Goal: Task Accomplishment & Management: Complete application form

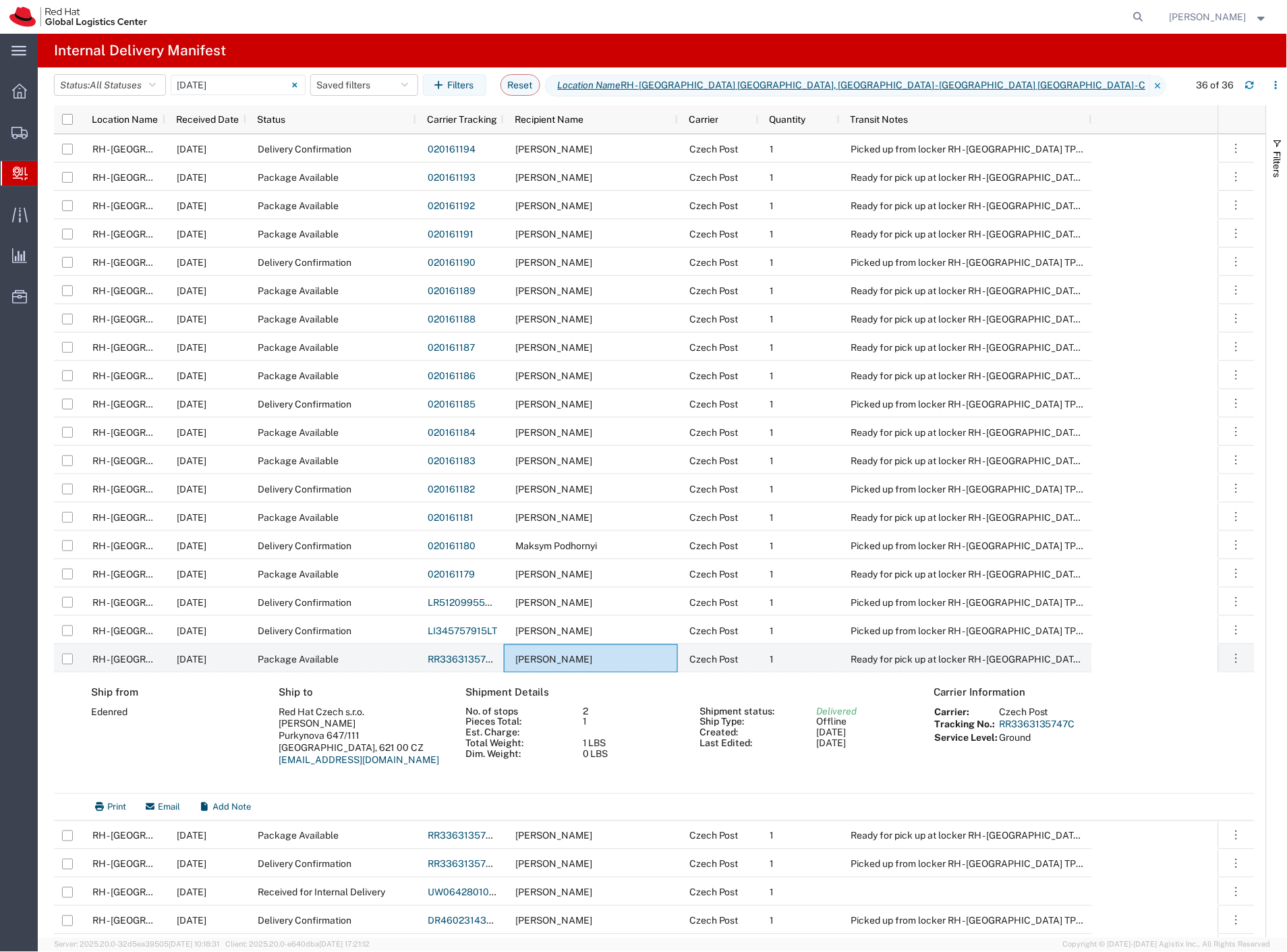
click at [48, 173] on span "Internal Delivery" at bounding box center [42, 173] width 11 height 27
click at [142, 86] on span "All Statuses" at bounding box center [116, 84] width 52 height 11
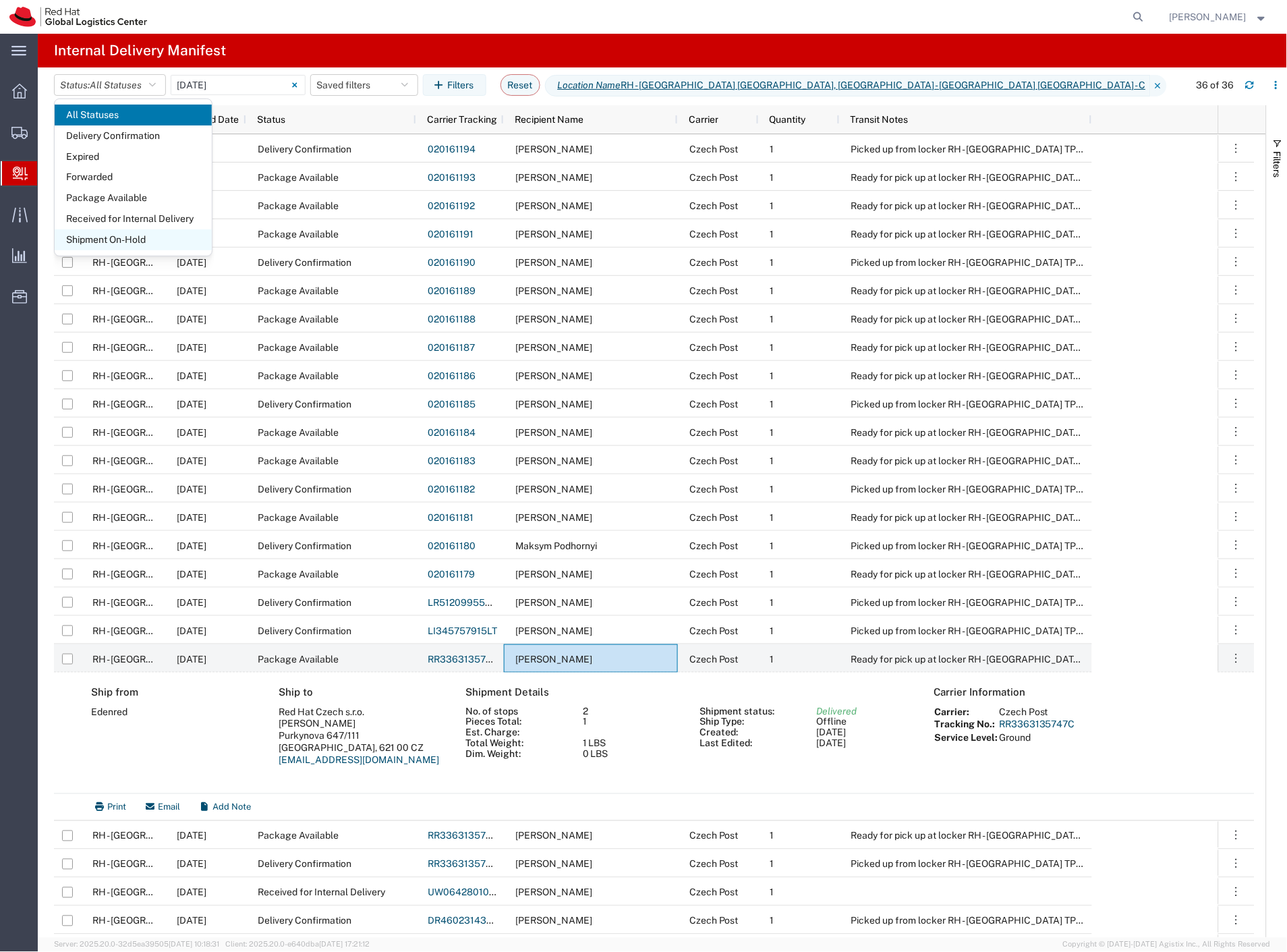
click at [132, 240] on span "Shipment On-Hold" at bounding box center [133, 239] width 157 height 21
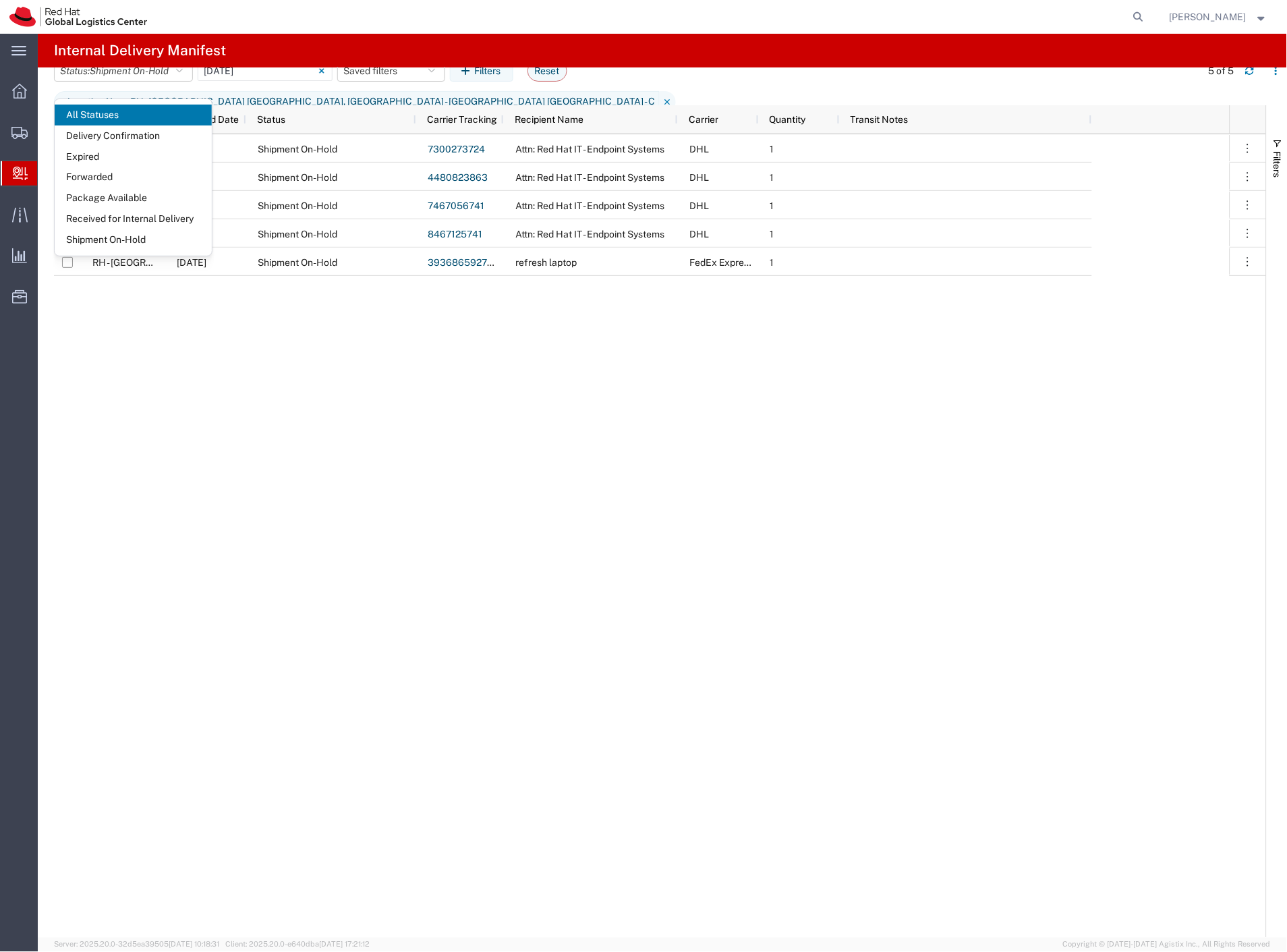
drag, startPoint x: 482, startPoint y: 331, endPoint x: 468, endPoint y: 316, distance: 20.5
click at [482, 331] on div "RH - [GEOGRAPHIC_DATA] [GEOGRAPHIC_DATA] - B [DATE] Shipment On-Hold 7300273724…" at bounding box center [642, 535] width 1176 height 804
click at [234, 81] on input "[DATE] - [DATE]" at bounding box center [264, 70] width 135 height 20
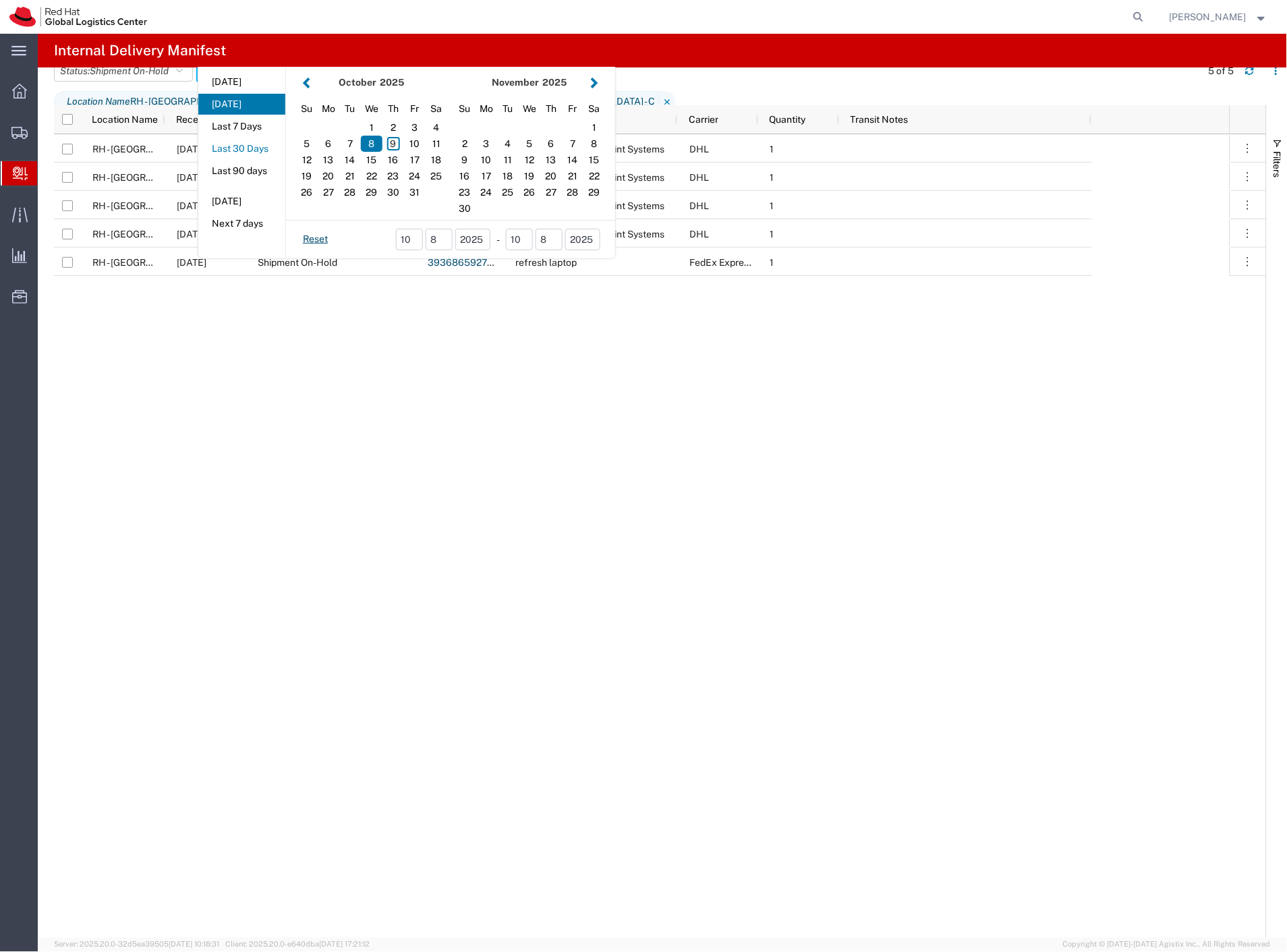
click at [270, 159] on button "Last 30 Days" at bounding box center [241, 148] width 87 height 21
type input "Last 30 Days"
type input "[DATE] - [DATE]"
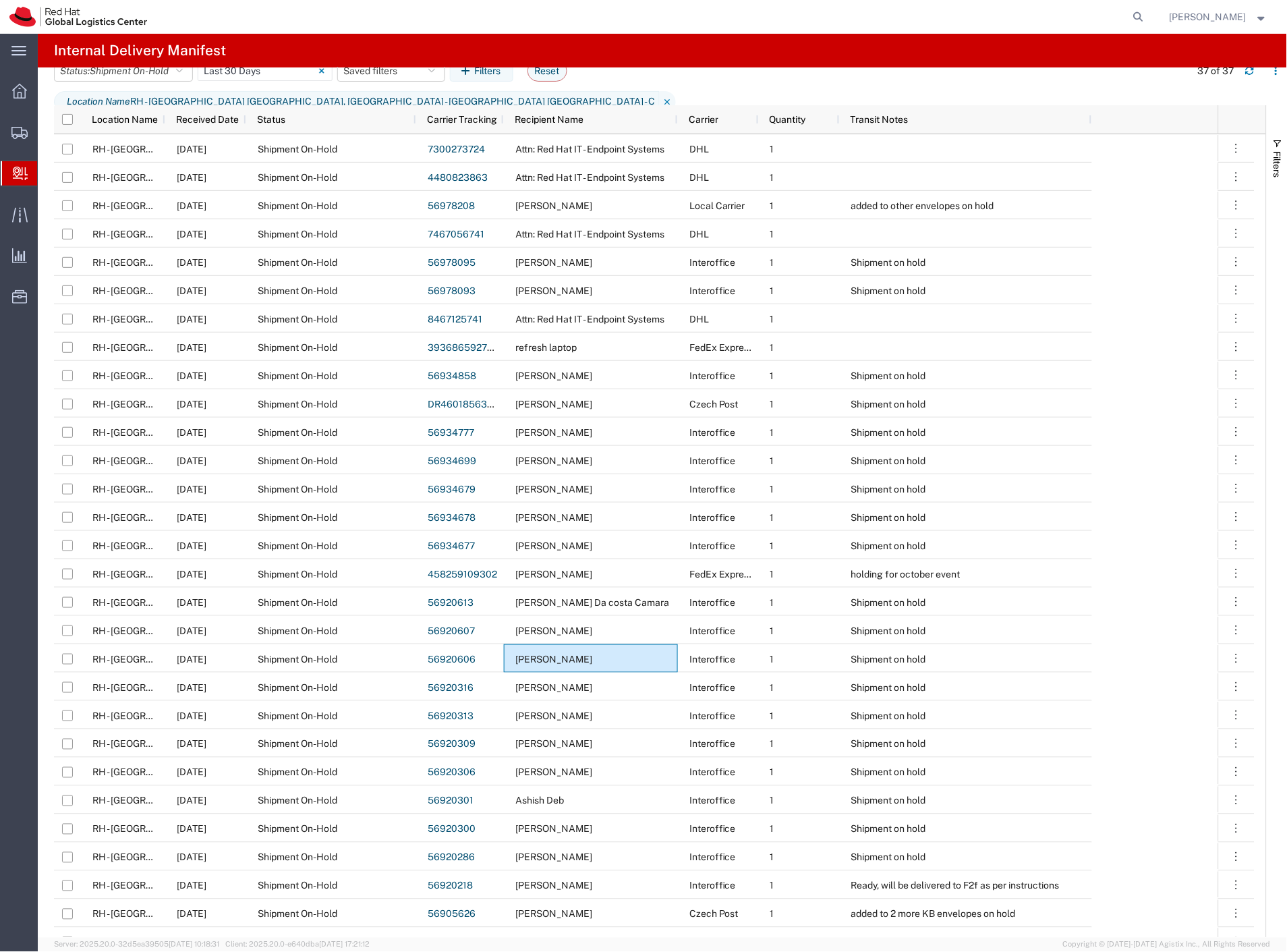
drag, startPoint x: 567, startPoint y: 120, endPoint x: 651, endPoint y: 227, distance: 136.0
click at [567, 120] on span "Recipient Name" at bounding box center [549, 119] width 69 height 11
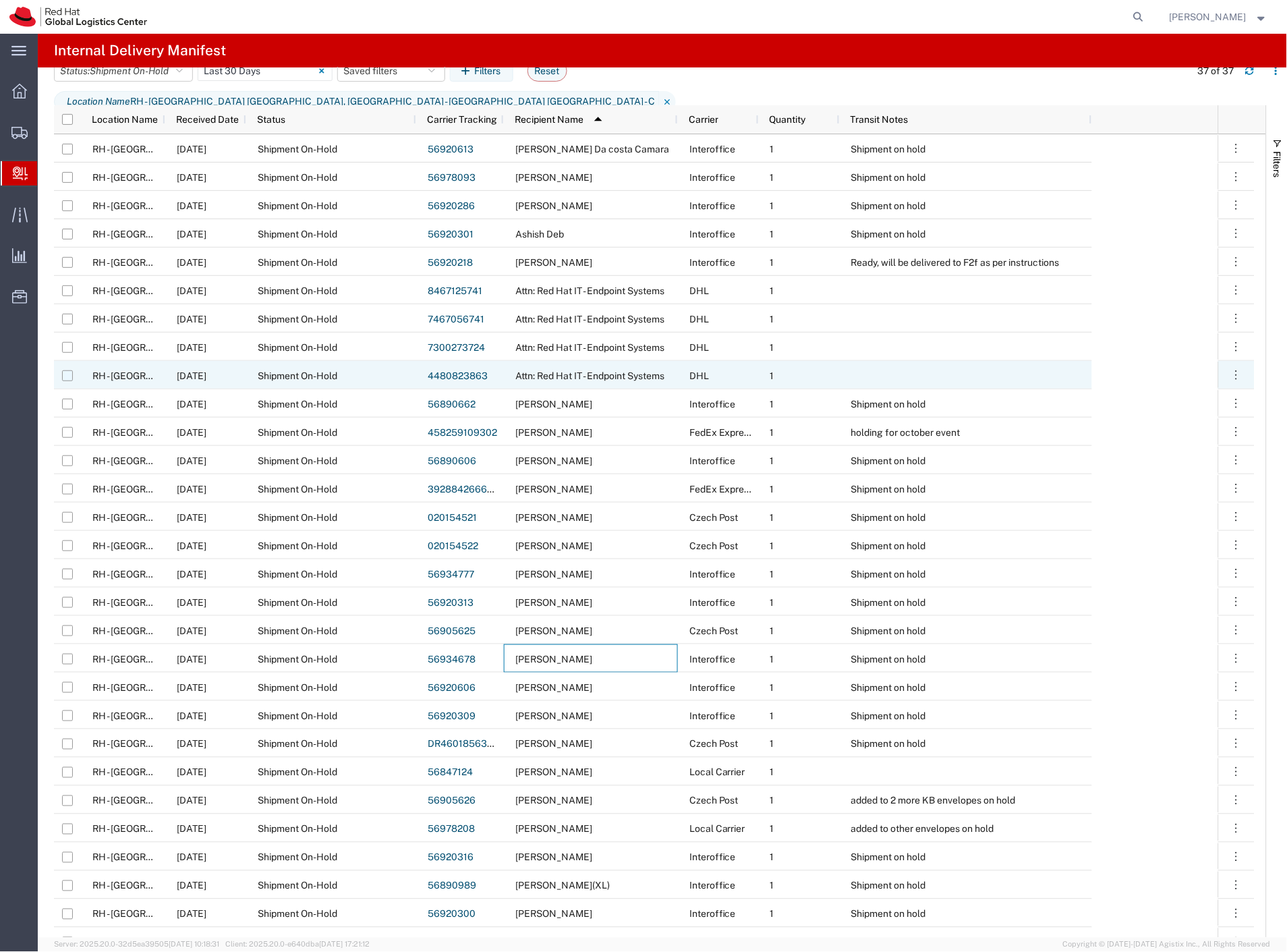
click at [66, 375] on input "Press Space to toggle row selection (unchecked)" at bounding box center [67, 375] width 11 height 11
checkbox input "true"
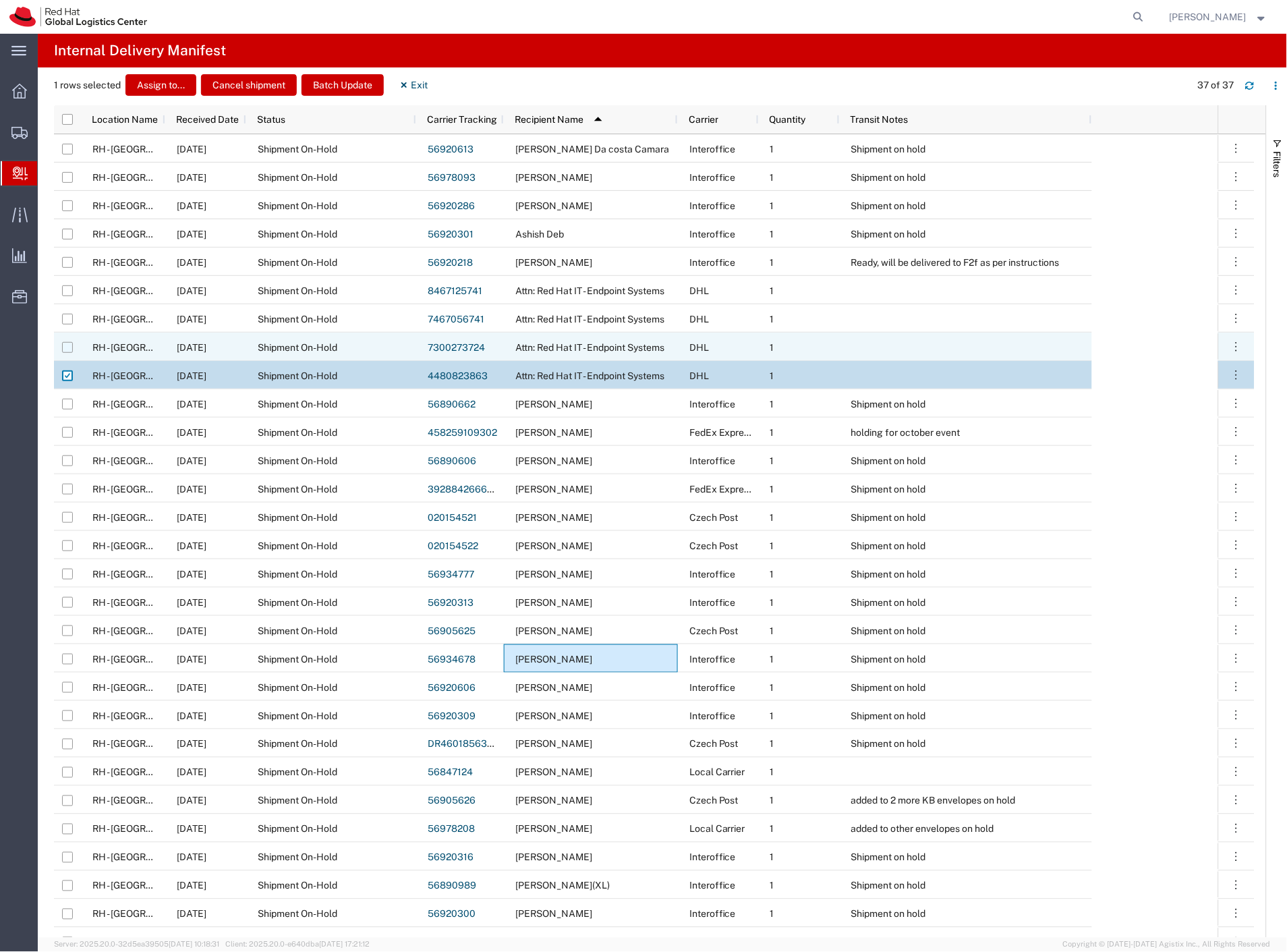
click at [69, 345] on input "Press Space to toggle row selection (unchecked)" at bounding box center [67, 347] width 11 height 11
checkbox input "true"
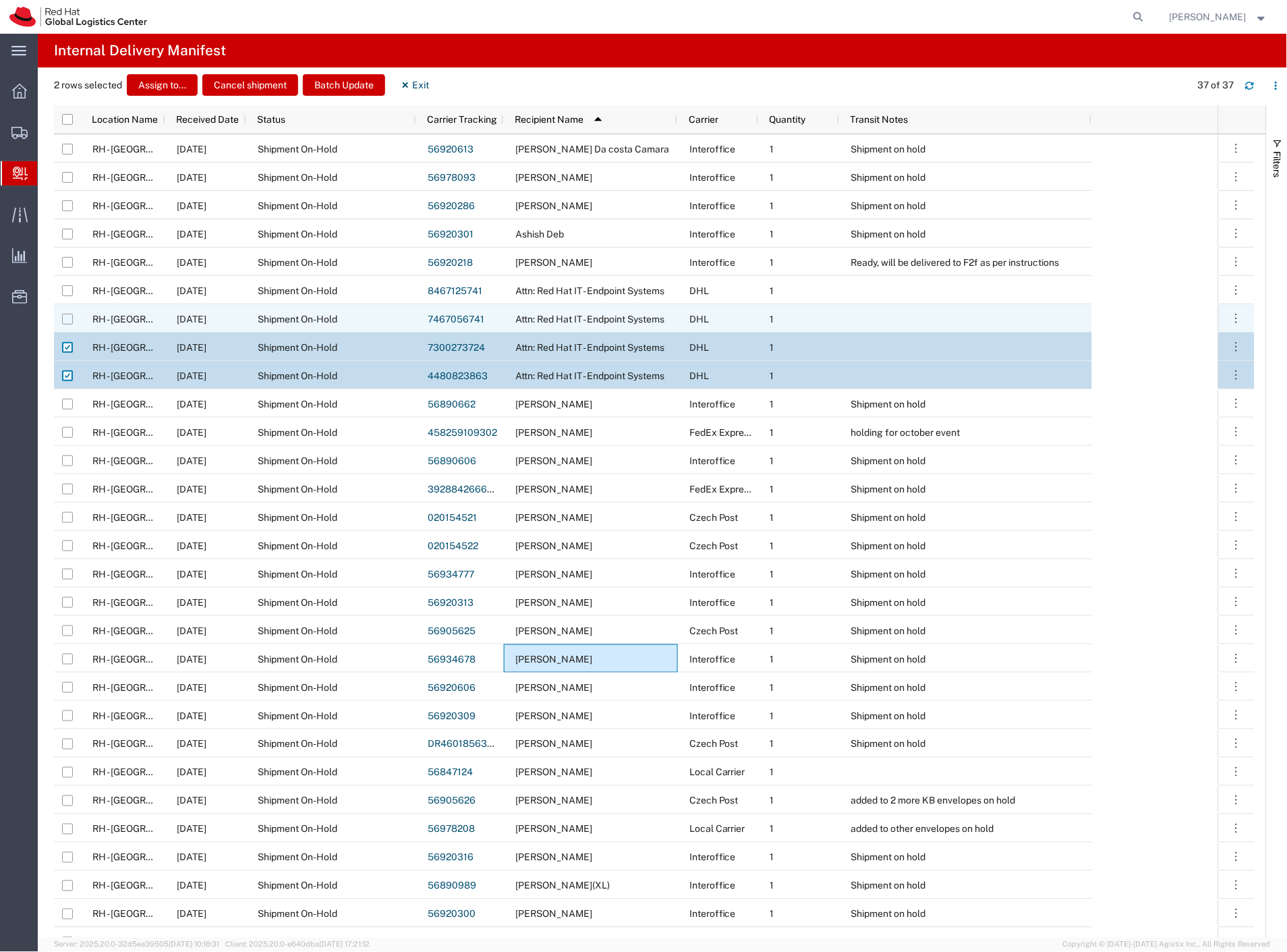
click at [69, 312] on div at bounding box center [67, 319] width 11 height 29
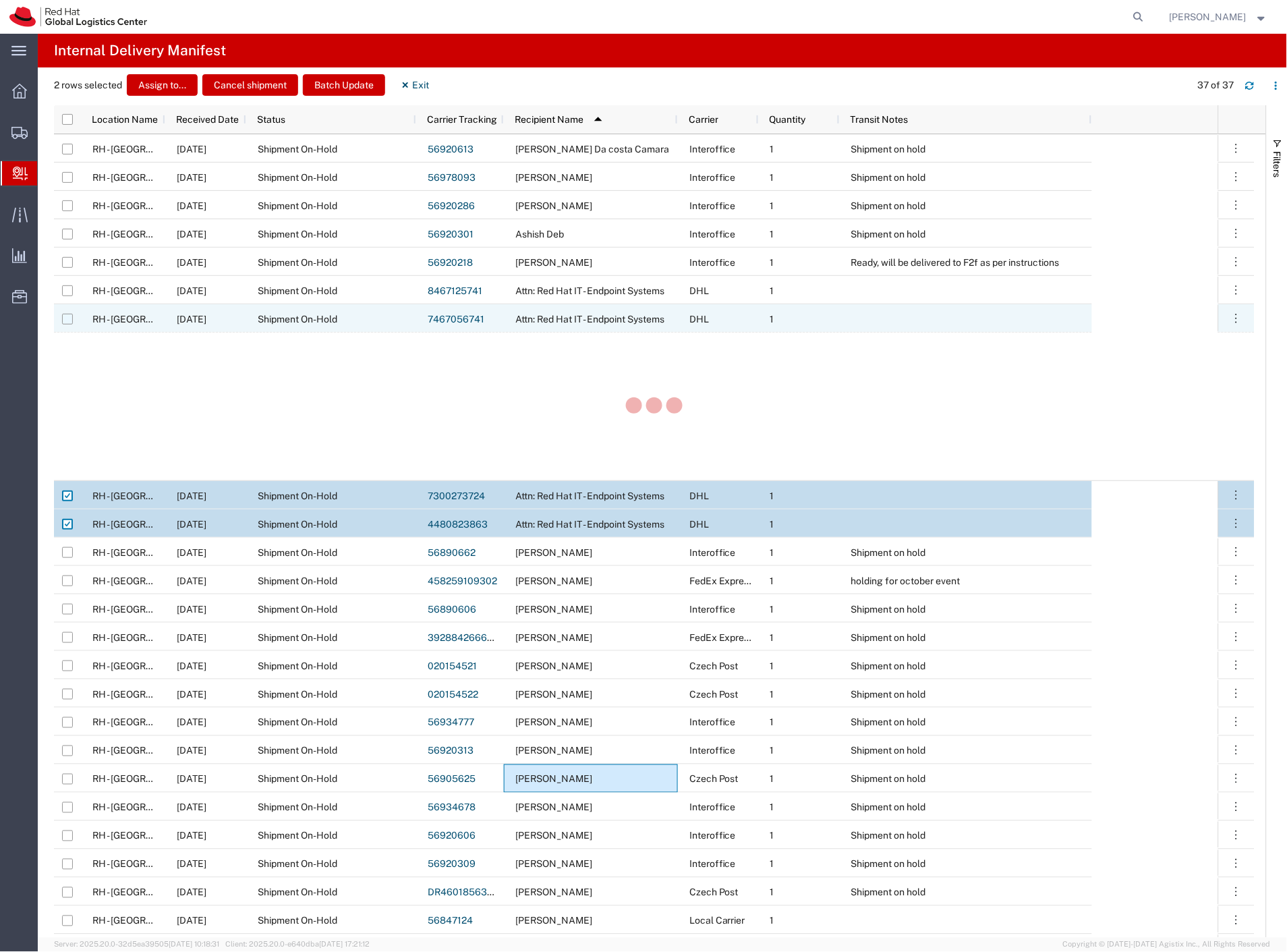
click at [67, 315] on input "Press Space to toggle row selection (unchecked)" at bounding box center [67, 319] width 11 height 11
checkbox input "true"
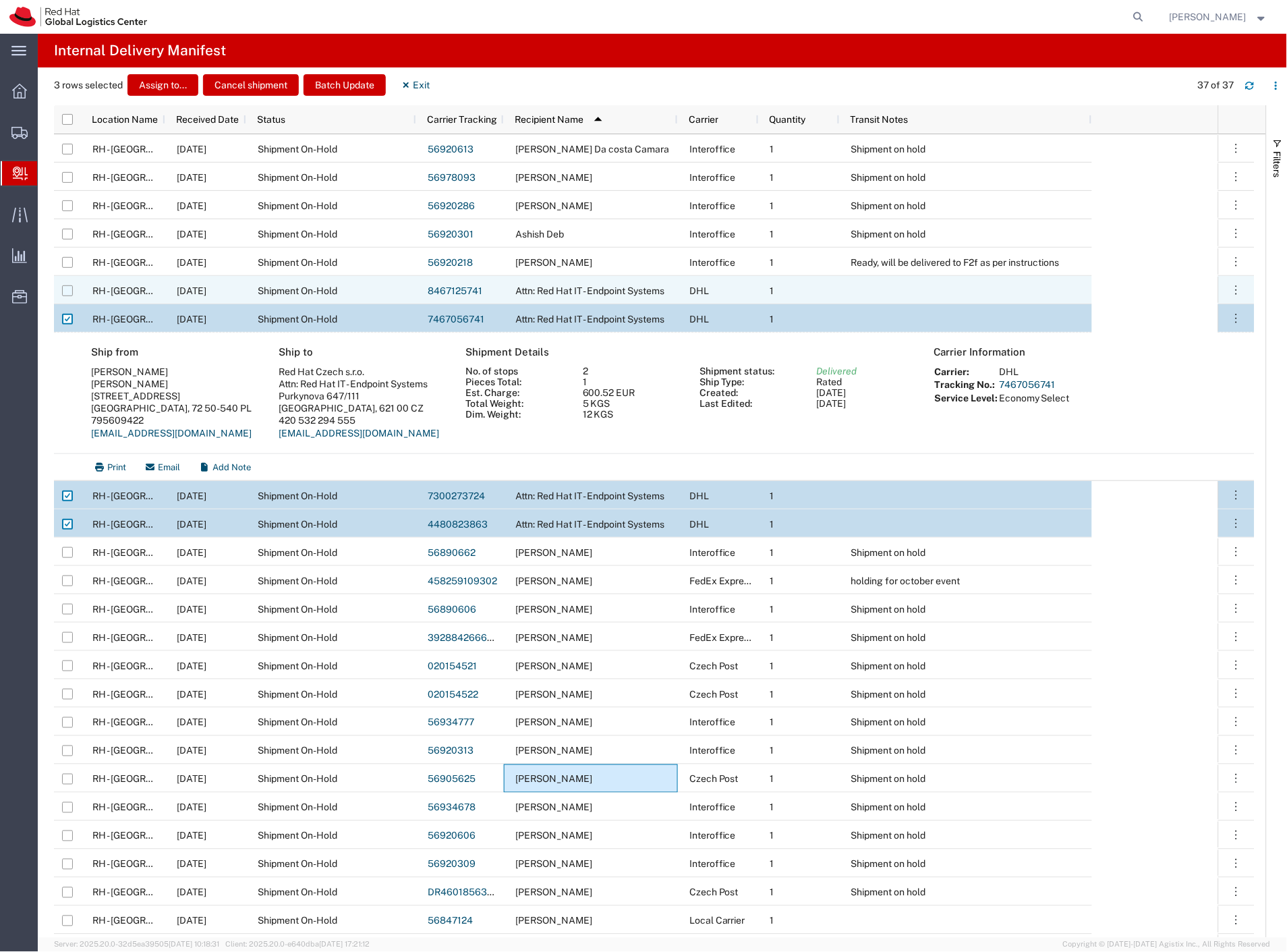
click at [68, 292] on input "Press Space to toggle row selection (unchecked)" at bounding box center [67, 290] width 11 height 11
checkbox input "true"
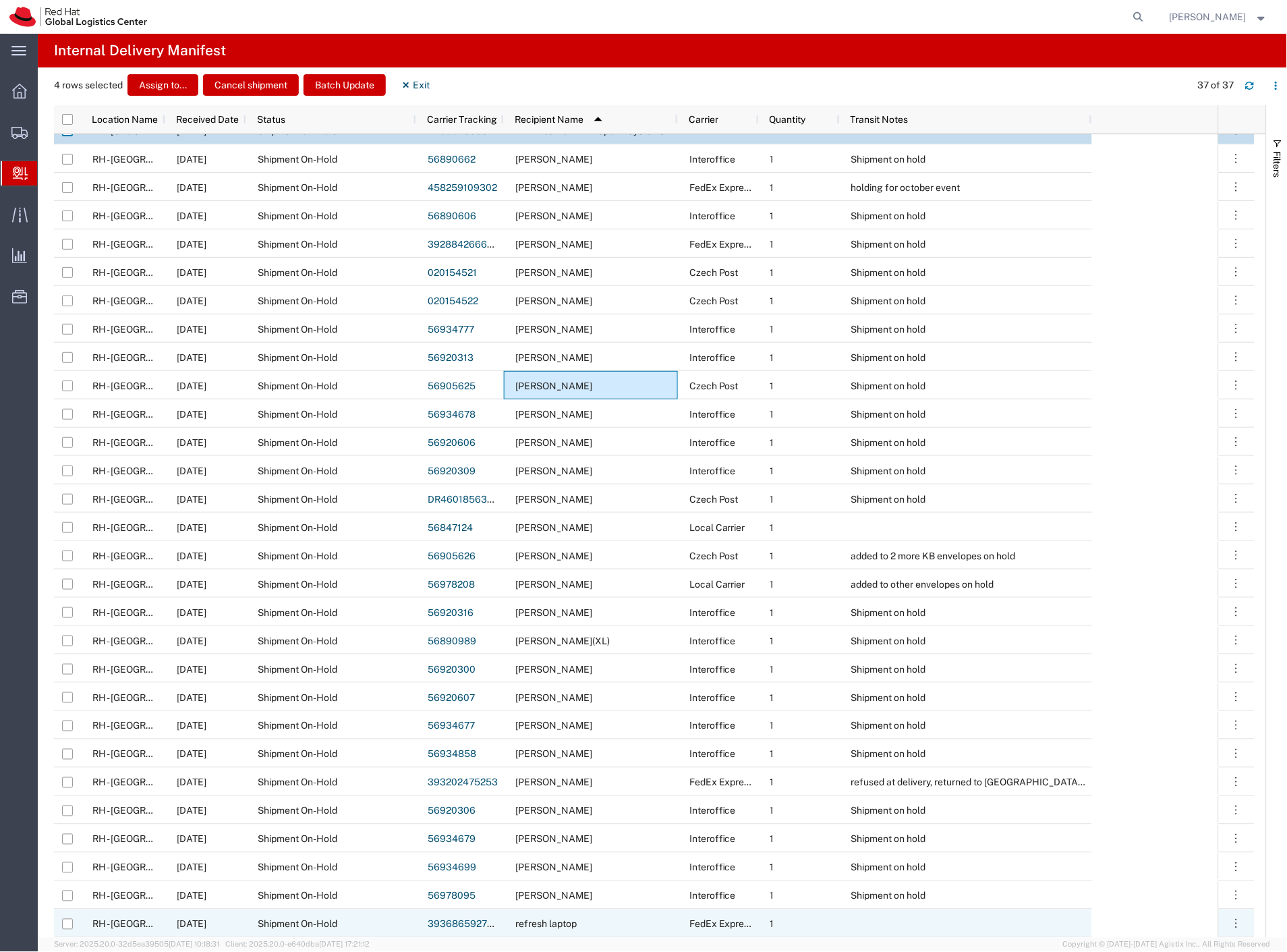
click at [375, 932] on div "Shipment On-Hold" at bounding box center [330, 923] width 169 height 29
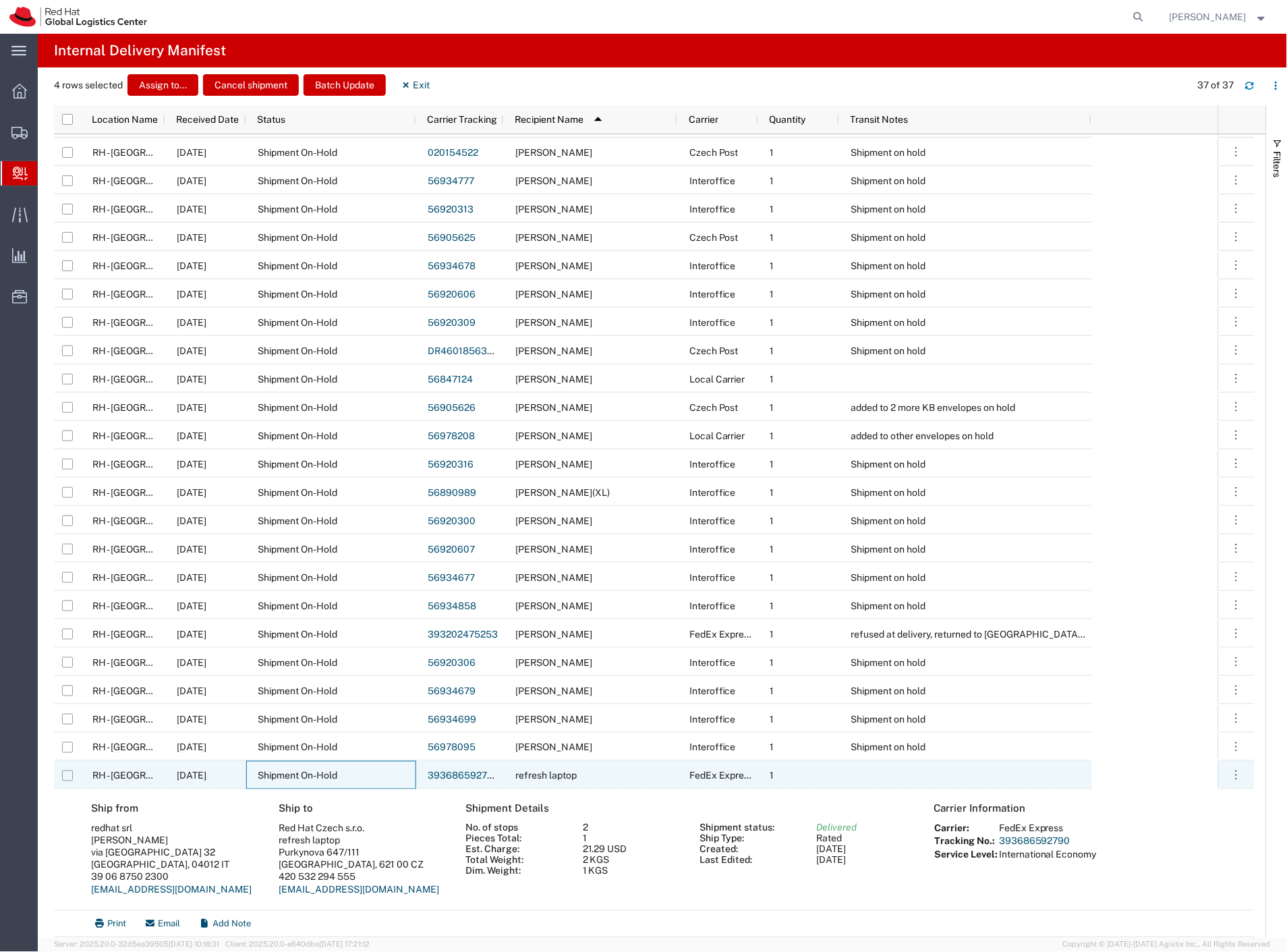
click at [62, 777] on input "Press Space to toggle row selection (unchecked)" at bounding box center [67, 775] width 11 height 11
checkbox input "true"
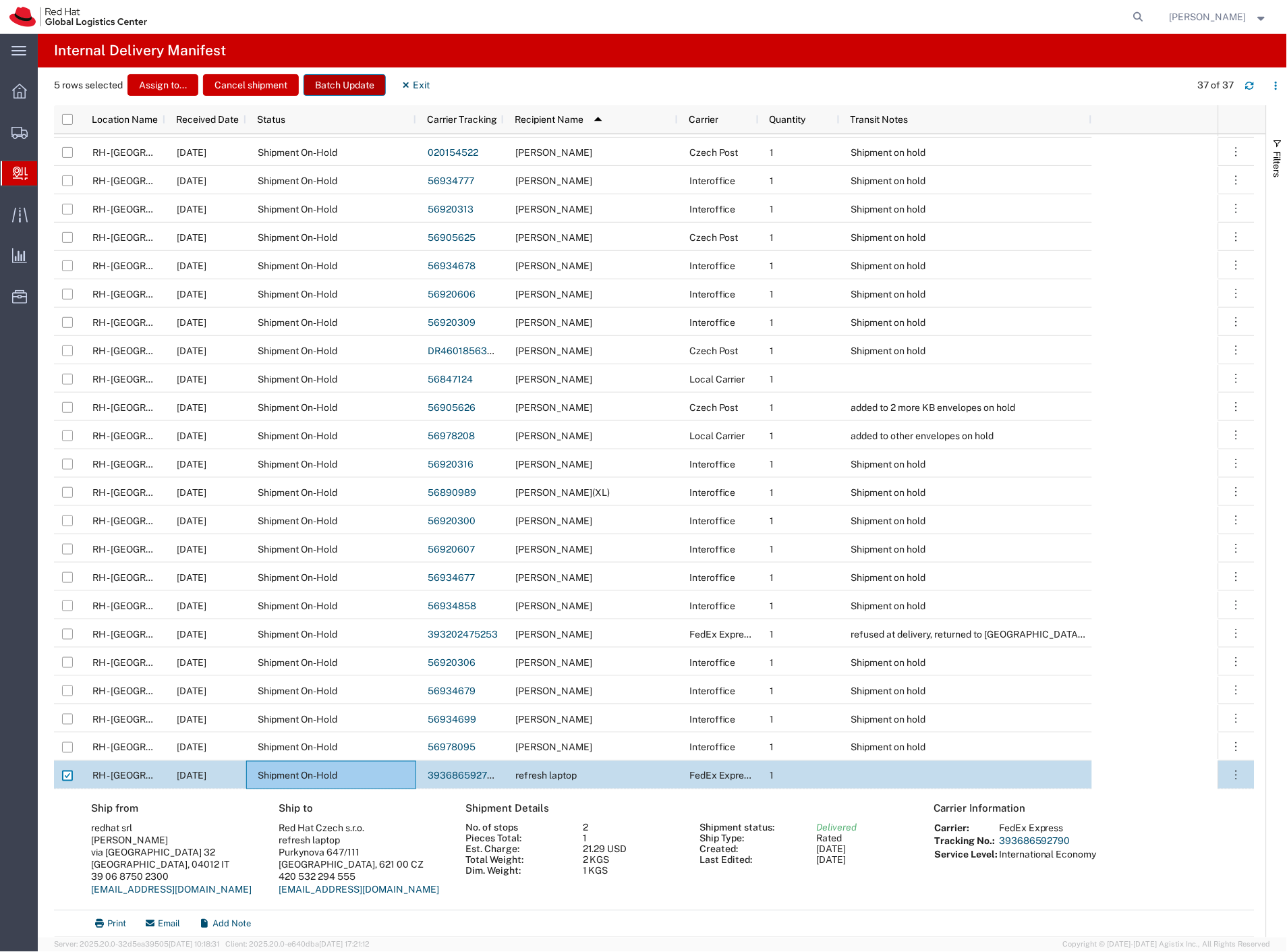
click at [352, 90] on button "Batch Update" at bounding box center [345, 84] width 82 height 22
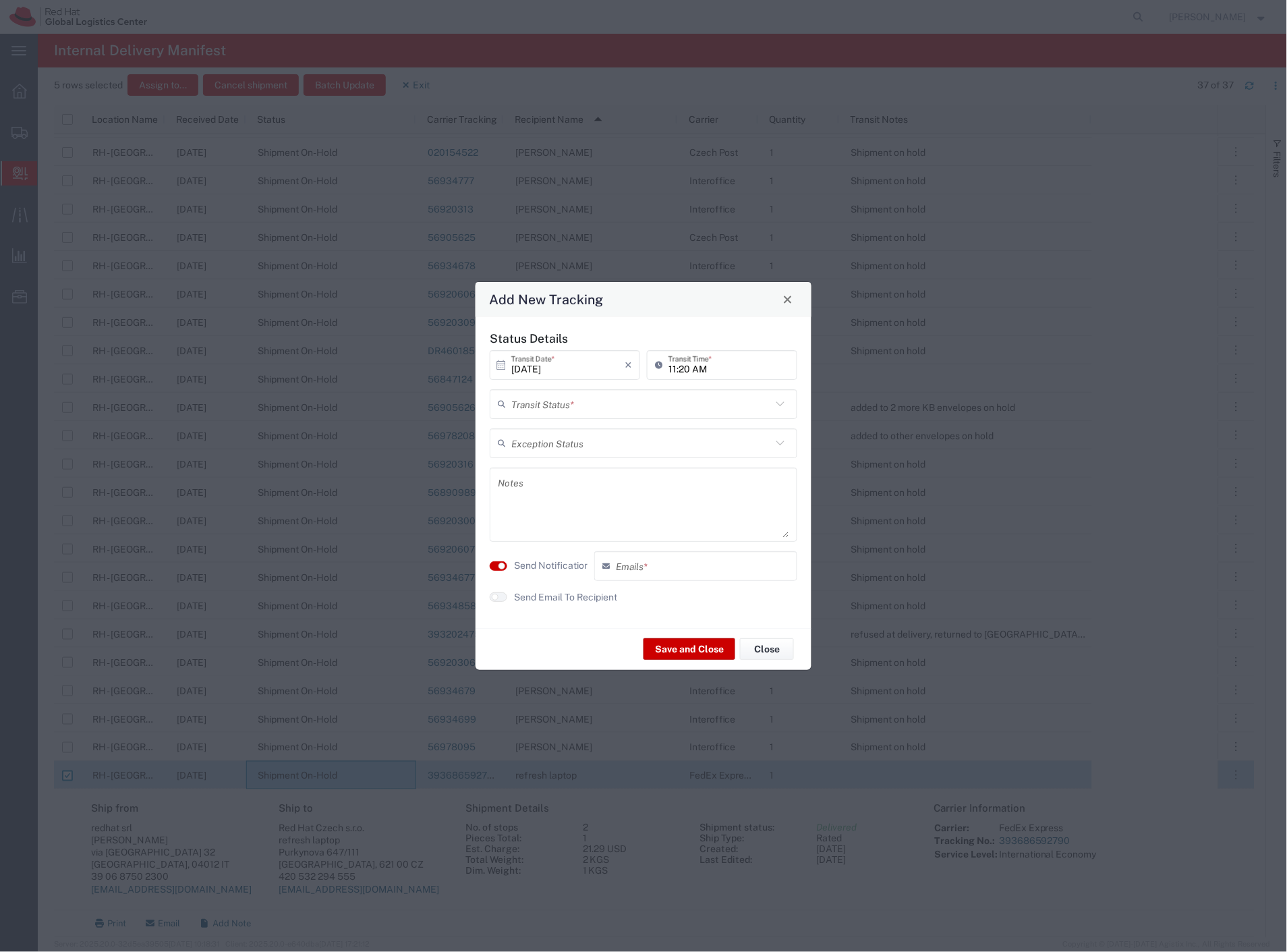
click at [535, 416] on div "Transit Status *" at bounding box center [643, 403] width 307 height 30
click at [538, 428] on span "Delivery Confirmation" at bounding box center [644, 434] width 305 height 21
type input "Delivery Confirmation"
click at [552, 562] on label "Send Notification" at bounding box center [552, 565] width 76 height 14
click at [676, 651] on button "Save and Close" at bounding box center [689, 648] width 92 height 22
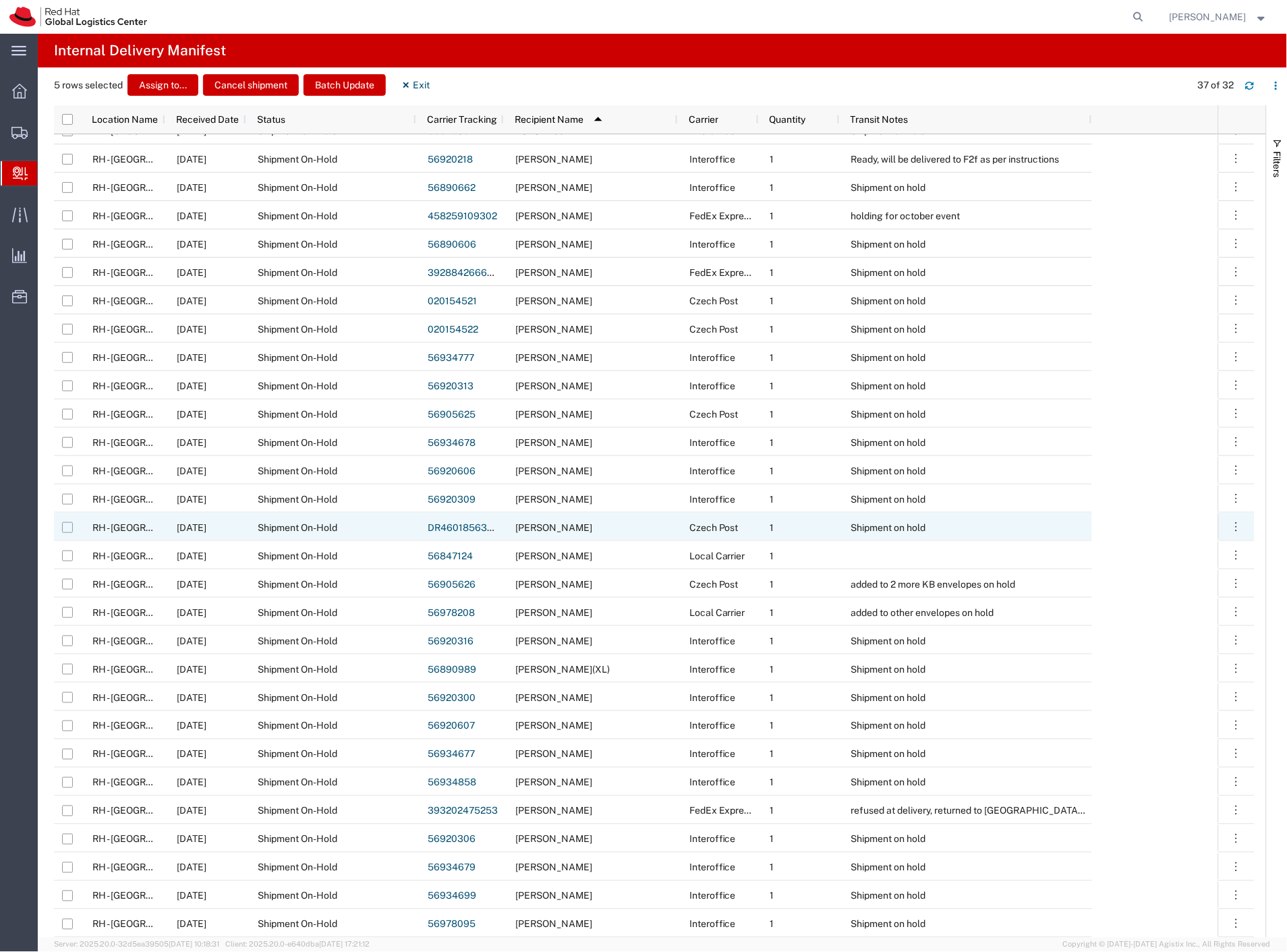
click at [64, 528] on input "Press Space to toggle row selection (unchecked)" at bounding box center [67, 527] width 11 height 11
checkbox input "true"
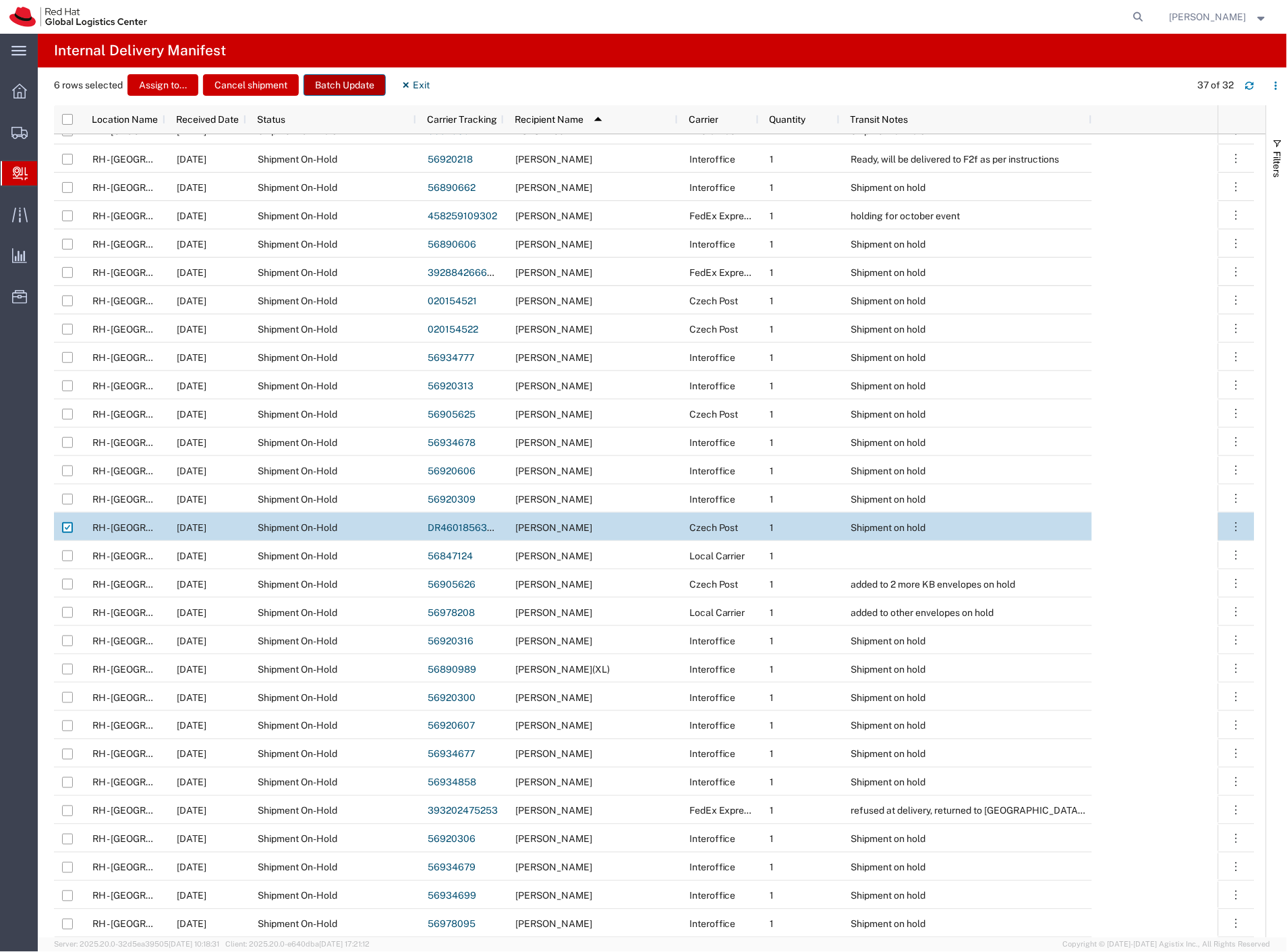
click at [332, 95] on button "Batch Update" at bounding box center [345, 84] width 82 height 22
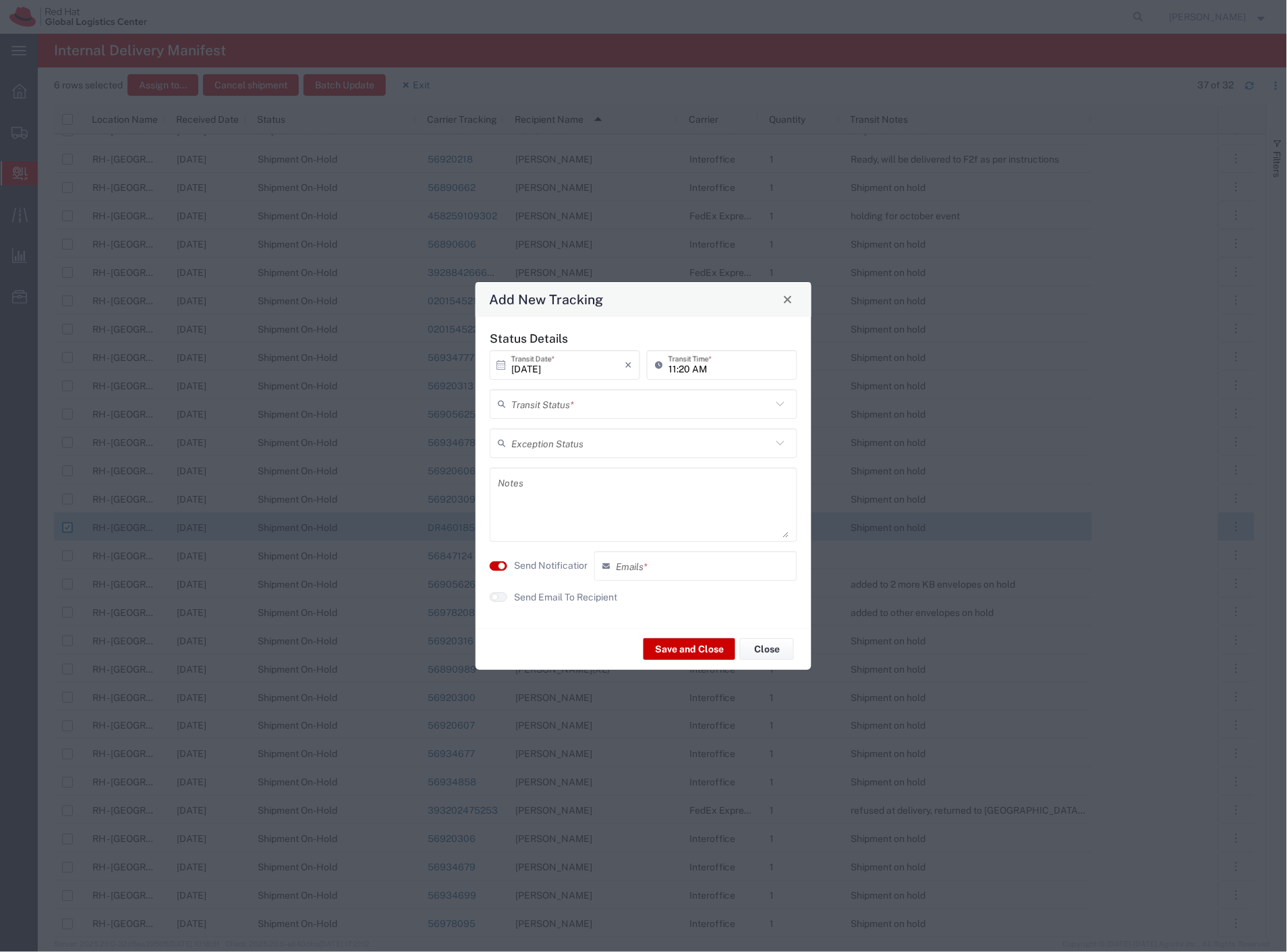
click at [570, 412] on input "text" at bounding box center [642, 403] width 260 height 24
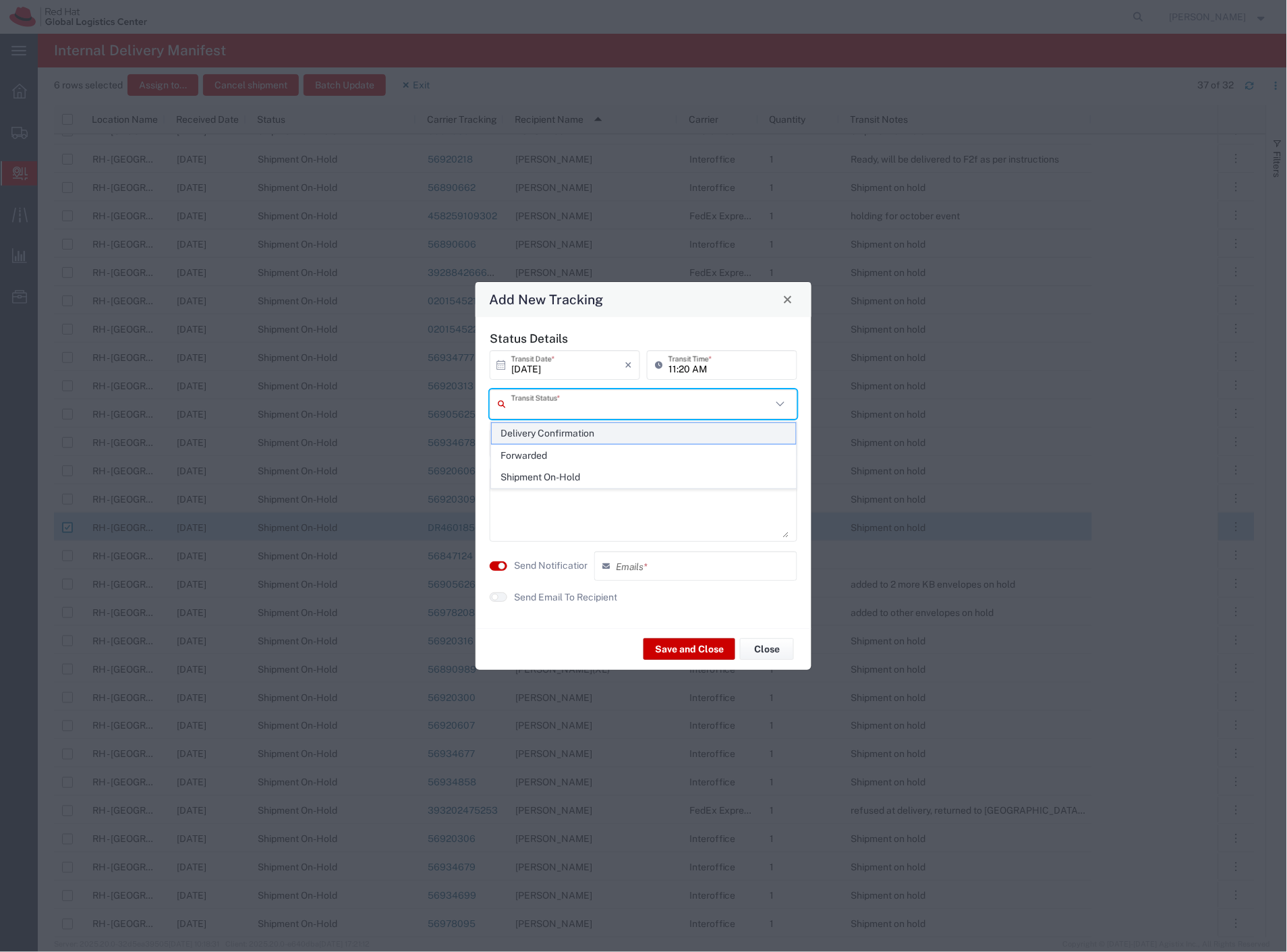
click at [568, 430] on span "Delivery Confirmation" at bounding box center [644, 434] width 305 height 21
type input "Delivery Confirmation"
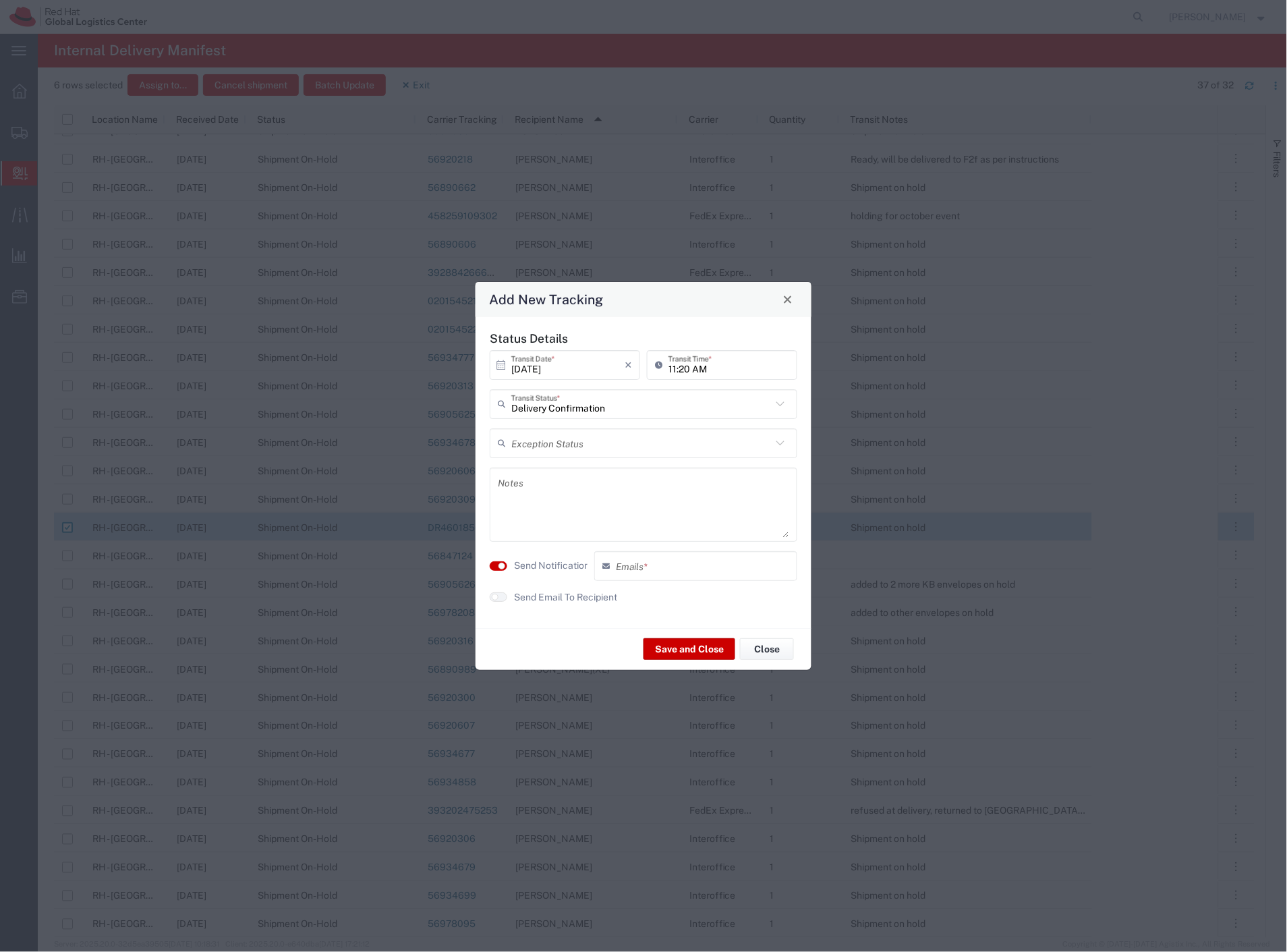
click at [525, 568] on label "Send Notification" at bounding box center [552, 565] width 76 height 14
click at [669, 646] on button "Save and Close" at bounding box center [689, 648] width 92 height 22
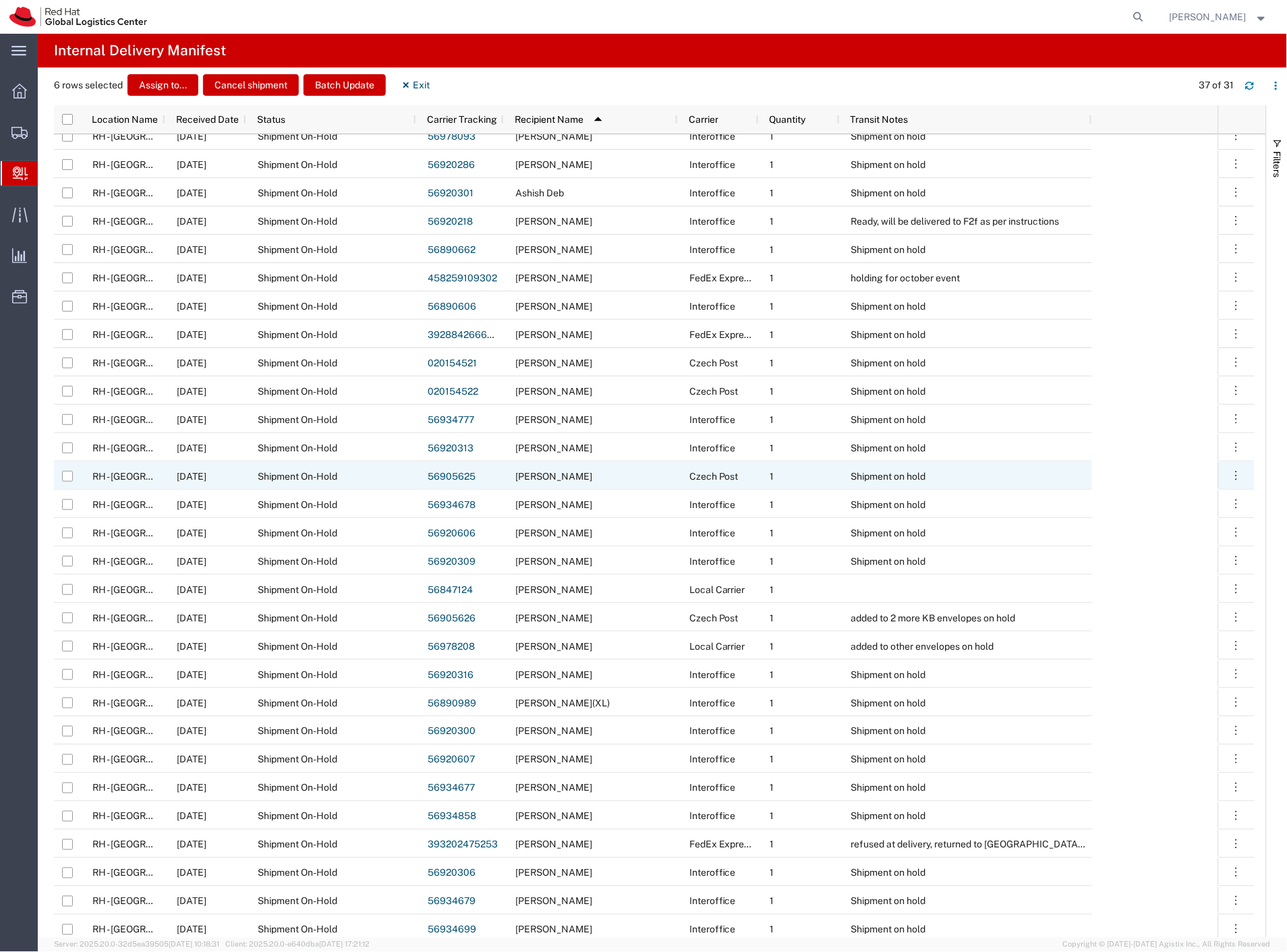
scroll to position [1, 0]
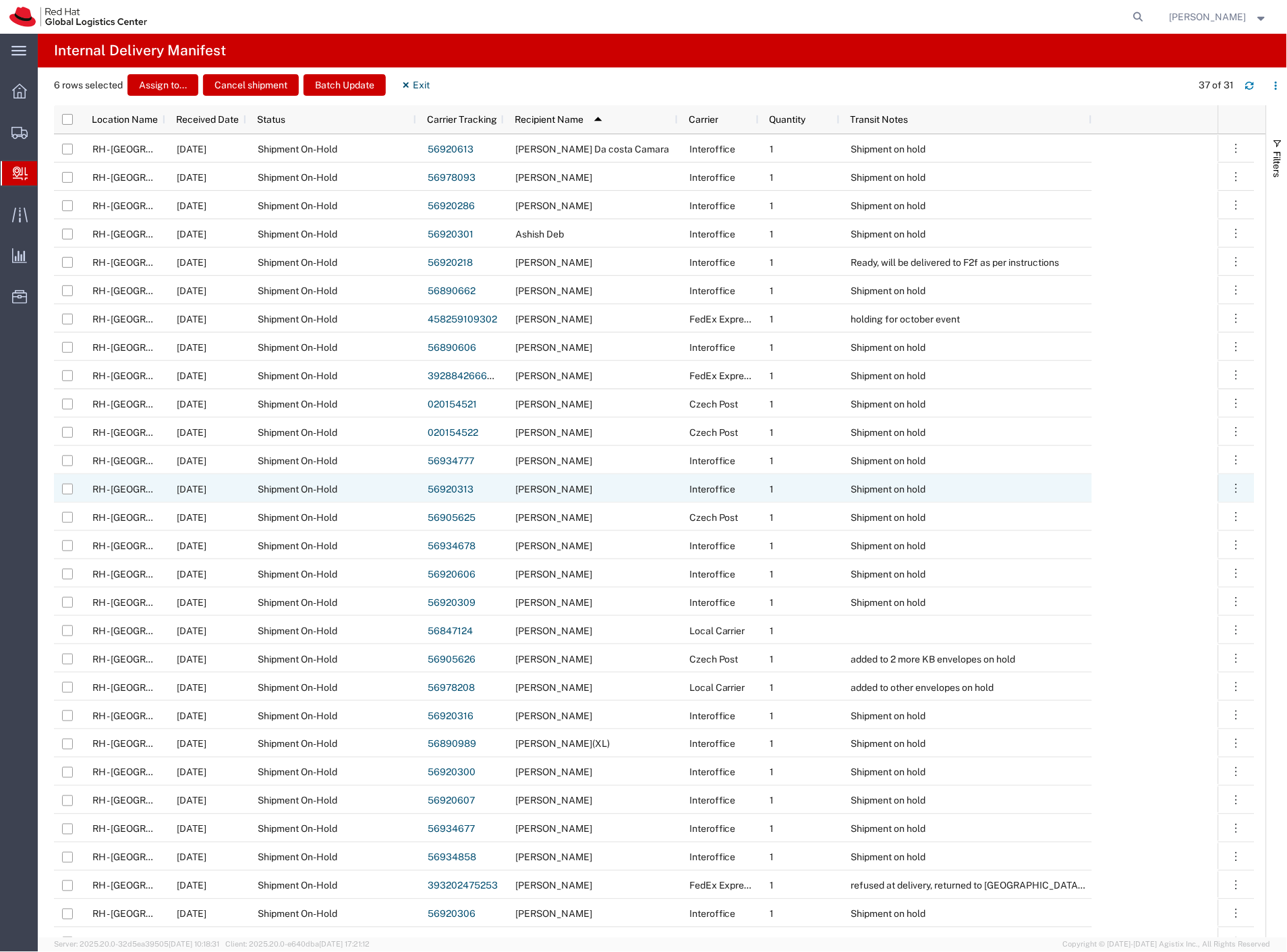
click at [647, 494] on div "[PERSON_NAME]" at bounding box center [591, 488] width 174 height 29
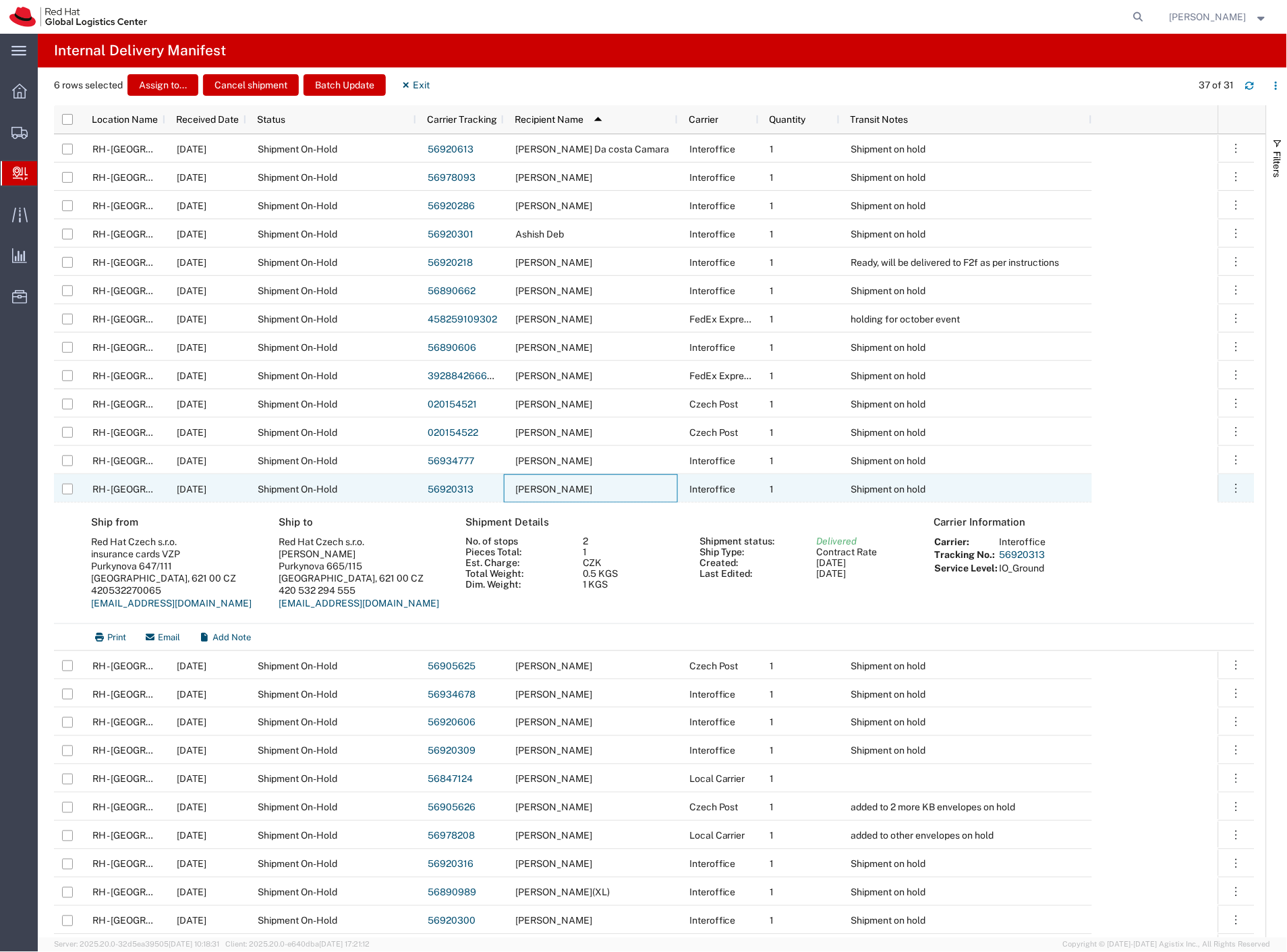
click at [647, 494] on div "[PERSON_NAME]" at bounding box center [591, 488] width 174 height 29
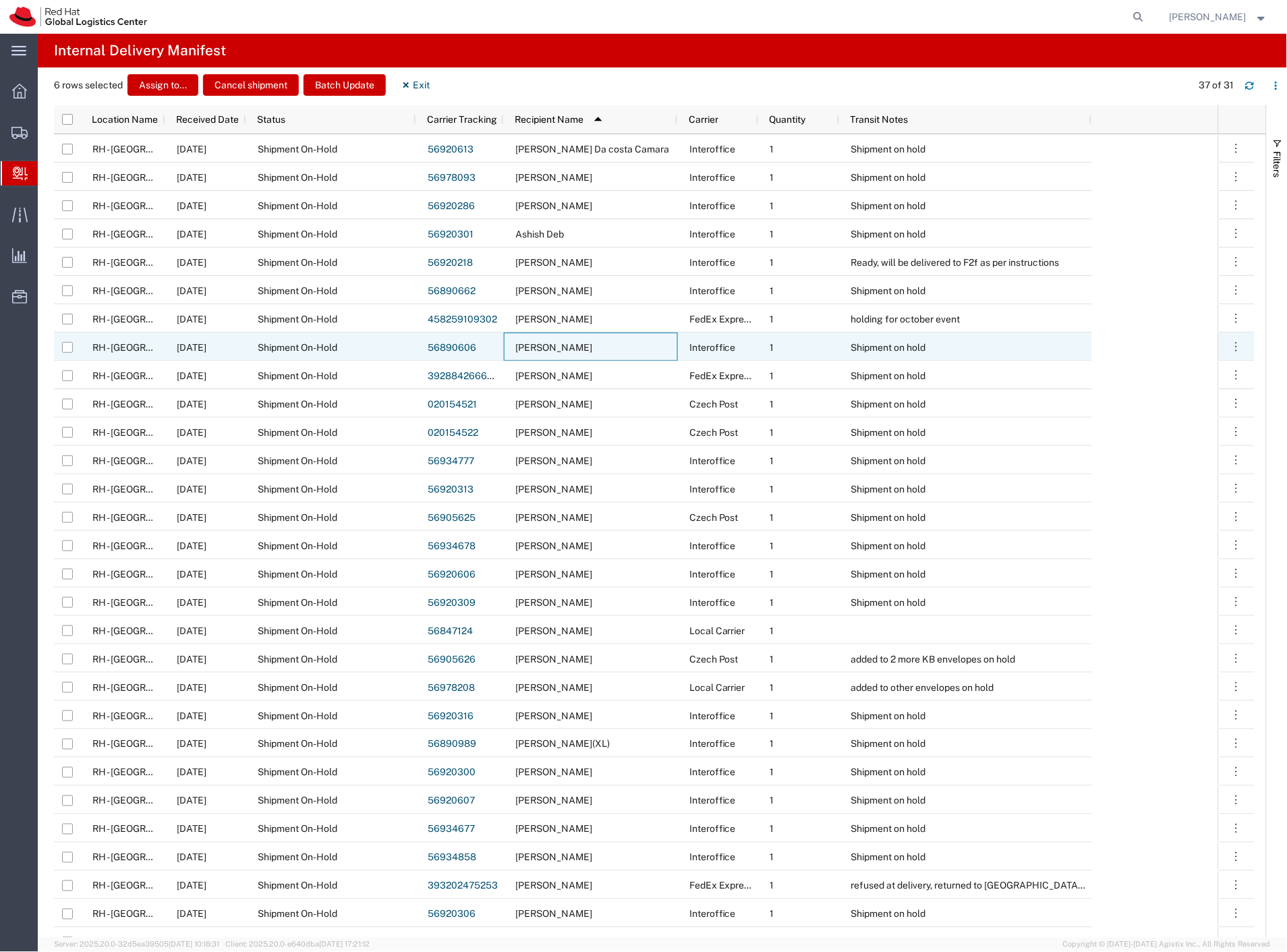
click at [651, 341] on div "[PERSON_NAME]" at bounding box center [591, 347] width 174 height 29
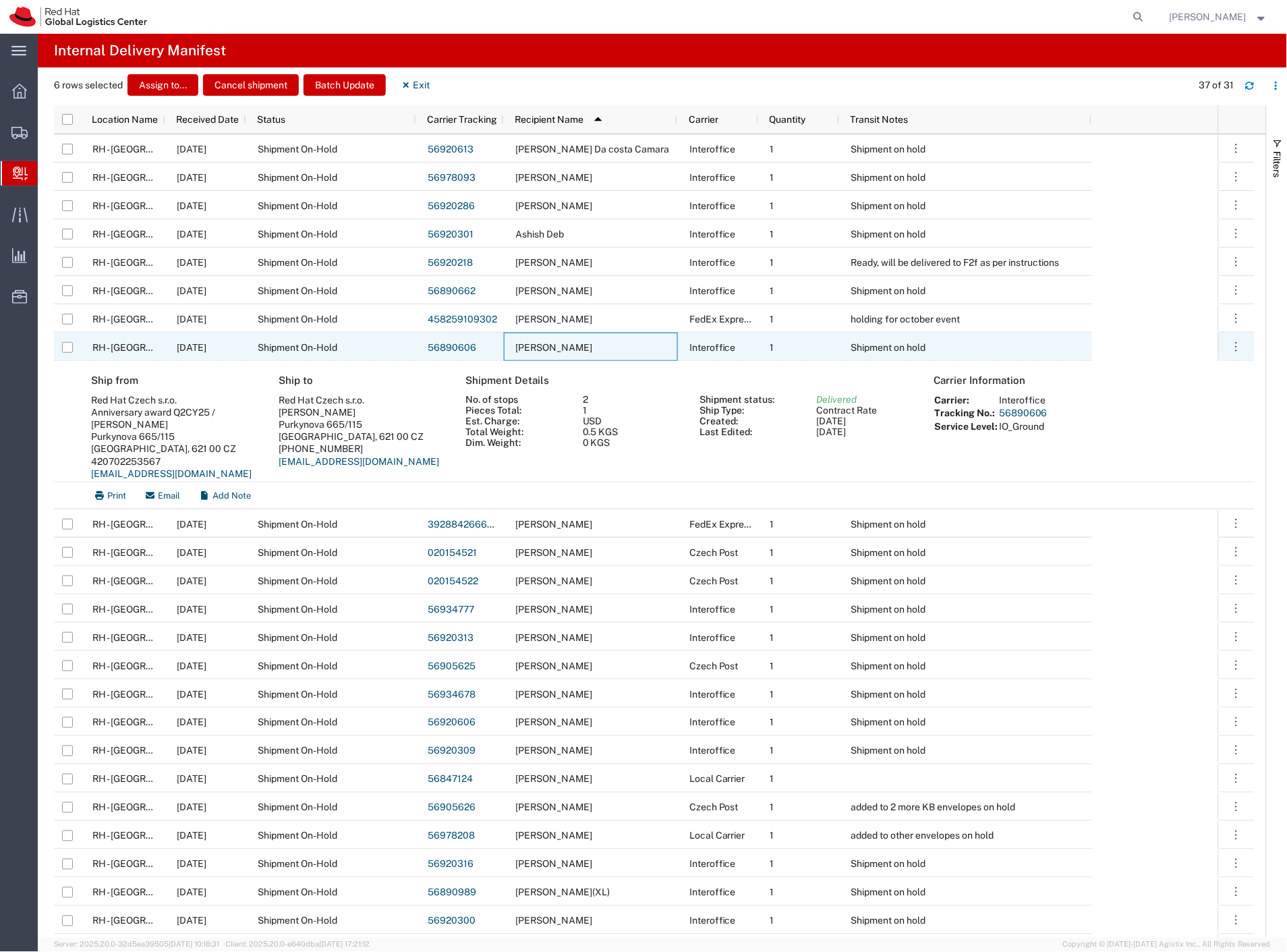
click at [651, 341] on div "[PERSON_NAME]" at bounding box center [591, 347] width 174 height 29
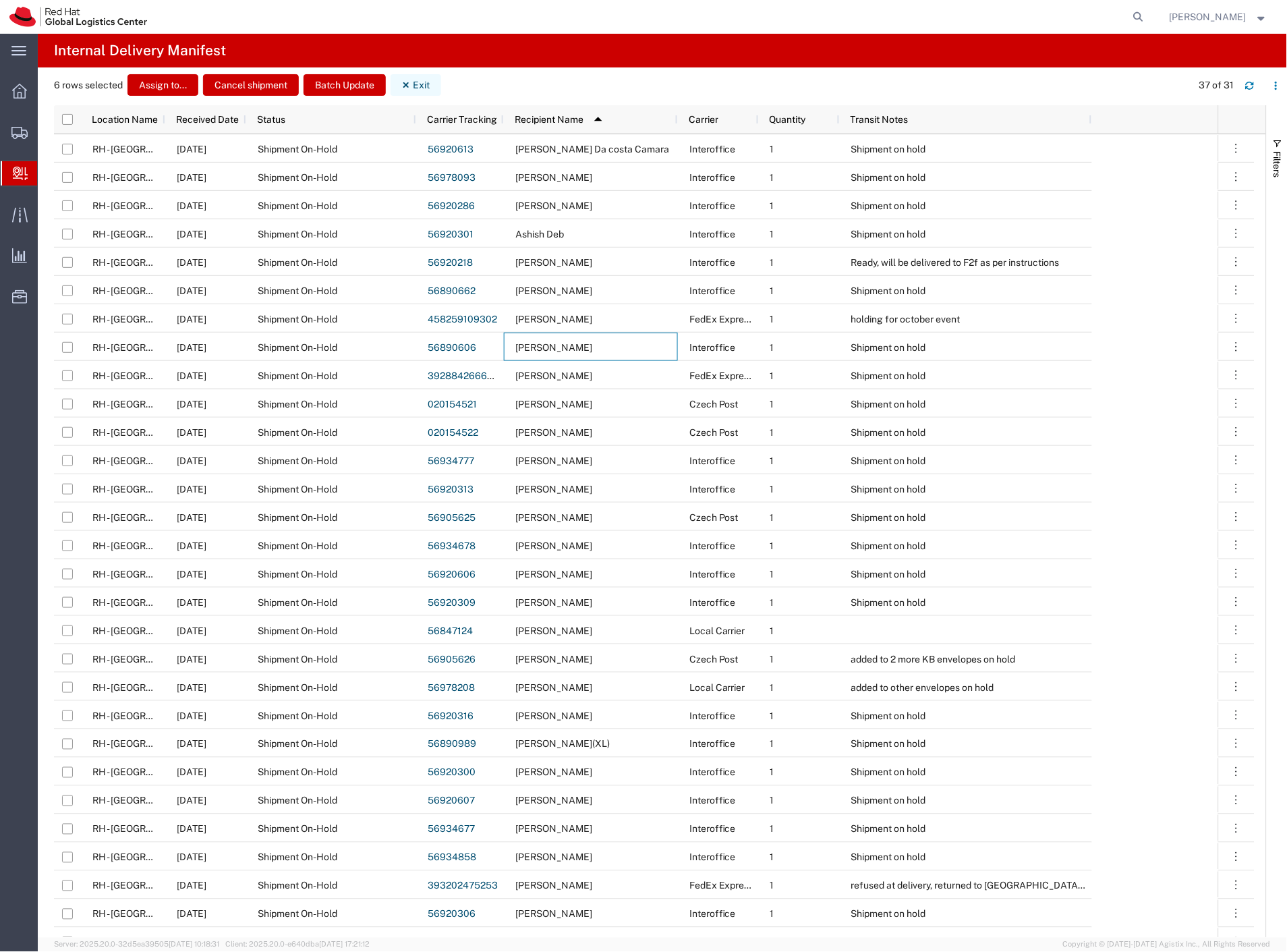
click at [418, 89] on button "Exit" at bounding box center [416, 84] width 51 height 22
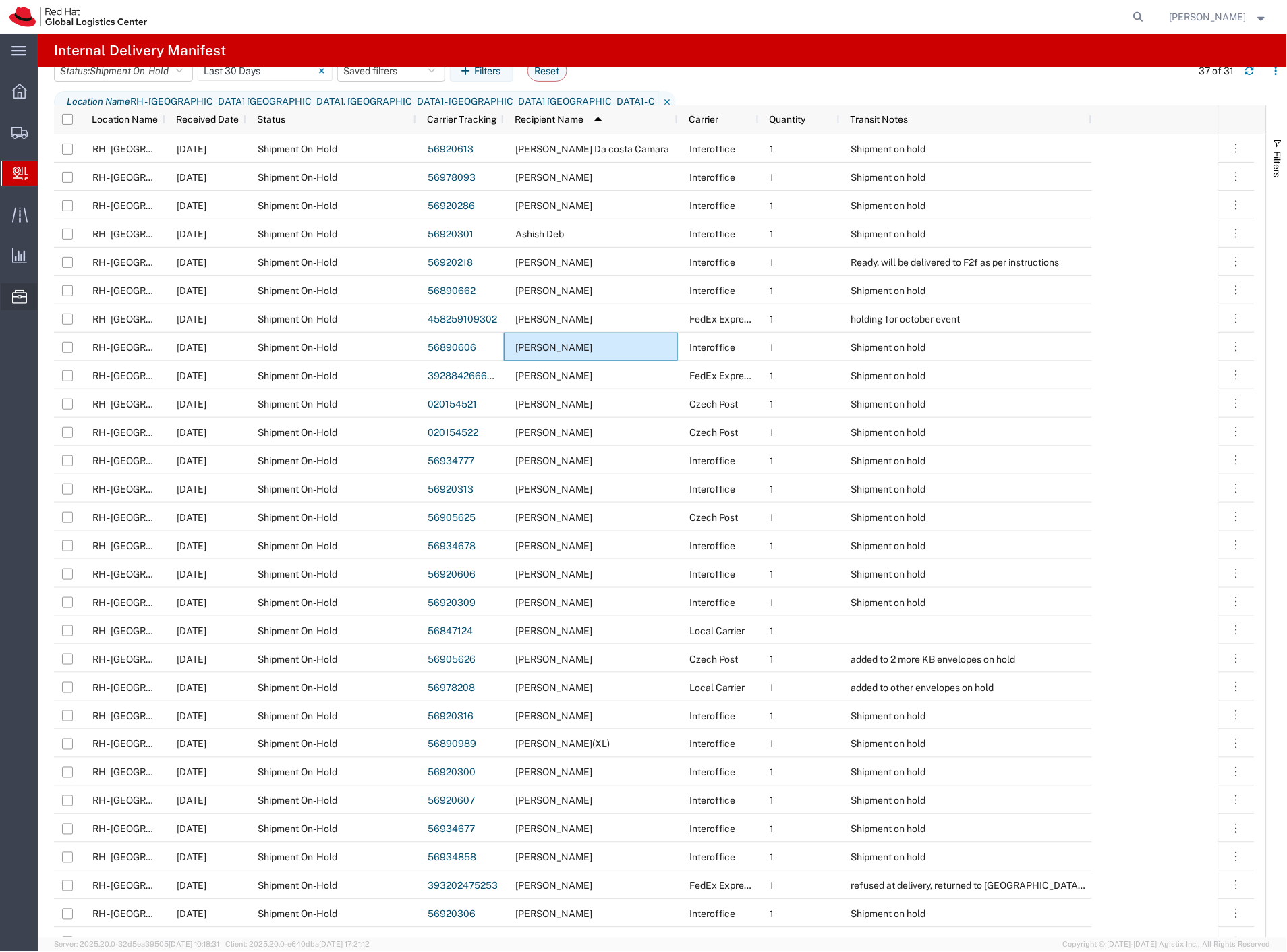
drag, startPoint x: 81, startPoint y: 199, endPoint x: 13, endPoint y: 294, distance: 116.8
click at [0, 0] on span "Create Delivery" at bounding box center [0, 0] width 0 height 0
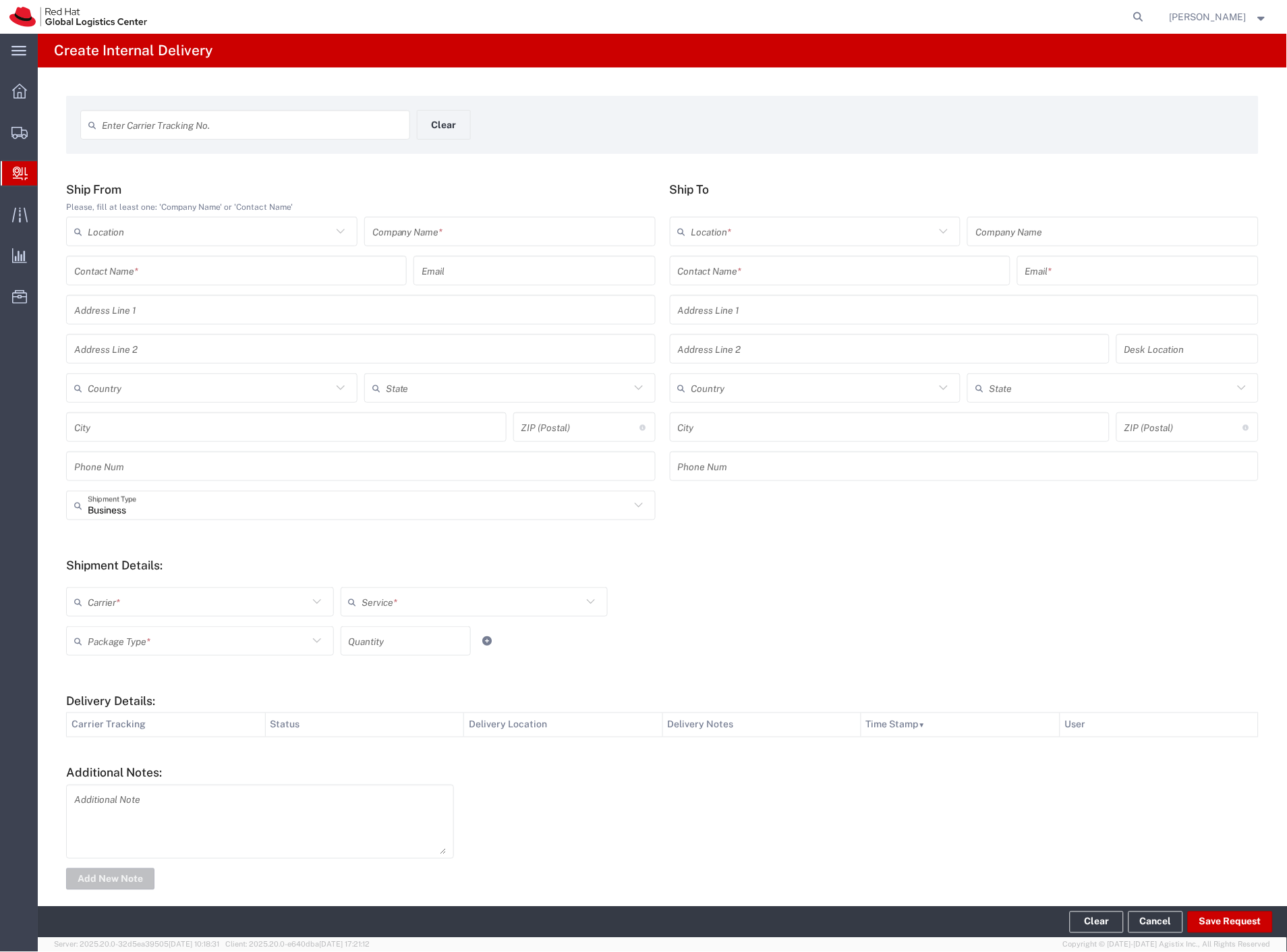
click at [237, 124] on input "text" at bounding box center [251, 125] width 300 height 24
paste input "6385445710"
type input "6385445710"
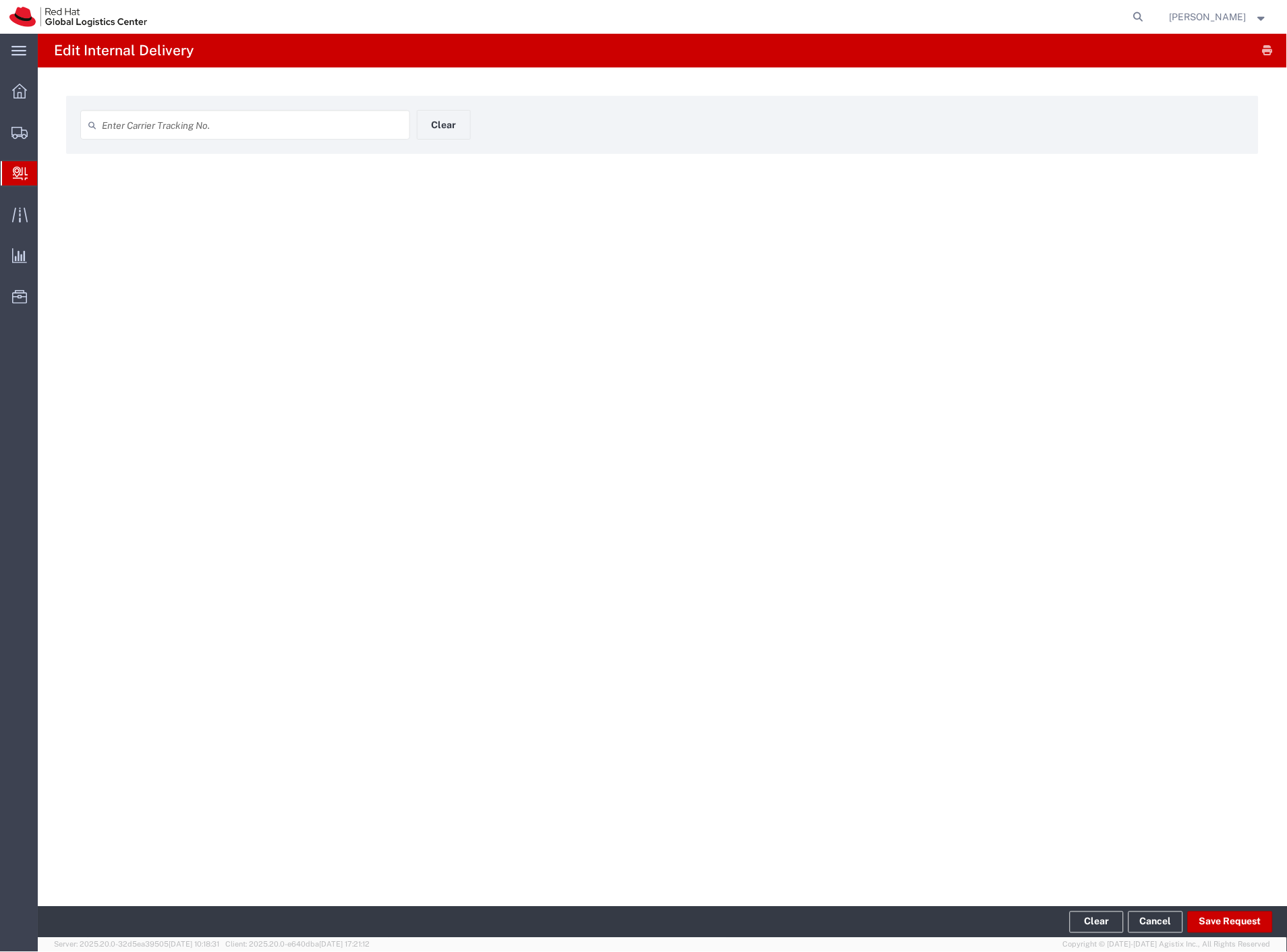
type input "6385445710"
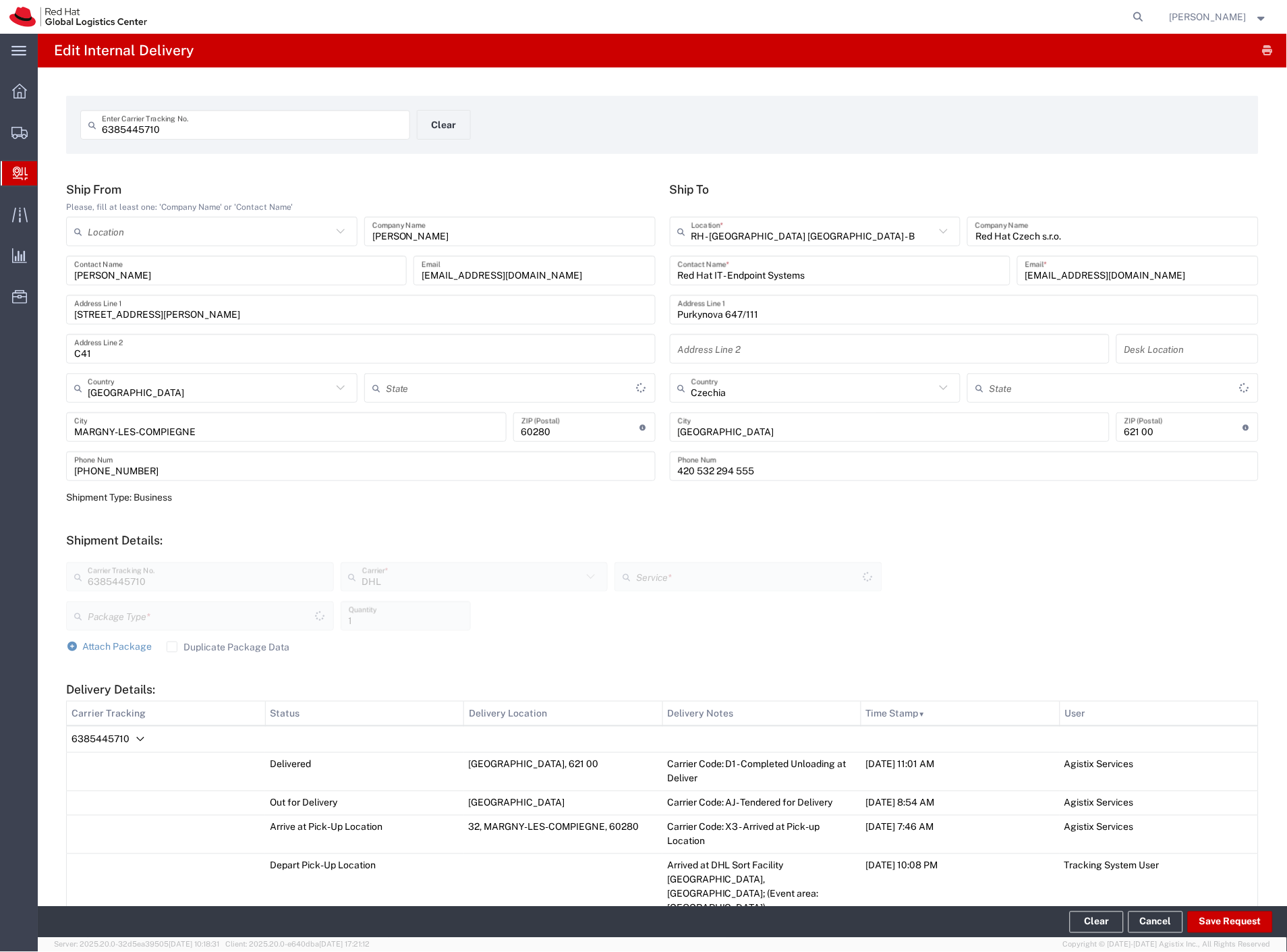
type input "Your Packaging"
type input "[GEOGRAPHIC_DATA]"
type input "Economy Select"
click at [1255, 918] on button "Save Request" at bounding box center [1230, 922] width 85 height 22
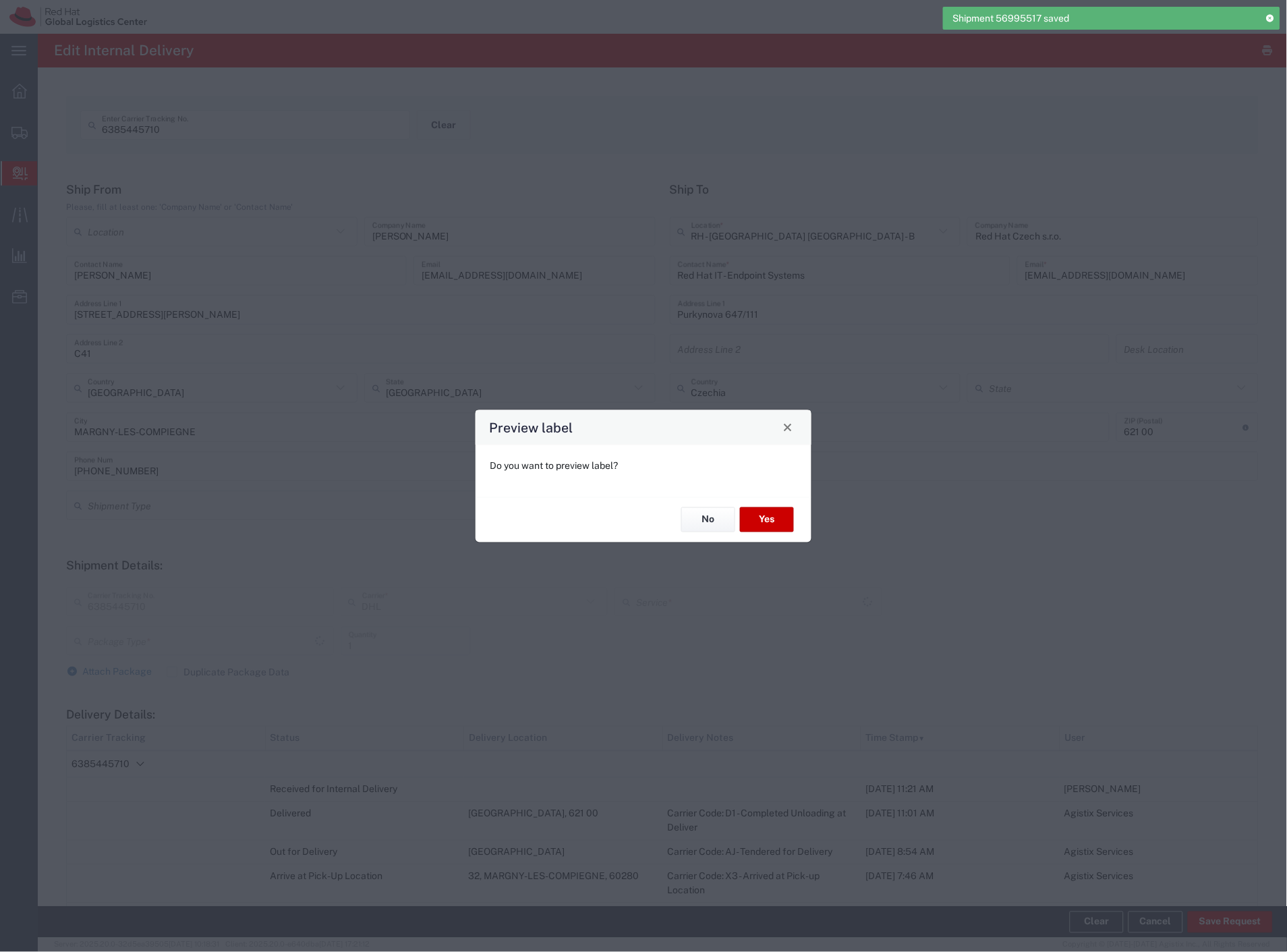
type input "Your Packaging"
type input "Economy Select"
click at [702, 520] on button "No" at bounding box center [708, 520] width 54 height 25
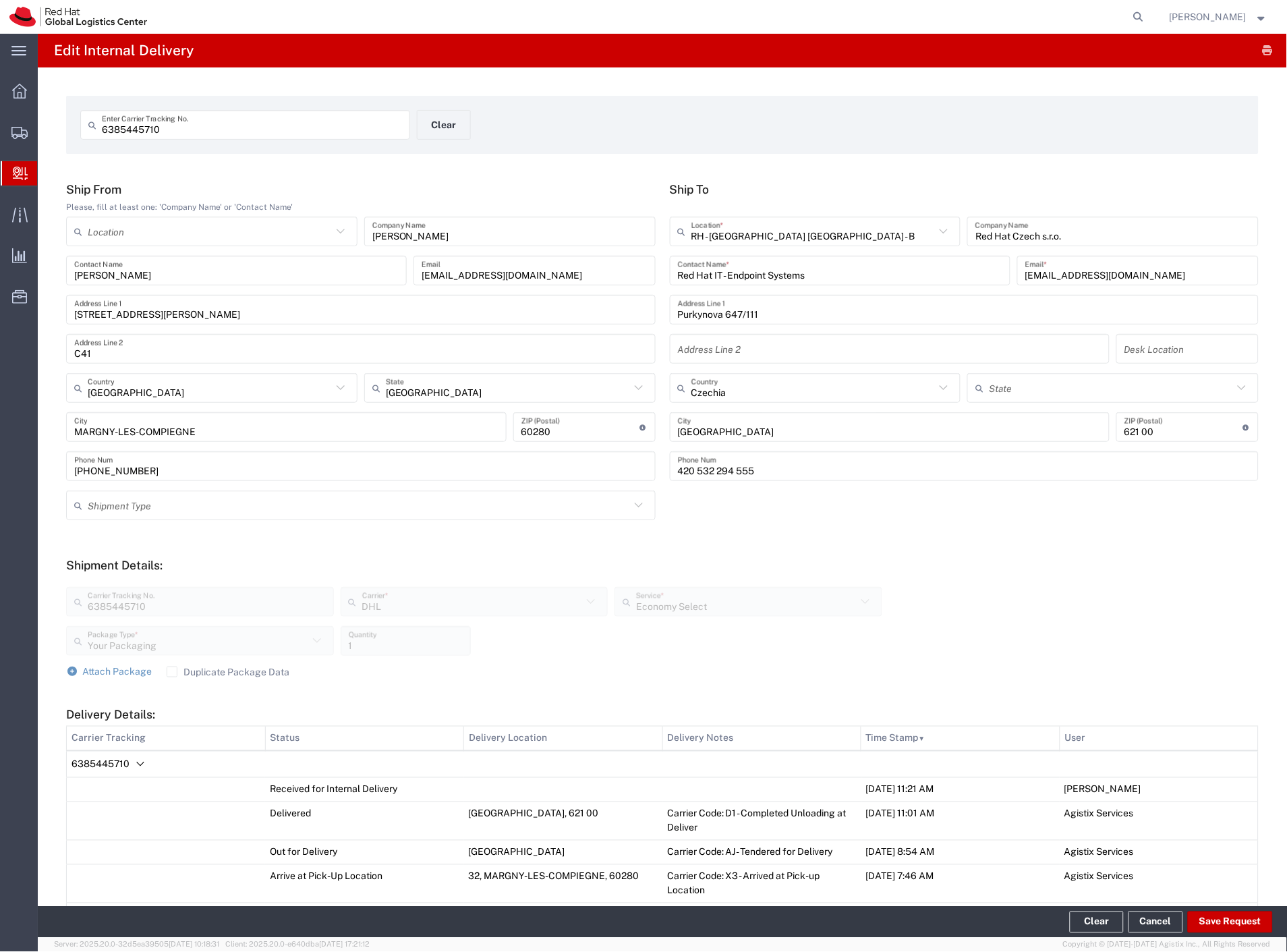
click at [132, 762] on icon "Delivery Details:" at bounding box center [140, 764] width 16 height 16
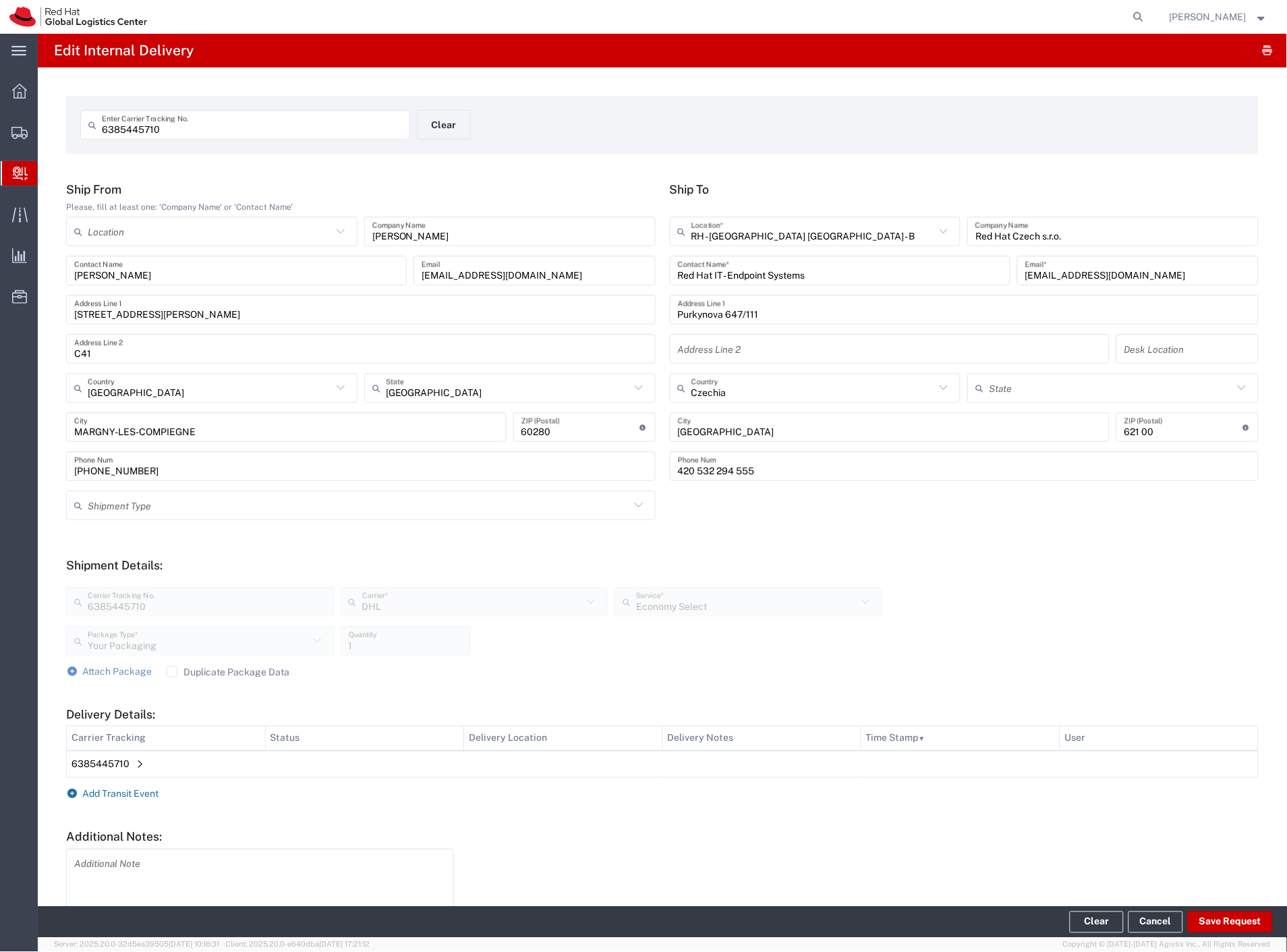
click at [144, 791] on span "Add Transit Event" at bounding box center [122, 793] width 77 height 11
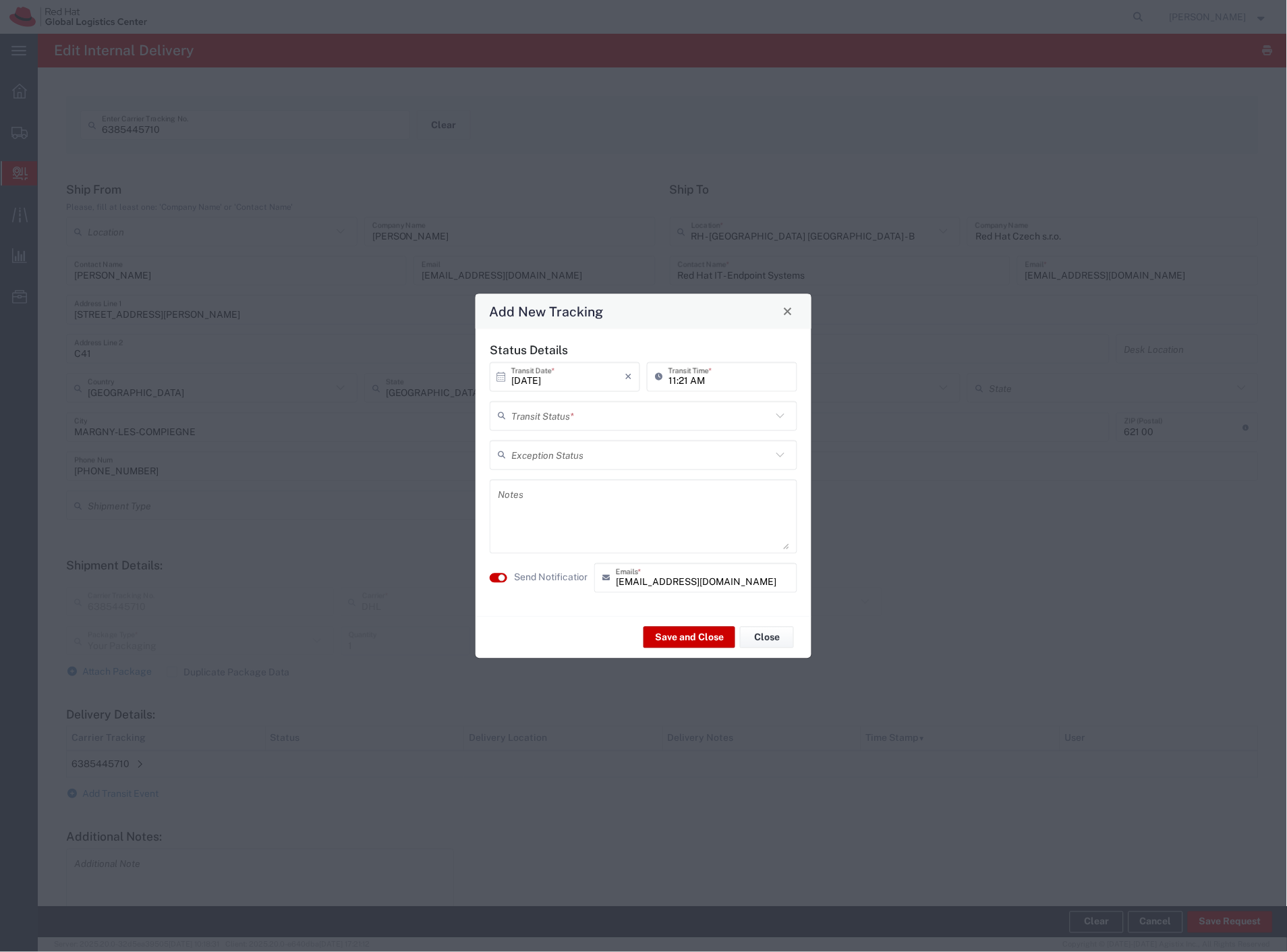
click at [596, 419] on input "text" at bounding box center [642, 416] width 260 height 24
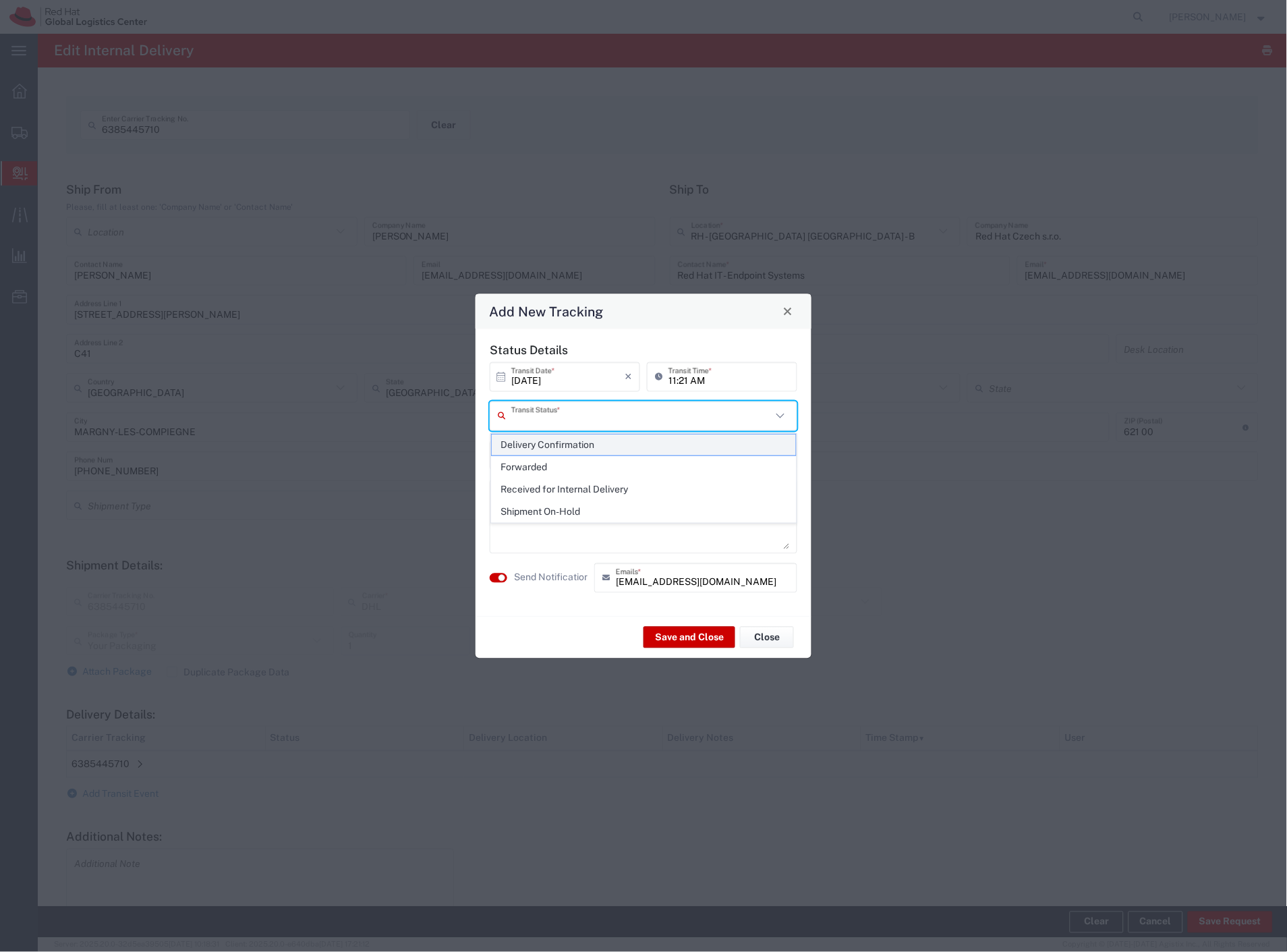
click at [570, 442] on span "Delivery Confirmation" at bounding box center [644, 445] width 305 height 21
type input "Delivery Confirmation"
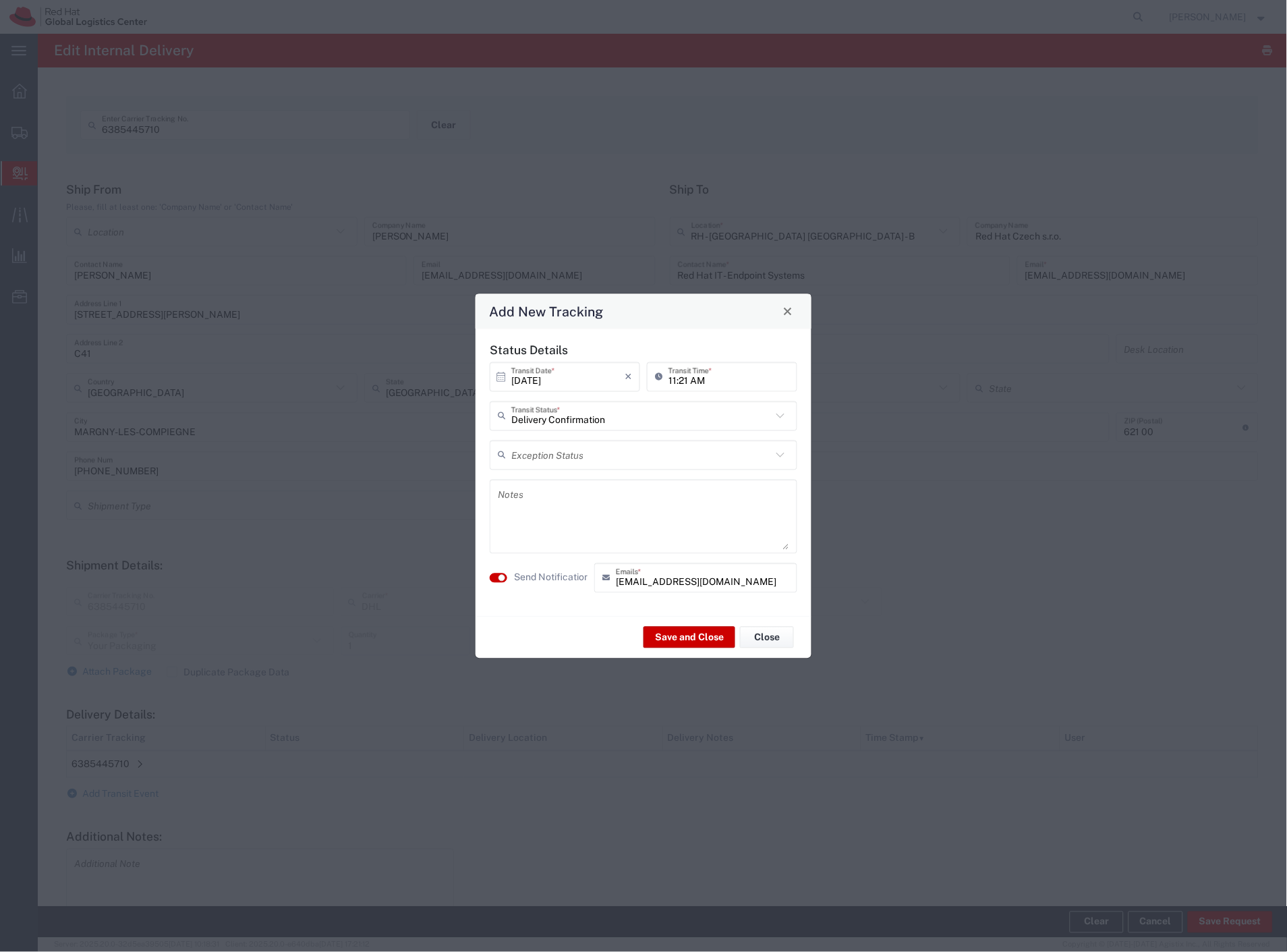
drag, startPoint x: 540, startPoint y: 574, endPoint x: 569, endPoint y: 595, distance: 35.8
click at [540, 576] on label "Send Notification" at bounding box center [552, 578] width 76 height 14
click at [678, 644] on button "Save and Close" at bounding box center [689, 637] width 92 height 22
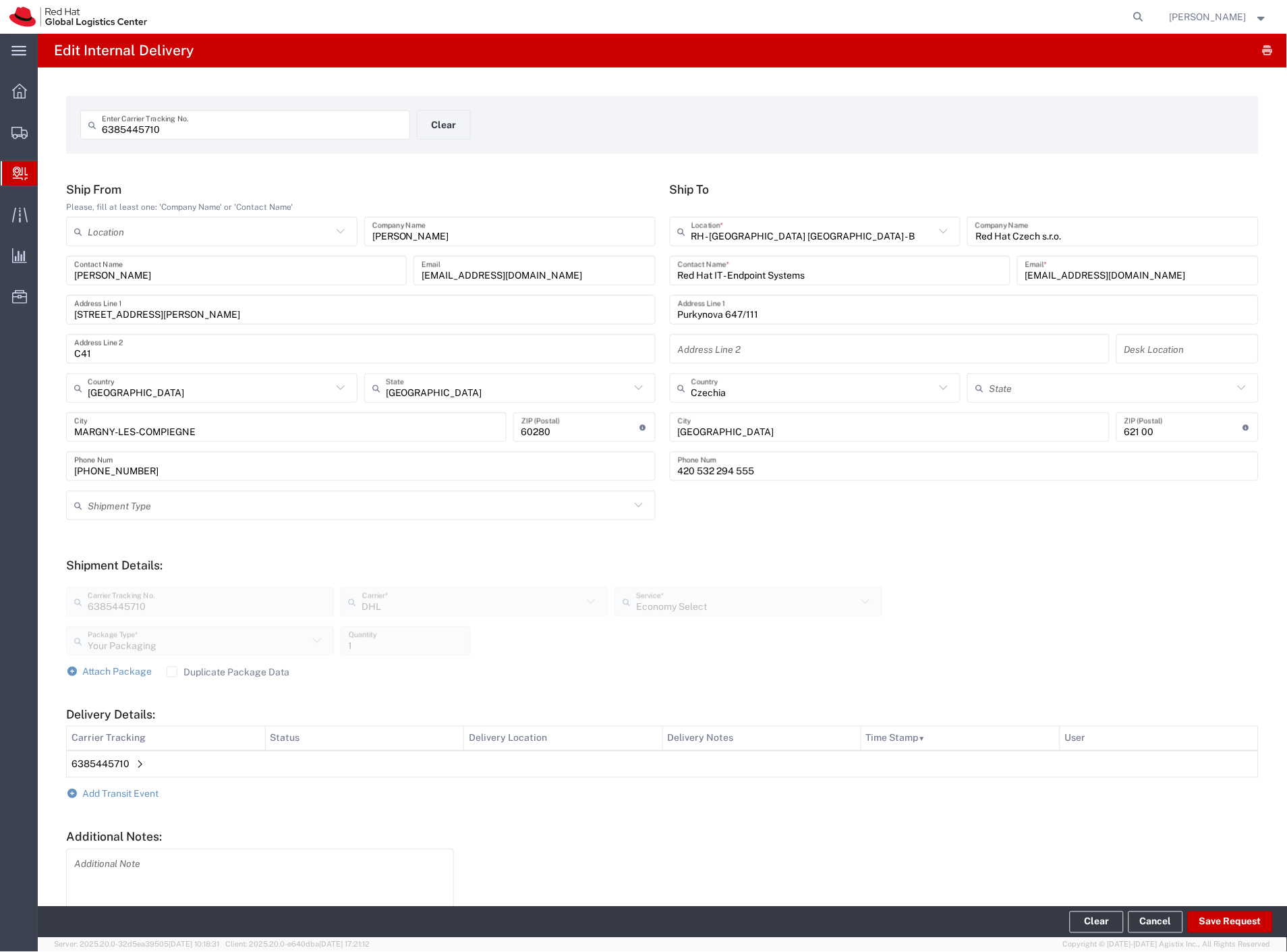
click at [195, 129] on input "6385445710" at bounding box center [251, 125] width 300 height 24
paste input "746706716"
type input "7467067160"
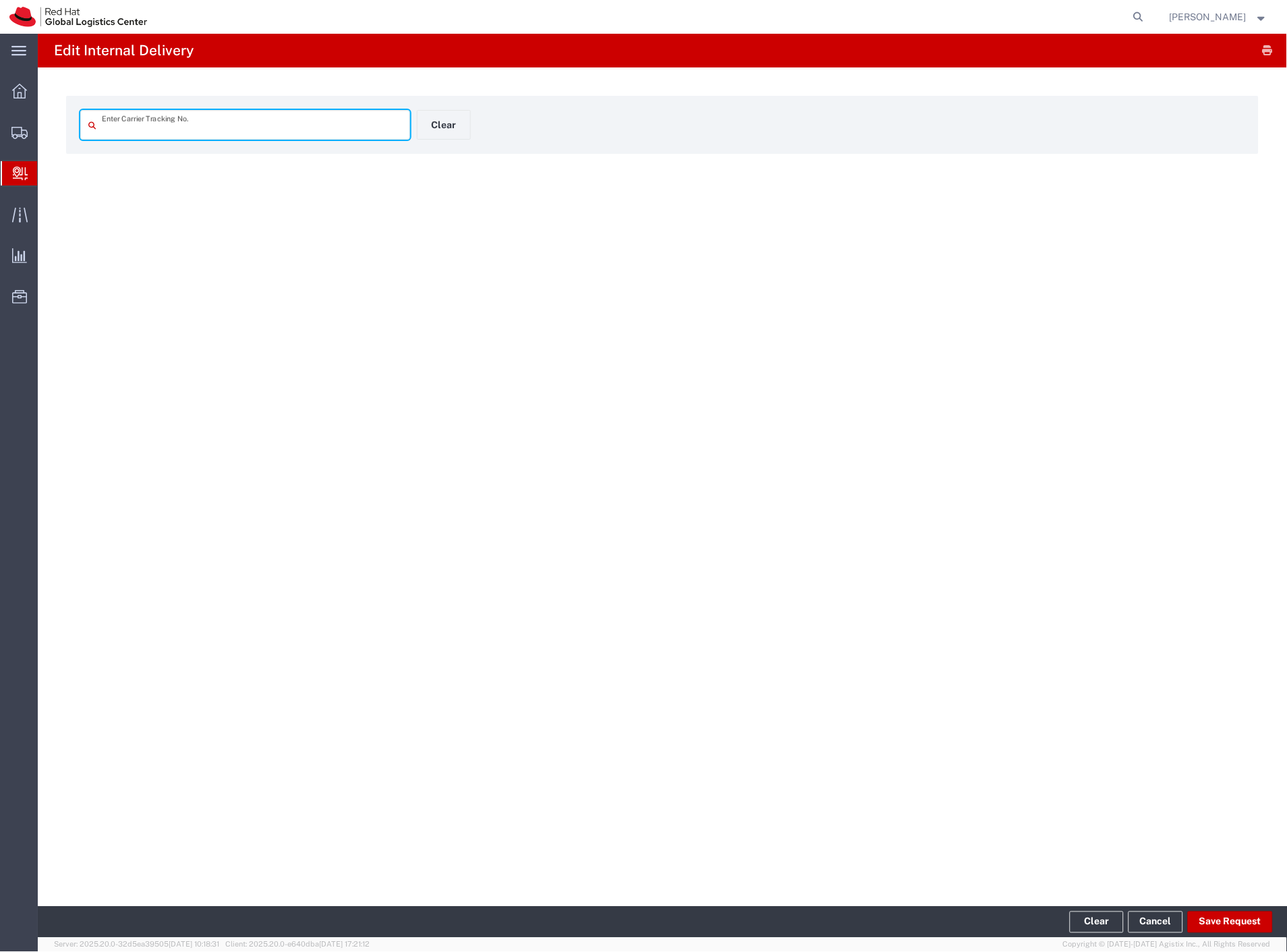
type input "7467067160"
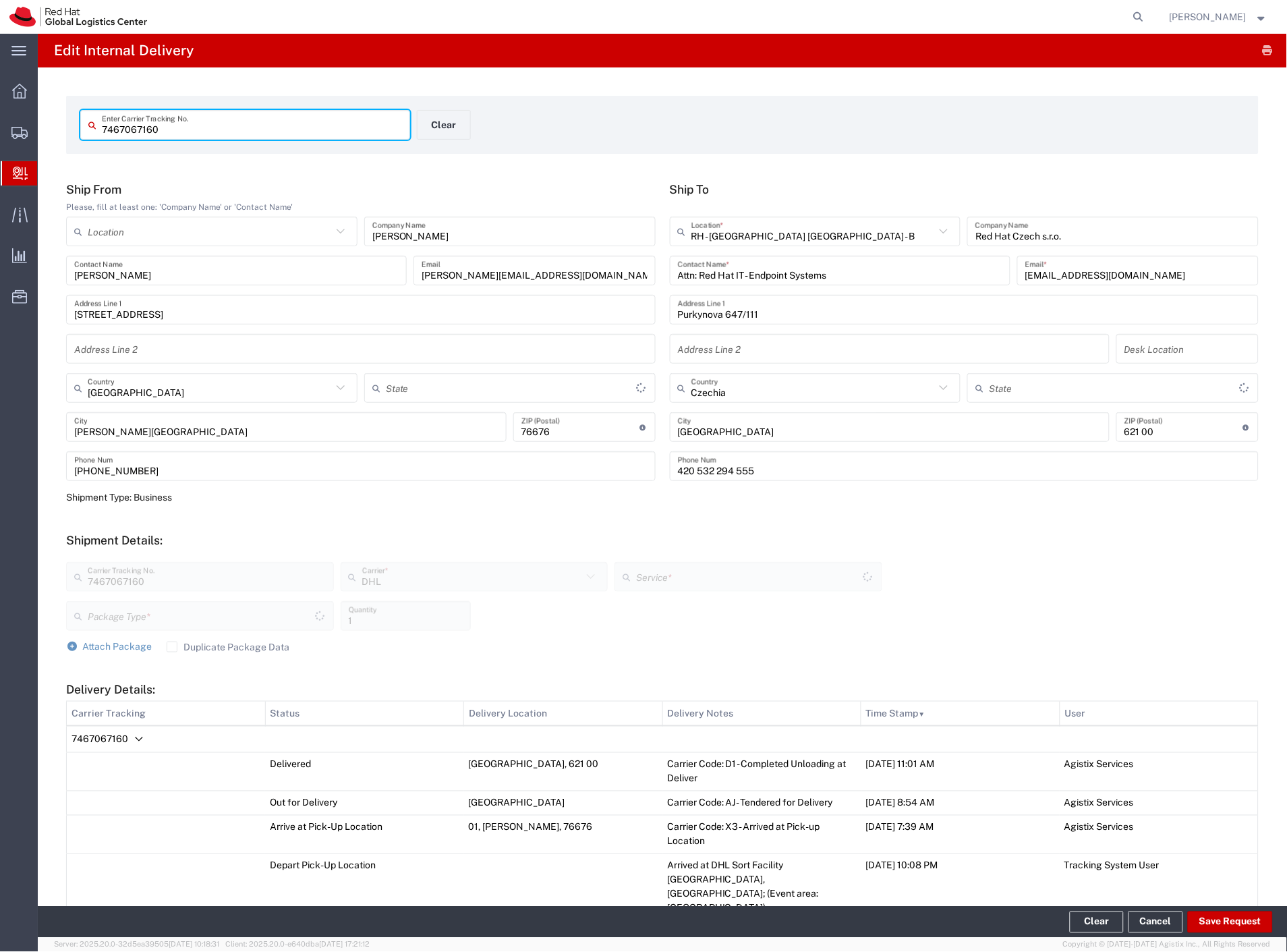
type input "Your Packaging"
type input "Economy Select"
type input "[GEOGRAPHIC_DATA]"
click at [1224, 921] on button "Save Request" at bounding box center [1230, 922] width 85 height 22
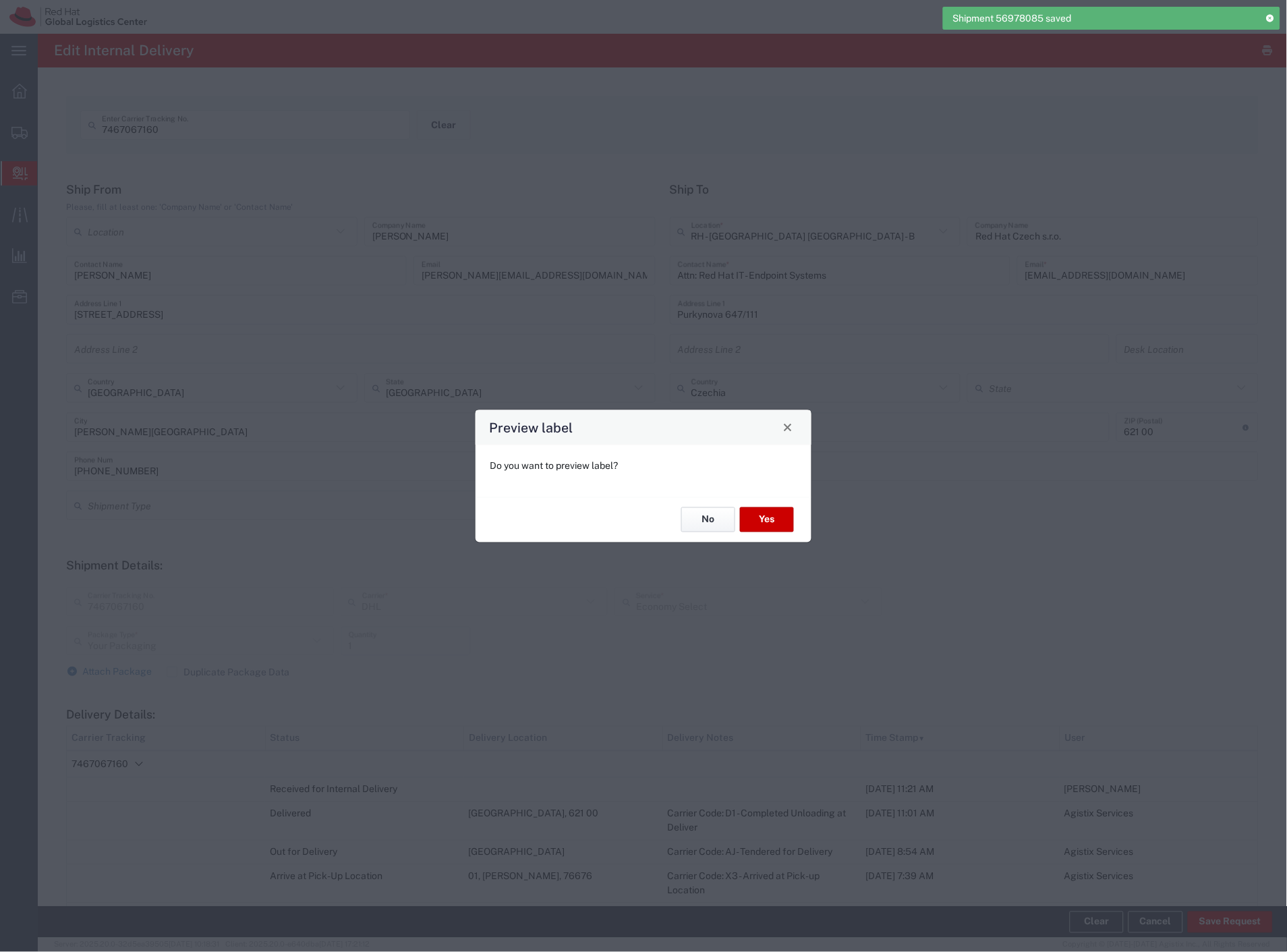
click at [713, 519] on button "No" at bounding box center [708, 520] width 54 height 25
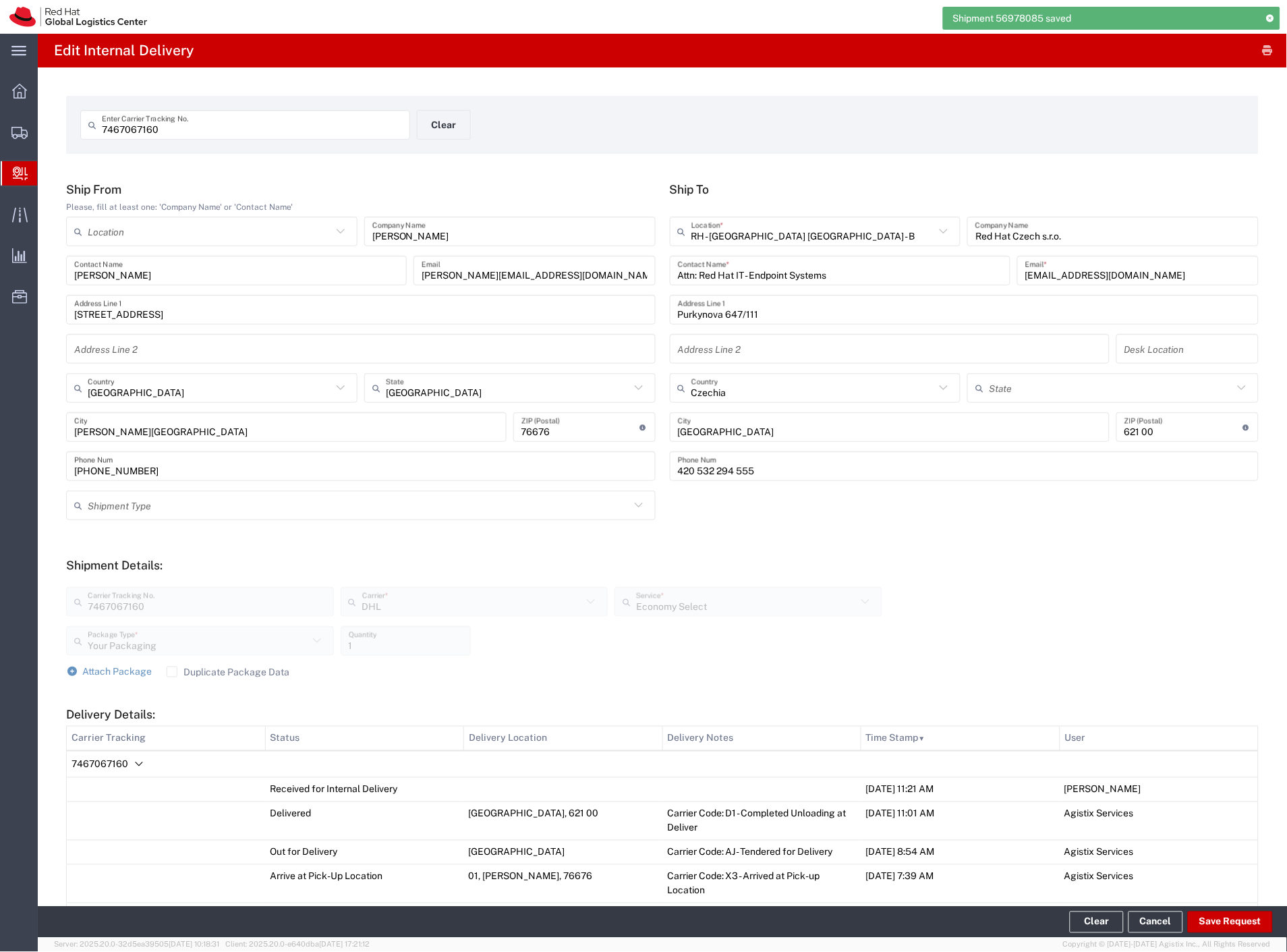
click at [118, 763] on span "7467067160" at bounding box center [100, 763] width 56 height 11
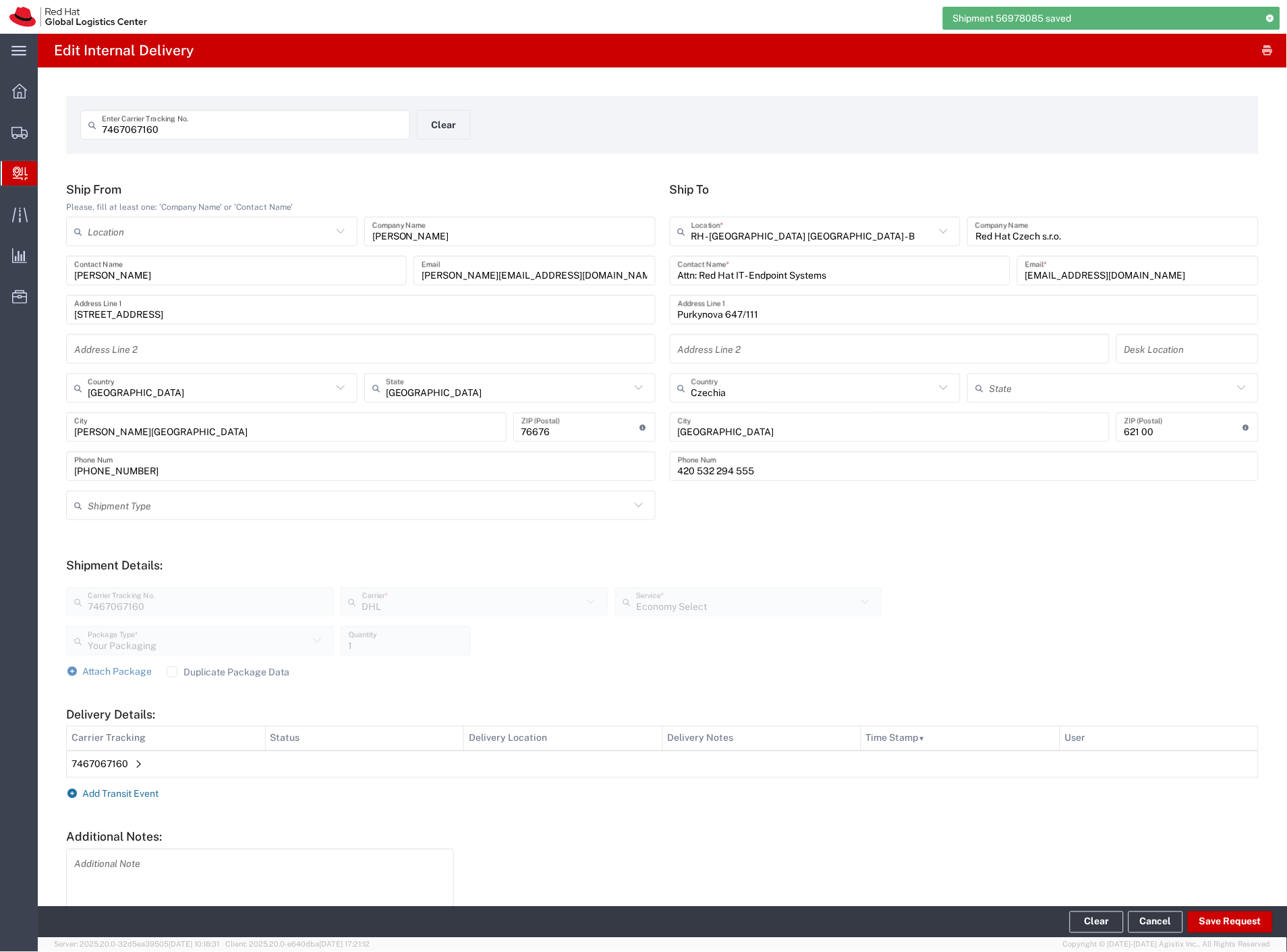
click at [131, 790] on span "Add Transit Event" at bounding box center [122, 793] width 77 height 11
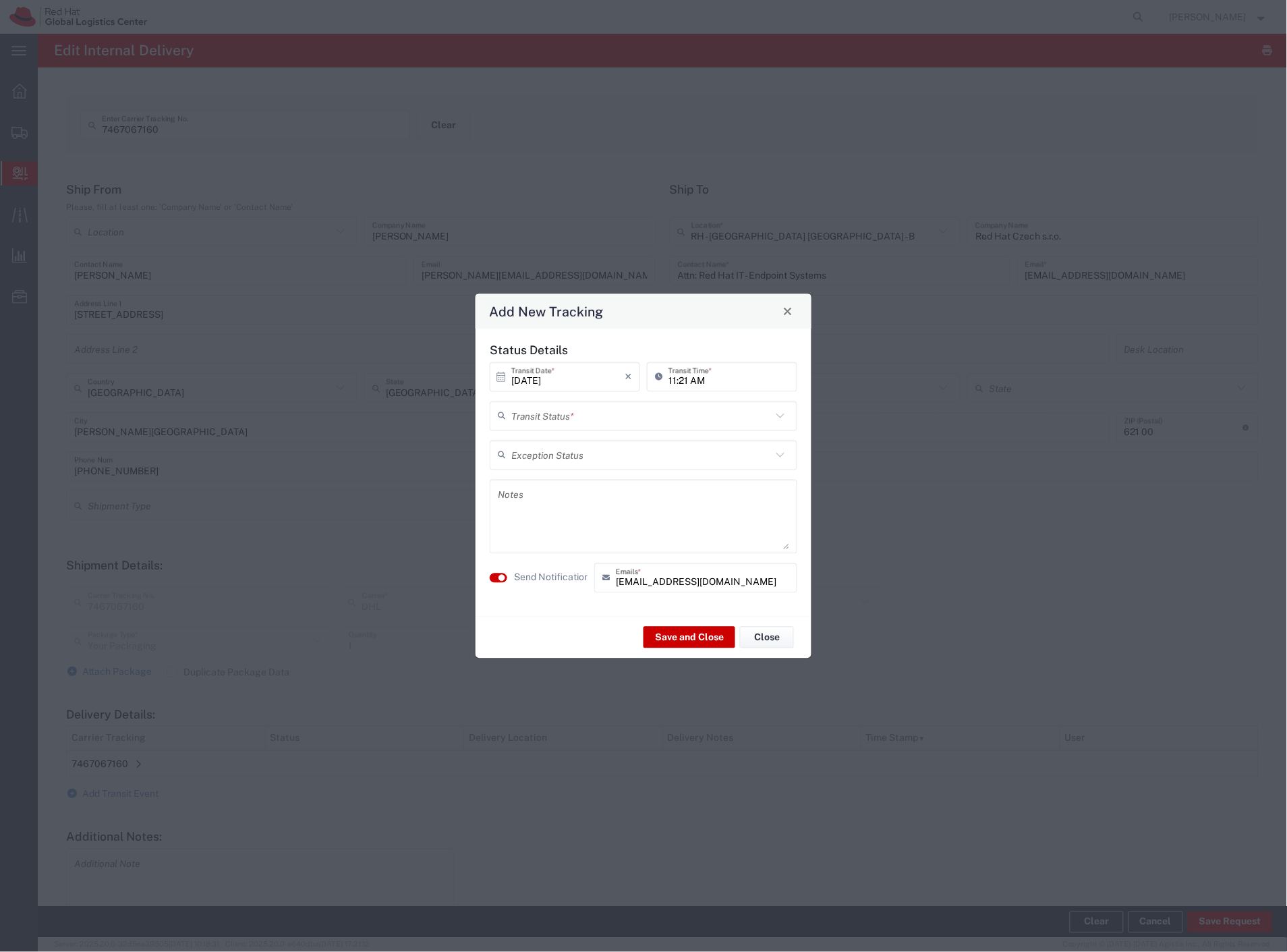
click at [533, 425] on input "text" at bounding box center [642, 416] width 260 height 24
click at [529, 446] on span "Delivery Confirmation" at bounding box center [644, 445] width 305 height 21
type input "Delivery Confirmation"
click at [539, 583] on label "Send Notification" at bounding box center [552, 578] width 76 height 14
click at [666, 638] on button "Save and Close" at bounding box center [689, 637] width 92 height 22
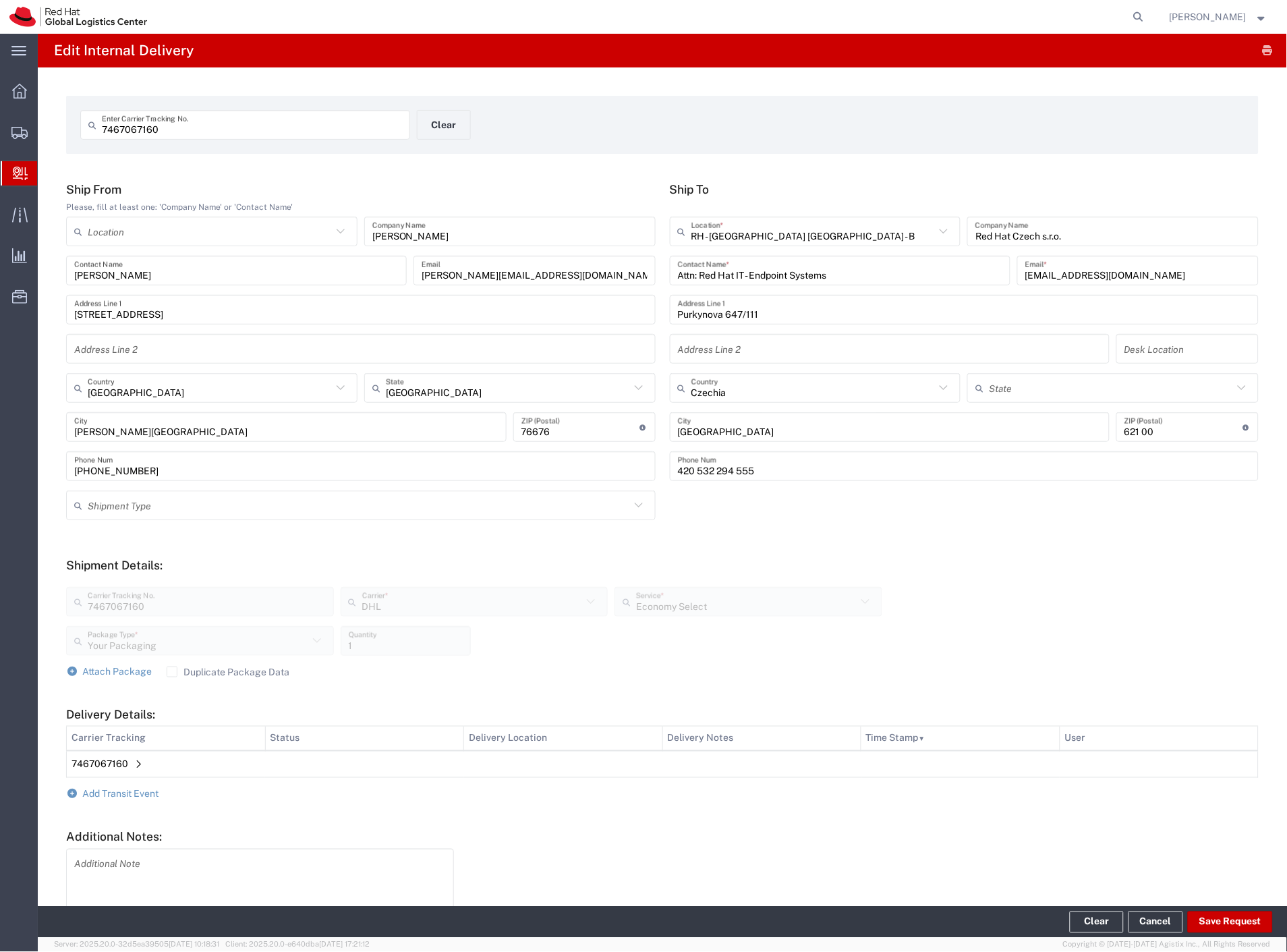
click at [234, 124] on input "7467067160" at bounding box center [251, 125] width 300 height 24
paste input "6763477125"
type input "6763477125"
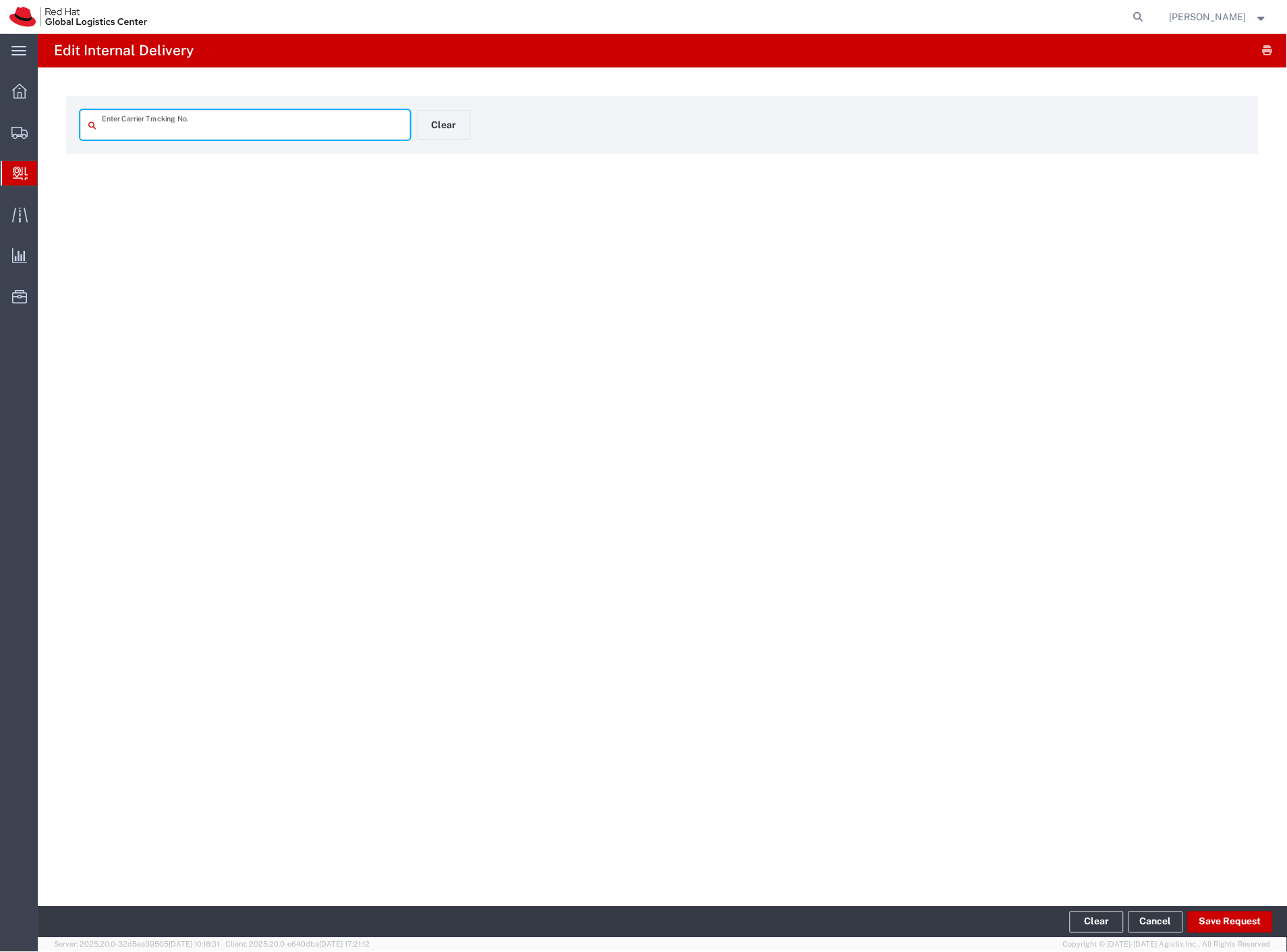
type input "6763477125"
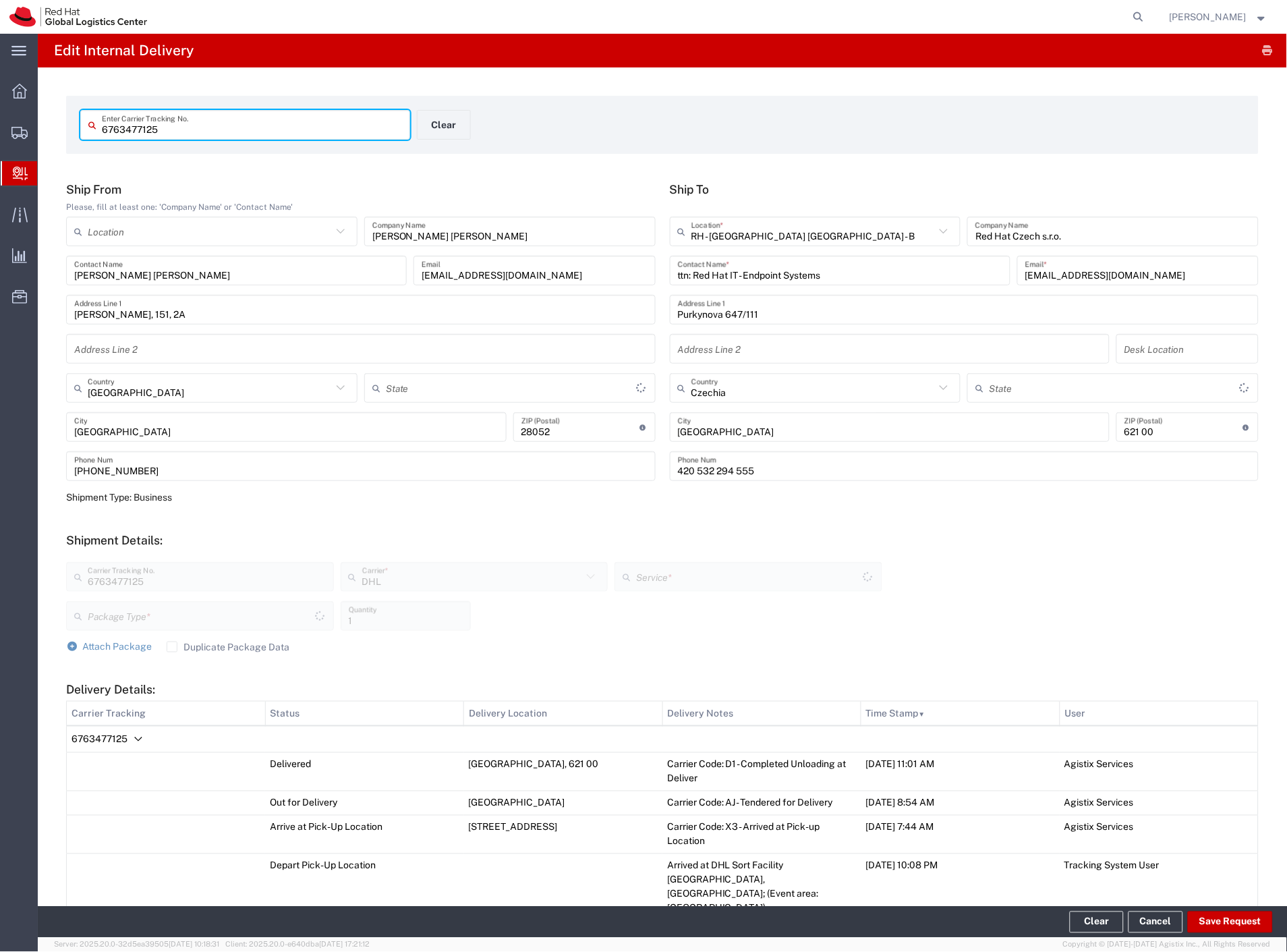
type input "Your Packaging"
type input "Economy Select"
type input "[GEOGRAPHIC_DATA]"
click at [1210, 922] on button "Save Request" at bounding box center [1230, 922] width 85 height 22
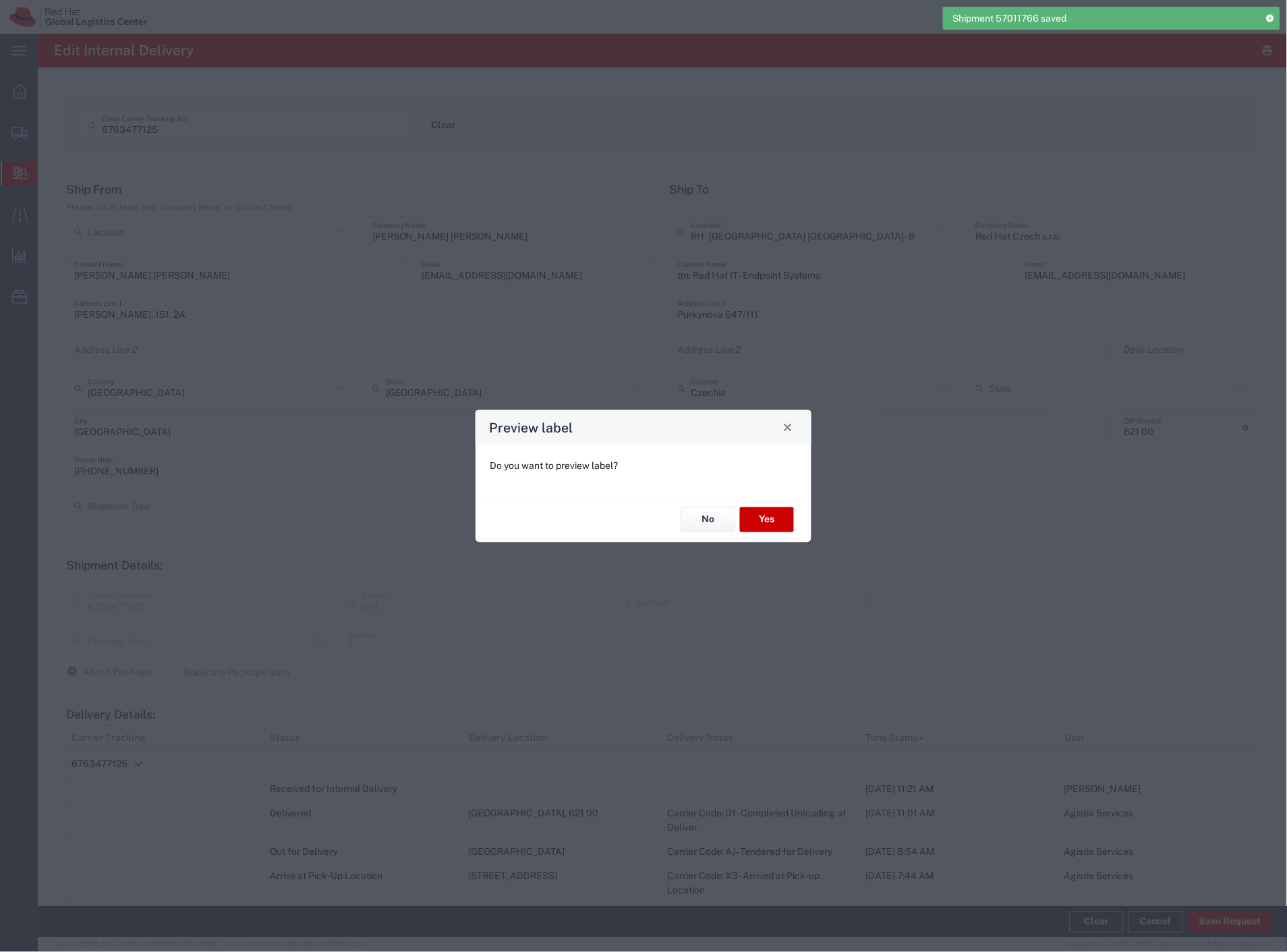
type input "Your Packaging"
type input "Economy Select"
click at [706, 514] on button "No" at bounding box center [708, 520] width 54 height 25
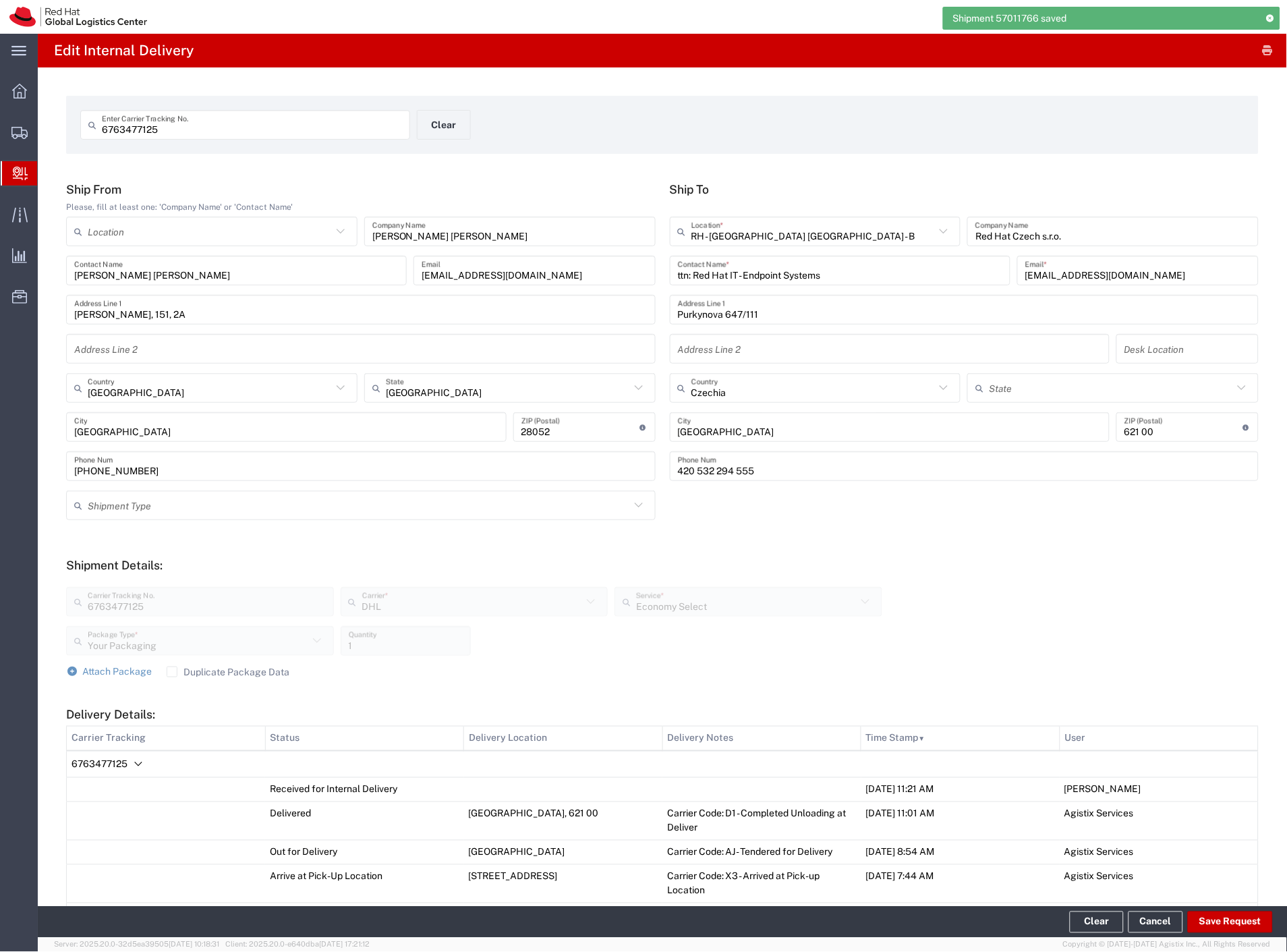
drag, startPoint x: 108, startPoint y: 756, endPoint x: 124, endPoint y: 774, distance: 24.1
click at [108, 757] on td "6763477125" at bounding box center [663, 764] width 1192 height 27
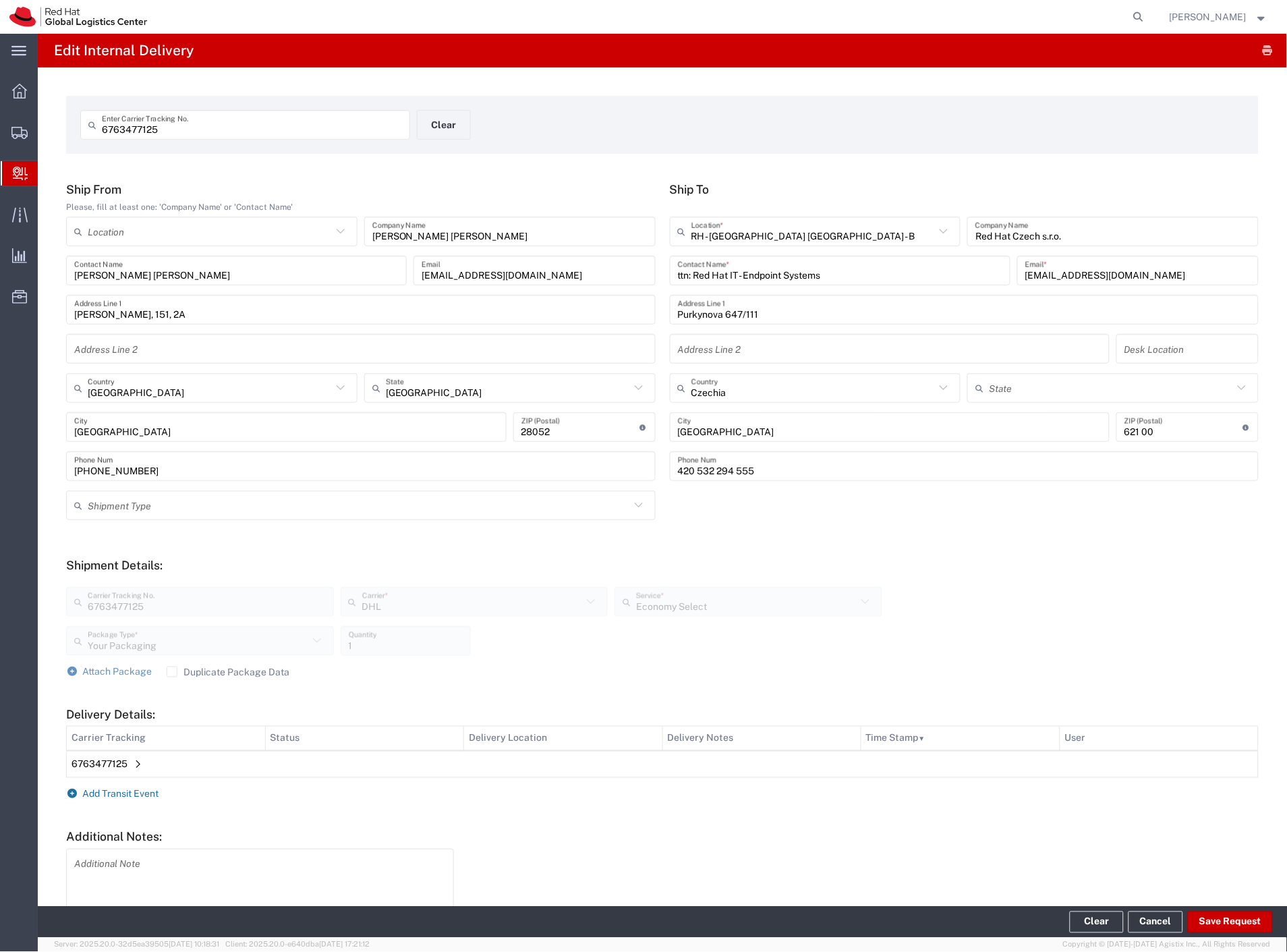
click at [136, 790] on span "Add Transit Event" at bounding box center [122, 793] width 77 height 11
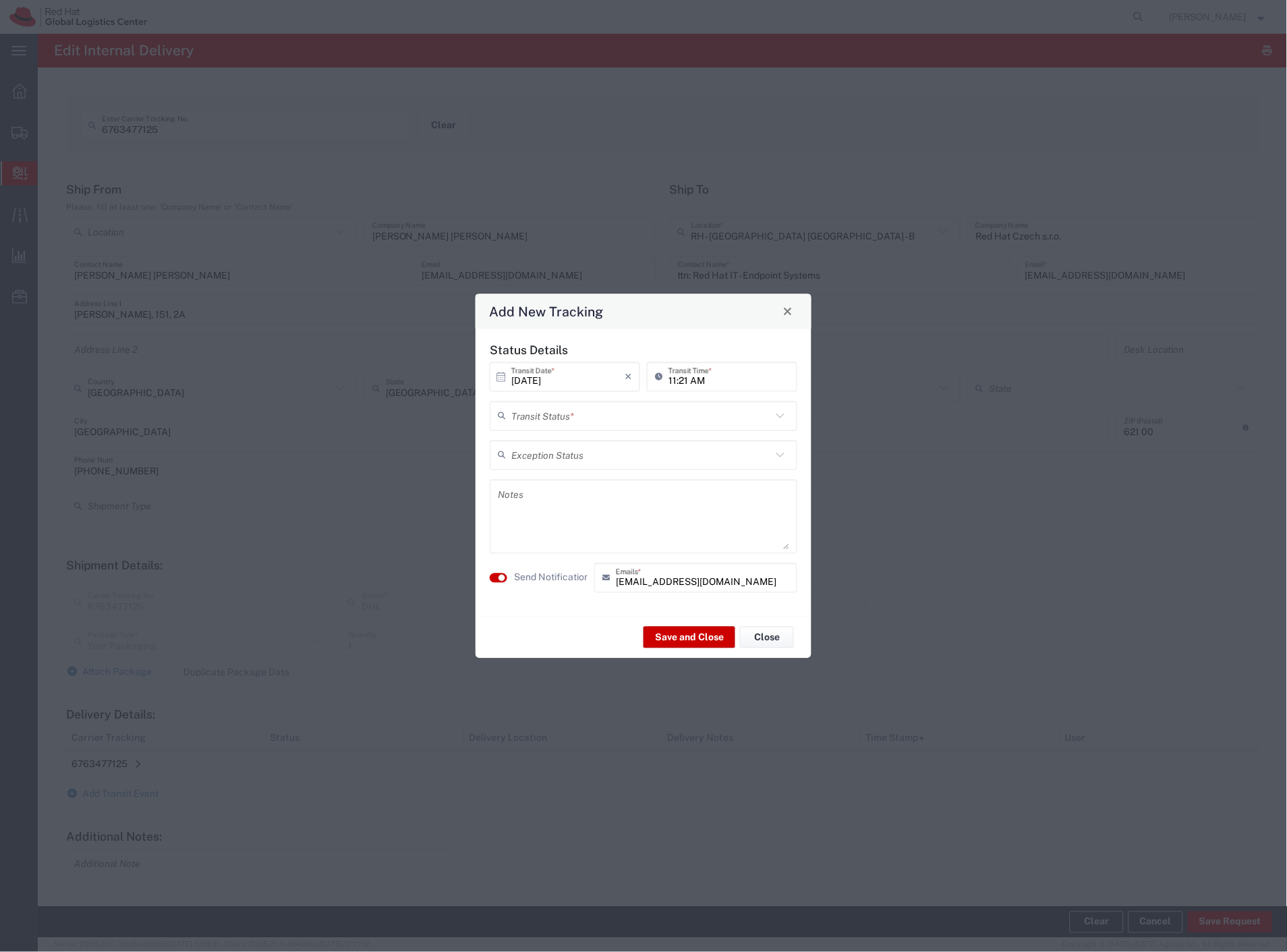
click at [531, 425] on input "text" at bounding box center [642, 416] width 260 height 24
click at [531, 446] on span "Delivery Confirmation" at bounding box center [644, 445] width 305 height 21
type input "Delivery Confirmation"
click at [533, 576] on label "Send Notification" at bounding box center [552, 578] width 76 height 14
click at [687, 638] on button "Save and Close" at bounding box center [689, 637] width 92 height 22
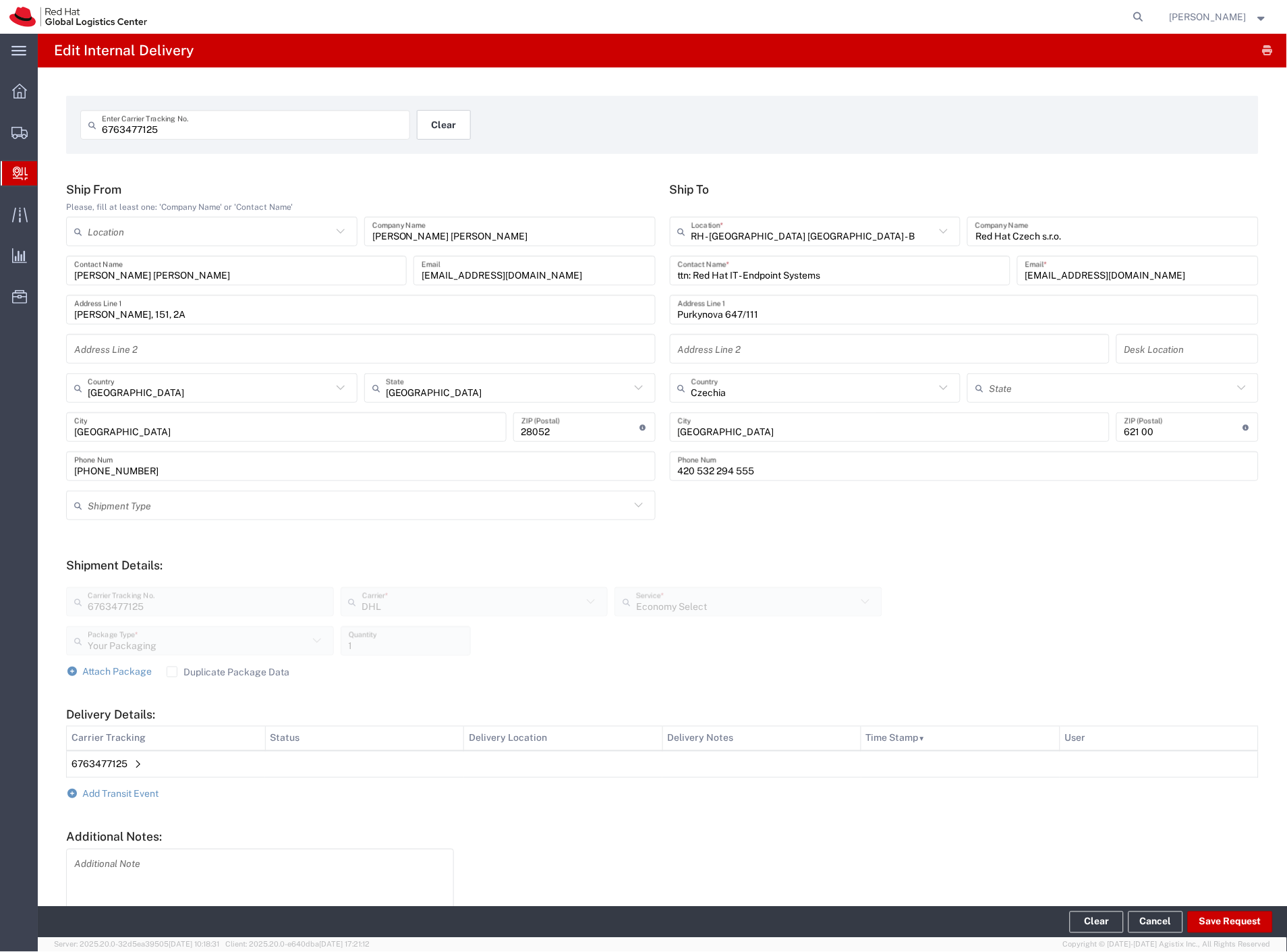
click at [432, 124] on button "Clear" at bounding box center [443, 125] width 54 height 30
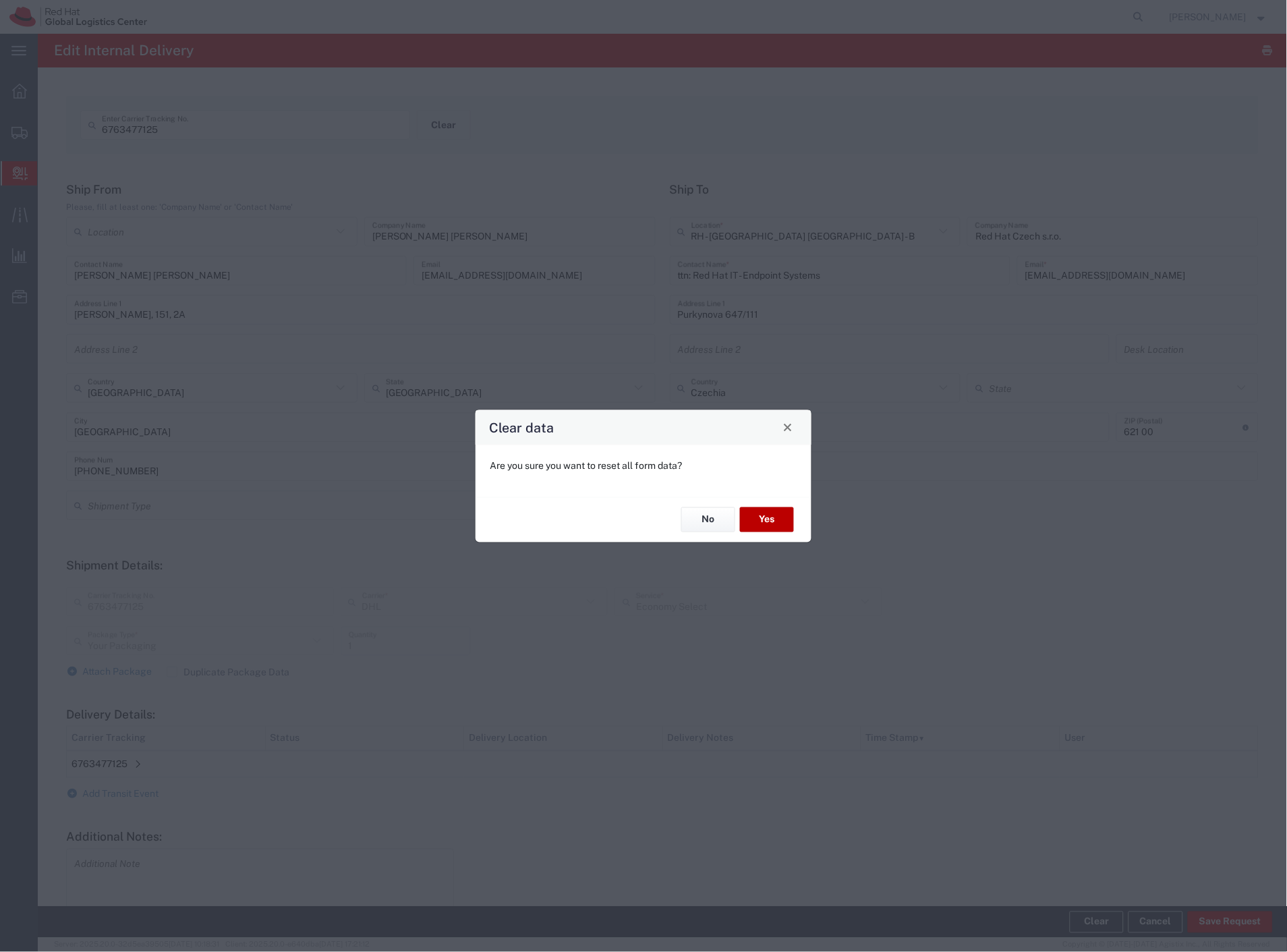
drag, startPoint x: 773, startPoint y: 514, endPoint x: 0, endPoint y: 280, distance: 807.6
click at [772, 514] on button "Yes" at bounding box center [767, 520] width 54 height 25
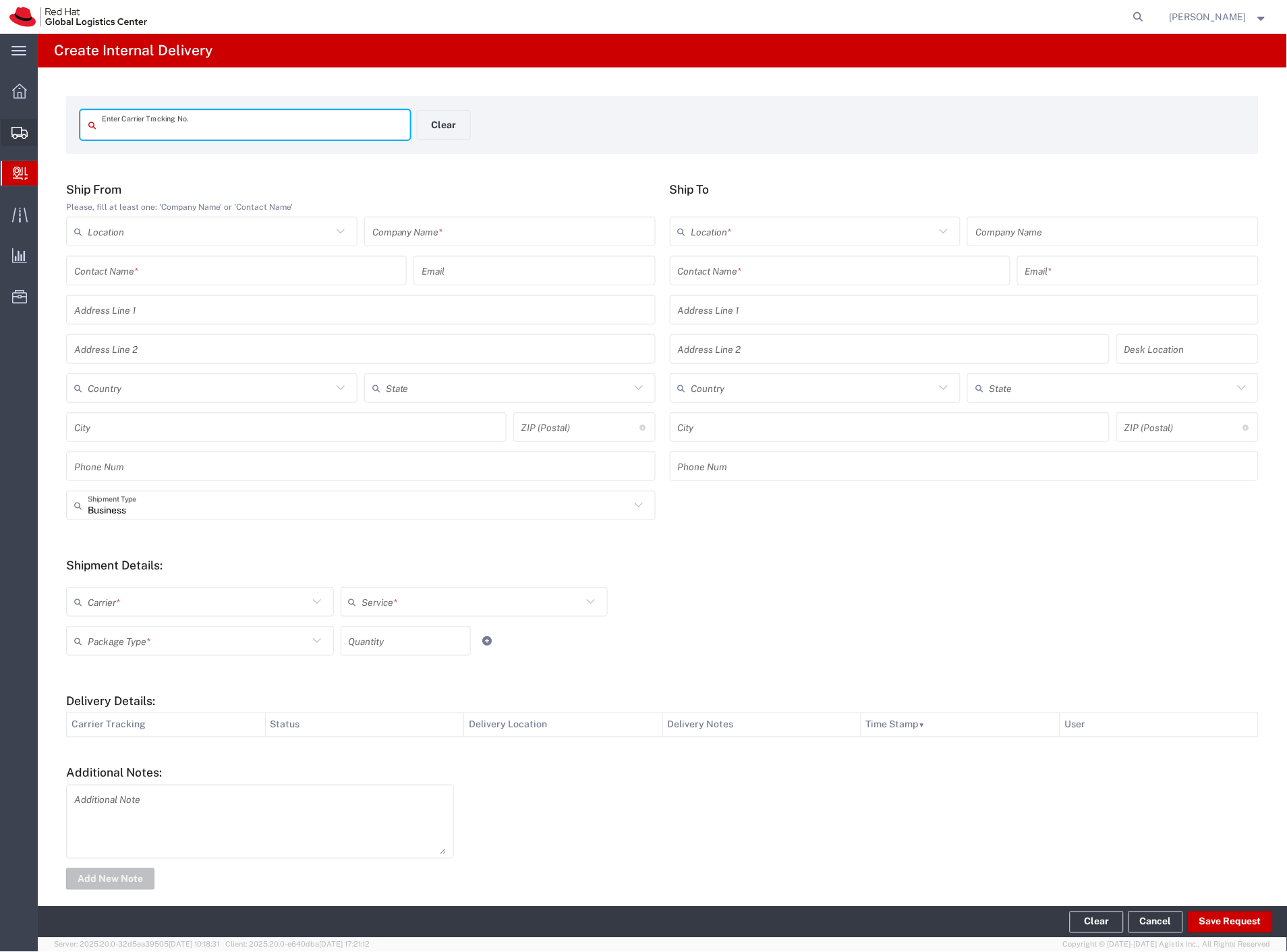
click at [0, 0] on span "Shipment Manager" at bounding box center [0, 0] width 0 height 0
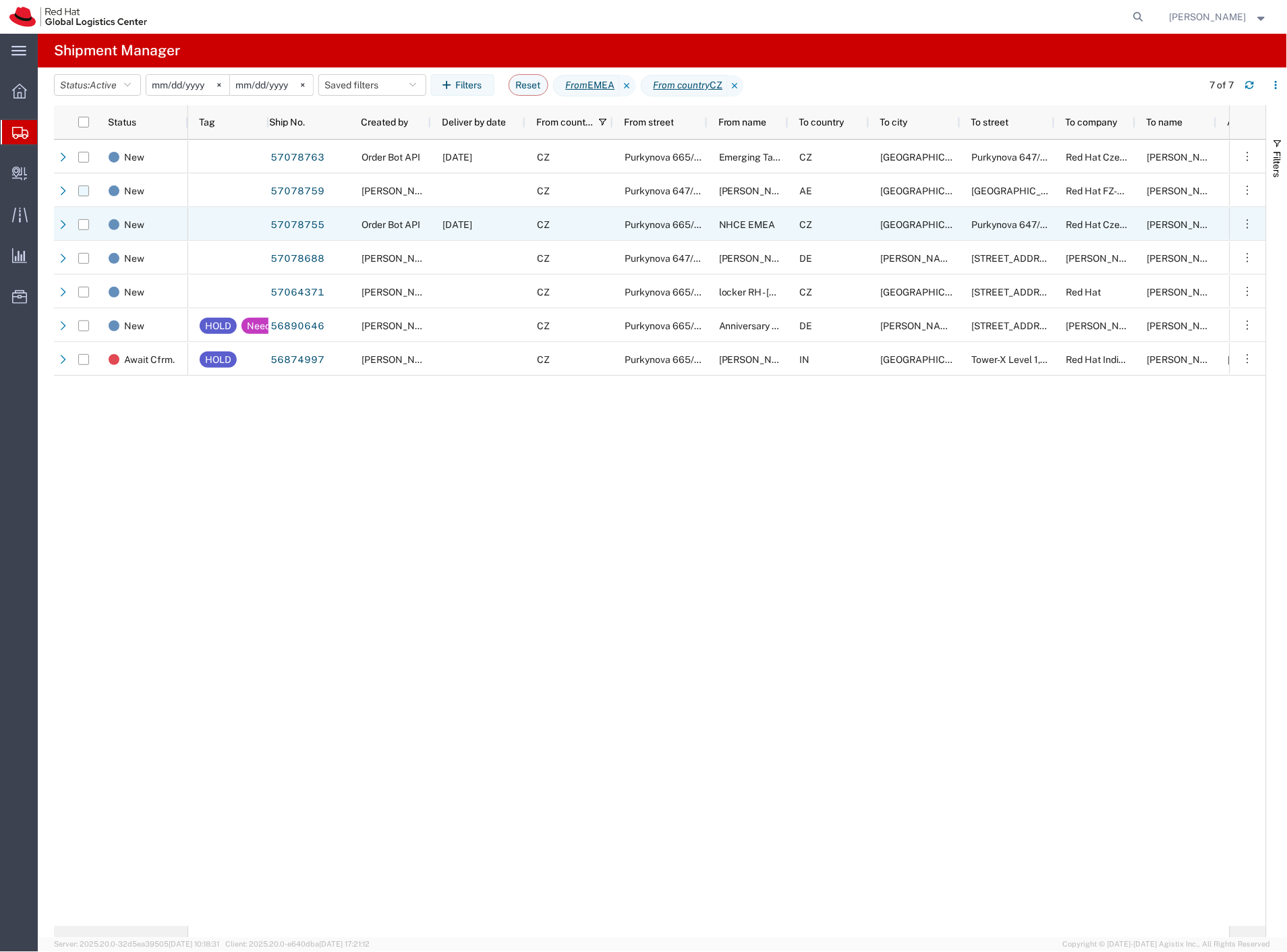
drag, startPoint x: 85, startPoint y: 222, endPoint x: 88, endPoint y: 193, distance: 29.2
click at [85, 222] on input "Press Space to toggle row selection (unchecked)" at bounding box center [83, 224] width 11 height 11
checkbox input "true"
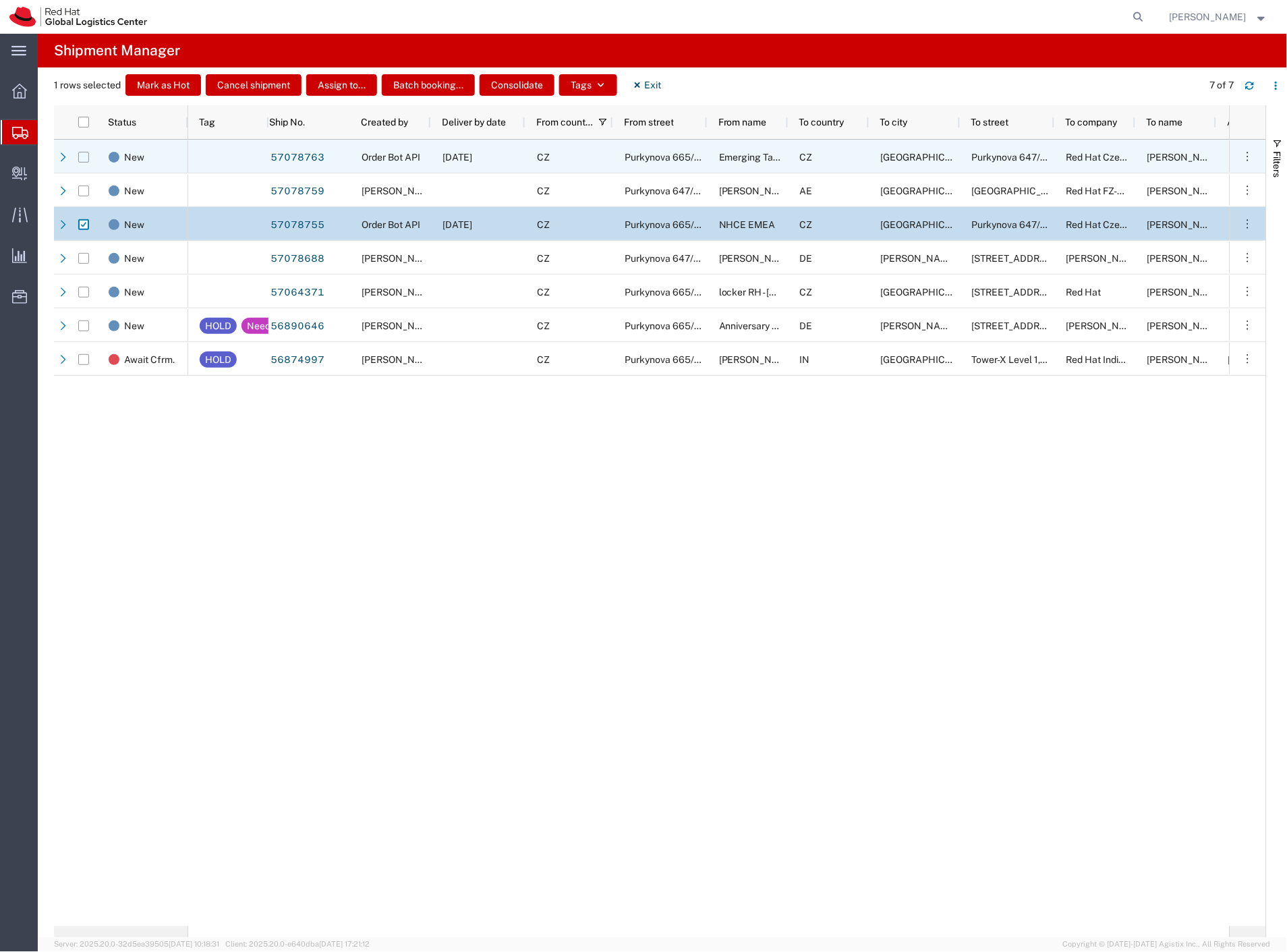
click at [83, 159] on input "Press Space to toggle row selection (unchecked)" at bounding box center [83, 156] width 11 height 11
checkbox input "true"
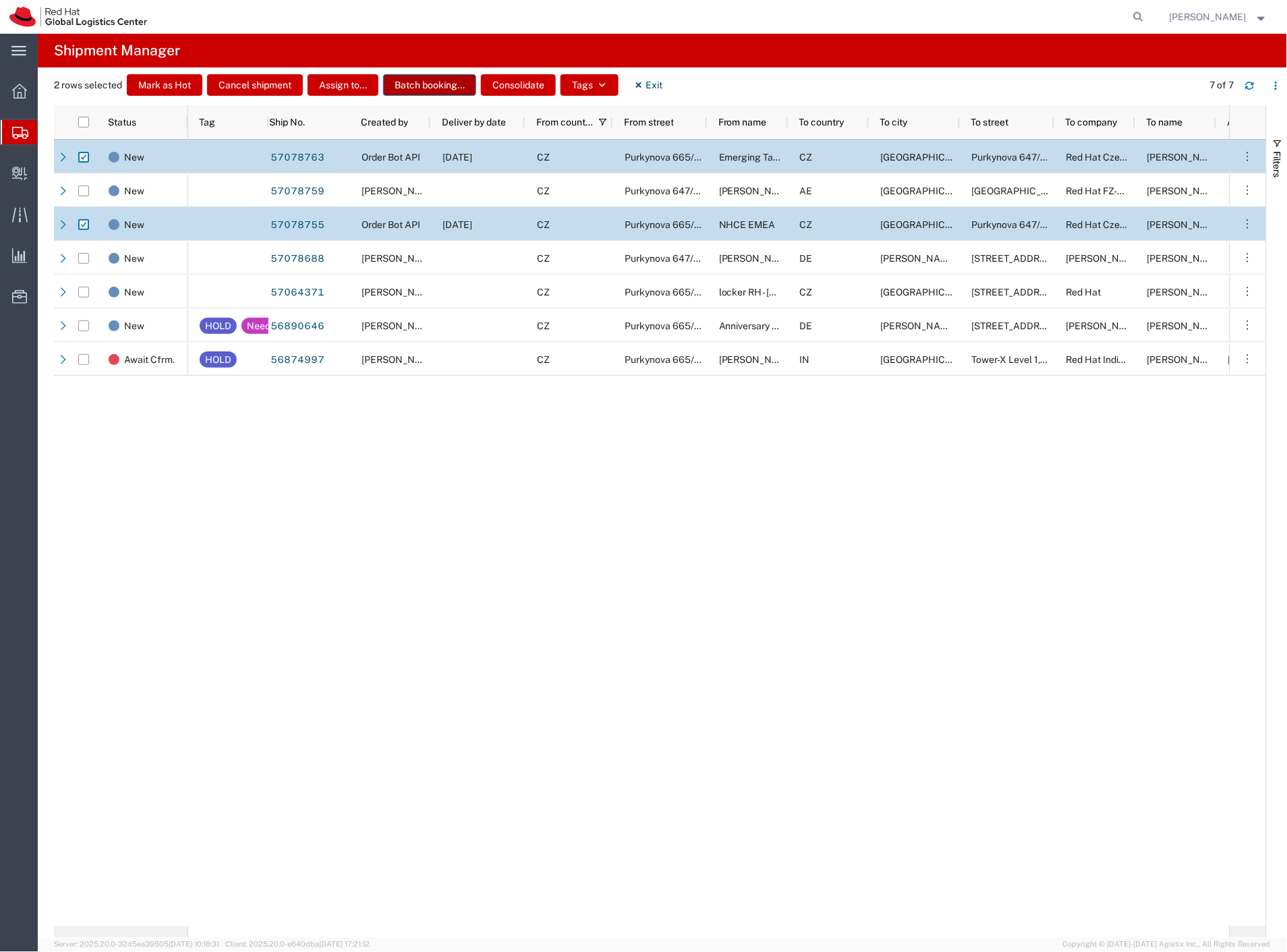
click at [441, 89] on button "Batch booking..." at bounding box center [429, 84] width 93 height 22
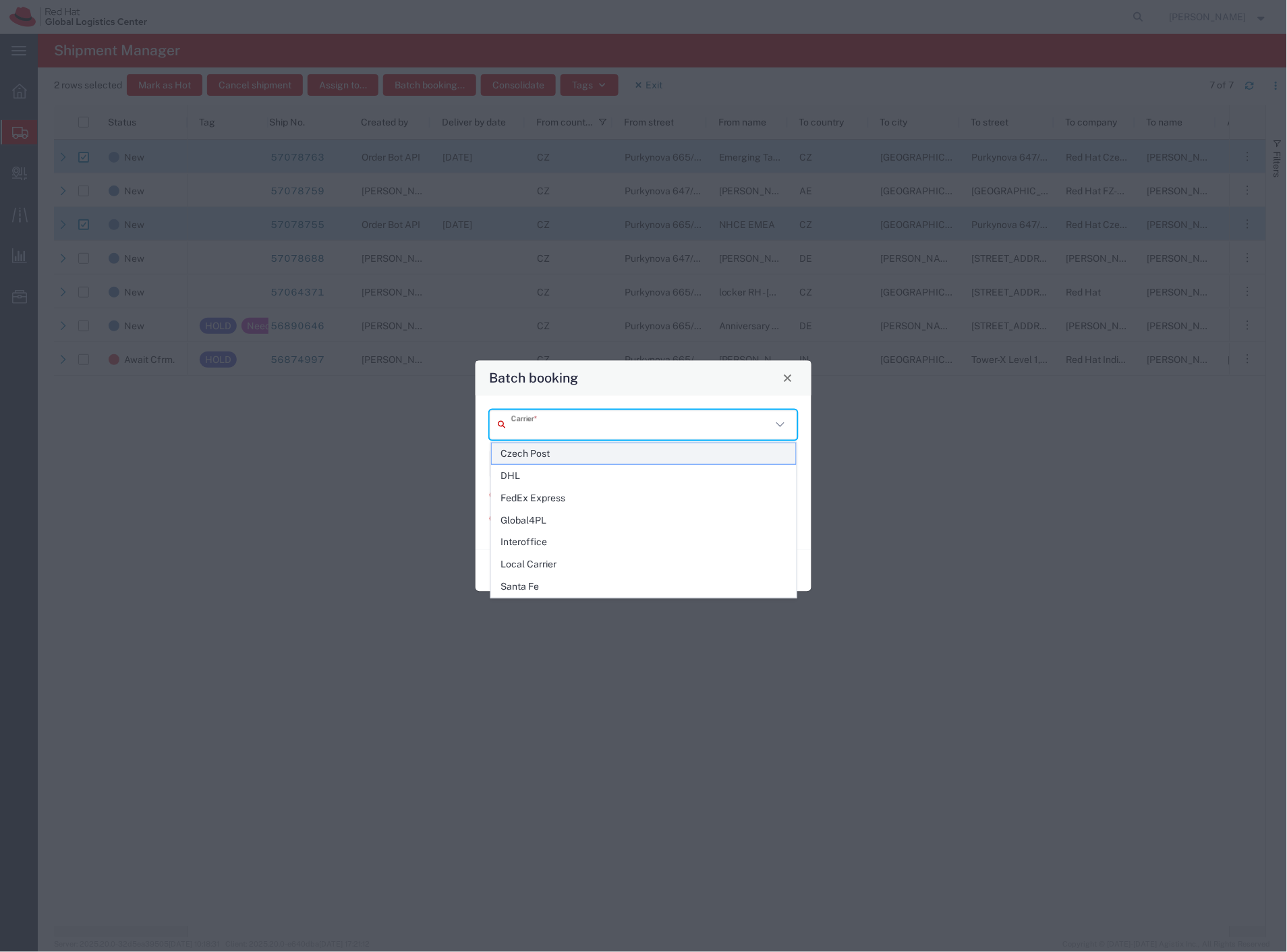
drag, startPoint x: 563, startPoint y: 434, endPoint x: 560, endPoint y: 443, distance: 9.5
click at [562, 434] on input "text" at bounding box center [642, 424] width 260 height 24
click at [553, 541] on span "Interoffice" at bounding box center [644, 542] width 305 height 21
type input "Interoffice"
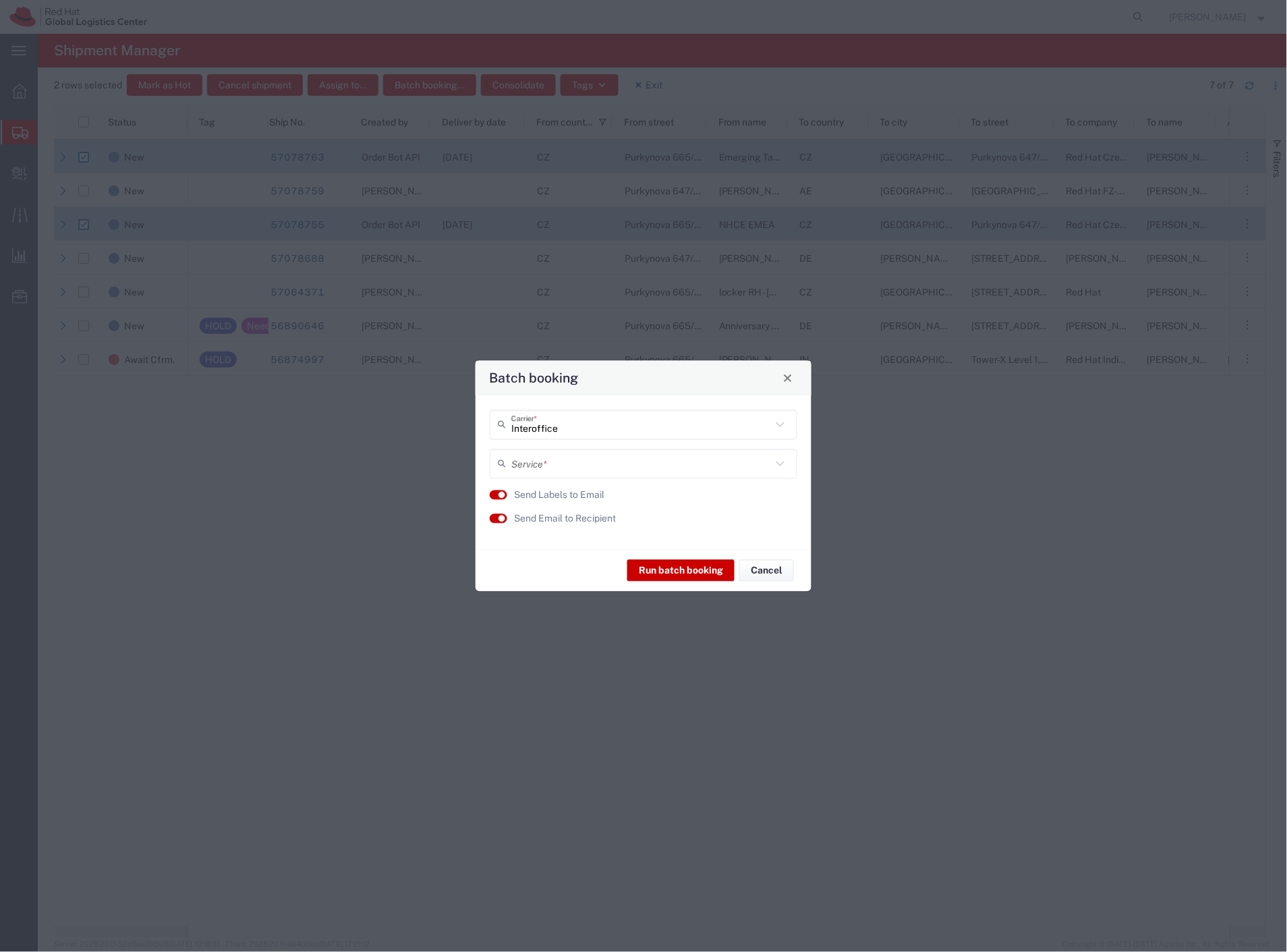
click at [544, 466] on input "text" at bounding box center [642, 464] width 260 height 24
click at [544, 494] on span "IO_Ground" at bounding box center [644, 493] width 305 height 21
type input "IO_Ground"
drag, startPoint x: 550, startPoint y: 513, endPoint x: 557, endPoint y: 514, distance: 7.1
click at [552, 514] on label "Send Email to Recipient" at bounding box center [565, 518] width 102 height 14
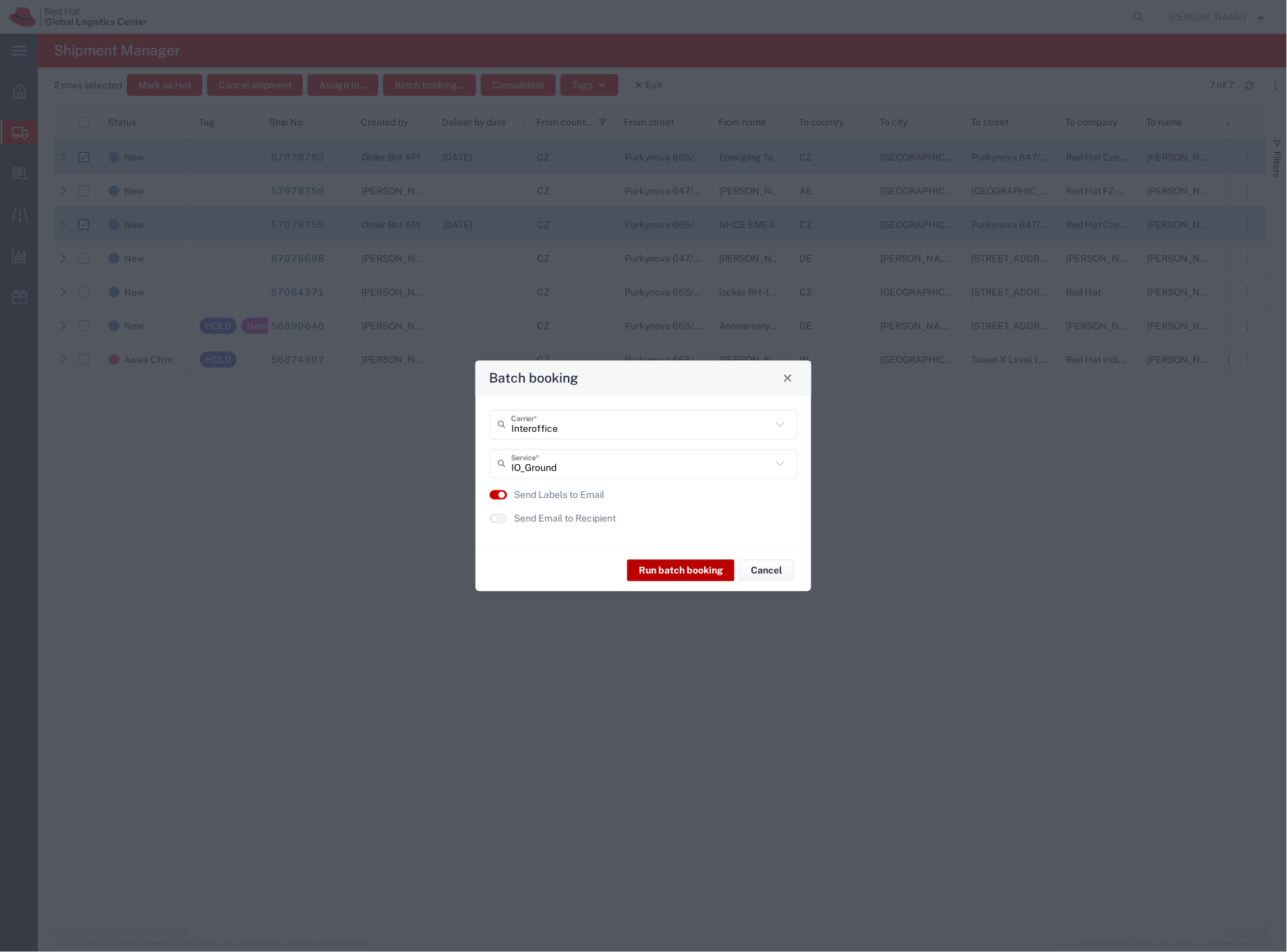
click at [677, 567] on button "Run batch booking" at bounding box center [681, 571] width 107 height 22
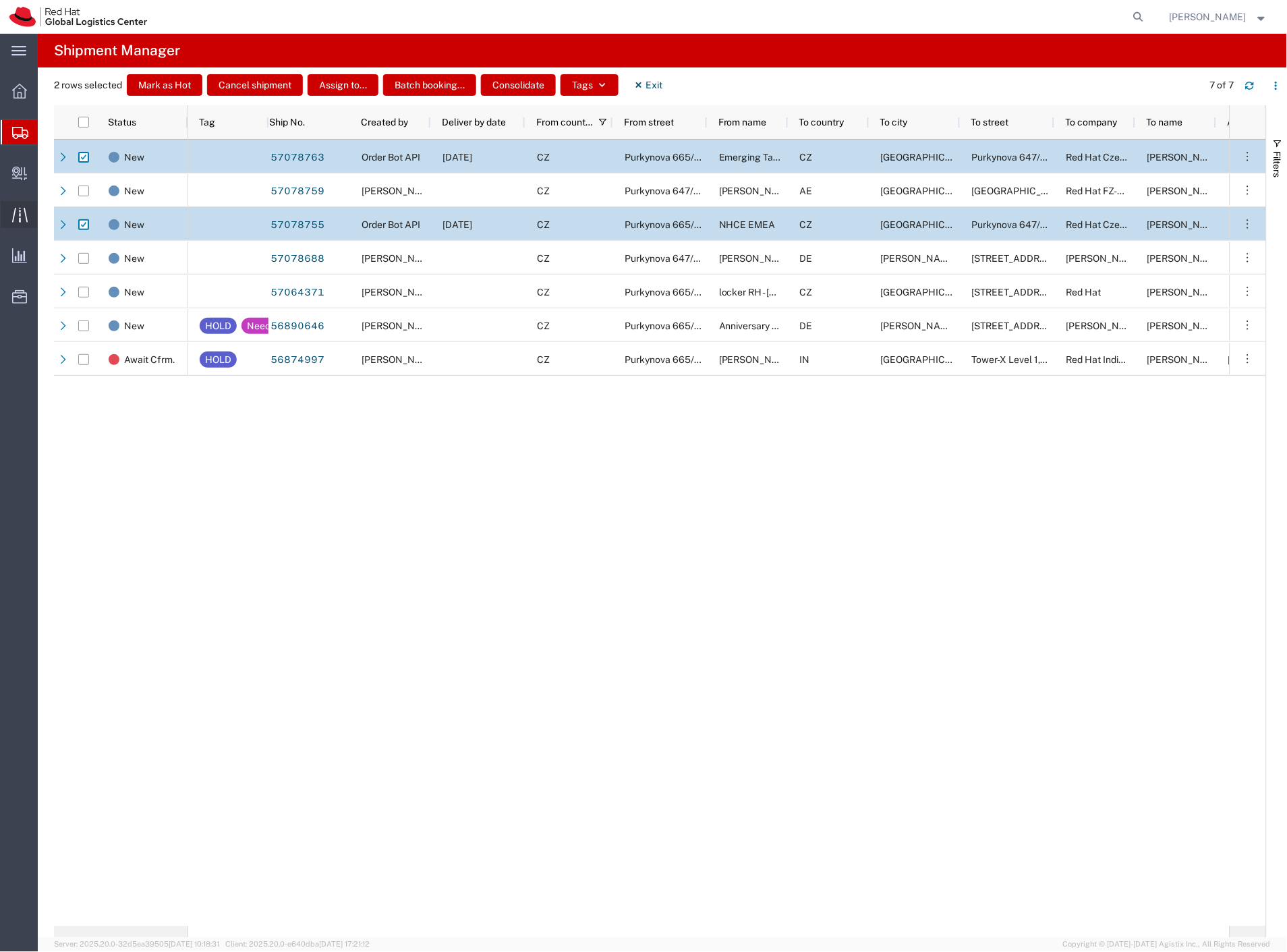
drag, startPoint x: 82, startPoint y: 193, endPoint x: 8, endPoint y: 211, distance: 76.2
click at [0, 0] on span "Create Delivery" at bounding box center [0, 0] width 0 height 0
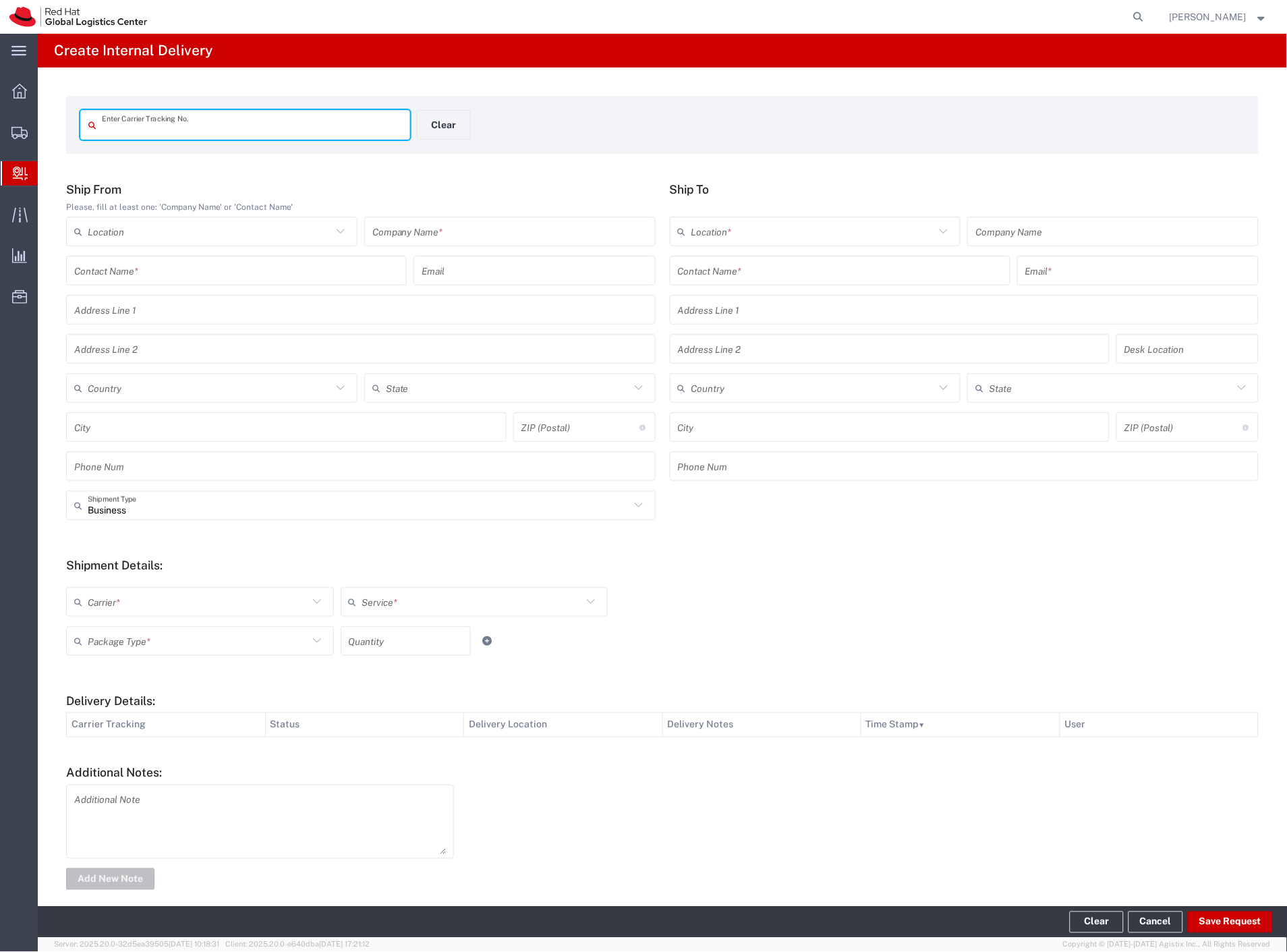
click at [151, 125] on input "text" at bounding box center [251, 125] width 300 height 24
paste input "57078763"
type input "57078763"
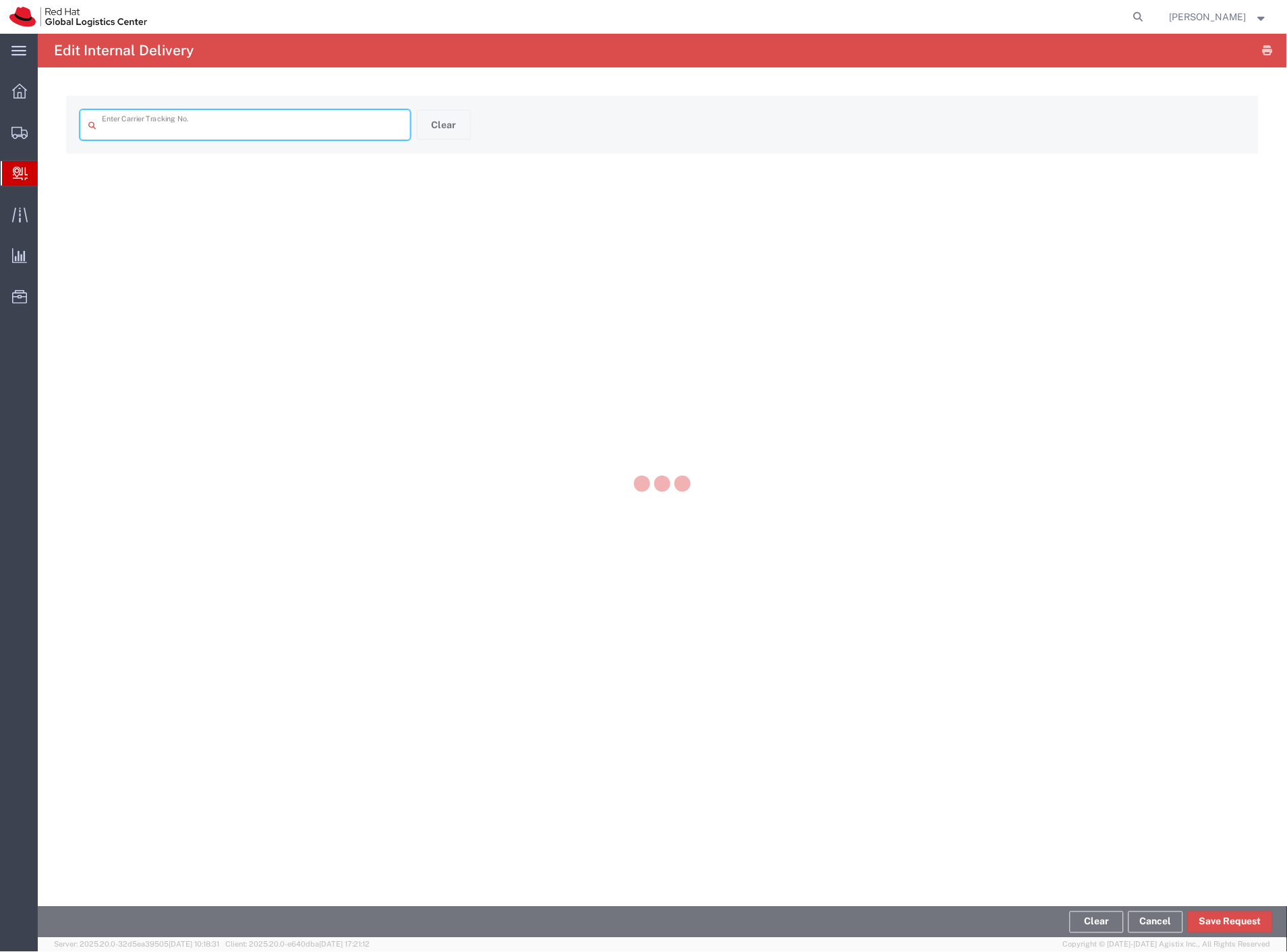
type input "57078763"
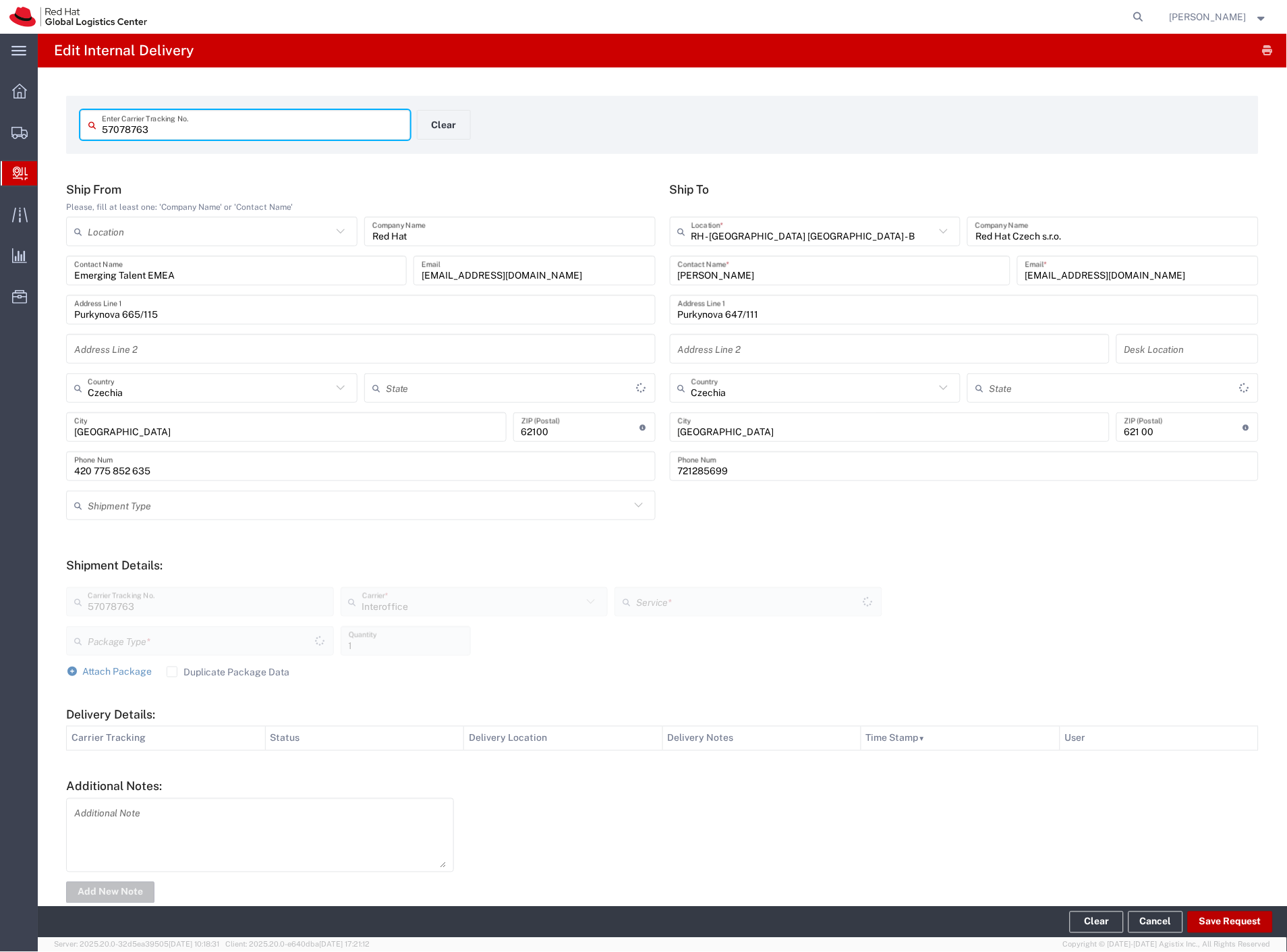
type input "Your Packaging"
type input "IO_Ground"
click at [1250, 925] on button "Save Request" at bounding box center [1230, 922] width 85 height 22
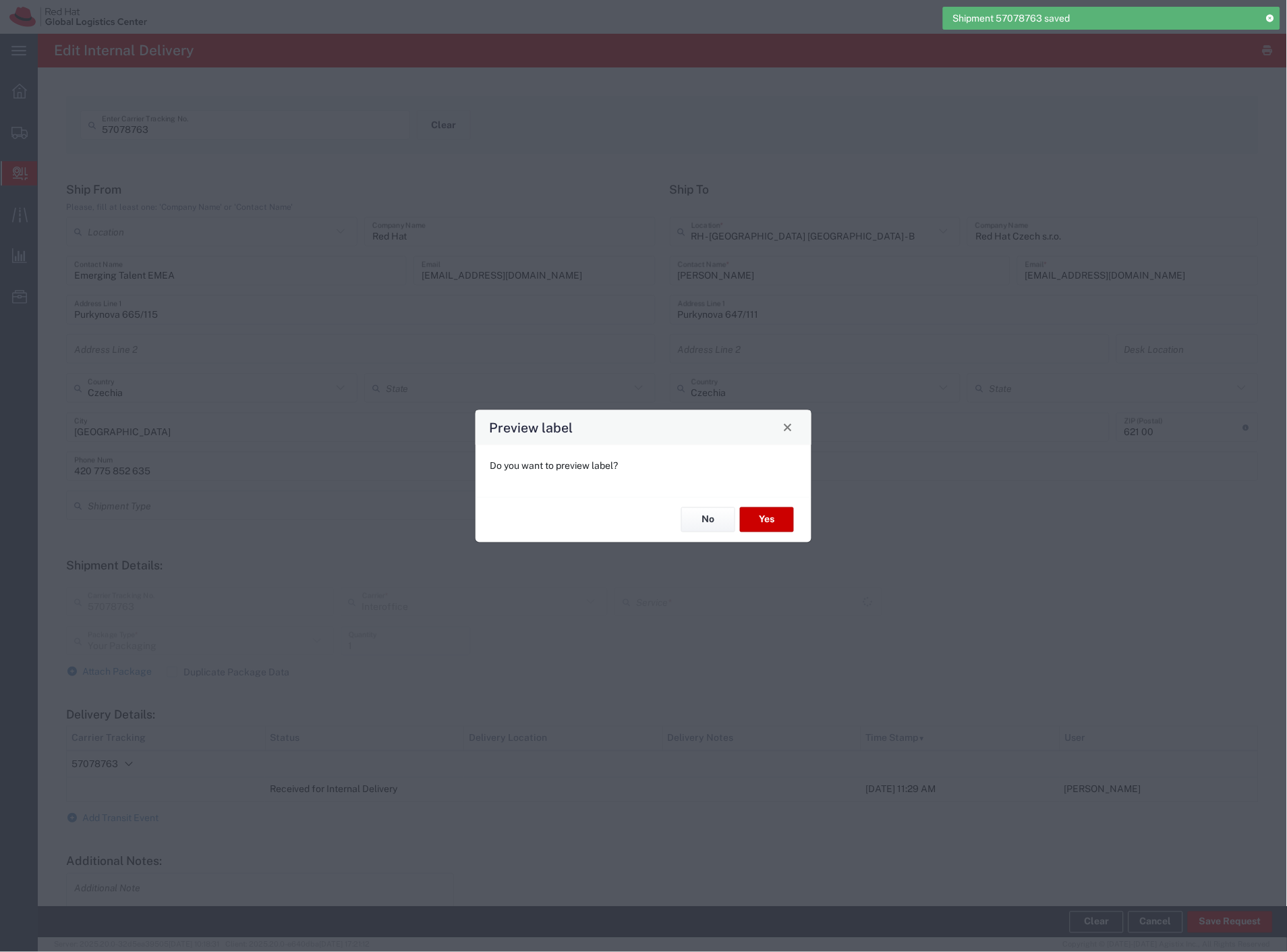
type input "IO_Ground"
click at [704, 524] on button "No" at bounding box center [708, 520] width 54 height 25
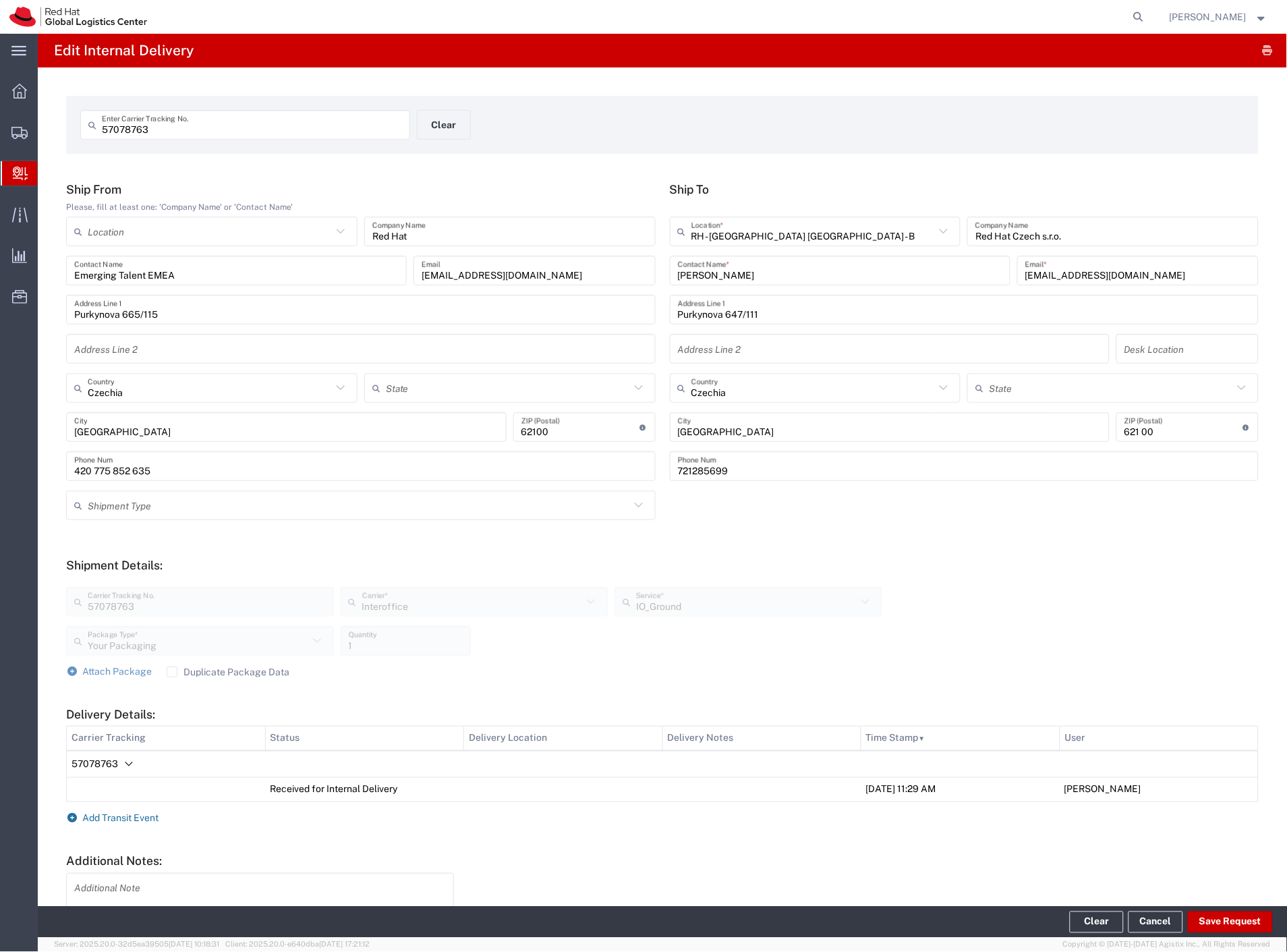
click at [120, 821] on span "Add Transit Event" at bounding box center [122, 818] width 77 height 11
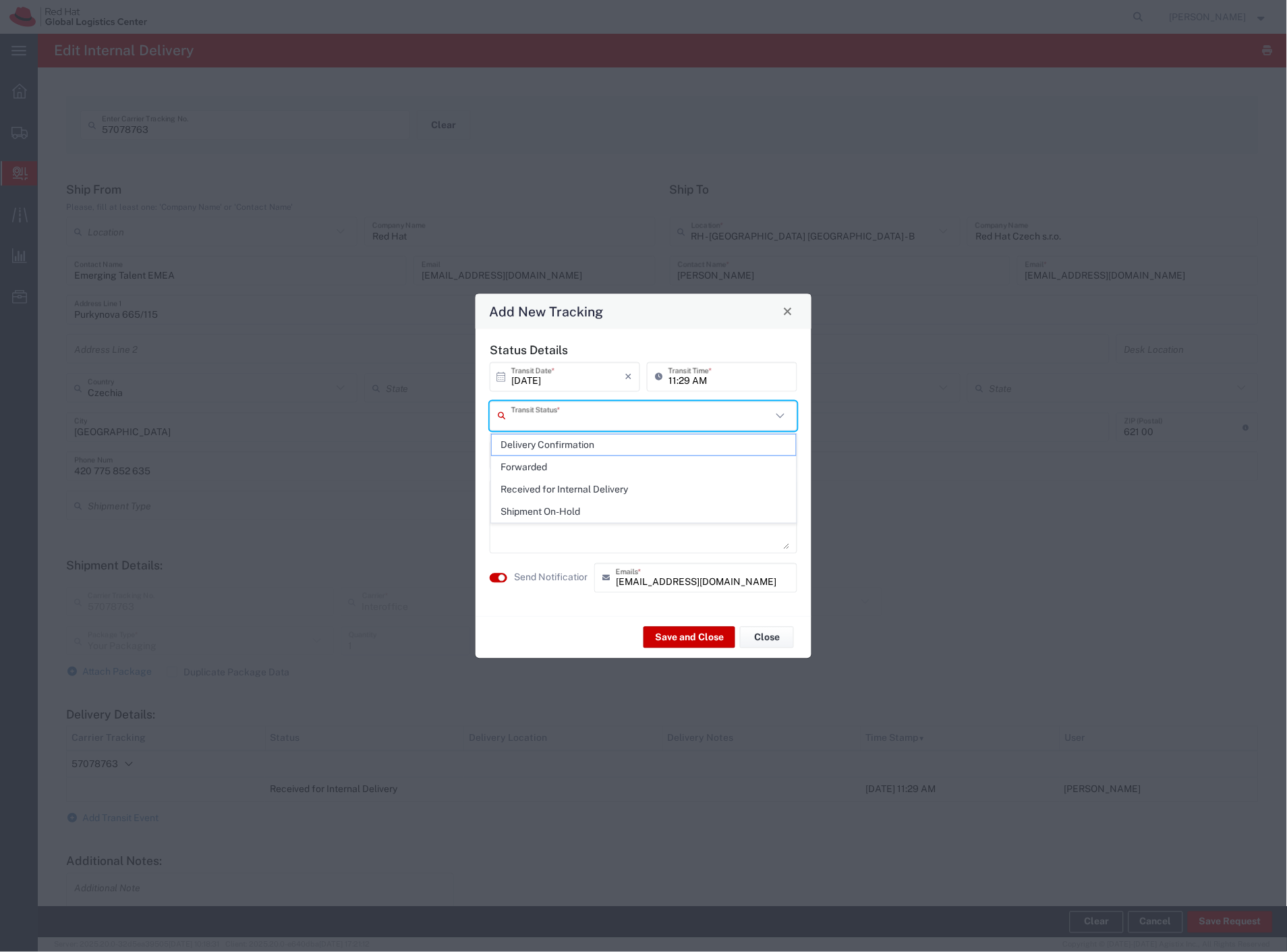
click at [598, 408] on input "text" at bounding box center [642, 416] width 260 height 24
drag, startPoint x: 578, startPoint y: 441, endPoint x: 555, endPoint y: 496, distance: 59.6
click at [576, 443] on span "Delivery Confirmation" at bounding box center [644, 445] width 305 height 21
type input "Delivery Confirmation"
click at [542, 576] on label "Send Notification" at bounding box center [552, 578] width 76 height 14
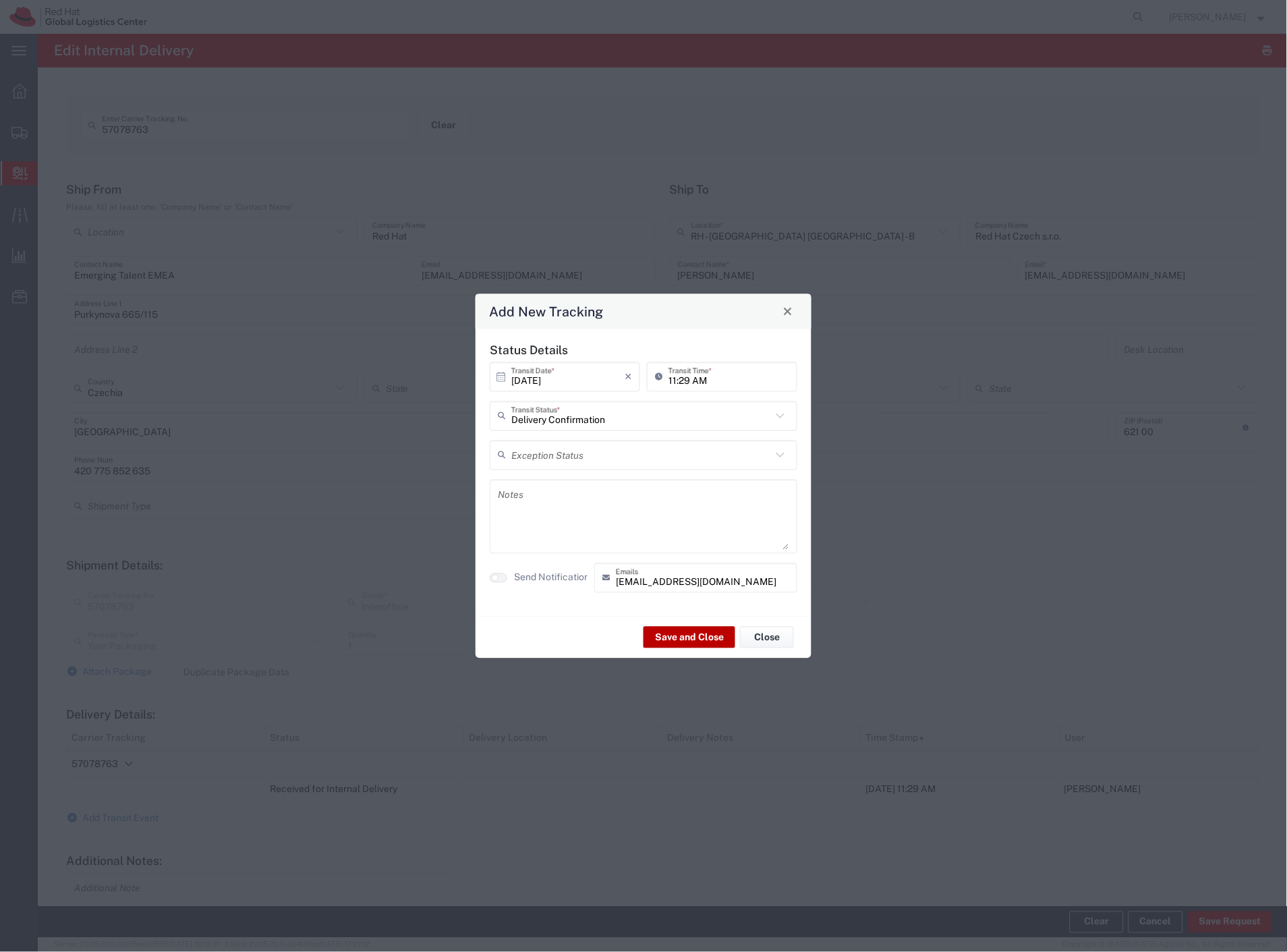
click at [670, 630] on button "Save and Close" at bounding box center [689, 637] width 92 height 22
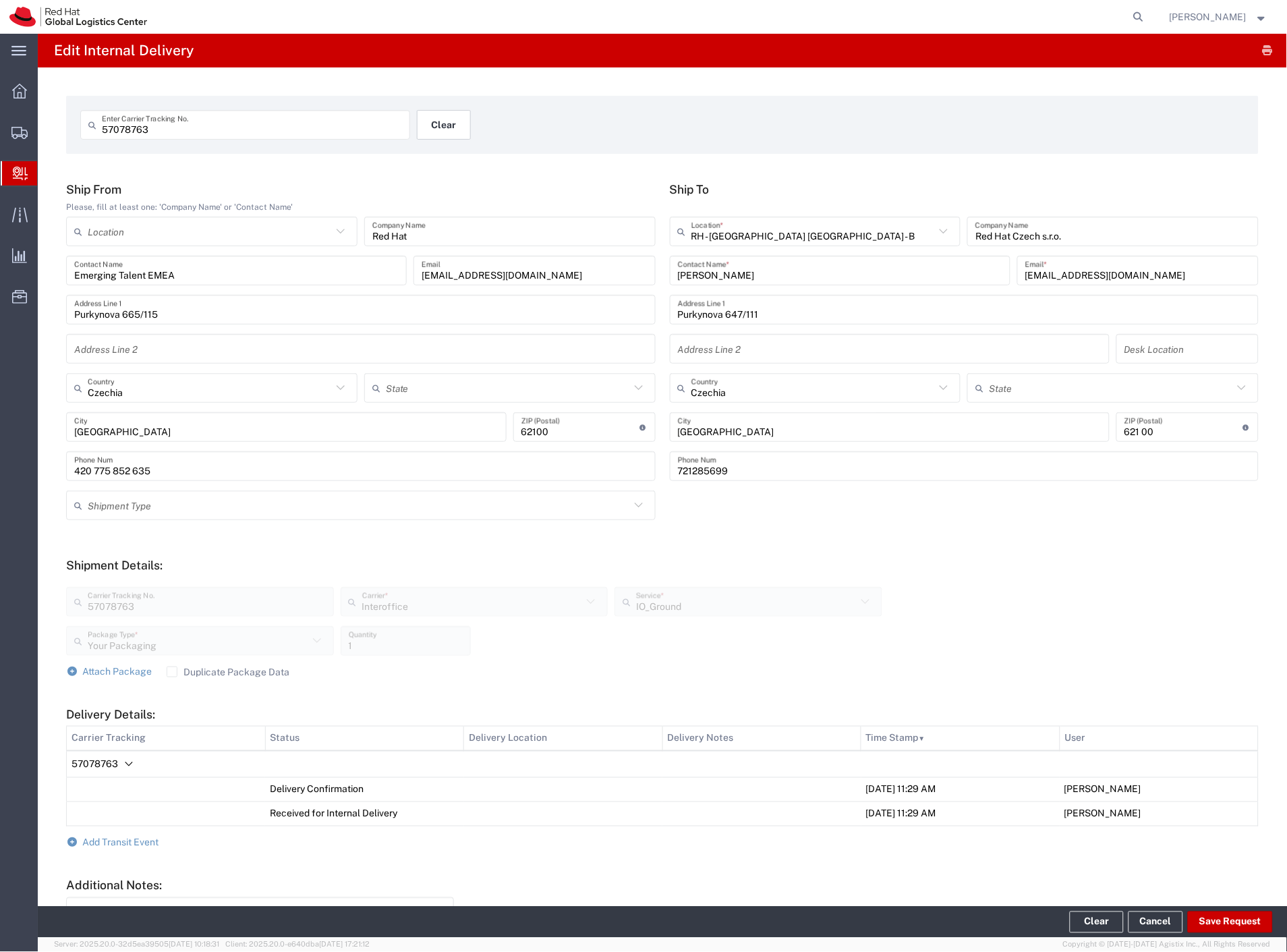
click at [449, 128] on button "Clear" at bounding box center [443, 125] width 54 height 30
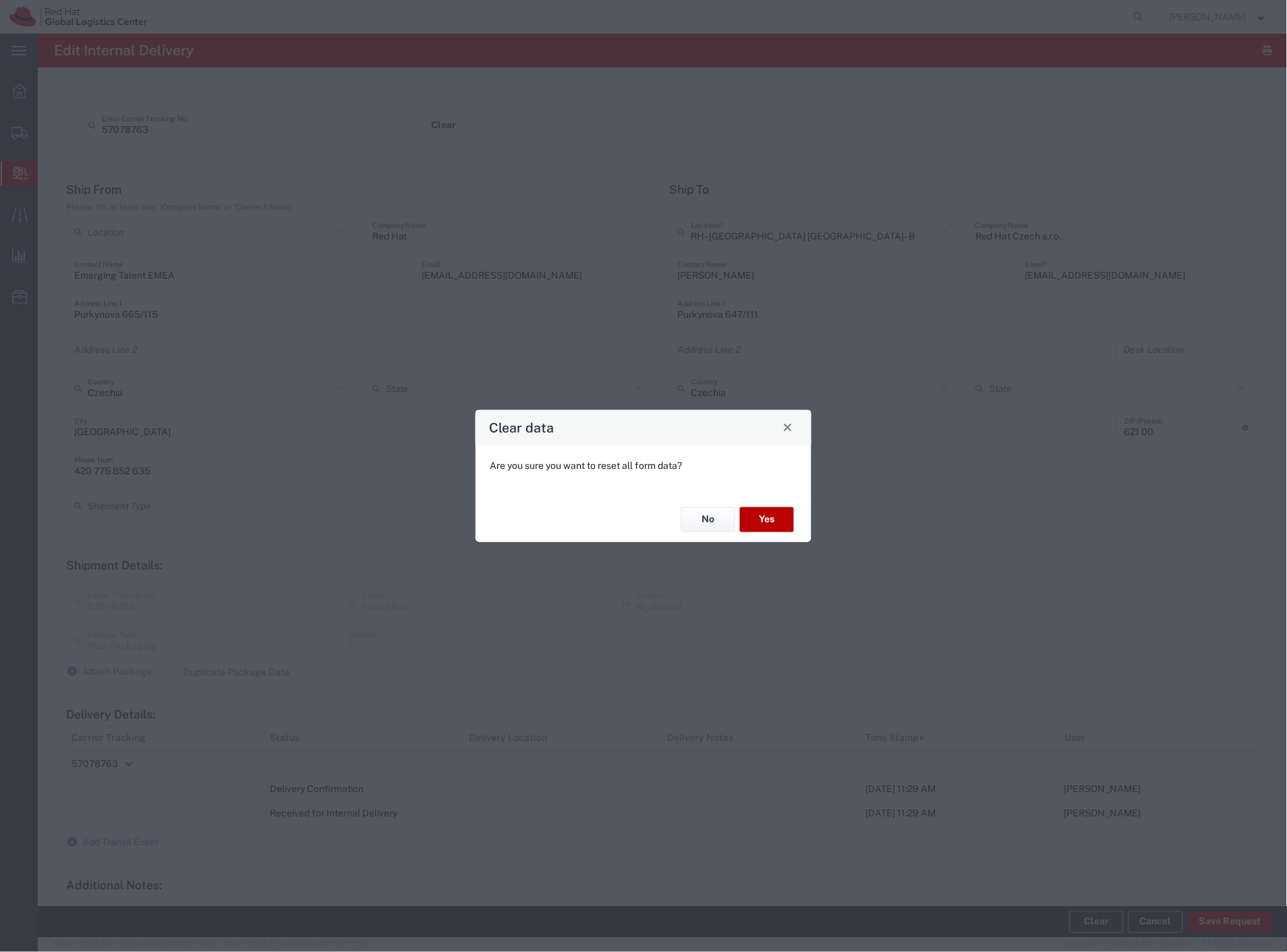
click at [758, 510] on button "Yes" at bounding box center [767, 520] width 54 height 25
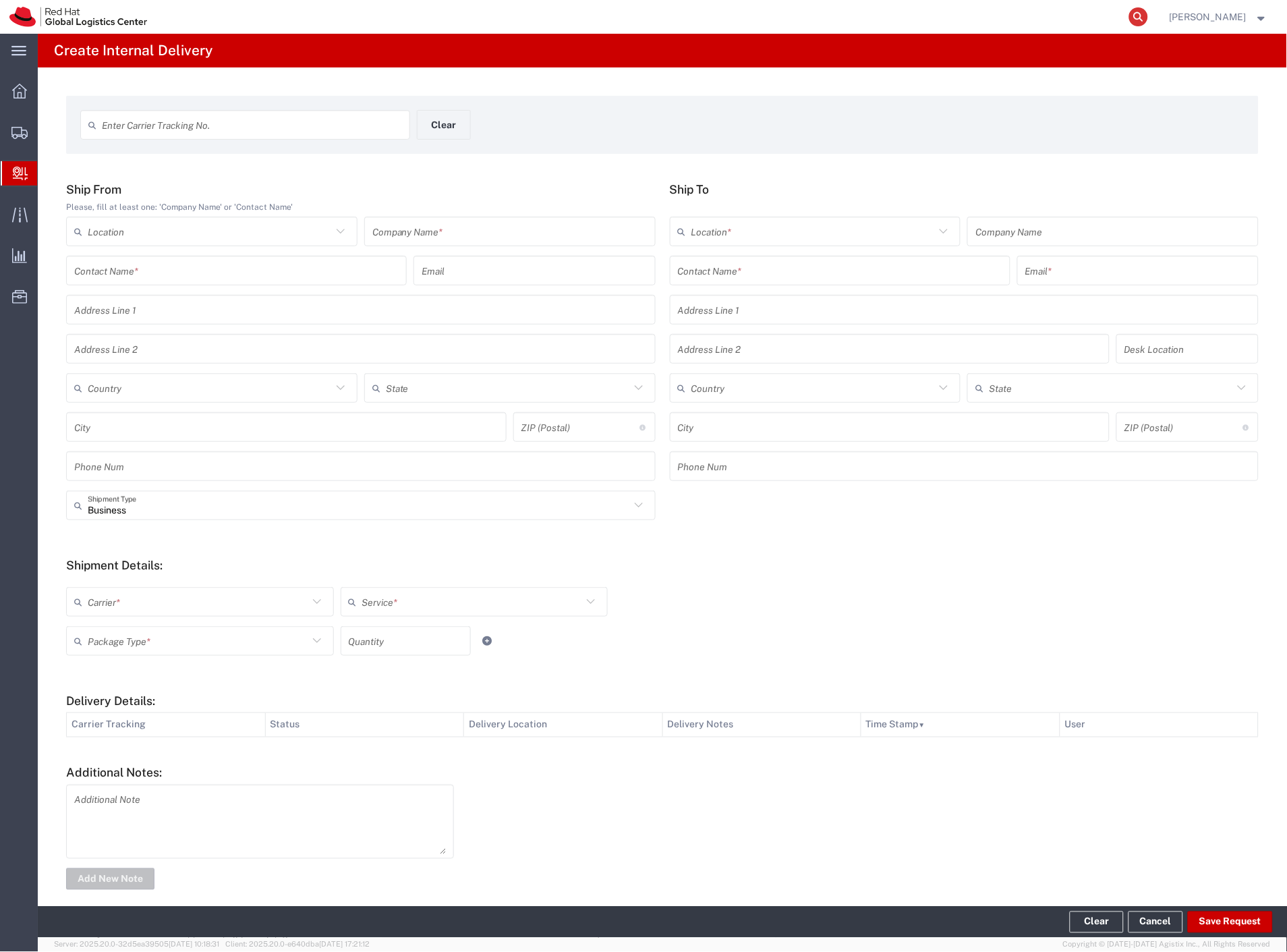
click at [1148, 14] on icon at bounding box center [1139, 17] width 19 height 19
click at [1027, 15] on input "search" at bounding box center [924, 17] width 410 height 33
paste input "57078755"
type input "57078755"
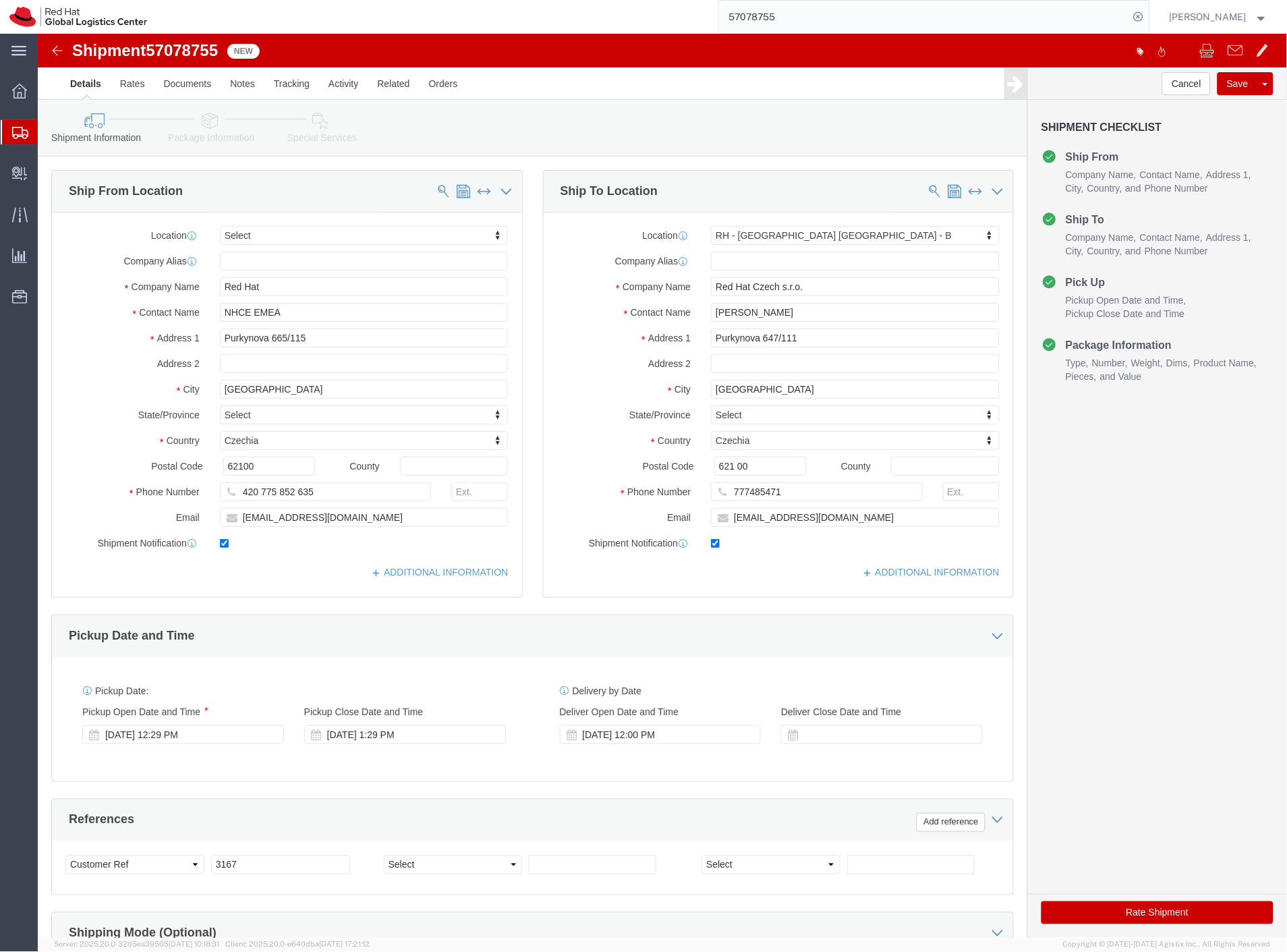
select select
select select "38036"
drag, startPoint x: 267, startPoint y: 513, endPoint x: 515, endPoint y: 518, distance: 248.1
click label
click input "checkbox"
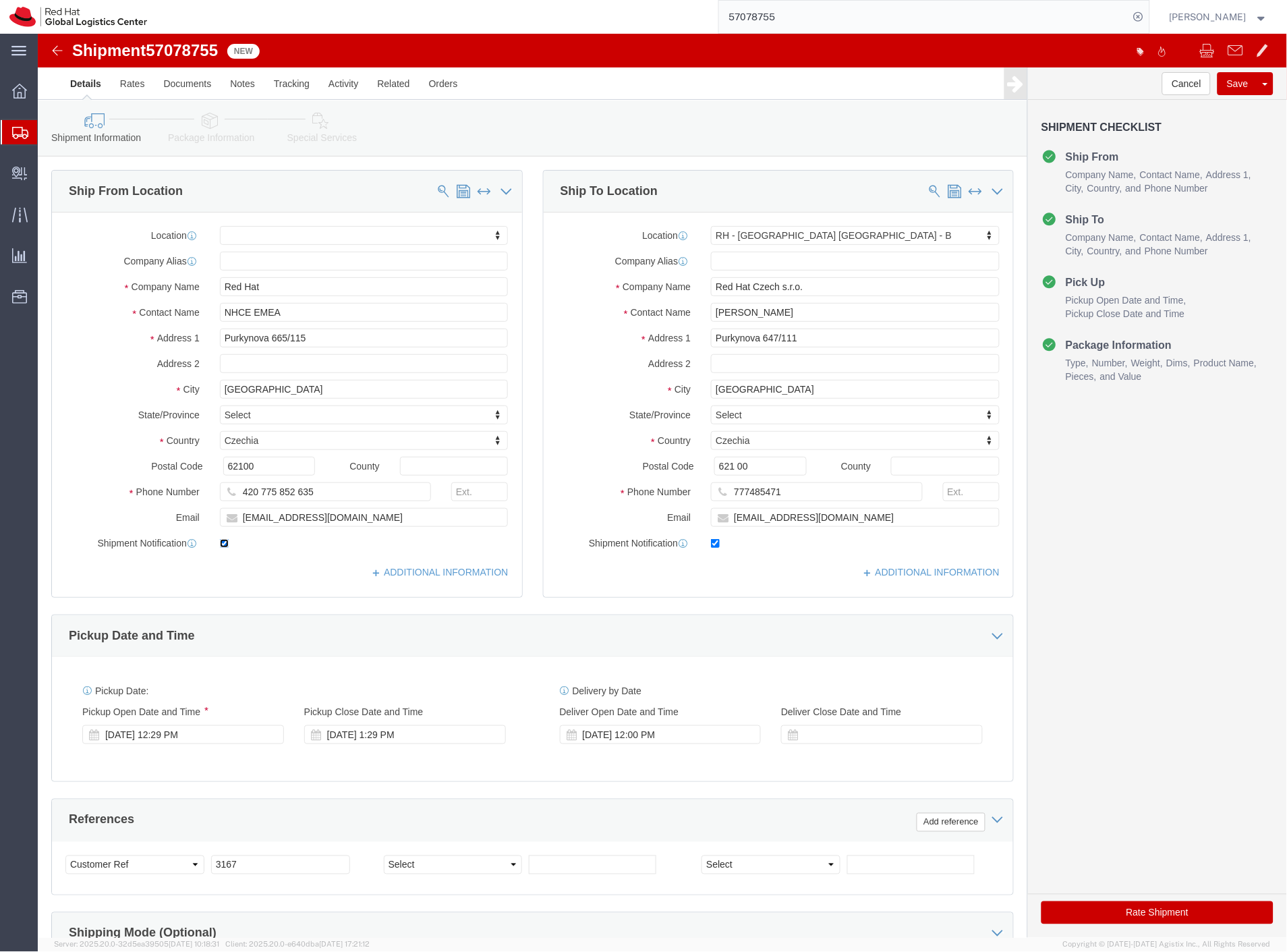
checkbox input "false"
click label
click input "checkbox"
checkbox input "false"
click button "Rate Shipment"
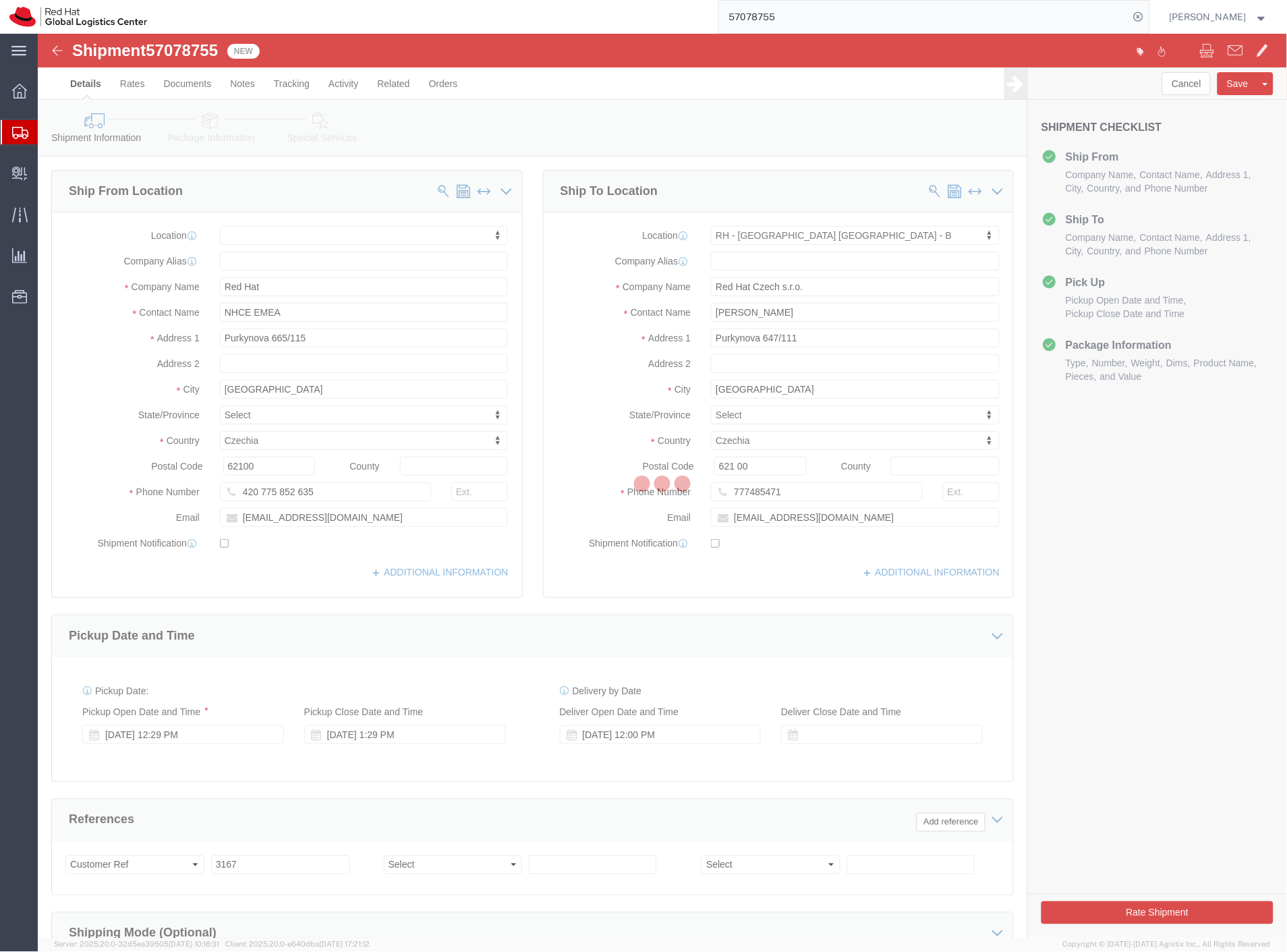
select select "38036"
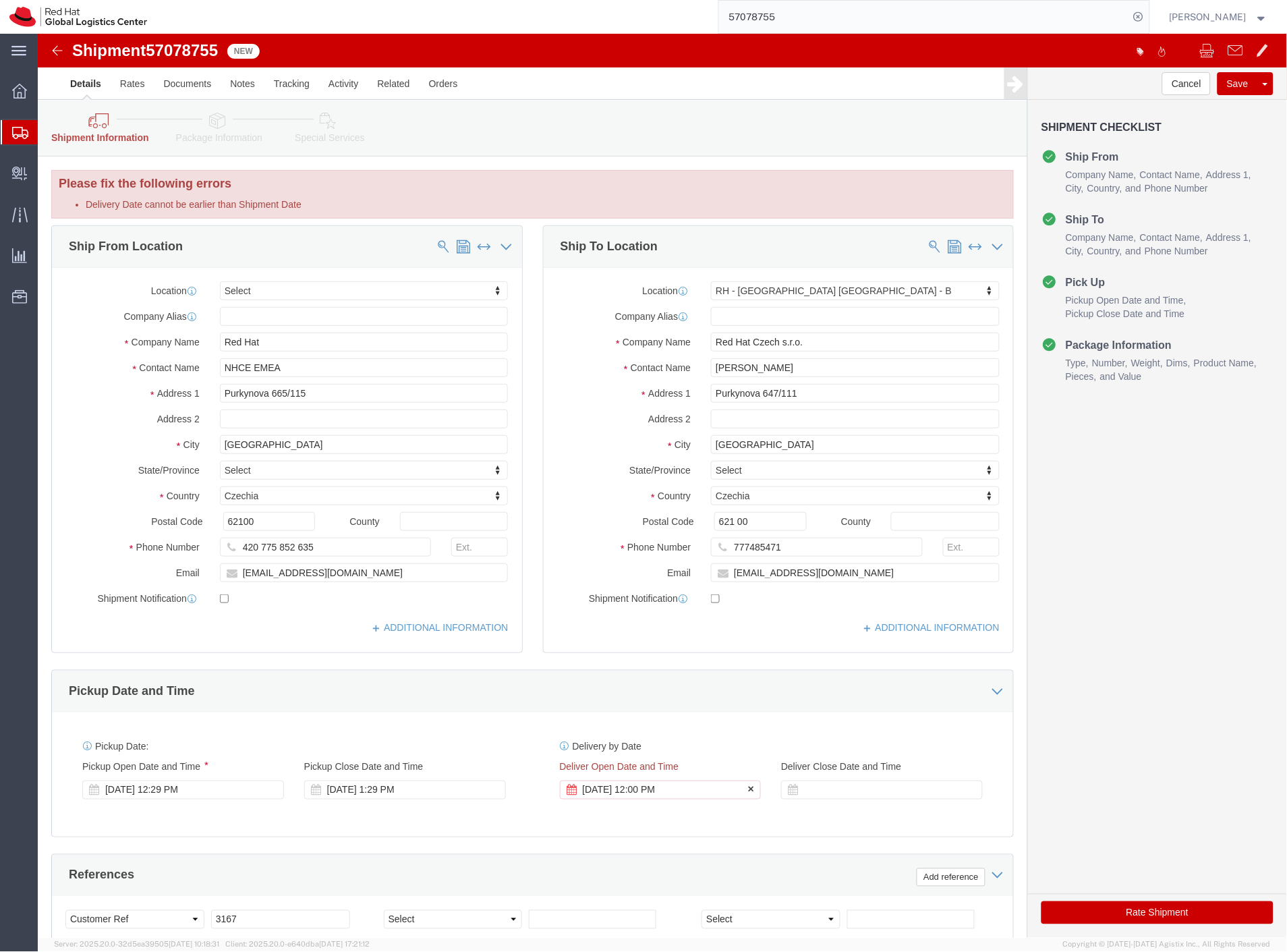
click div "[DATE] 12:00 PM"
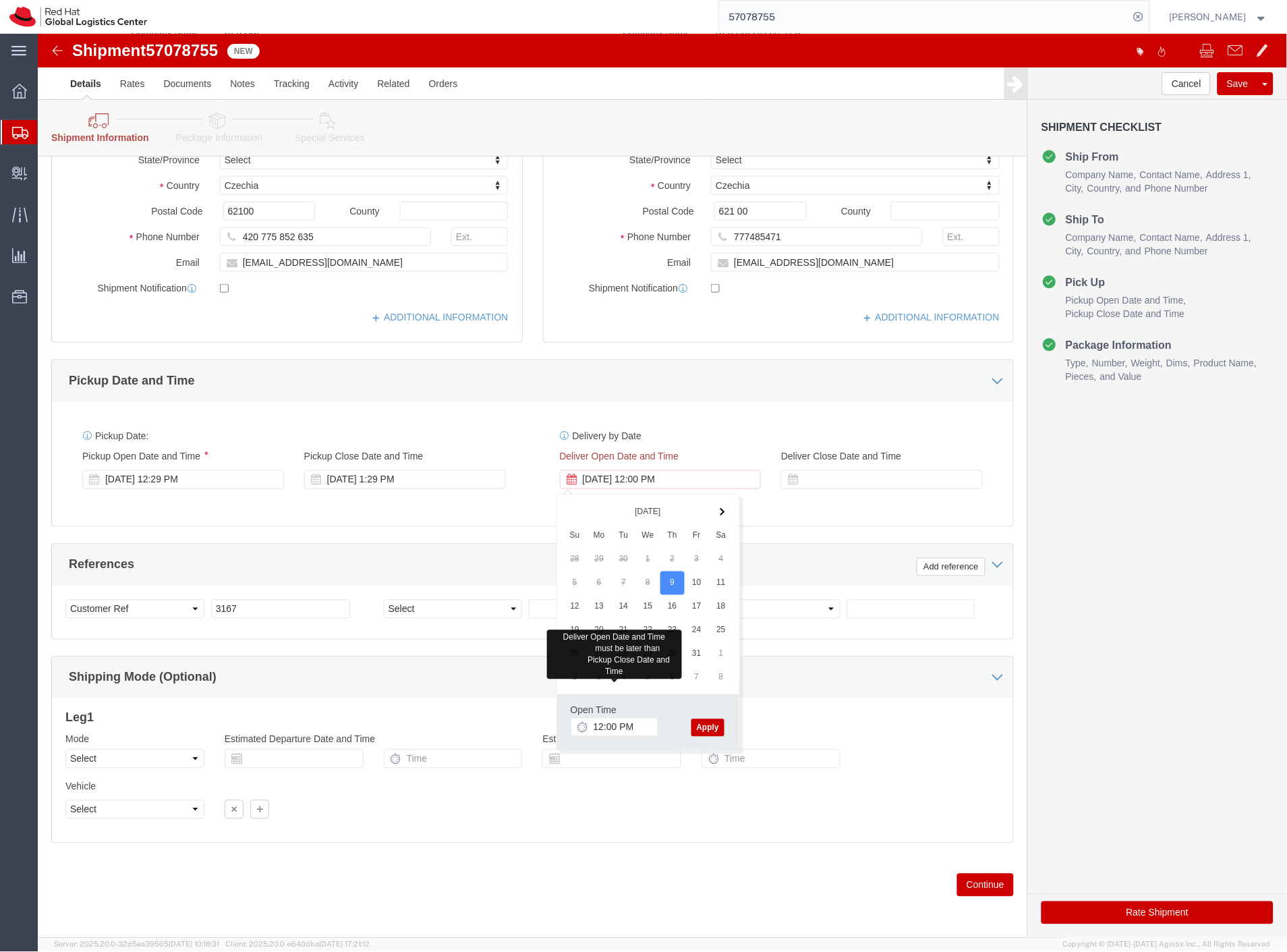
click button "Apply"
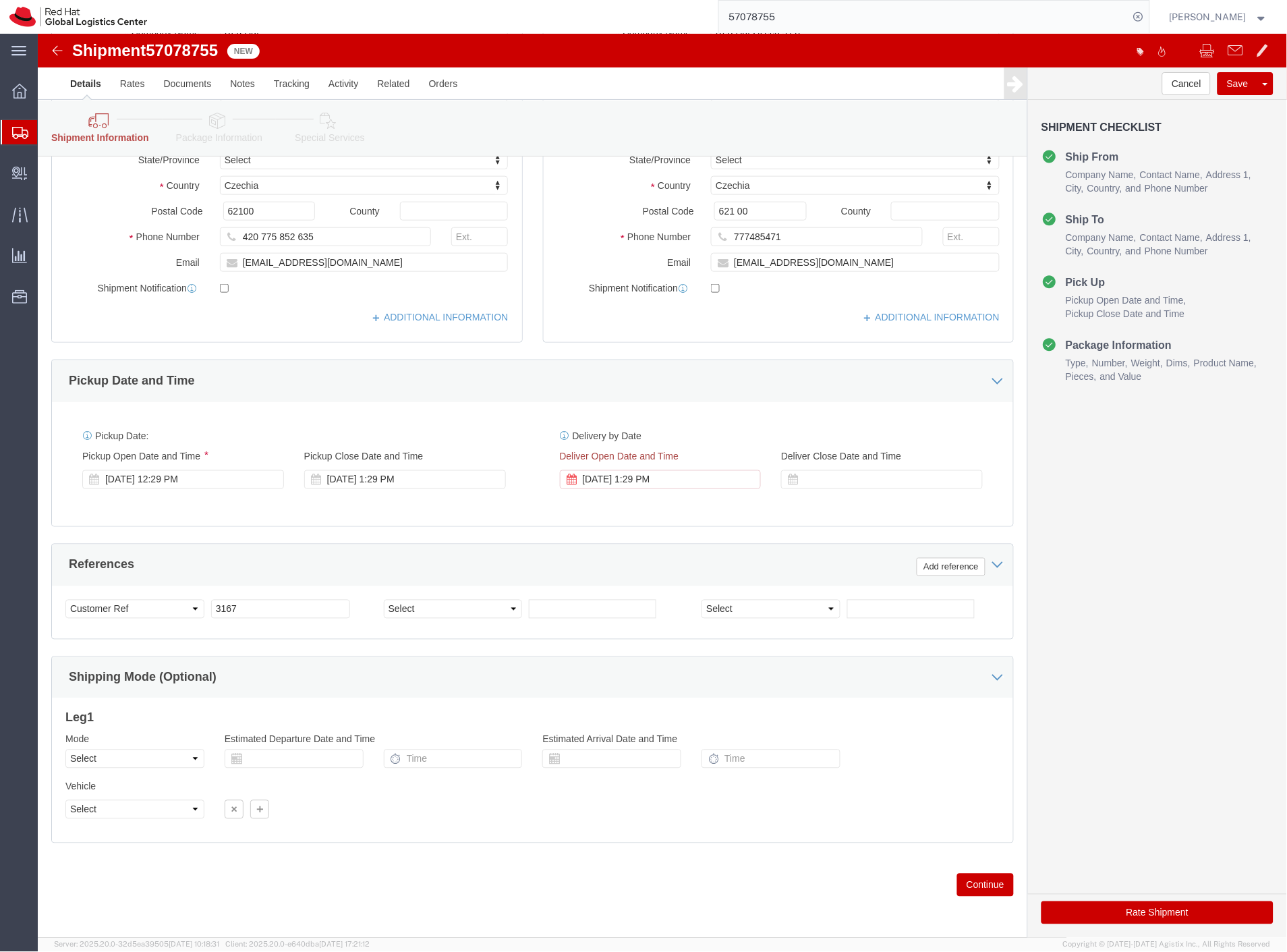
click button "Rate Shipment"
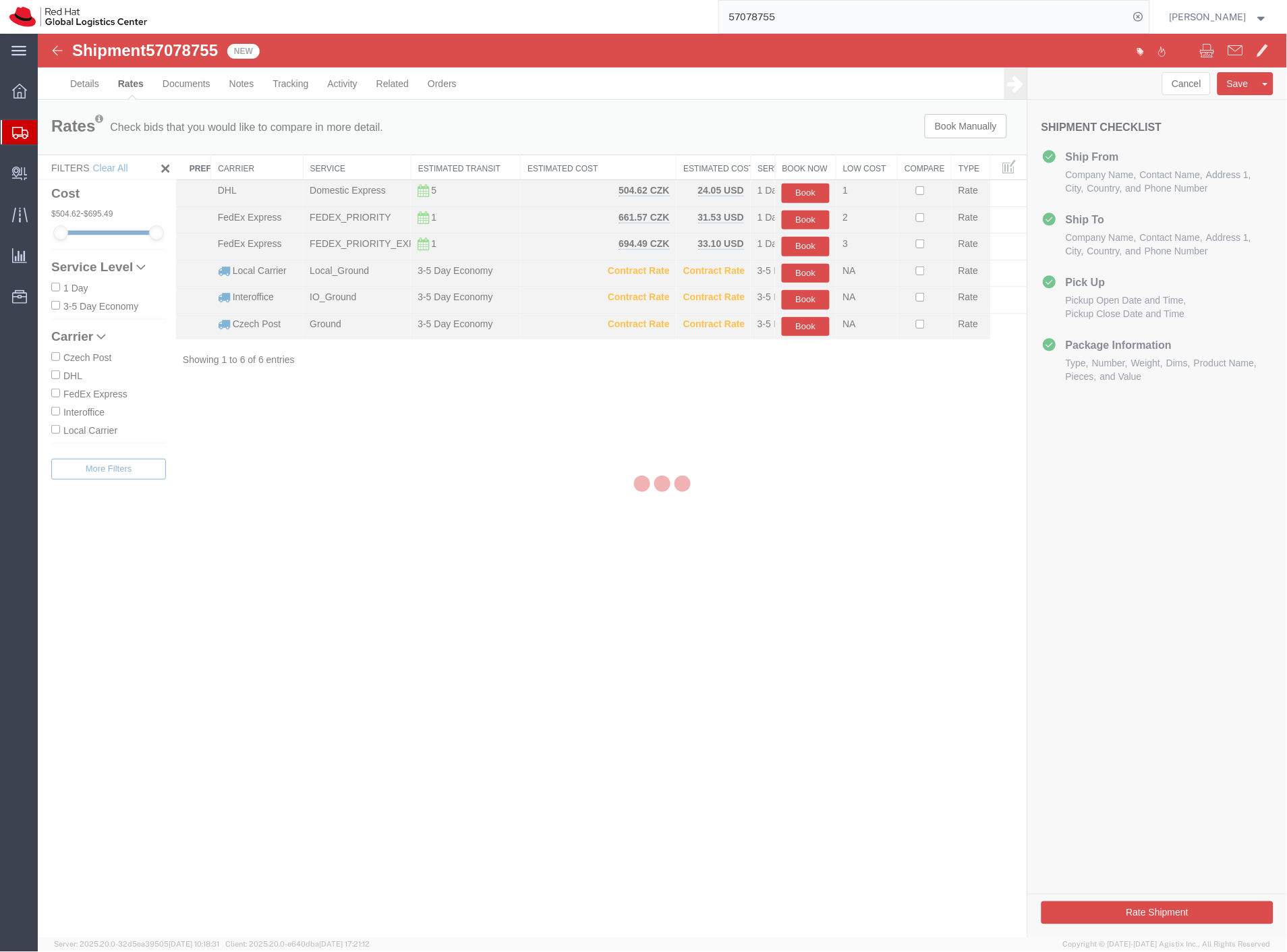
scroll to position [0, 0]
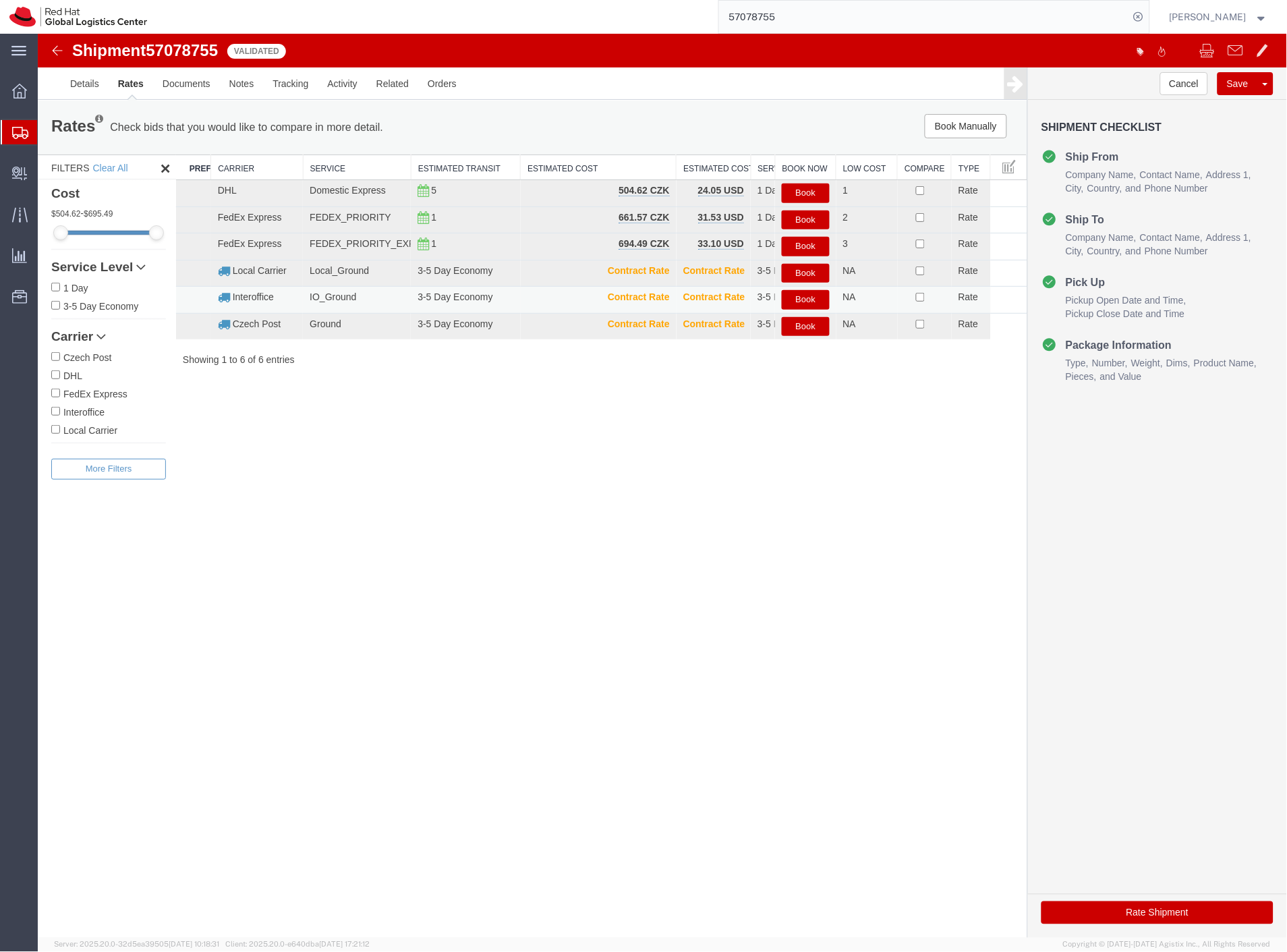
click at [813, 305] on button "Book" at bounding box center [804, 299] width 47 height 19
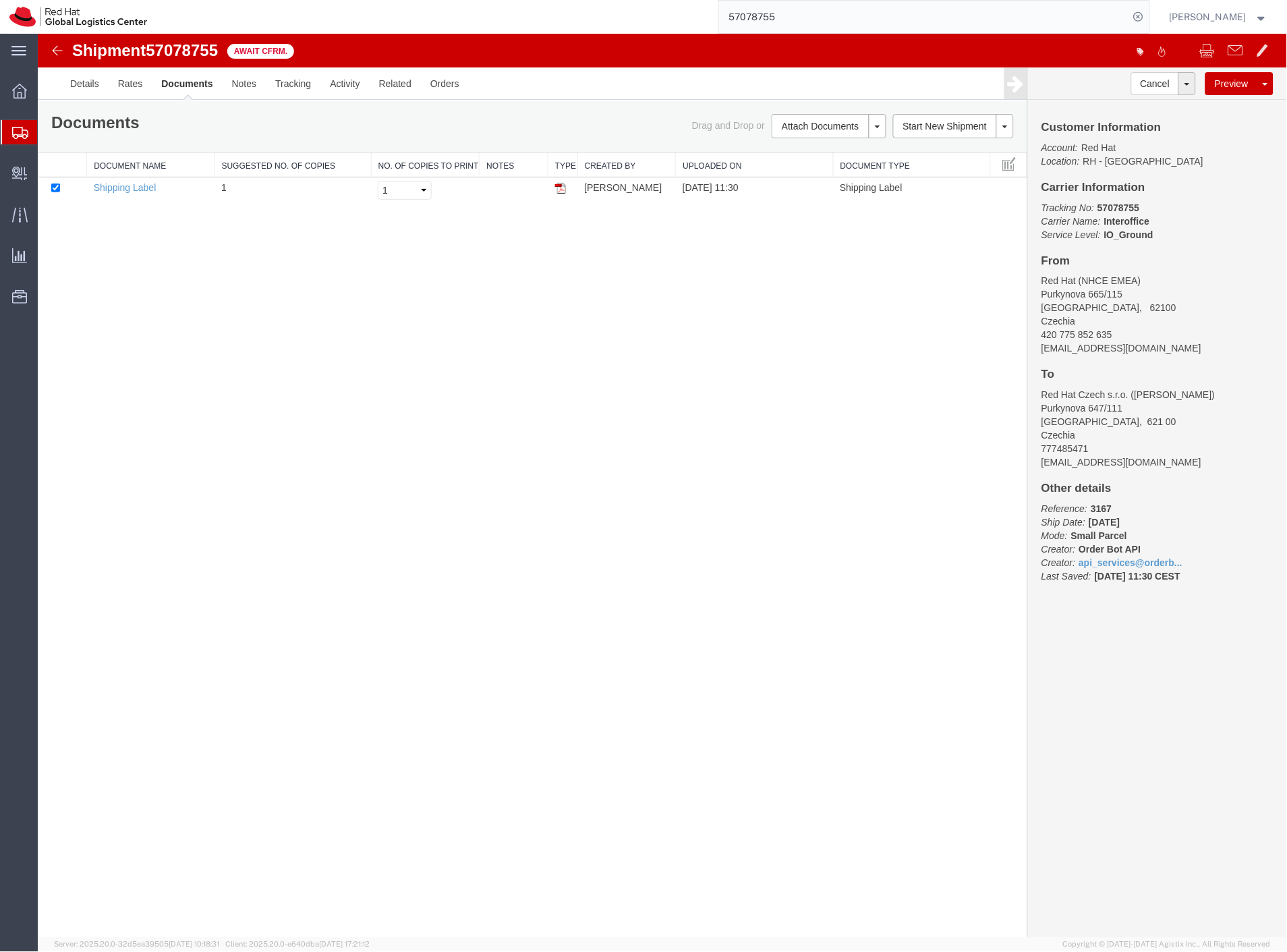
click at [187, 44] on span "57078755" at bounding box center [180, 49] width 72 height 18
copy span "57078755"
click at [0, 0] on span "Create Delivery" at bounding box center [0, 0] width 0 height 0
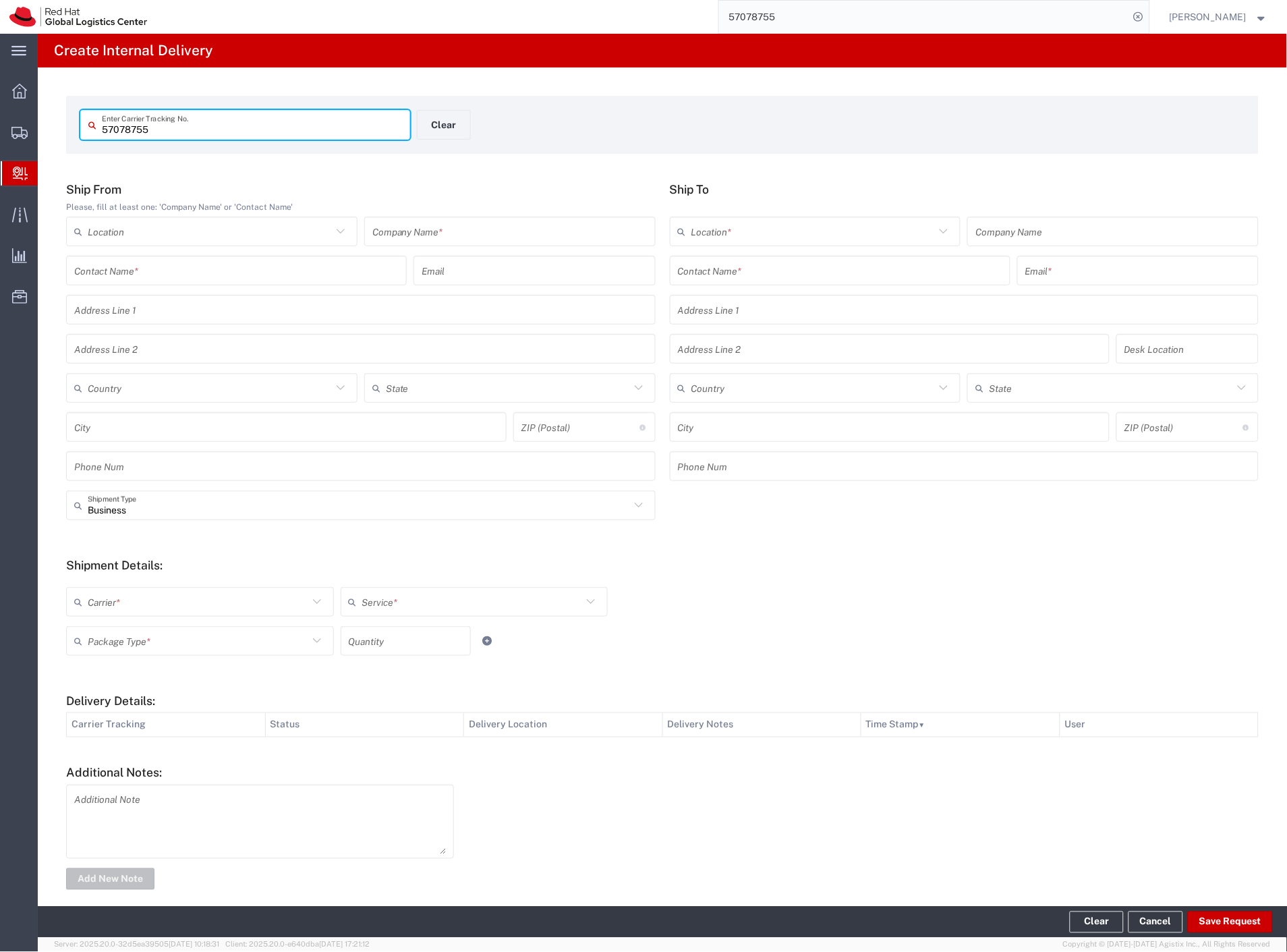
type input "57078755"
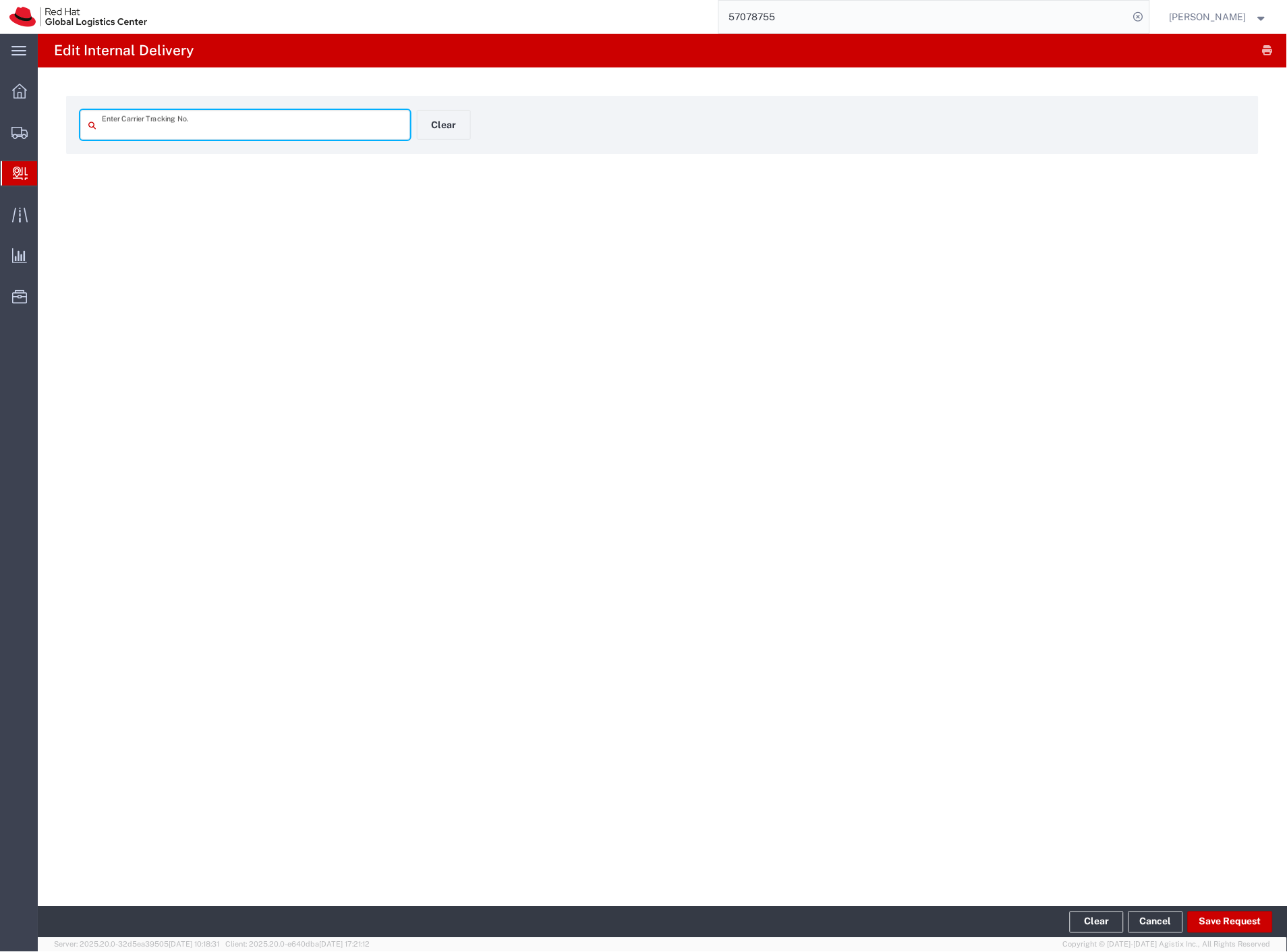
type input "57078755"
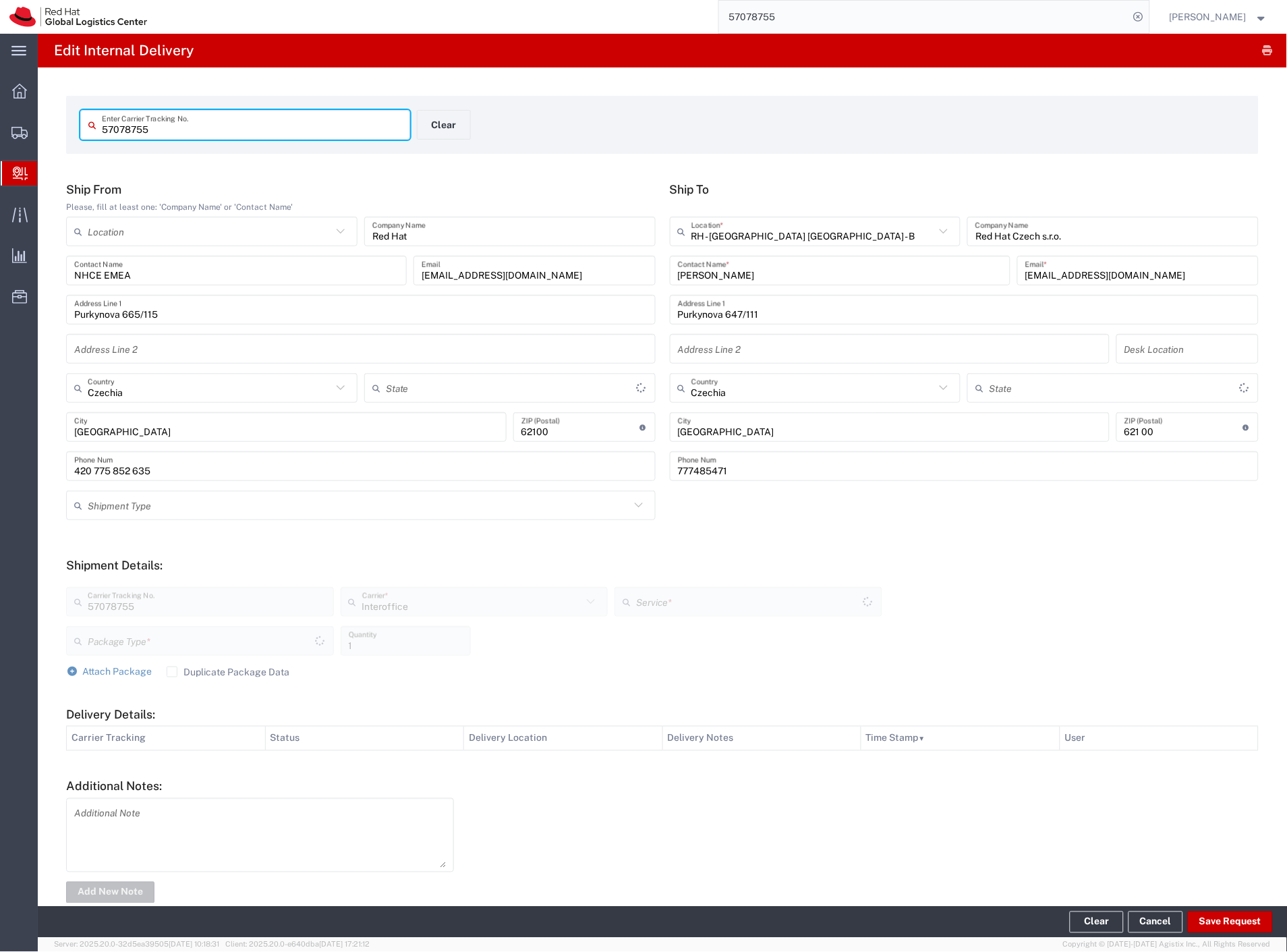
type input "Your Packaging"
type input "IO_Ground"
click at [1215, 924] on button "Save Request" at bounding box center [1230, 922] width 85 height 22
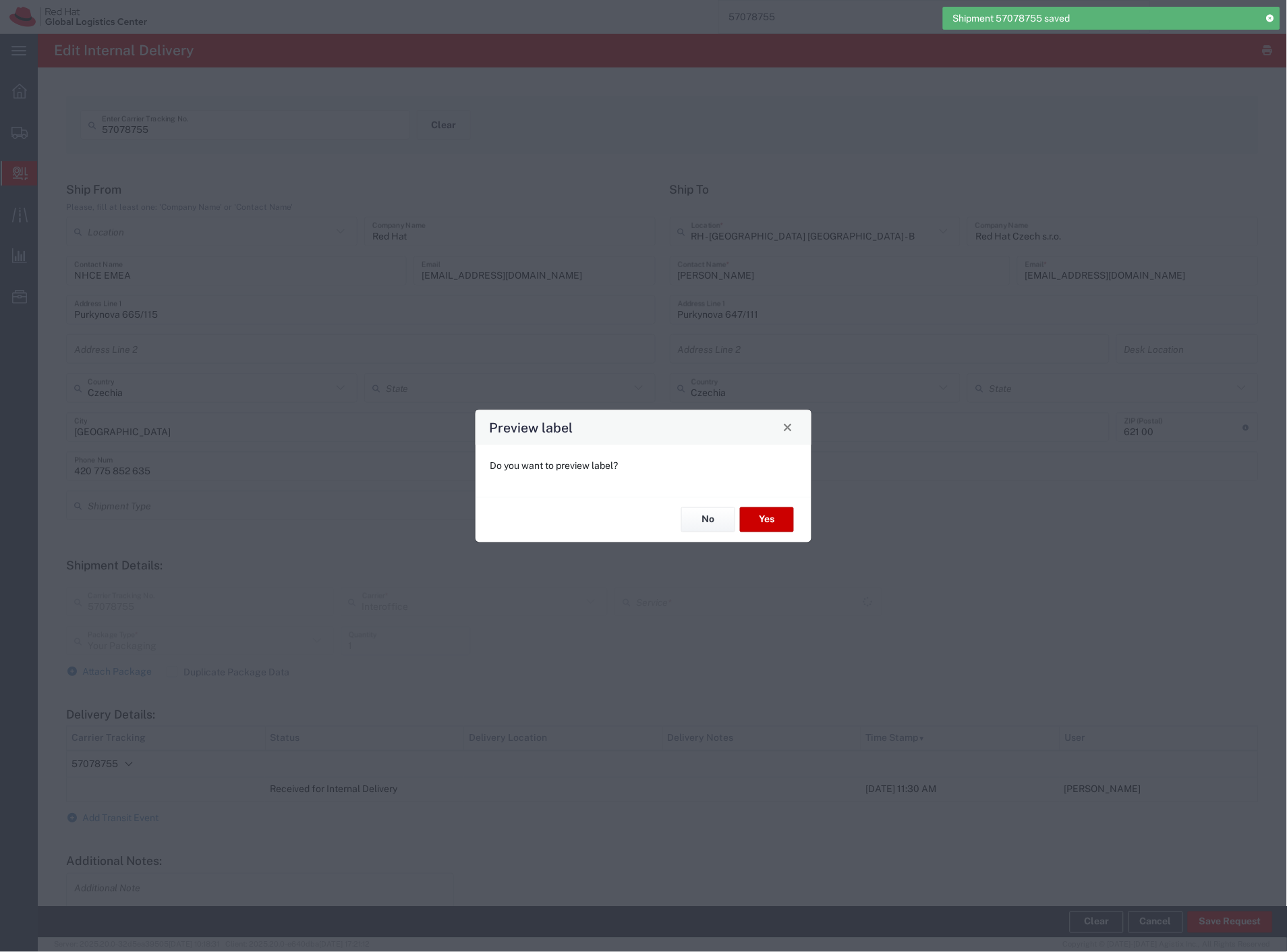
type input "IO_Ground"
click at [715, 518] on button "No" at bounding box center [708, 520] width 54 height 25
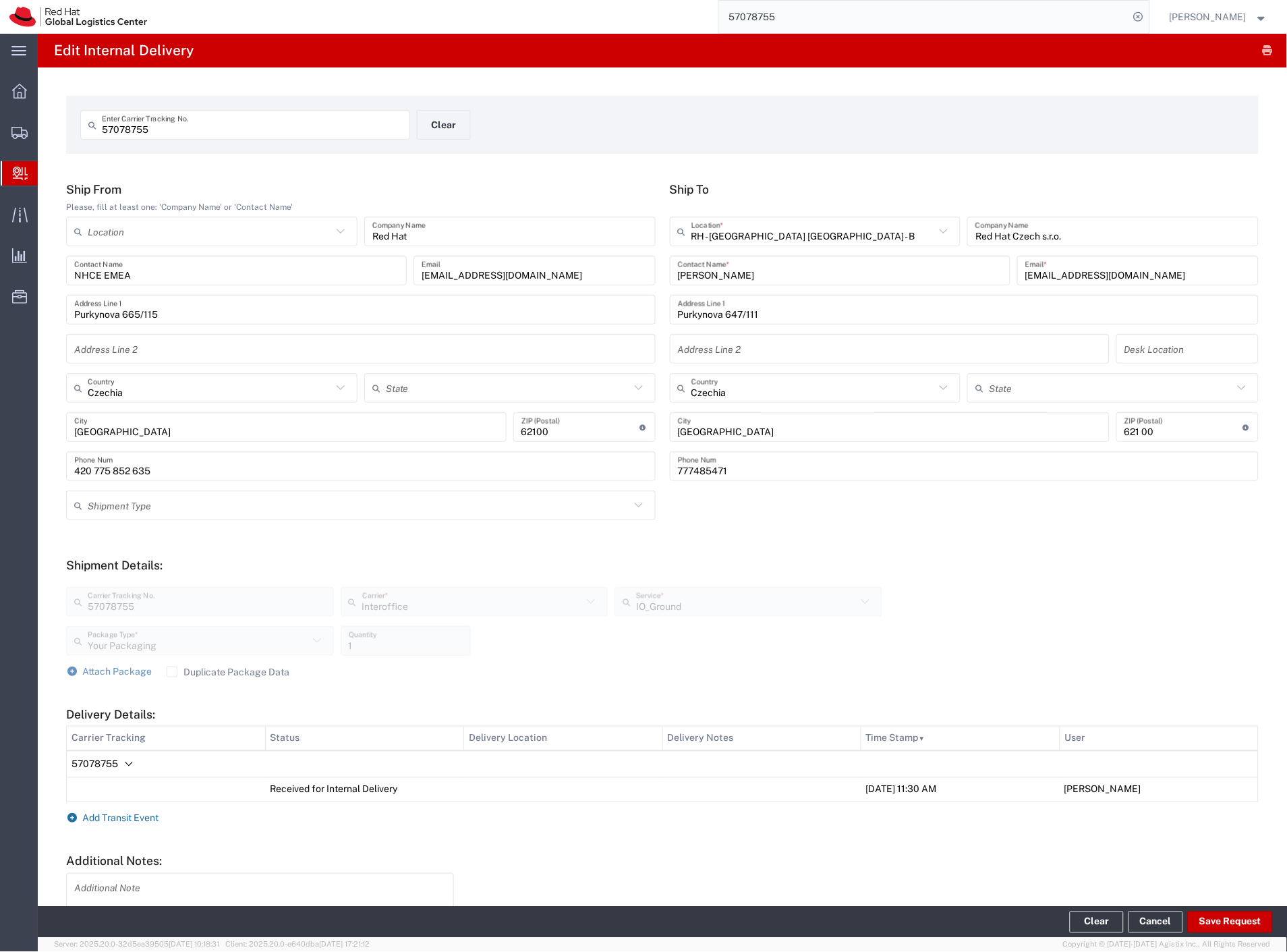
click at [118, 818] on span "Add Transit Event" at bounding box center [122, 818] width 77 height 11
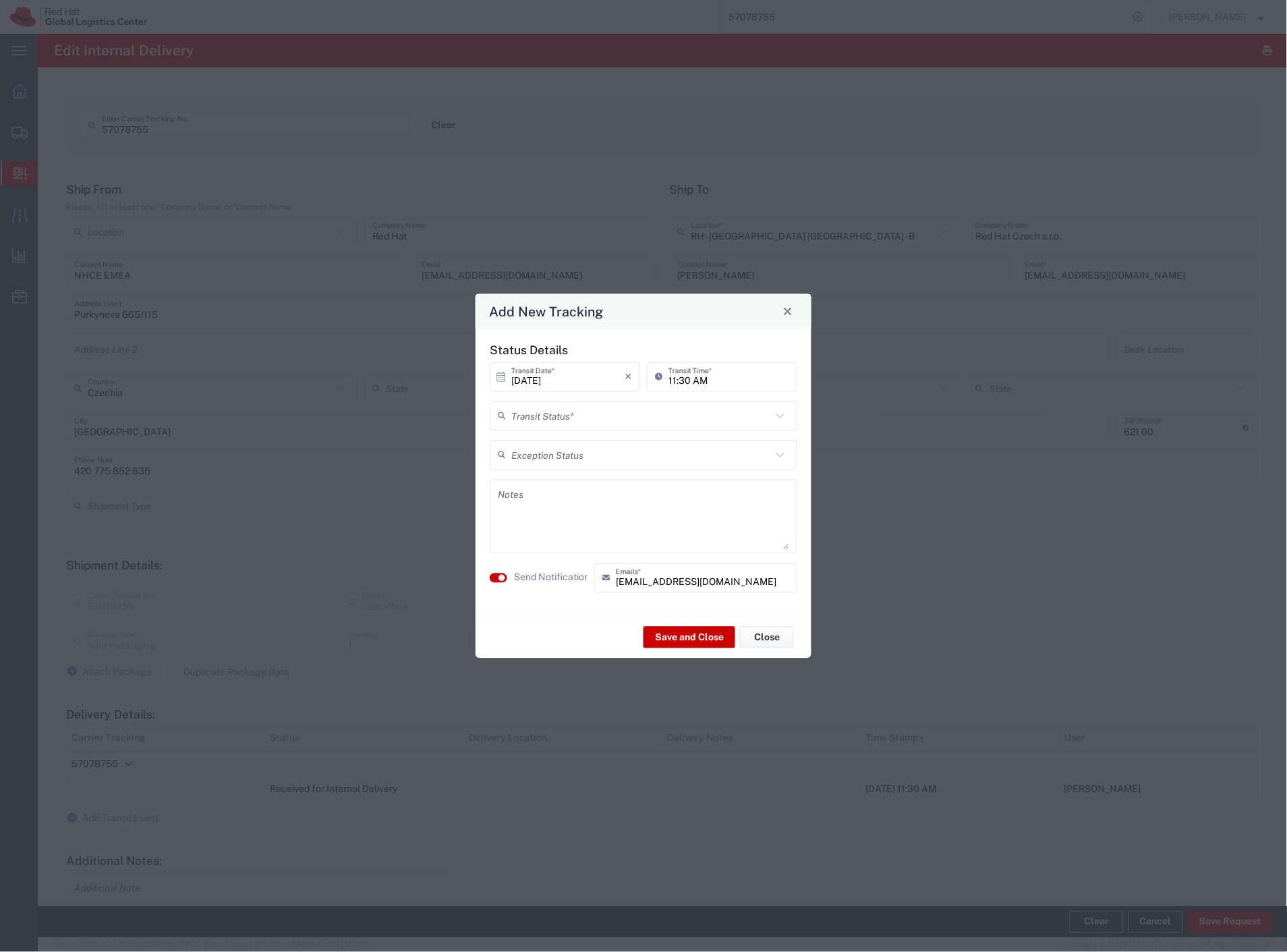
click at [565, 419] on input "text" at bounding box center [642, 416] width 260 height 24
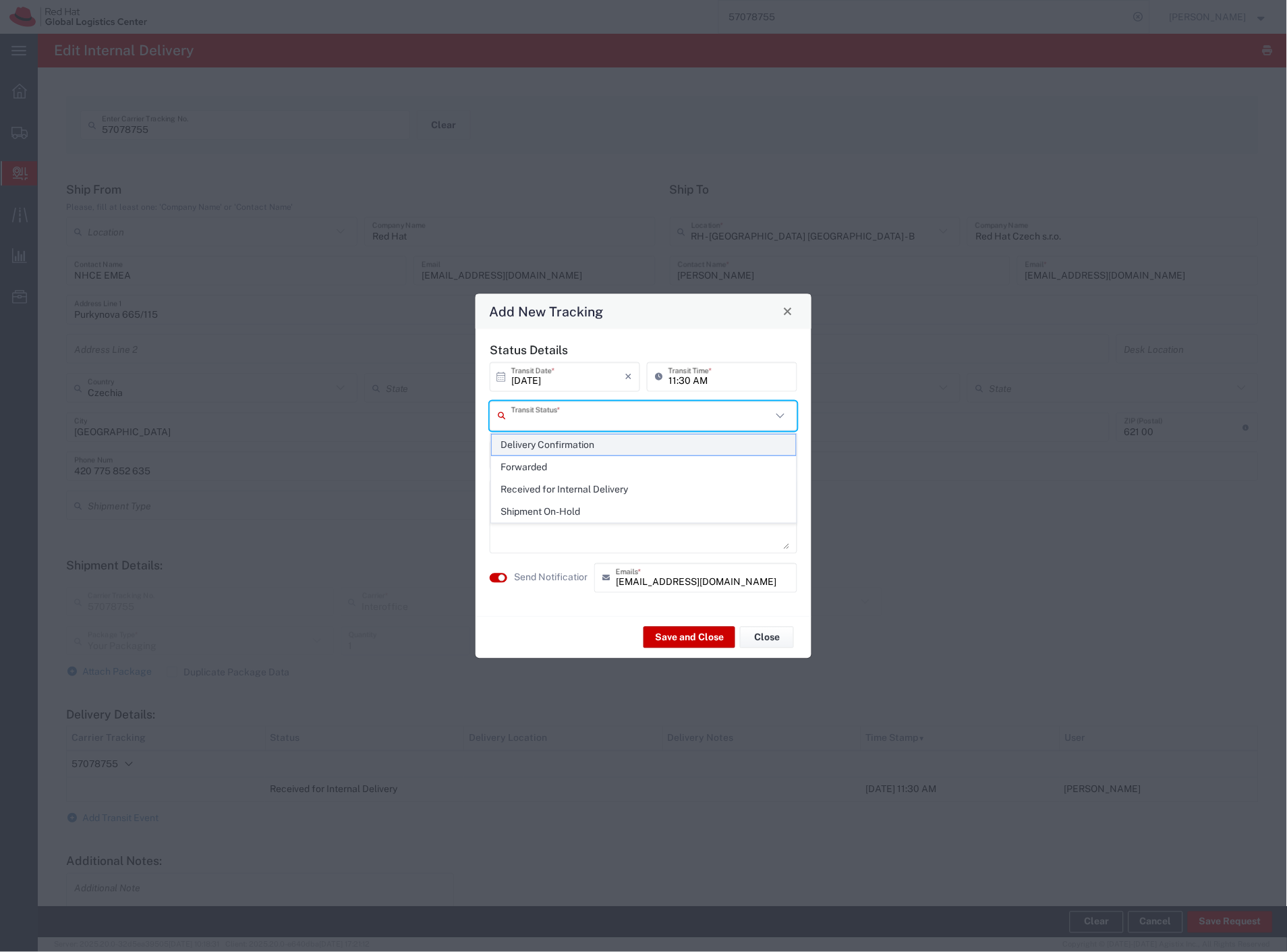
click at [560, 443] on span "Delivery Confirmation" at bounding box center [644, 445] width 305 height 21
type input "Delivery Confirmation"
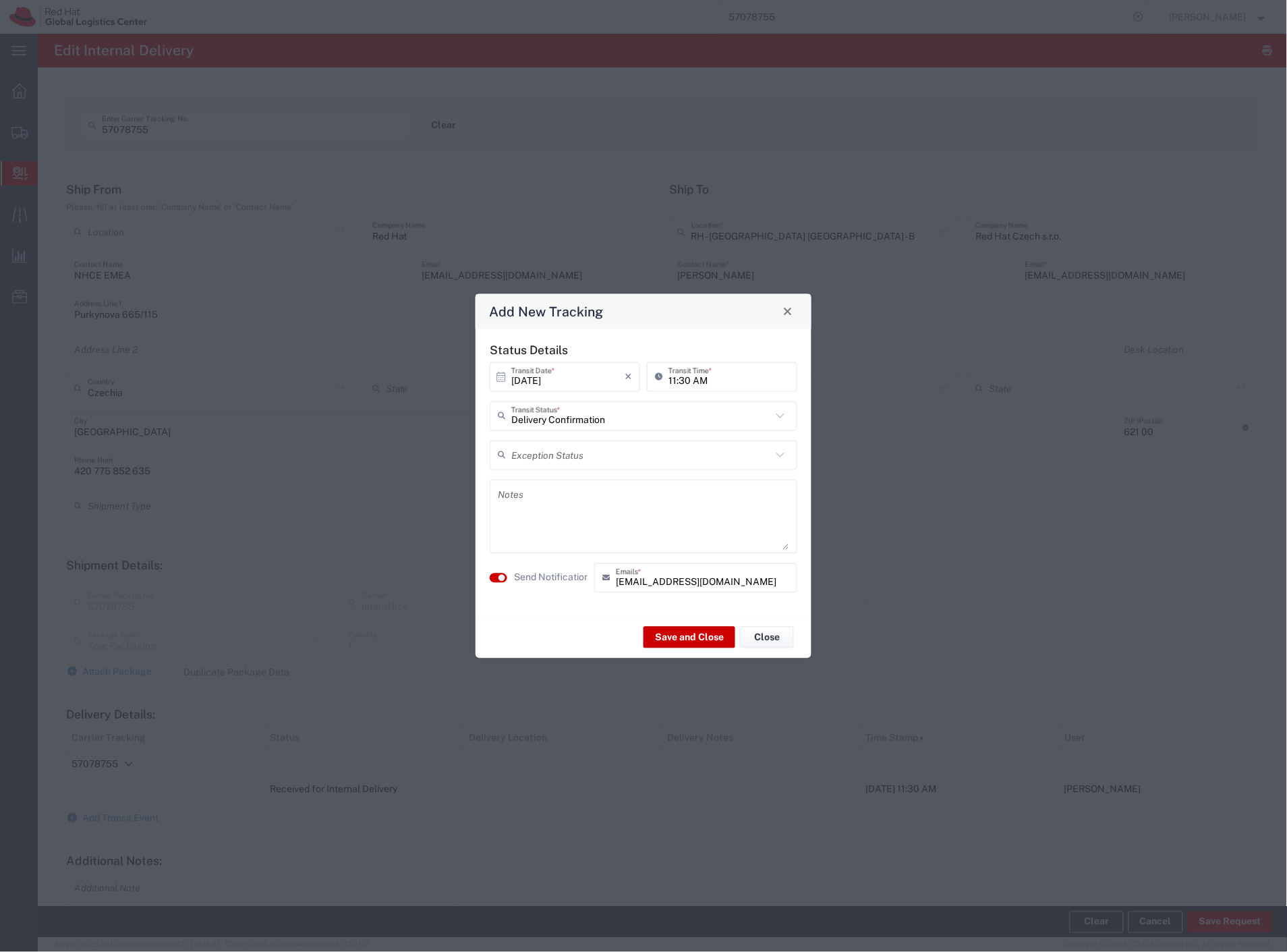
click at [528, 578] on label "Send Notification" at bounding box center [552, 578] width 76 height 14
click at [670, 635] on button "Save and Close" at bounding box center [689, 637] width 92 height 22
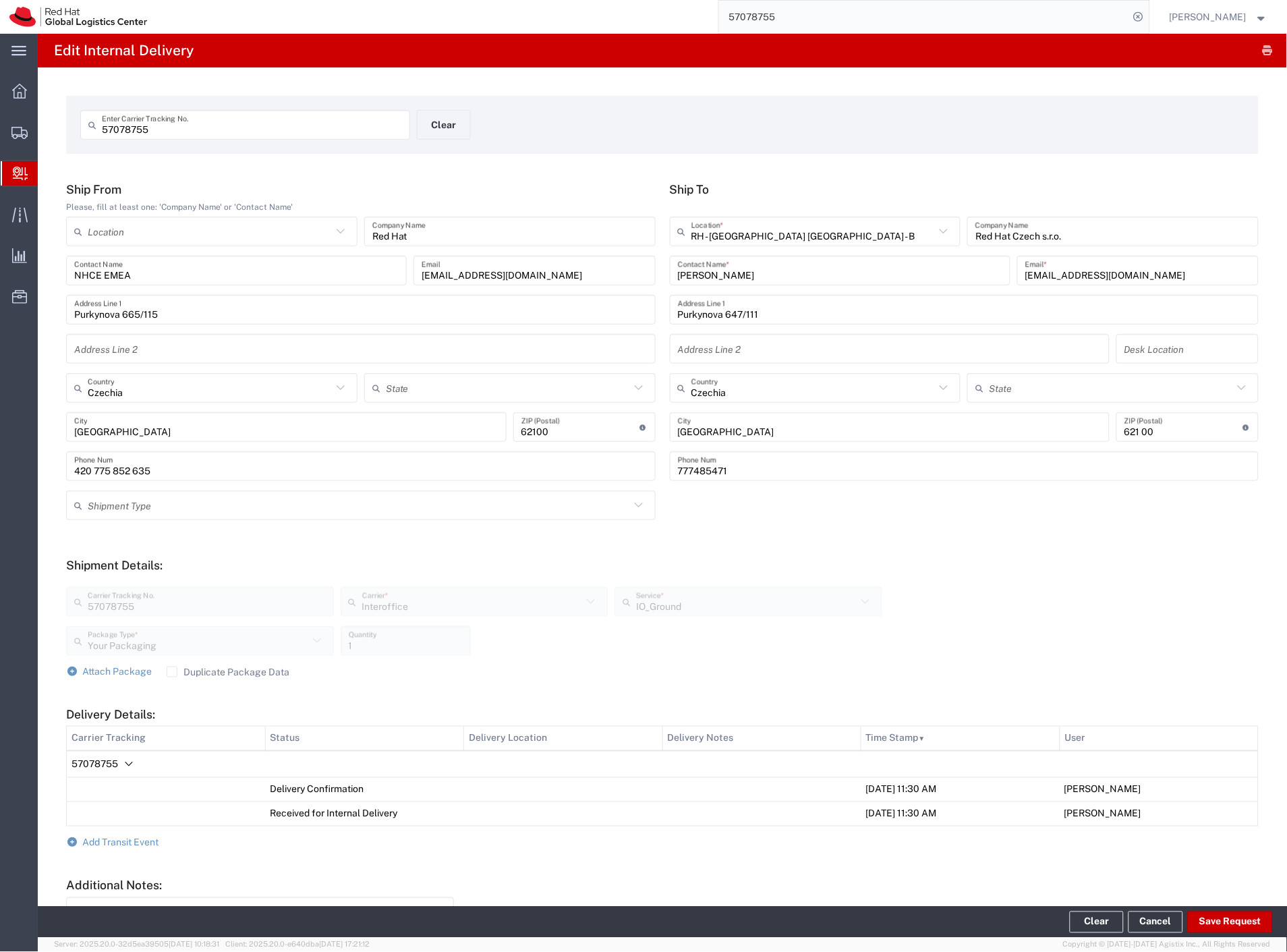
click at [48, 175] on span "Internal Delivery" at bounding box center [42, 173] width 11 height 27
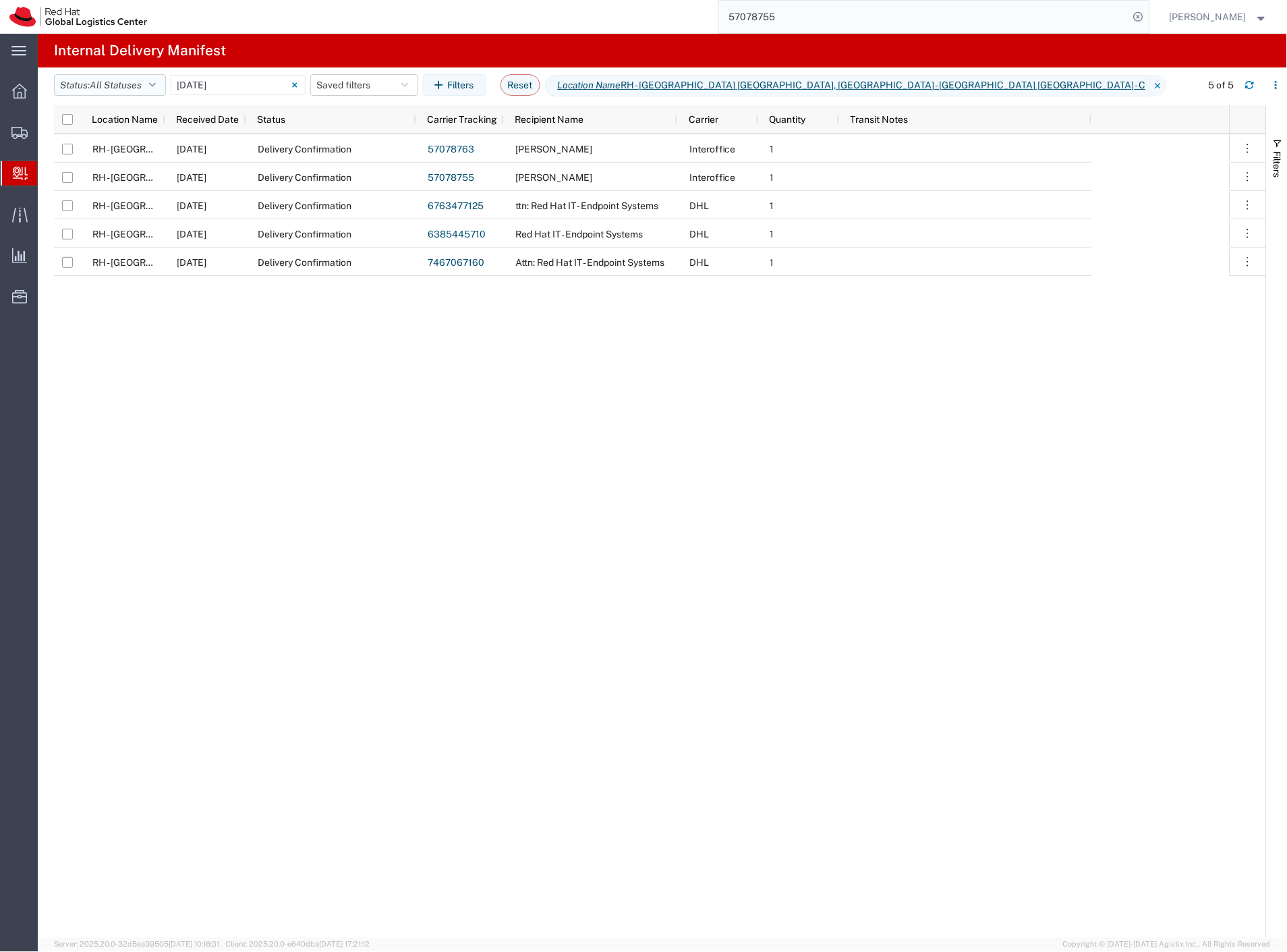
click at [124, 89] on span "All Statuses" at bounding box center [116, 84] width 52 height 11
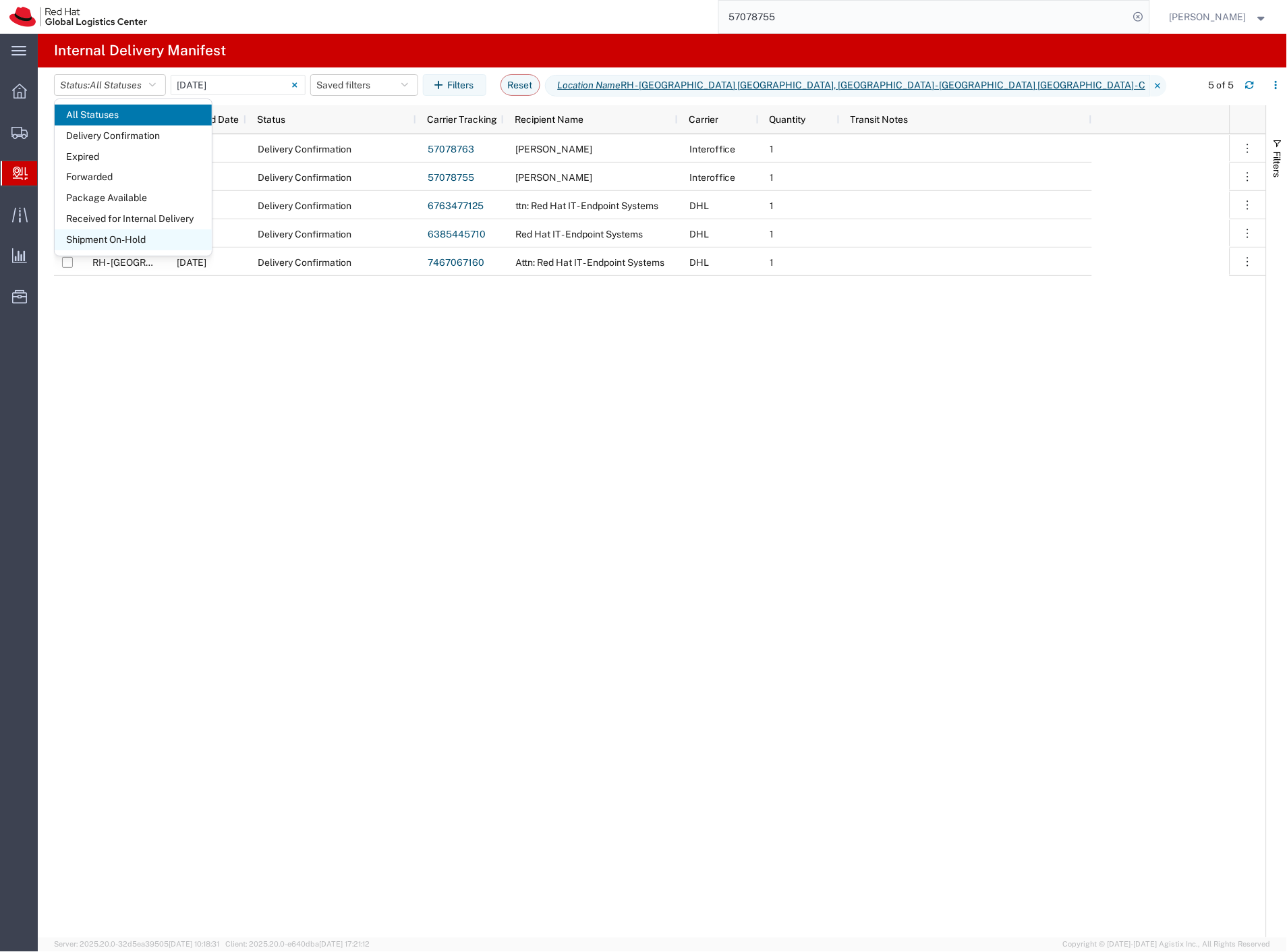
click at [136, 239] on span "Shipment On-Hold" at bounding box center [133, 239] width 157 height 21
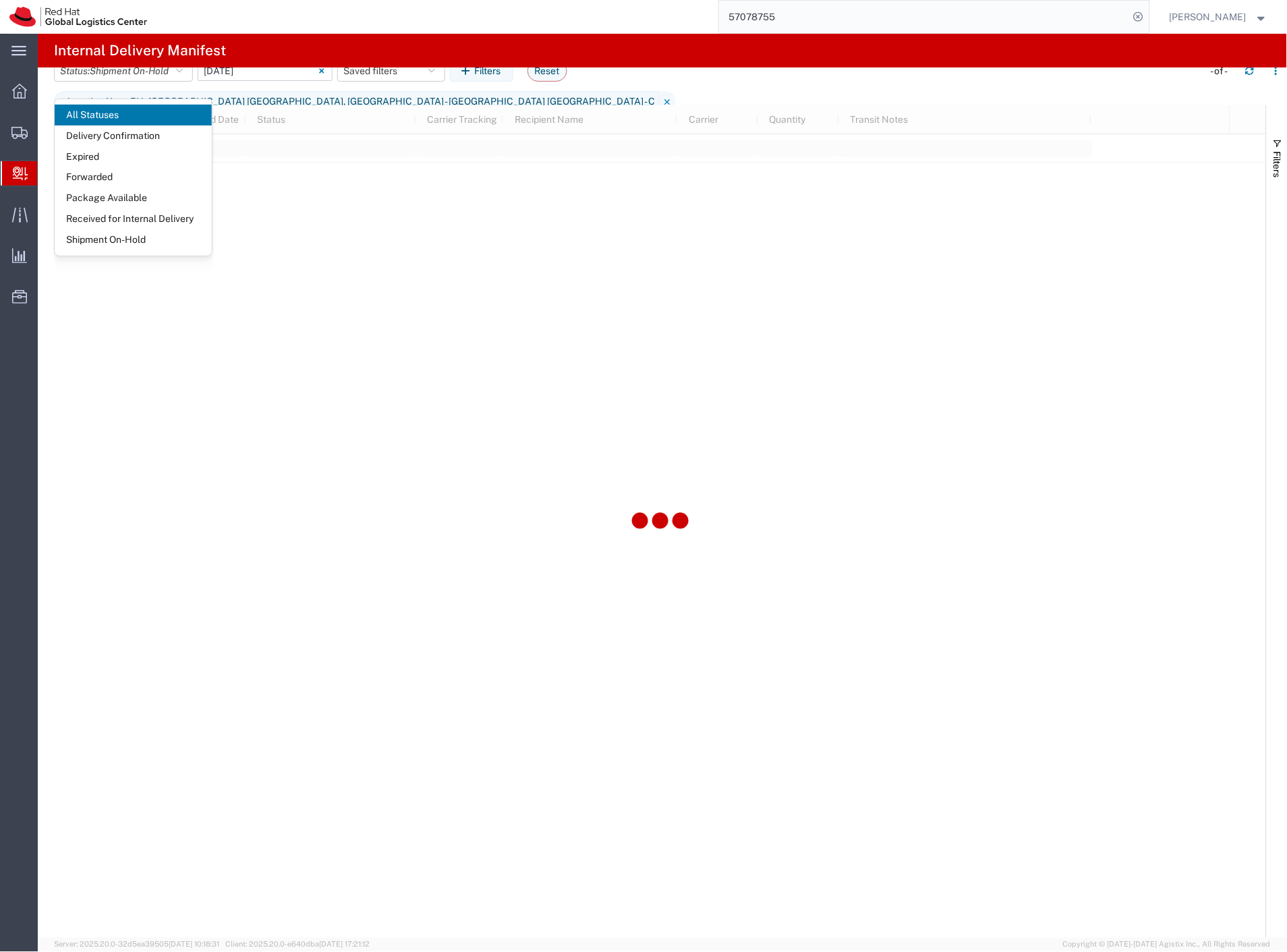
click at [248, 81] on input "[DATE] - [DATE]" at bounding box center [264, 70] width 135 height 20
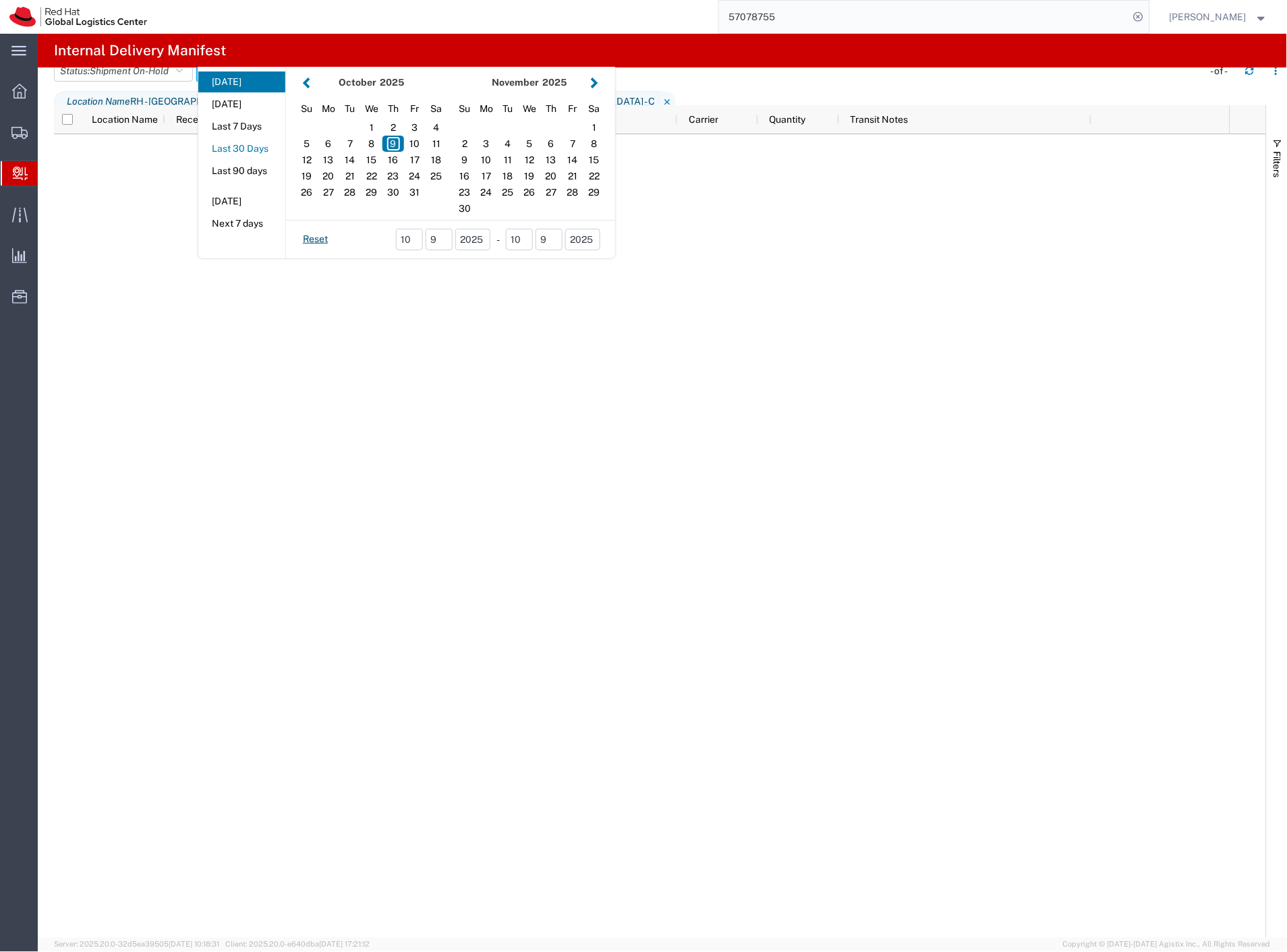
click at [265, 157] on button "Last 30 Days" at bounding box center [241, 148] width 87 height 21
type input "Last 30 Days"
type input "[DATE] - [DATE]"
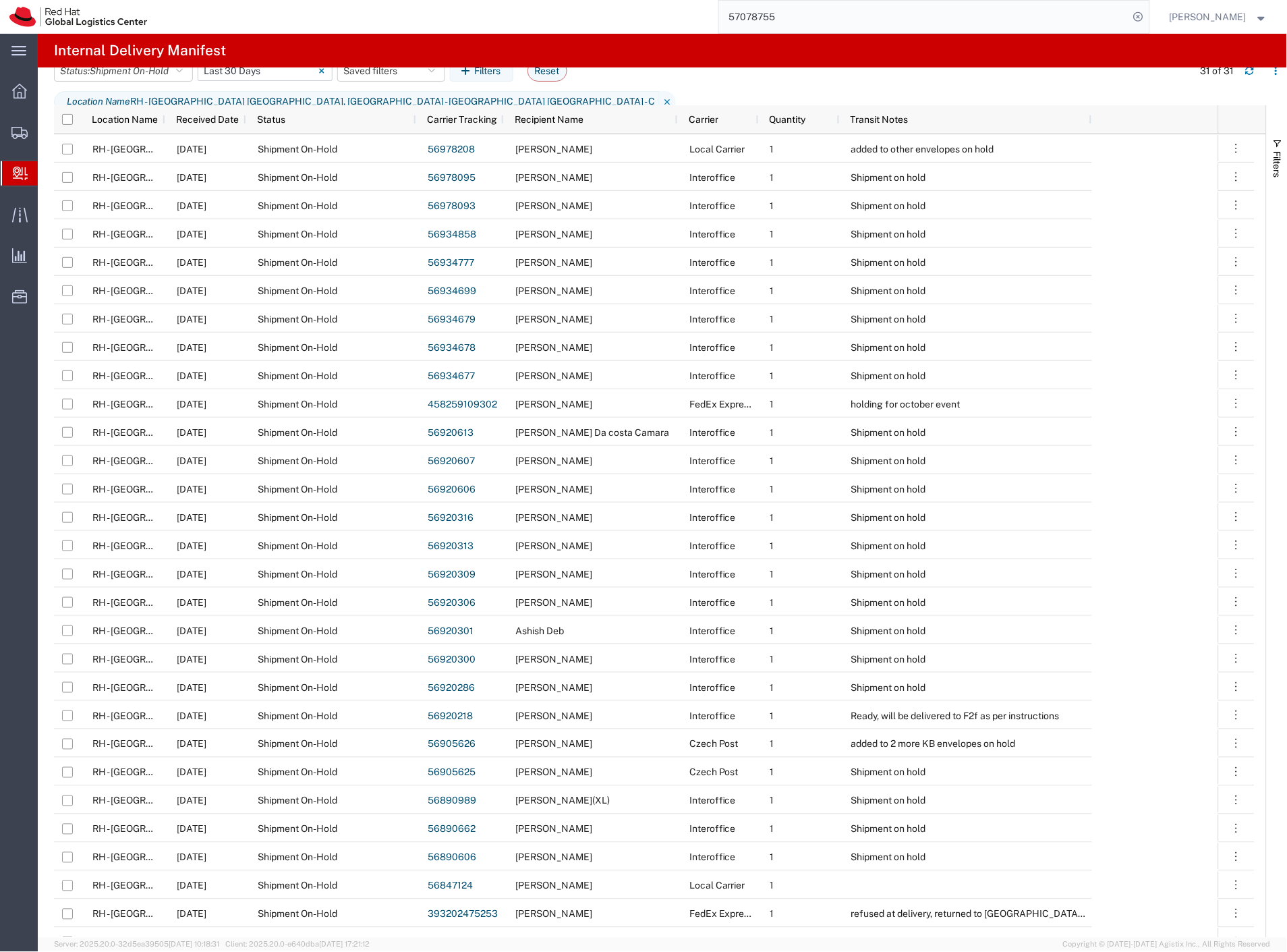
click at [270, 81] on input "[DATE] - [DATE]" at bounding box center [264, 70] width 135 height 20
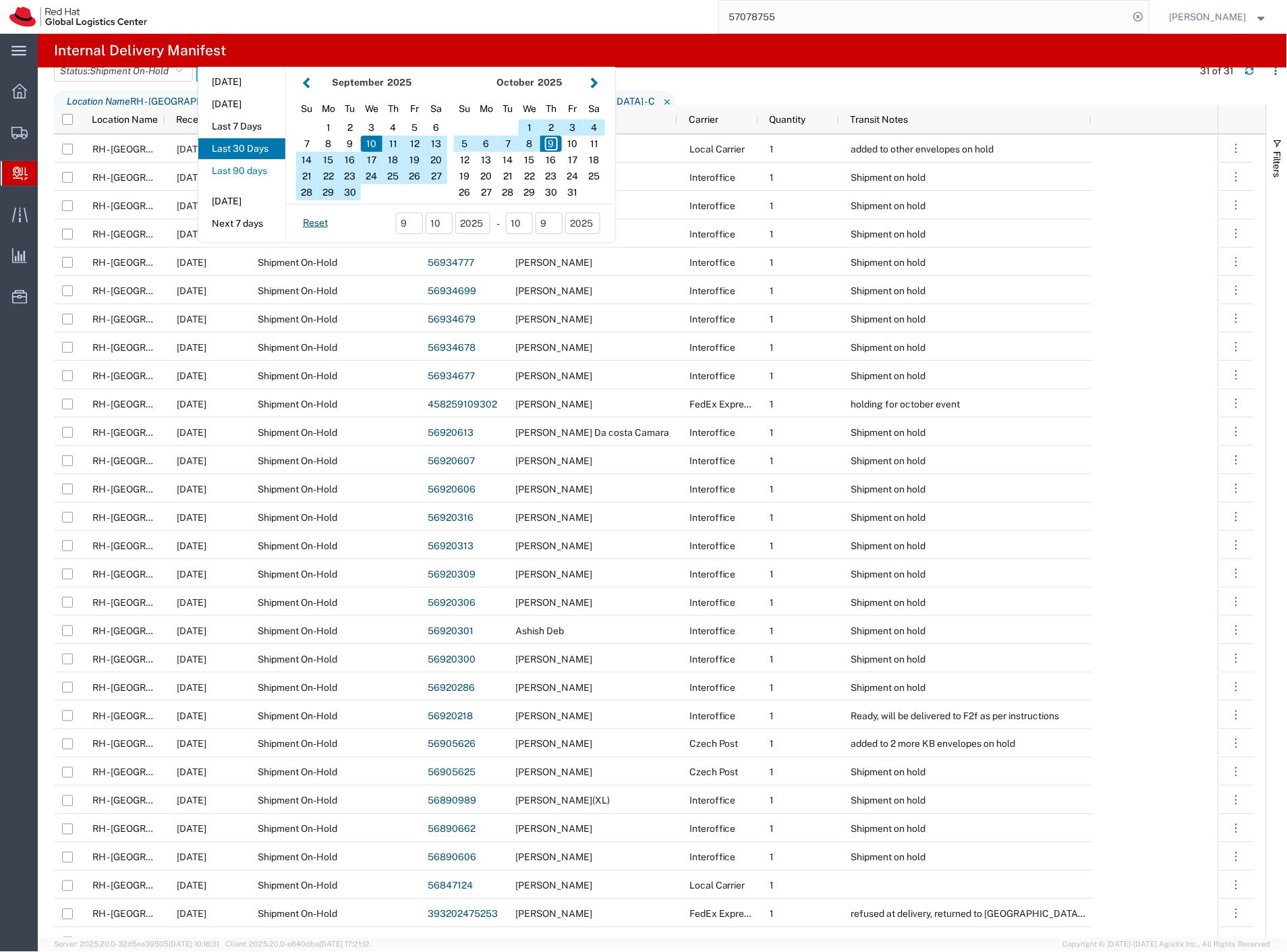
click at [263, 181] on button "Last 90 days" at bounding box center [241, 171] width 87 height 21
type input "Last 90 days"
type input "[DATE] - [DATE]"
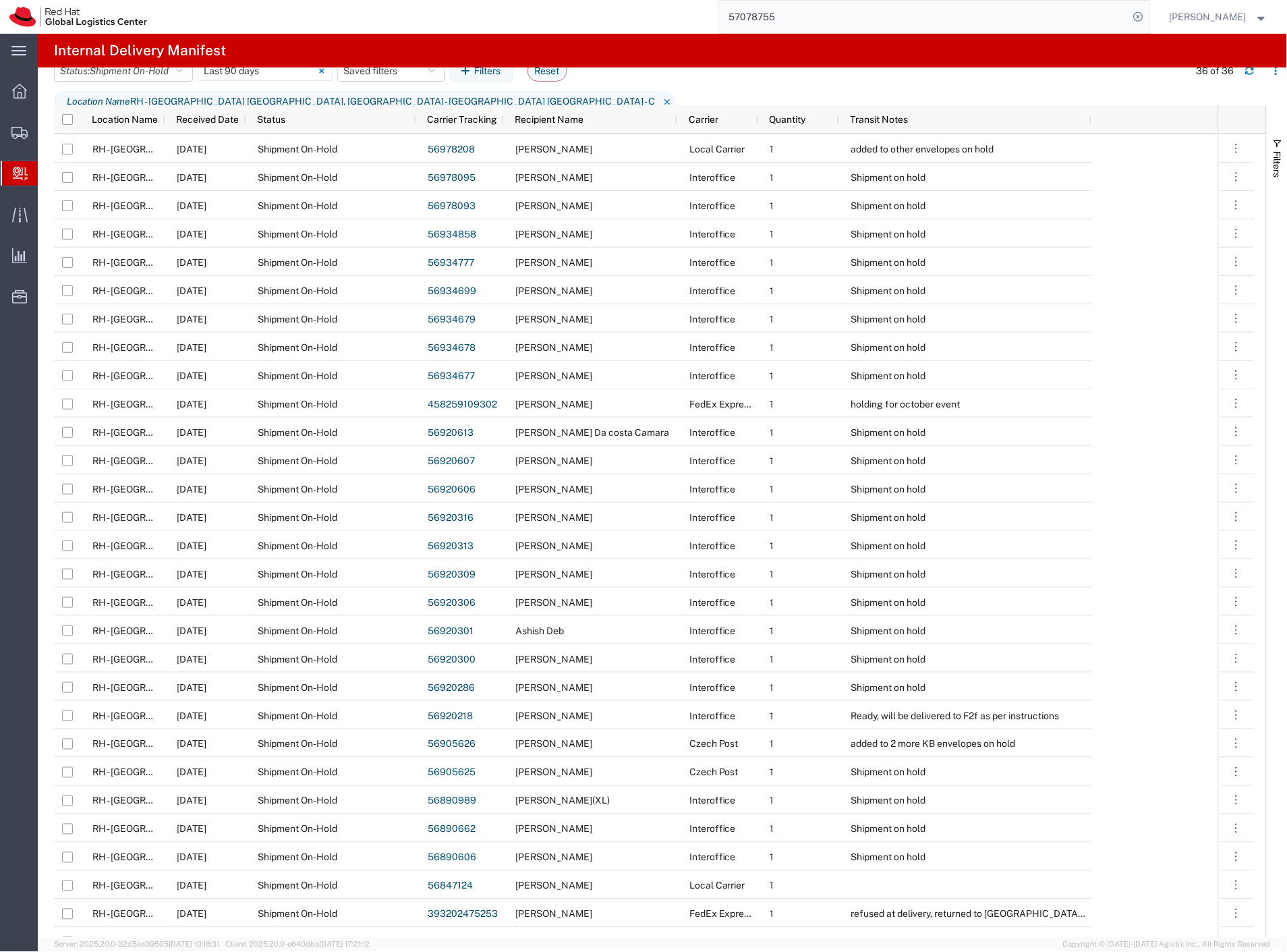
click at [565, 123] on span "Recipient Name" at bounding box center [549, 119] width 69 height 11
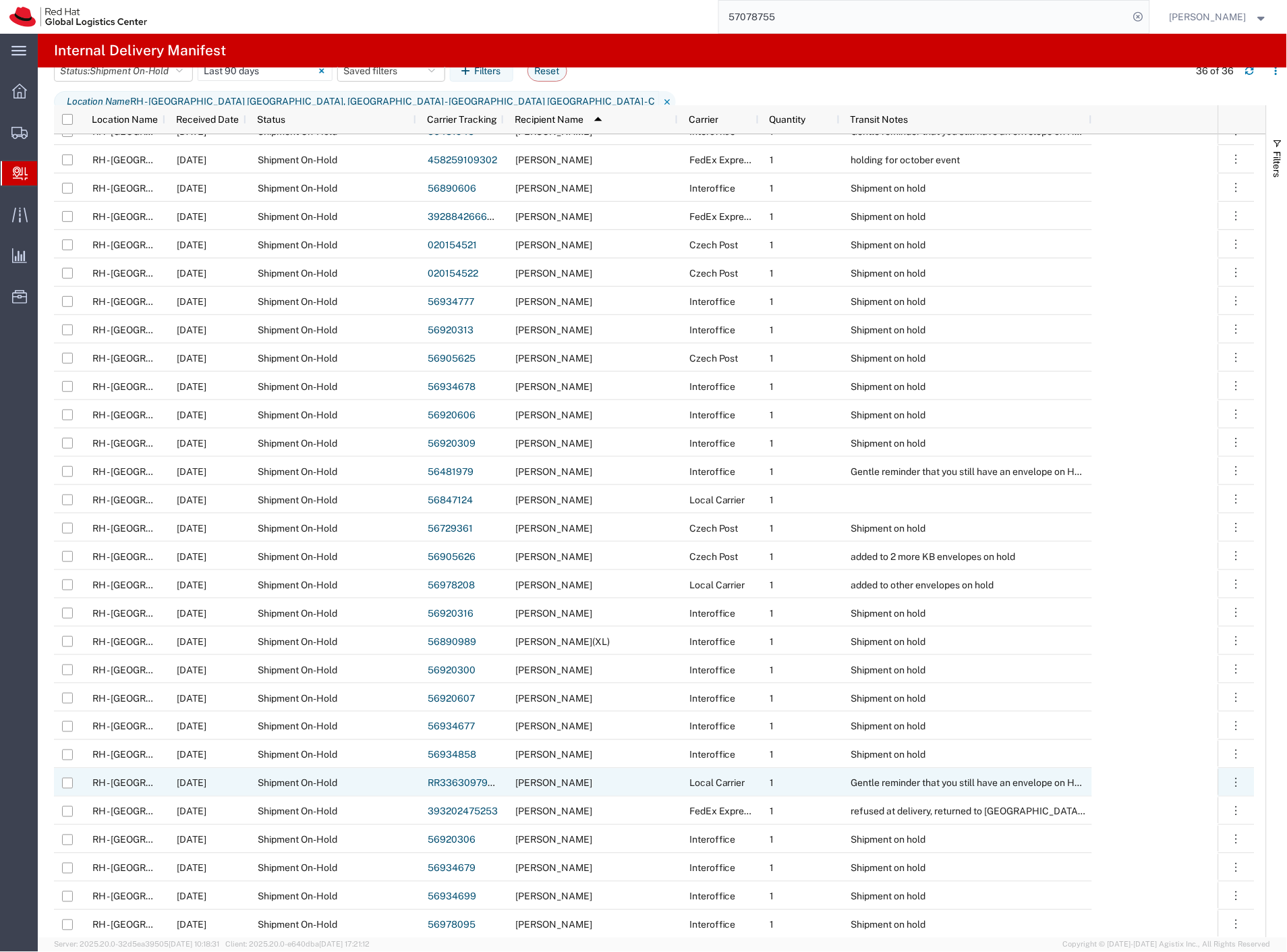
scroll to position [216, 0]
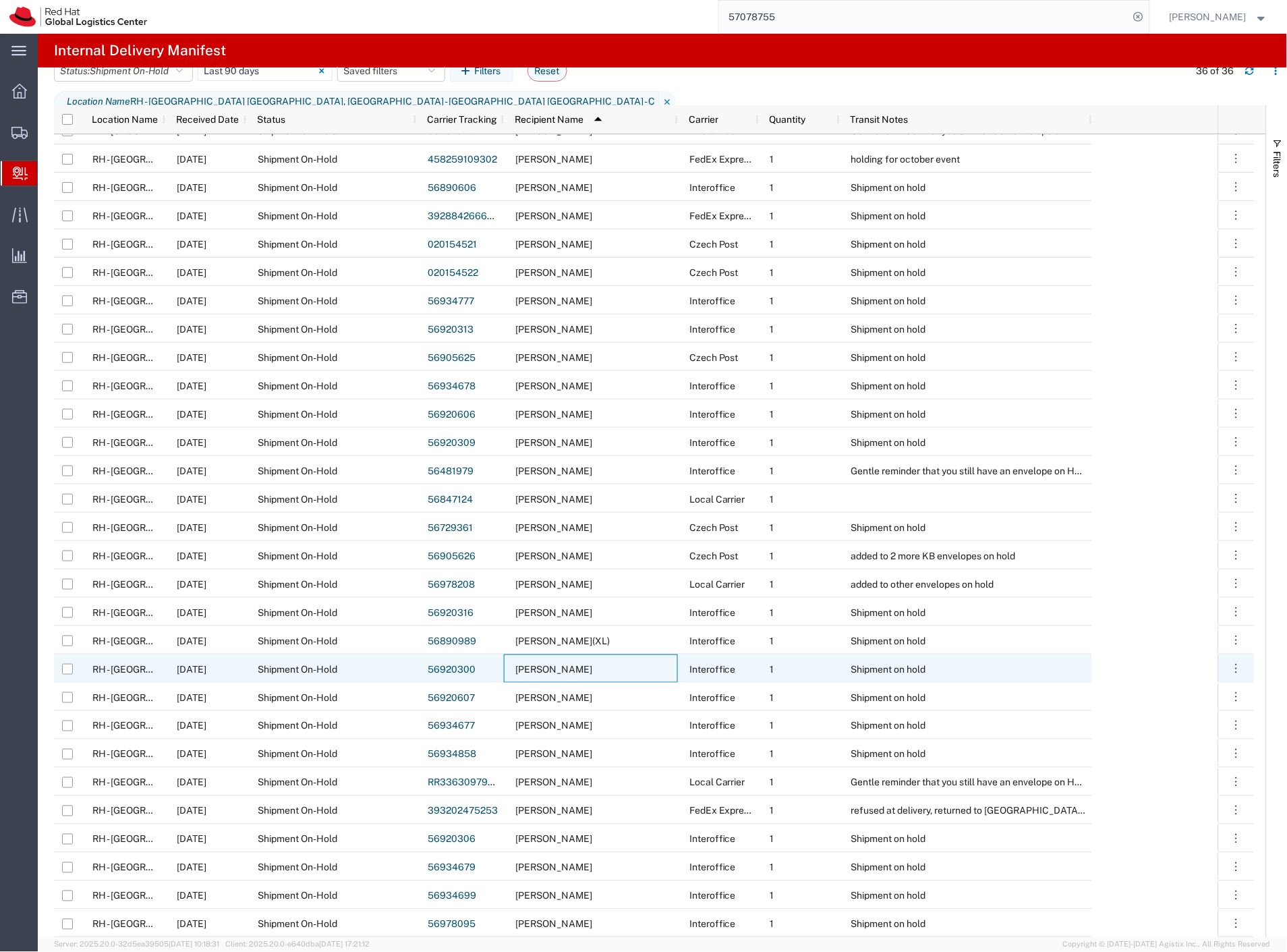
click at [597, 668] on div "[PERSON_NAME]" at bounding box center [591, 669] width 174 height 29
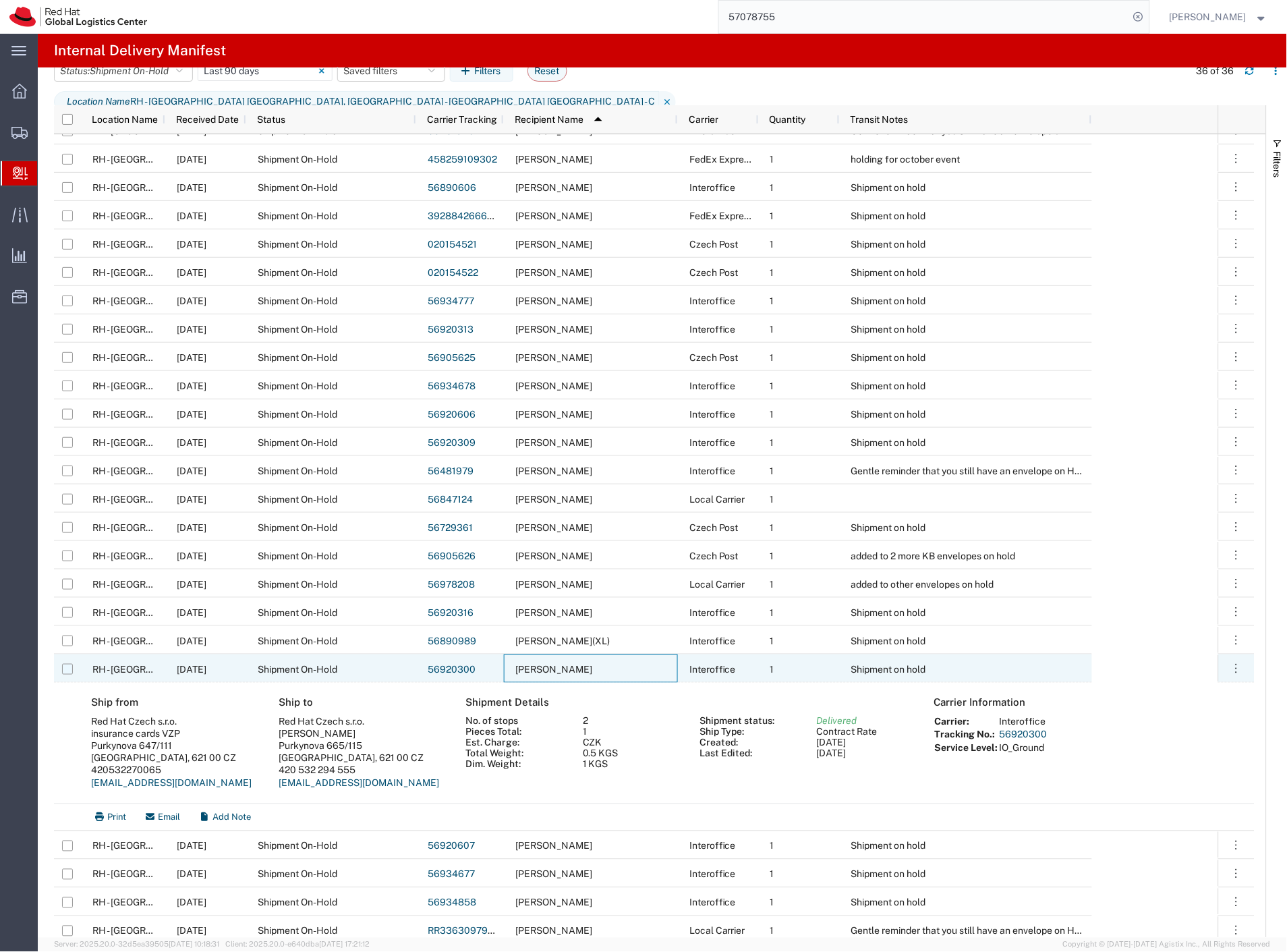
click at [69, 668] on input "Press Space to toggle row selection (unchecked)" at bounding box center [67, 669] width 11 height 11
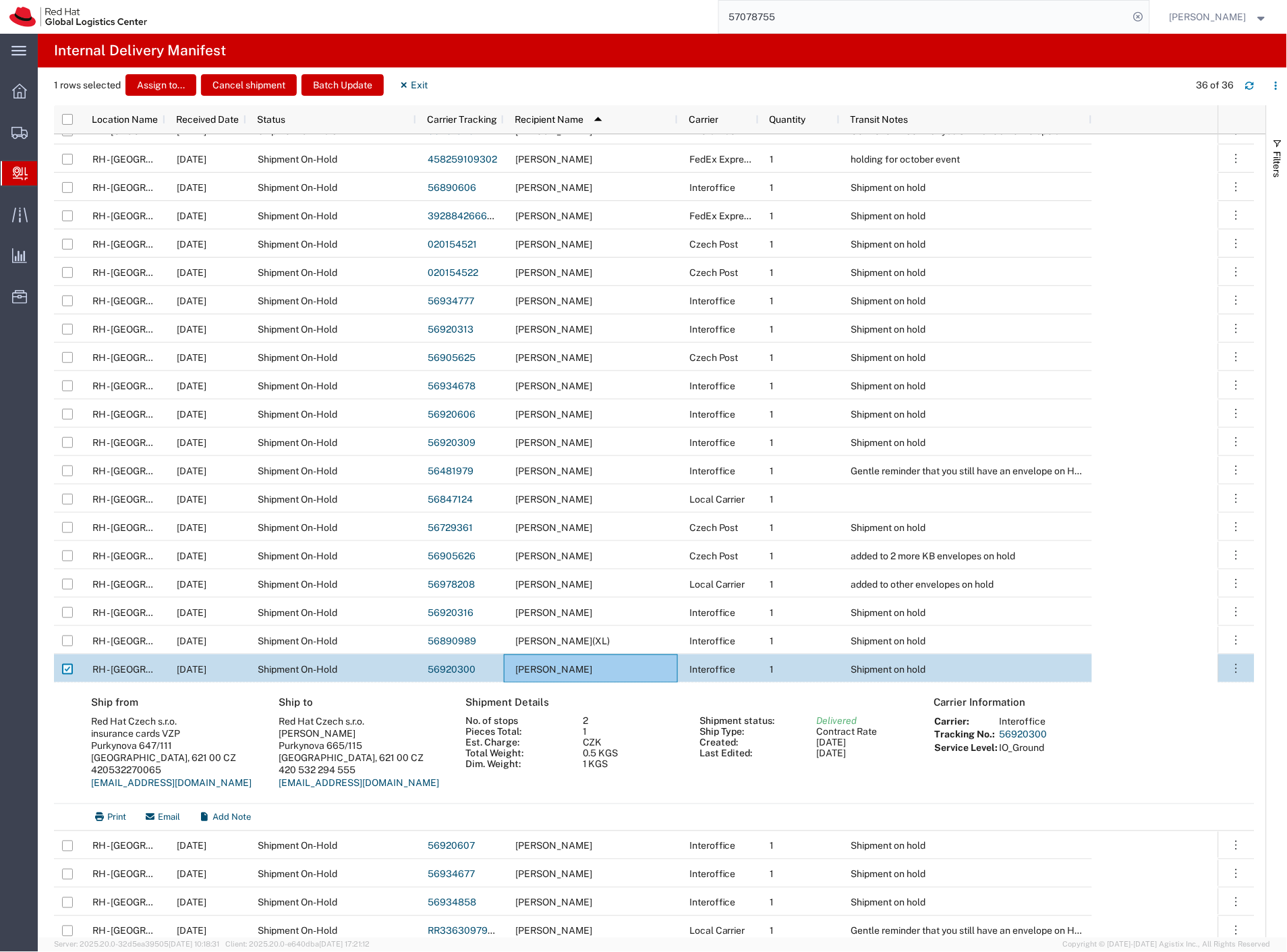
click at [69, 668] on input "Press Space to toggle row selection (checked)" at bounding box center [67, 669] width 11 height 11
checkbox input "false"
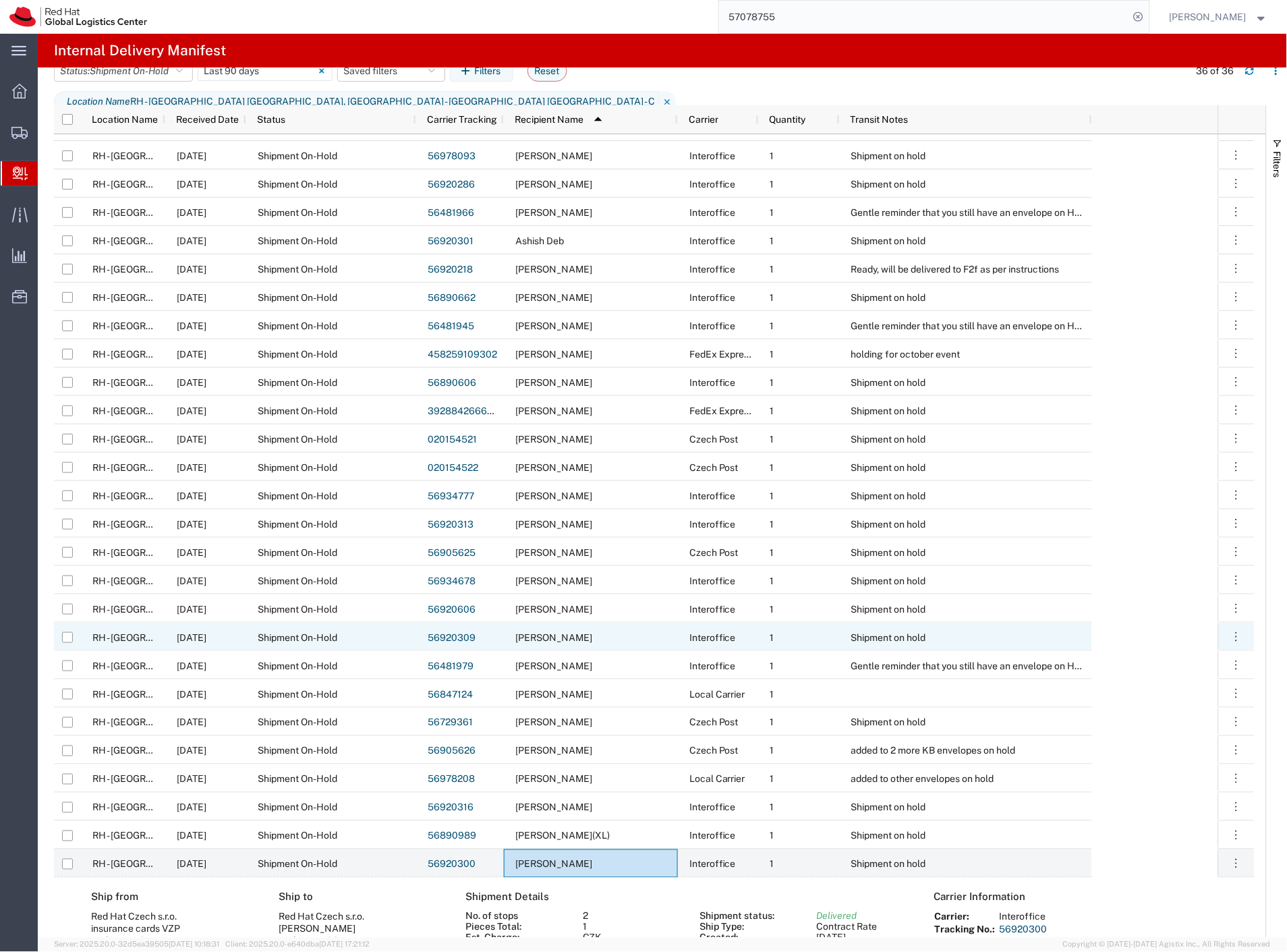
scroll to position [0, 0]
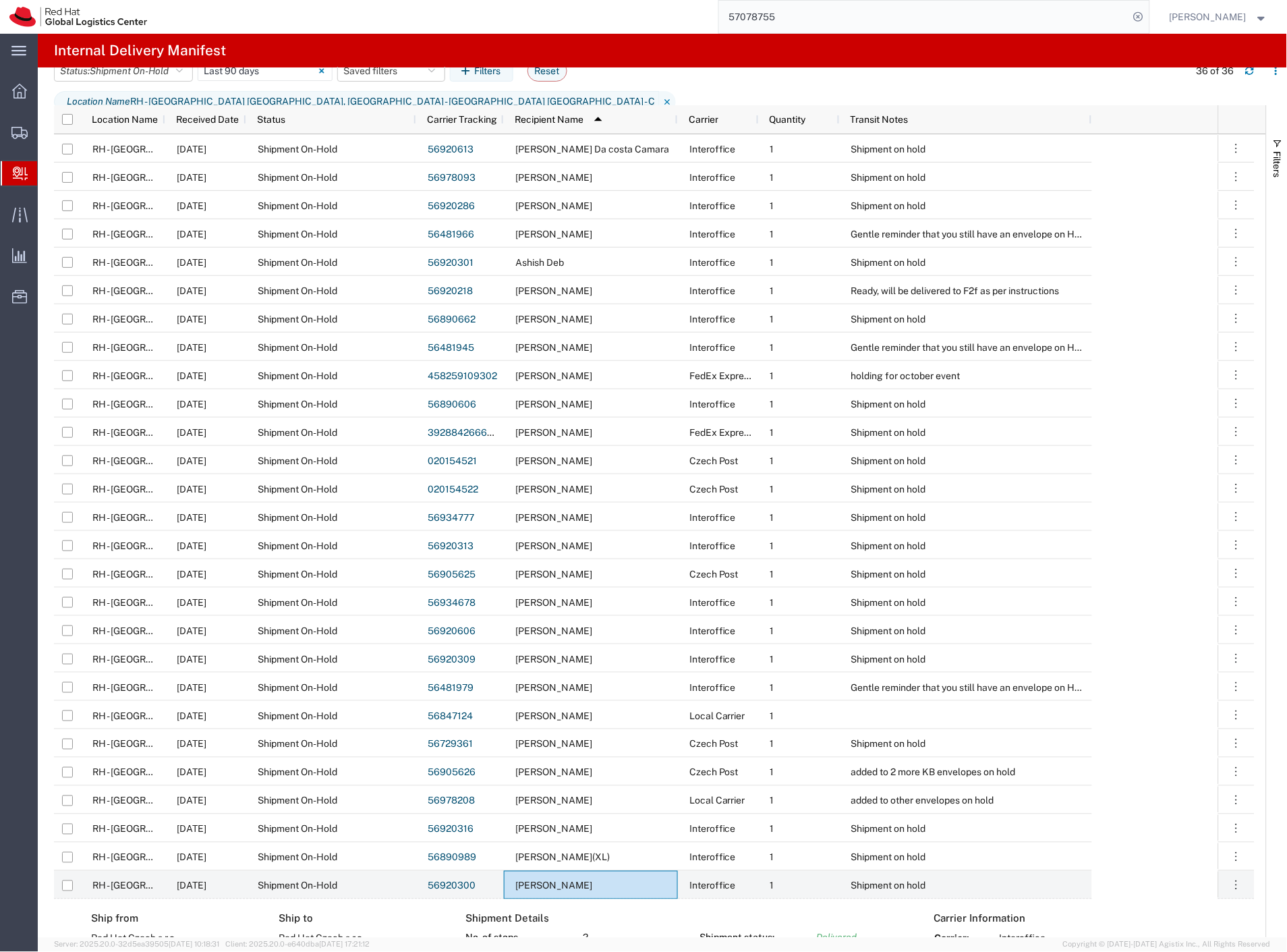
click at [0, 0] on span "Create Delivery" at bounding box center [0, 0] width 0 height 0
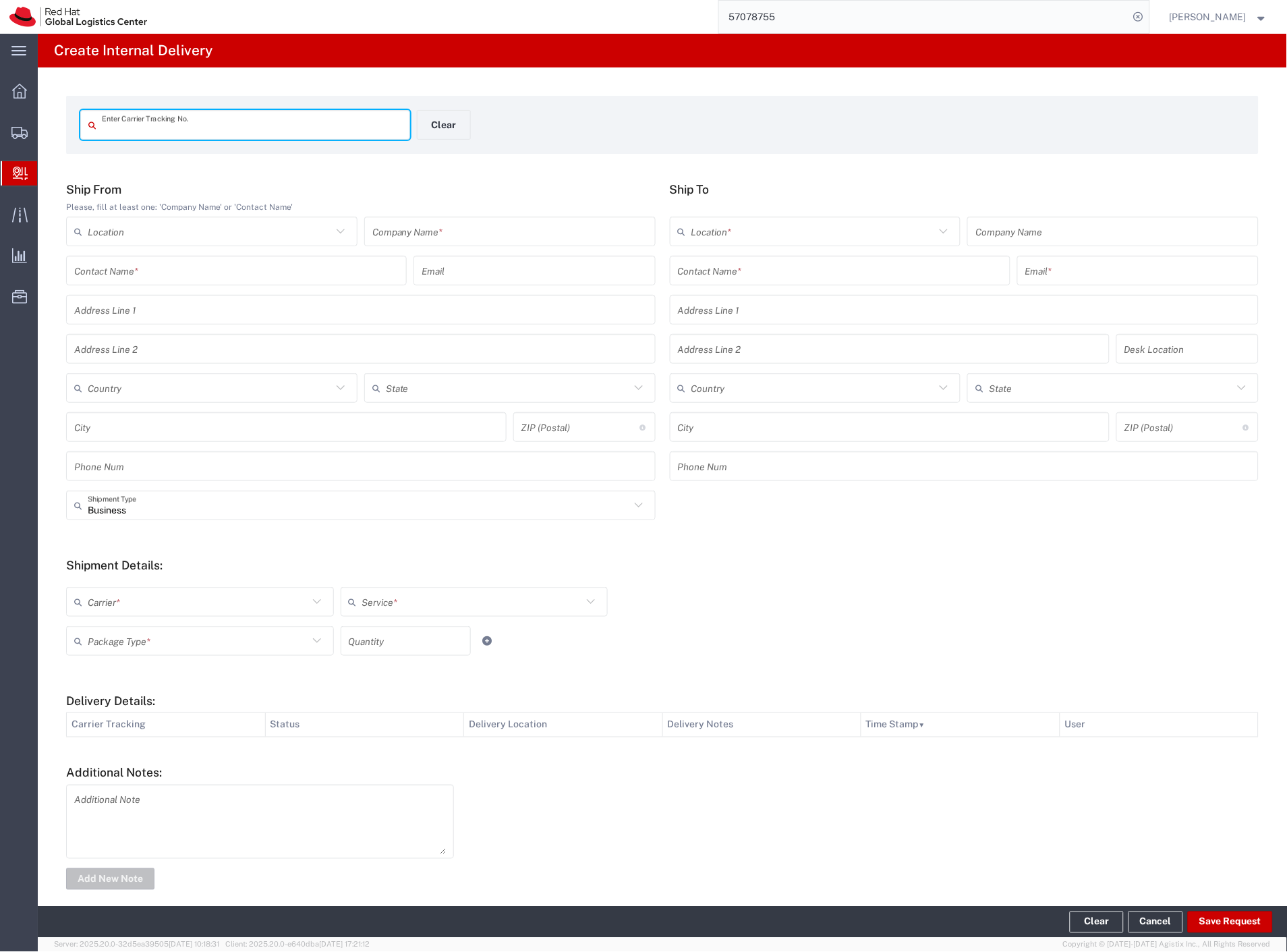
click at [222, 128] on input "text" at bounding box center [251, 125] width 300 height 24
type input "RR3363081828C"
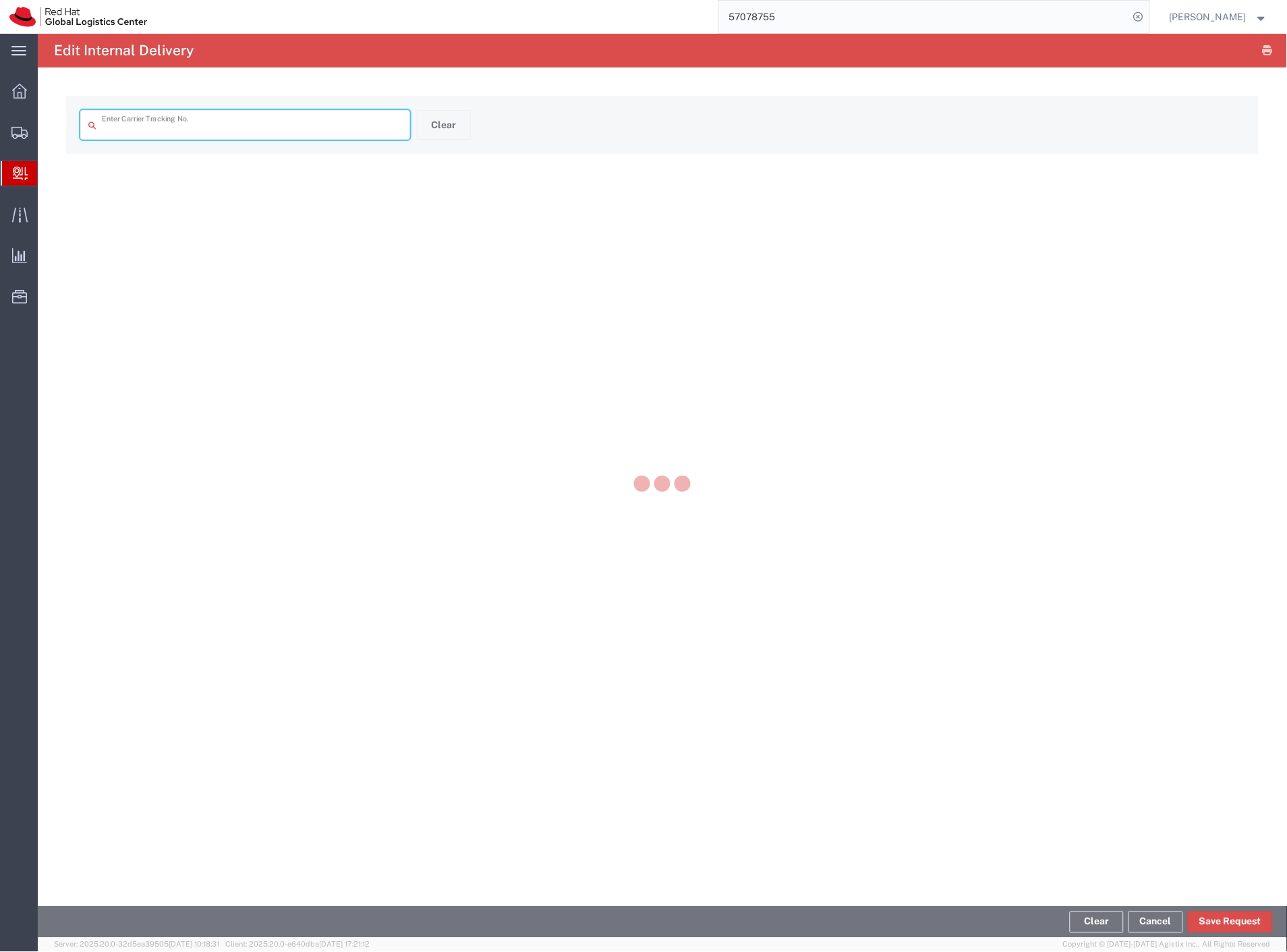
type input "RR3363081828C"
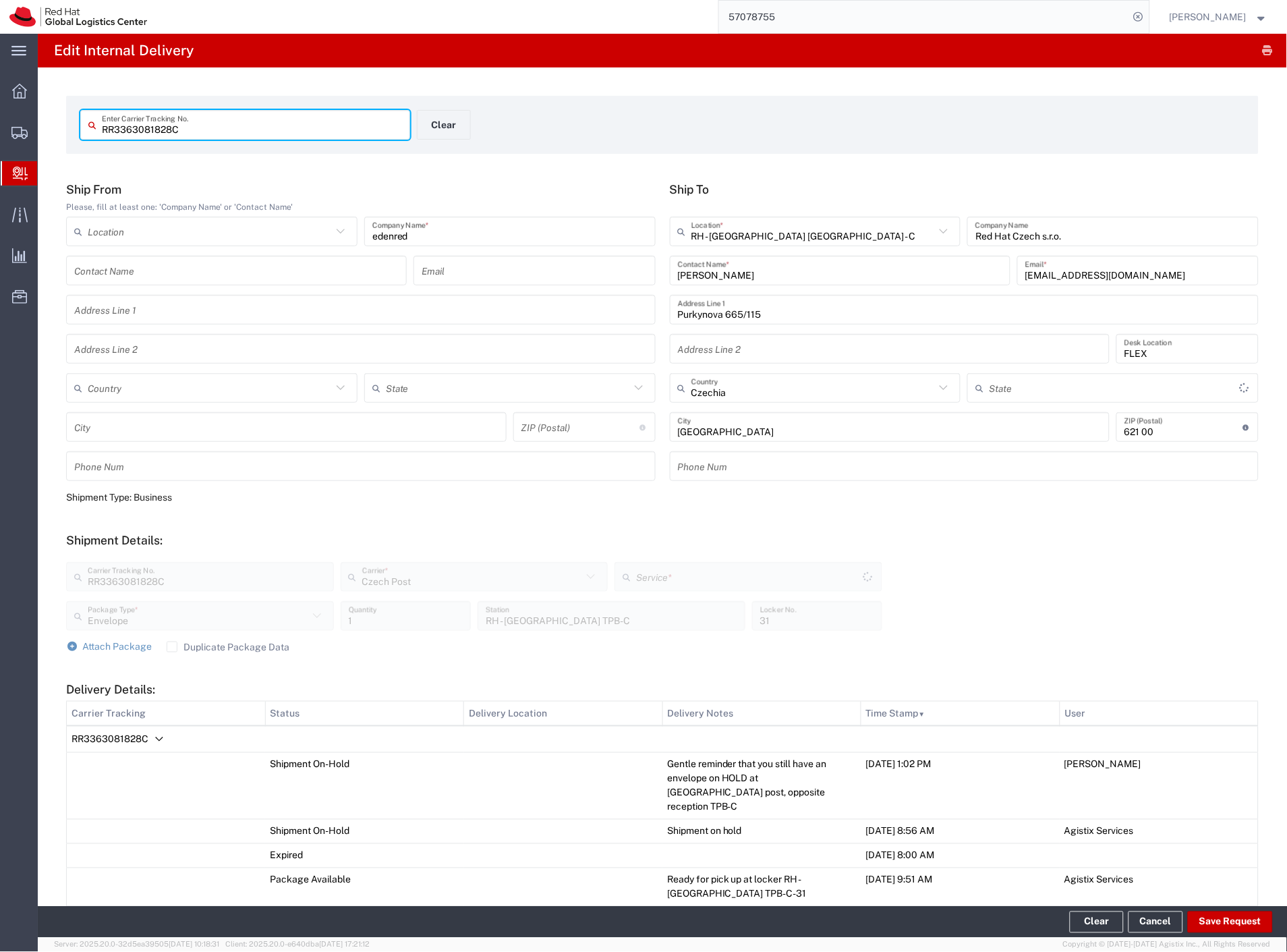
type input "Ground"
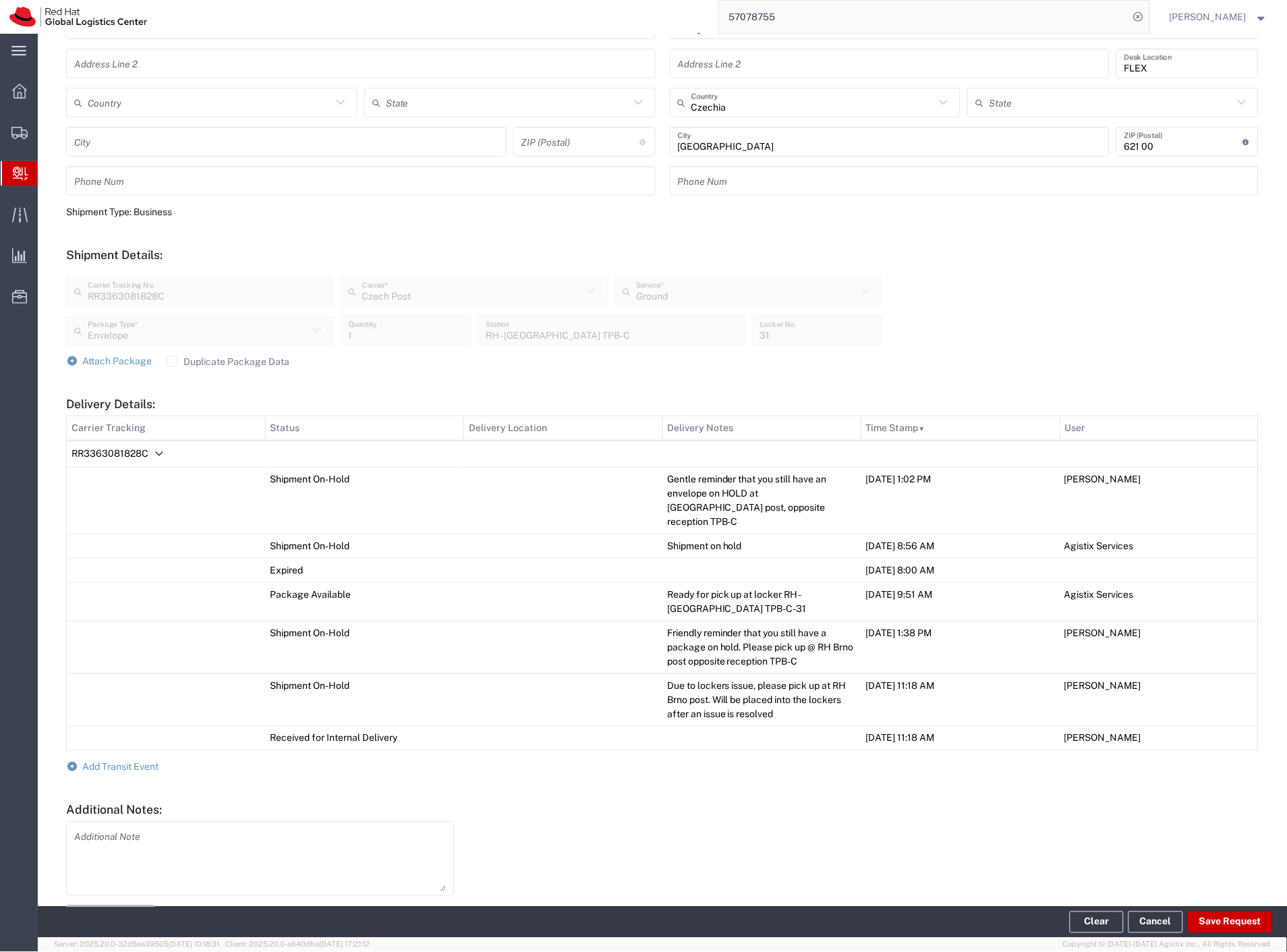
scroll to position [322, 0]
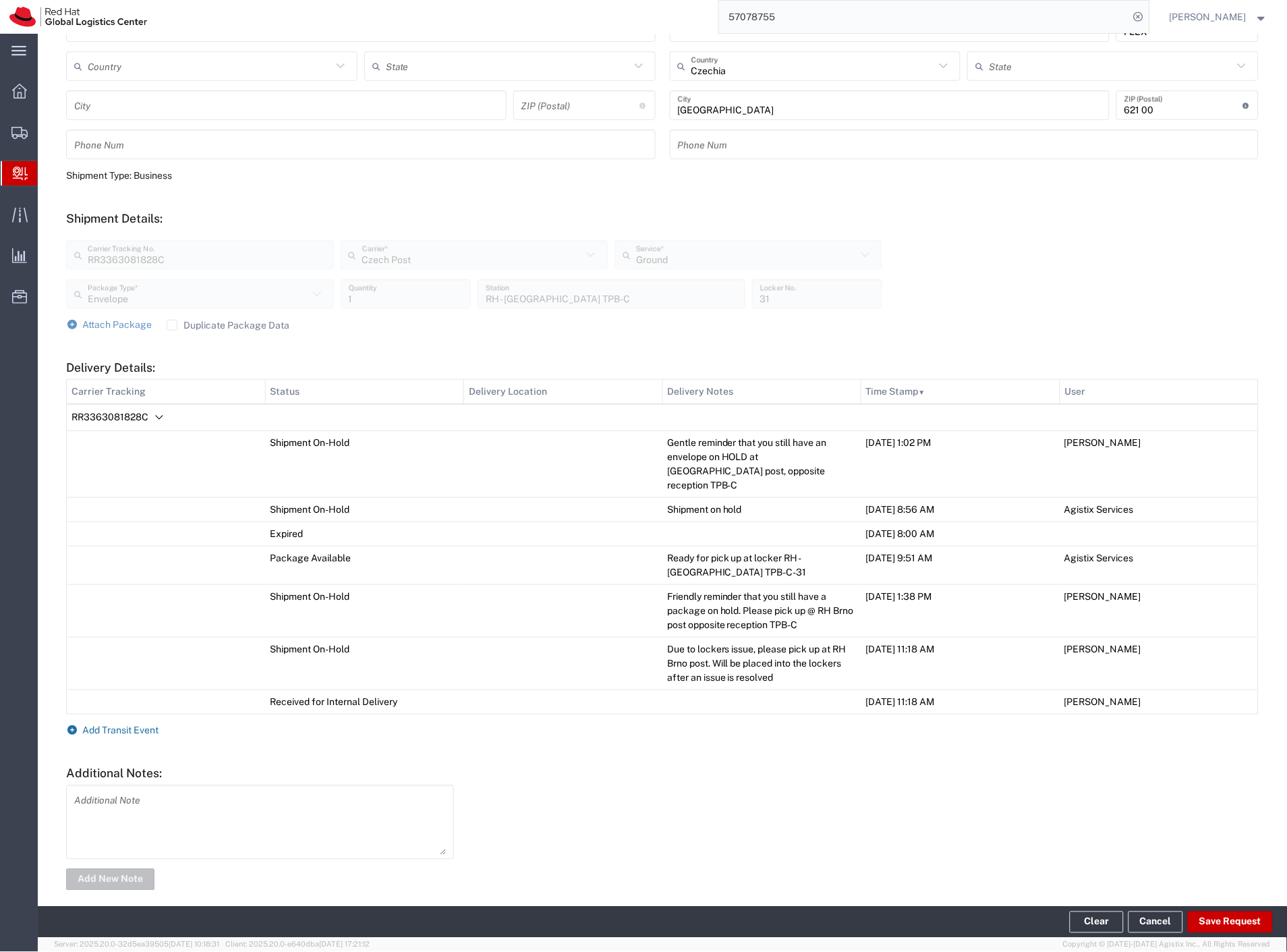
click at [140, 725] on span "Add Transit Event" at bounding box center [122, 730] width 77 height 11
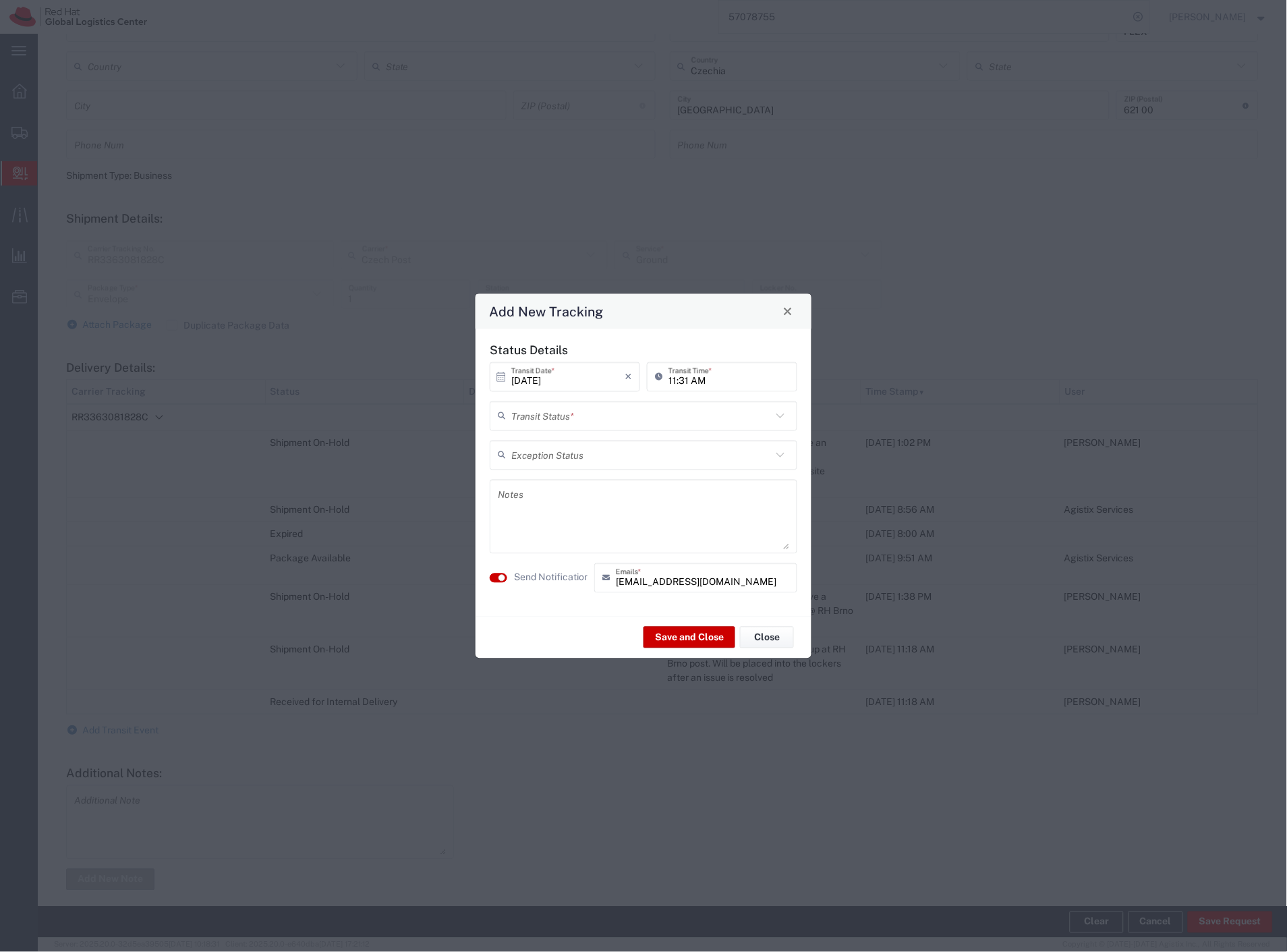
drag, startPoint x: 596, startPoint y: 412, endPoint x: 576, endPoint y: 428, distance: 25.6
click at [594, 413] on input "text" at bounding box center [642, 416] width 260 height 24
click at [557, 445] on span "Delivery Confirmation" at bounding box center [644, 445] width 305 height 21
type input "Delivery Confirmation"
click at [560, 575] on label "Send Notification" at bounding box center [552, 578] width 76 height 14
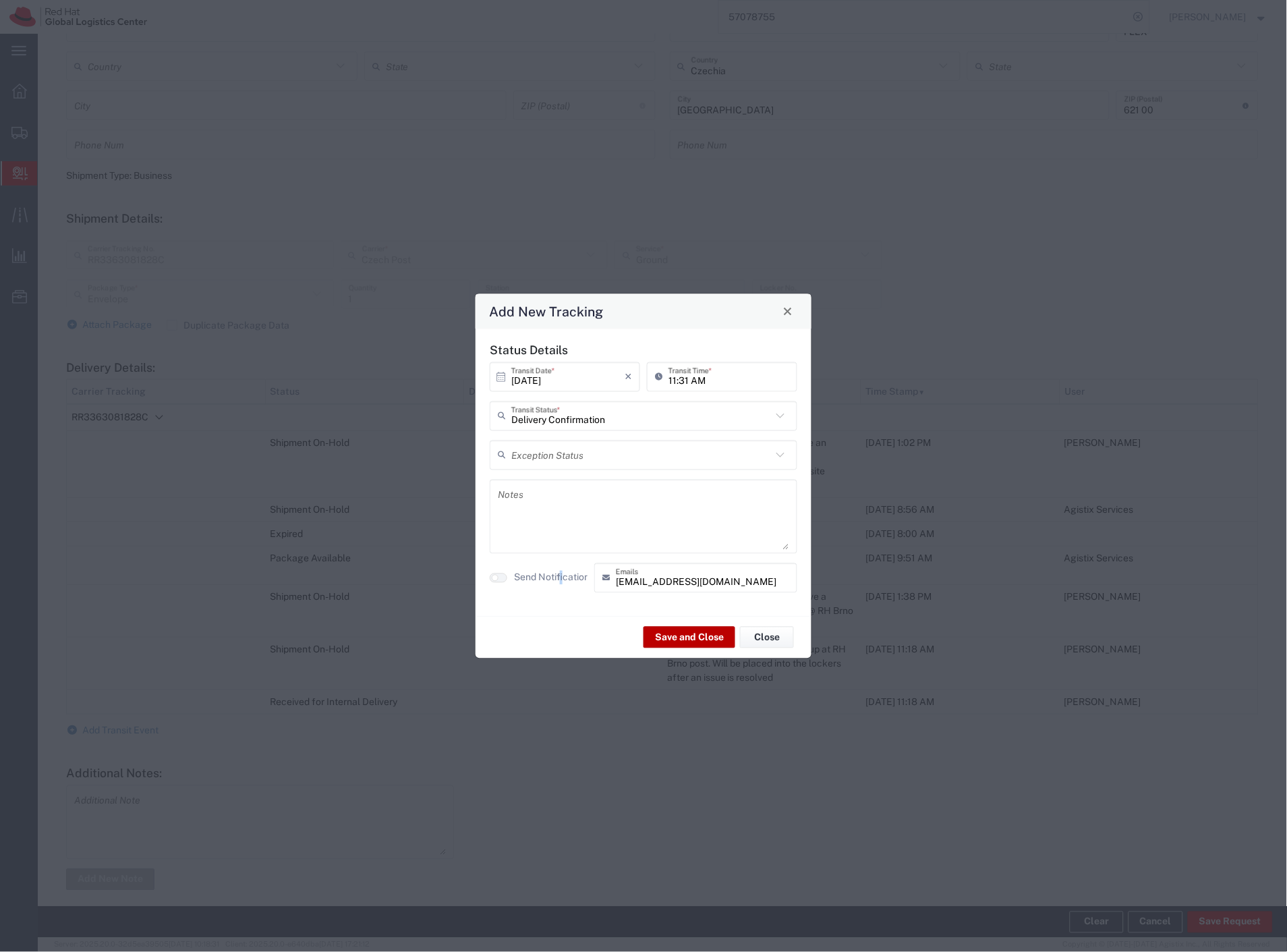
click at [676, 630] on button "Save and Close" at bounding box center [689, 637] width 92 height 22
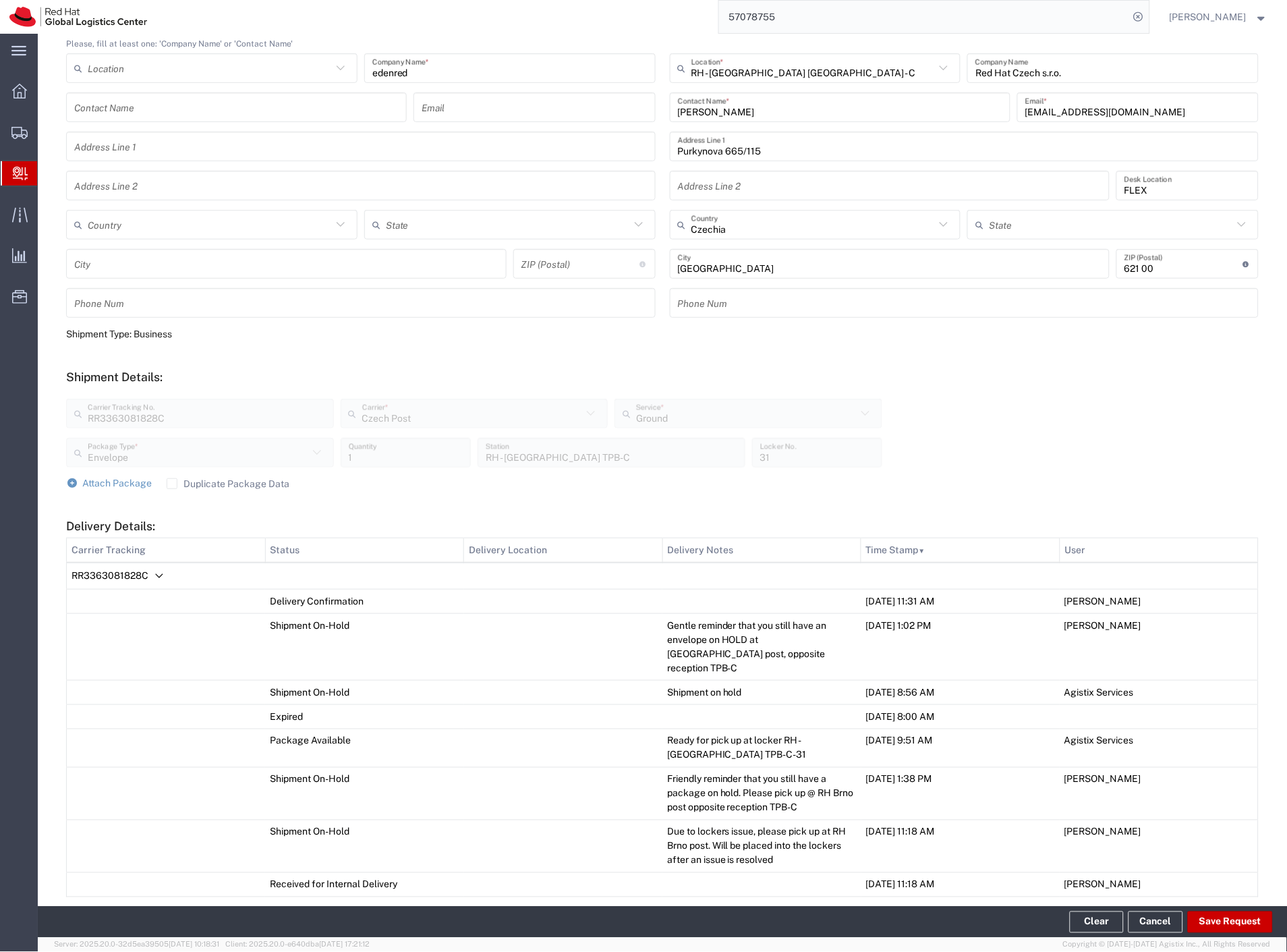
scroll to position [0, 0]
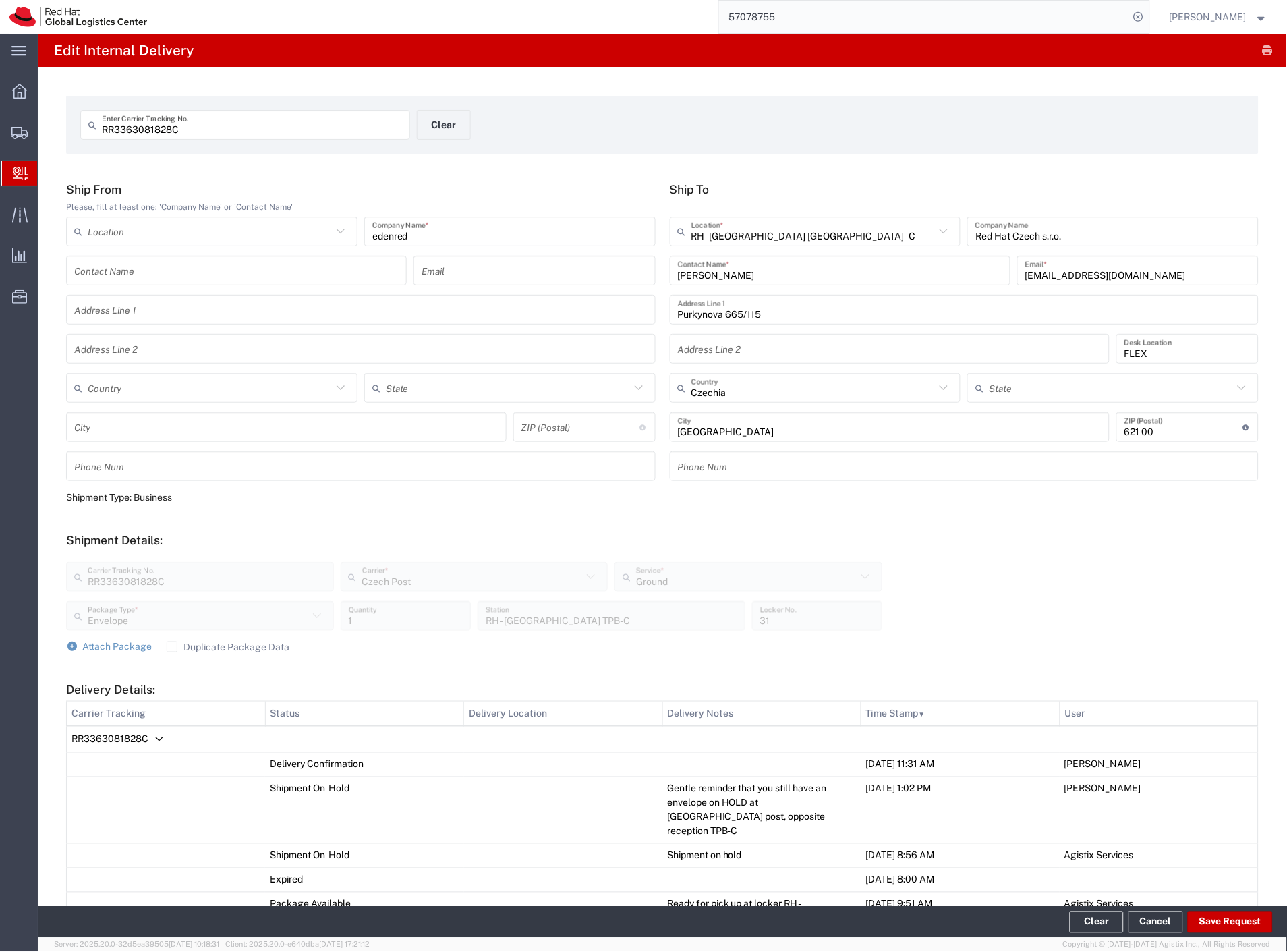
drag, startPoint x: 300, startPoint y: 306, endPoint x: 292, endPoint y: 122, distance: 184.2
click at [430, 136] on button "Clear" at bounding box center [443, 125] width 54 height 30
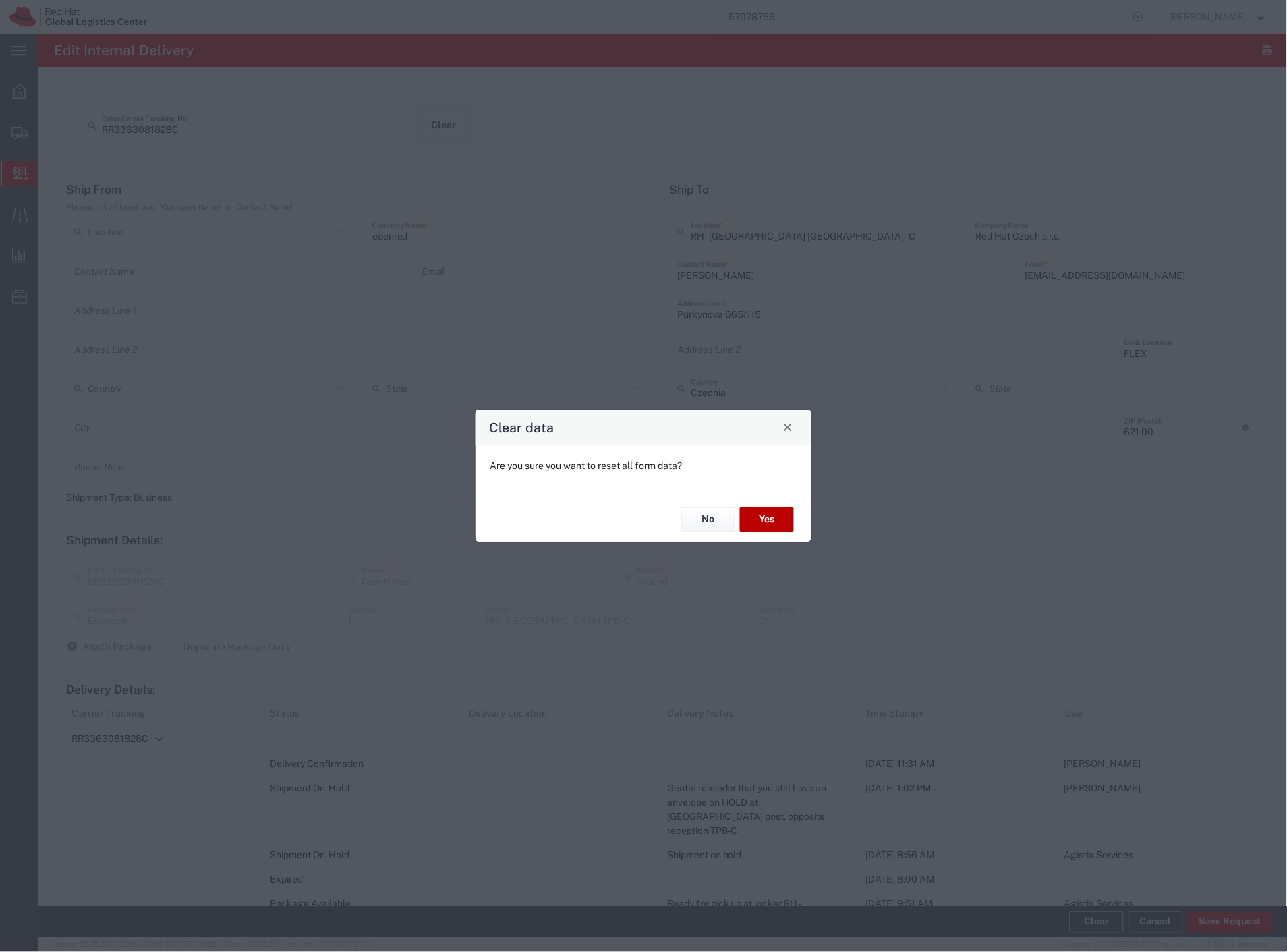
click at [763, 517] on button "Yes" at bounding box center [767, 520] width 54 height 25
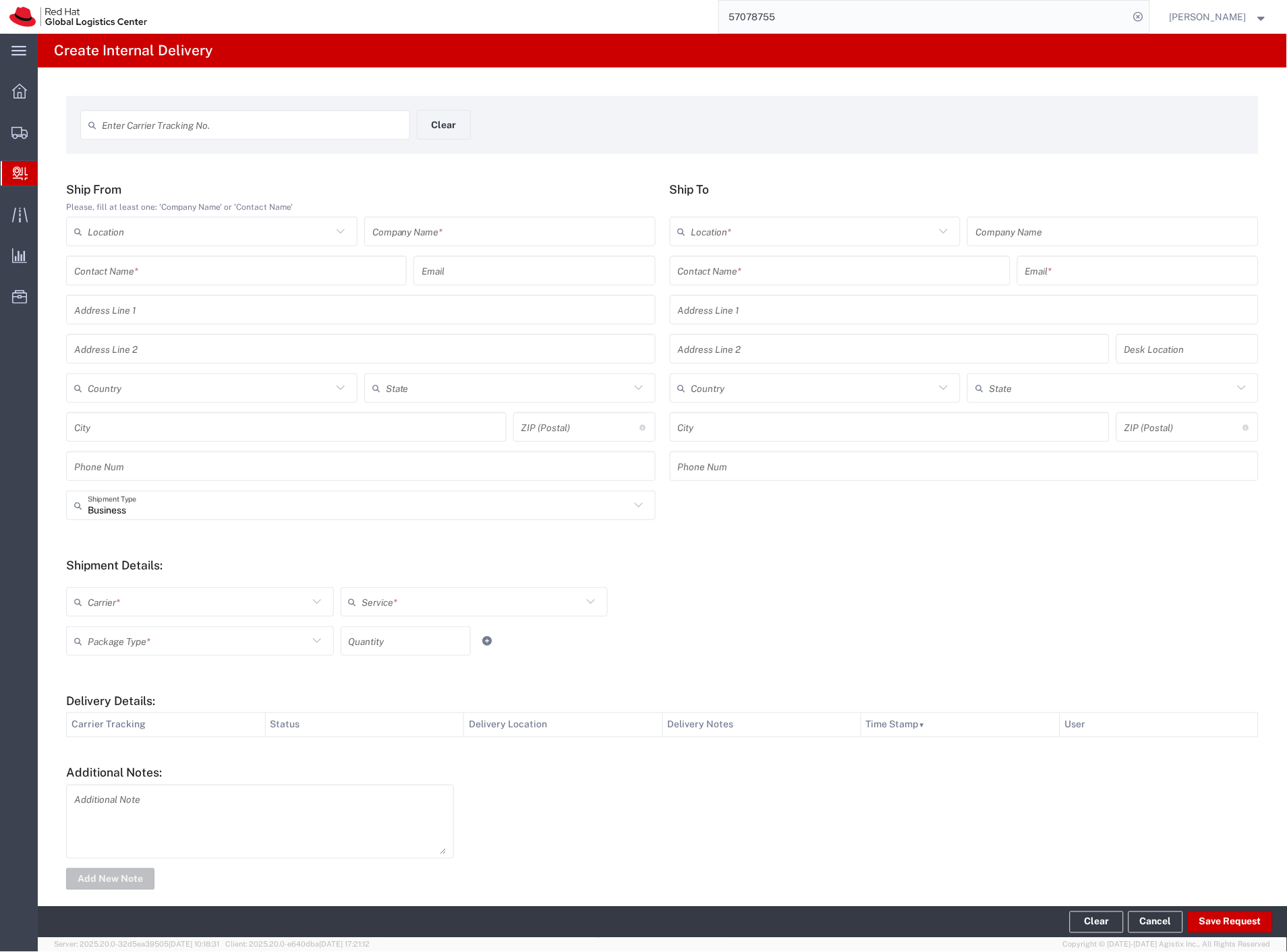
click at [239, 111] on div "Enter Carrier Tracking No." at bounding box center [245, 125] width 329 height 30
paste input "57078755"
type input "57078755"
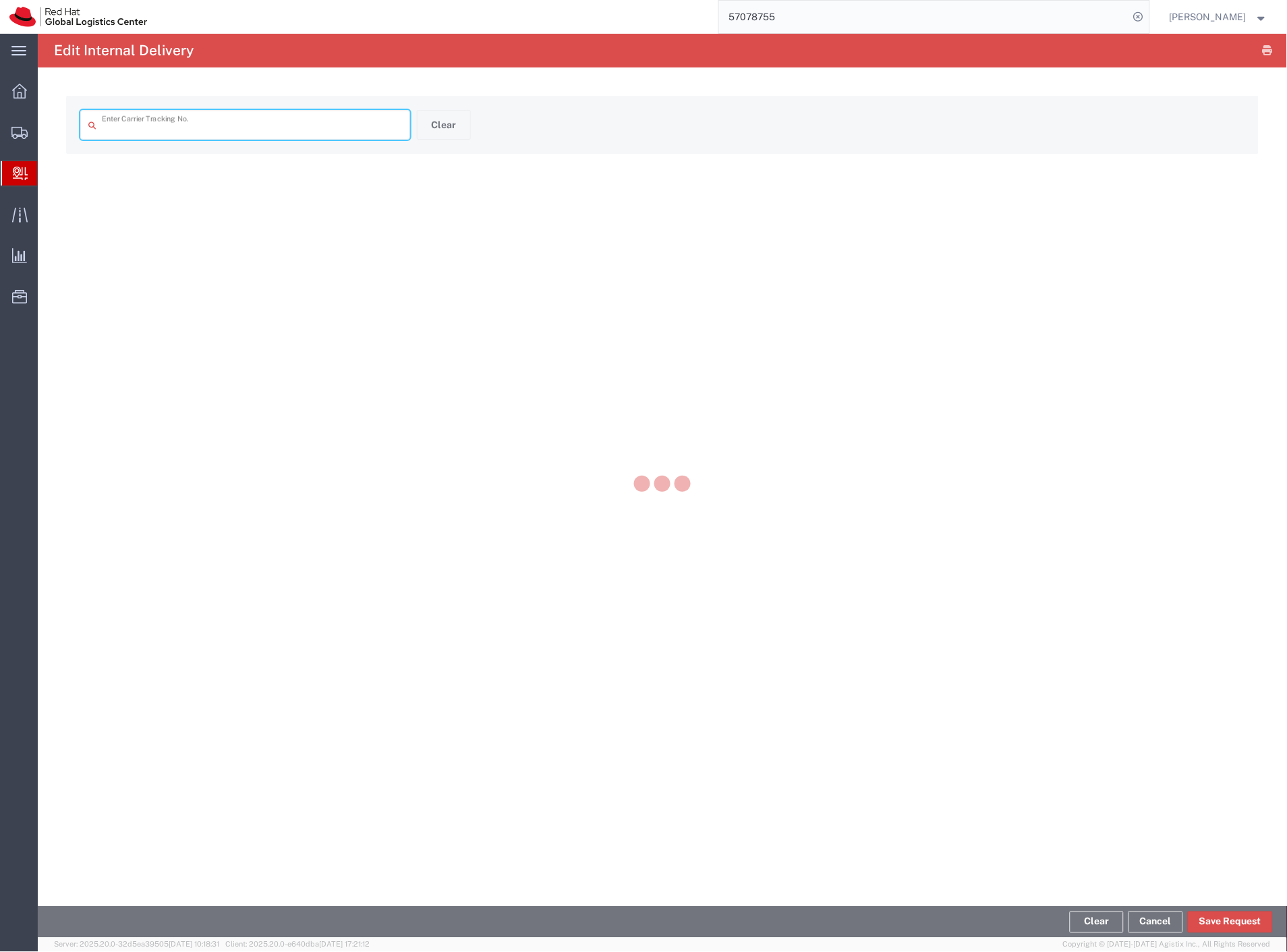
type input "57078755"
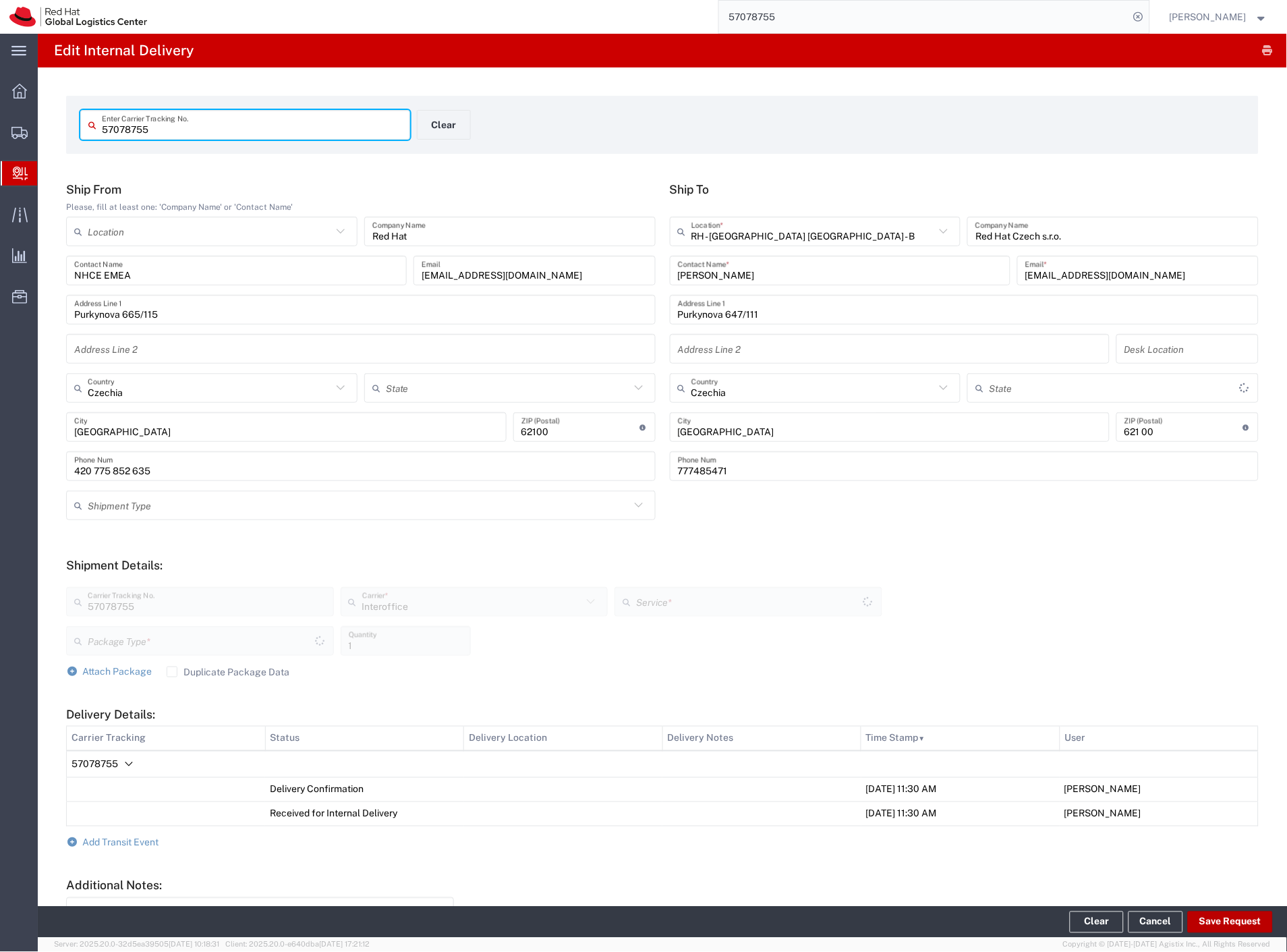
type input "Your Packaging"
type input "IO_Ground"
click at [48, 176] on span "Internal Delivery" at bounding box center [42, 173] width 11 height 27
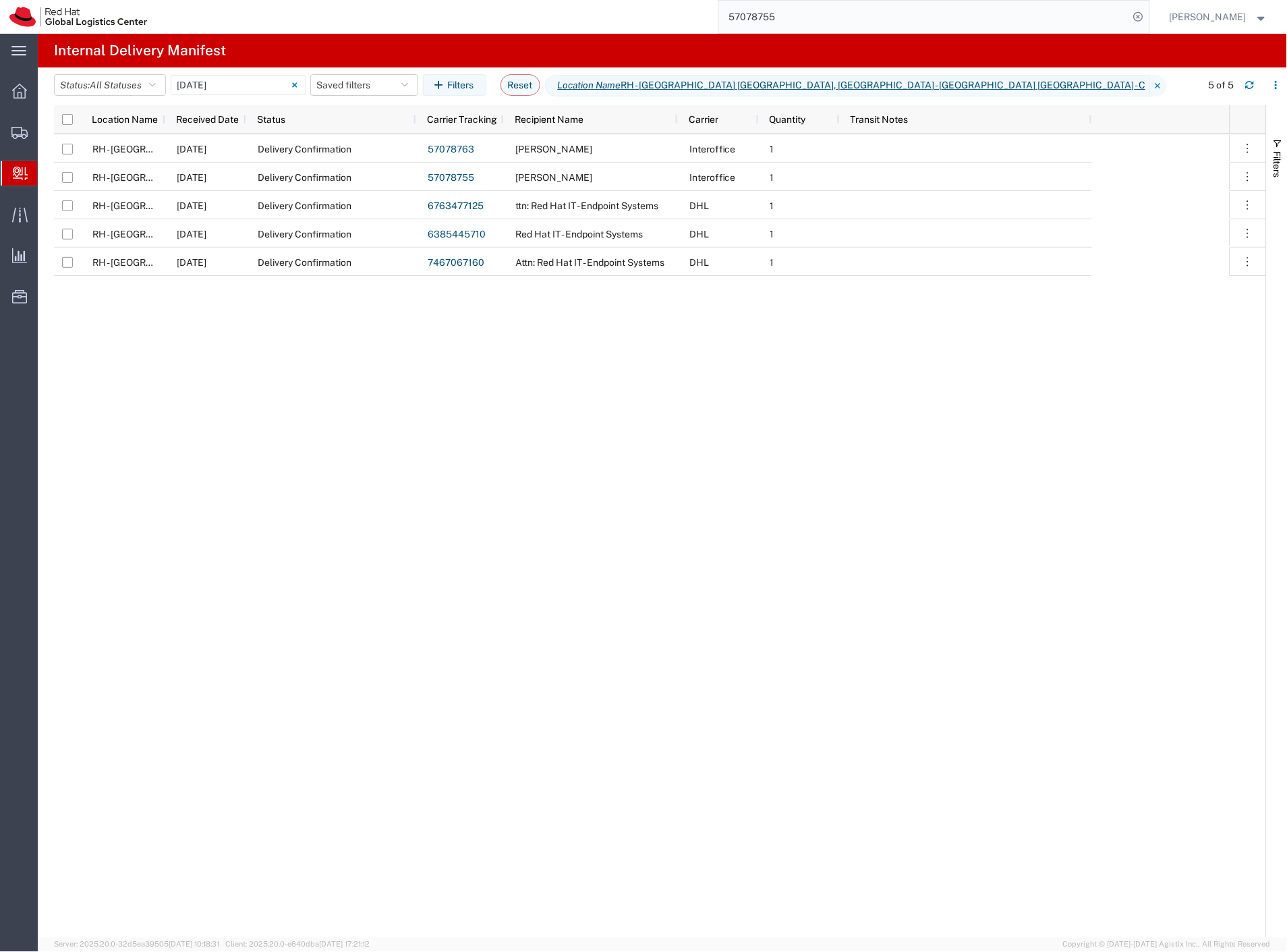
click at [0, 0] on span "Create Delivery" at bounding box center [0, 0] width 0 height 0
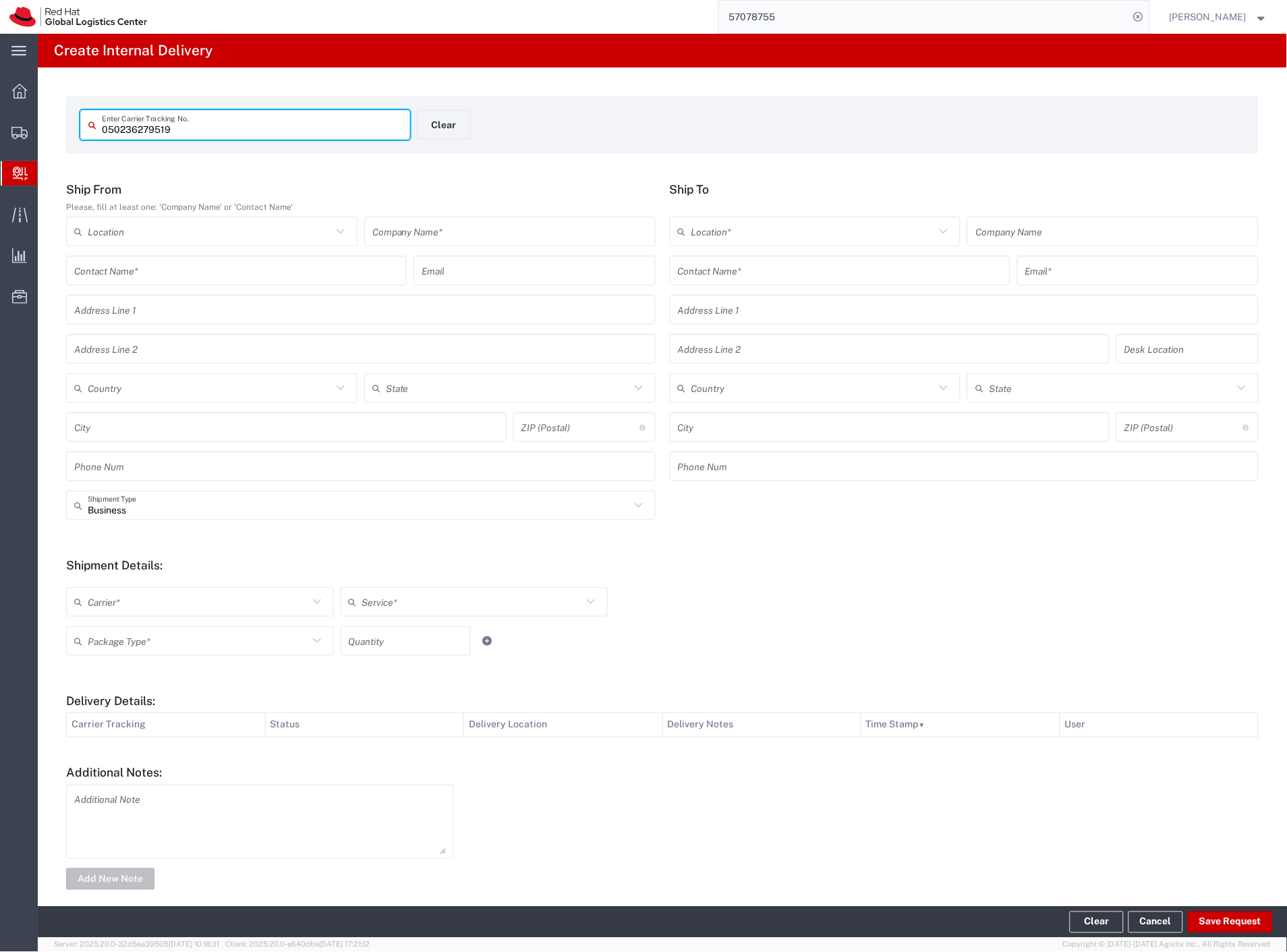
type input "050236279519"
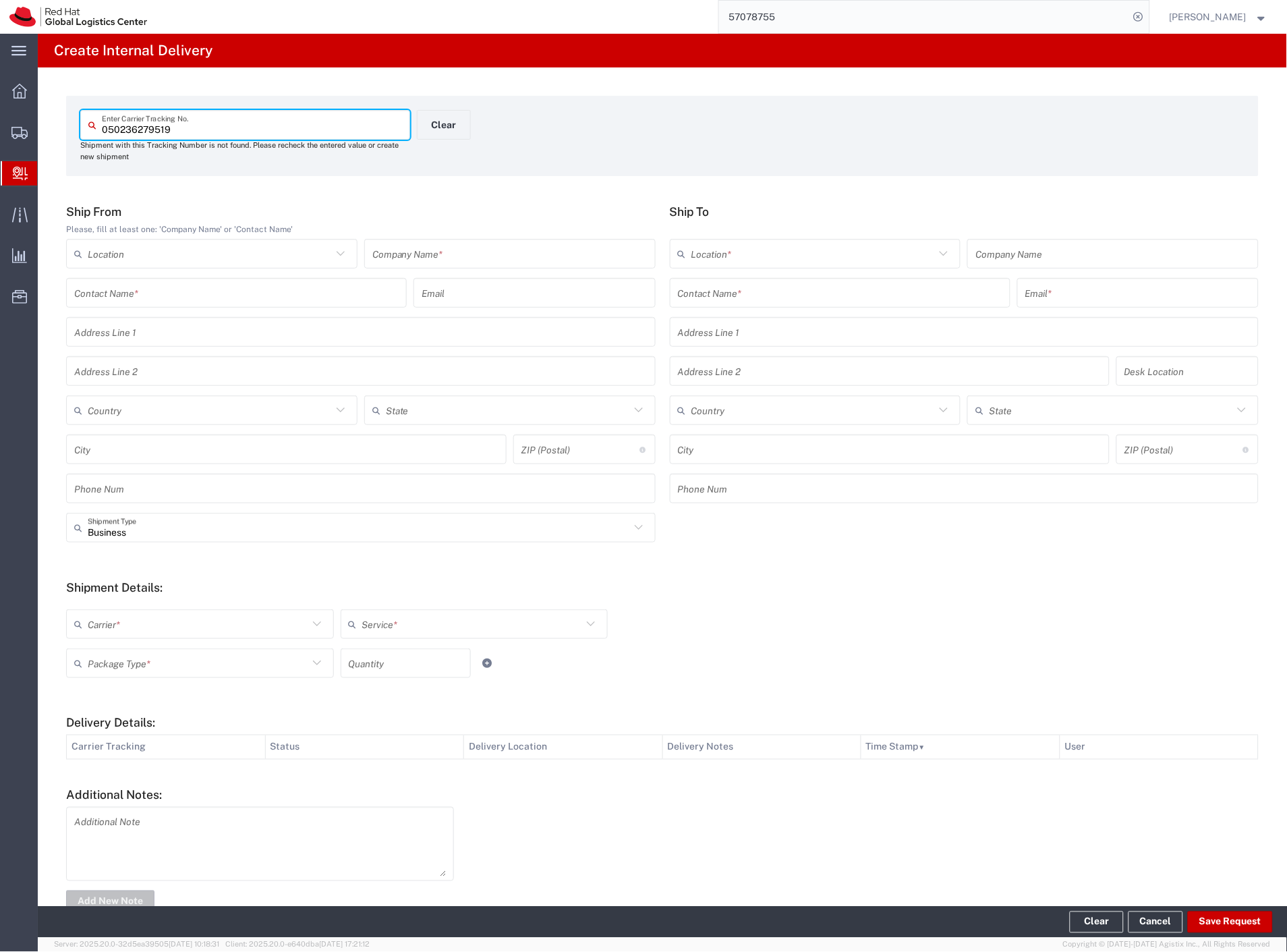
click at [398, 259] on input "text" at bounding box center [509, 254] width 275 height 24
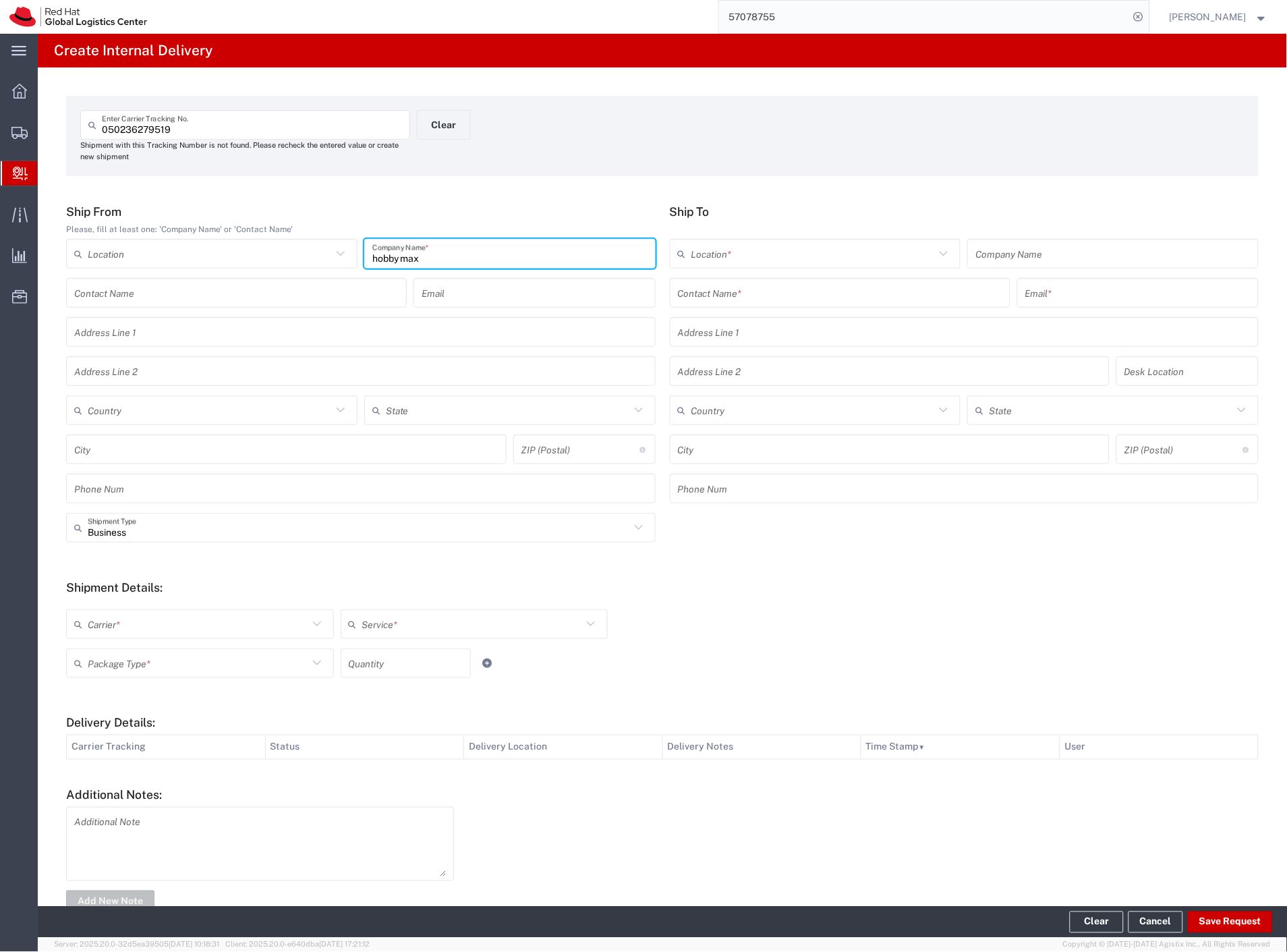
type input "hobby max"
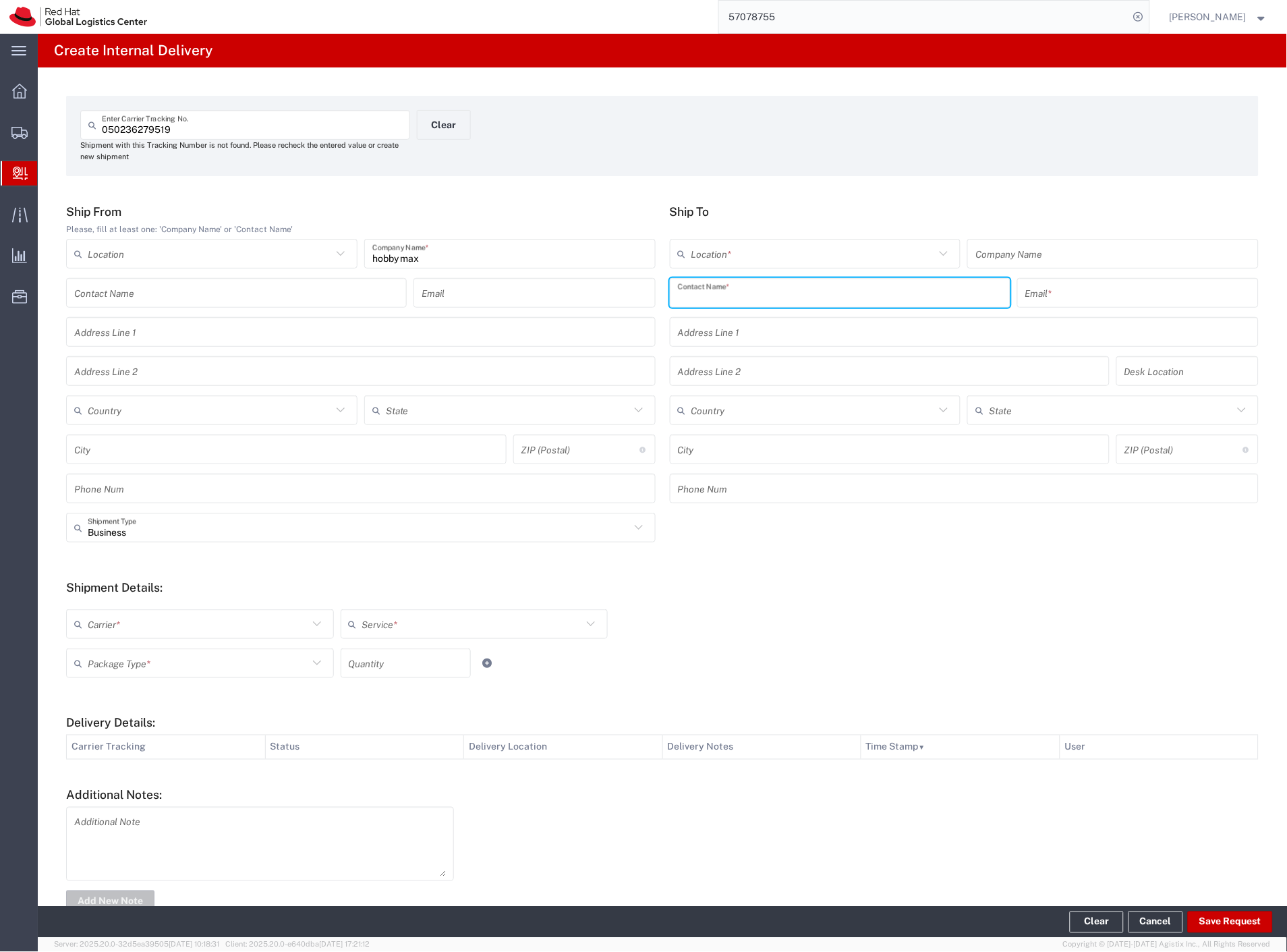
click at [710, 299] on input "text" at bounding box center [840, 293] width 325 height 24
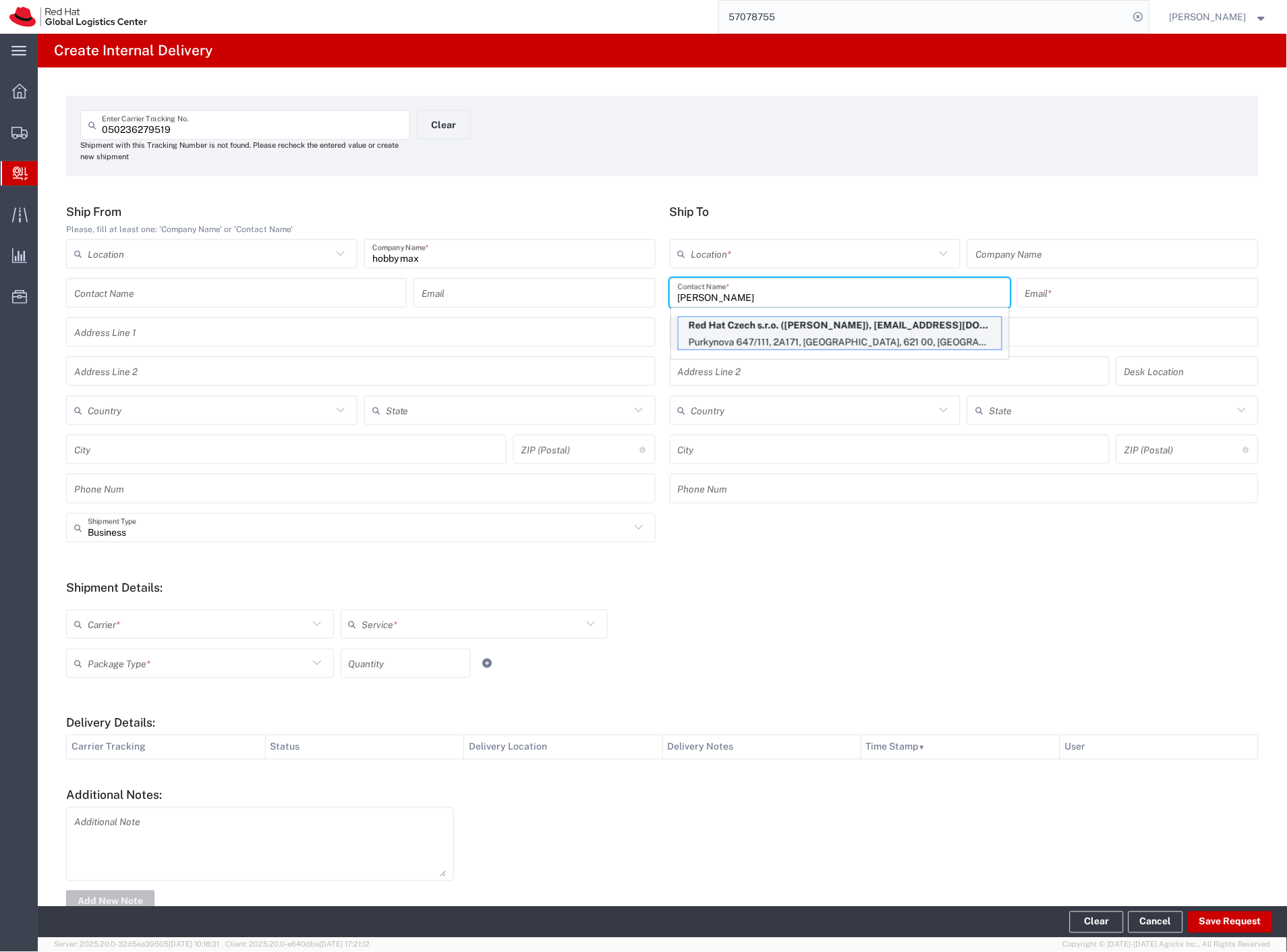
type input "[PERSON_NAME]"
drag, startPoint x: 752, startPoint y: 332, endPoint x: 653, endPoint y: 374, distance: 107.5
click at [751, 332] on p "Red Hat Czech s.r.o. ([PERSON_NAME]), [EMAIL_ADDRESS][DOMAIN_NAME]" at bounding box center [840, 326] width 323 height 17
type input "RH - [GEOGRAPHIC_DATA] [GEOGRAPHIC_DATA] - B"
type input "Red Hat Czech s.r.o."
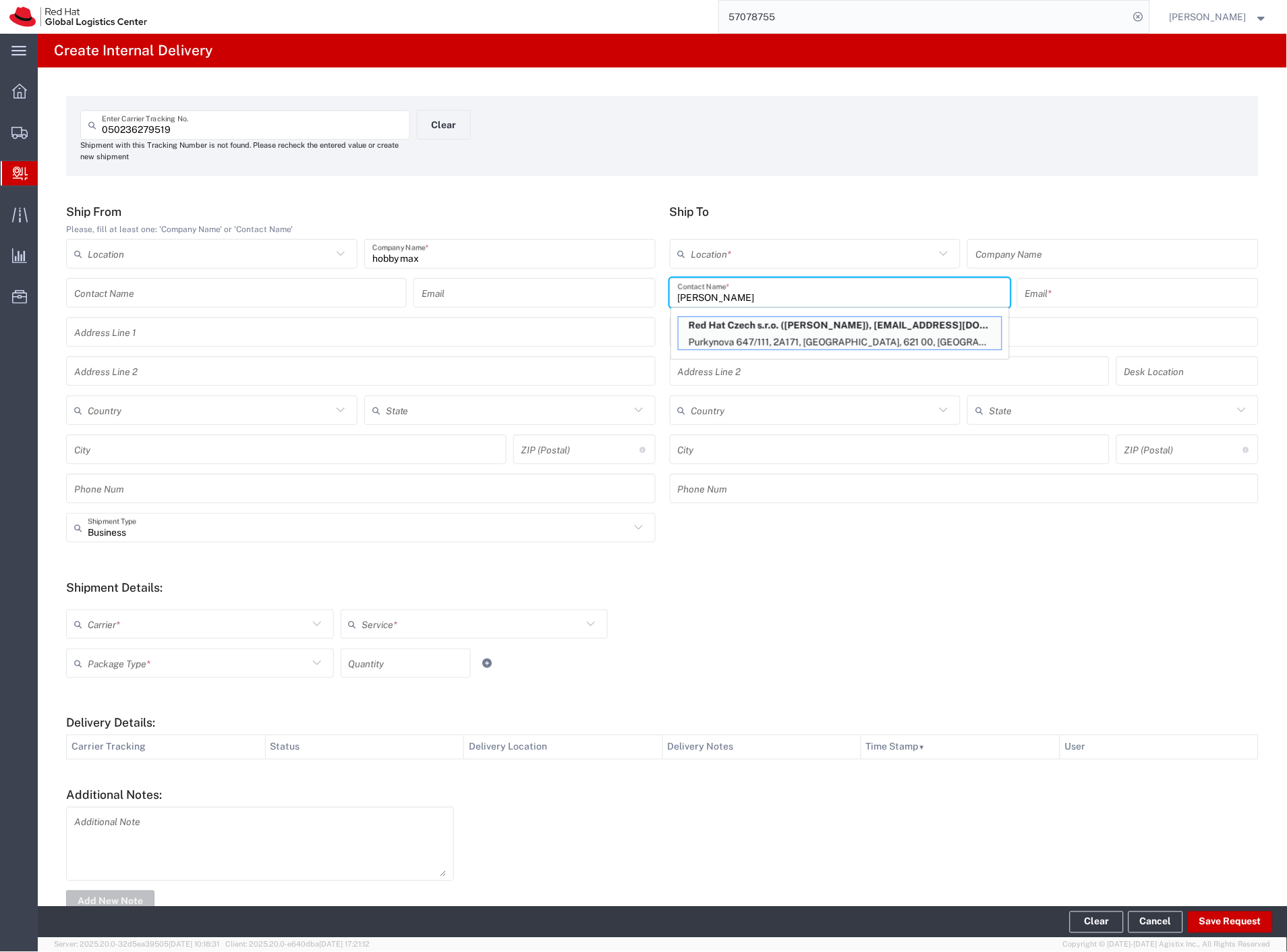
type input "[PERSON_NAME]"
type input "[EMAIL_ADDRESS][DOMAIN_NAME]"
type input "Purkynova 647/111"
type input "2A171"
type input "Czechia"
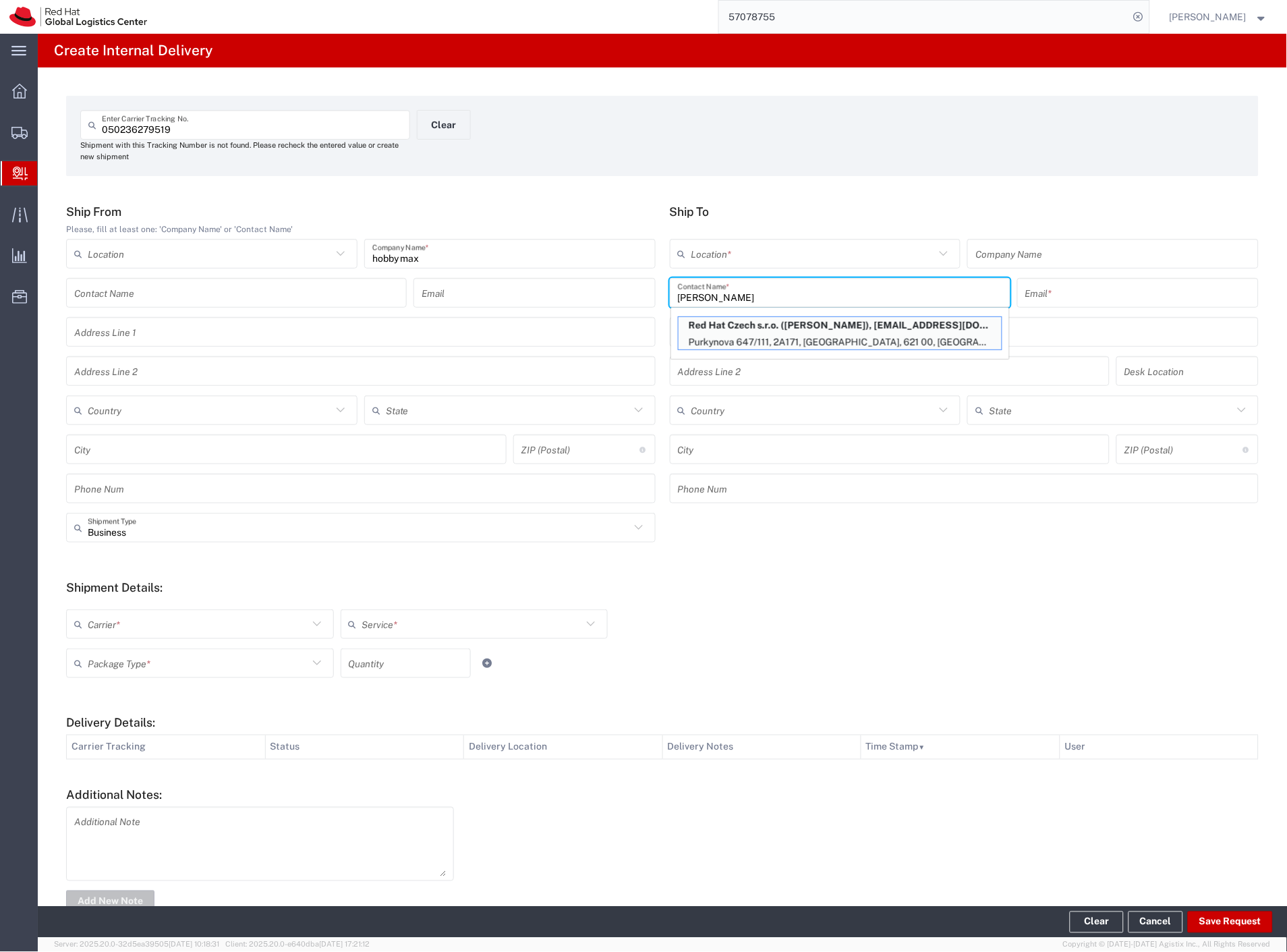
type input "[GEOGRAPHIC_DATA]"
type input "621 00"
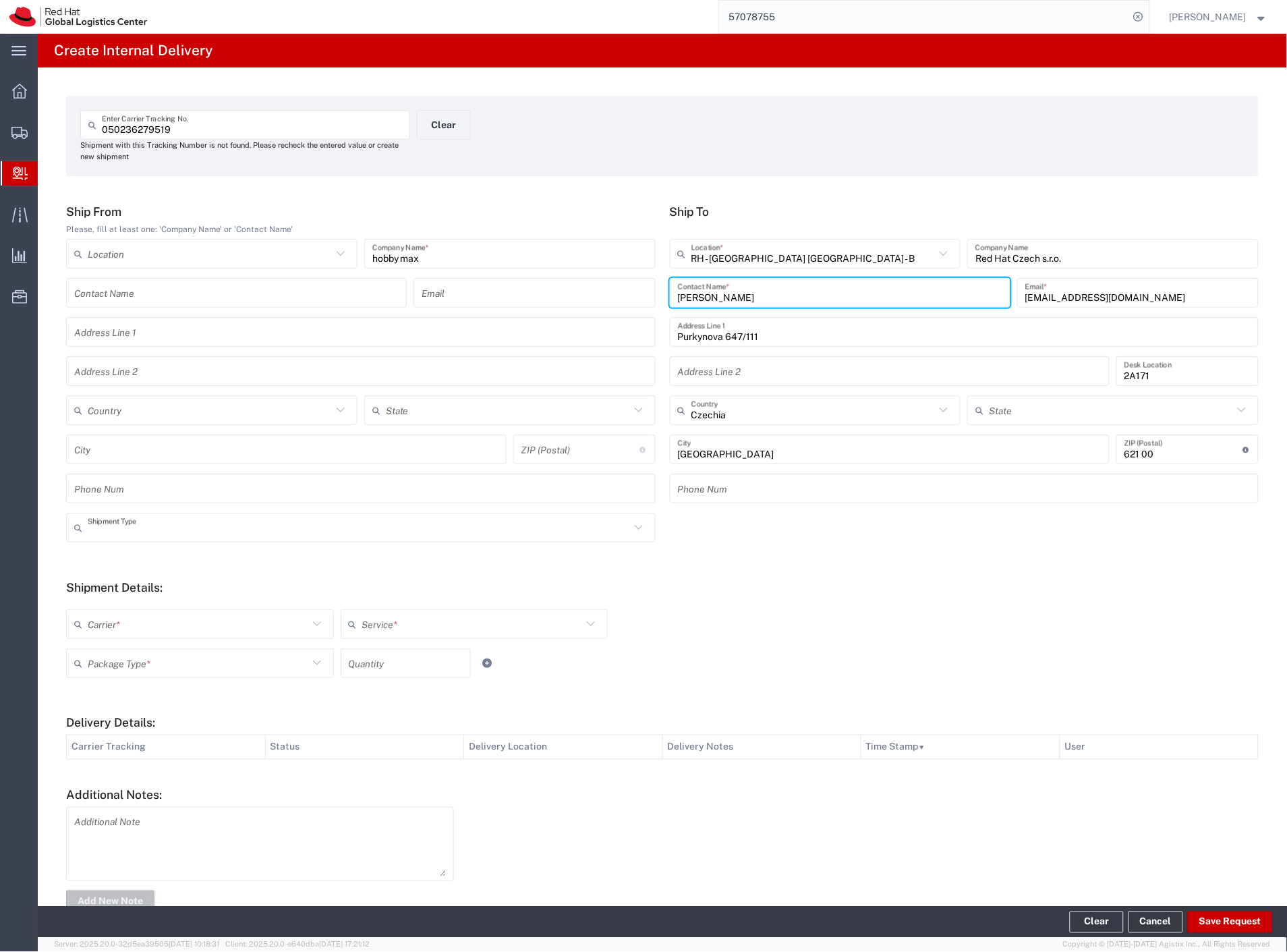
click at [120, 524] on input "text" at bounding box center [359, 528] width 542 height 24
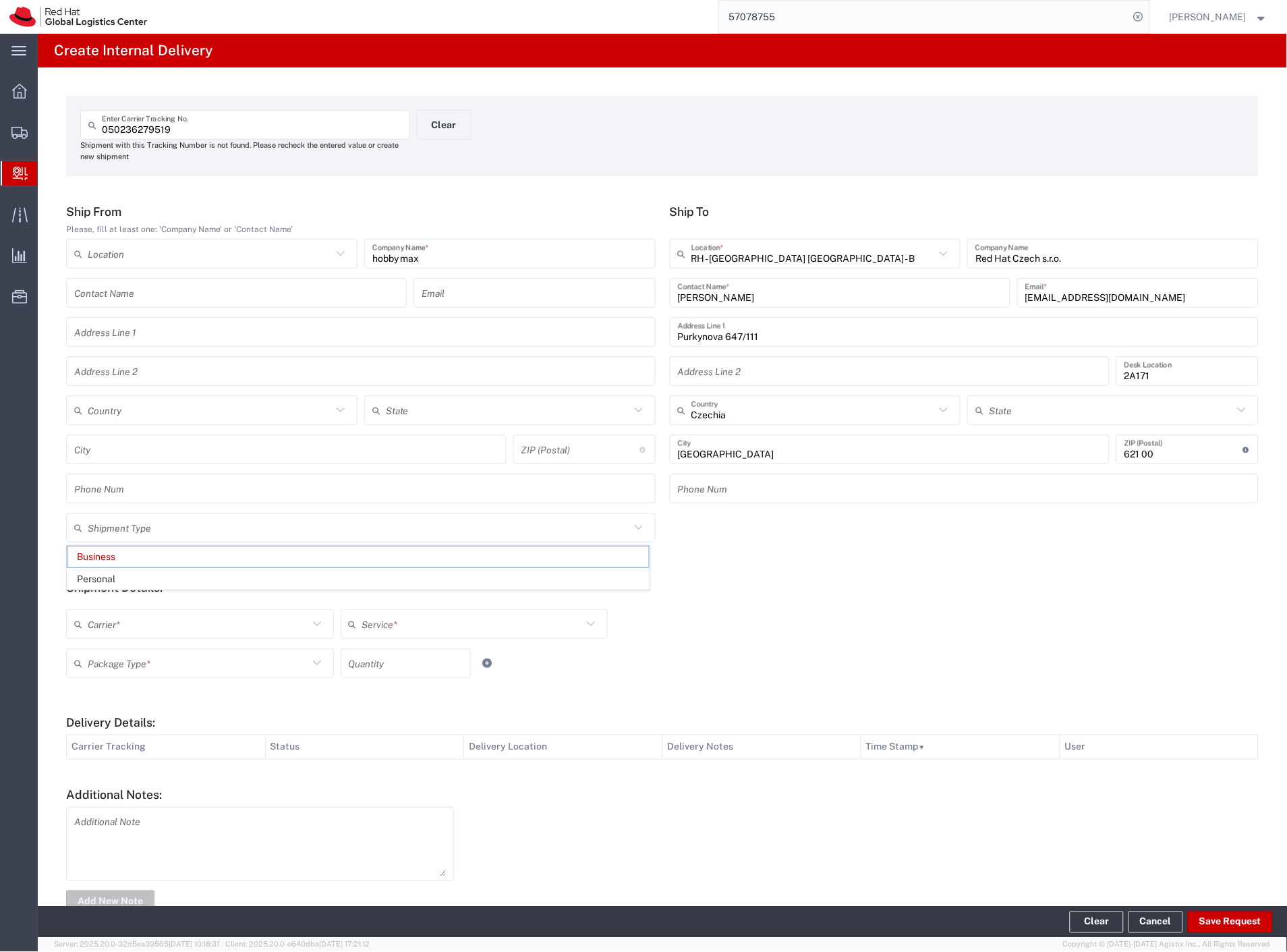
drag, startPoint x: 122, startPoint y: 576, endPoint x: 118, endPoint y: 616, distance: 40.2
click at [122, 580] on span "Personal" at bounding box center [357, 579] width 581 height 21
type input "Personal"
drag, startPoint x: 118, startPoint y: 628, endPoint x: 118, endPoint y: 642, distance: 14.0
click at [118, 631] on input "text" at bounding box center [198, 624] width 220 height 24
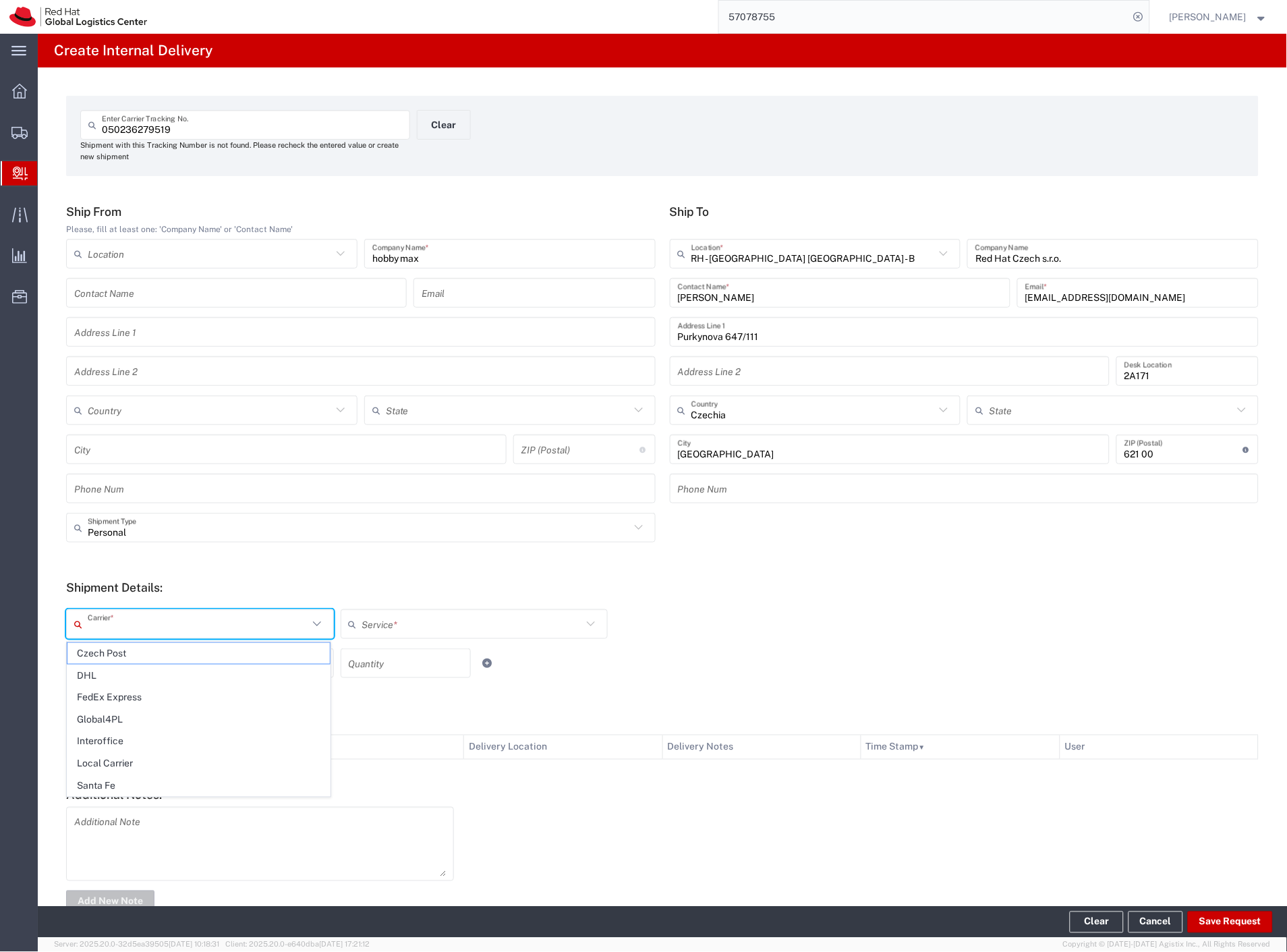
click at [117, 651] on span "Czech Post" at bounding box center [198, 653] width 262 height 21
type input "Czech Post"
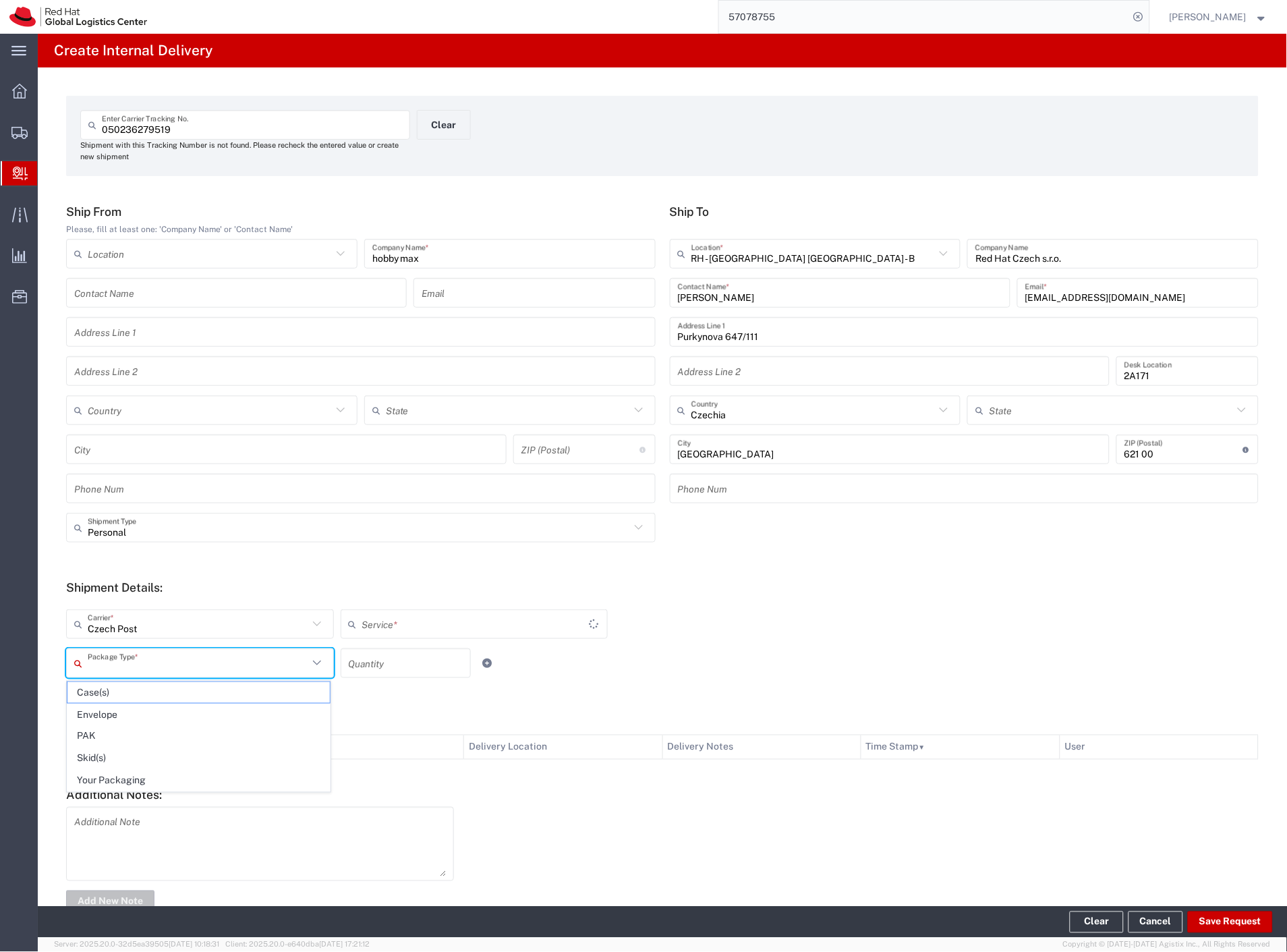
type input "Ground"
click at [117, 660] on input "text" at bounding box center [198, 663] width 220 height 24
click at [128, 778] on span "Your Packaging" at bounding box center [198, 781] width 262 height 21
type input "Your Packaging"
click at [1236, 918] on button "Save Request" at bounding box center [1230, 922] width 85 height 22
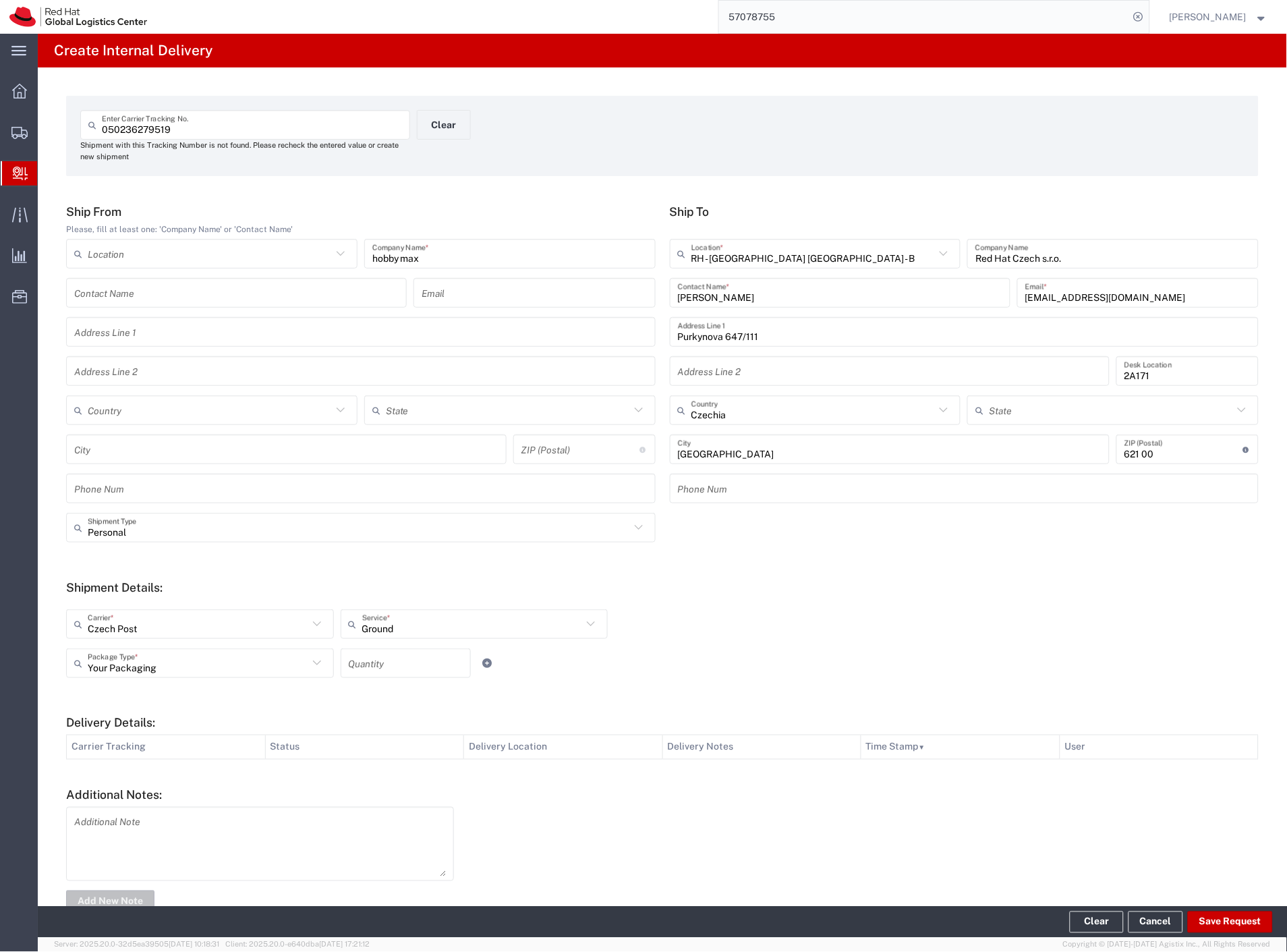
type input "Personal"
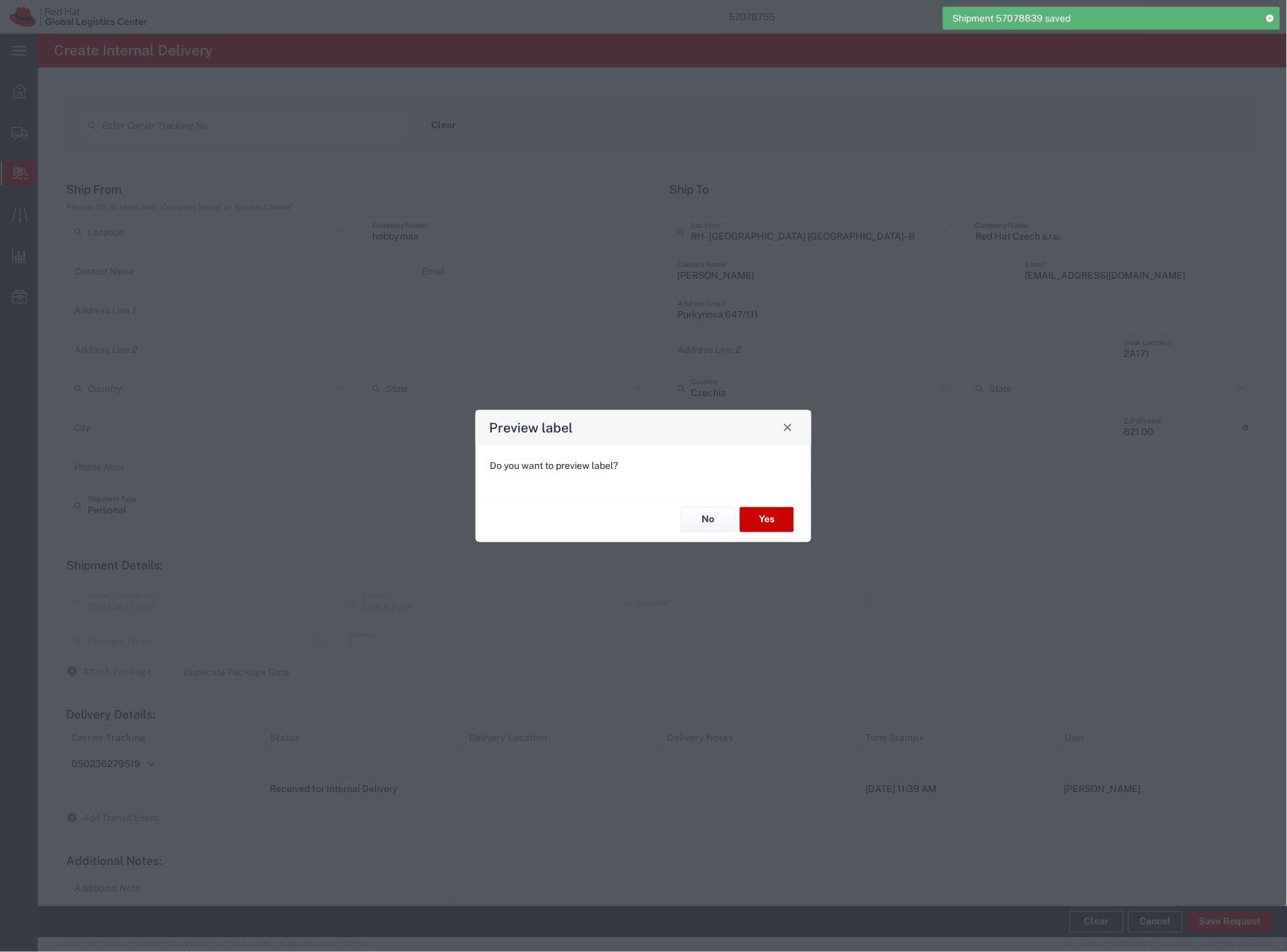
type input "Your Packaging"
type input "Ground"
click at [771, 527] on button "Yes" at bounding box center [767, 520] width 54 height 25
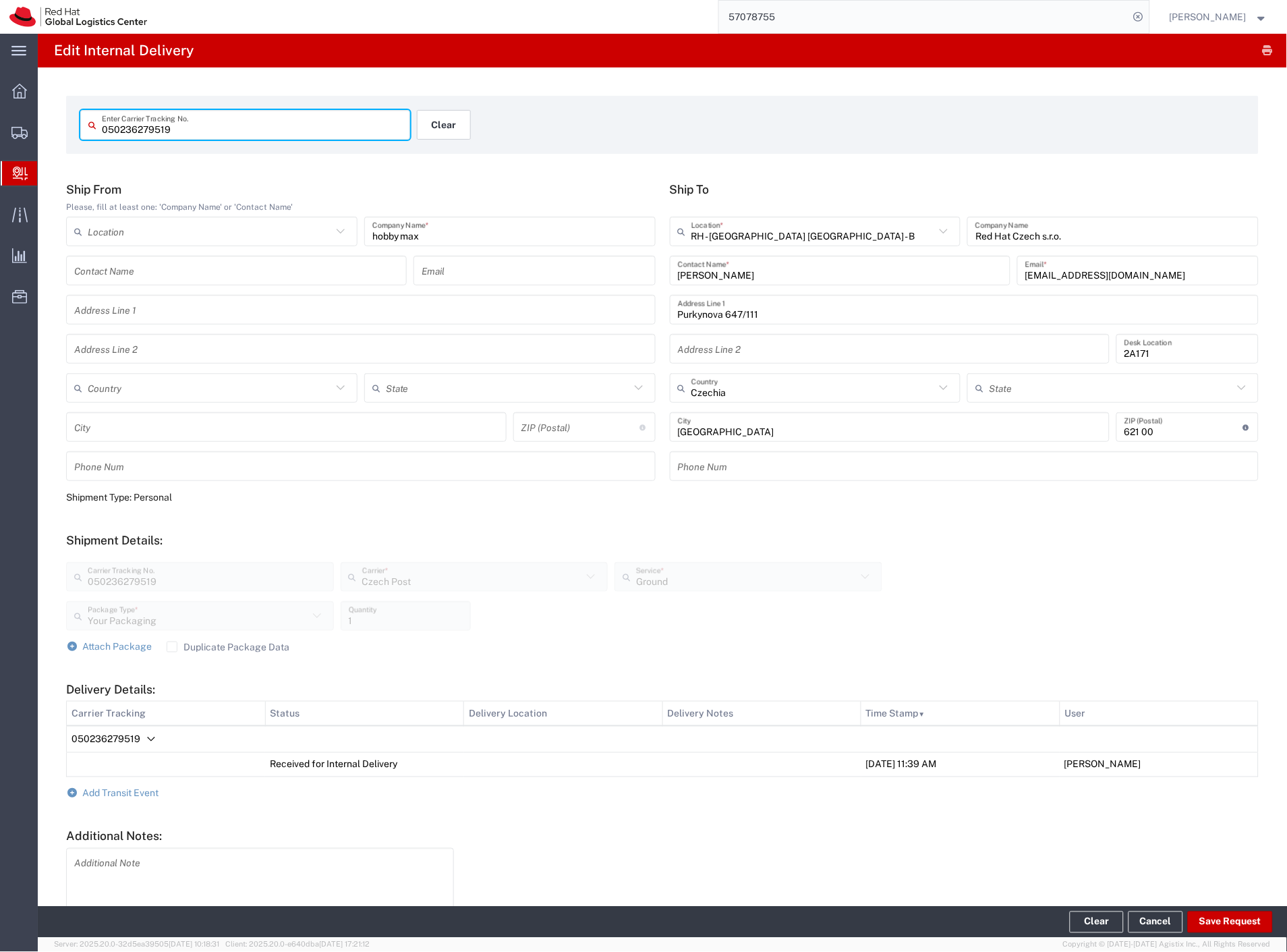
click at [428, 135] on button "Clear" at bounding box center [443, 125] width 54 height 30
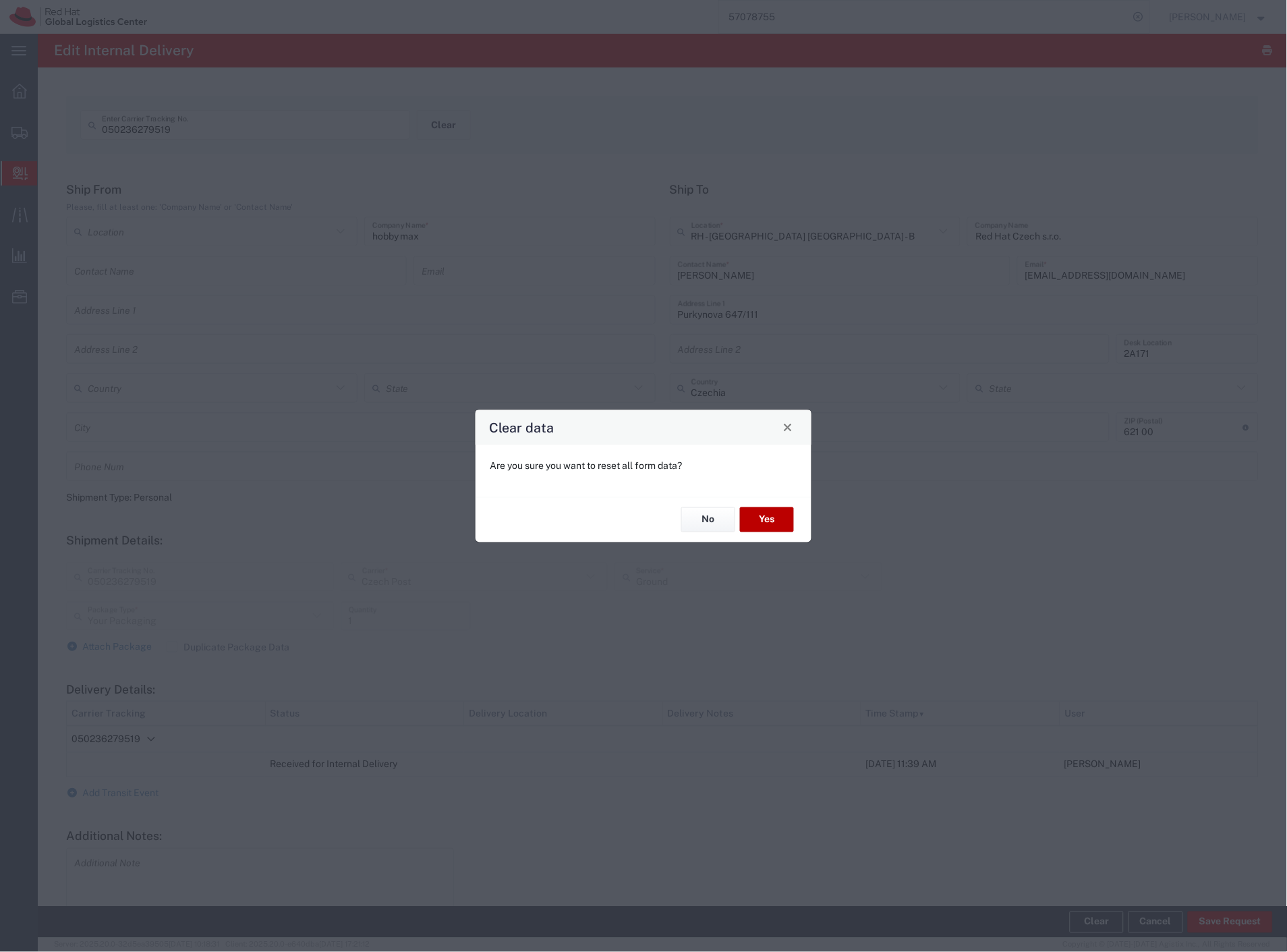
click at [767, 521] on button "Yes" at bounding box center [767, 520] width 54 height 25
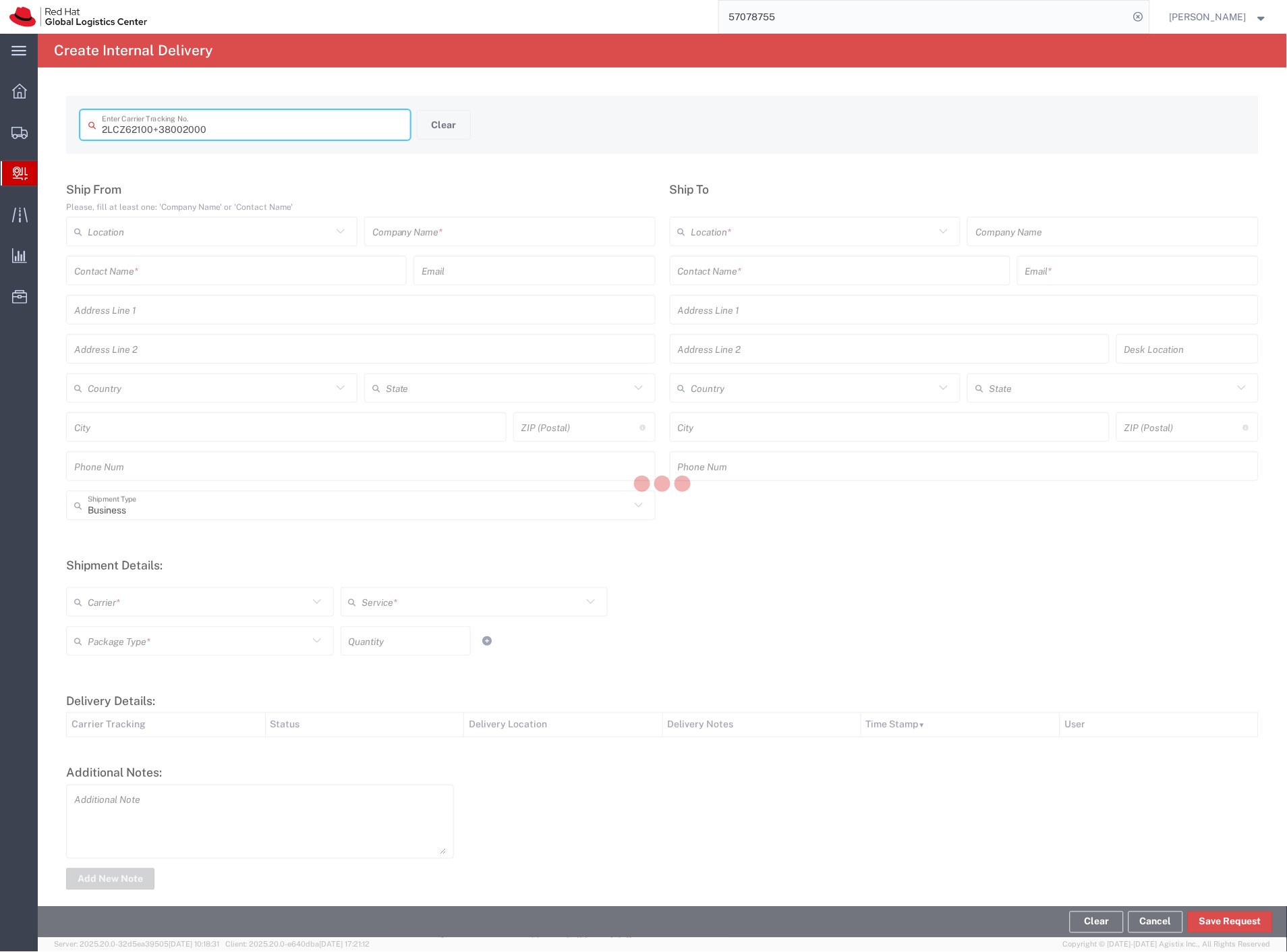
type input "2LCZ62100 38002000"
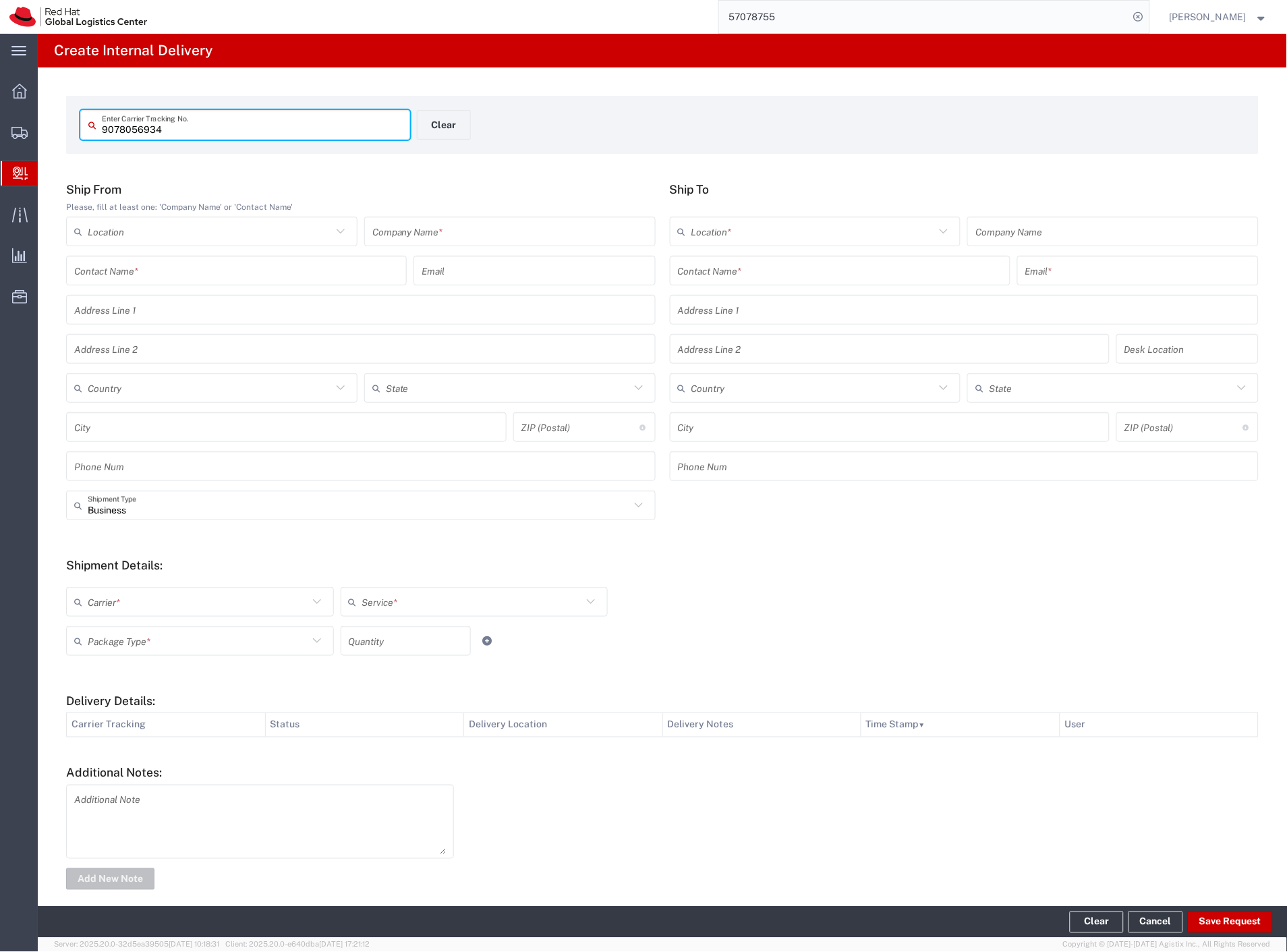
type input "9078056934"
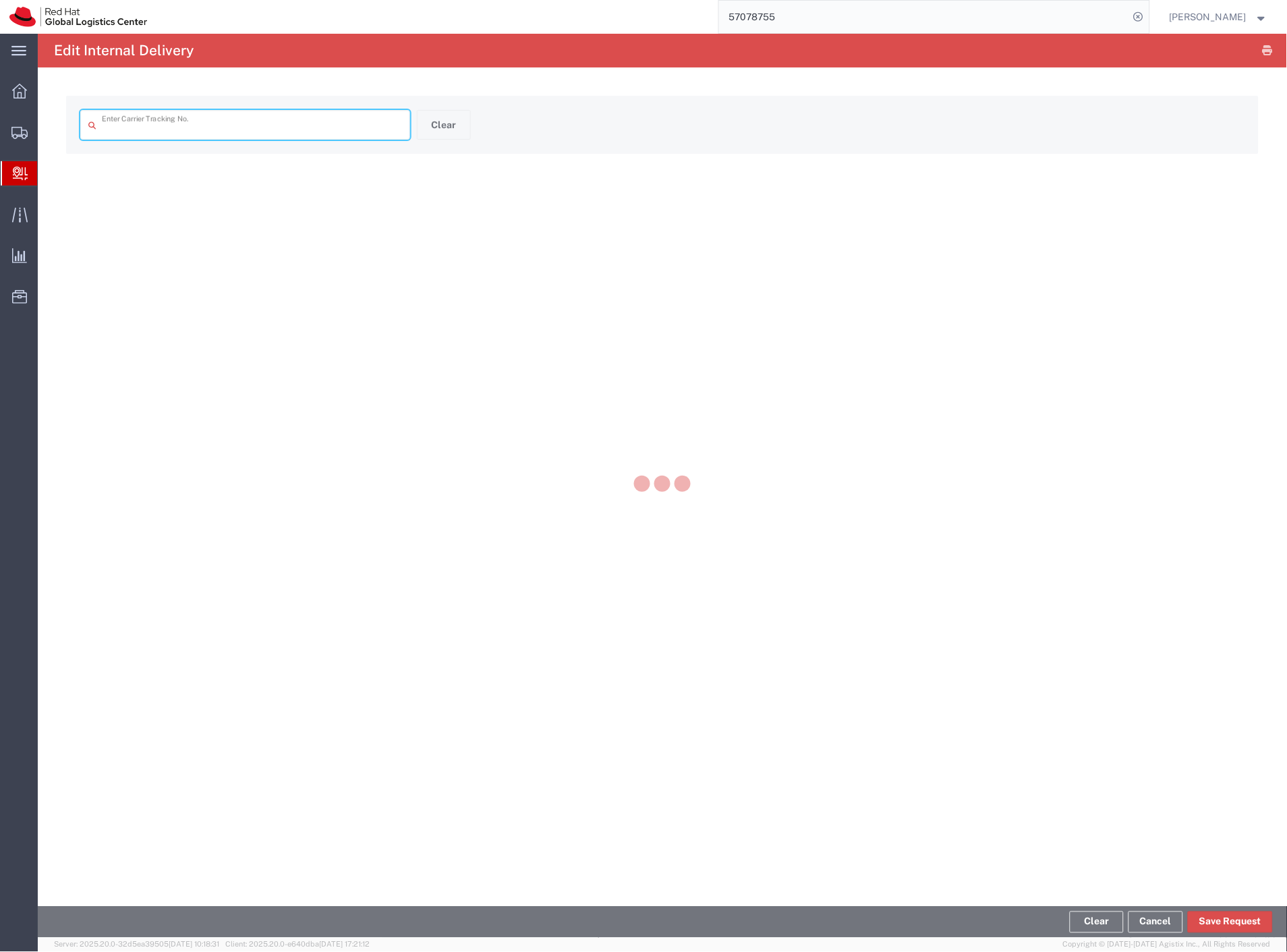
type input "9078056934"
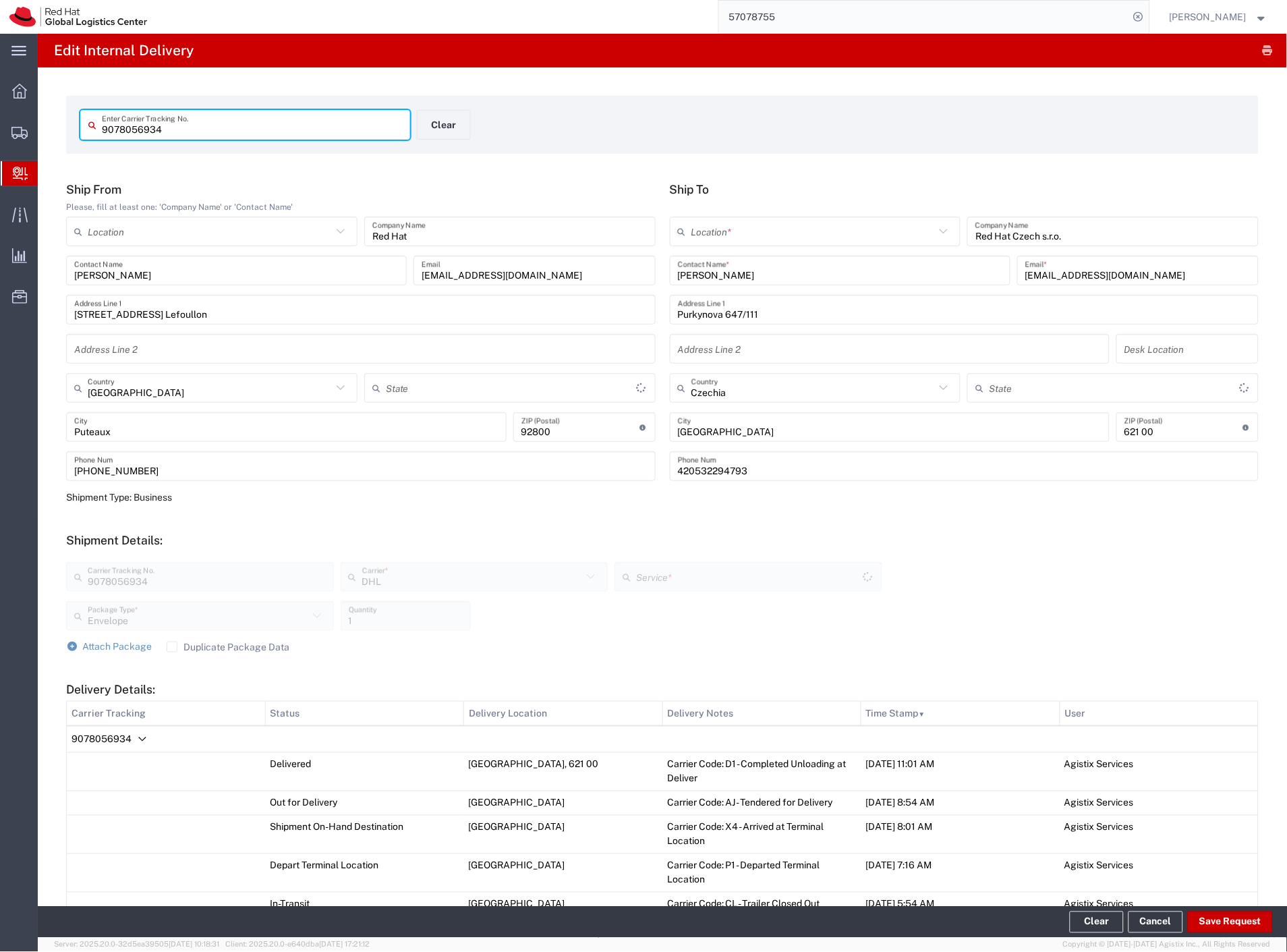
type input "EXPRESS 12:00"
click at [1219, 925] on button "Save Request" at bounding box center [1230, 922] width 85 height 22
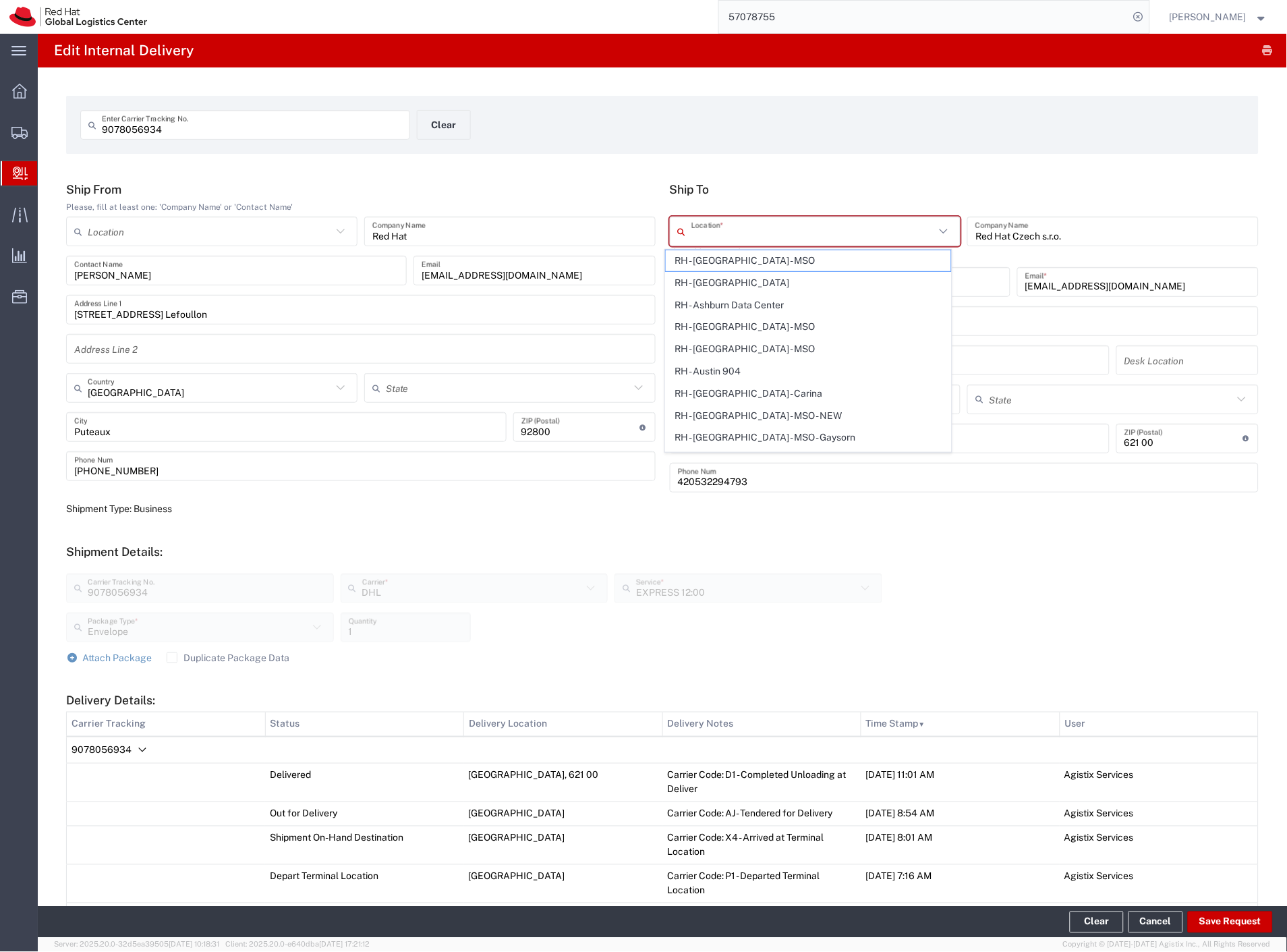
click at [778, 224] on input "text" at bounding box center [813, 232] width 244 height 24
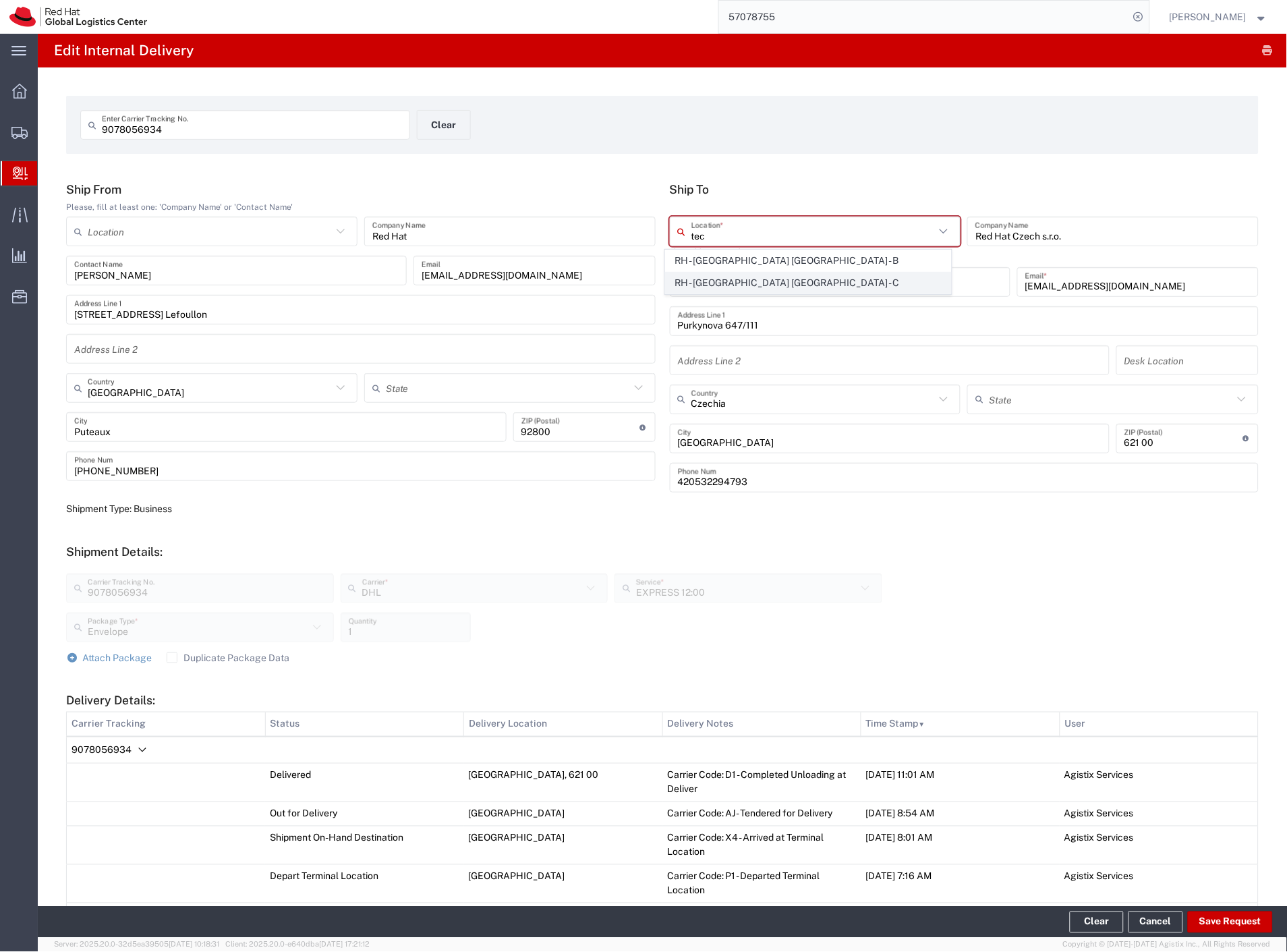
click at [769, 274] on span "RH - [GEOGRAPHIC_DATA] [GEOGRAPHIC_DATA] - C" at bounding box center [808, 283] width 286 height 21
type input "RH - [GEOGRAPHIC_DATA] [GEOGRAPHIC_DATA] - C"
type input "Purkynova 665/115"
type input "420 532 294 555"
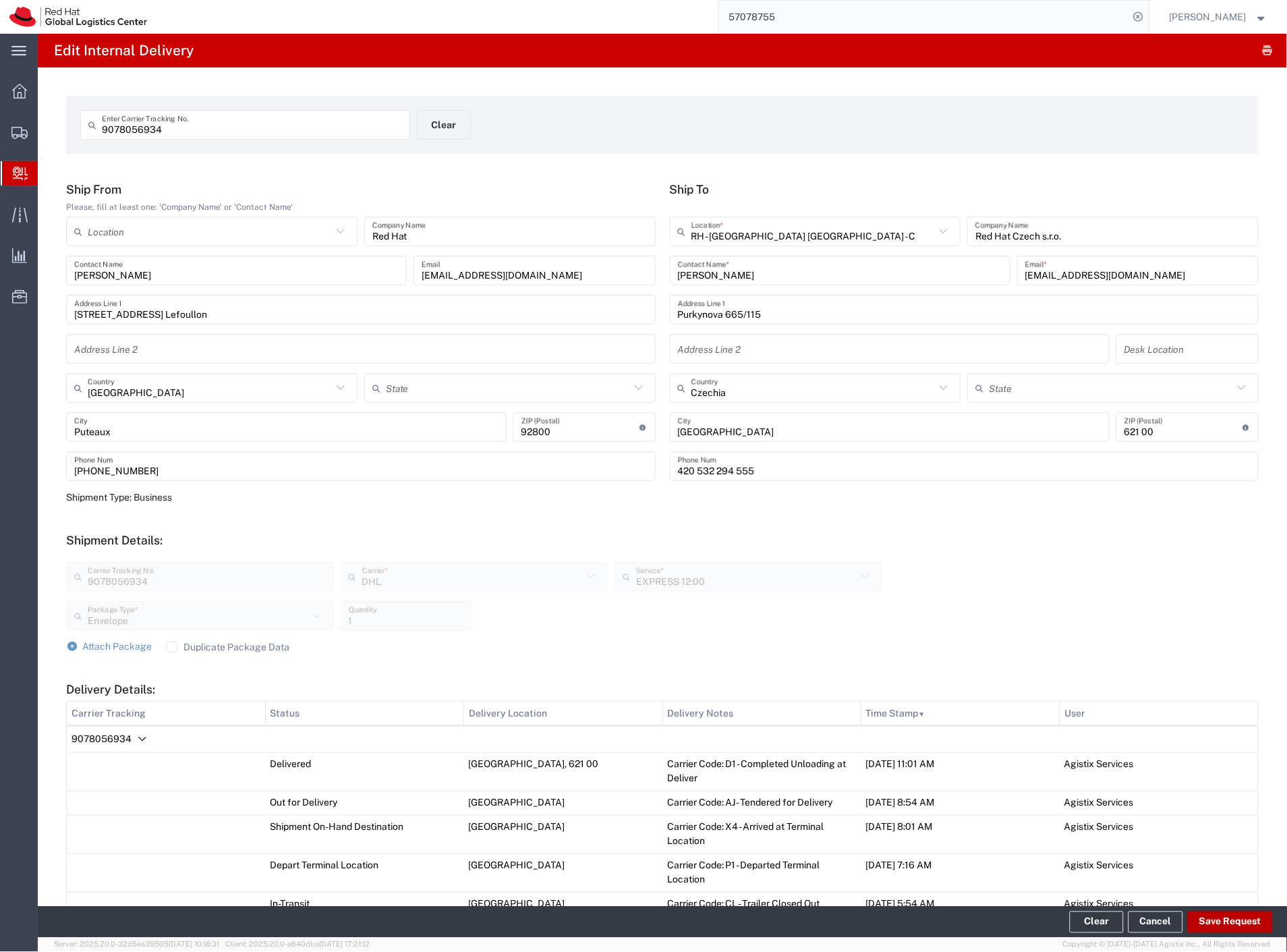
click at [1235, 931] on button "Save Request" at bounding box center [1230, 922] width 85 height 22
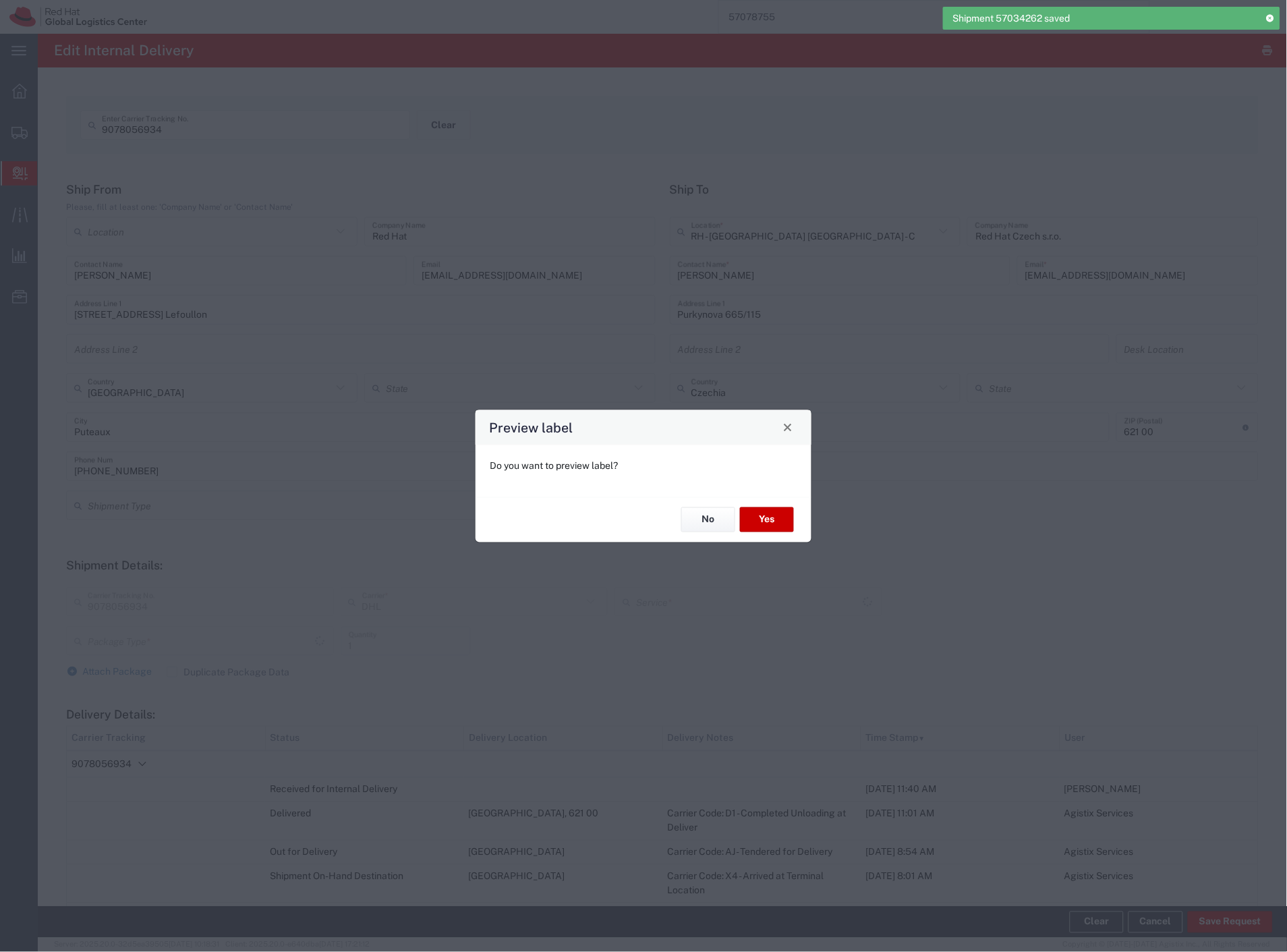
type input "Envelope"
type input "EXPRESS 12:00"
click at [717, 523] on button "No" at bounding box center [708, 520] width 54 height 25
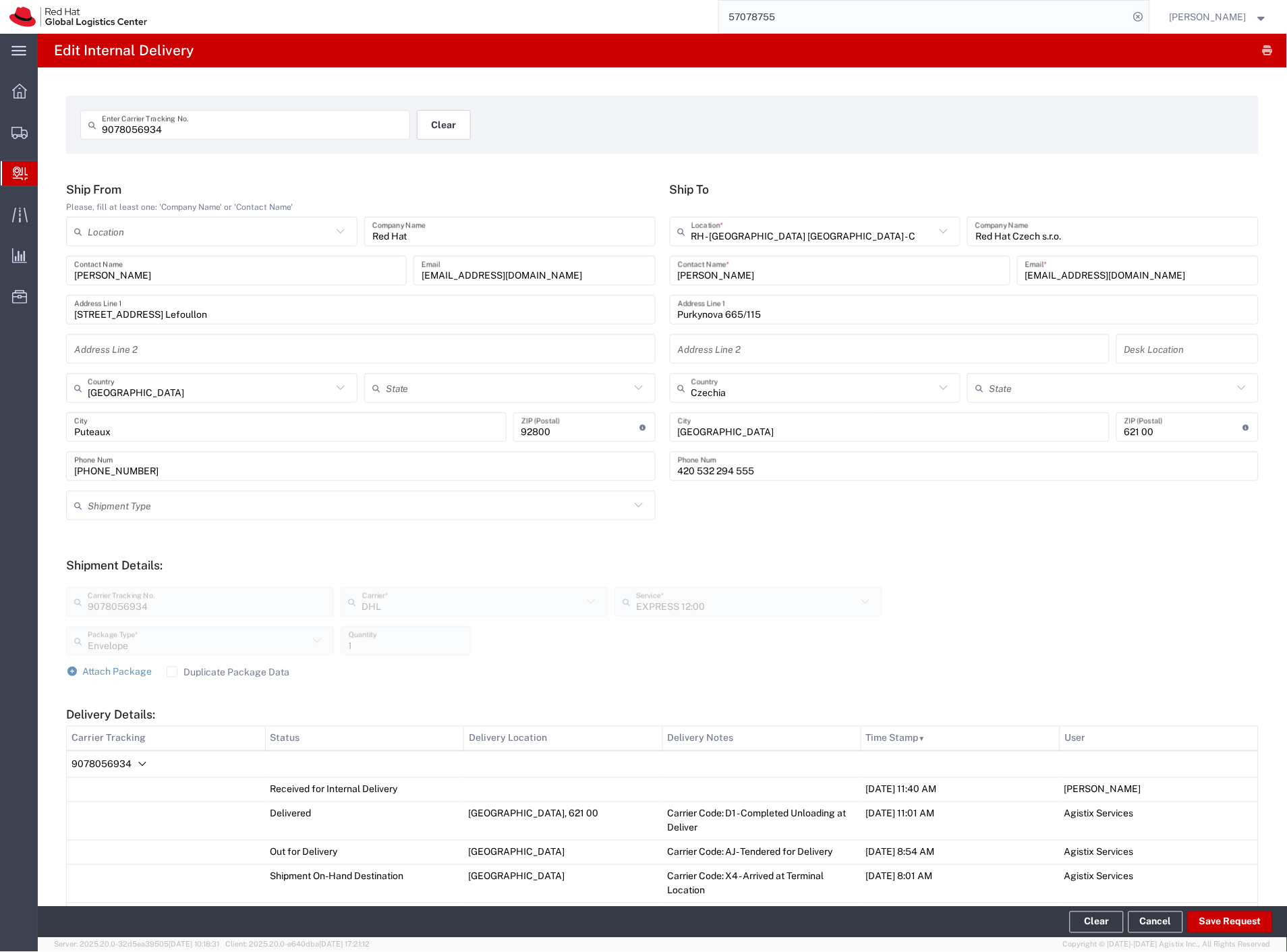
click at [450, 130] on button "Clear" at bounding box center [443, 125] width 54 height 30
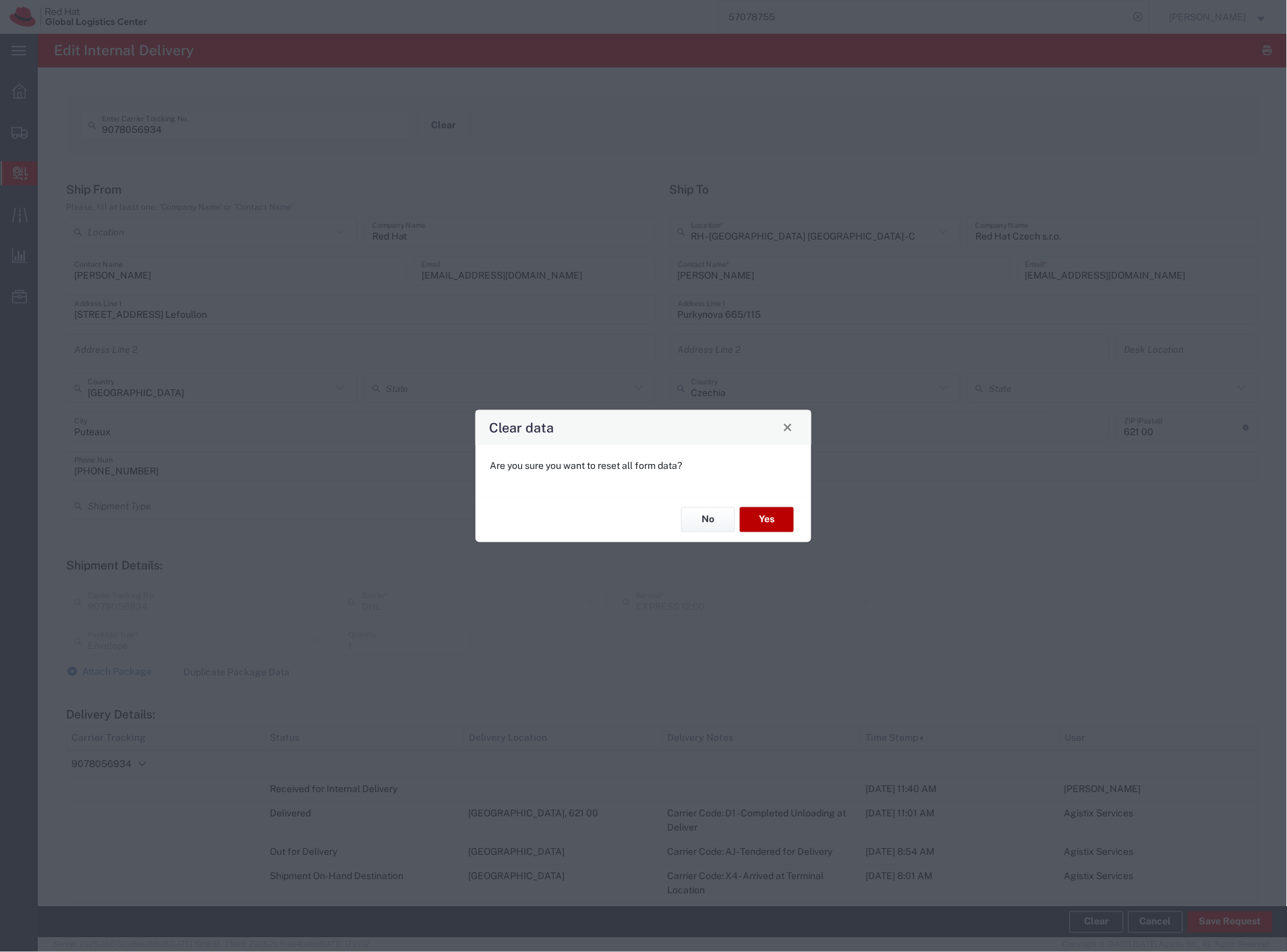
click at [777, 522] on button "Yes" at bounding box center [767, 520] width 54 height 25
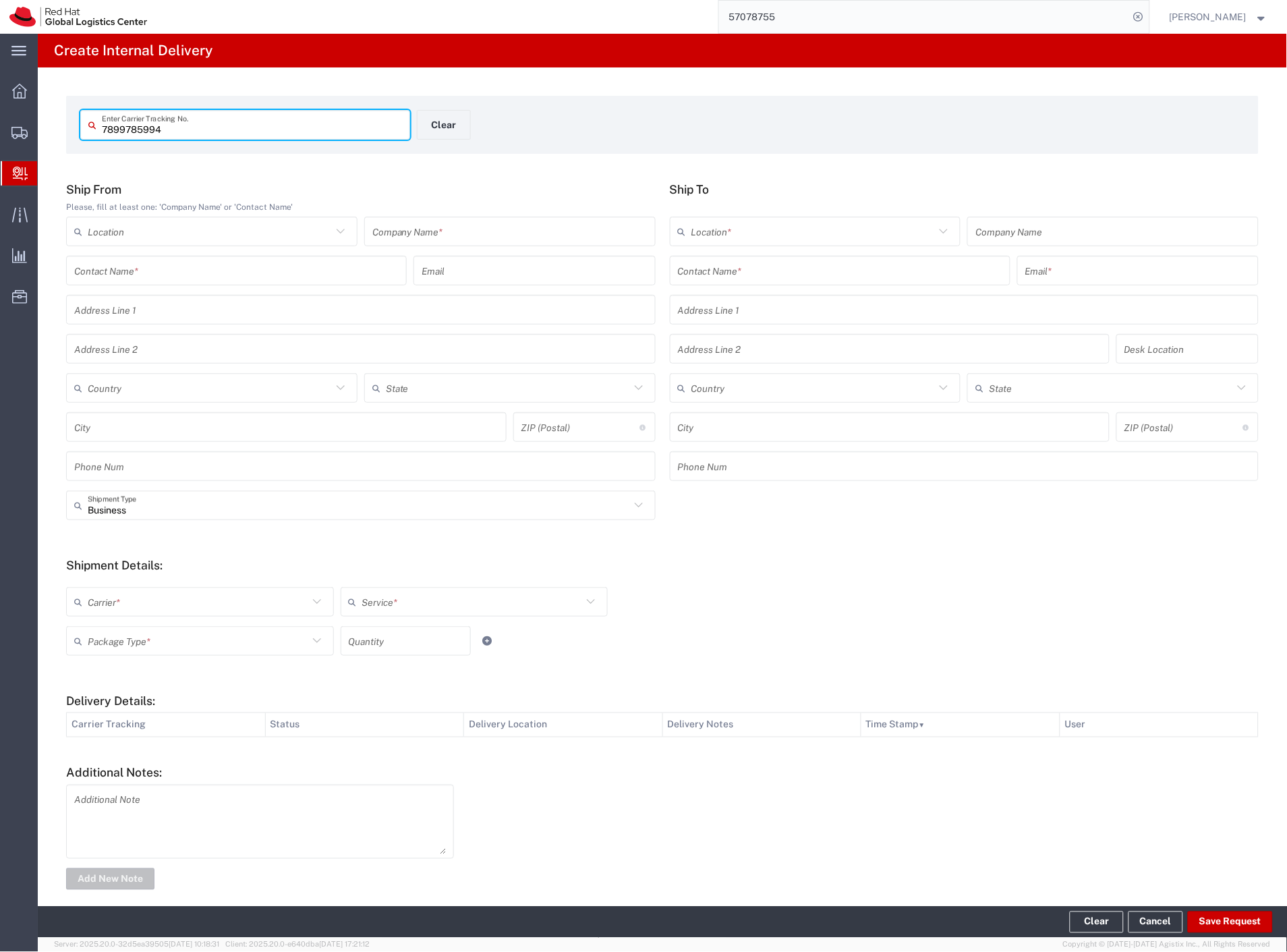
type input "7899785994"
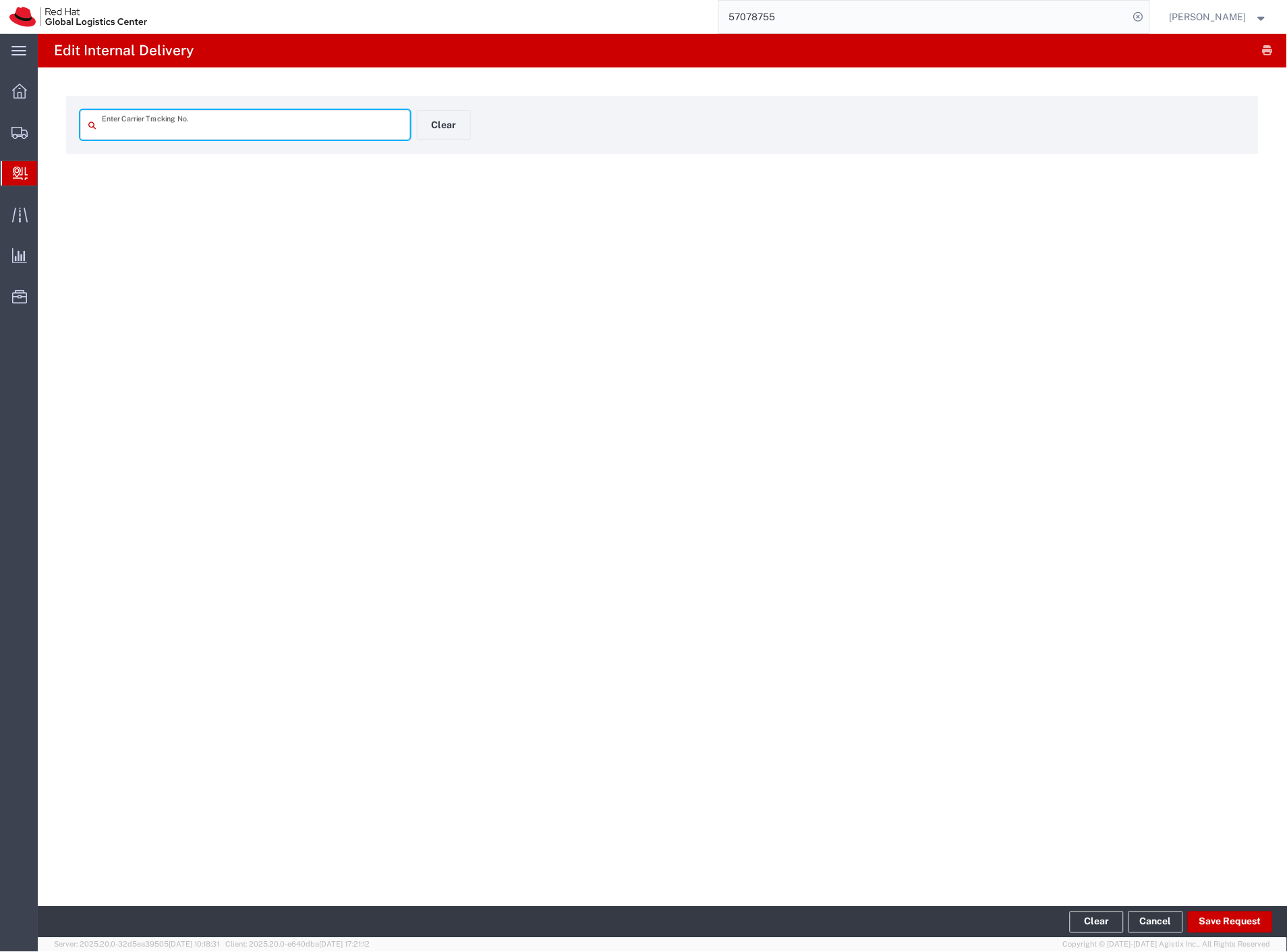
type input "7899785994"
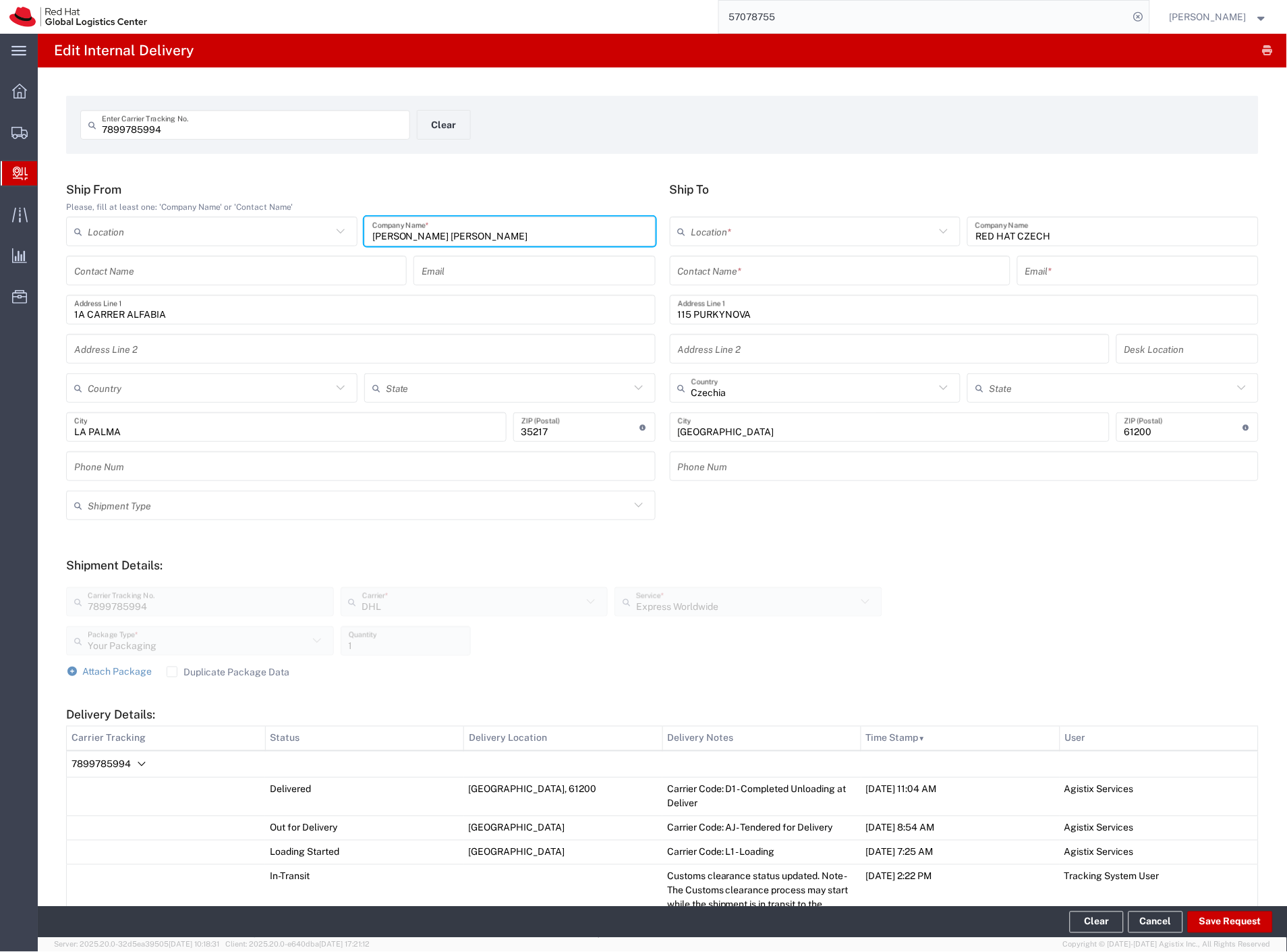
click at [597, 238] on input "[PERSON_NAME] [PERSON_NAME]" at bounding box center [509, 232] width 275 height 24
click at [777, 271] on input "text" at bounding box center [840, 270] width 325 height 24
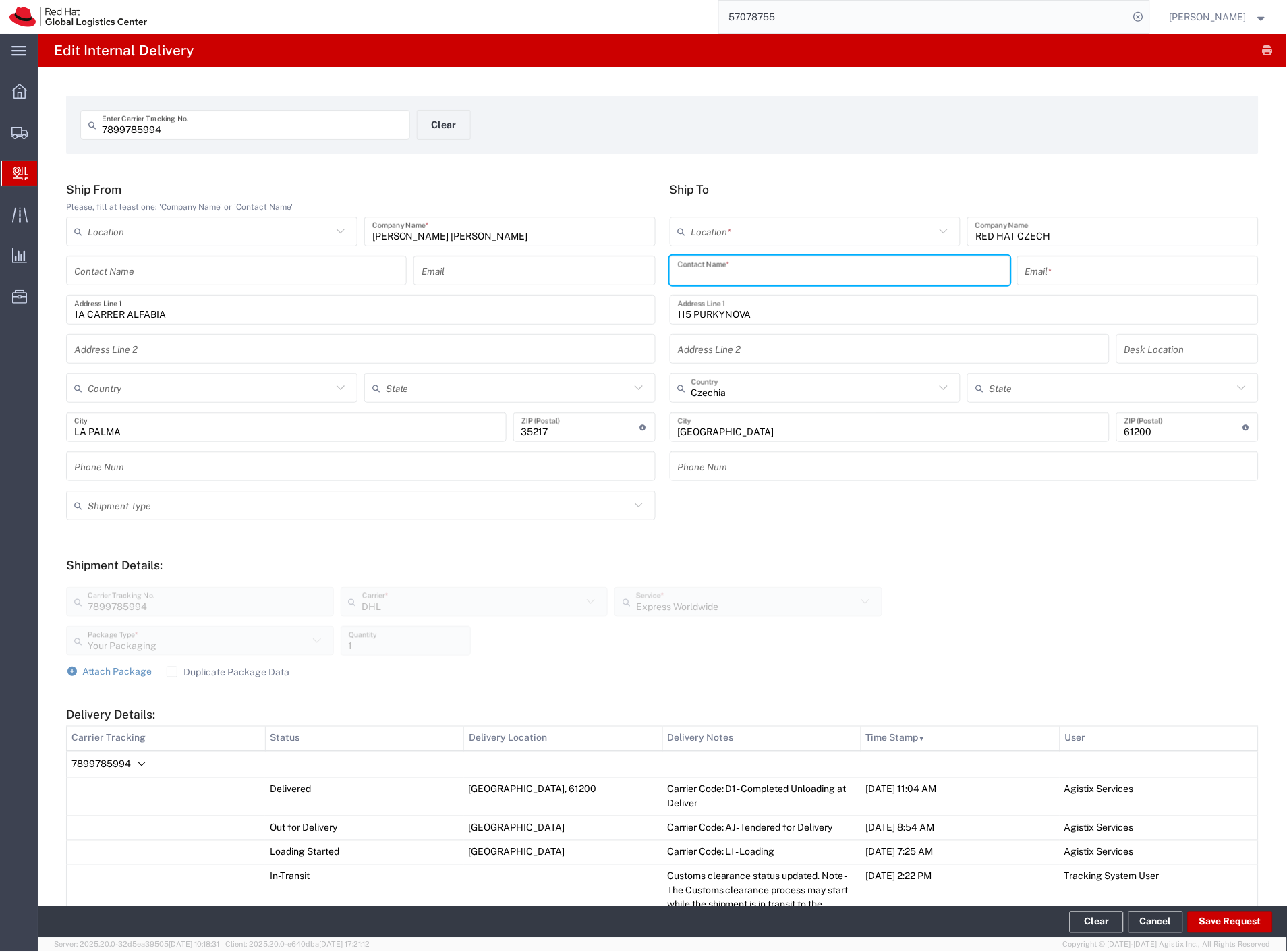
paste input "[PERSON_NAME] [PERSON_NAME]"
drag, startPoint x: 711, startPoint y: 273, endPoint x: 818, endPoint y: 268, distance: 107.1
click at [818, 268] on input "[PERSON_NAME] [PERSON_NAME]" at bounding box center [840, 270] width 325 height 24
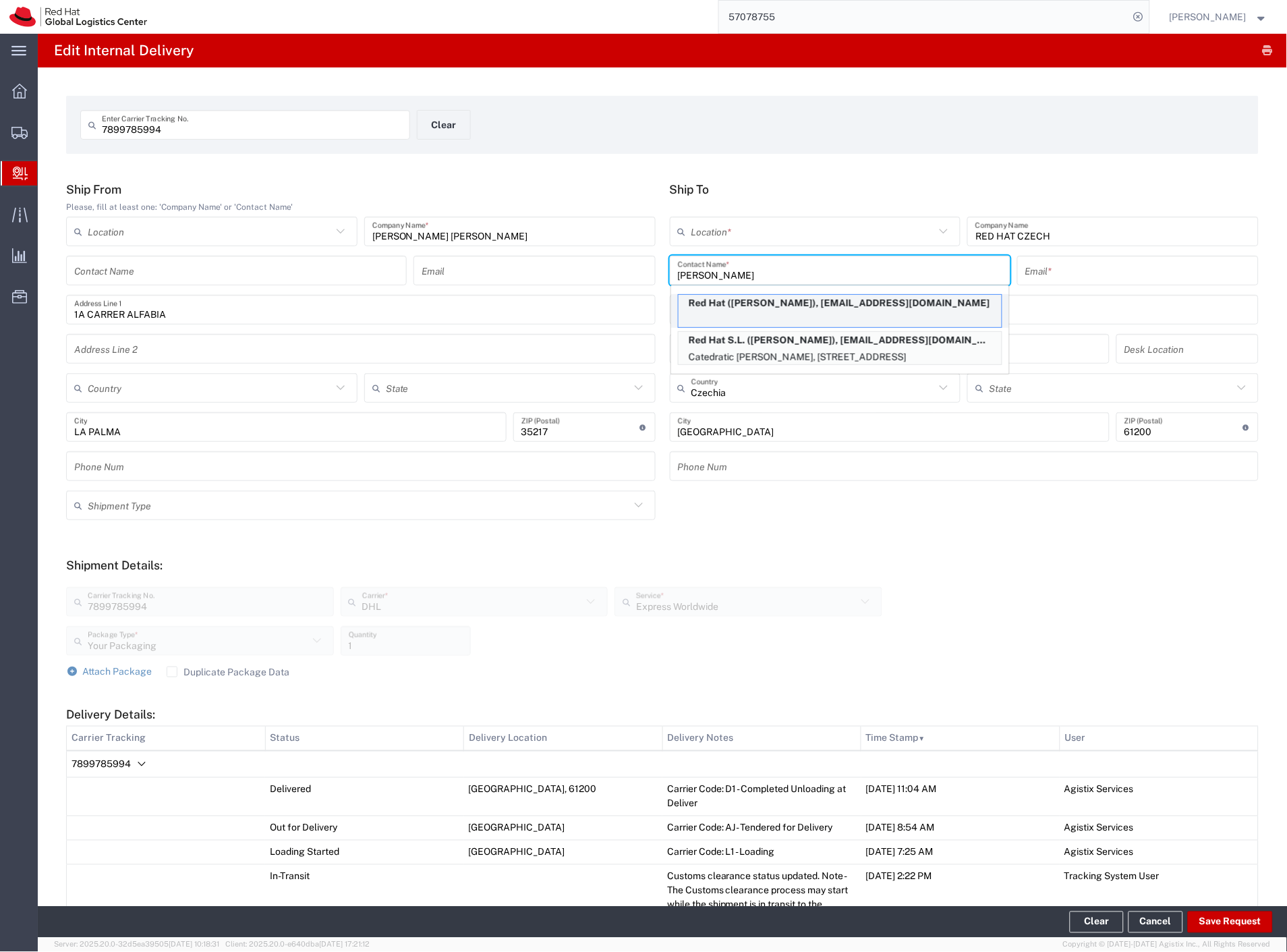
type input "[PERSON_NAME]"
click at [806, 314] on div "Red Hat ([PERSON_NAME]), [EMAIL_ADDRESS][DOMAIN_NAME]" at bounding box center [840, 310] width 325 height 34
type input "RH - [GEOGRAPHIC_DATA] - Colonial"
type input "Red Hat"
type input "[PERSON_NAME]"
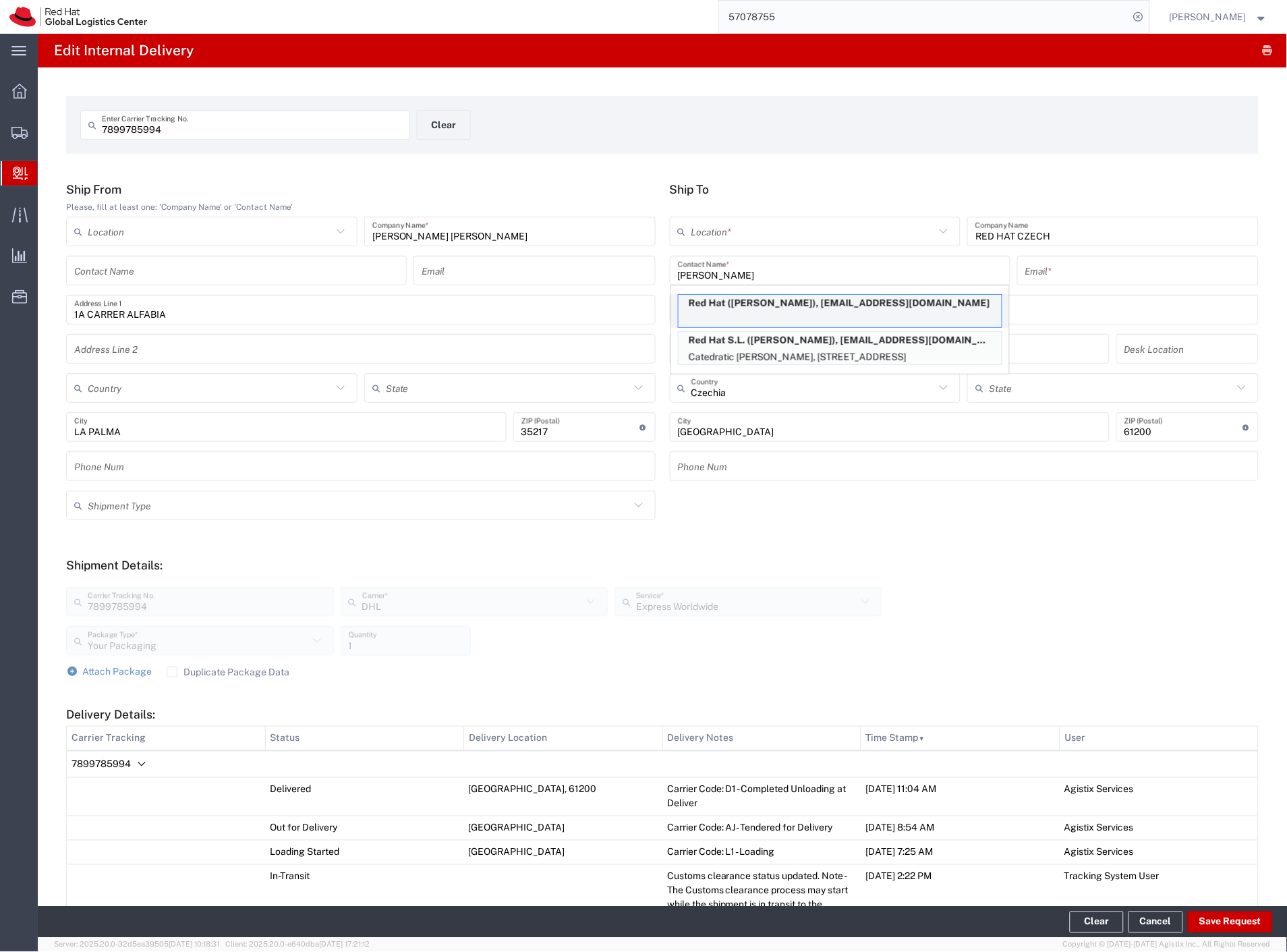
type input "[EMAIL_ADDRESS][DOMAIN_NAME]"
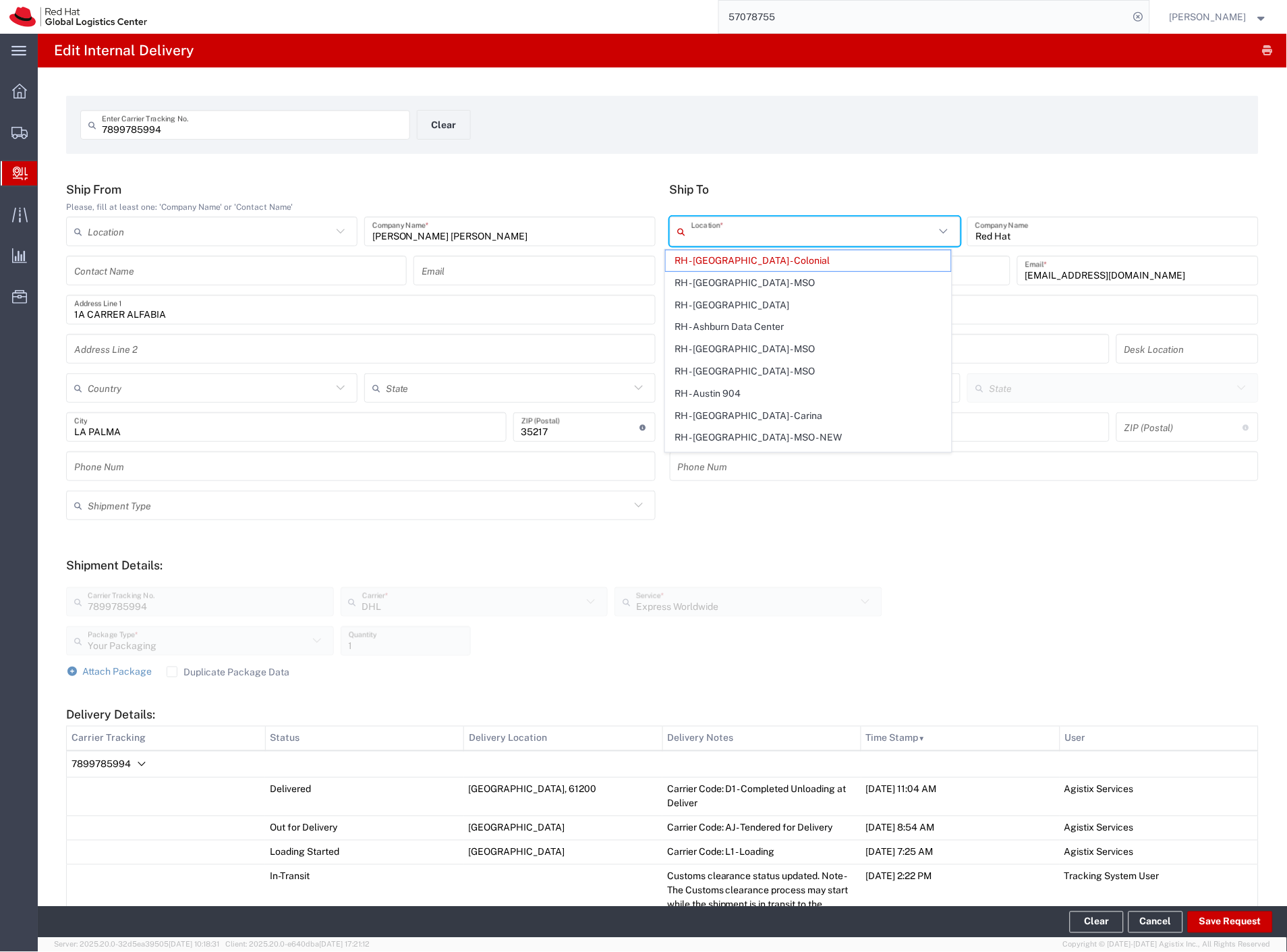
click at [820, 228] on input "text" at bounding box center [813, 232] width 244 height 24
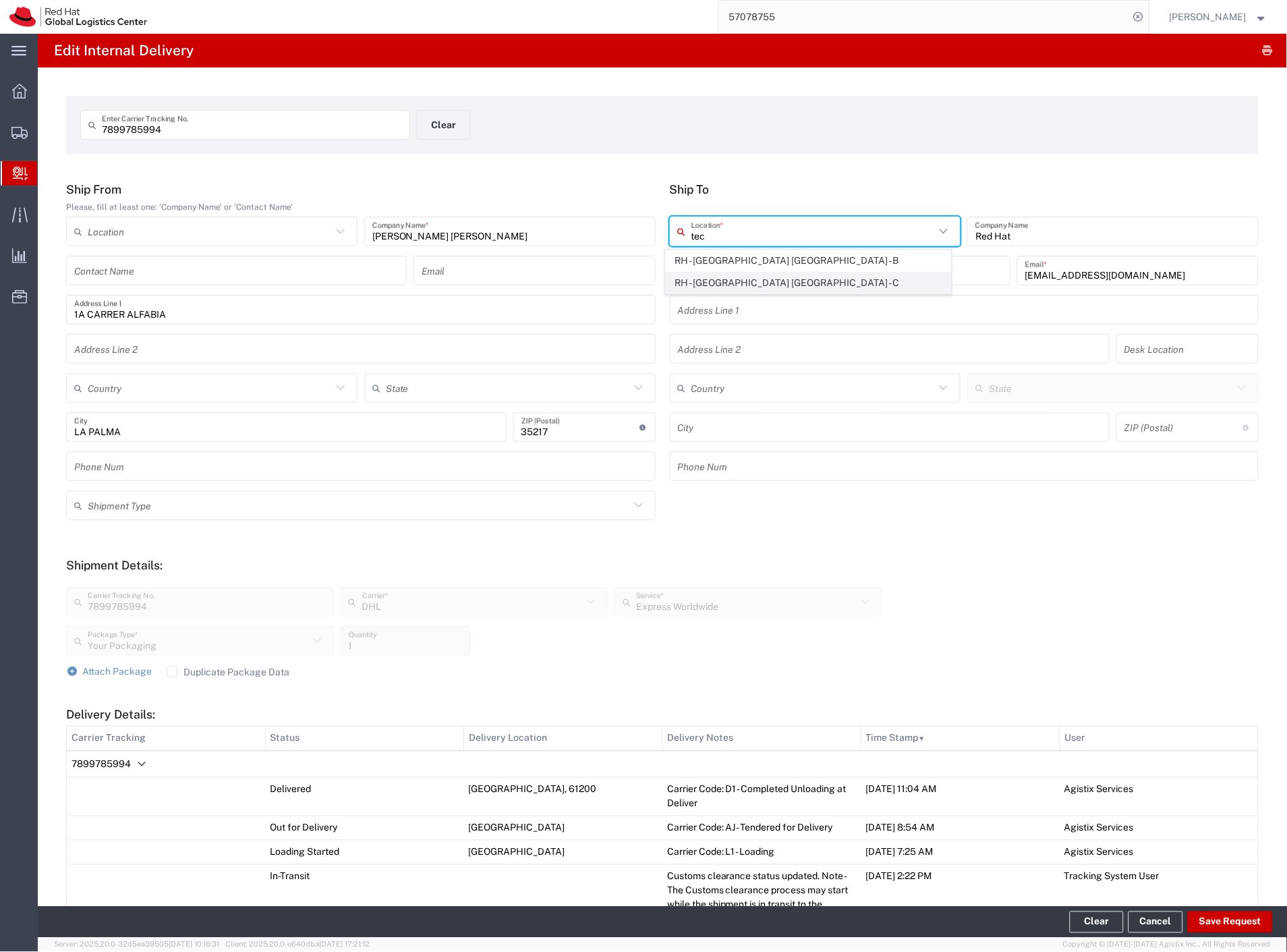
click at [809, 282] on span "RH - [GEOGRAPHIC_DATA] [GEOGRAPHIC_DATA] - C" at bounding box center [808, 283] width 286 height 21
type input "RH - [GEOGRAPHIC_DATA] [GEOGRAPHIC_DATA] - C"
type input "Red Hat Czech s.r.o."
type input "Purkynova 665/115"
type input "Czechia"
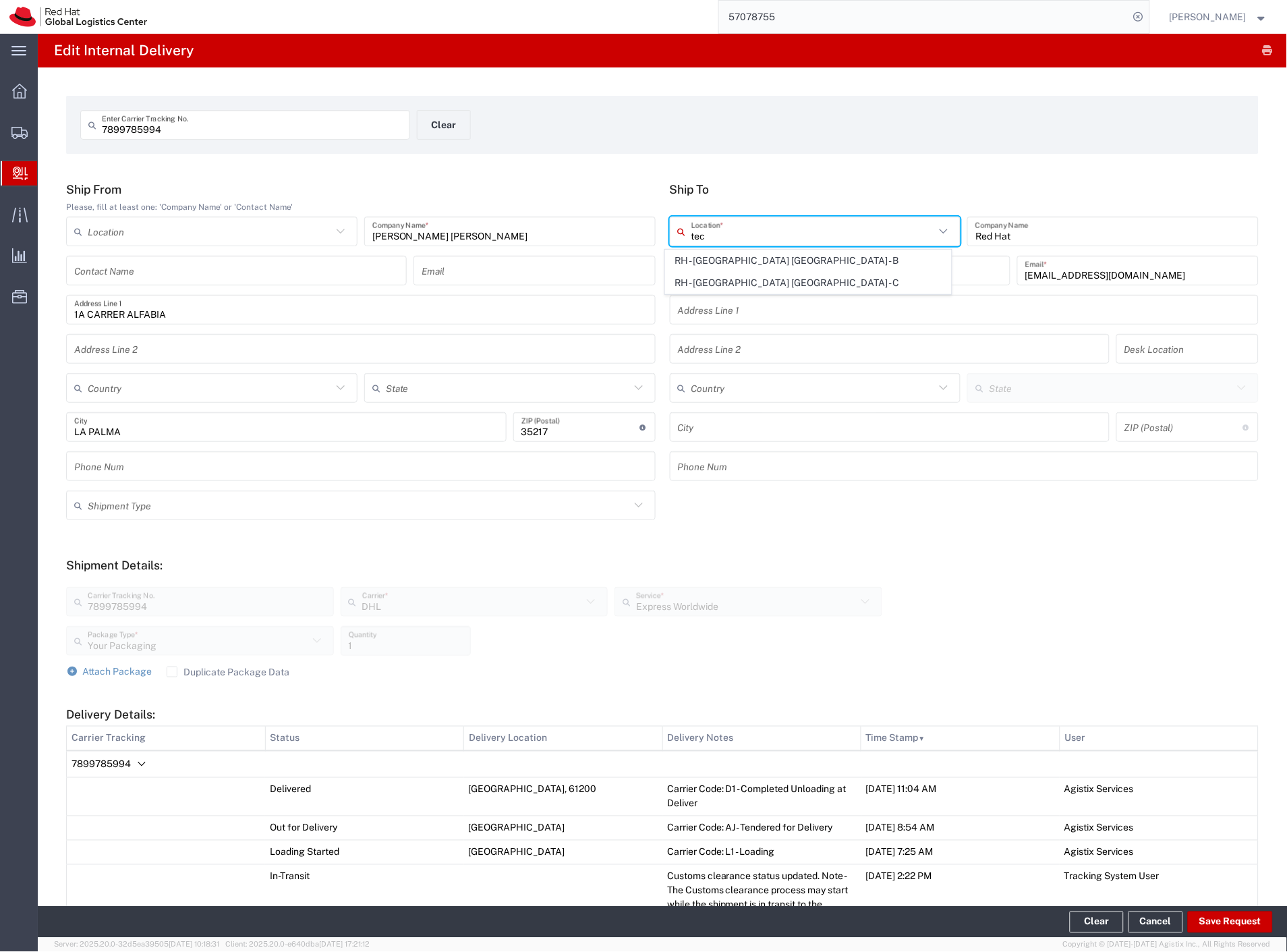
type input "[GEOGRAPHIC_DATA]"
type input "621 00"
type input "420 532 294 555"
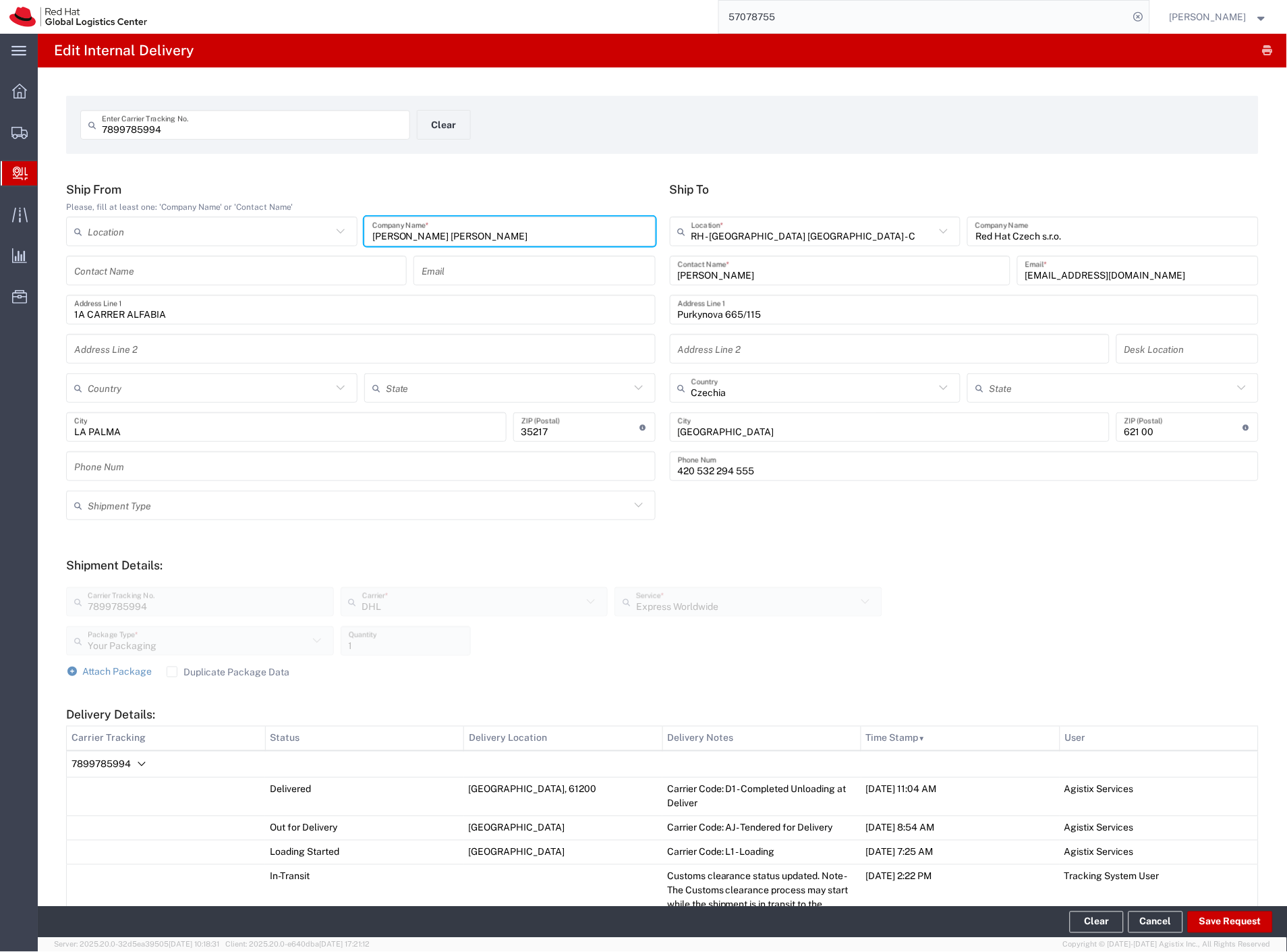
drag, startPoint x: 477, startPoint y: 234, endPoint x: 238, endPoint y: 234, distance: 239.0
click at [238, 234] on div "Location [GEOGRAPHIC_DATA] - [GEOGRAPHIC_DATA] - [GEOGRAPHIC_DATA] [GEOGRAPHIC_…" at bounding box center [361, 236] width 597 height 39
type input "service award - DHL return"
click at [1211, 918] on button "Save Request" at bounding box center [1230, 922] width 85 height 22
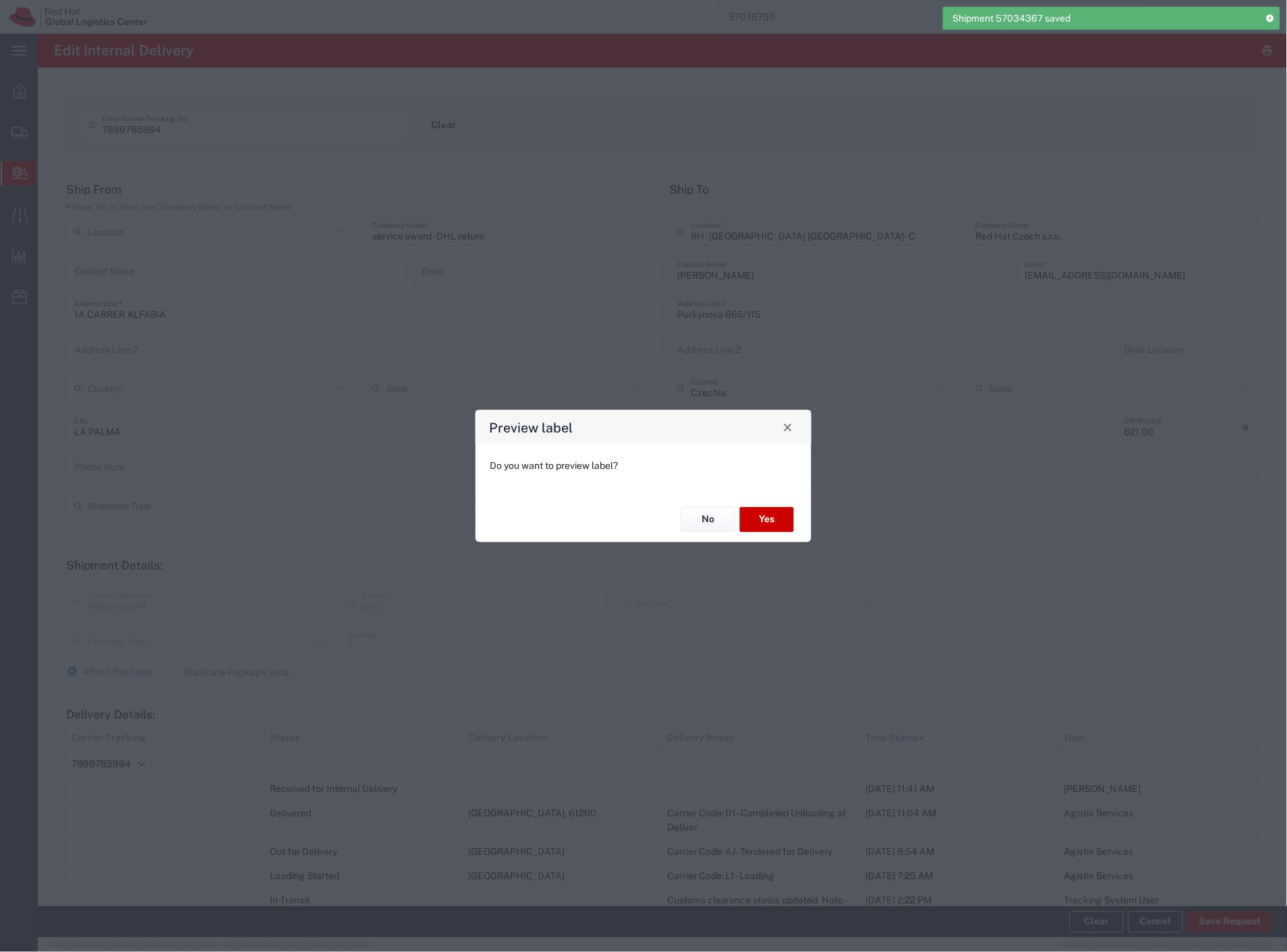
type input "Your Packaging"
type input "Express Worldwide"
click at [702, 516] on button "No" at bounding box center [708, 520] width 54 height 25
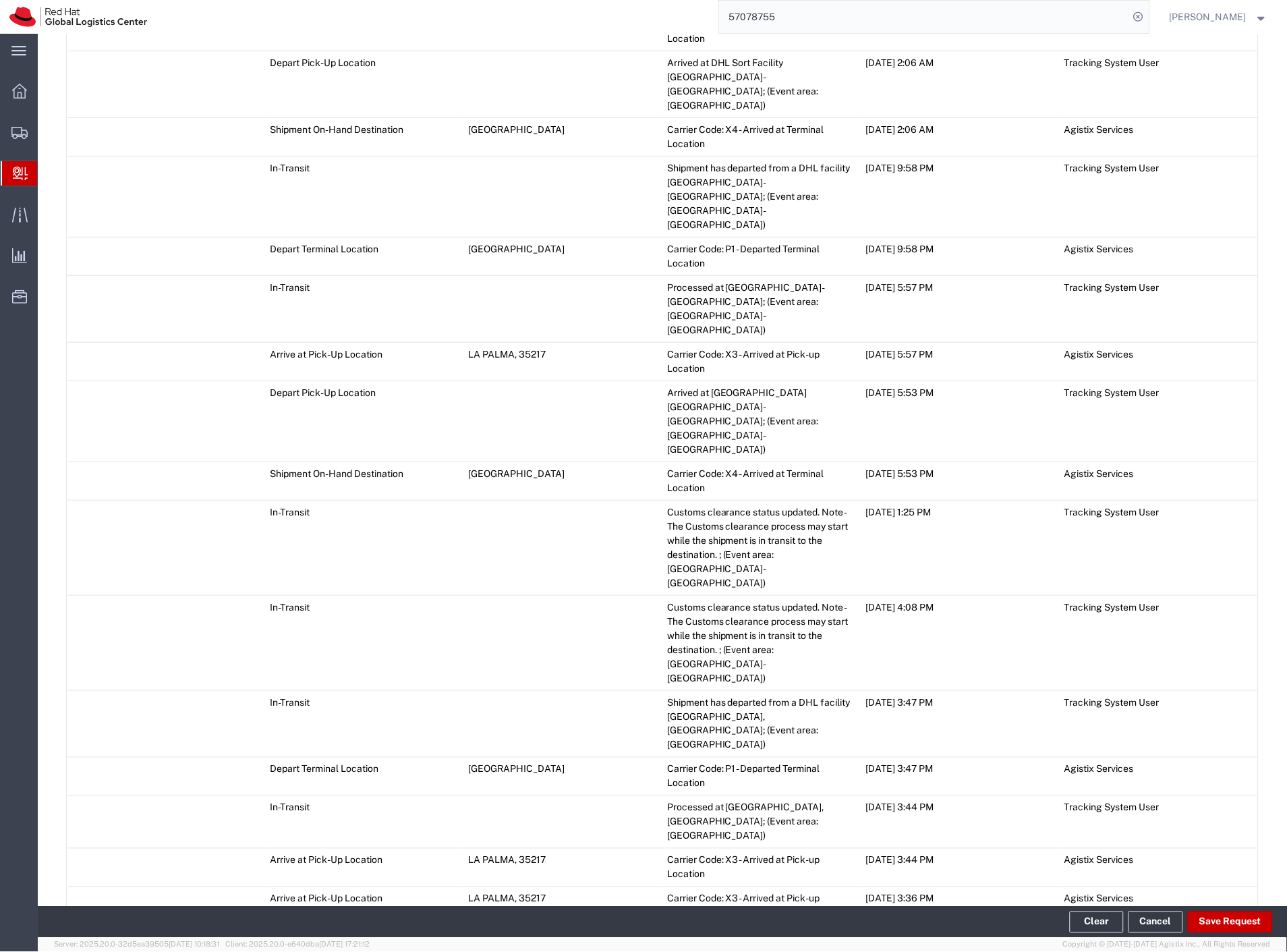
scroll to position [1873, 0]
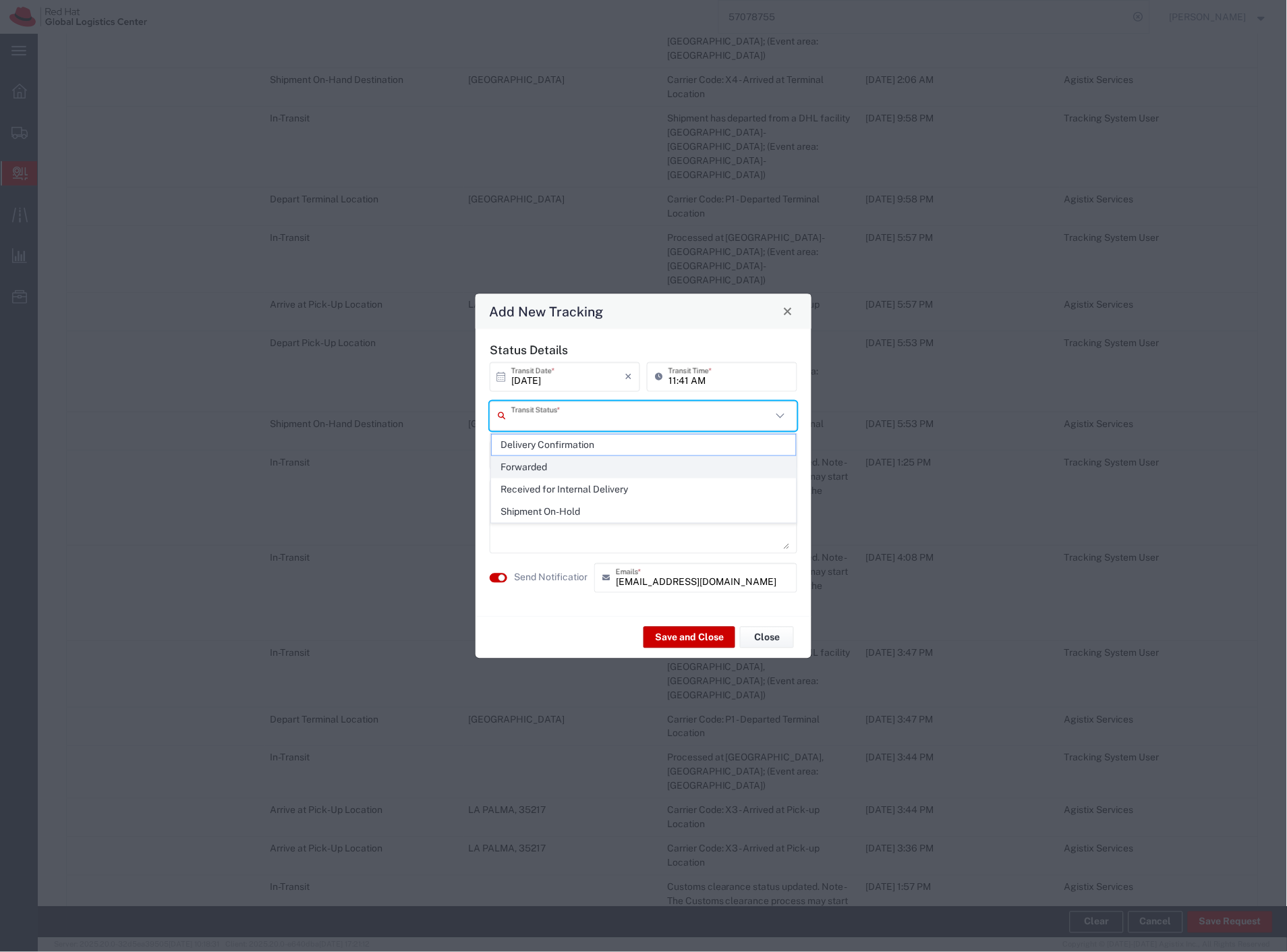
drag, startPoint x: 655, startPoint y: 414, endPoint x: 603, endPoint y: 467, distance: 74.2
click at [653, 414] on input "text" at bounding box center [642, 416] width 260 height 24
click at [567, 506] on span "Shipment On-Hold" at bounding box center [644, 511] width 305 height 21
type input "Shipment On-Hold"
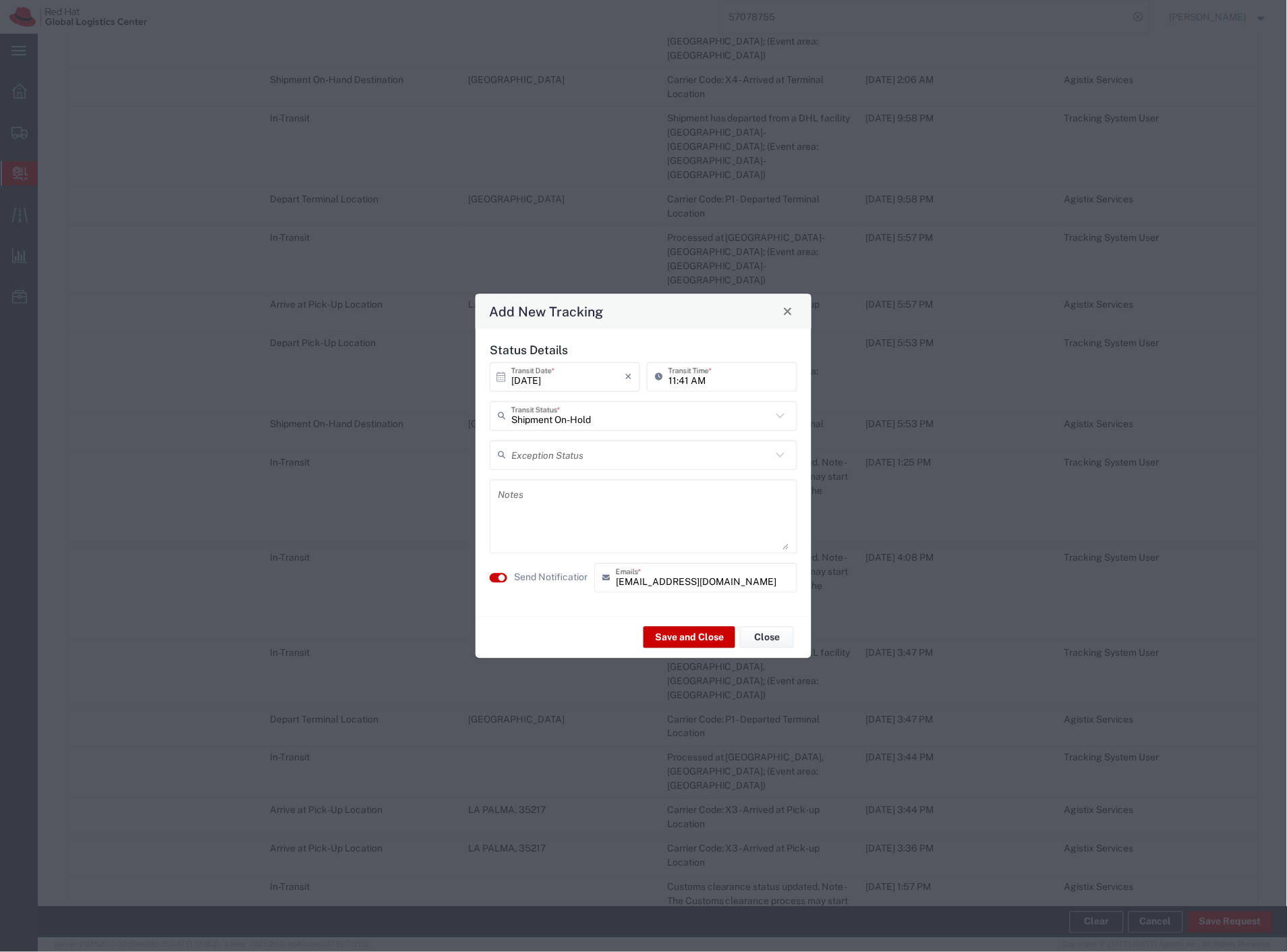
click at [567, 576] on label "Send Notification" at bounding box center [552, 578] width 76 height 14
click at [696, 631] on button "Save and Close" at bounding box center [689, 637] width 92 height 22
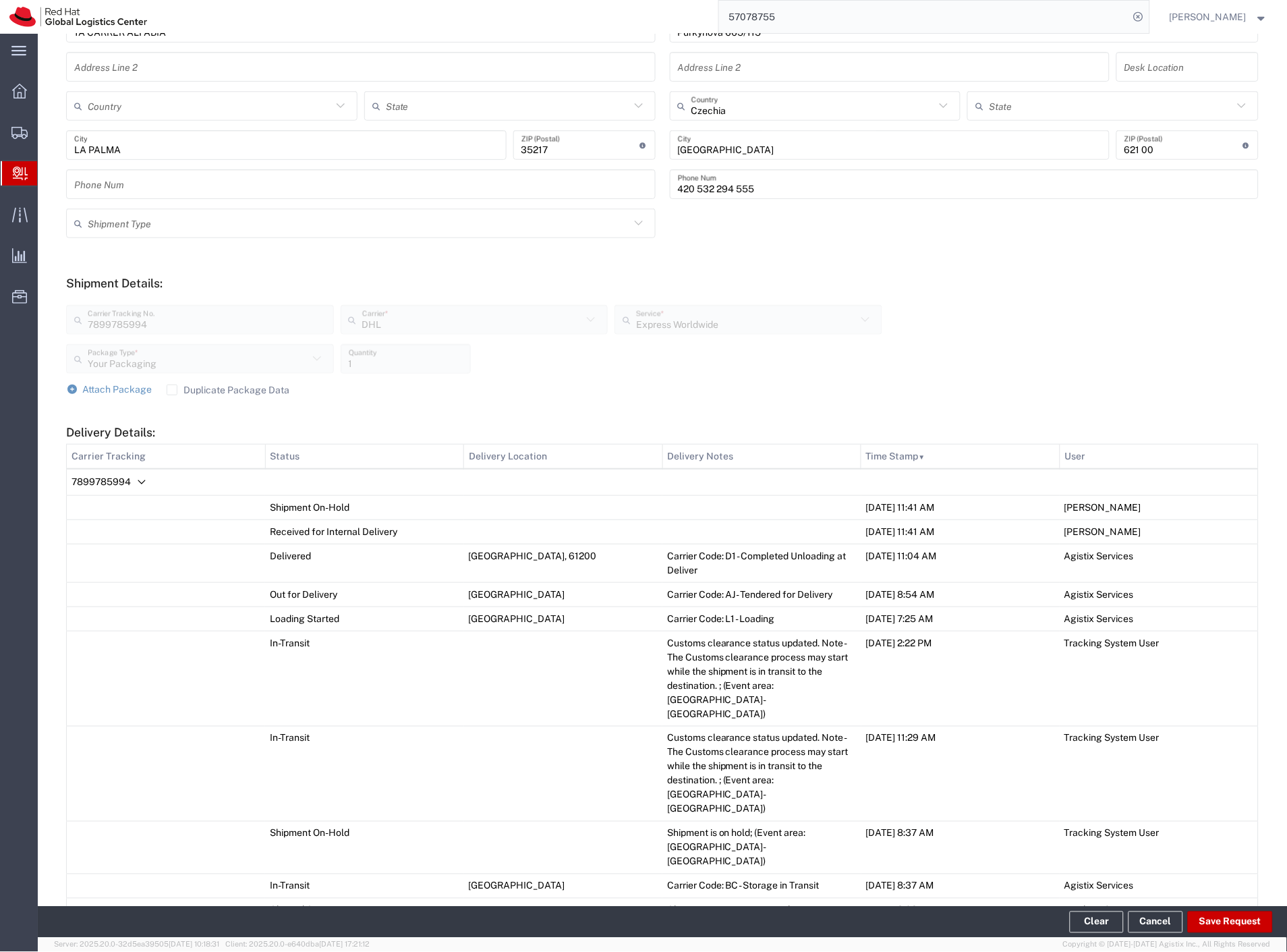
scroll to position [0, 0]
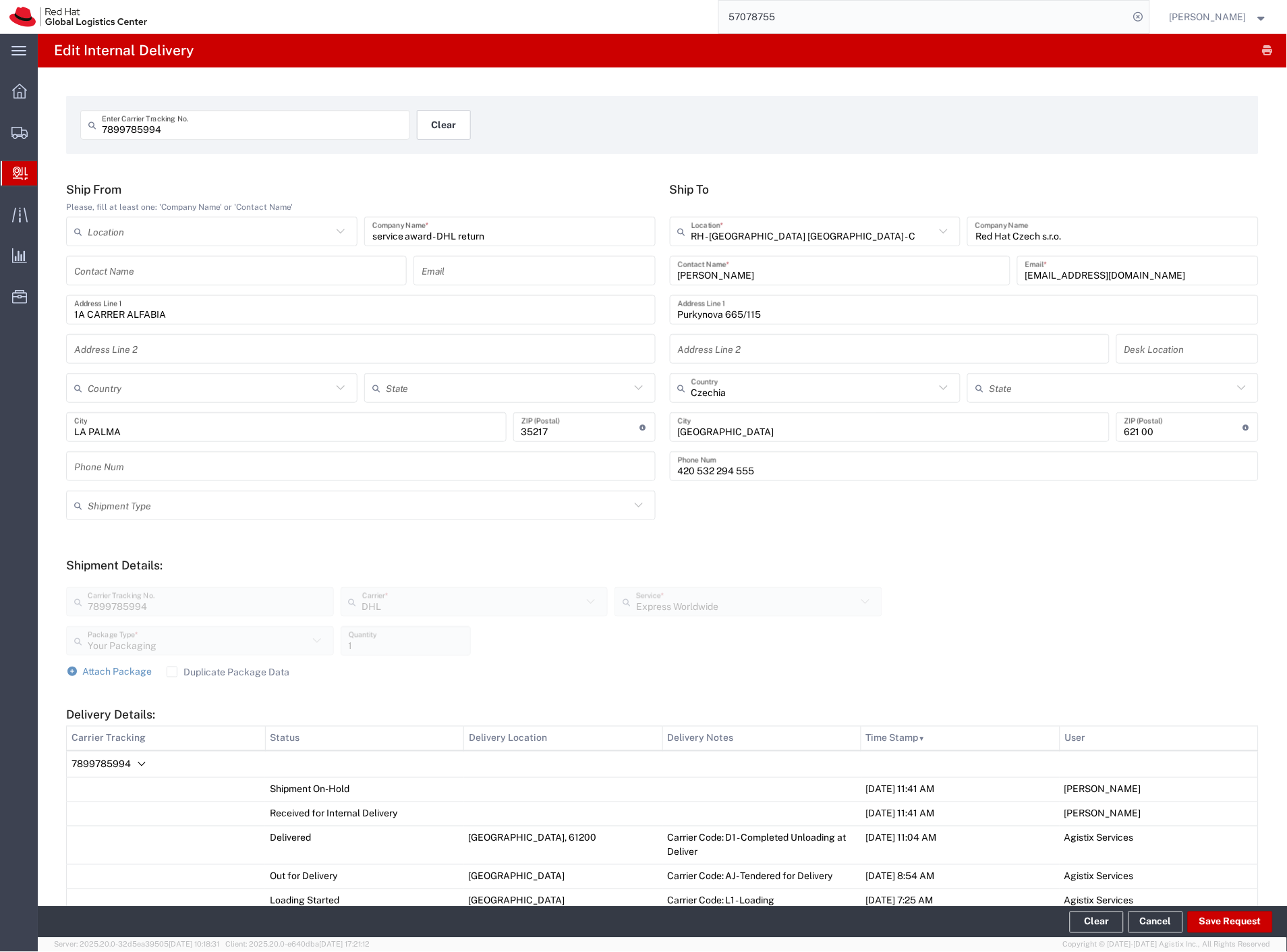
click at [425, 138] on button "Clear" at bounding box center [443, 125] width 54 height 30
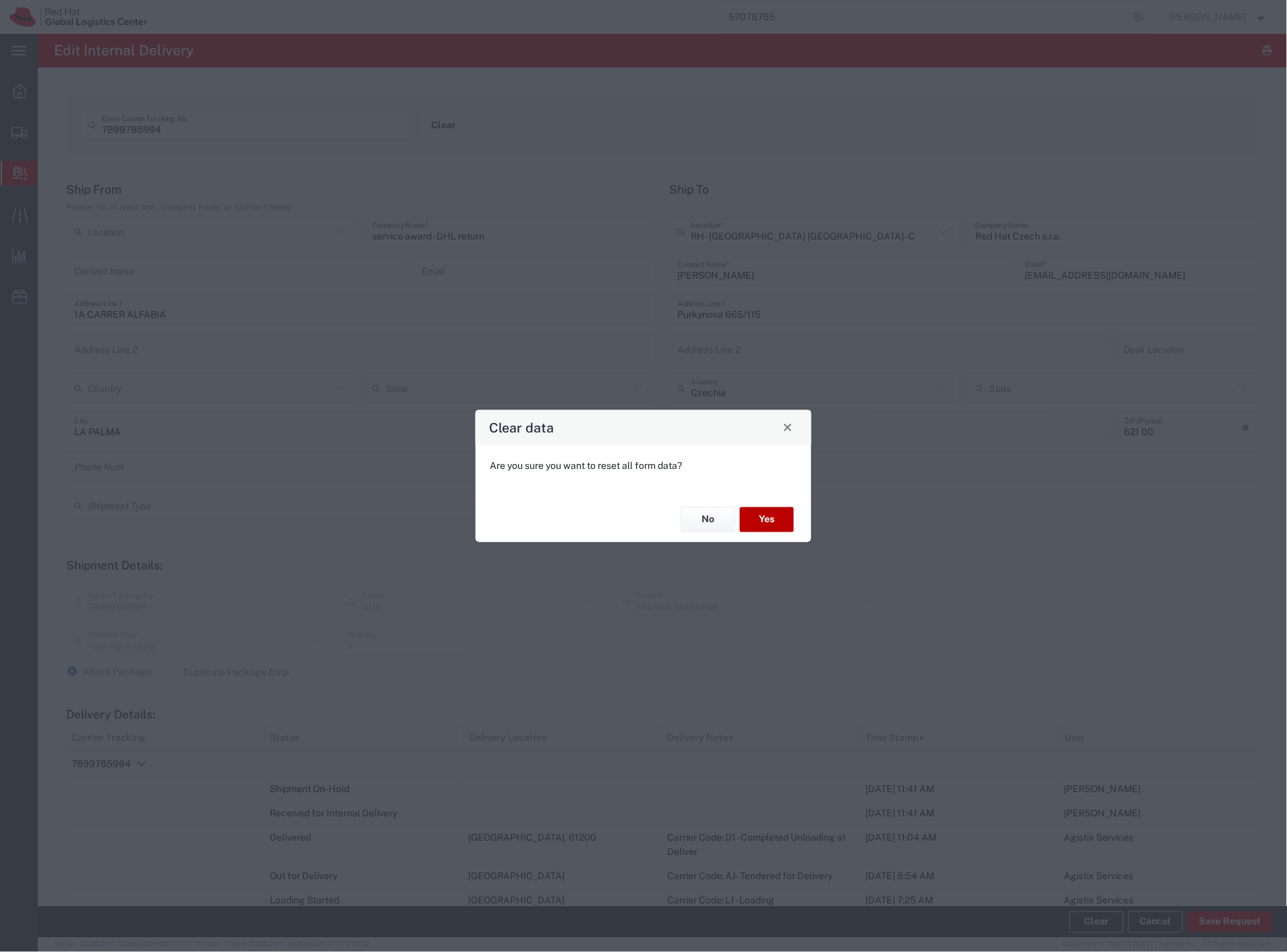
click at [771, 516] on button "Yes" at bounding box center [767, 520] width 54 height 25
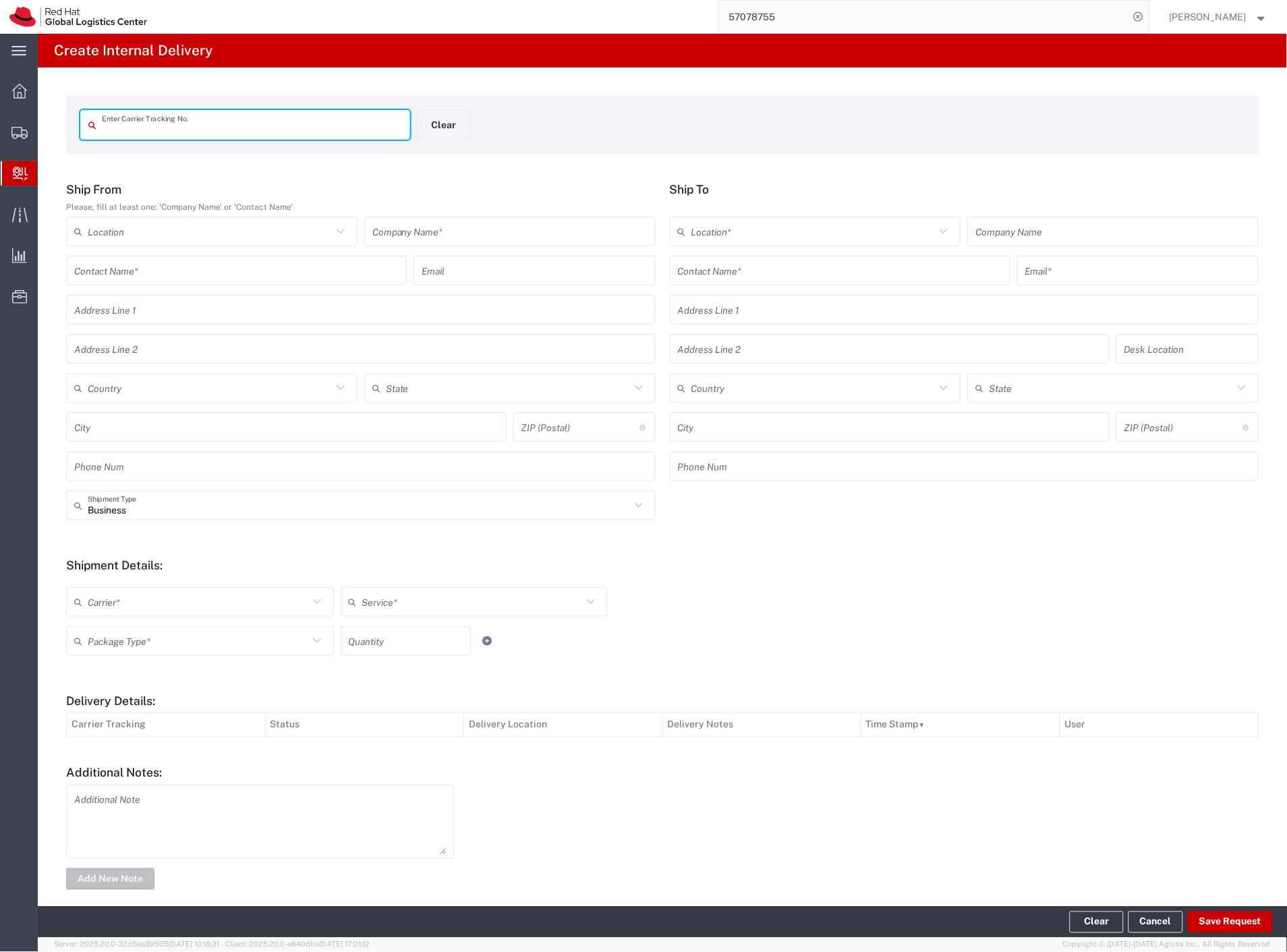
click at [197, 124] on input "text" at bounding box center [251, 125] width 300 height 24
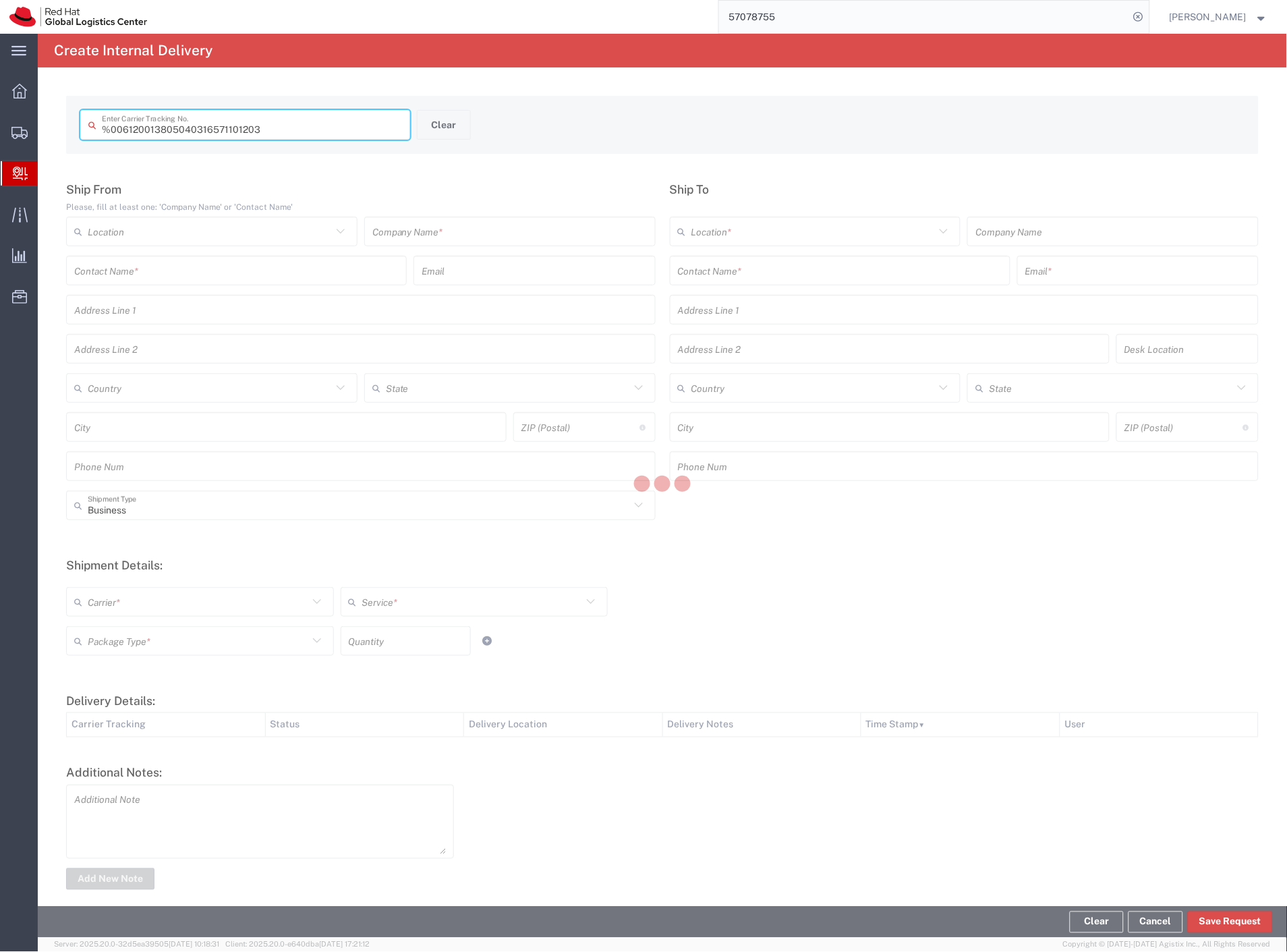
type input " 6120013805040316571101203"
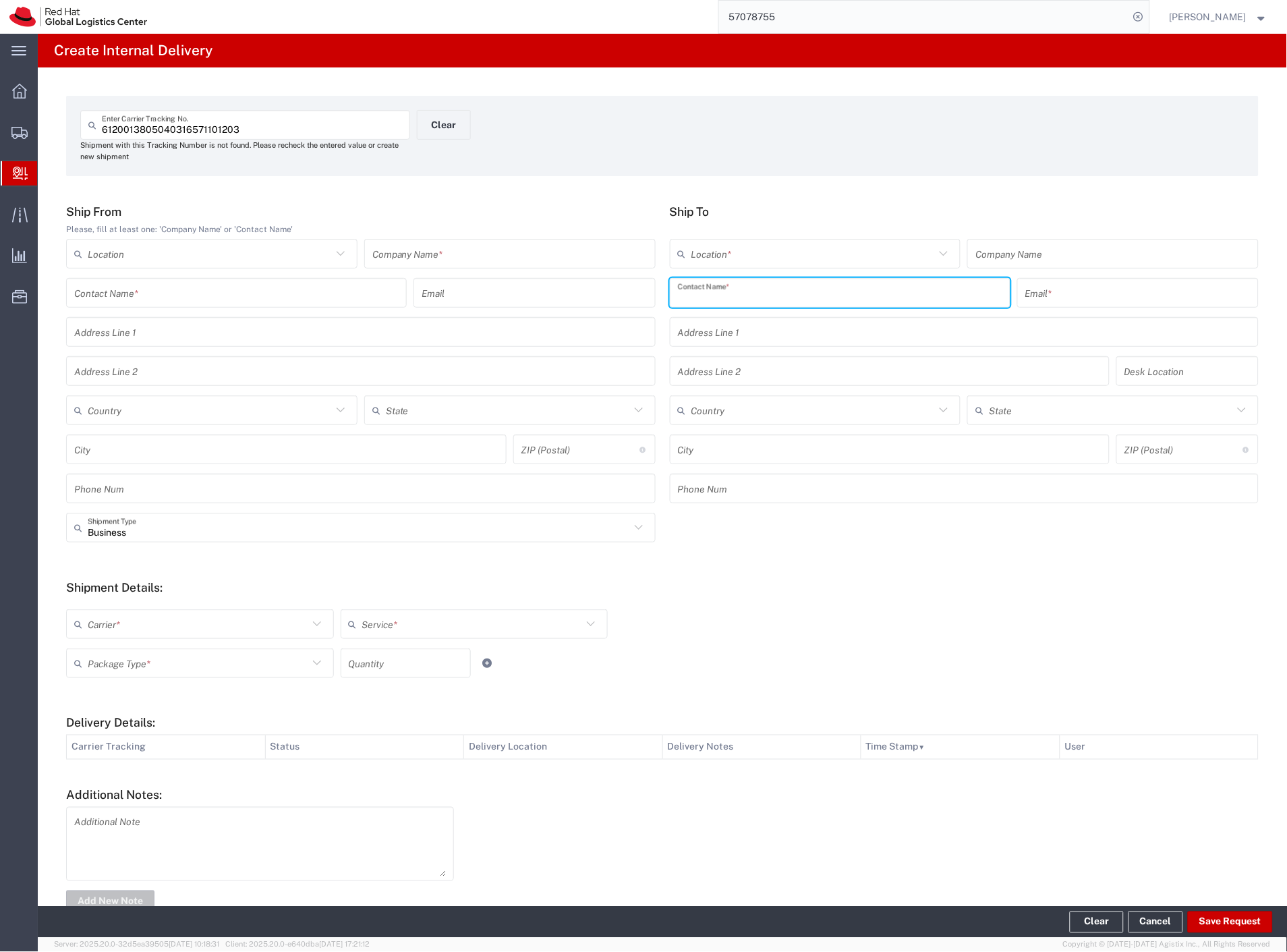
click at [843, 284] on input "text" at bounding box center [840, 293] width 325 height 24
type input "[PERSON_NAME]"
click at [886, 329] on p "Red Hat Czech s.r.o. ([PERSON_NAME]), [EMAIL_ADDRESS][DOMAIN_NAME]" at bounding box center [840, 326] width 323 height 17
type input "RH - [GEOGRAPHIC_DATA] [GEOGRAPHIC_DATA] - C"
type input "Red Hat Czech s.r.o."
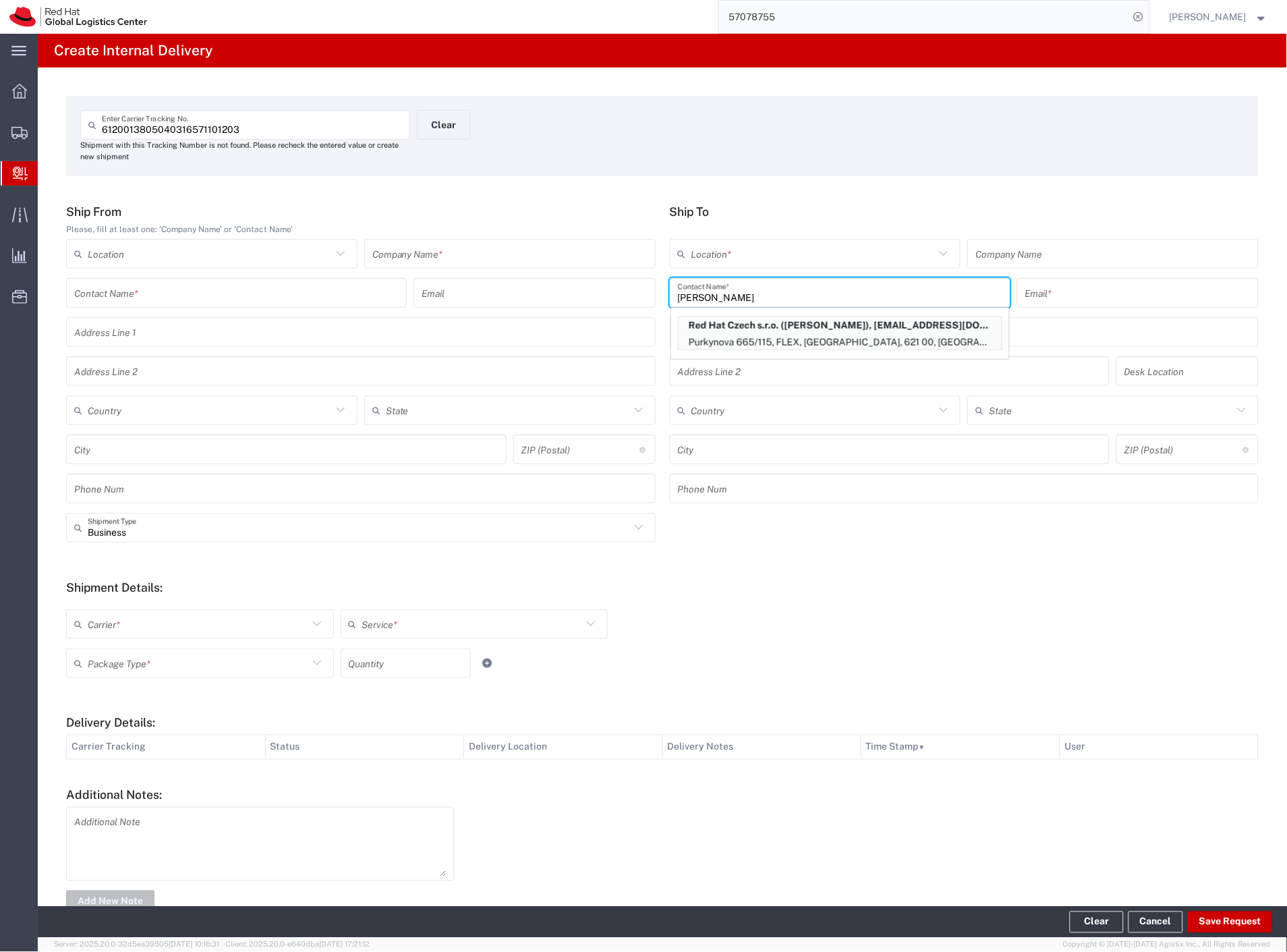
type input "[PERSON_NAME]"
type input "[EMAIL_ADDRESS][DOMAIN_NAME]"
type input "Purkynova 665/115"
type input "FLEX"
type input "Czechia"
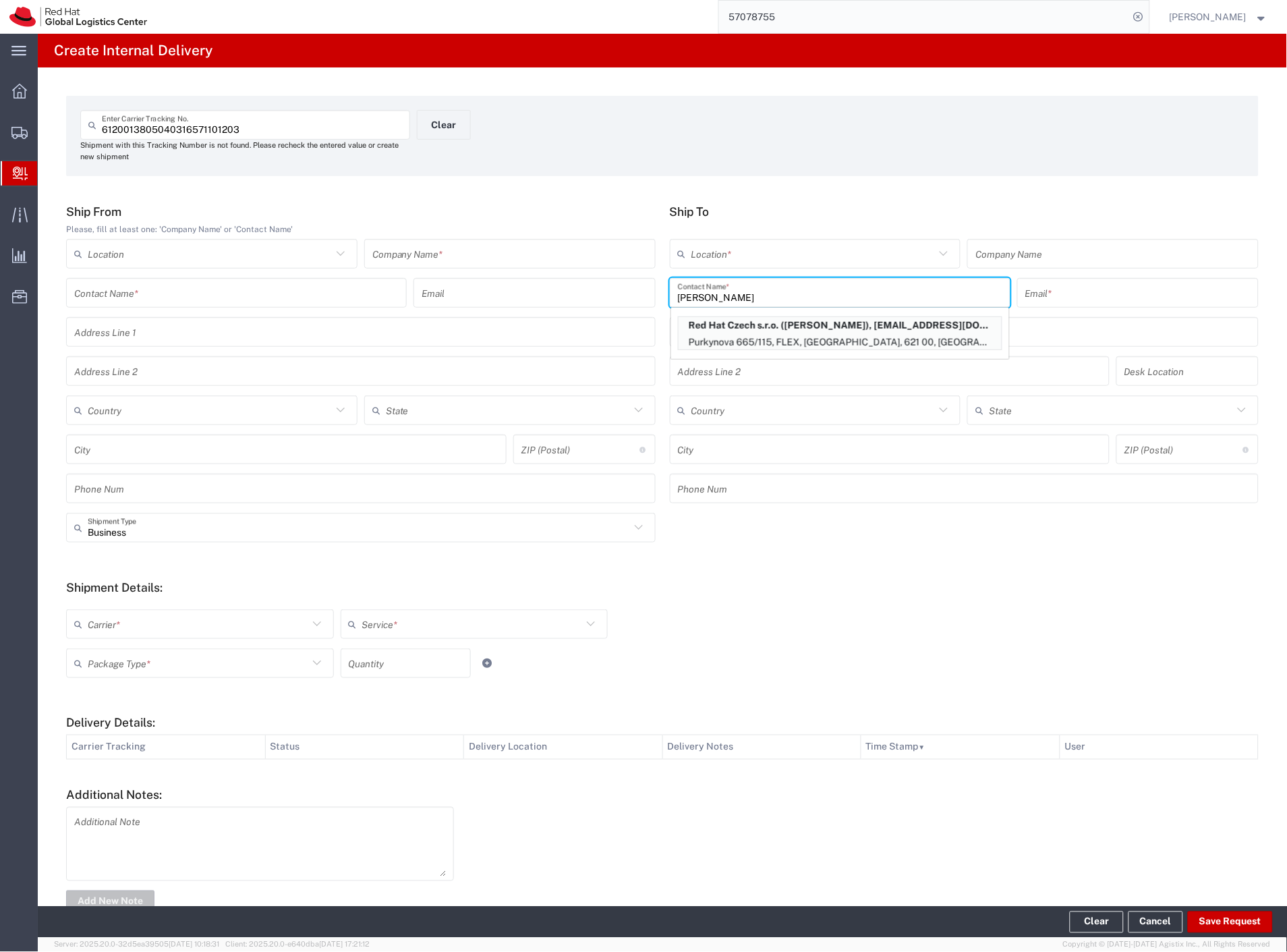
type input "[GEOGRAPHIC_DATA]"
type input "621 00"
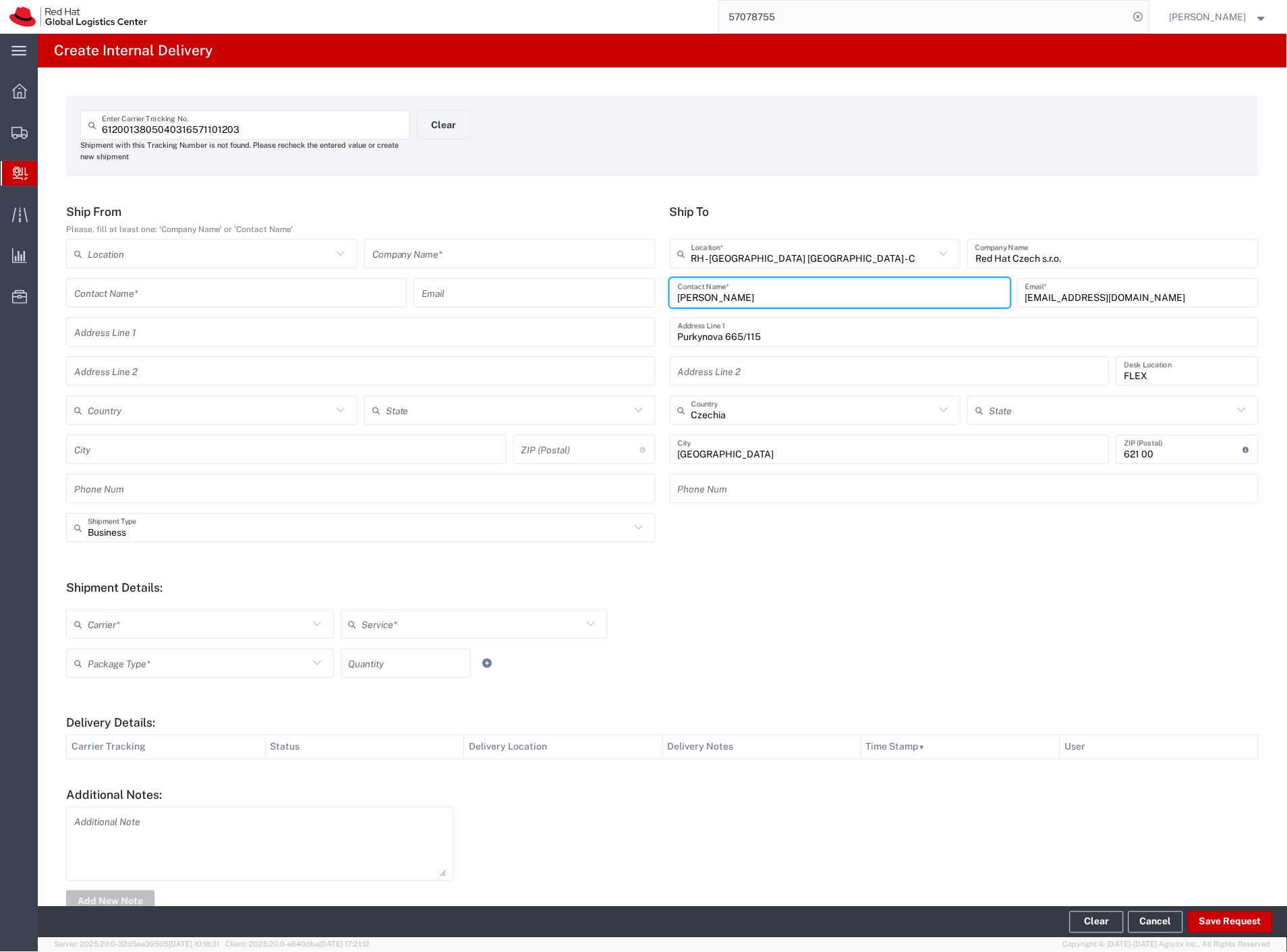
click at [379, 252] on input "text" at bounding box center [509, 254] width 275 height 24
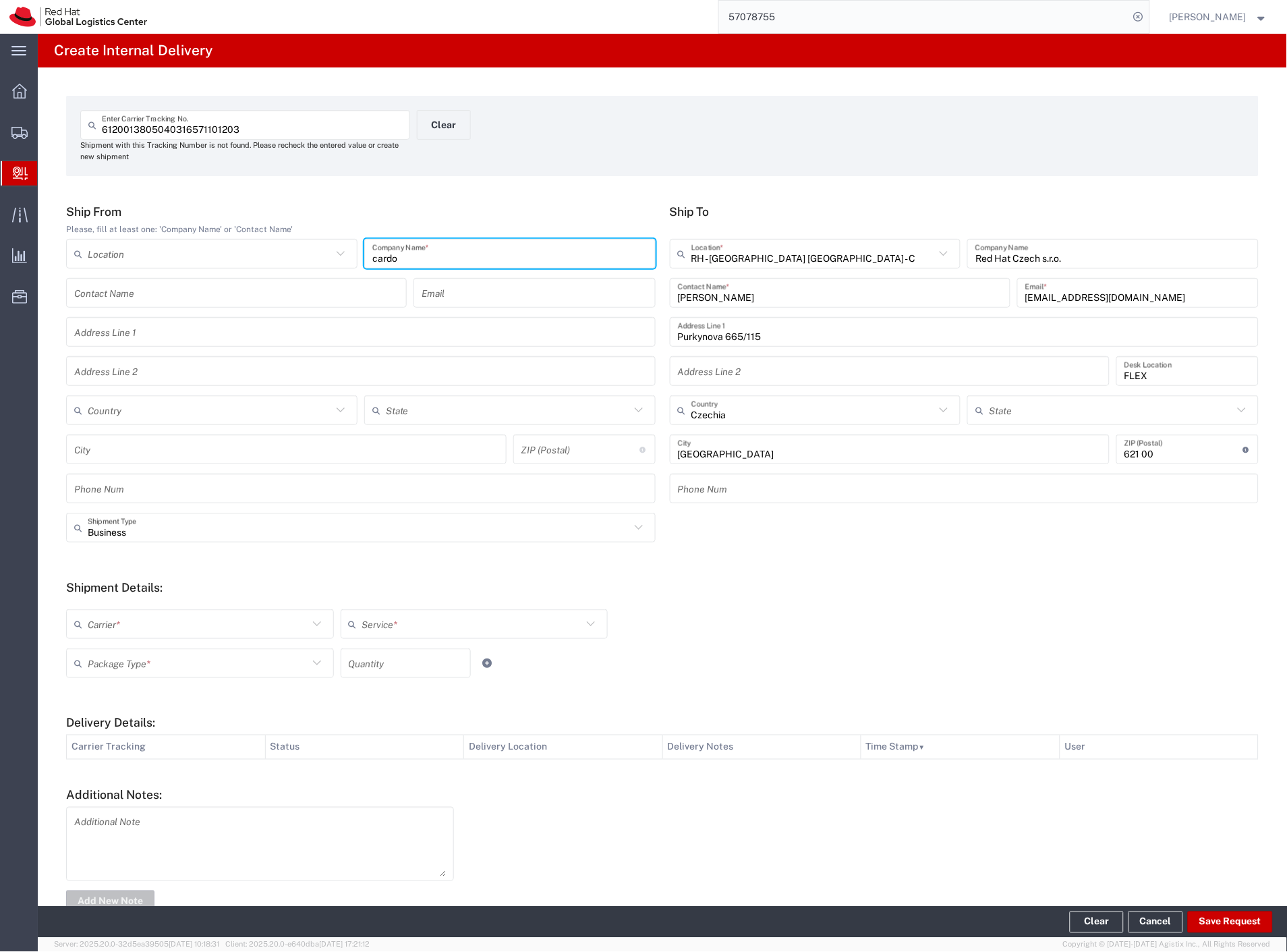
type input "cardo"
click at [132, 524] on input "text" at bounding box center [359, 528] width 542 height 24
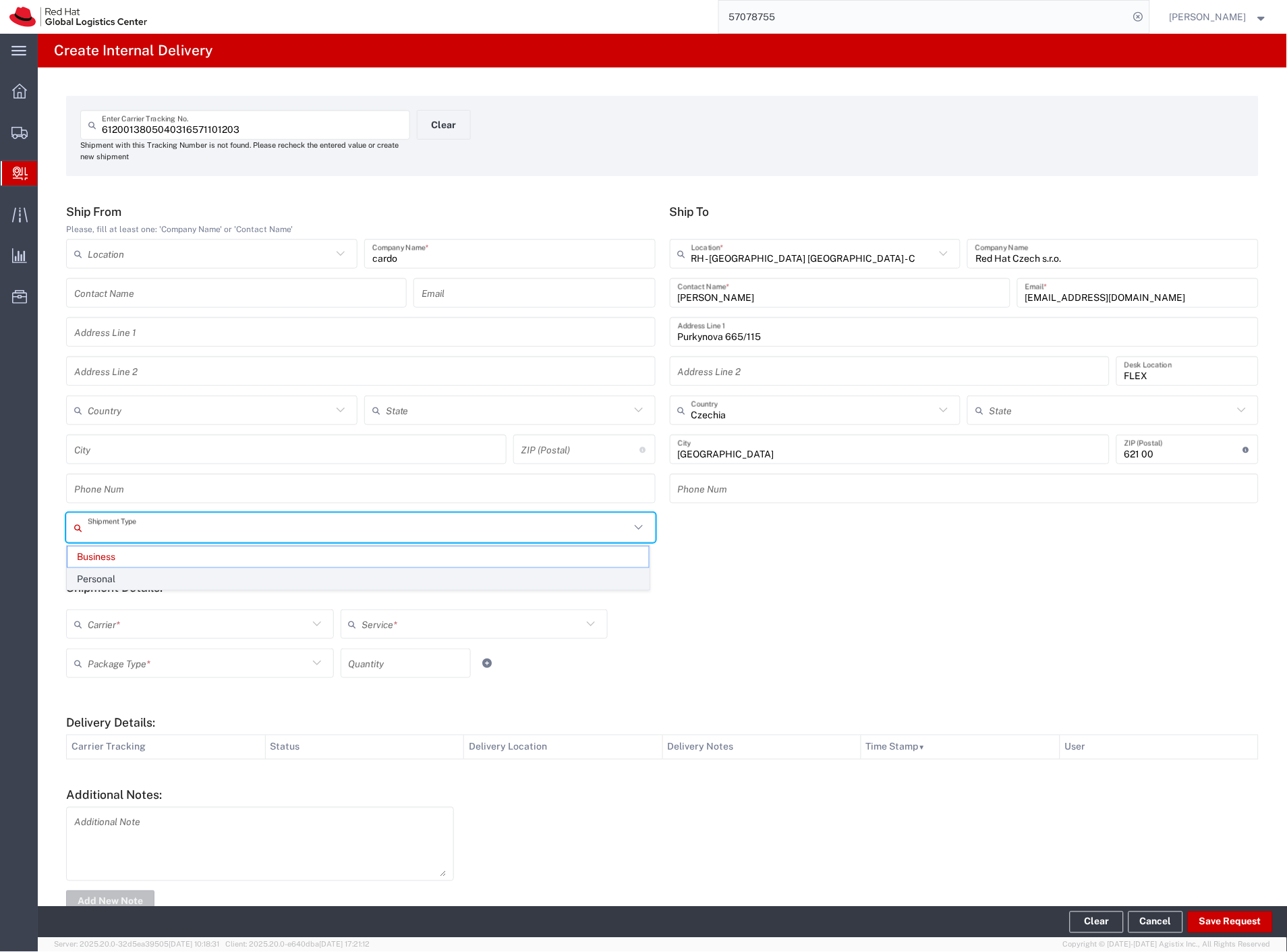
click at [124, 580] on span "Personal" at bounding box center [357, 579] width 581 height 21
type input "Personal"
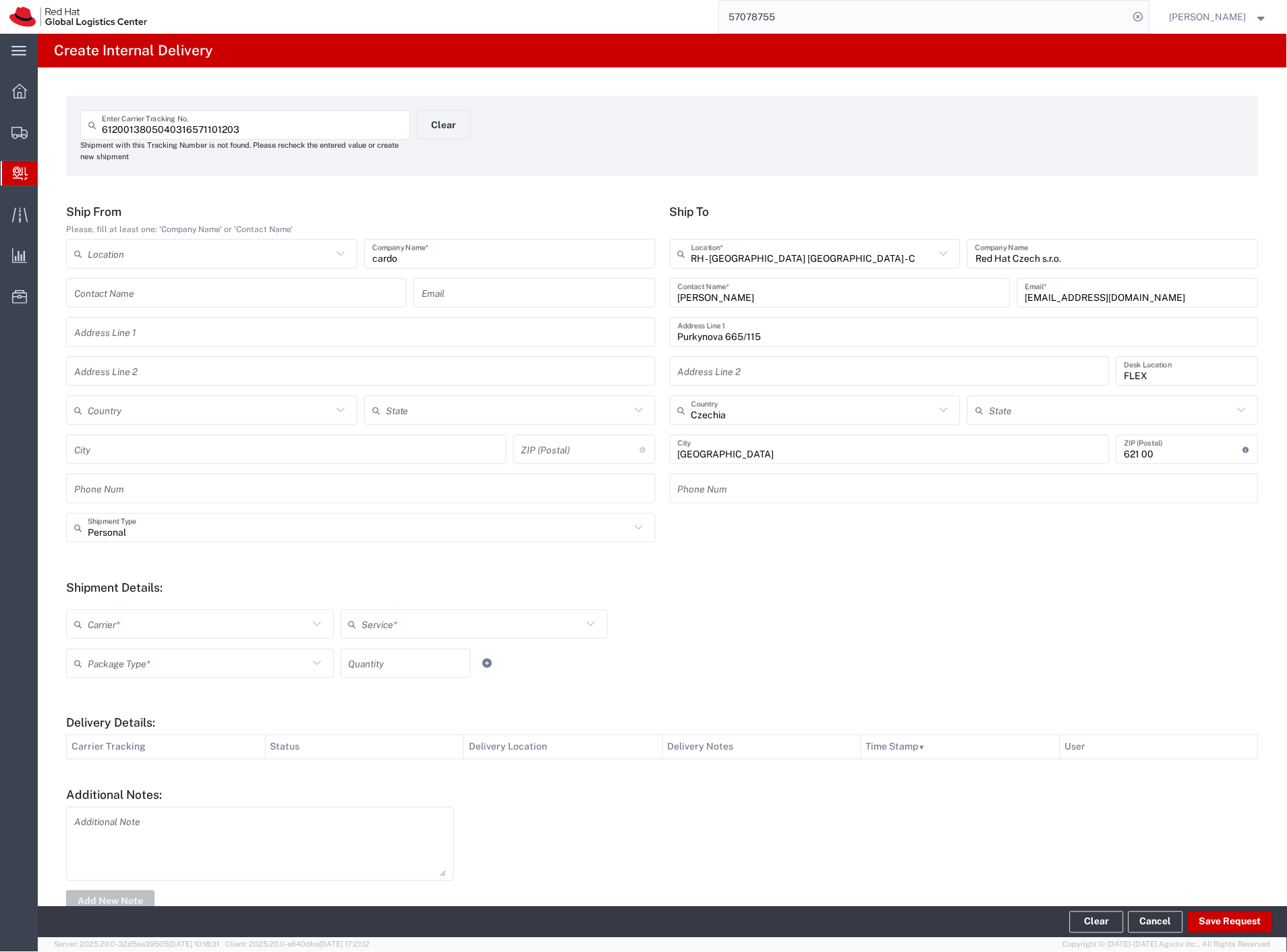
click at [112, 637] on div "Carrier *" at bounding box center [200, 623] width 268 height 30
click at [111, 652] on span "Czech Post" at bounding box center [198, 653] width 262 height 21
type input "Czech Post"
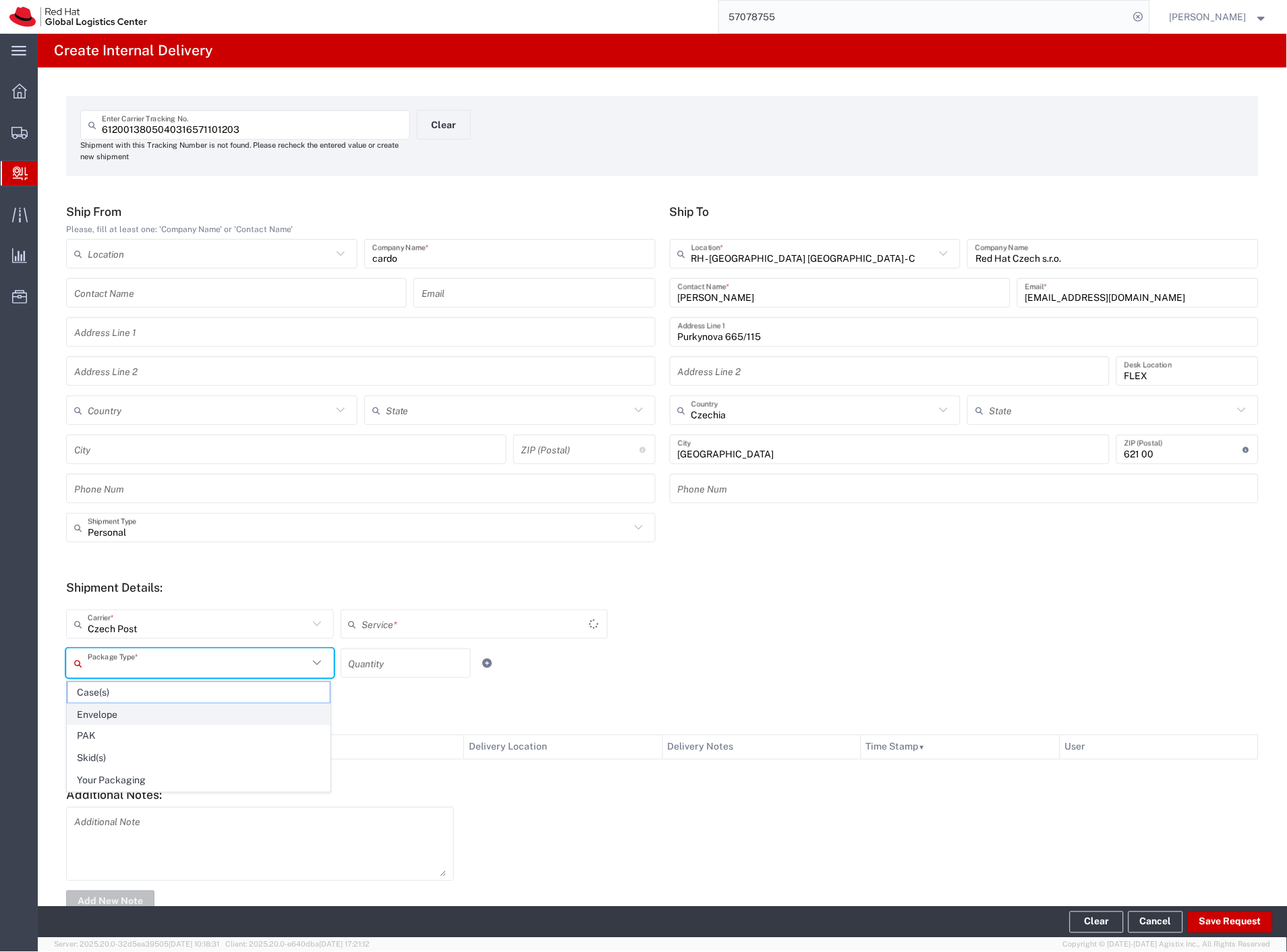
type input "Ground"
drag, startPoint x: 115, startPoint y: 662, endPoint x: 130, endPoint y: 707, distance: 47.4
click at [115, 663] on input "text" at bounding box center [198, 663] width 220 height 24
click at [151, 781] on span "Your Packaging" at bounding box center [198, 781] width 262 height 21
type input "Your Packaging"
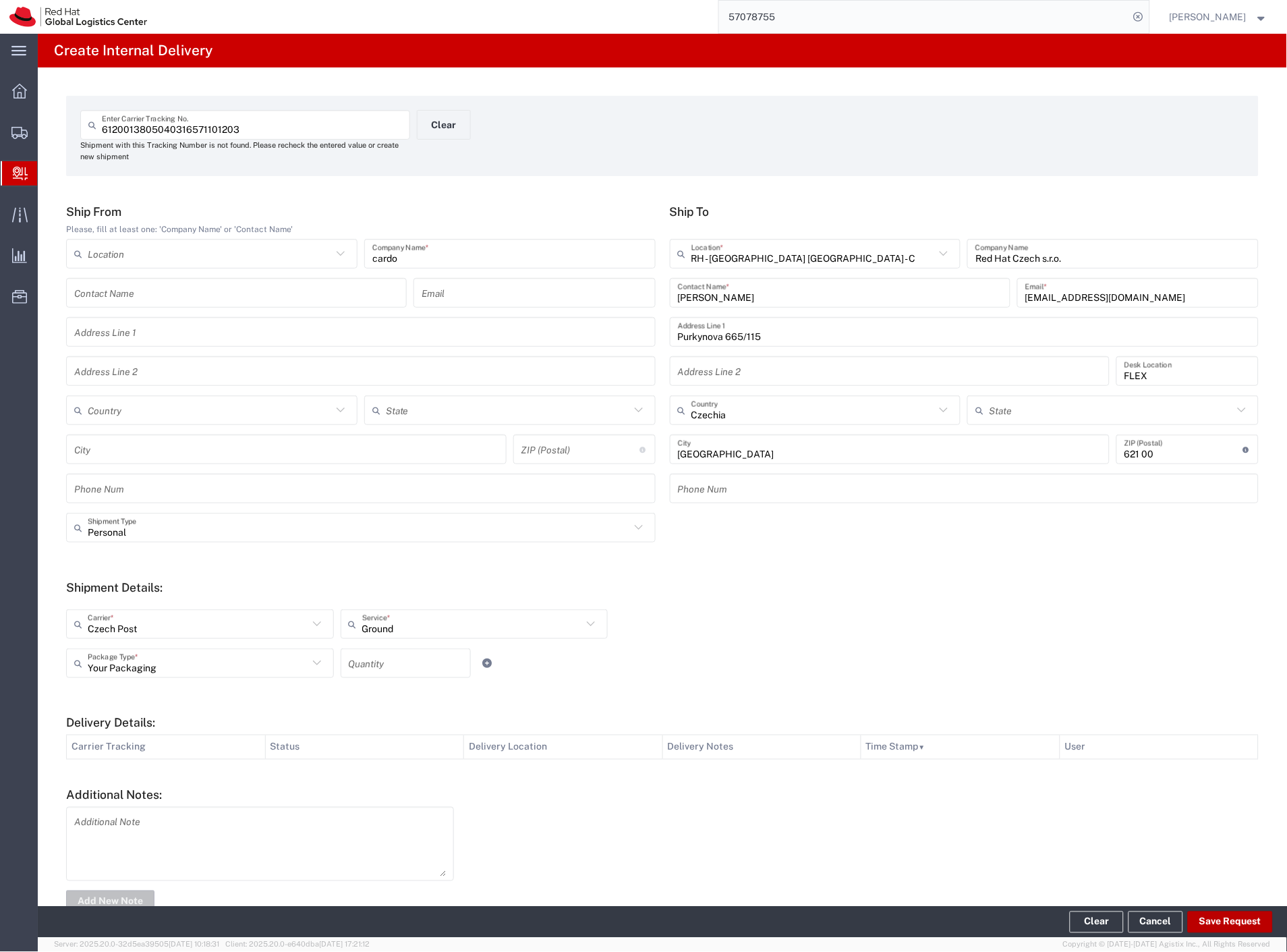
click at [1219, 924] on button "Save Request" at bounding box center [1230, 922] width 85 height 22
type input "Personal"
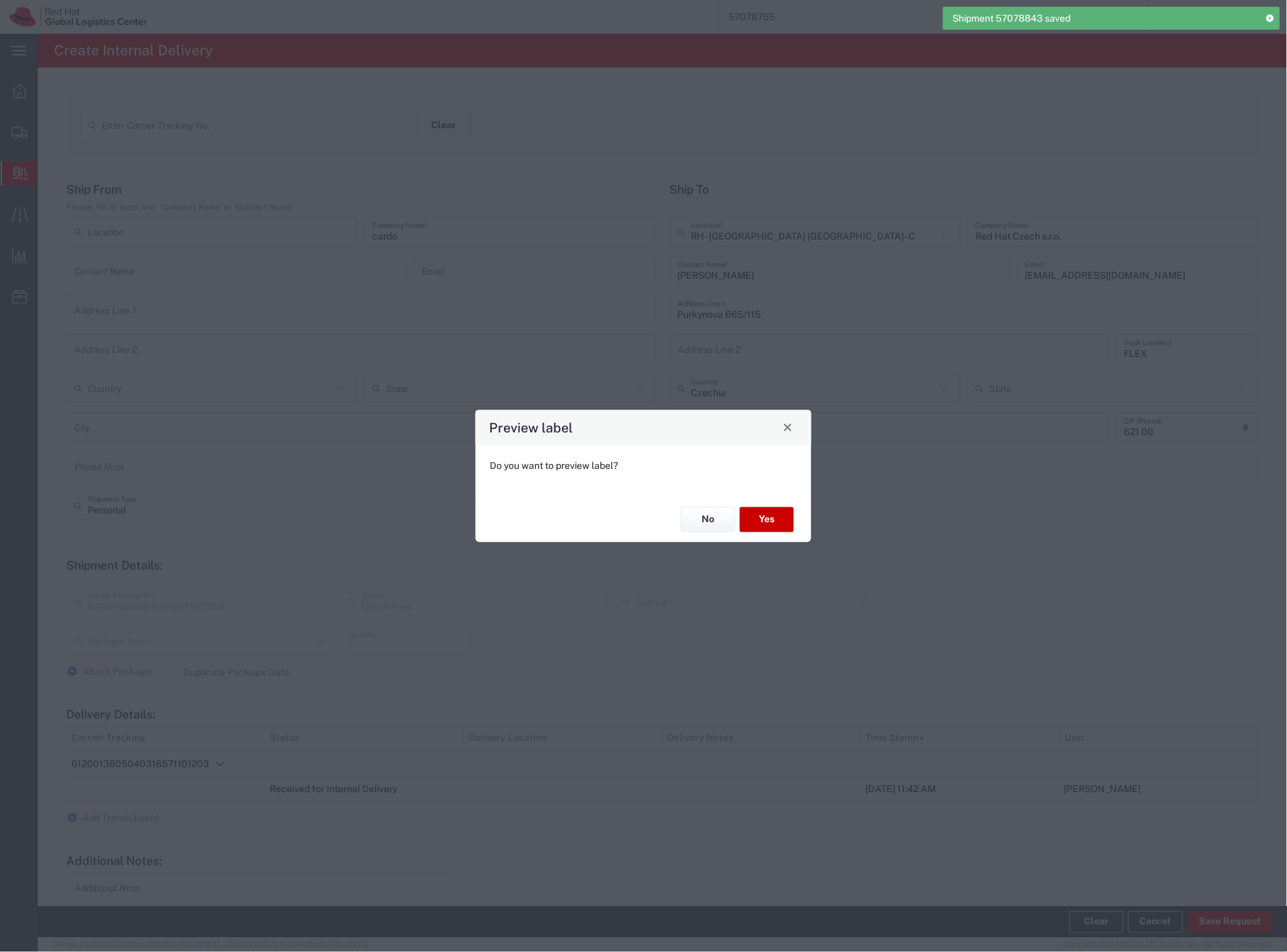
type input "Your Packaging"
type input "Ground"
click at [724, 516] on button "No" at bounding box center [708, 520] width 54 height 25
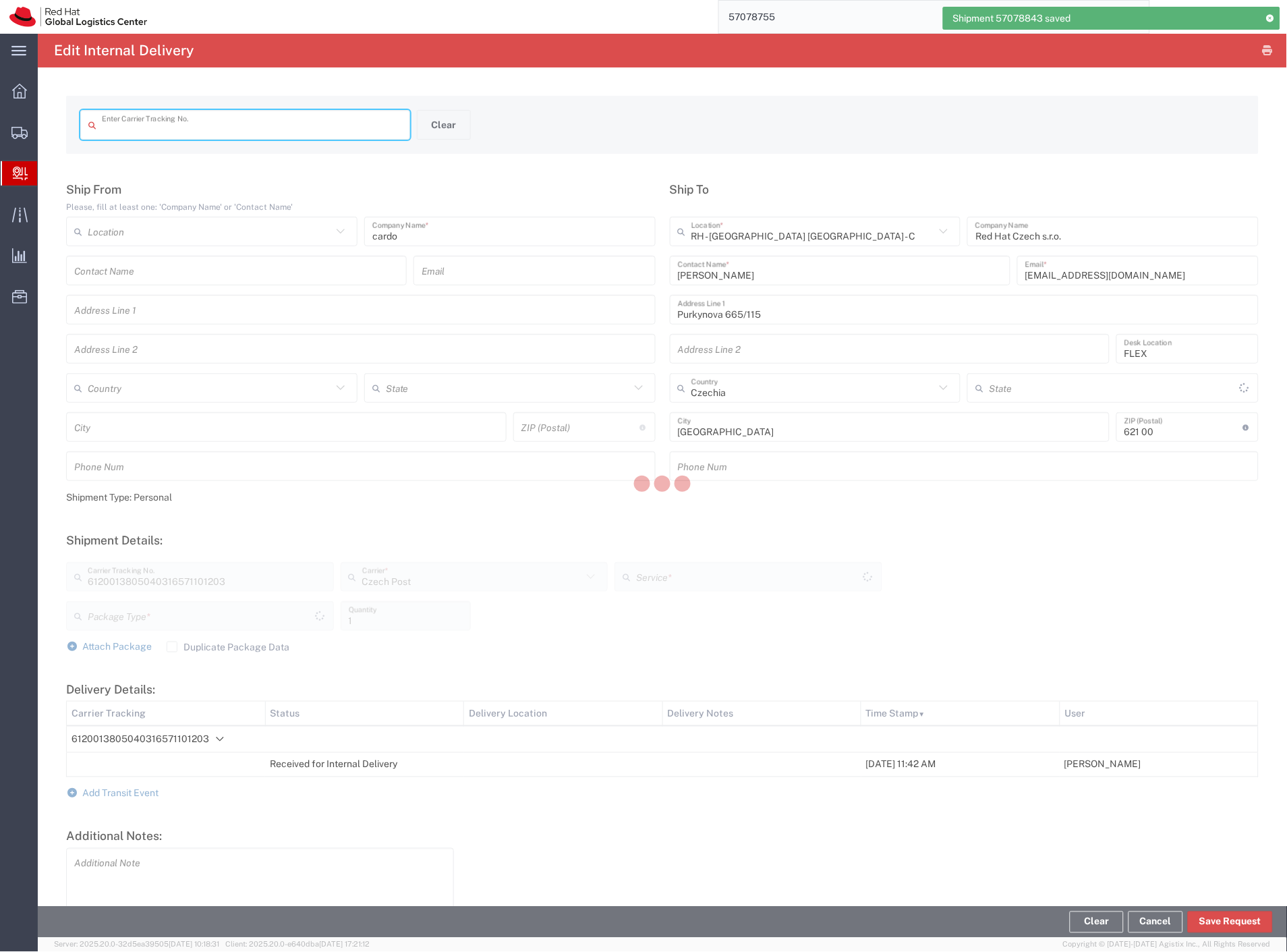
type input "6120013805040316571101203"
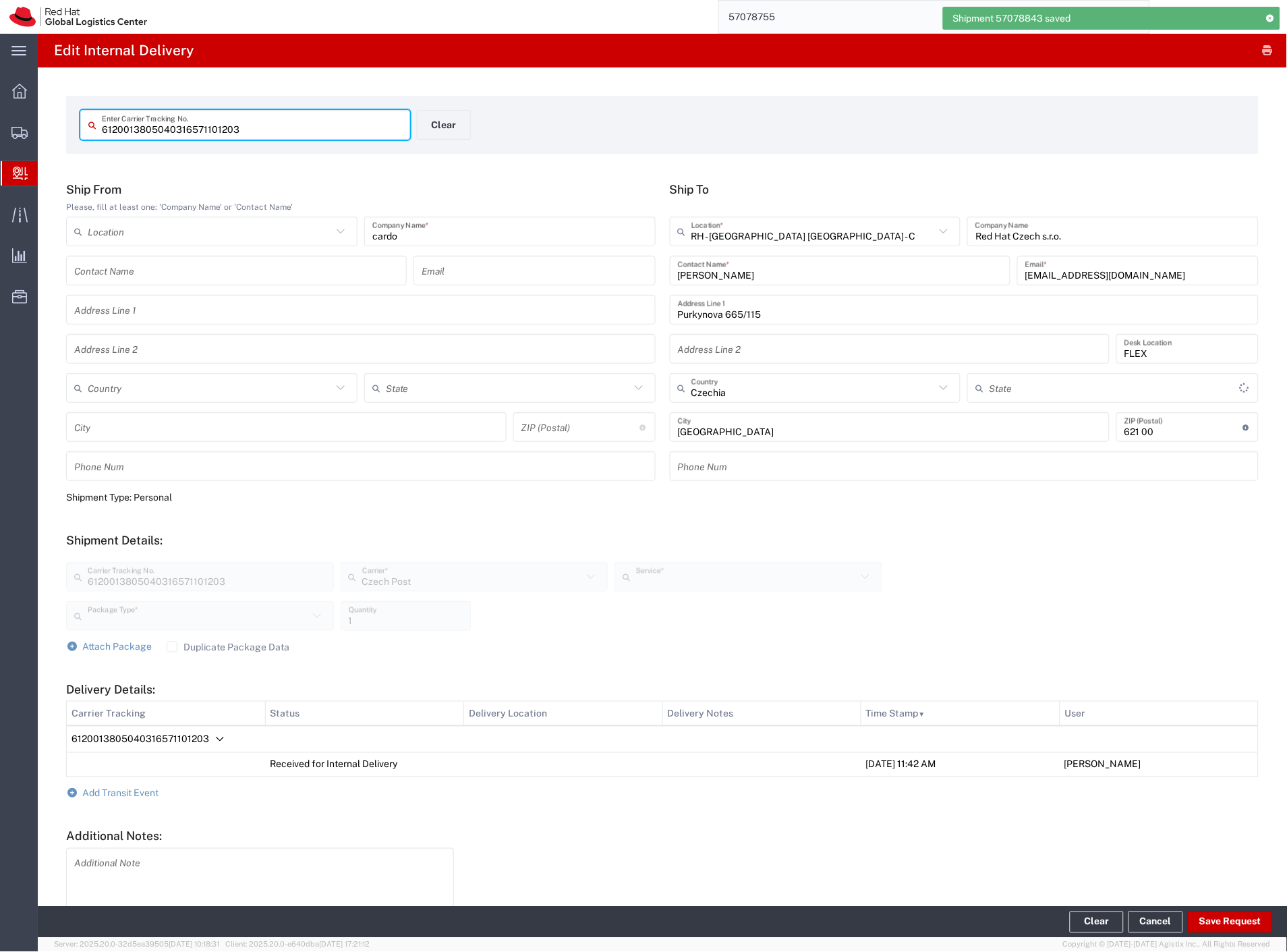
type input "Ground"
type input "Your Packaging"
click at [117, 792] on span "Add Transit Event" at bounding box center [122, 793] width 77 height 11
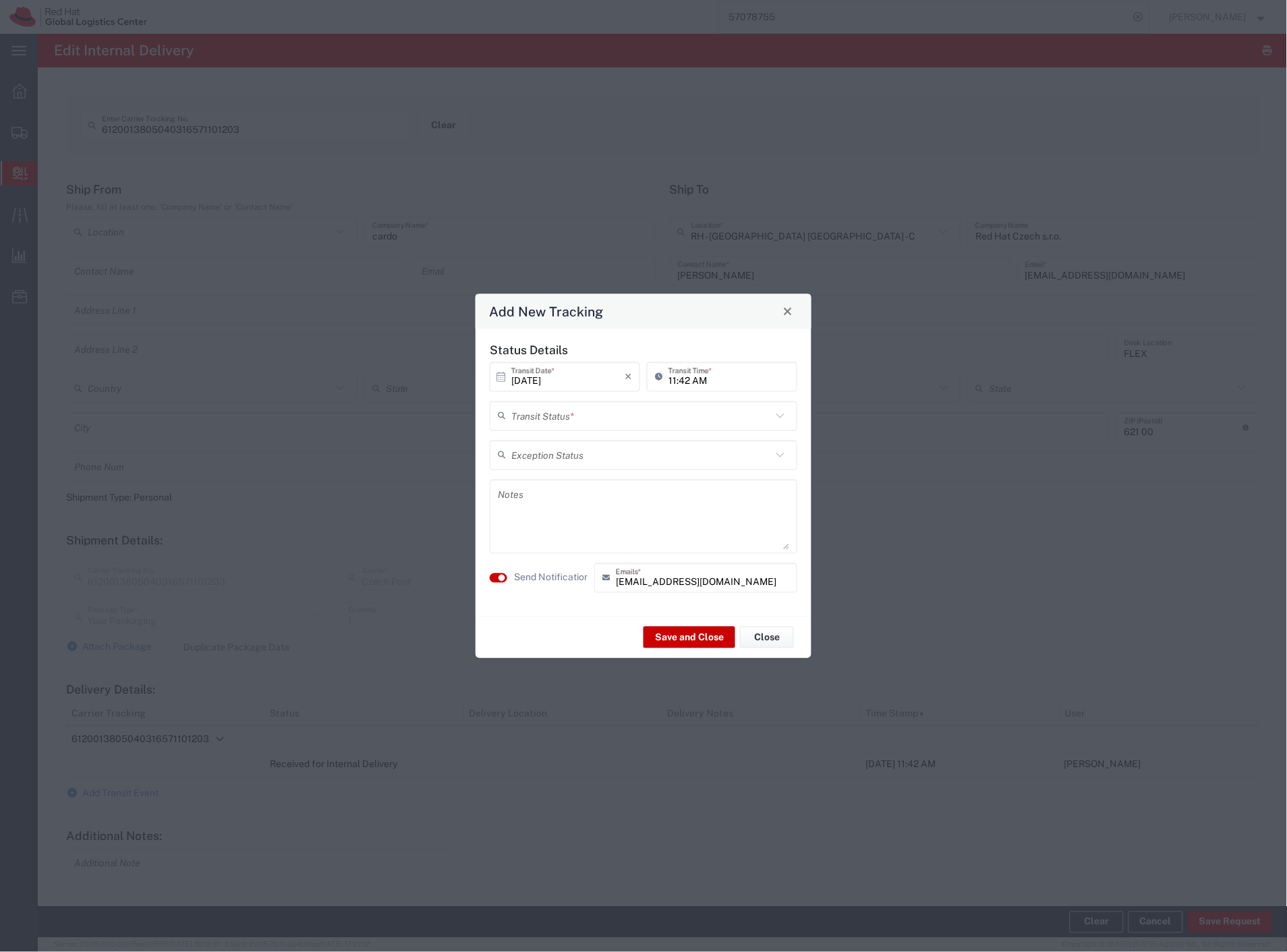
click at [697, 420] on input "text" at bounding box center [642, 416] width 260 height 24
click at [742, 631] on button "Close" at bounding box center [767, 637] width 54 height 22
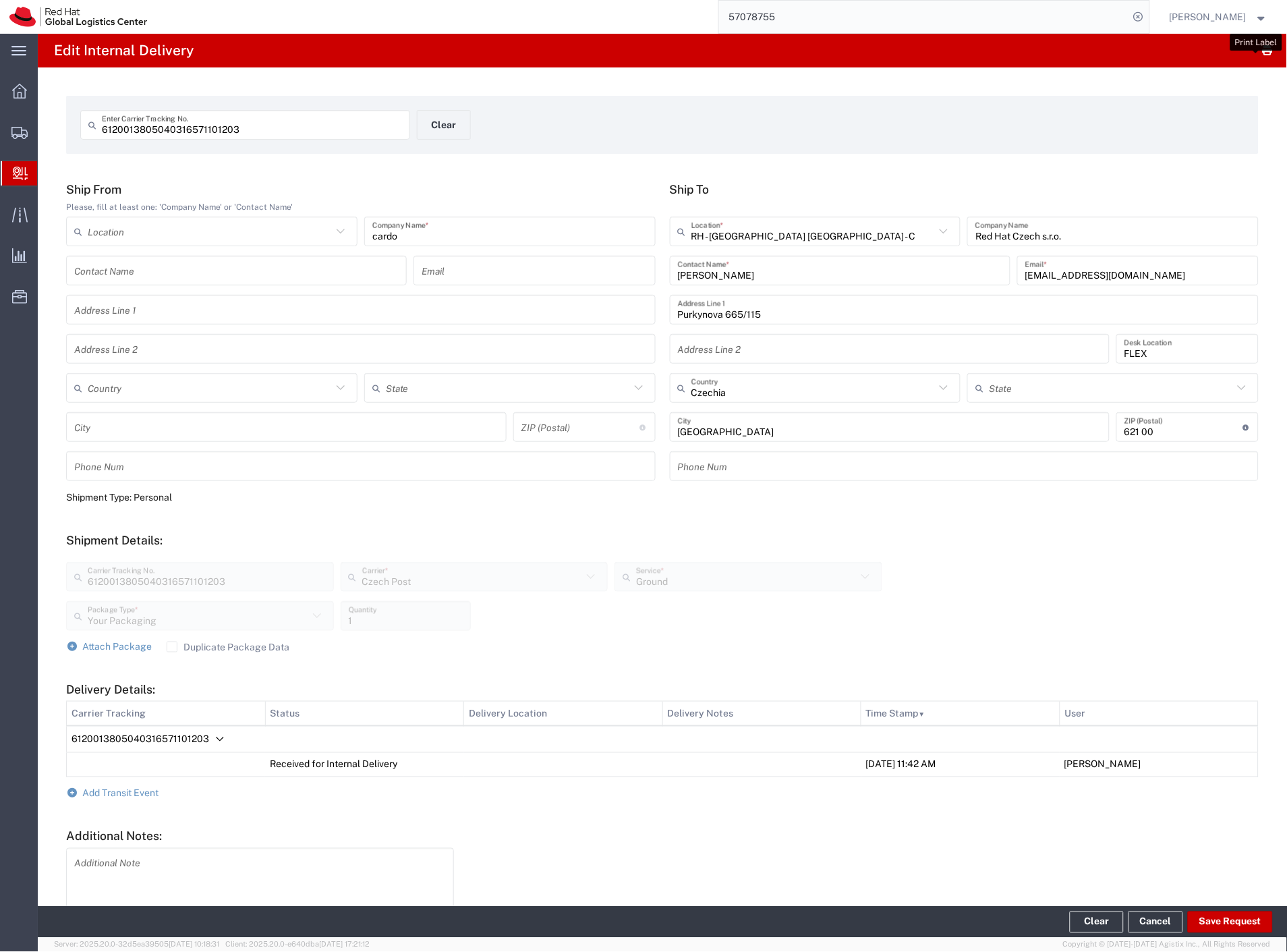
click at [1258, 54] on button "button" at bounding box center [1268, 51] width 19 height 19
click at [434, 122] on button "Clear" at bounding box center [443, 125] width 54 height 30
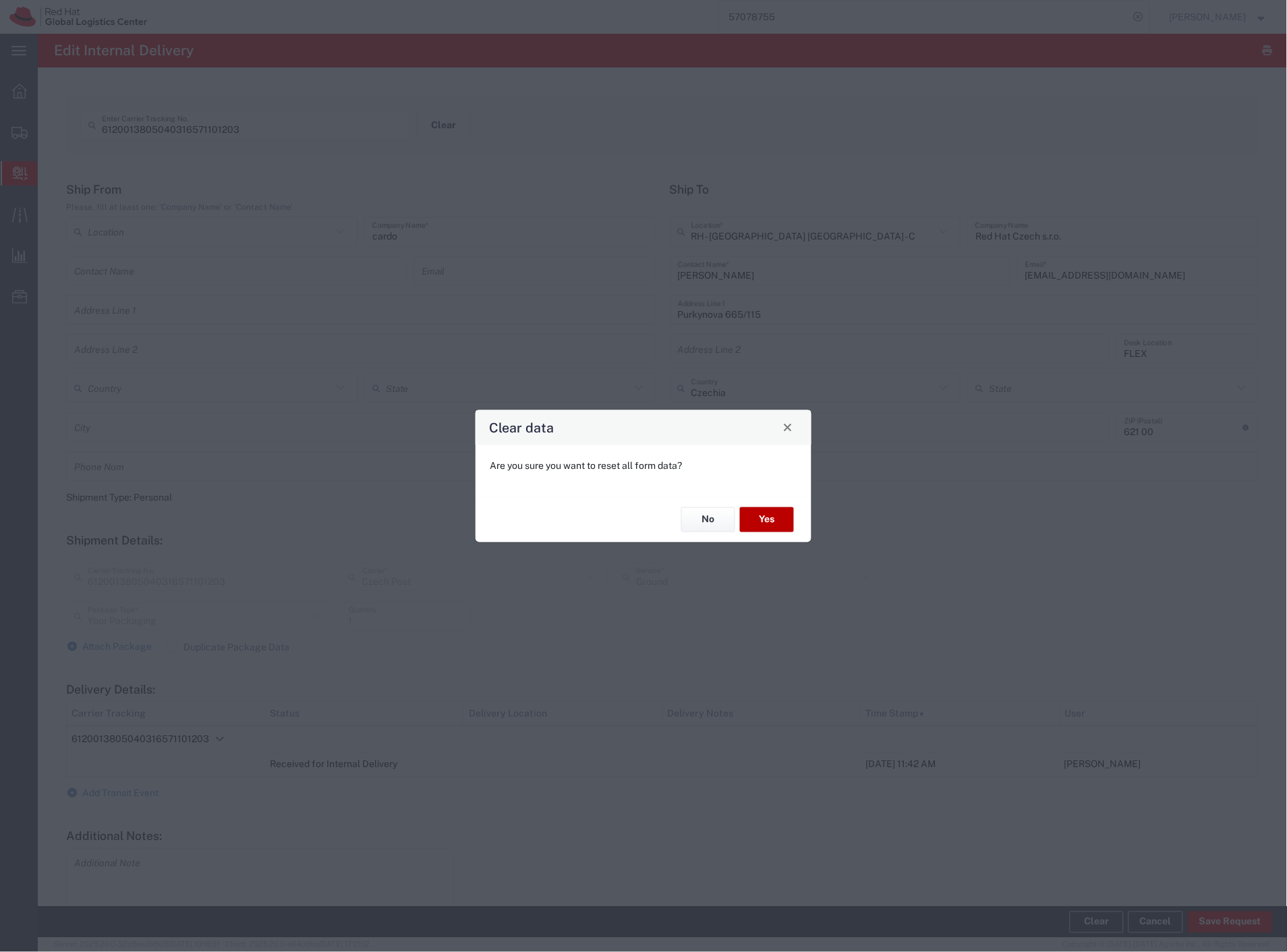
click at [783, 521] on button "Yes" at bounding box center [767, 520] width 54 height 25
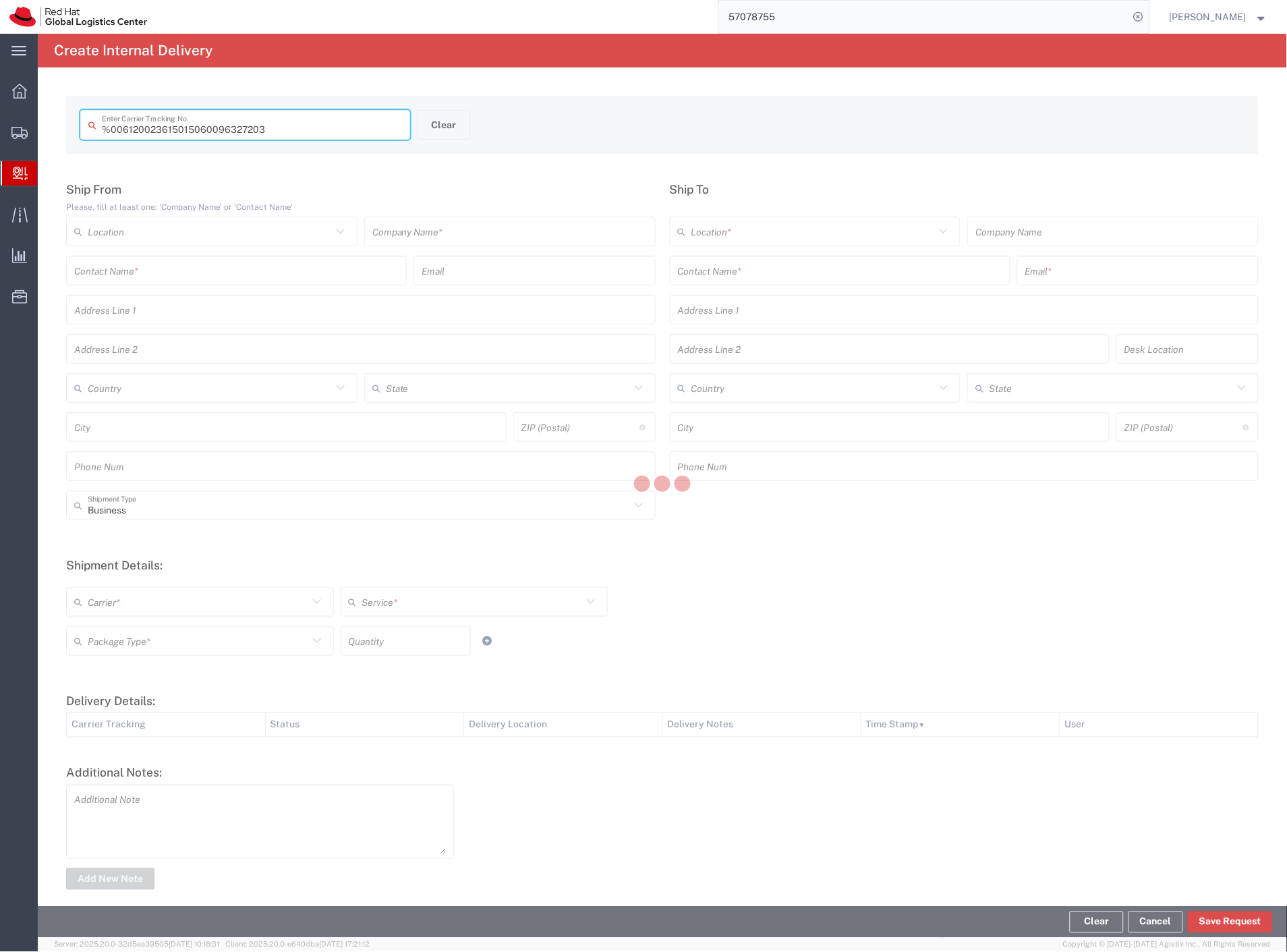
type input " 6120023615015060096327203"
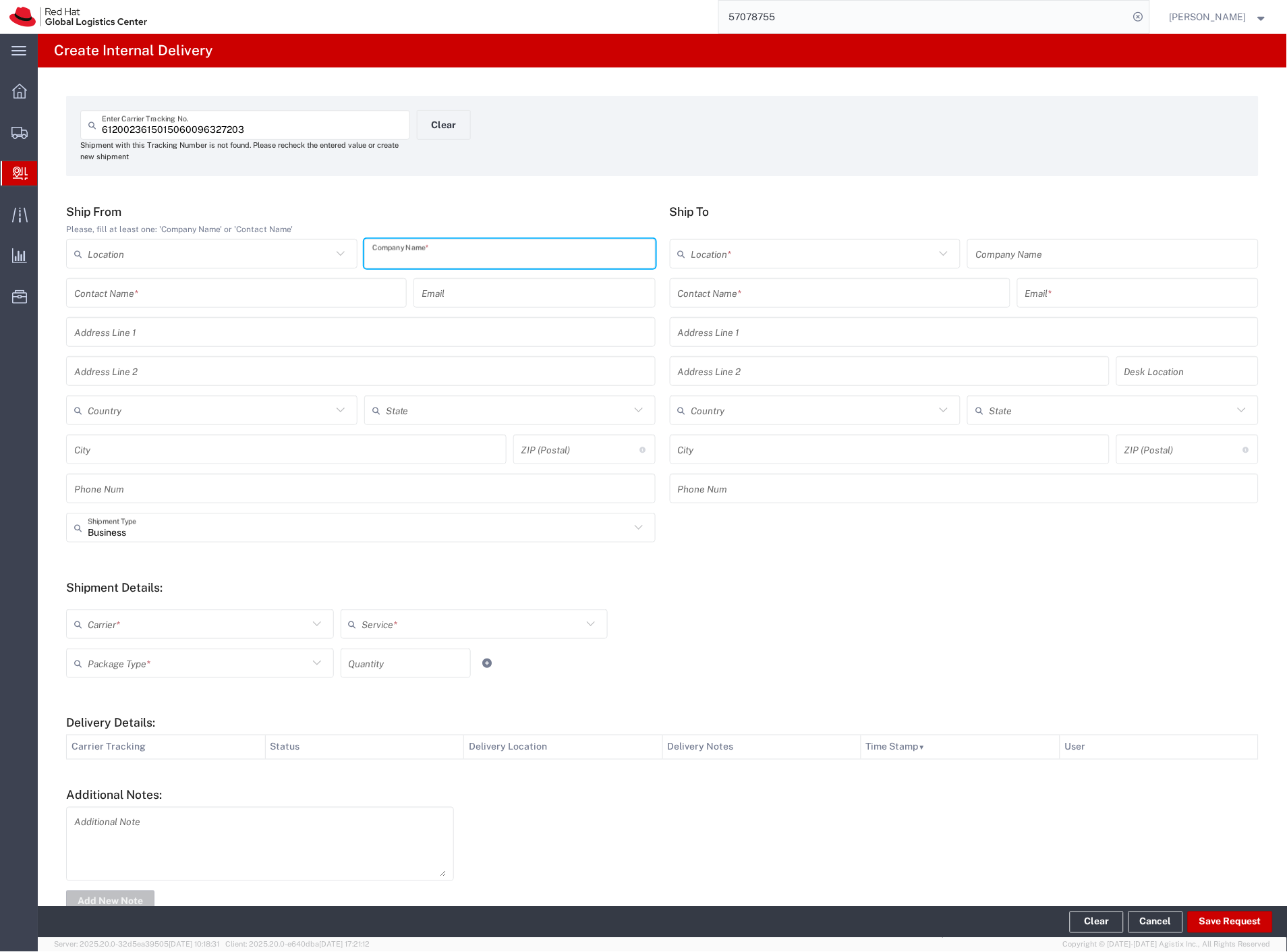
click at [446, 243] on input "text" at bounding box center [509, 254] width 275 height 24
type input "tchibo"
click at [813, 283] on input "text" at bounding box center [840, 293] width 325 height 24
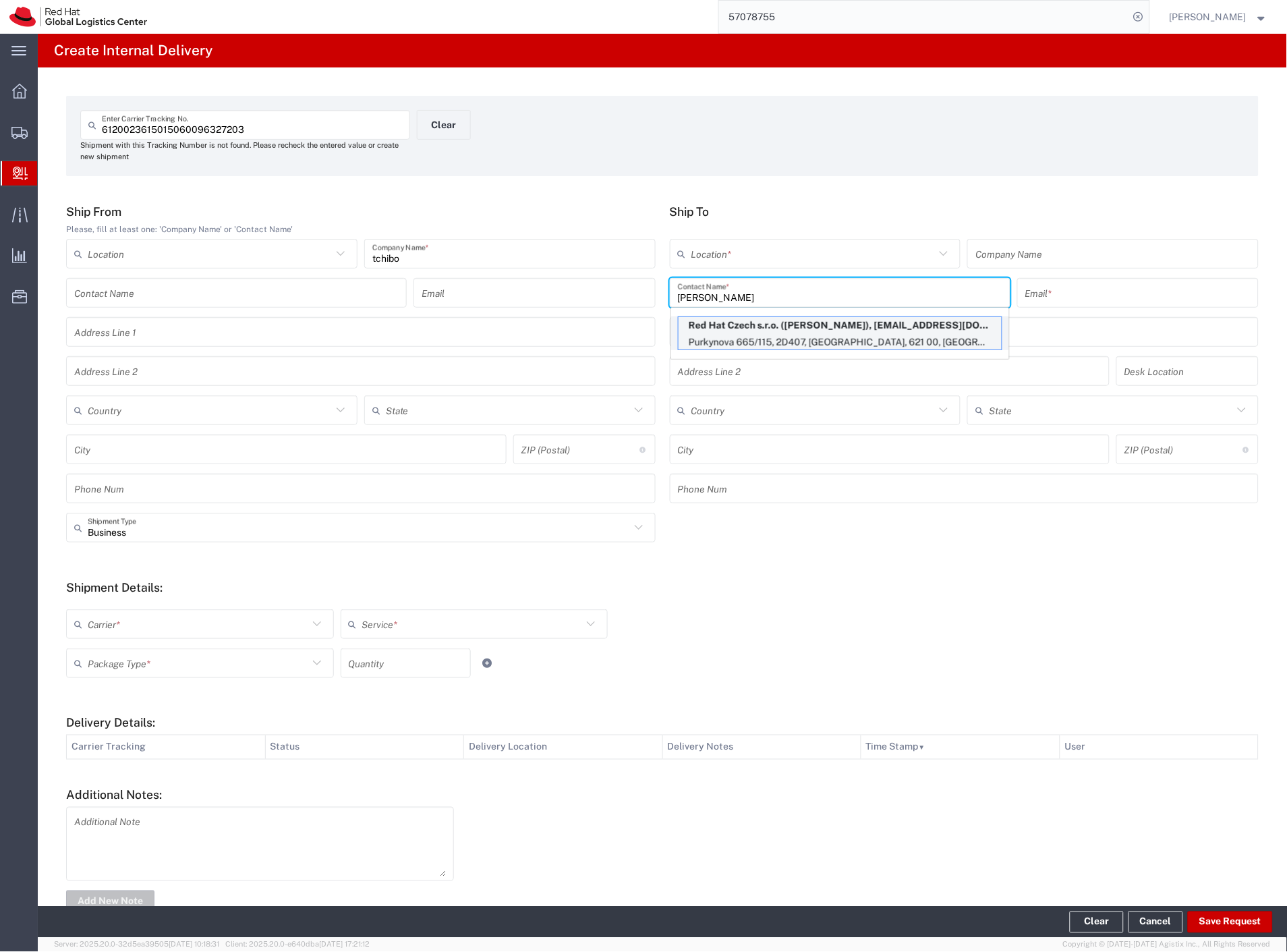
type input "[PERSON_NAME]"
click at [804, 334] on p "Purkynova 665/115, 2D407, [GEOGRAPHIC_DATA], 621 00, [GEOGRAPHIC_DATA]" at bounding box center [840, 343] width 323 height 17
type input "RH - [GEOGRAPHIC_DATA] [GEOGRAPHIC_DATA] - C"
type input "Red Hat Czech s.r.o."
type input "[PERSON_NAME]"
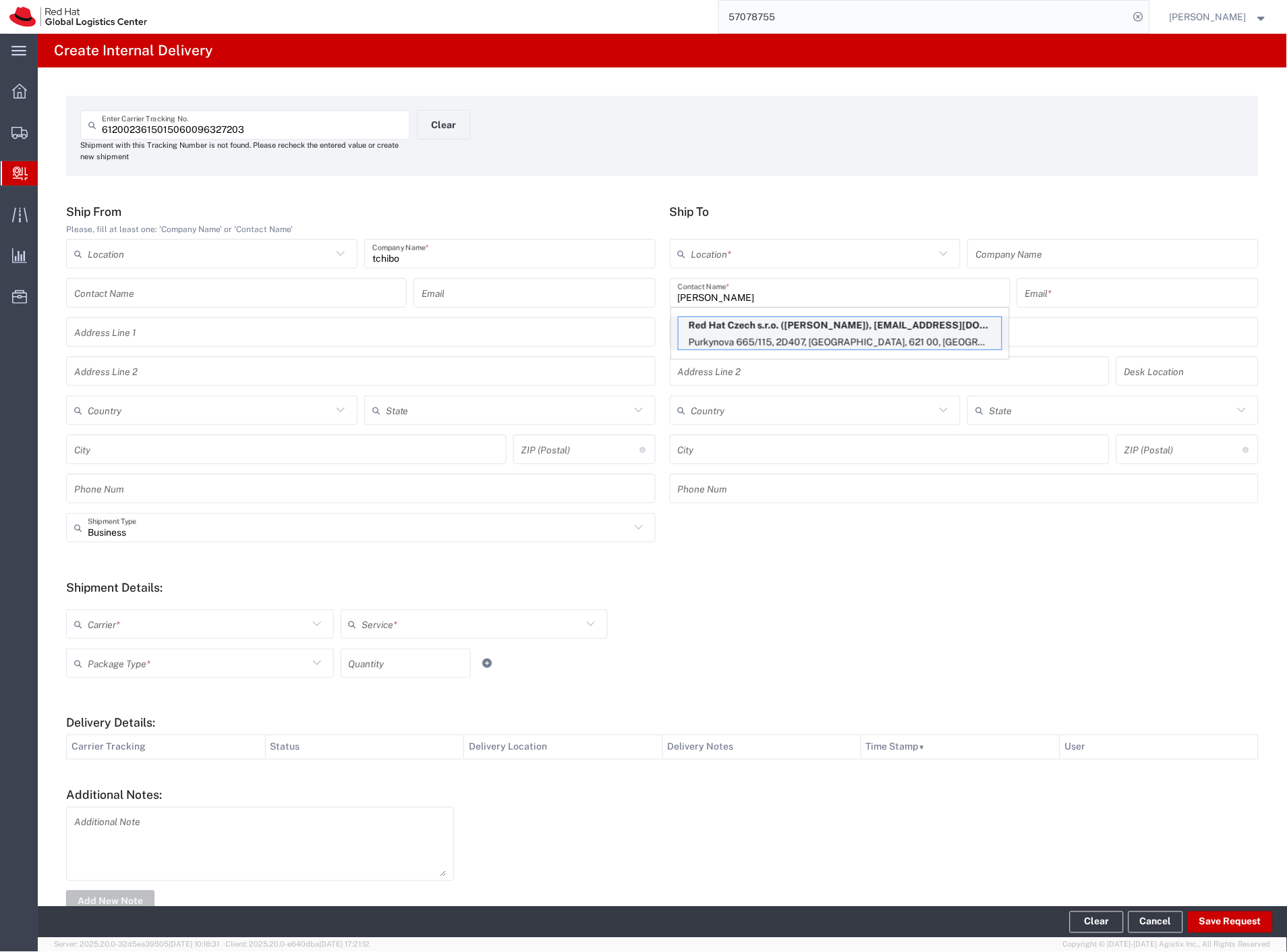
type input "[EMAIL_ADDRESS][DOMAIN_NAME]"
type input "Purkynova 665/115"
type input "2D407"
type input "Czechia"
type input "[GEOGRAPHIC_DATA]"
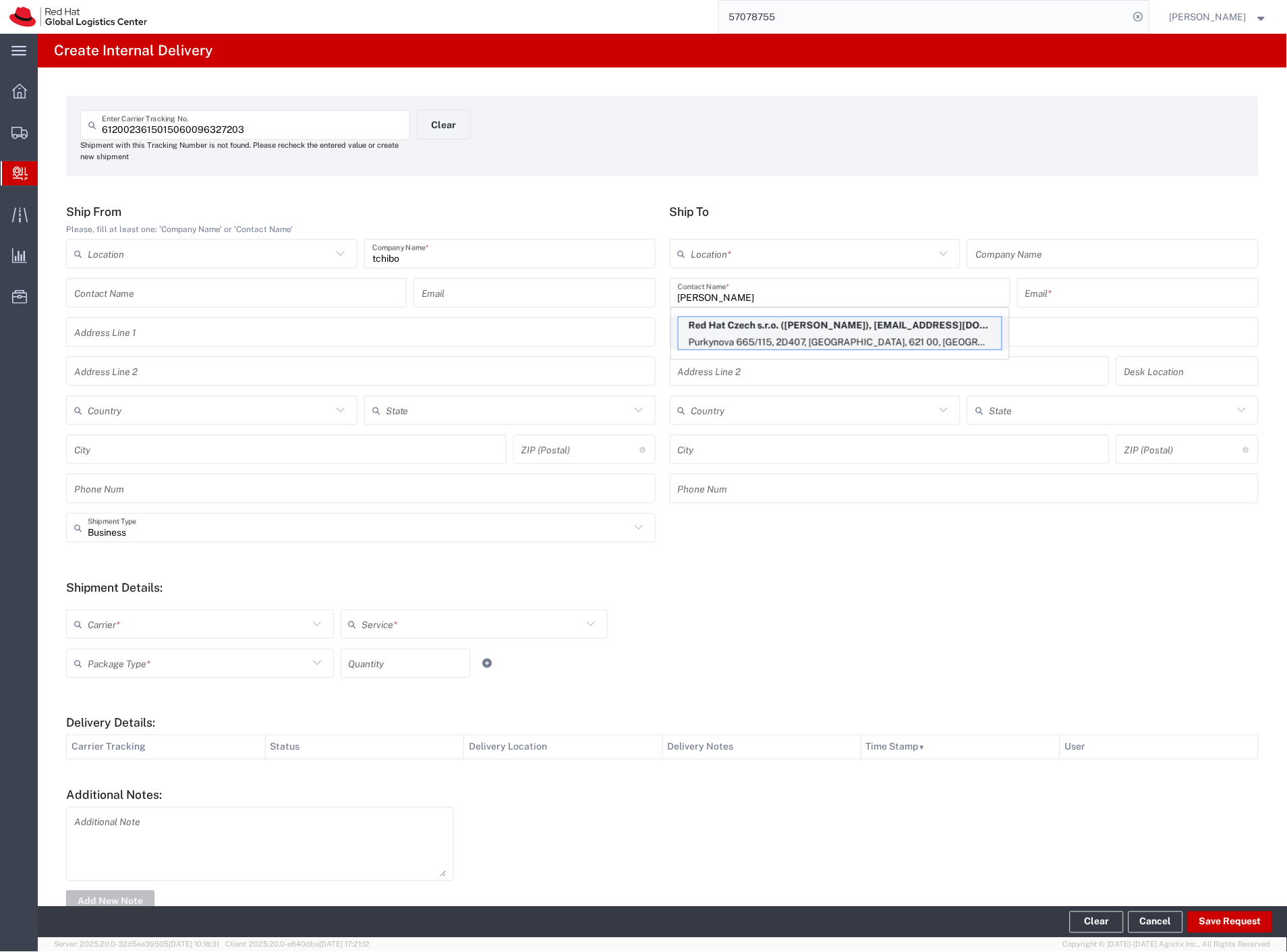
type input "621 00"
type input "420532270212"
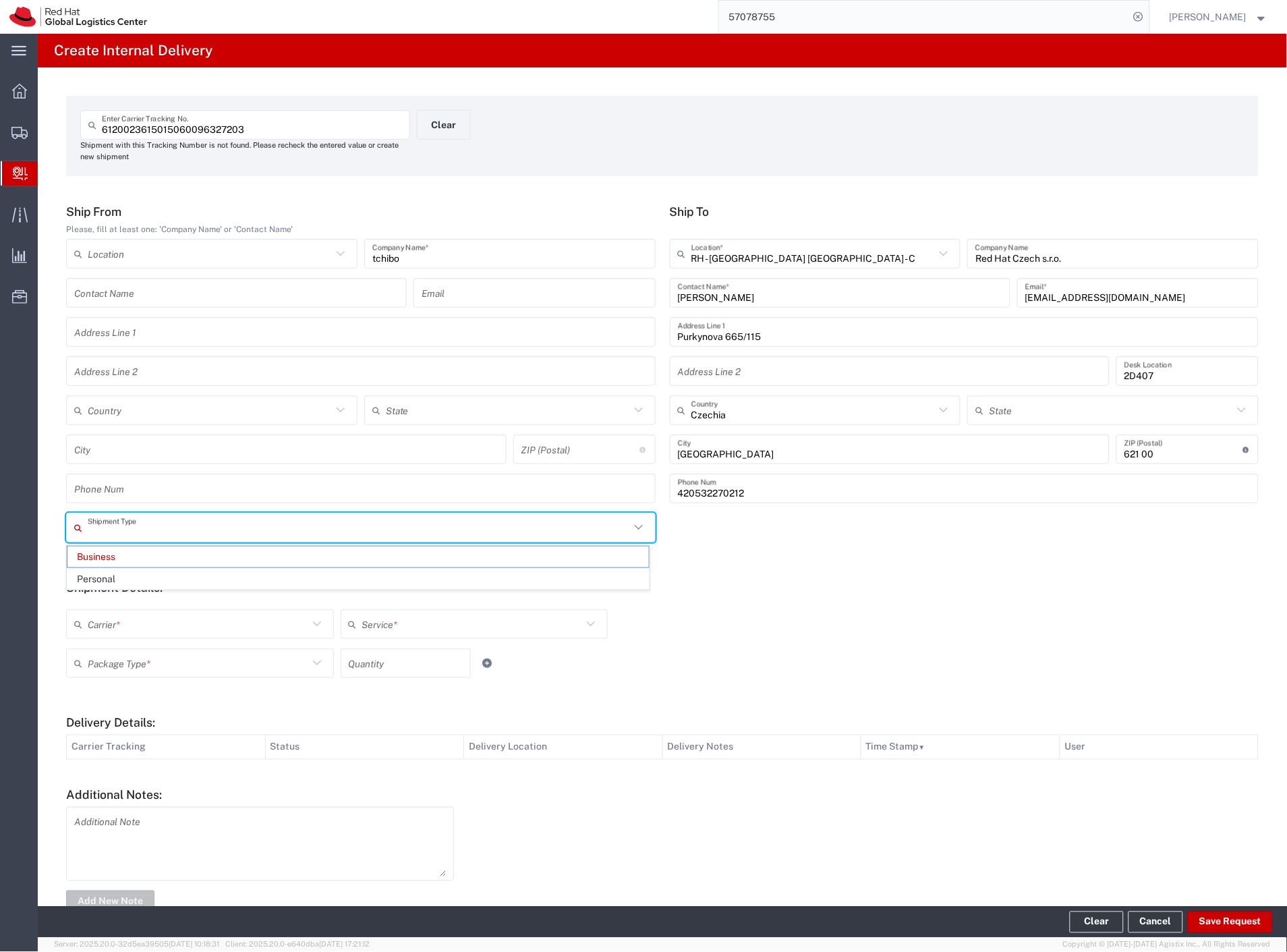
click at [140, 534] on input "text" at bounding box center [359, 528] width 542 height 24
click at [128, 576] on span "Personal" at bounding box center [357, 579] width 581 height 21
type input "Personal"
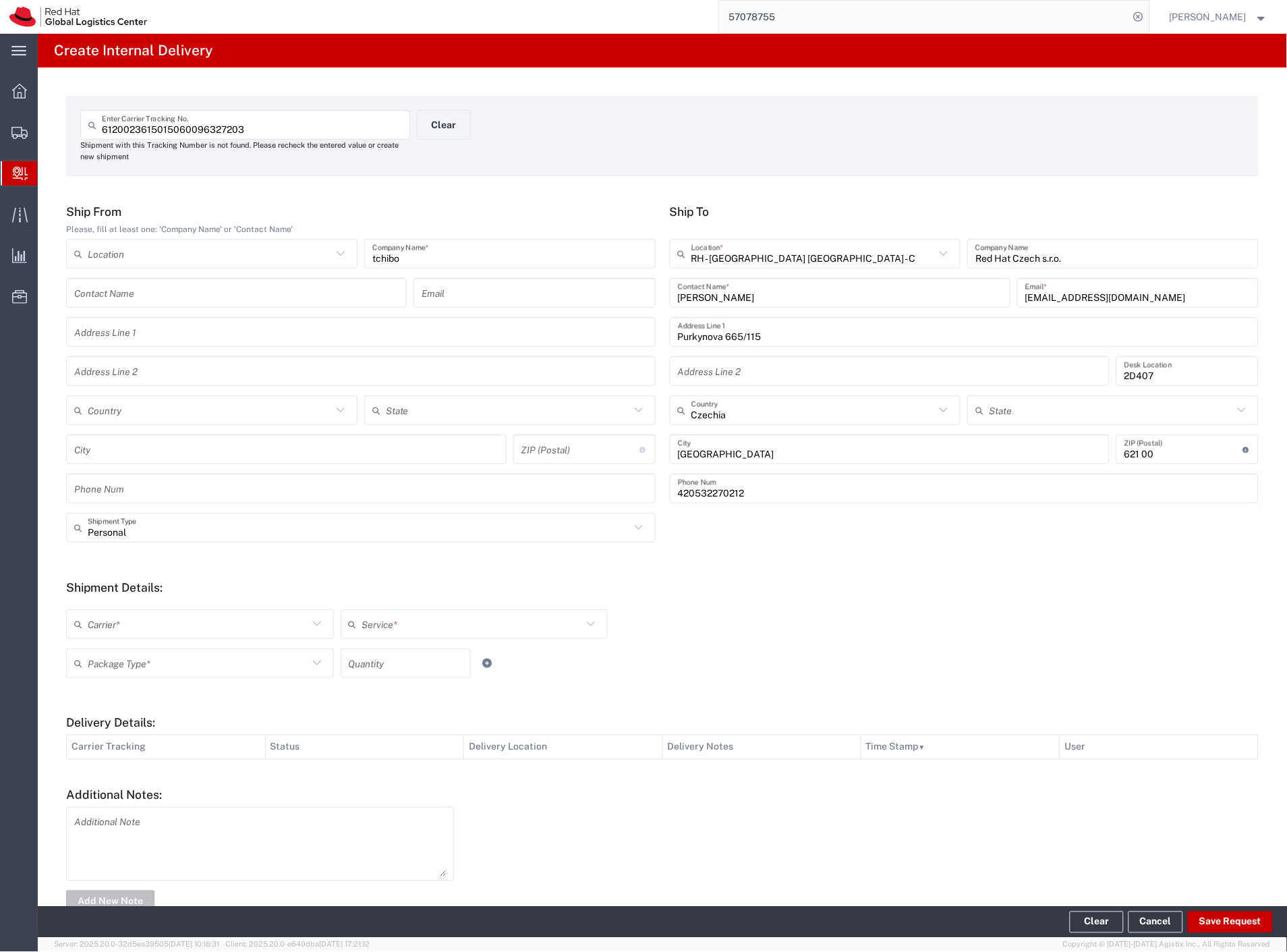
drag, startPoint x: 117, startPoint y: 623, endPoint x: 115, endPoint y: 630, distance: 7.3
click at [117, 625] on input "text" at bounding box center [198, 624] width 220 height 24
click at [110, 650] on span "Czech Post" at bounding box center [198, 653] width 262 height 21
type input "Czech Post"
type input "Ground"
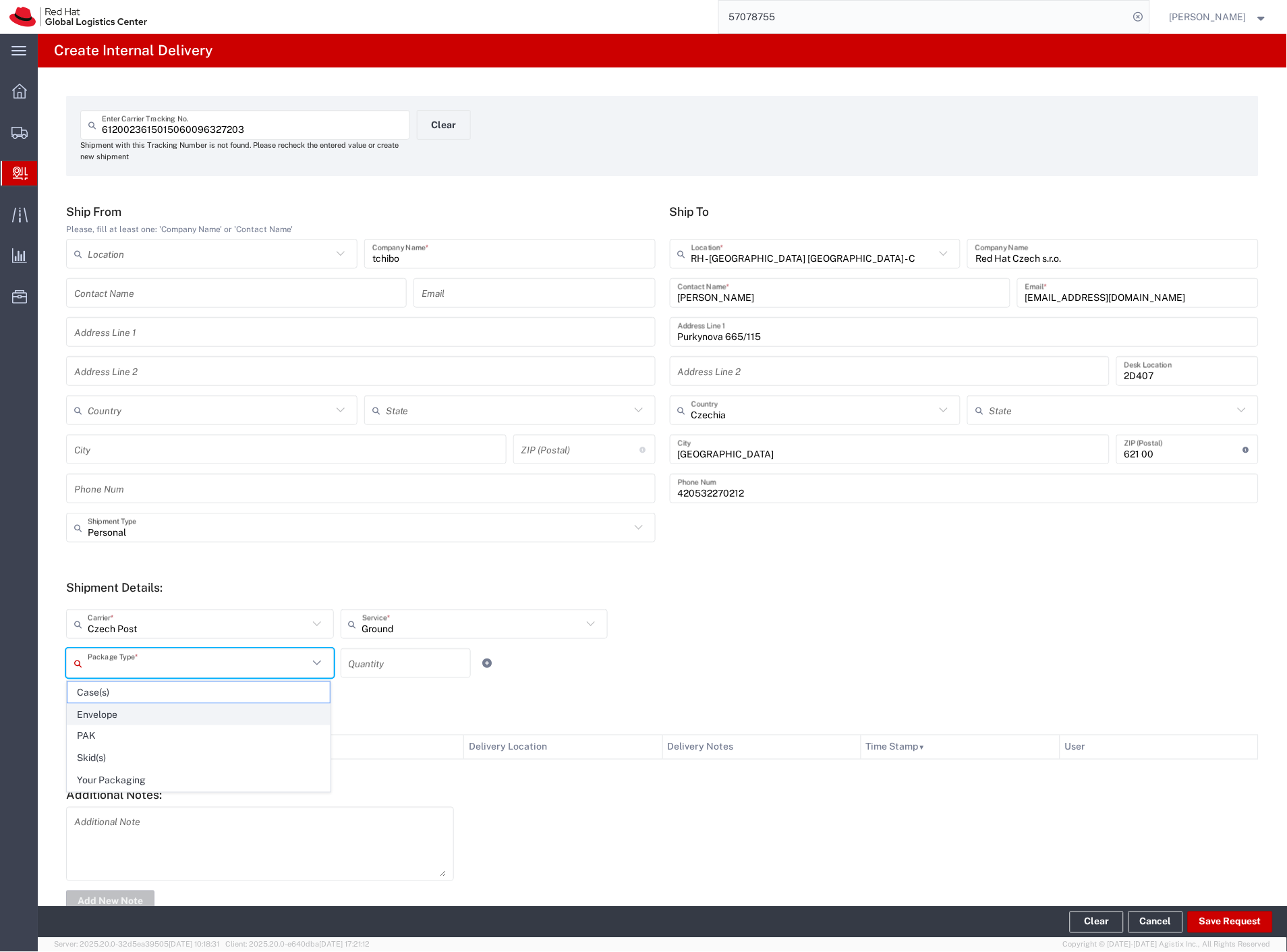
drag, startPoint x: 111, startPoint y: 669, endPoint x: 125, endPoint y: 722, distance: 54.8
click at [113, 676] on div "Package Type *" at bounding box center [200, 663] width 268 height 30
click at [163, 785] on span "Your Packaging" at bounding box center [198, 781] width 262 height 21
type input "Your Packaging"
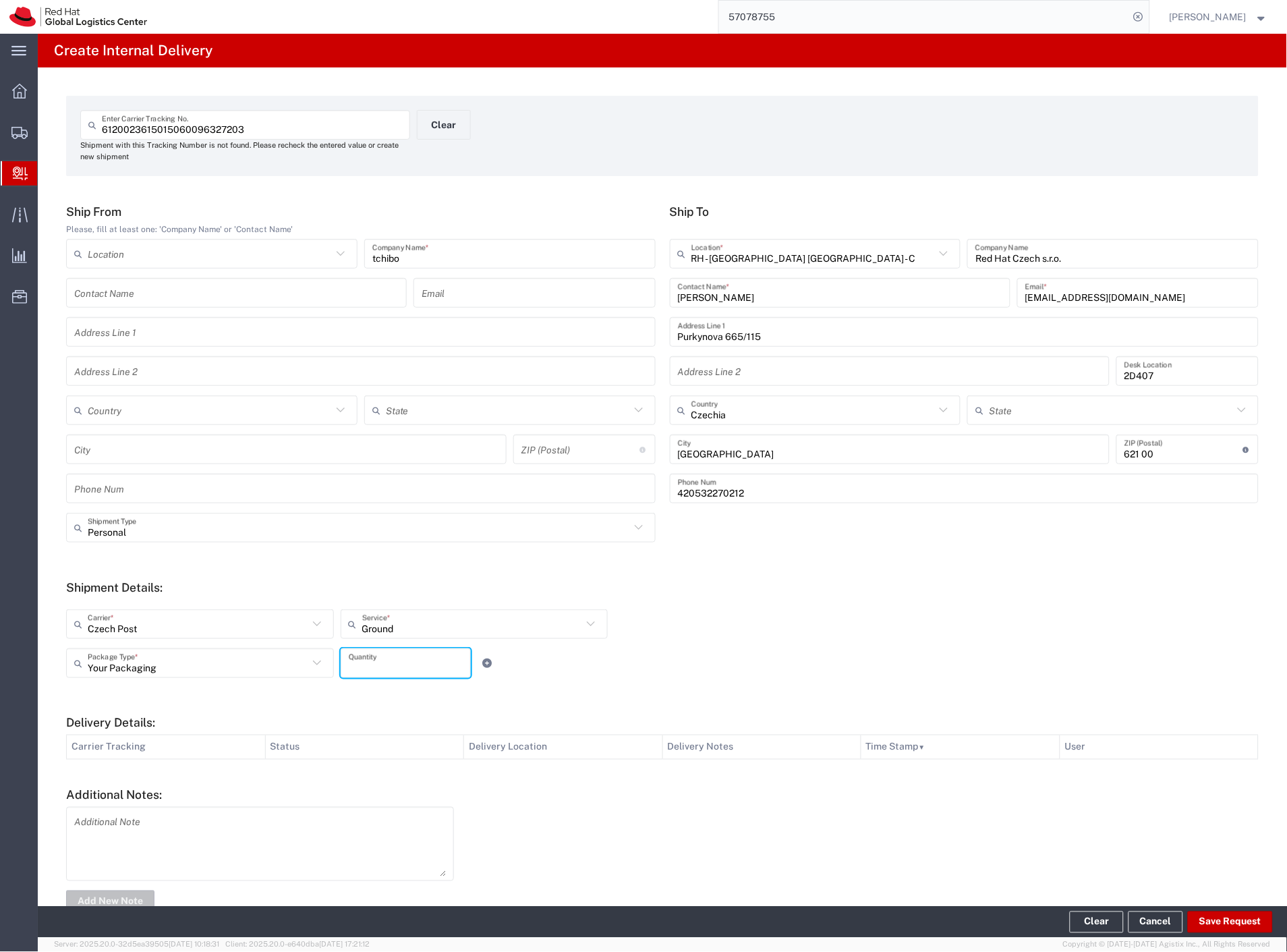
click at [409, 664] on input "number" at bounding box center [405, 663] width 114 height 24
type input "2"
click at [1224, 920] on button "Save Request" at bounding box center [1230, 922] width 85 height 22
type input "Personal"
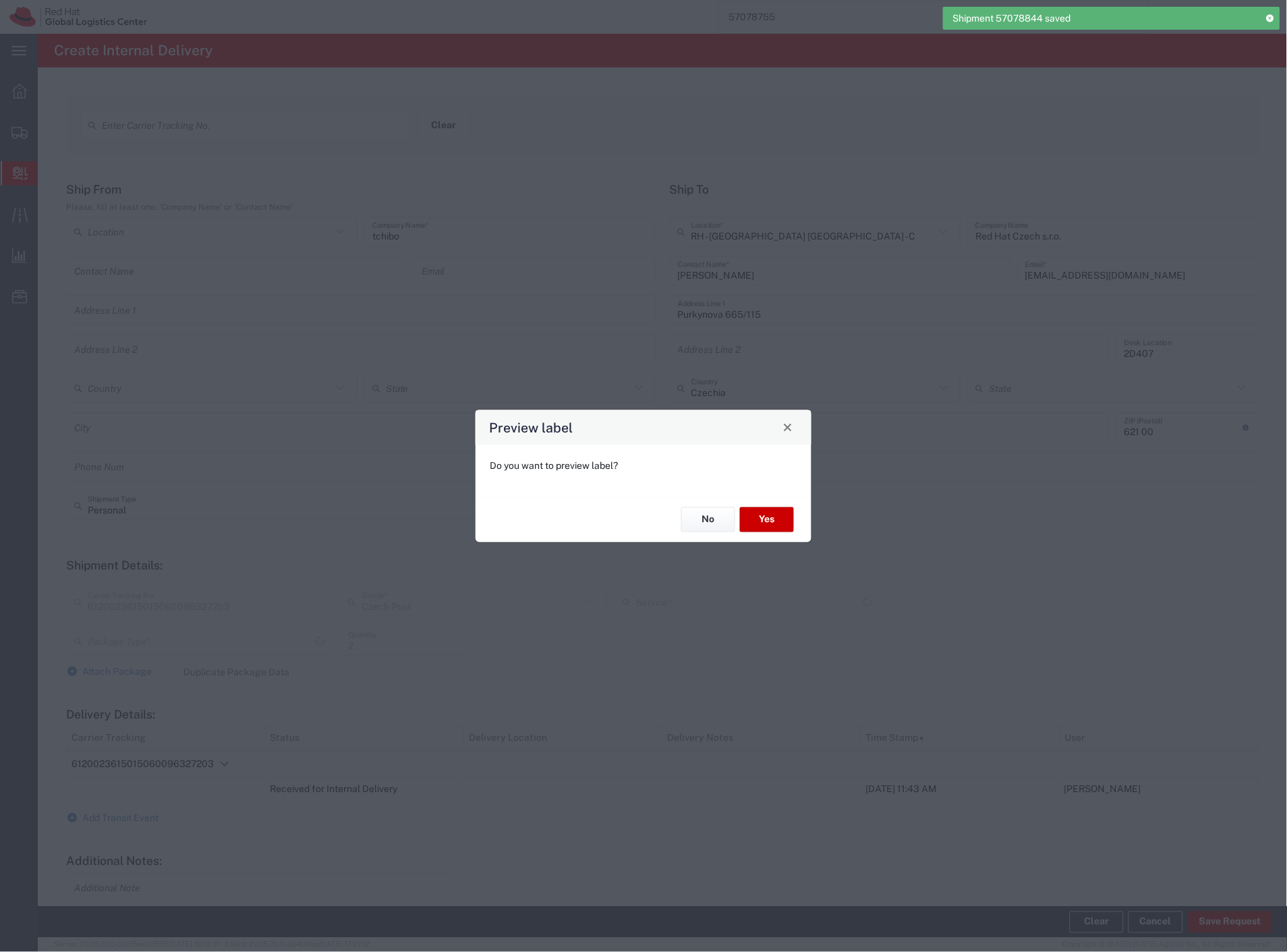
type input "Your Packaging"
type input "Ground"
click at [777, 521] on button "Yes" at bounding box center [767, 520] width 54 height 25
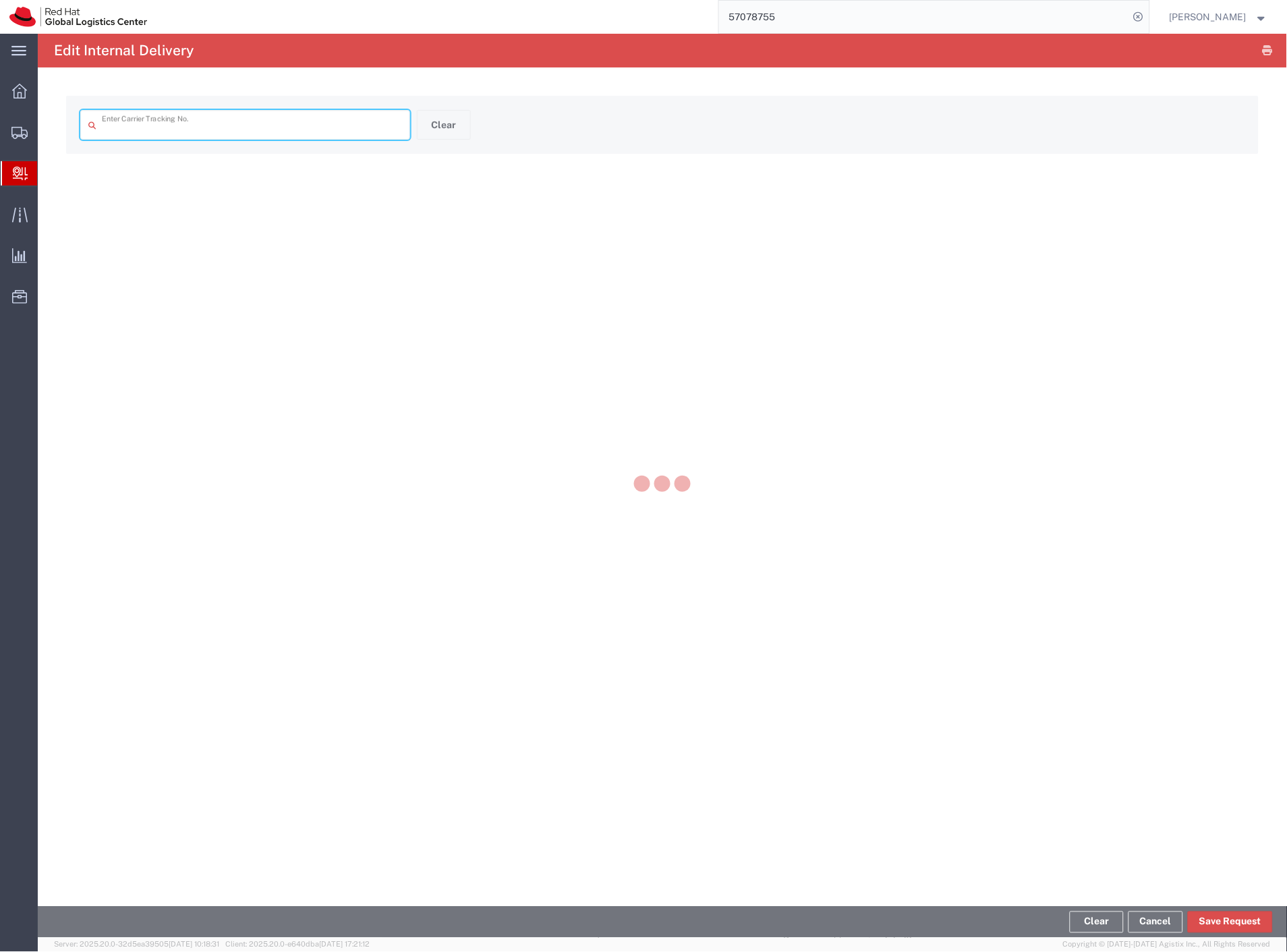
type input "6120023615015060096327203"
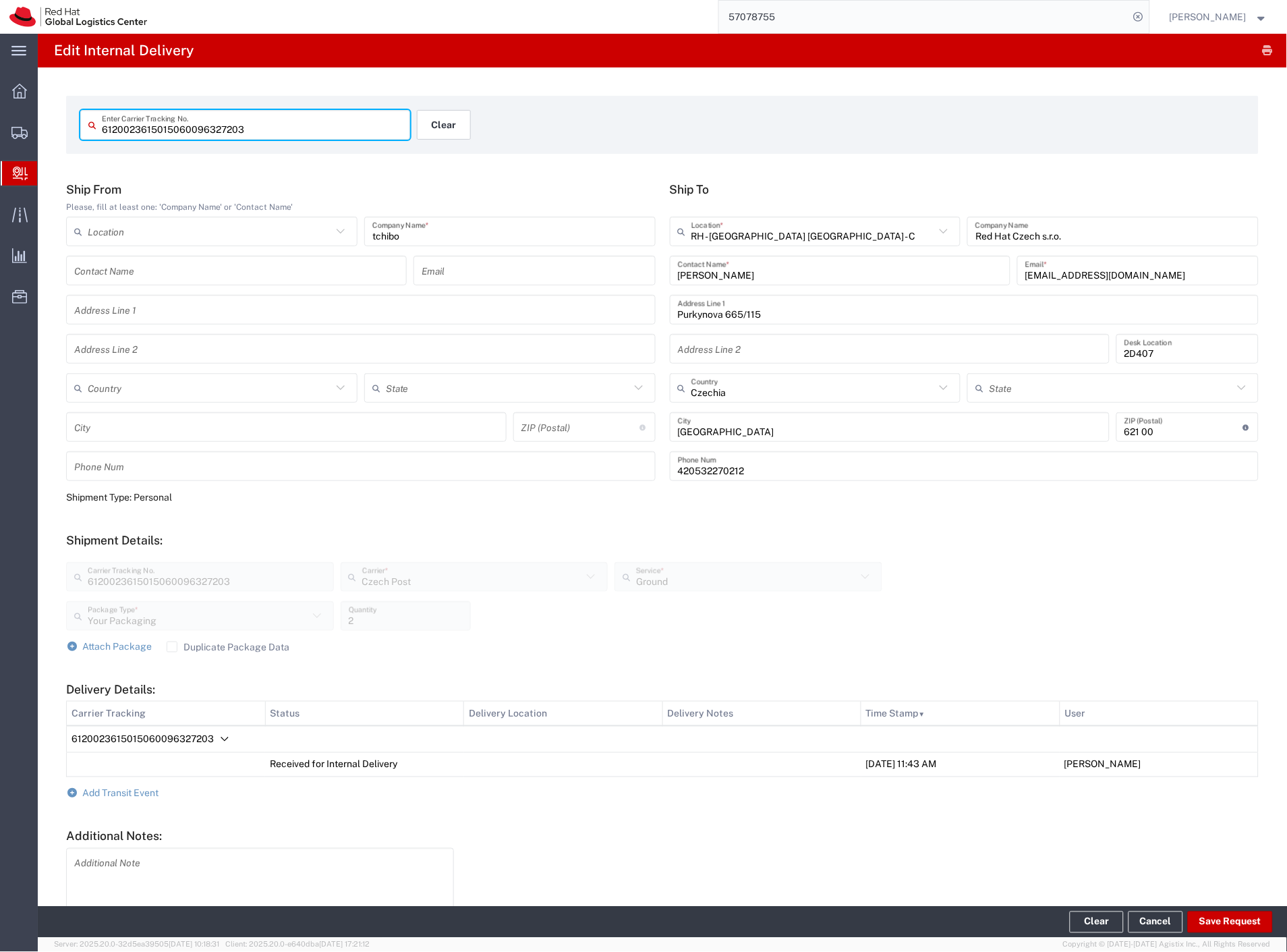
click at [435, 129] on button "Clear" at bounding box center [443, 125] width 54 height 30
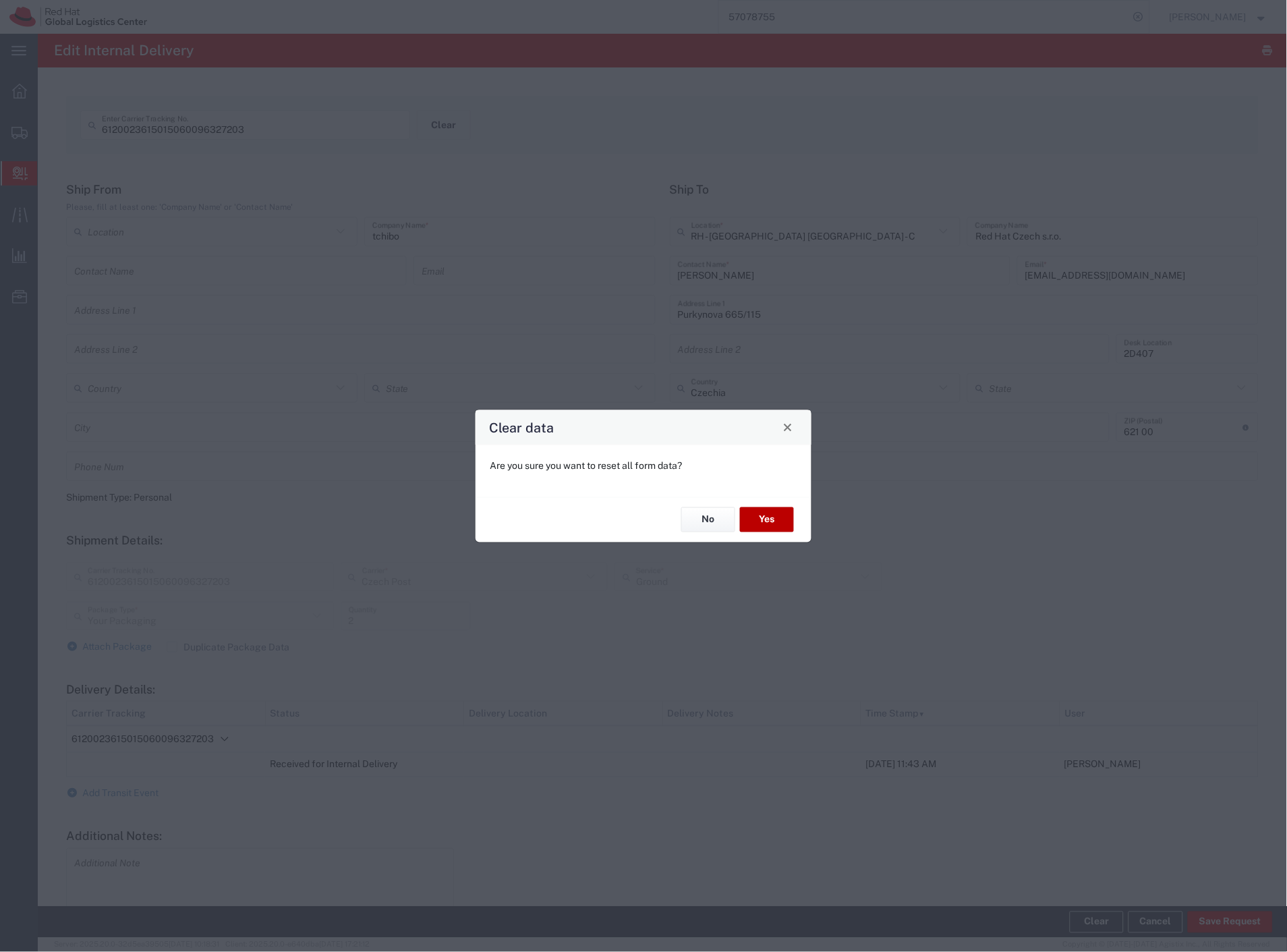
click at [781, 518] on button "Yes" at bounding box center [767, 520] width 54 height 25
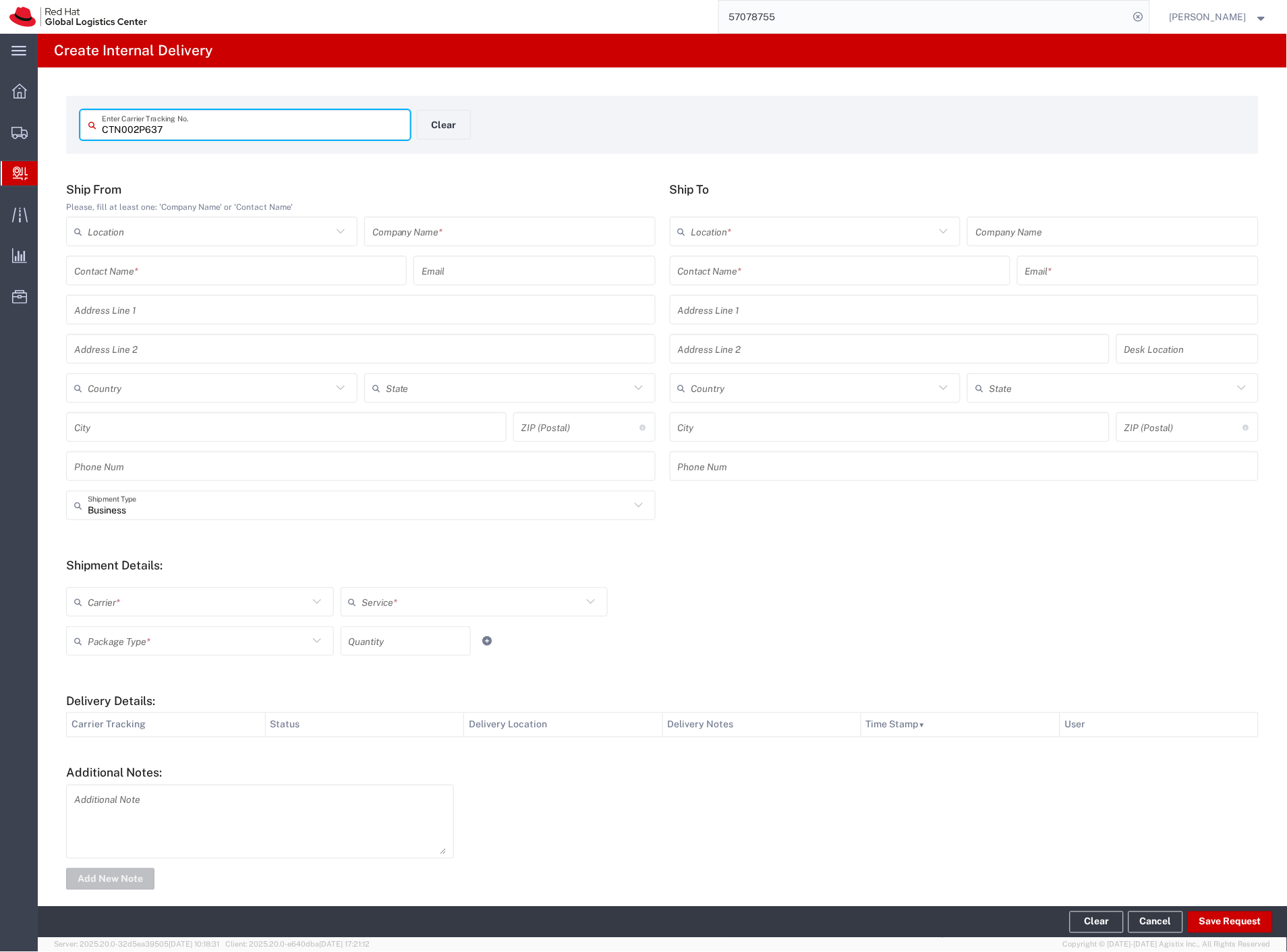
type input "CTN002P637"
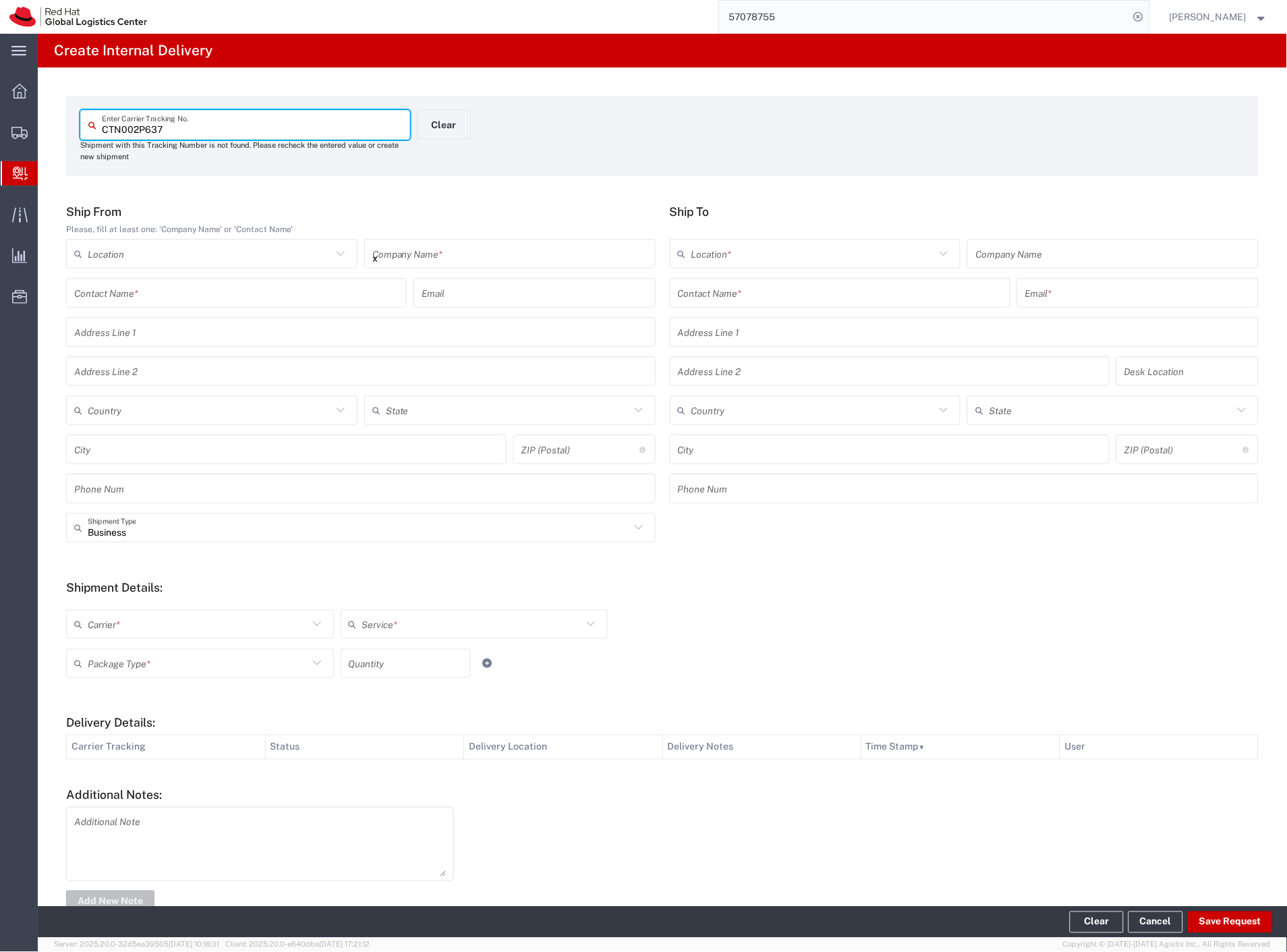
click at [561, 253] on input "x" at bounding box center [509, 254] width 275 height 24
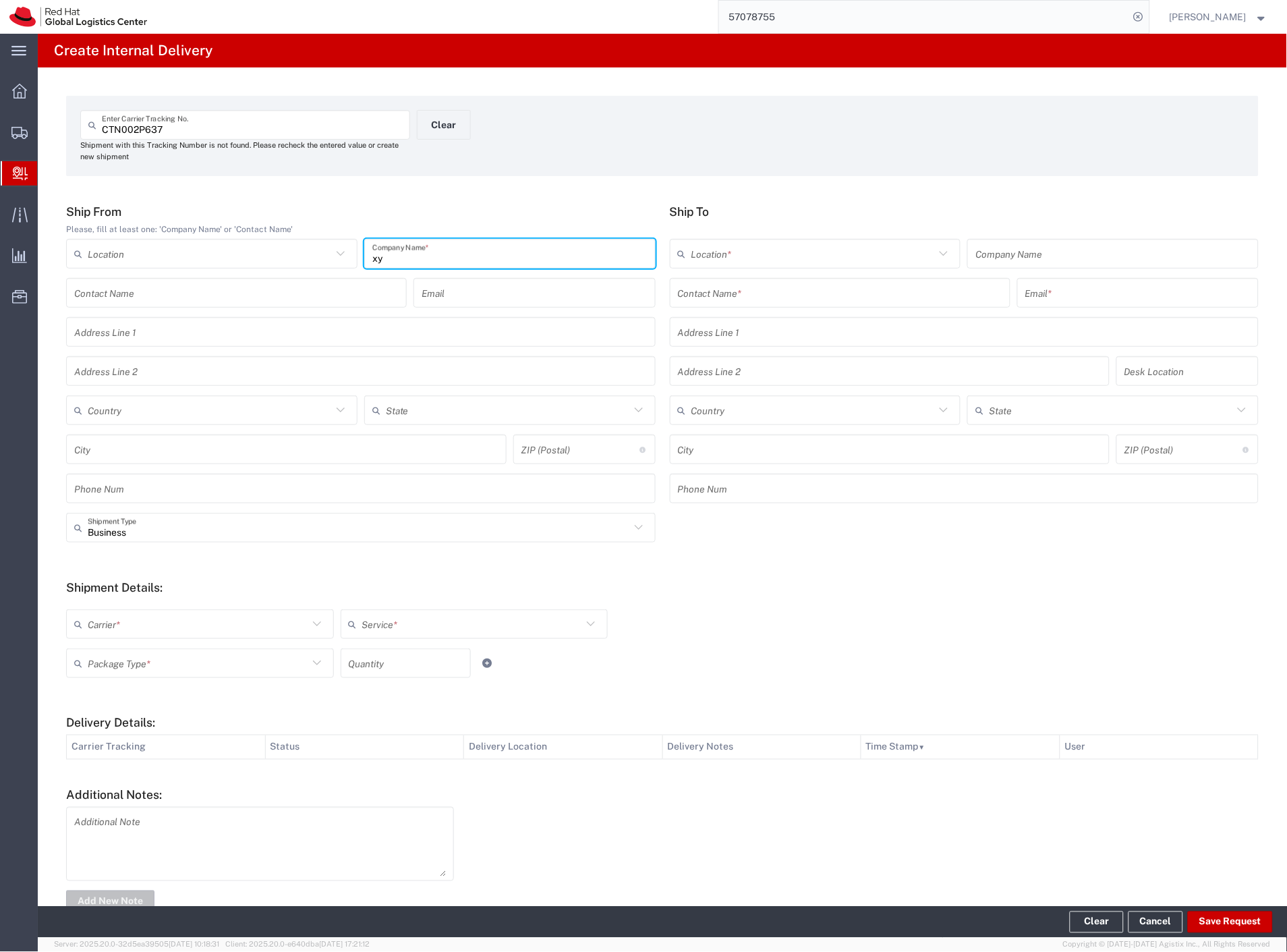
type input "xy"
click at [778, 293] on input "text" at bounding box center [840, 293] width 325 height 24
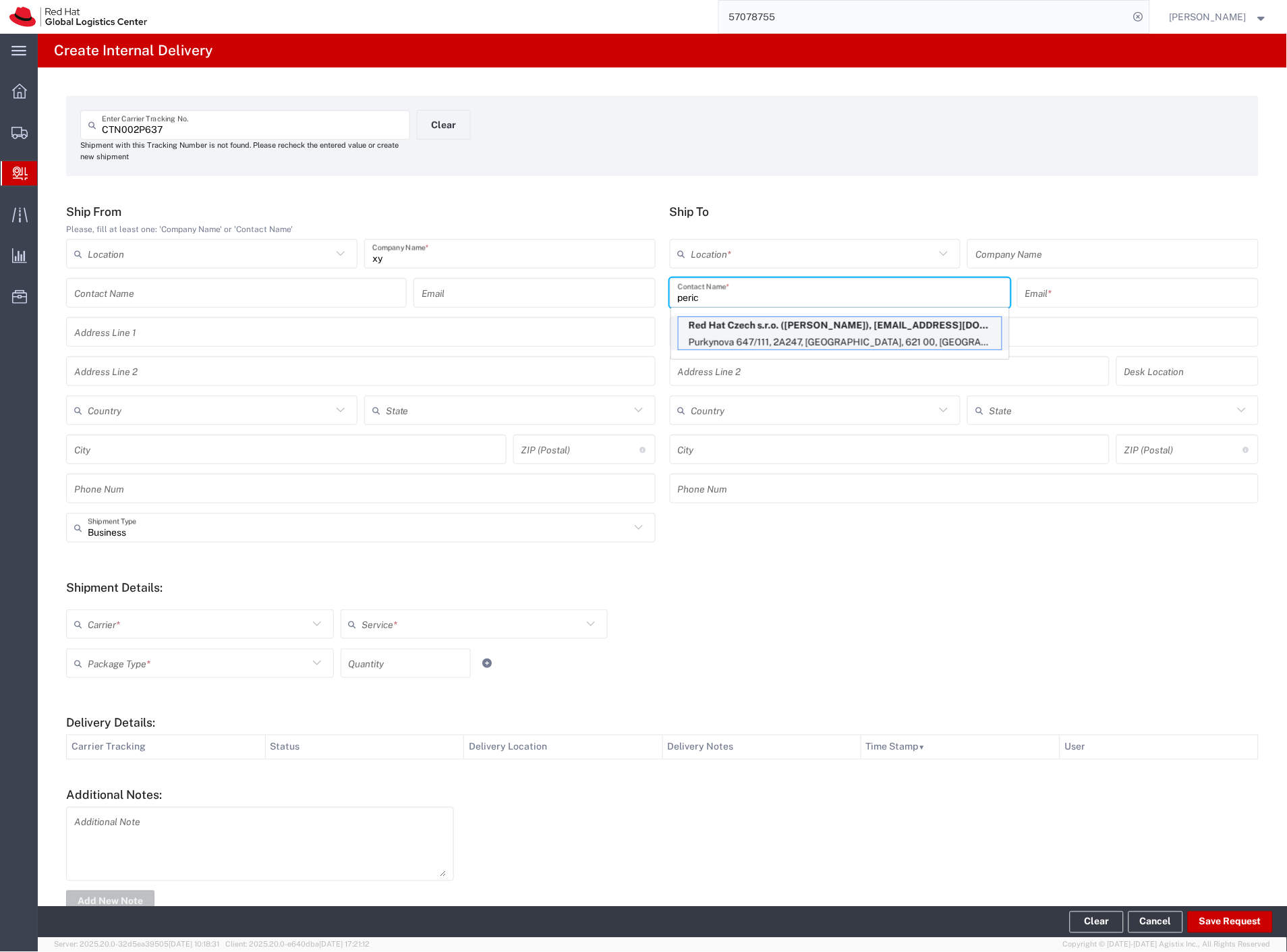
type input "peric"
click at [824, 341] on p "Purkynova 647/111, 2A247, [GEOGRAPHIC_DATA], 621 00, [GEOGRAPHIC_DATA]" at bounding box center [840, 343] width 323 height 17
type input "RH - [GEOGRAPHIC_DATA] [GEOGRAPHIC_DATA] - B"
type input "Red Hat Czech s.r.o."
type input "[PERSON_NAME]"
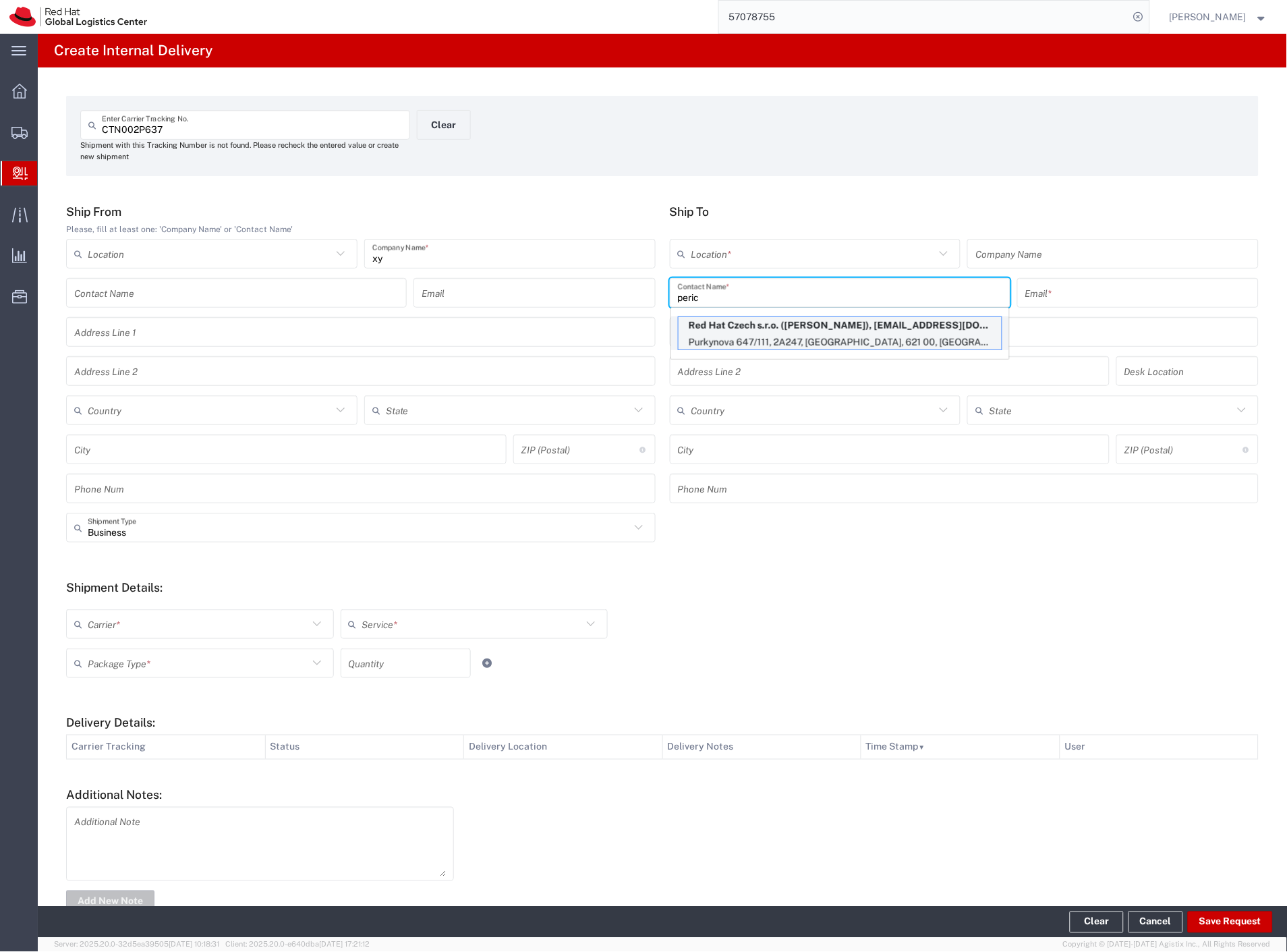
type input "[EMAIL_ADDRESS][DOMAIN_NAME]"
type input "Purkynova 647/111"
type input "2A247"
type input "Czechia"
type input "[GEOGRAPHIC_DATA]"
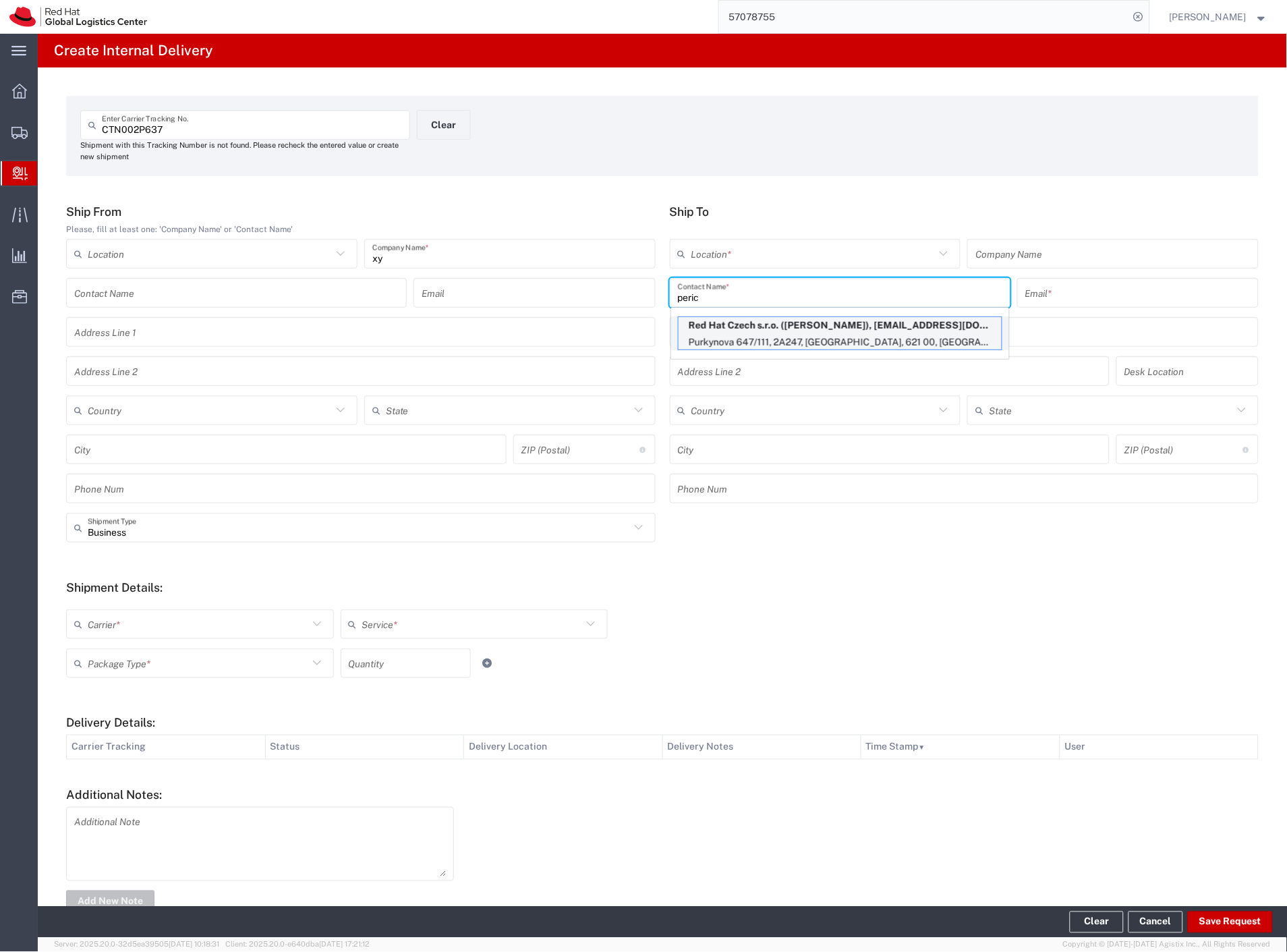
type input "621 00"
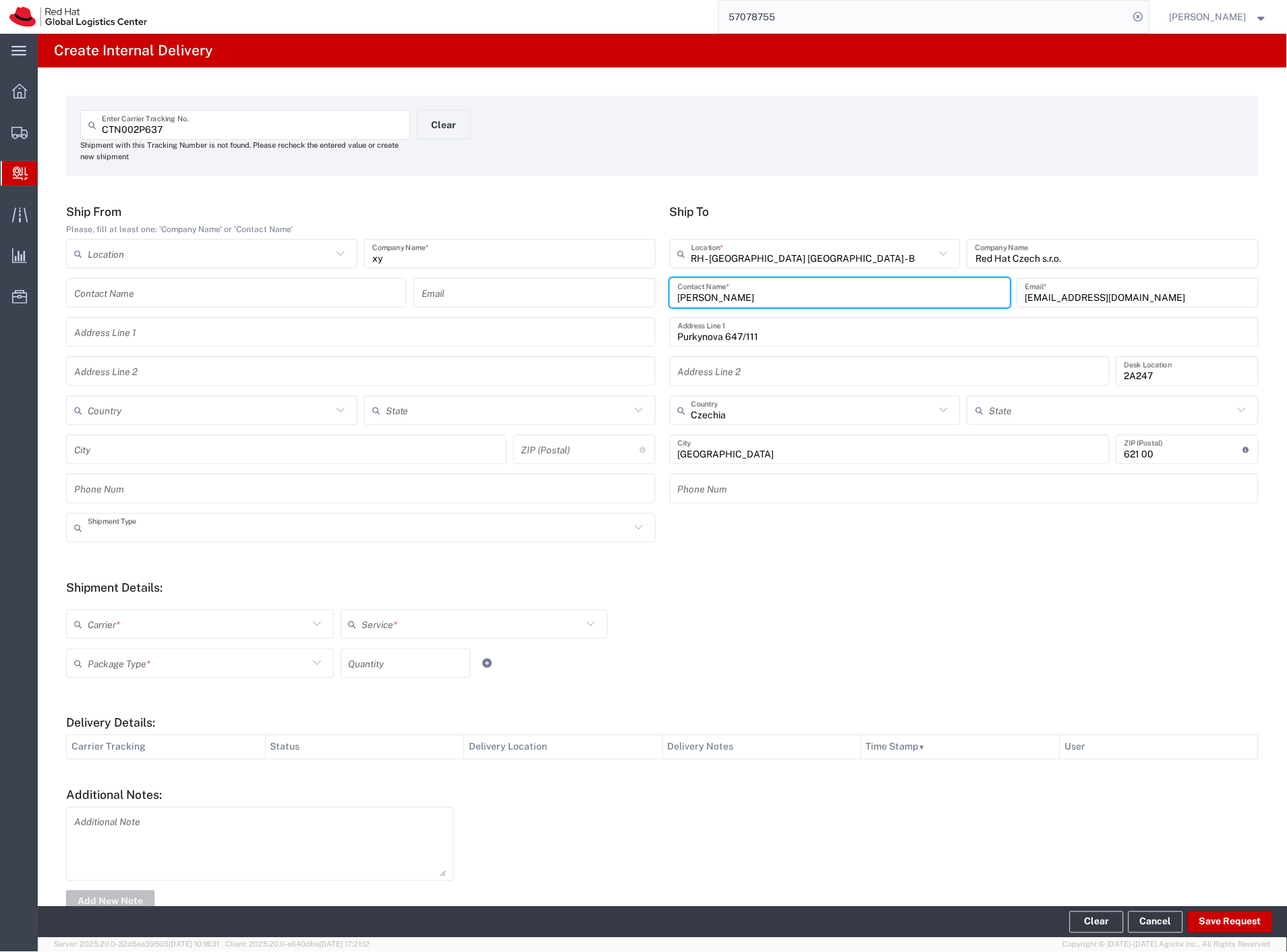
drag, startPoint x: 184, startPoint y: 528, endPoint x: 171, endPoint y: 560, distance: 34.5
click at [184, 529] on input "text" at bounding box center [359, 528] width 542 height 24
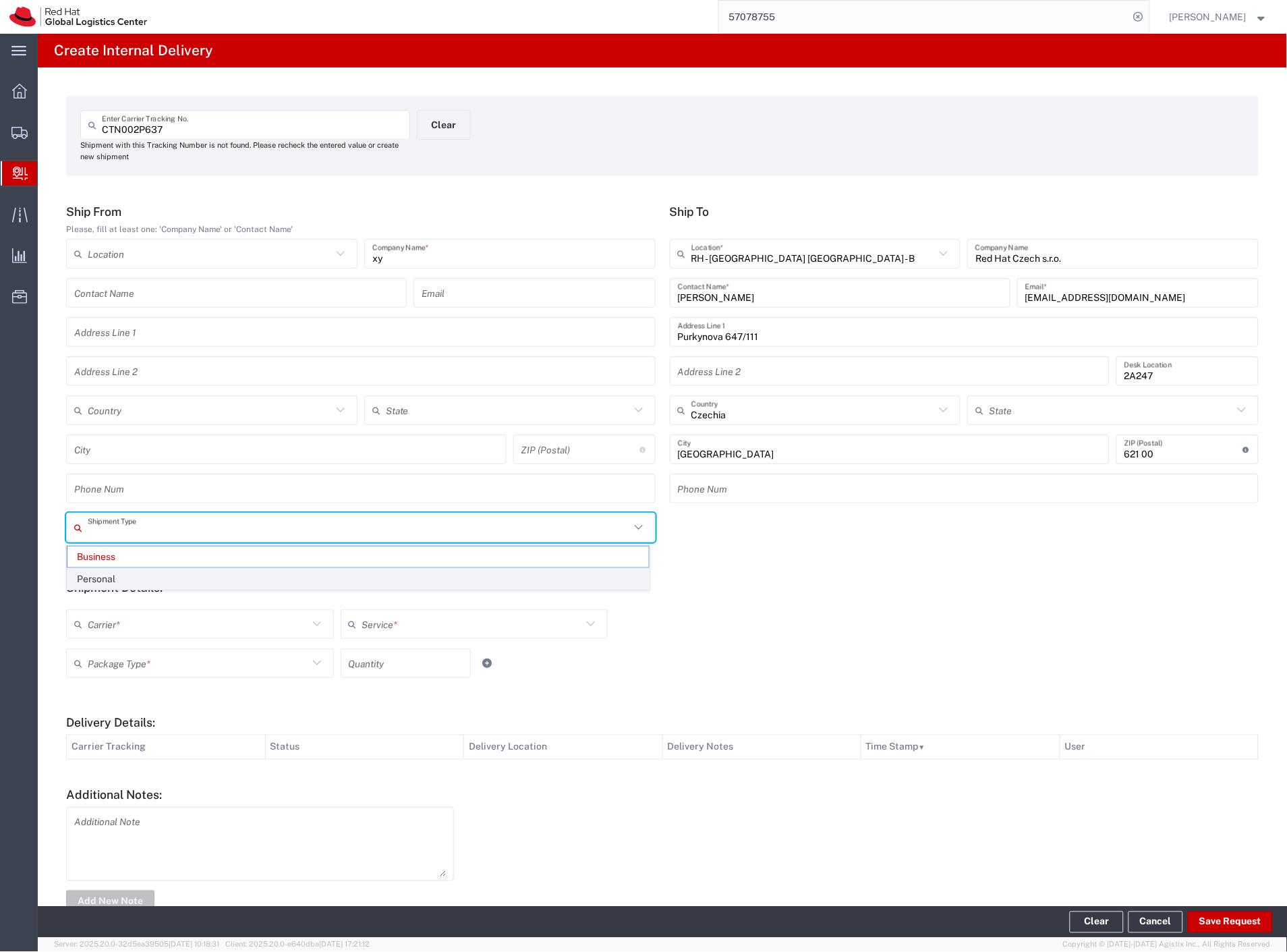
click at [157, 578] on span "Personal" at bounding box center [357, 579] width 581 height 21
type input "Personal"
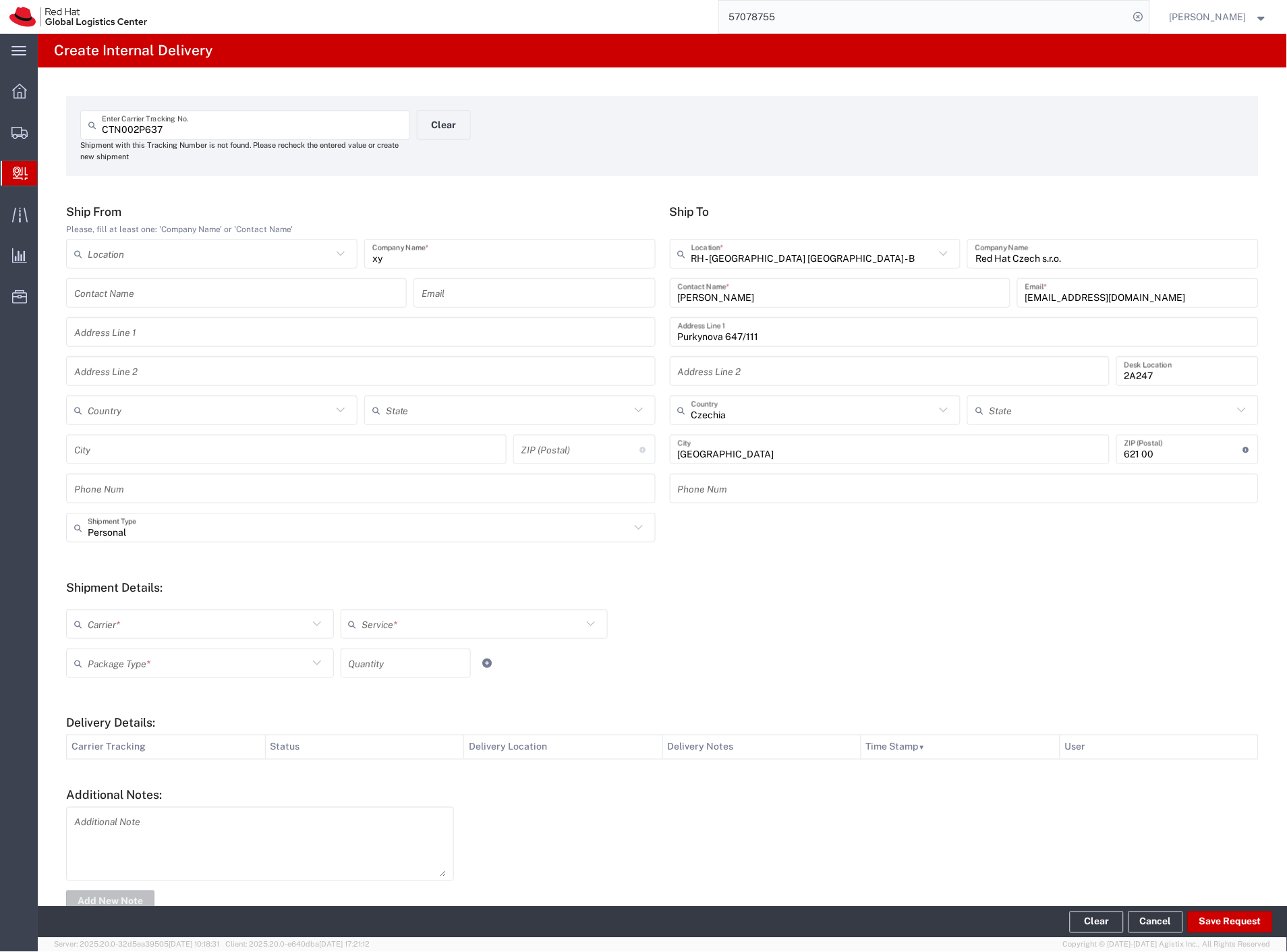
click at [131, 642] on div "Carrier * Czech Post DHL FedEx Express Global4PL Interoffice Local Carrier Sant…" at bounding box center [474, 628] width 823 height 39
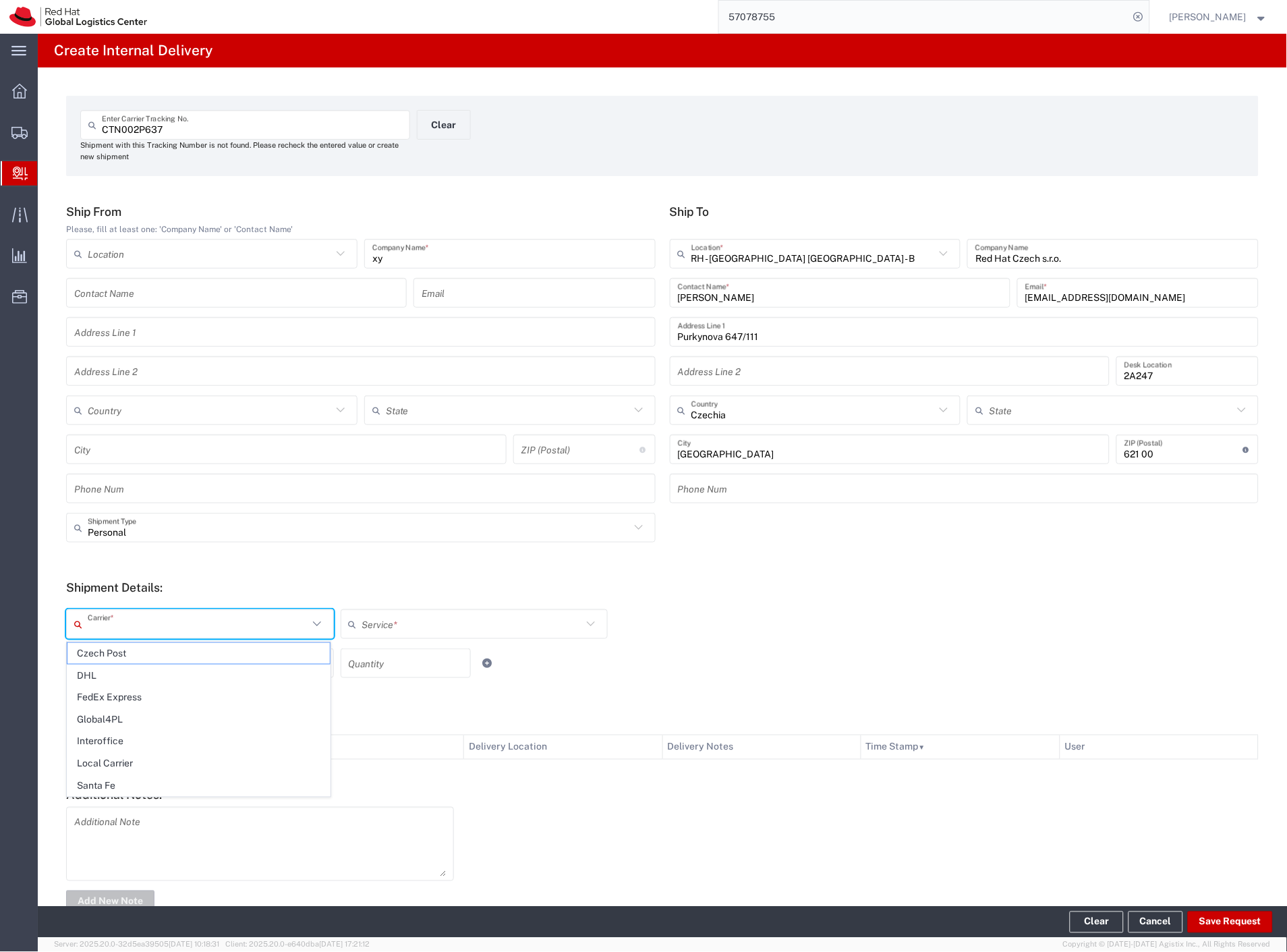
drag, startPoint x: 136, startPoint y: 628, endPoint x: 132, endPoint y: 637, distance: 9.8
click at [135, 630] on input "text" at bounding box center [198, 624] width 220 height 24
click at [126, 653] on span "Czech Post" at bounding box center [198, 653] width 262 height 21
type input "Czech Post"
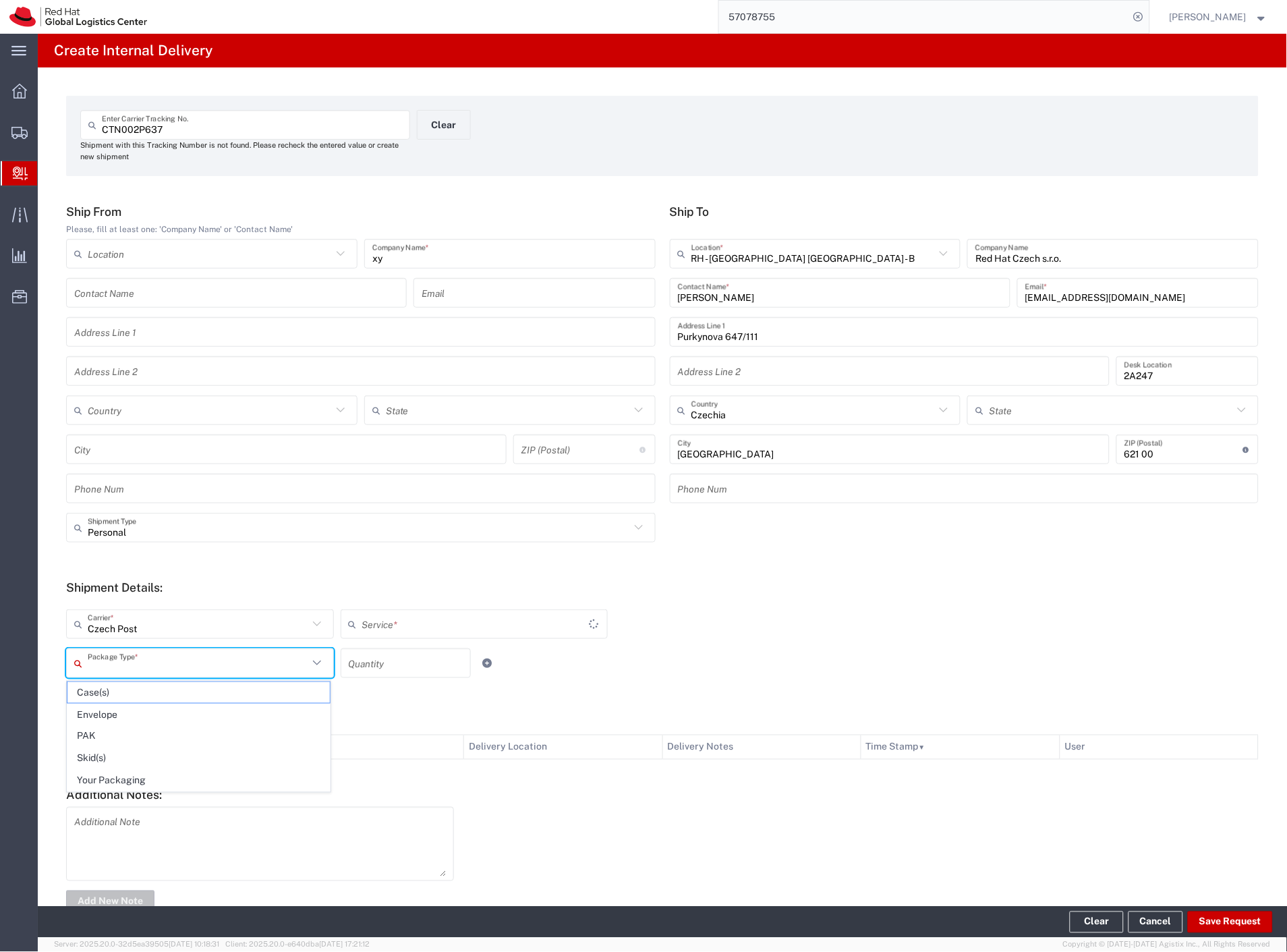
type input "Ground"
drag, startPoint x: 126, startPoint y: 663, endPoint x: 128, endPoint y: 700, distance: 37.1
click at [126, 663] on input "text" at bounding box center [198, 663] width 220 height 24
click at [138, 773] on span "Your Packaging" at bounding box center [198, 781] width 262 height 21
type input "Your Packaging"
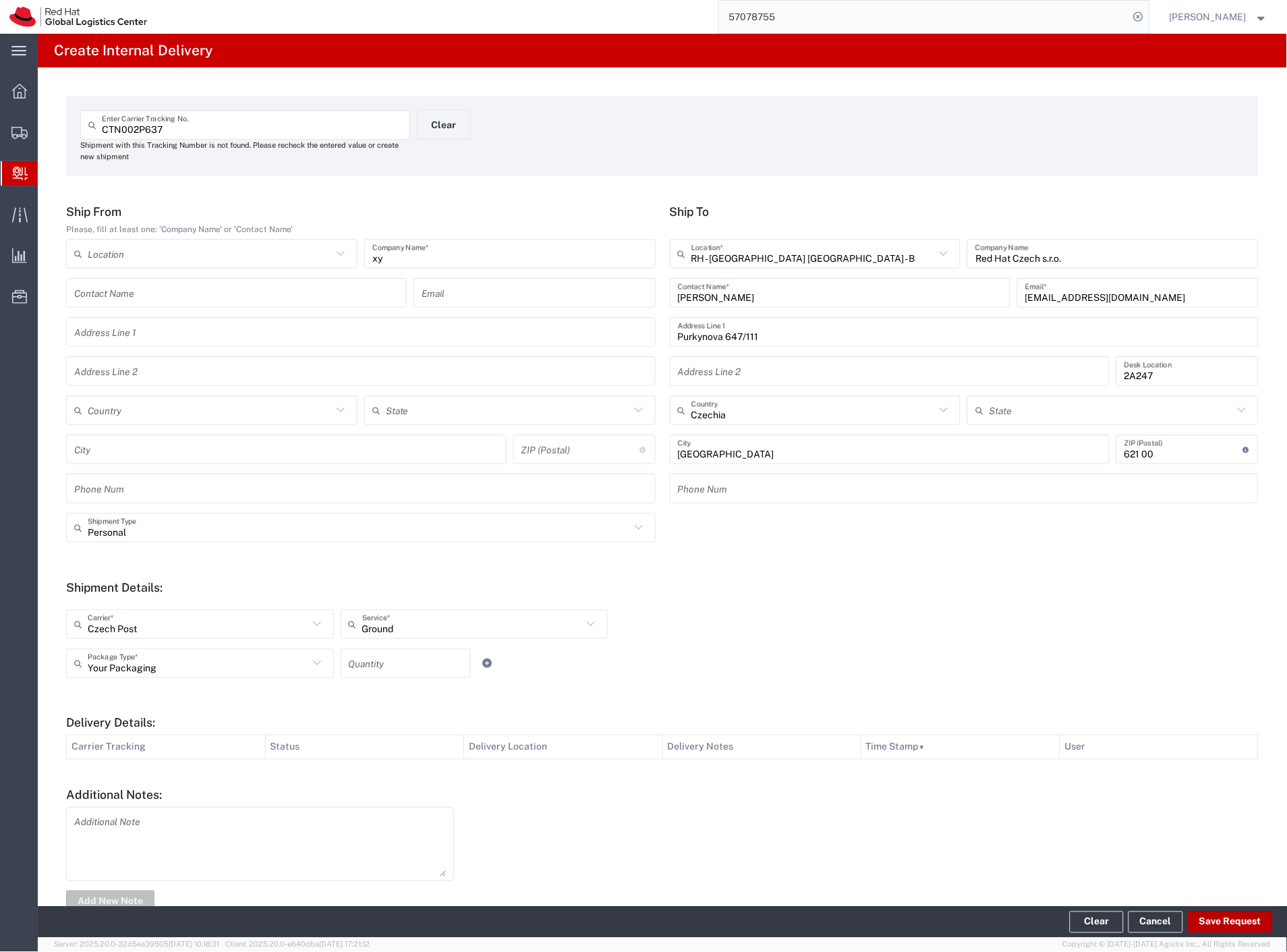
click at [1212, 916] on button "Save Request" at bounding box center [1230, 922] width 85 height 22
type input "Personal"
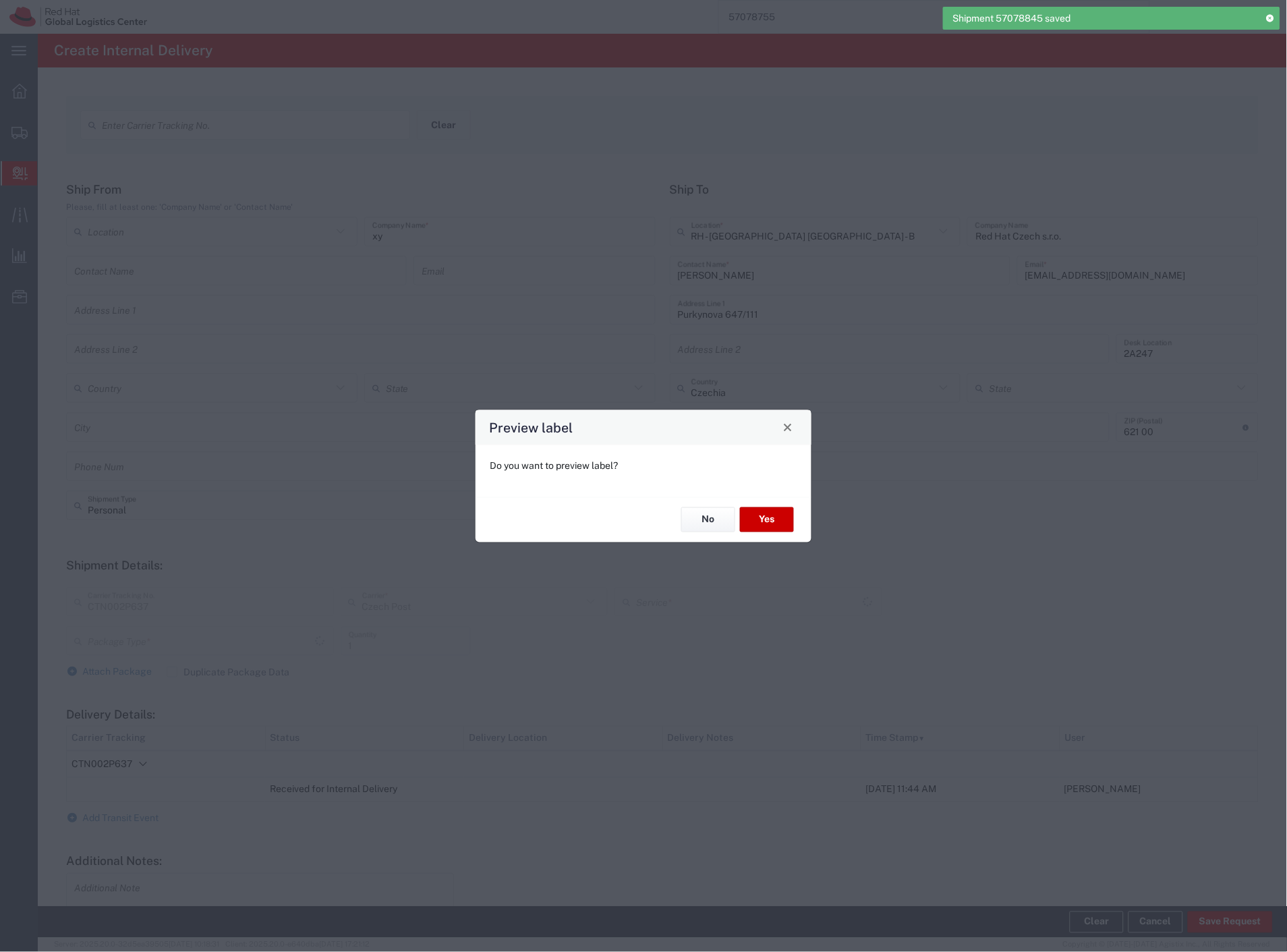
type input "Your Packaging"
type input "Ground"
click at [767, 527] on button "Yes" at bounding box center [767, 520] width 54 height 25
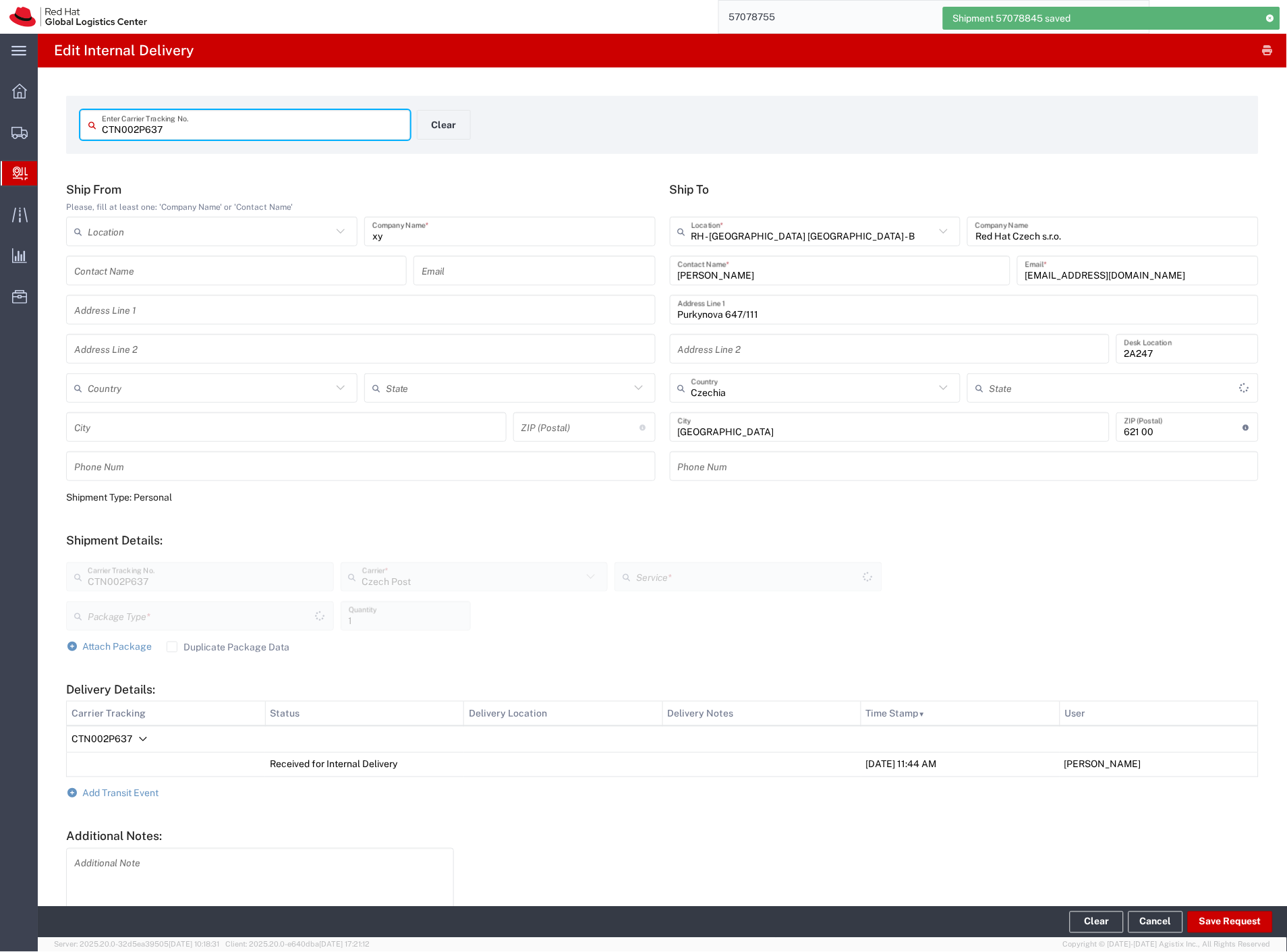
type input "Ground"
type input "Your Packaging"
click at [440, 125] on button "Clear" at bounding box center [443, 125] width 54 height 30
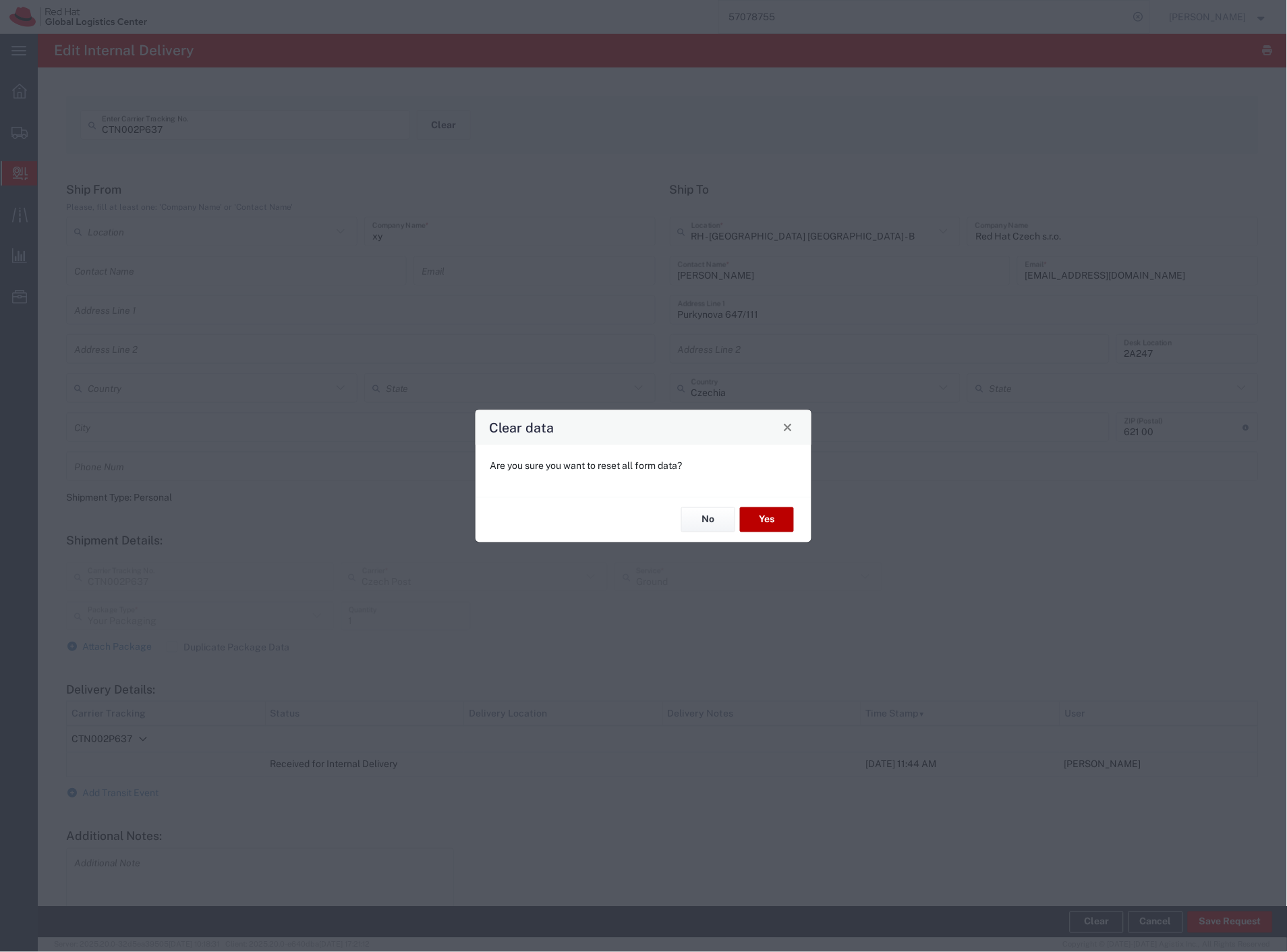
click at [771, 524] on button "Yes" at bounding box center [767, 520] width 54 height 25
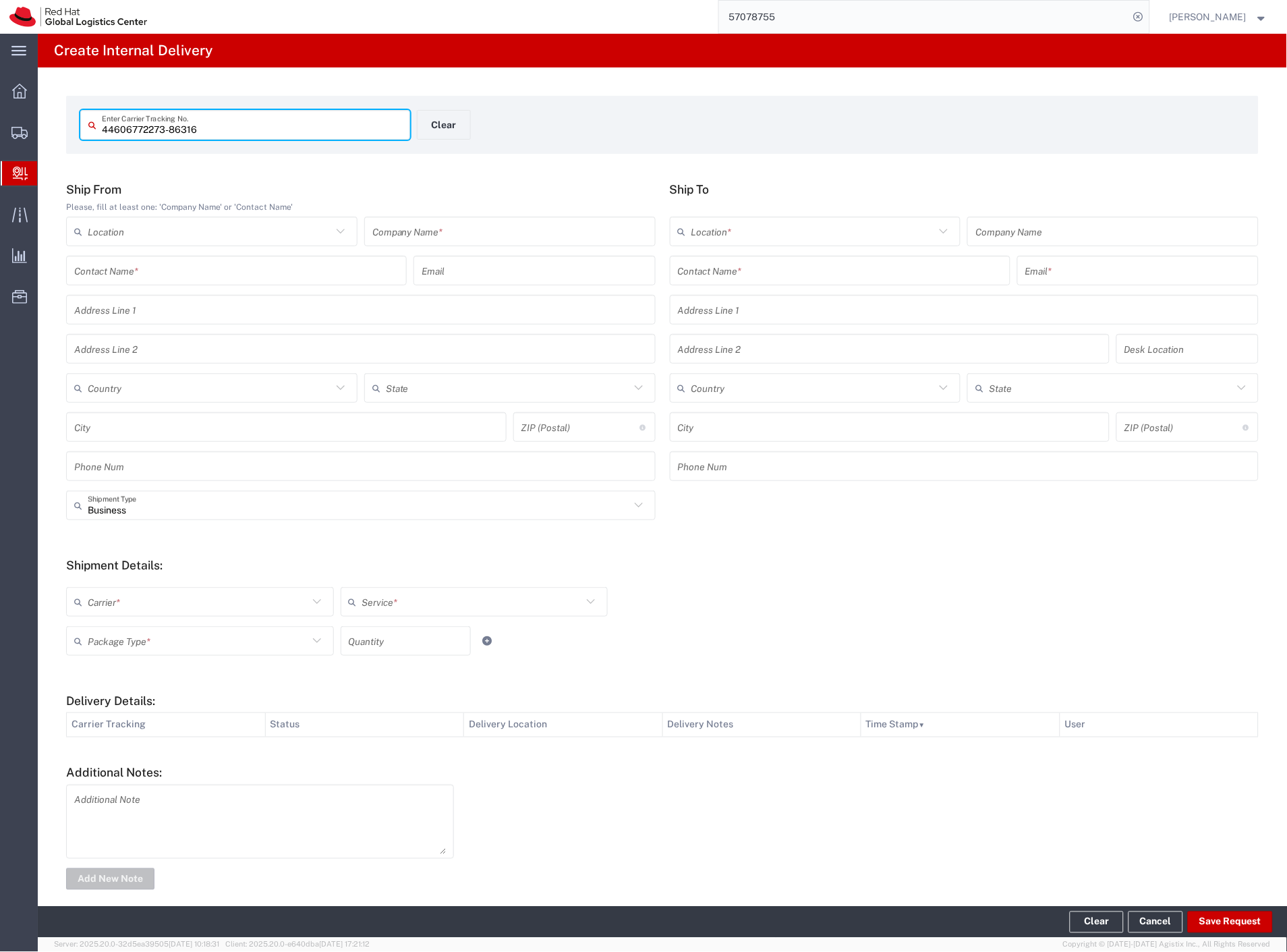
type input "44606772273-86316"
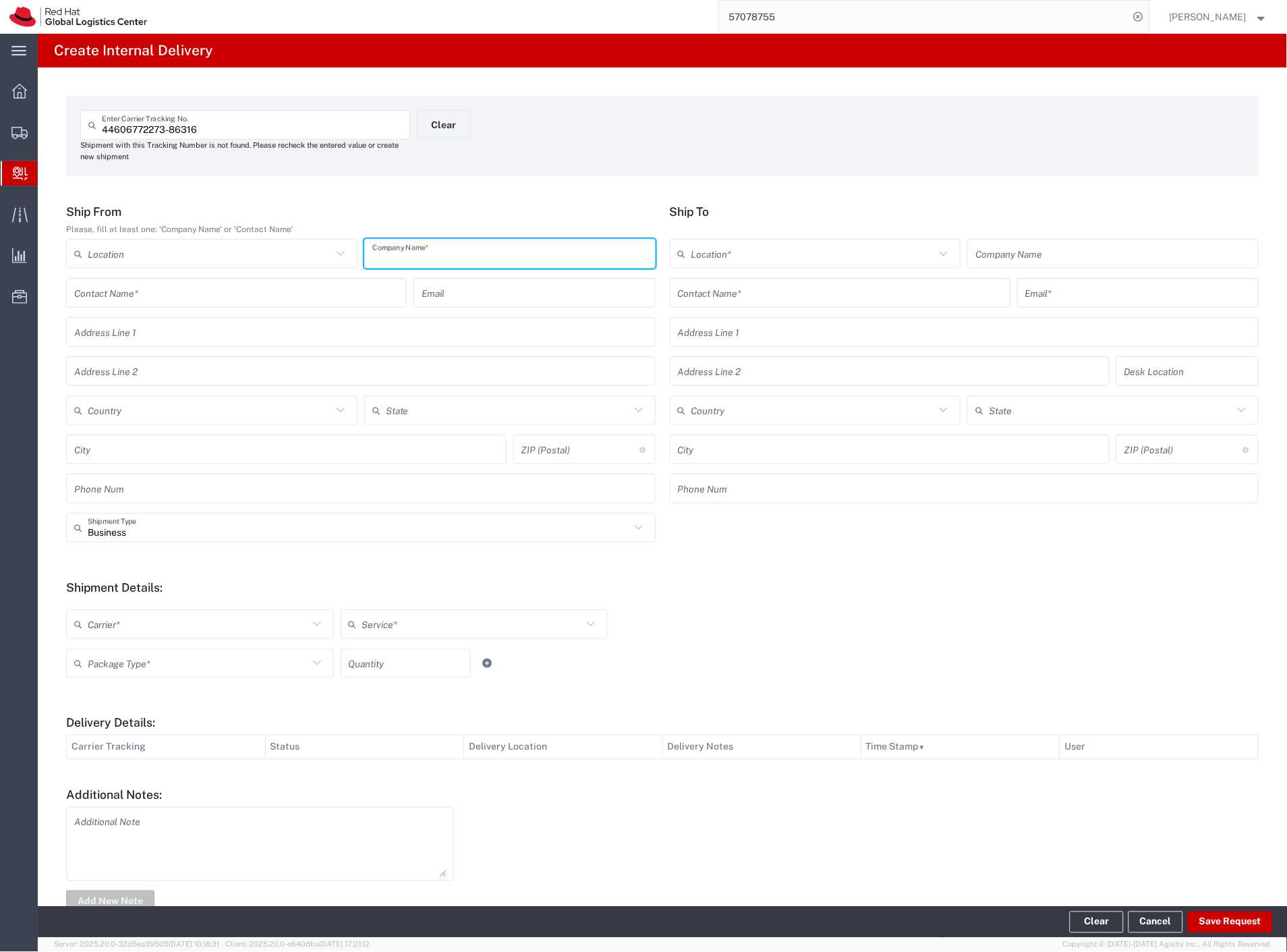
click at [577, 254] on input "text" at bounding box center [509, 254] width 275 height 24
type input "xy"
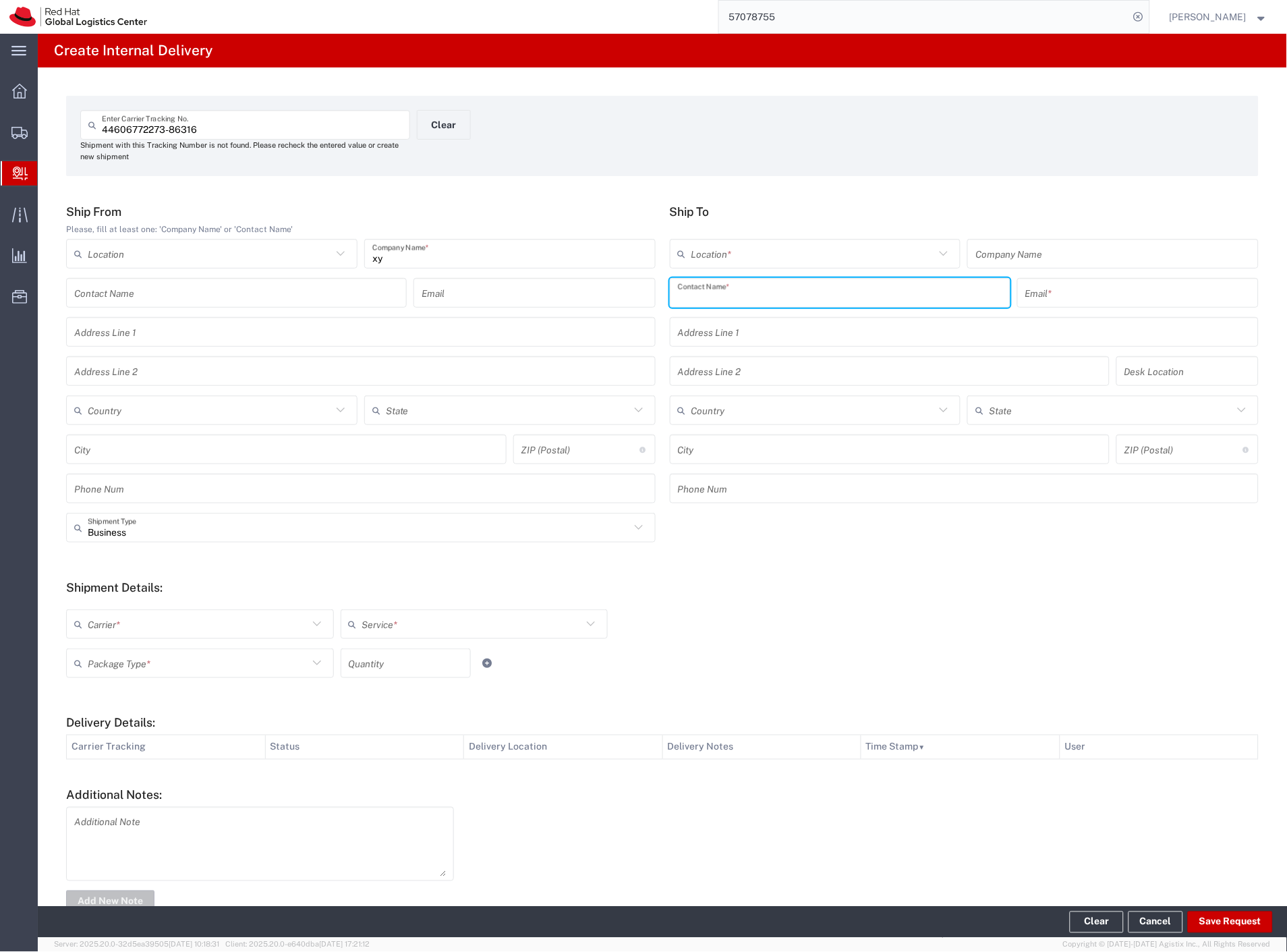
click at [781, 291] on input "text" at bounding box center [840, 293] width 325 height 24
type input "janek"
click at [778, 327] on p "Red Hat Czech s.r.o. ([PERSON_NAME]), [EMAIL_ADDRESS][DOMAIN_NAME]" at bounding box center [840, 326] width 323 height 17
type input "RH - [GEOGRAPHIC_DATA] [GEOGRAPHIC_DATA] - C"
type input "Red Hat Czech s.r.o."
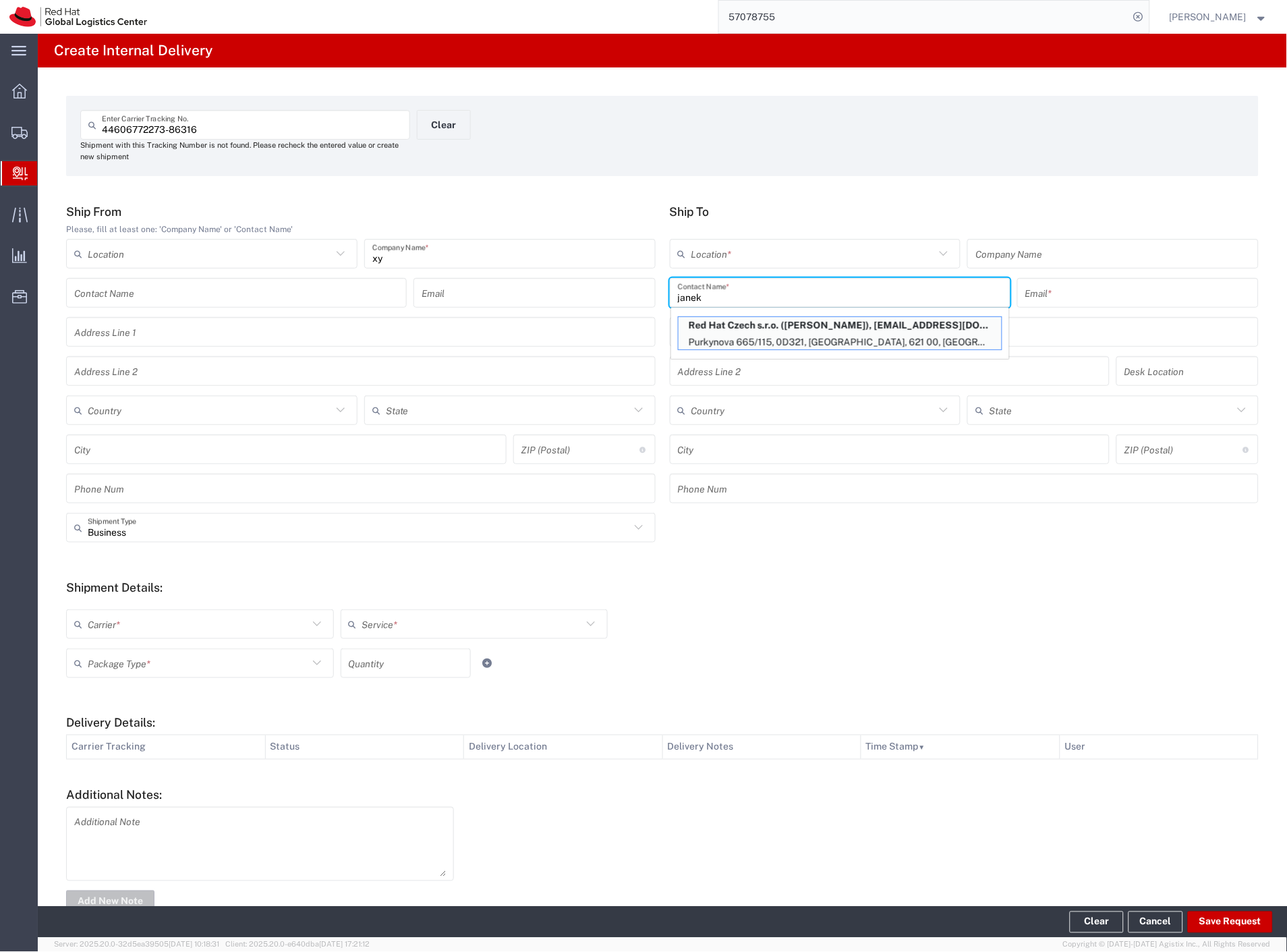
type input "[PERSON_NAME]"
type input "[EMAIL_ADDRESS][DOMAIN_NAME]"
type input "Purkynova 665/115"
type input "0D321"
type input "Czechia"
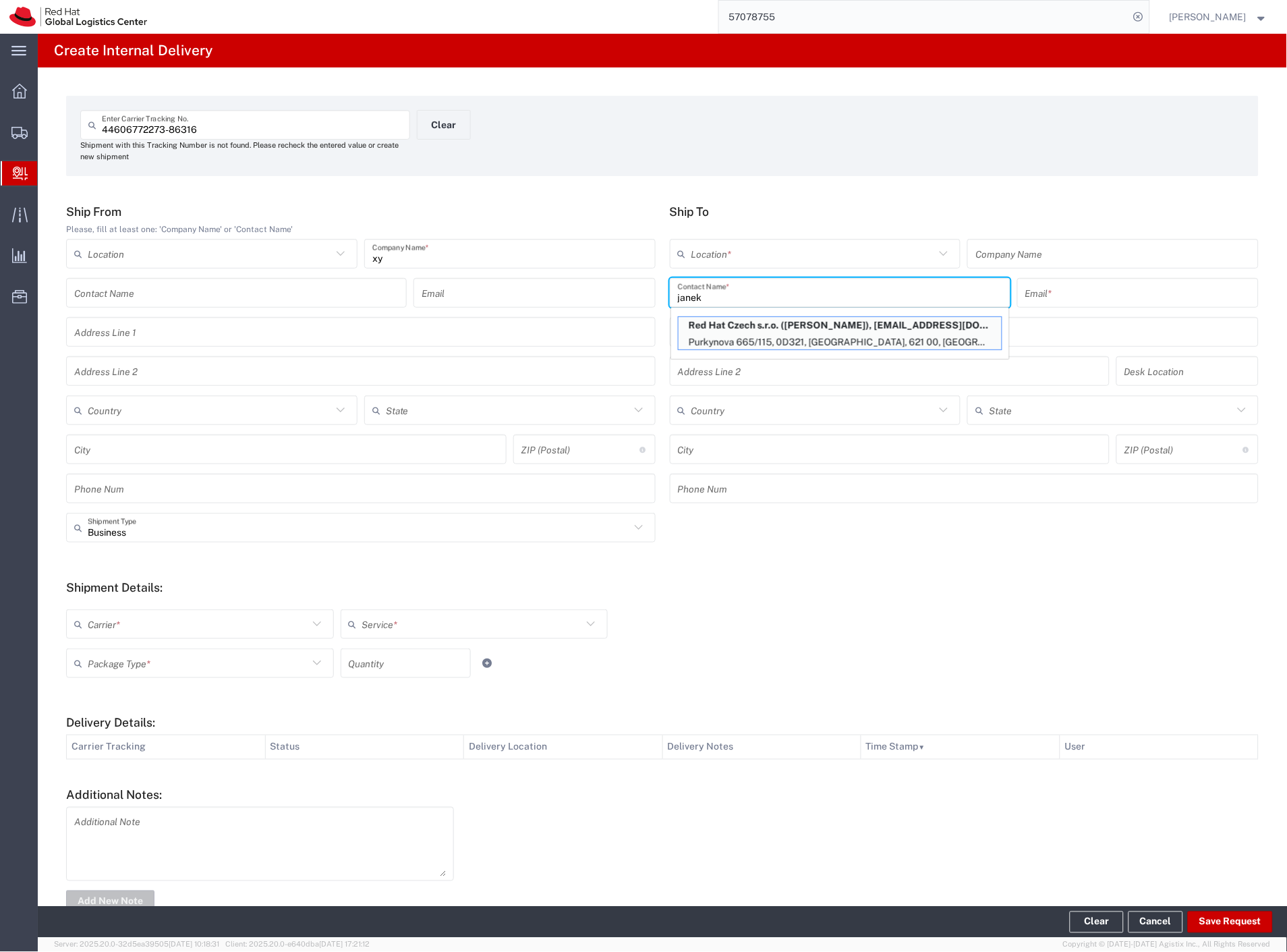
type input "[GEOGRAPHIC_DATA]"
type input "621 00"
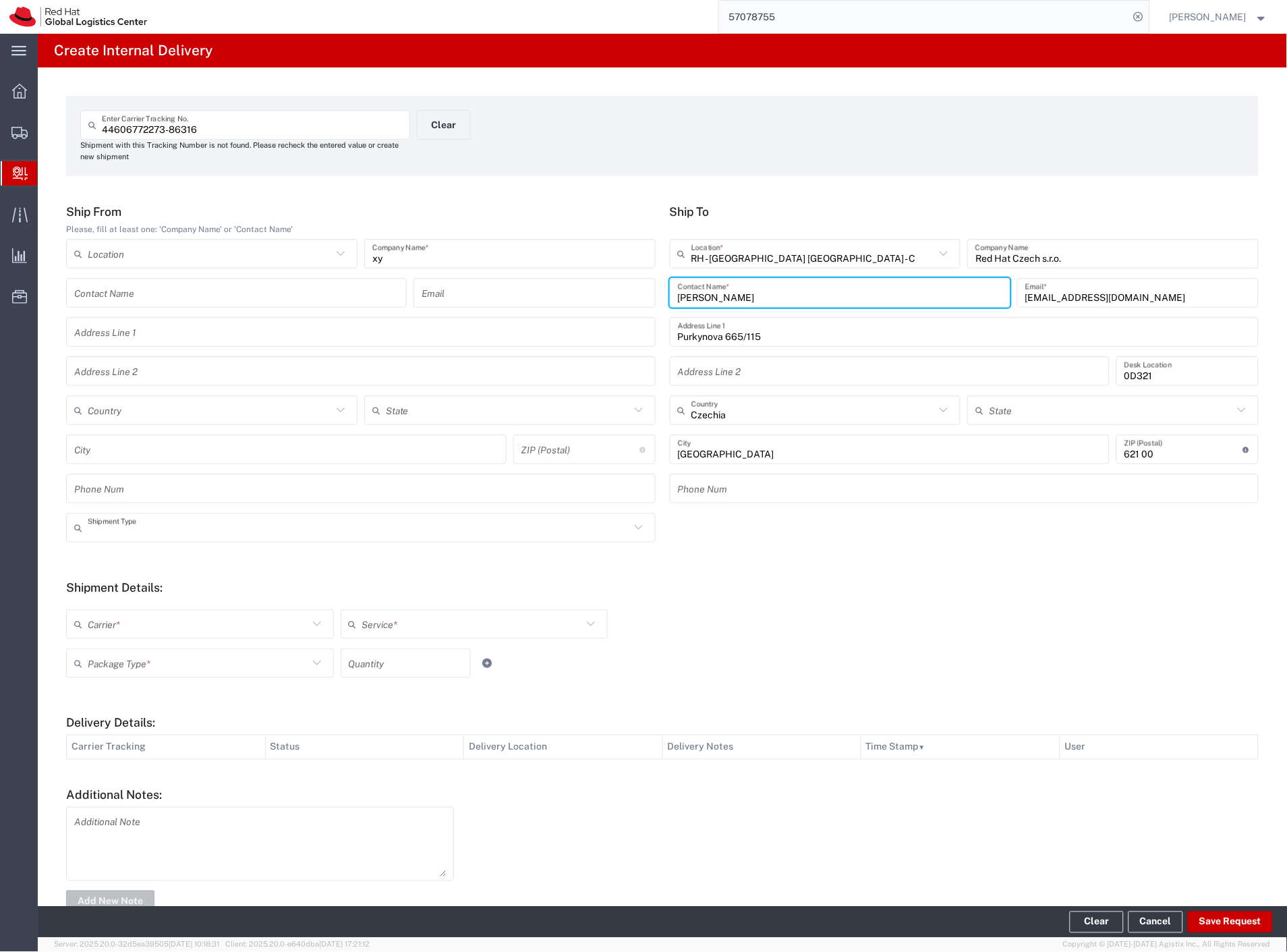
click at [189, 529] on input "text" at bounding box center [359, 528] width 542 height 24
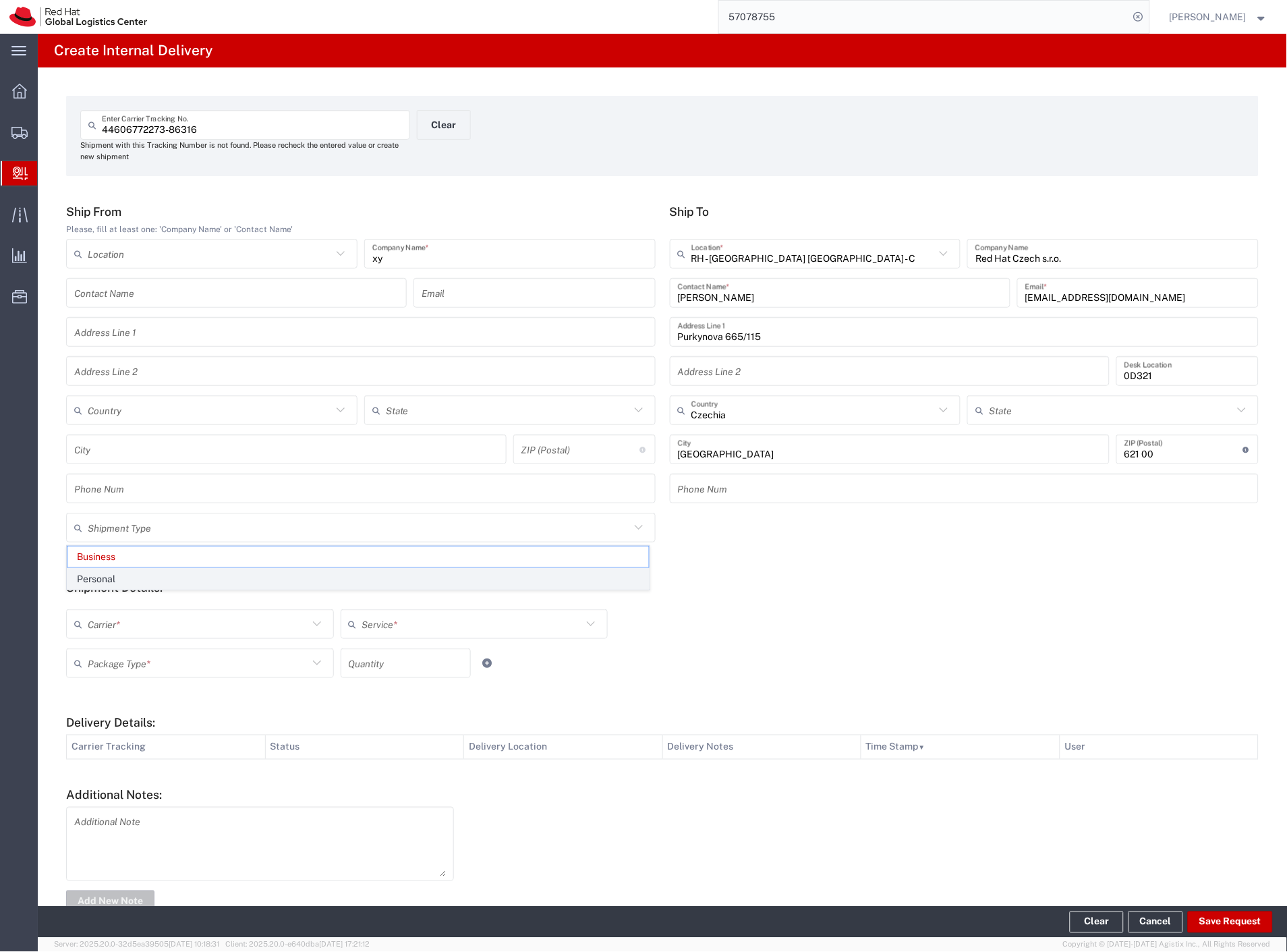
click at [147, 583] on span "Personal" at bounding box center [357, 579] width 581 height 21
type input "Personal"
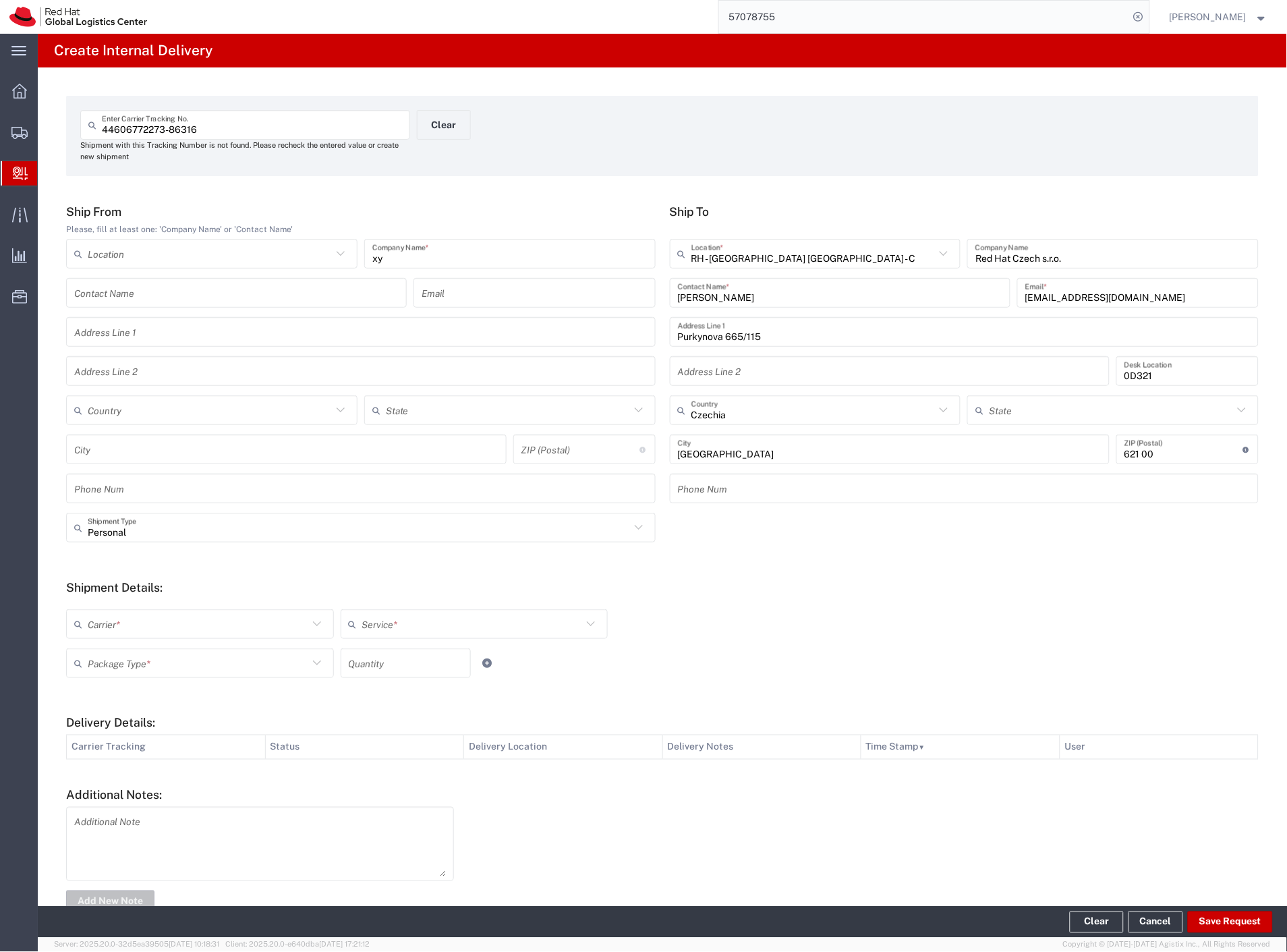
click at [143, 626] on input "text" at bounding box center [198, 624] width 220 height 24
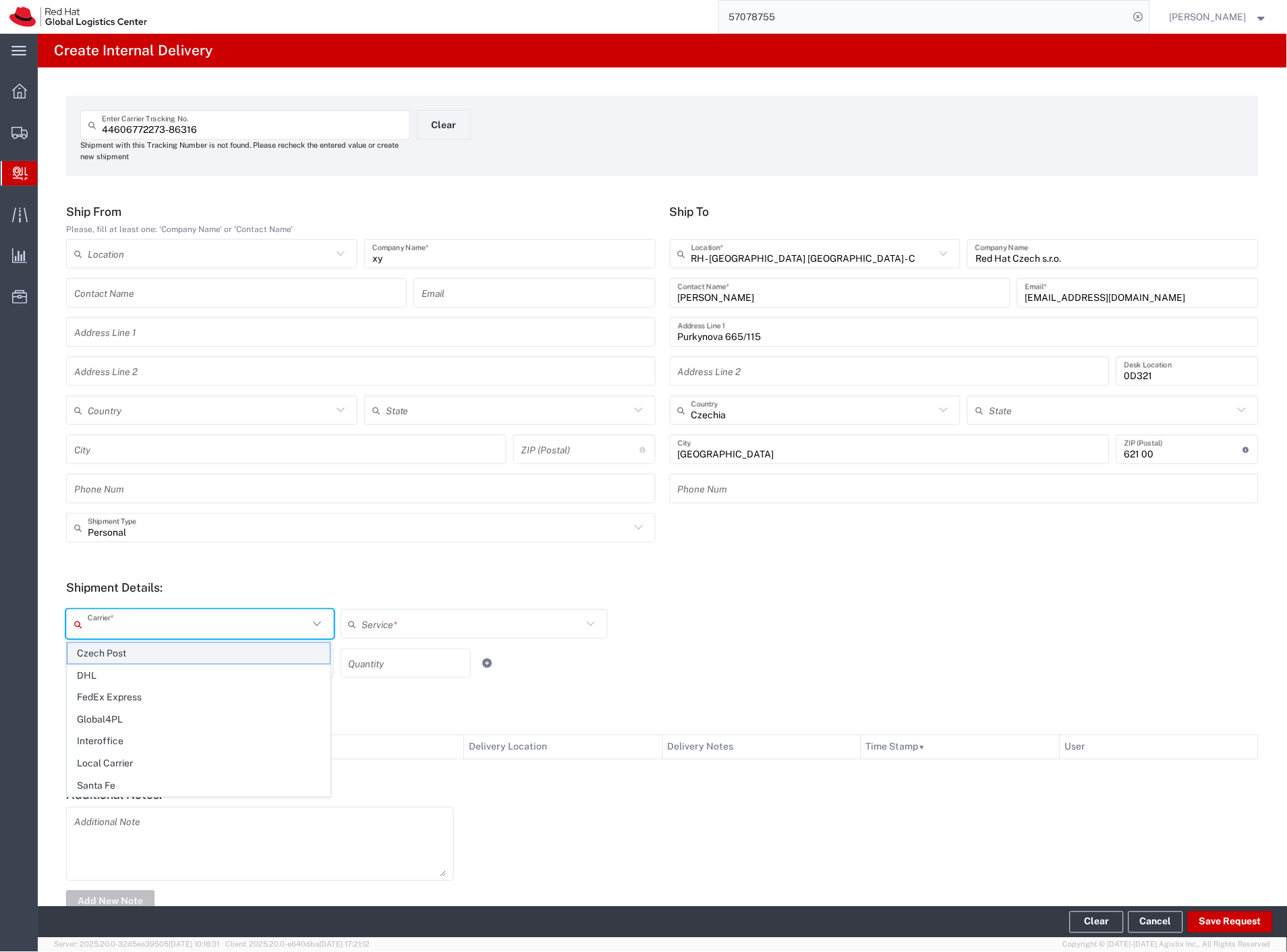
click at [133, 649] on span "Czech Post" at bounding box center [198, 653] width 262 height 21
type input "Czech Post"
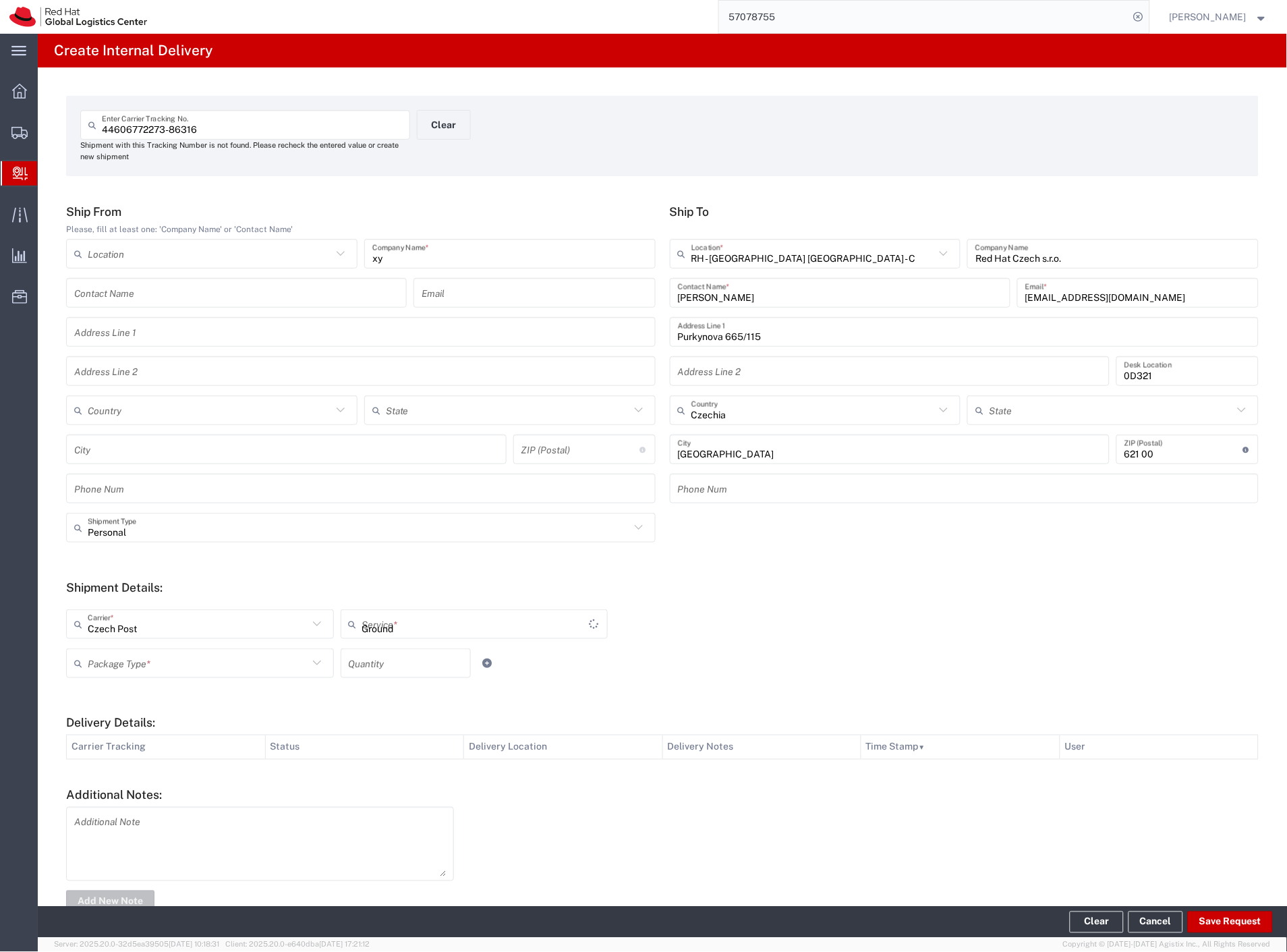
click at [129, 664] on input "text" at bounding box center [198, 663] width 220 height 24
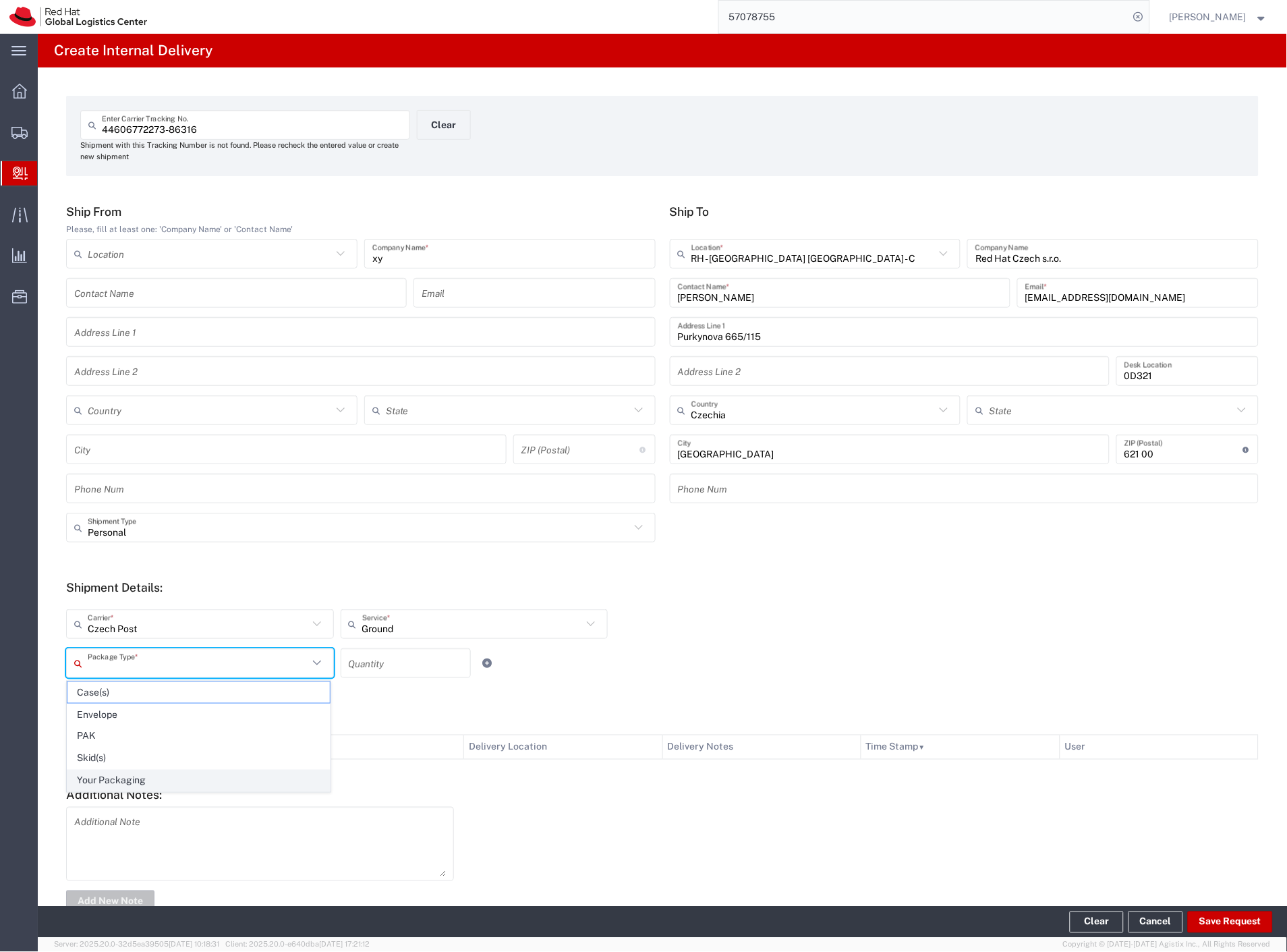
click at [149, 777] on span "Your Packaging" at bounding box center [198, 781] width 262 height 21
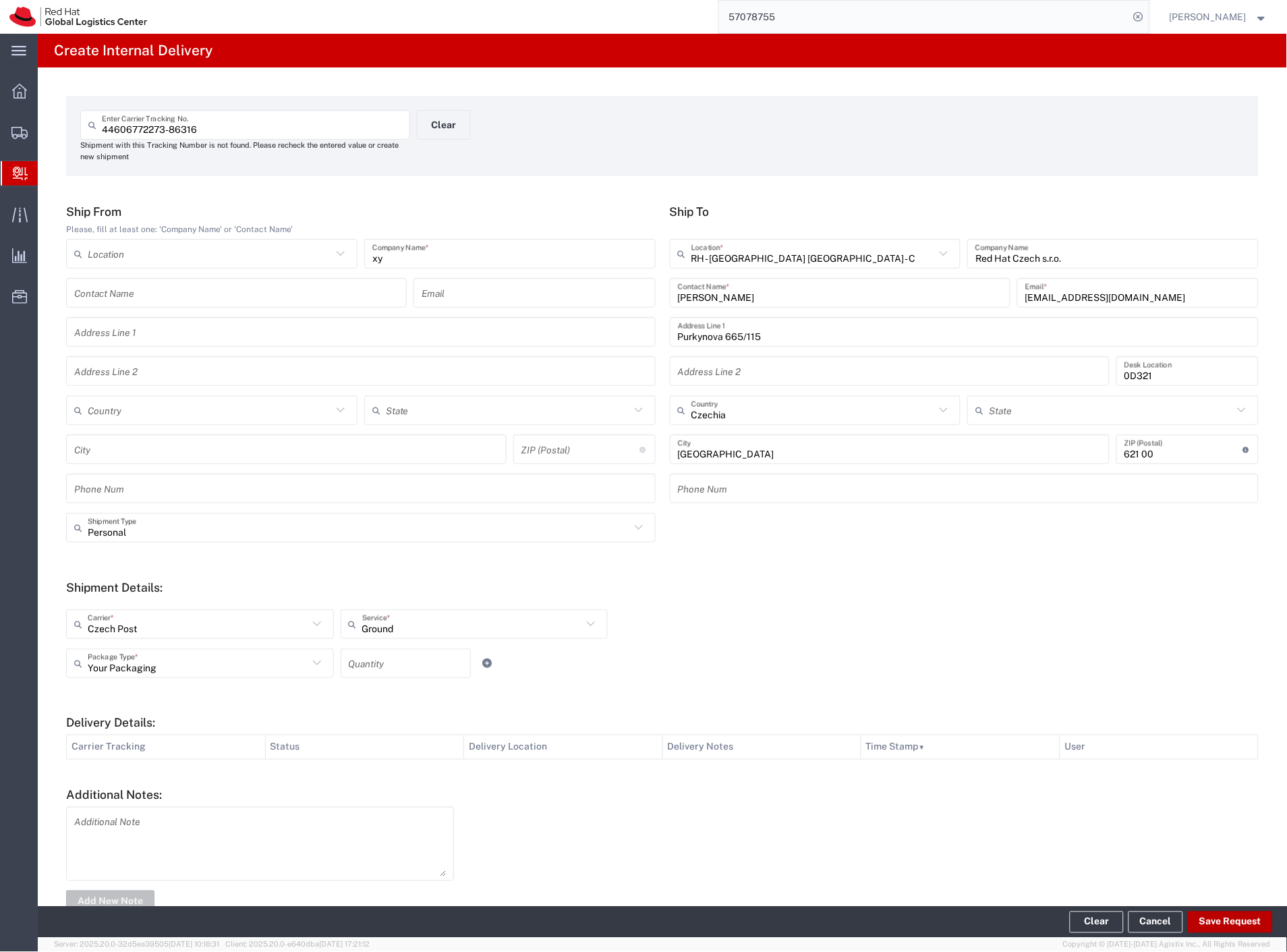
click at [1208, 925] on button "Save Request" at bounding box center [1230, 922] width 85 height 22
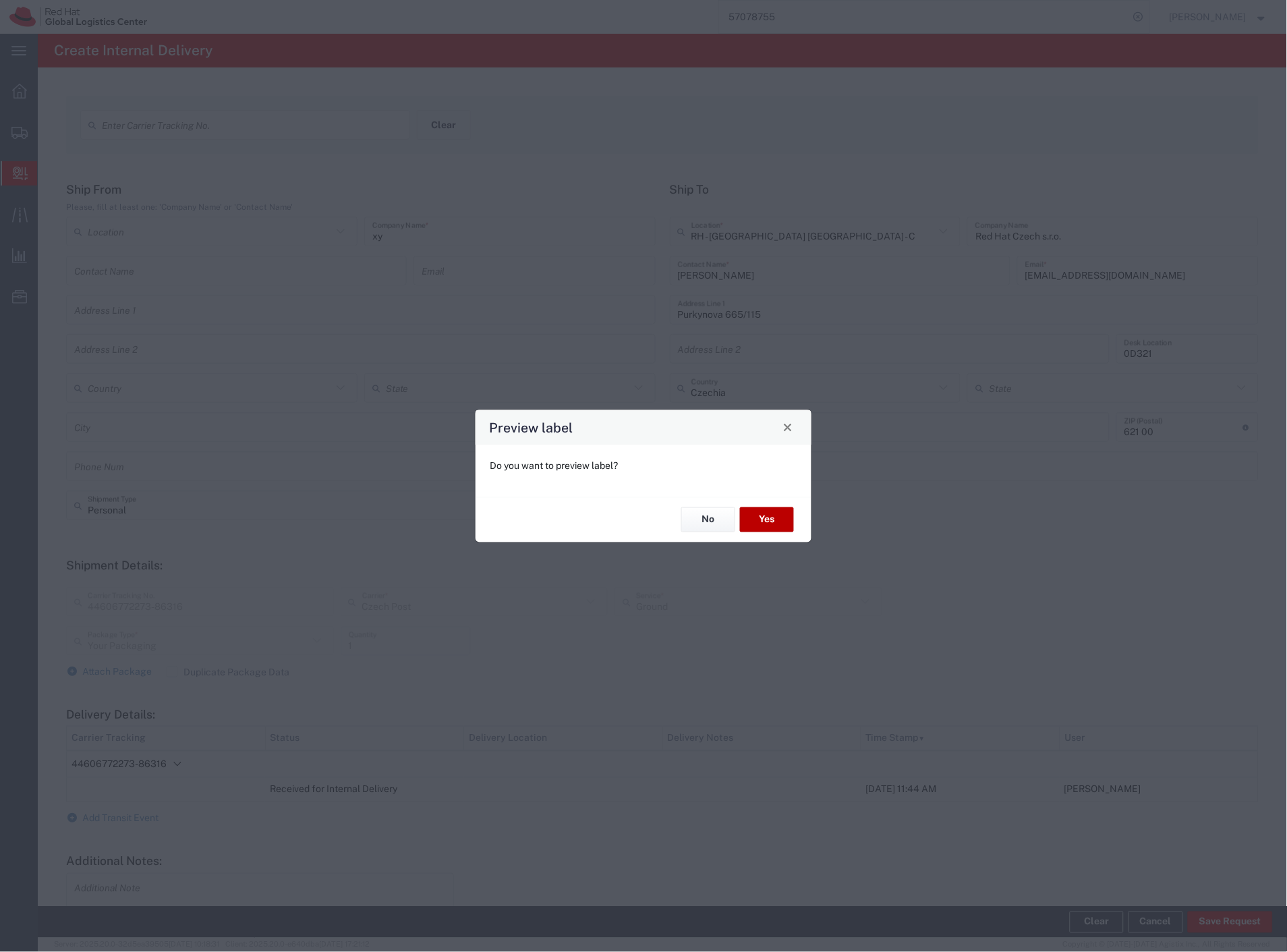
click at [756, 524] on button "Yes" at bounding box center [767, 520] width 54 height 25
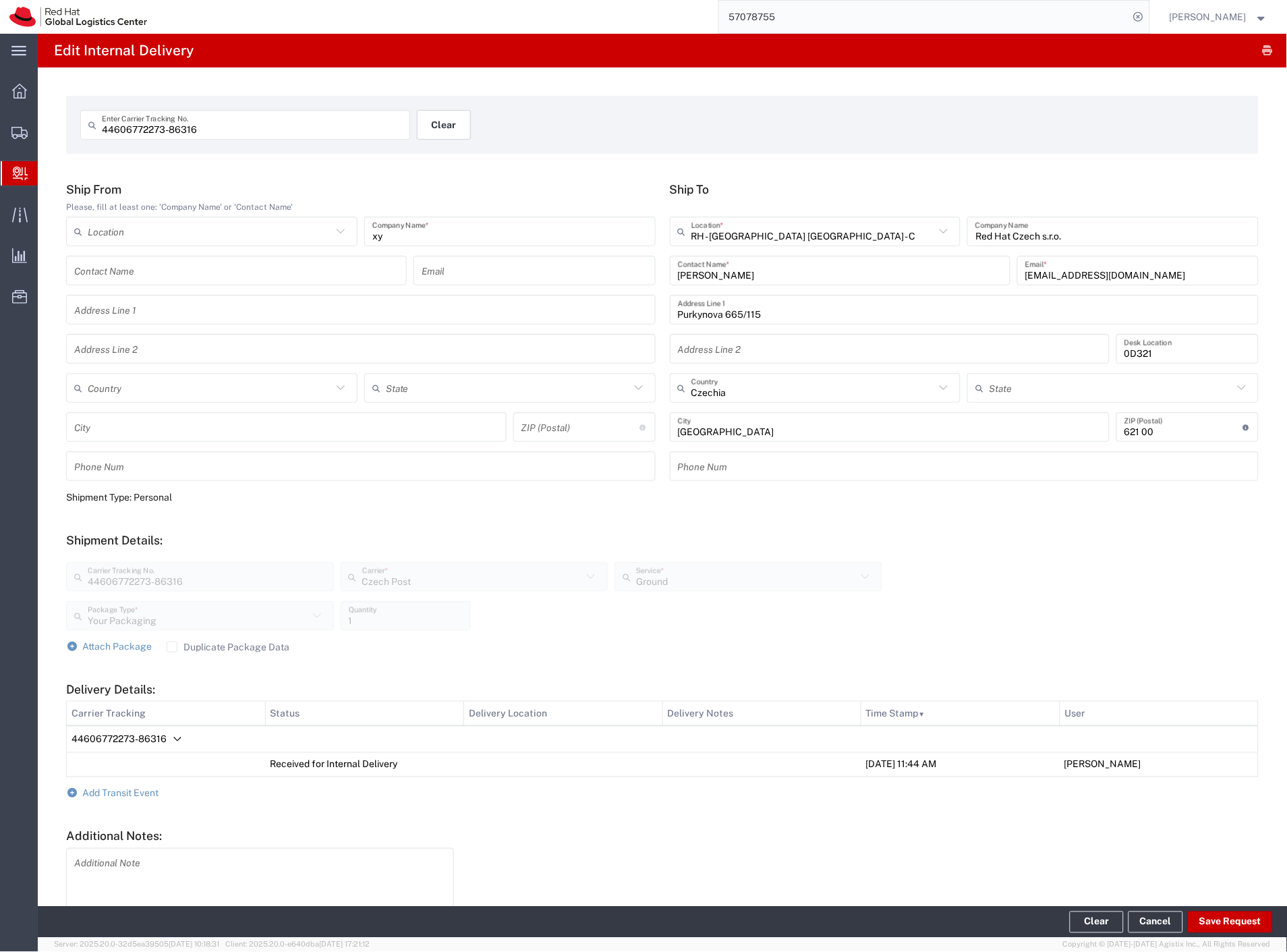
click at [459, 125] on button "Clear" at bounding box center [443, 125] width 54 height 30
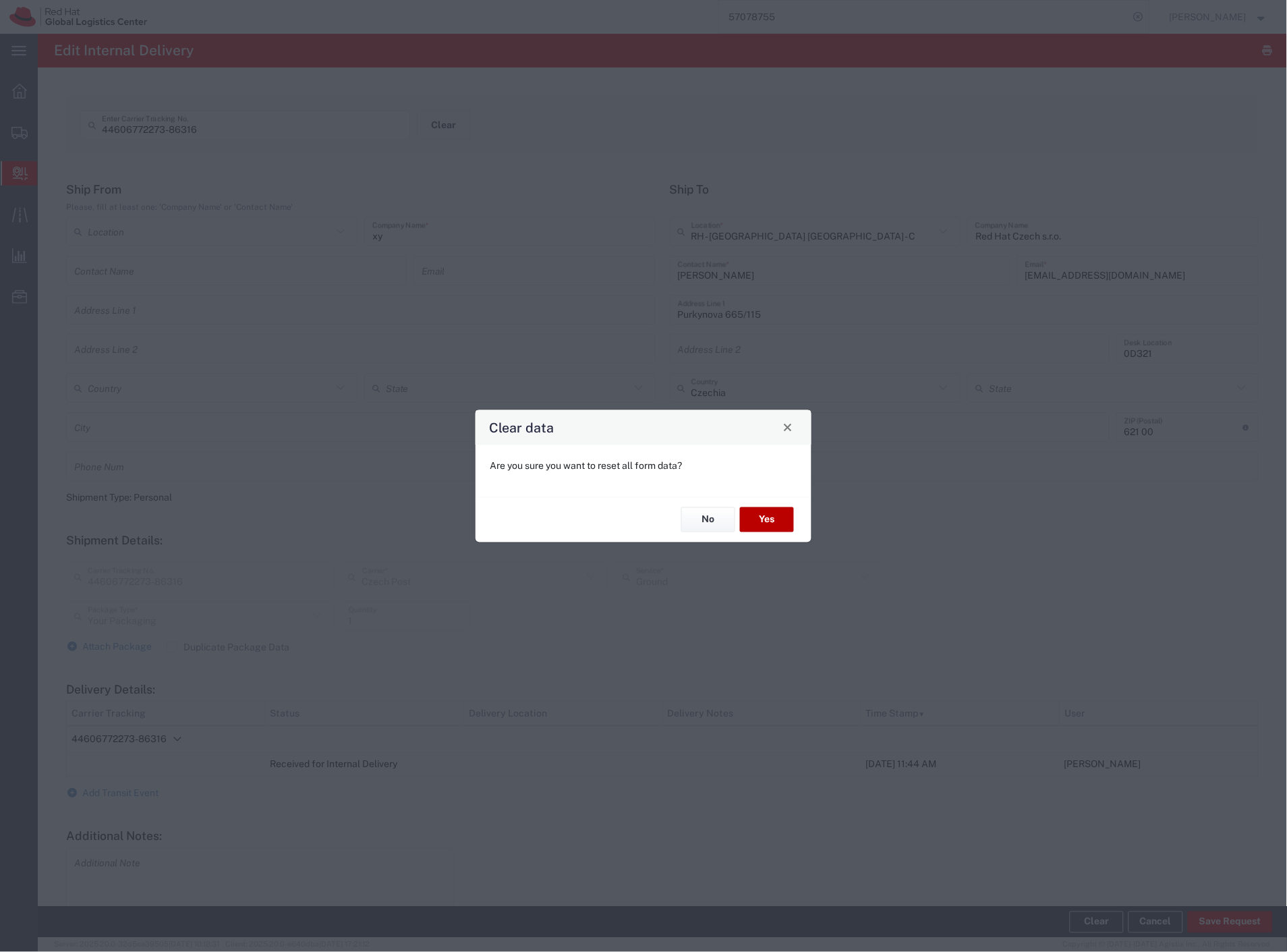
click at [759, 528] on button "Yes" at bounding box center [767, 520] width 54 height 25
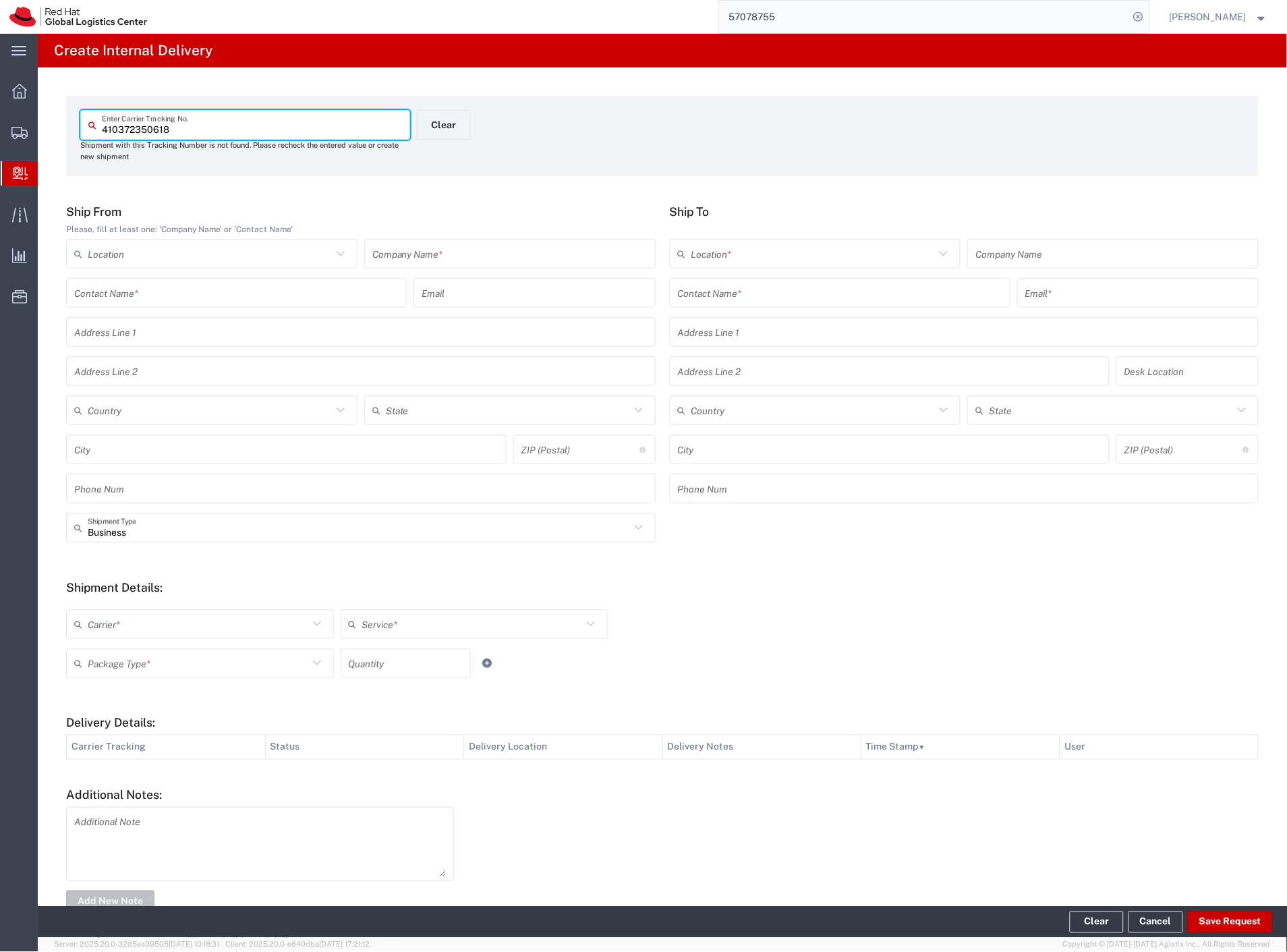
click at [461, 264] on input "text" at bounding box center [509, 254] width 275 height 24
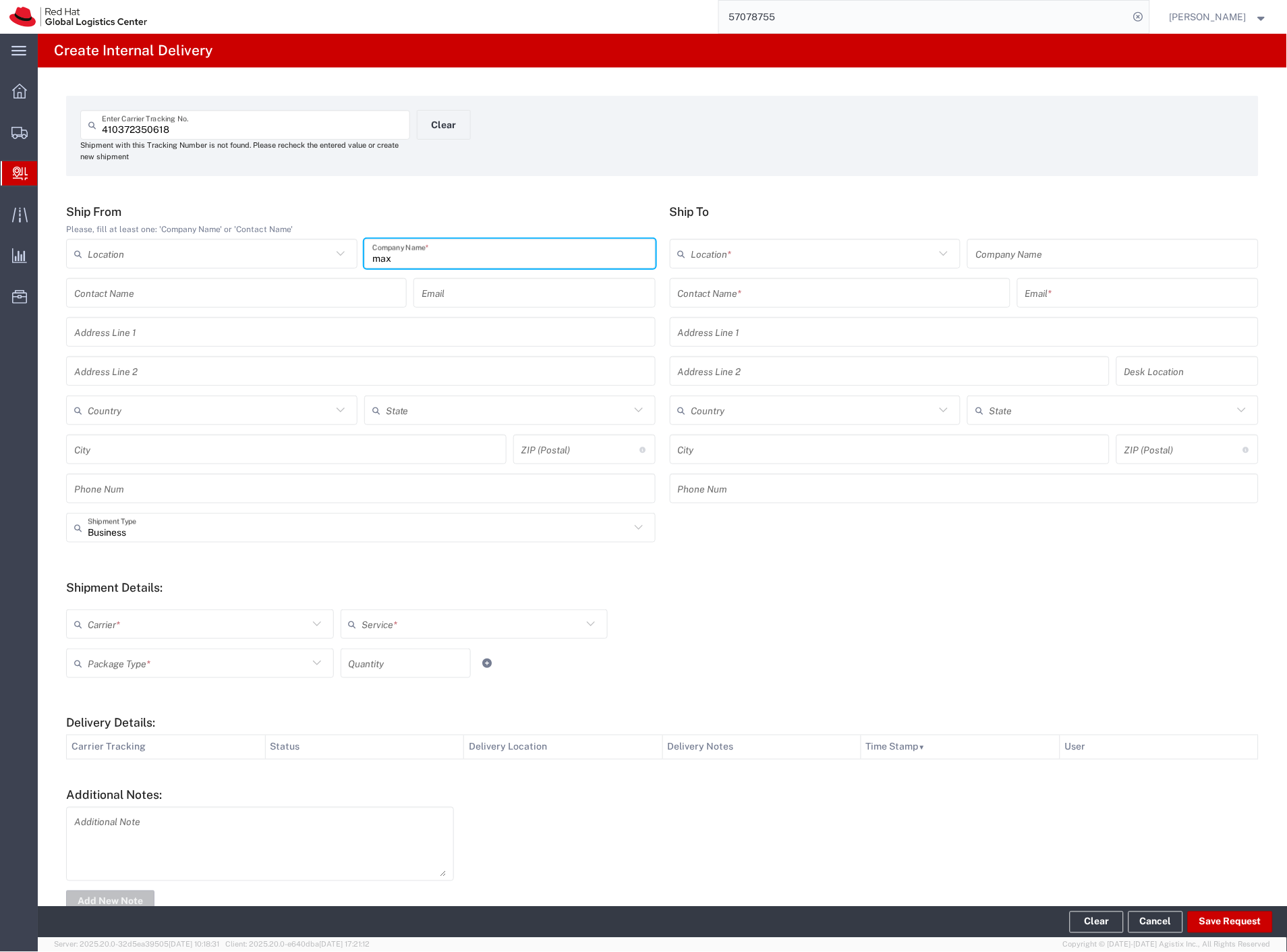
click at [771, 286] on input "text" at bounding box center [840, 293] width 325 height 24
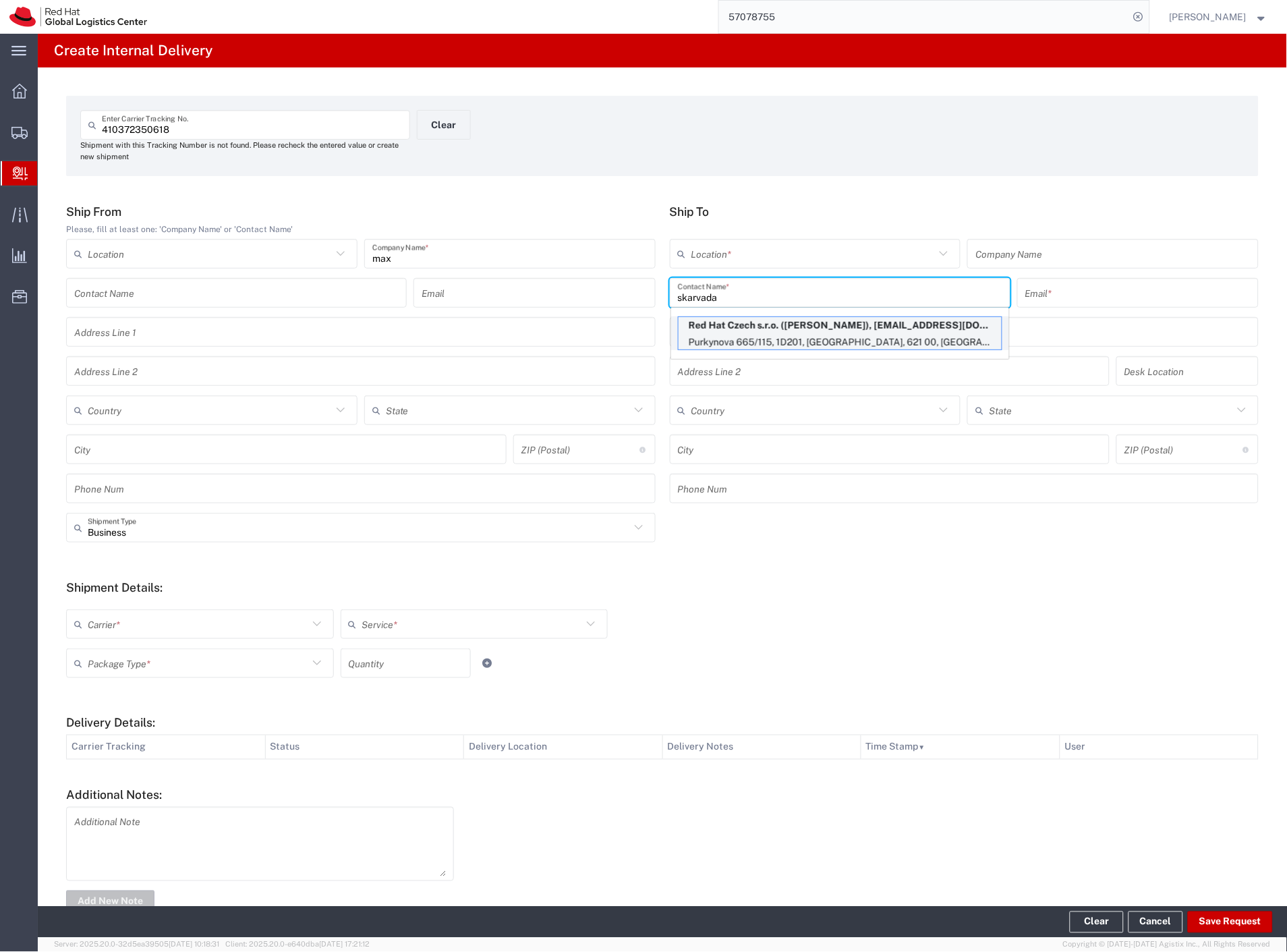
click at [778, 331] on p "Red Hat Czech s.r.o. ([PERSON_NAME]), [EMAIL_ADDRESS][DOMAIN_NAME]" at bounding box center [840, 326] width 323 height 17
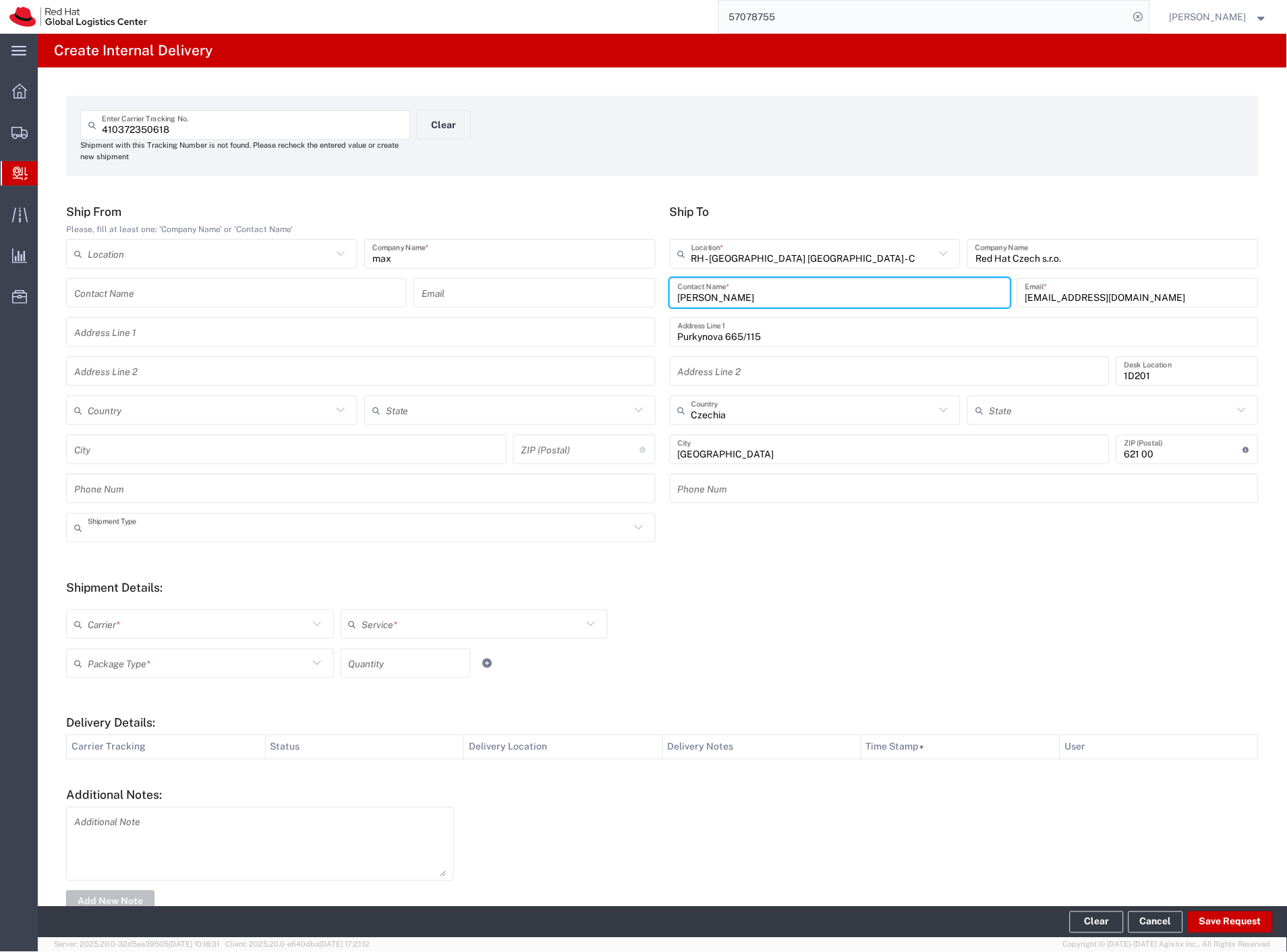
click at [136, 528] on input "text" at bounding box center [359, 528] width 542 height 24
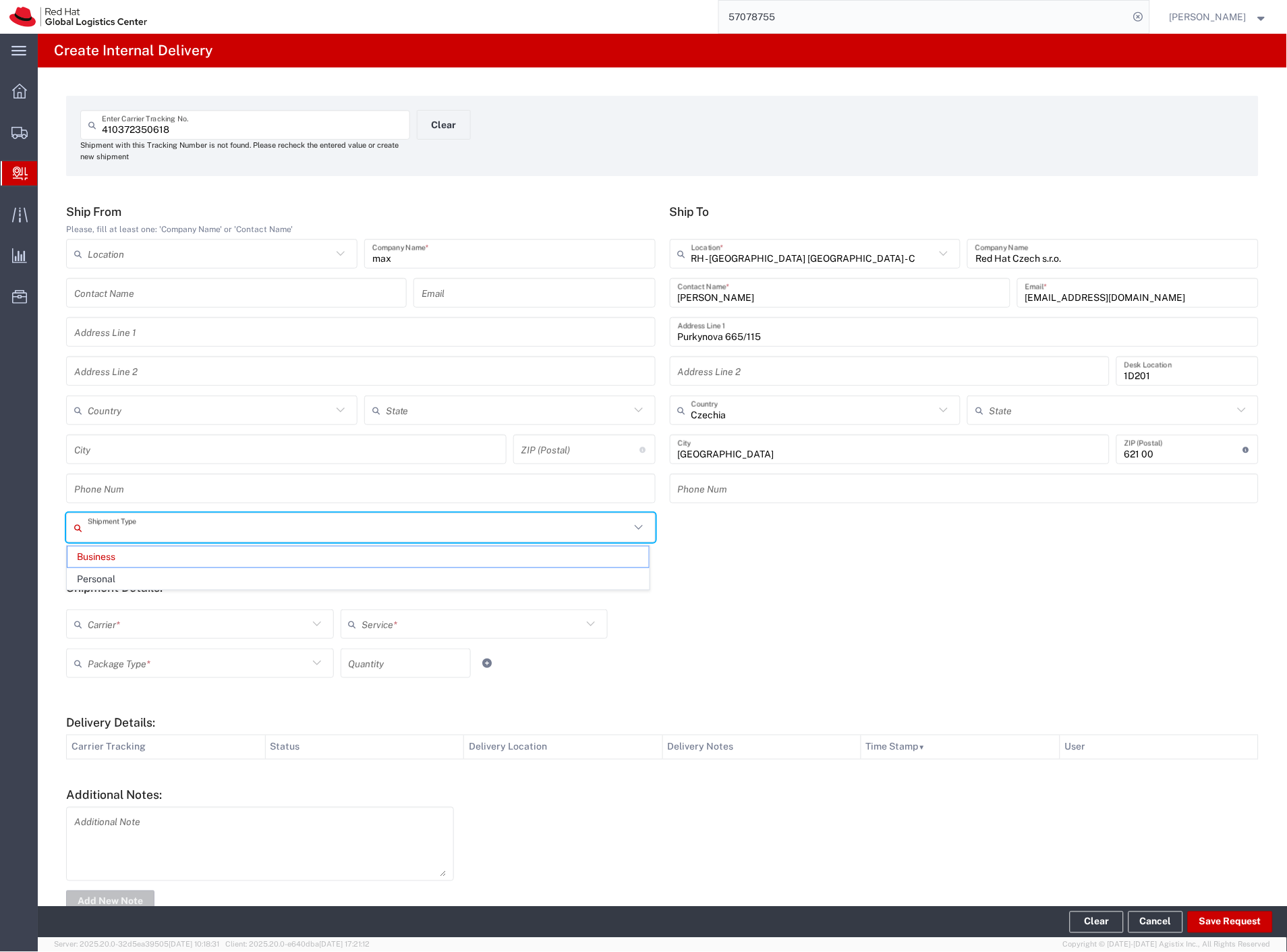
drag, startPoint x: 112, startPoint y: 569, endPoint x: 111, endPoint y: 617, distance: 48.0
click at [111, 571] on span "Personal" at bounding box center [357, 579] width 581 height 21
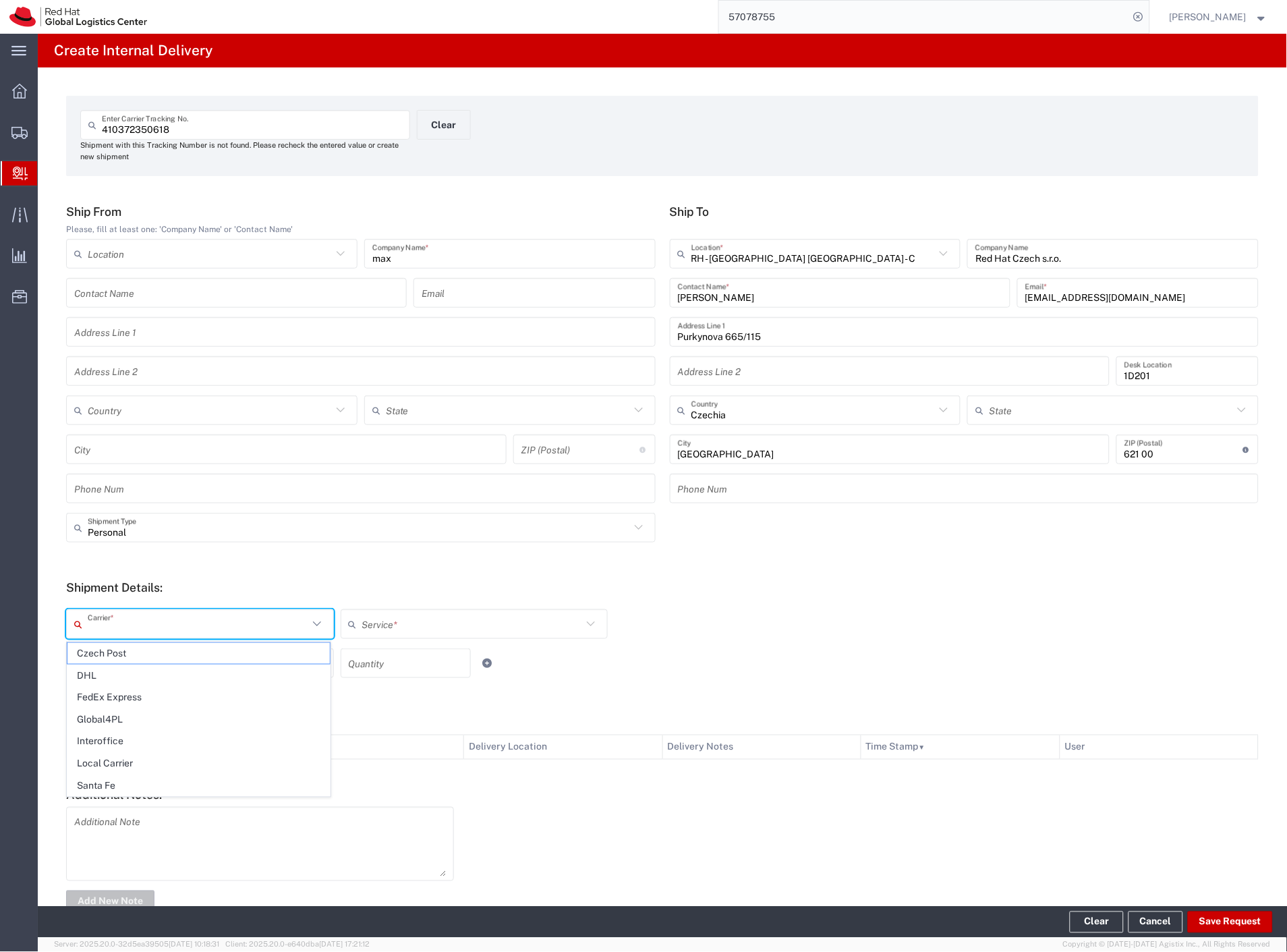
click at [110, 629] on input "text" at bounding box center [198, 624] width 220 height 24
click at [115, 646] on span "Czech Post" at bounding box center [198, 653] width 262 height 21
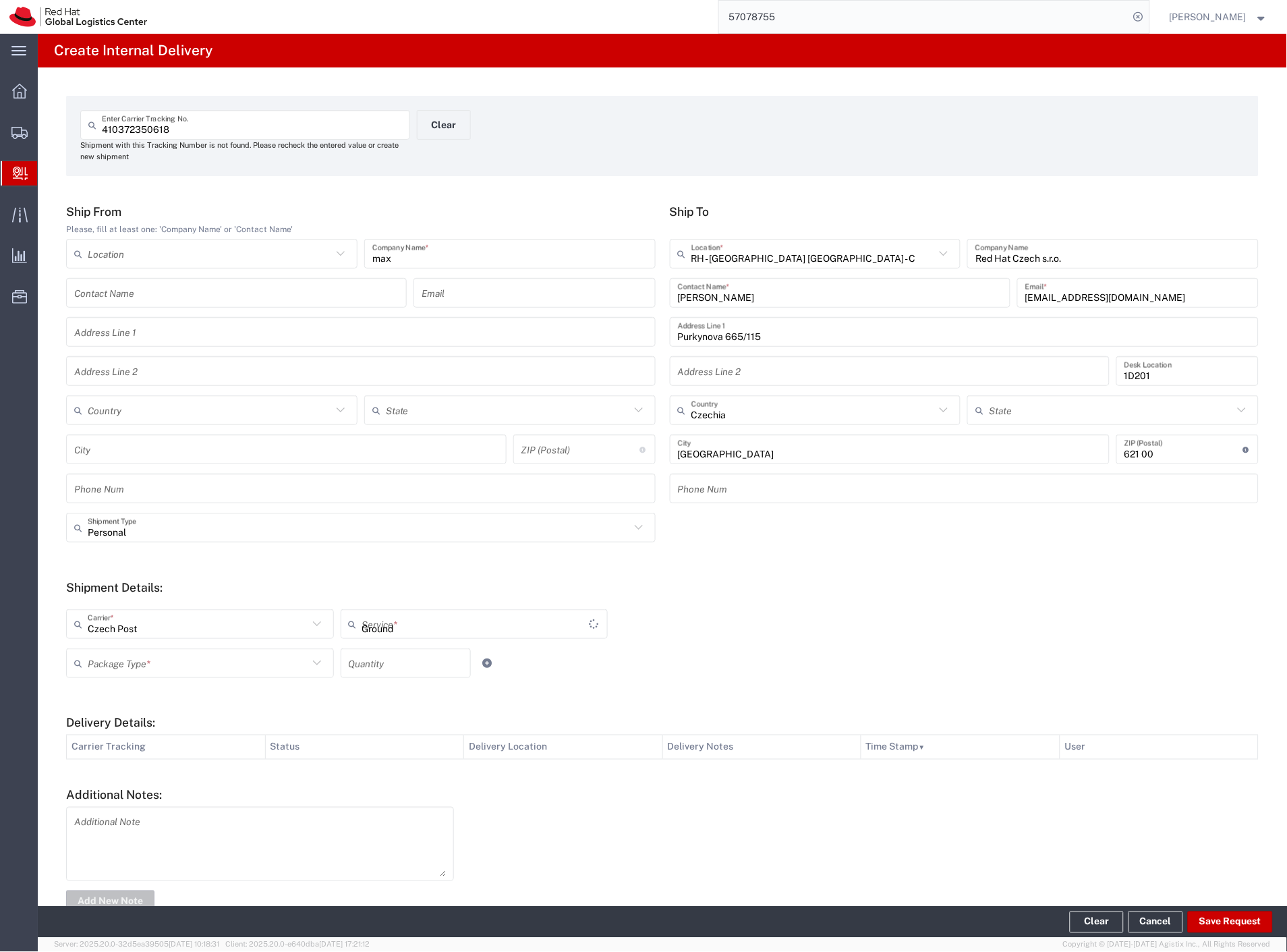
click at [116, 657] on input "text" at bounding box center [198, 663] width 220 height 24
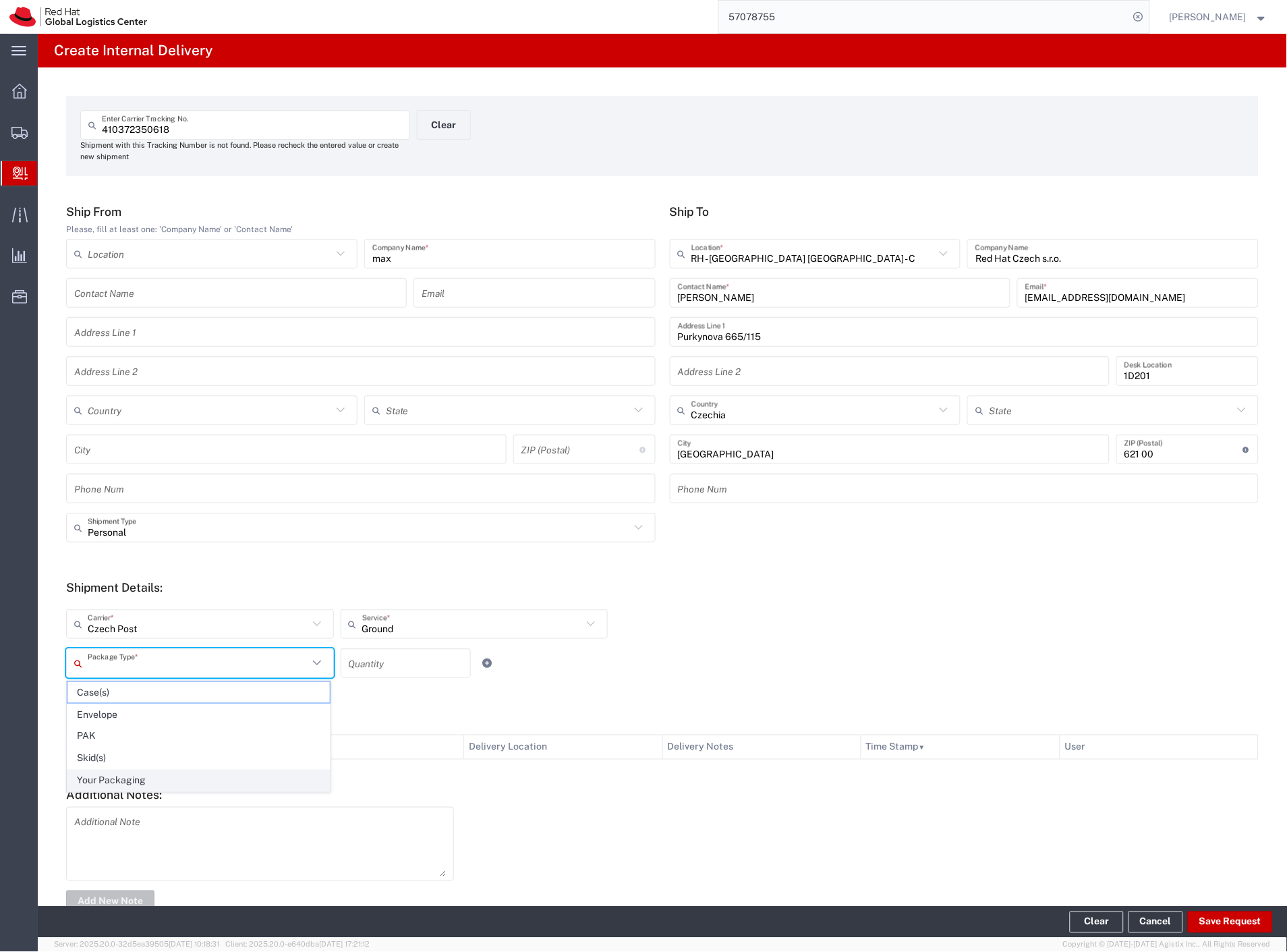
click at [147, 777] on span "Your Packaging" at bounding box center [198, 781] width 262 height 21
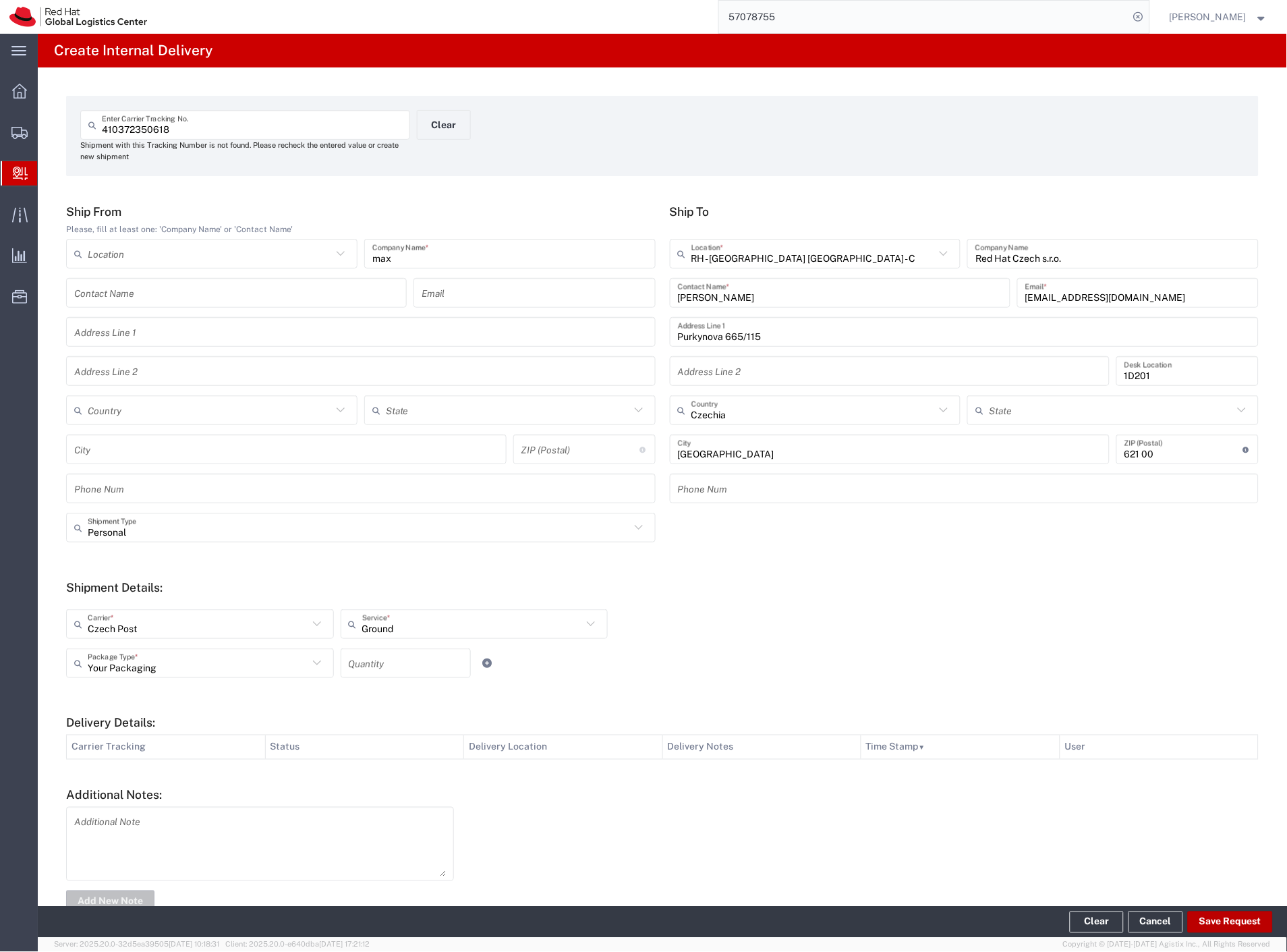
click at [1219, 926] on button "Save Request" at bounding box center [1230, 922] width 85 height 22
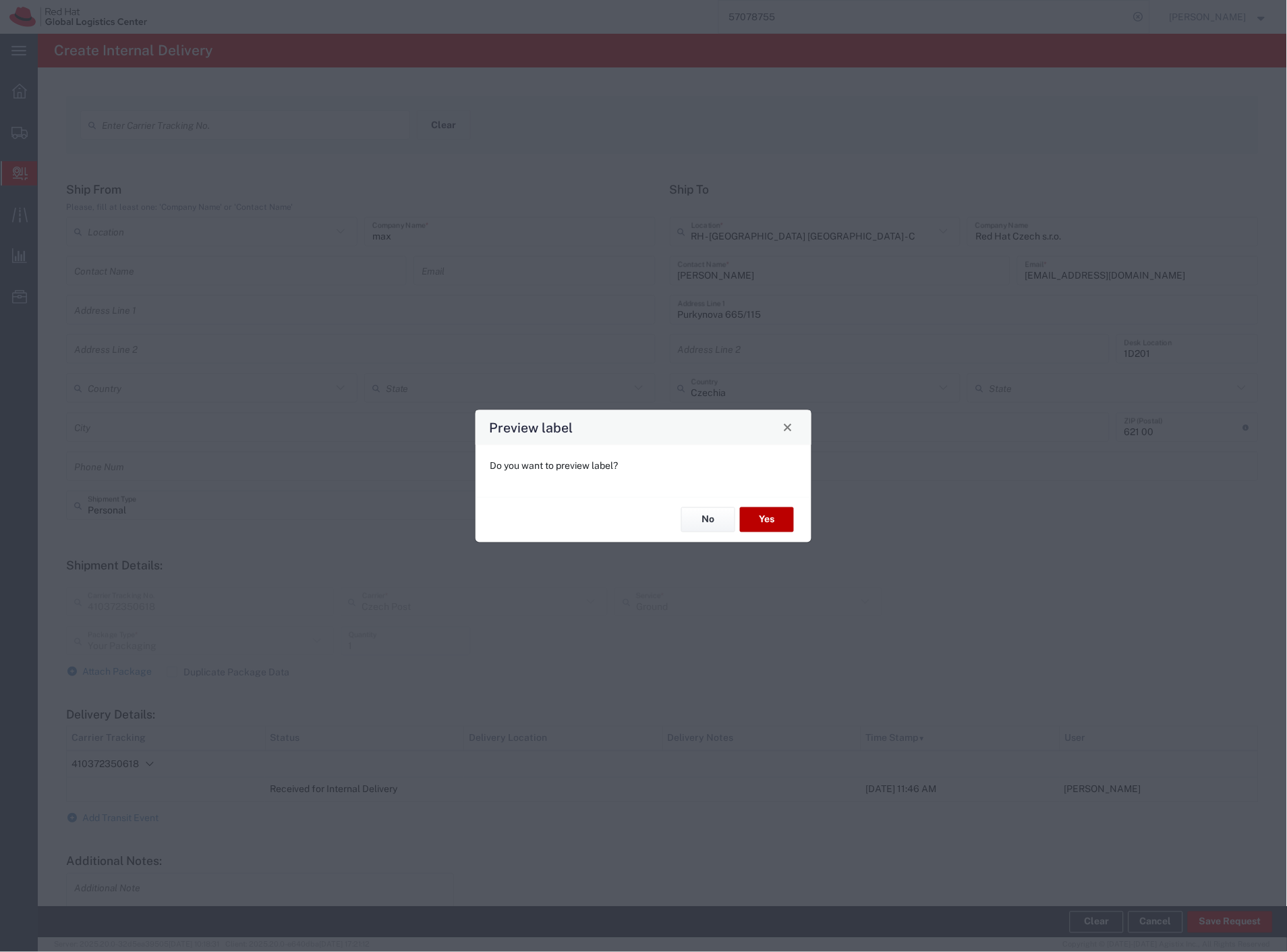
click at [767, 525] on button "Yes" at bounding box center [767, 520] width 54 height 25
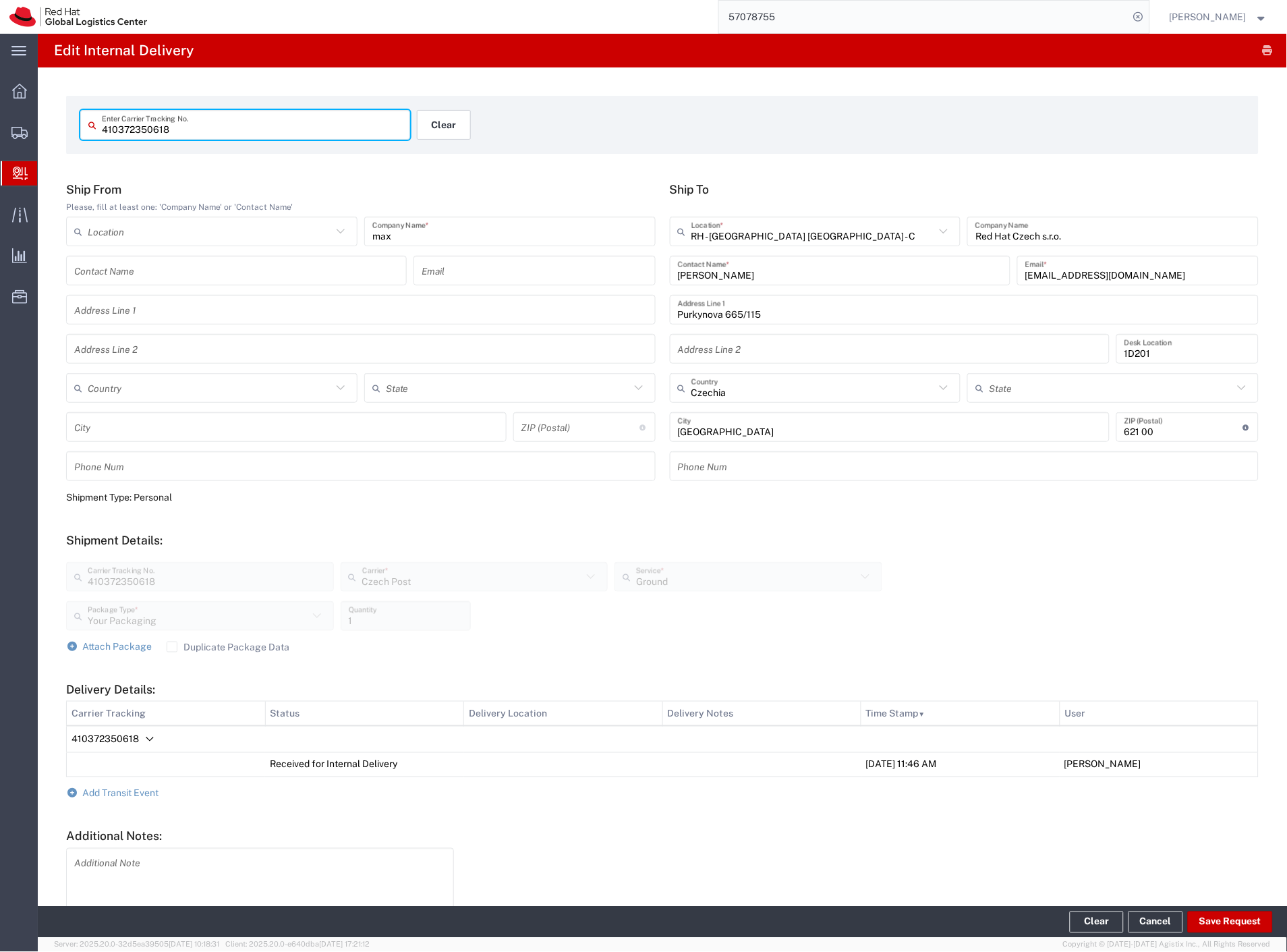
click at [430, 130] on button "Clear" at bounding box center [443, 125] width 54 height 30
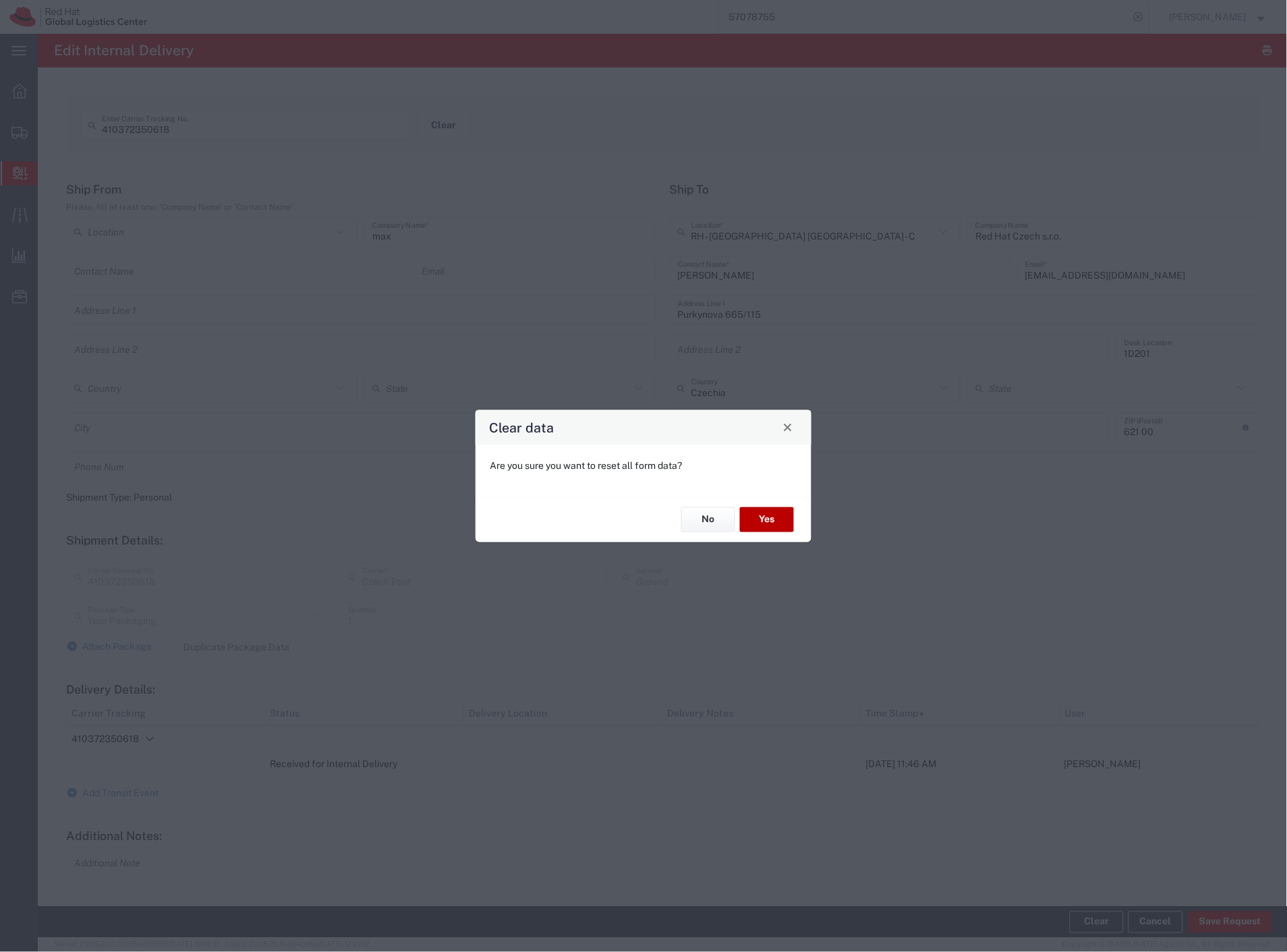
click at [767, 510] on button "Yes" at bounding box center [767, 520] width 54 height 25
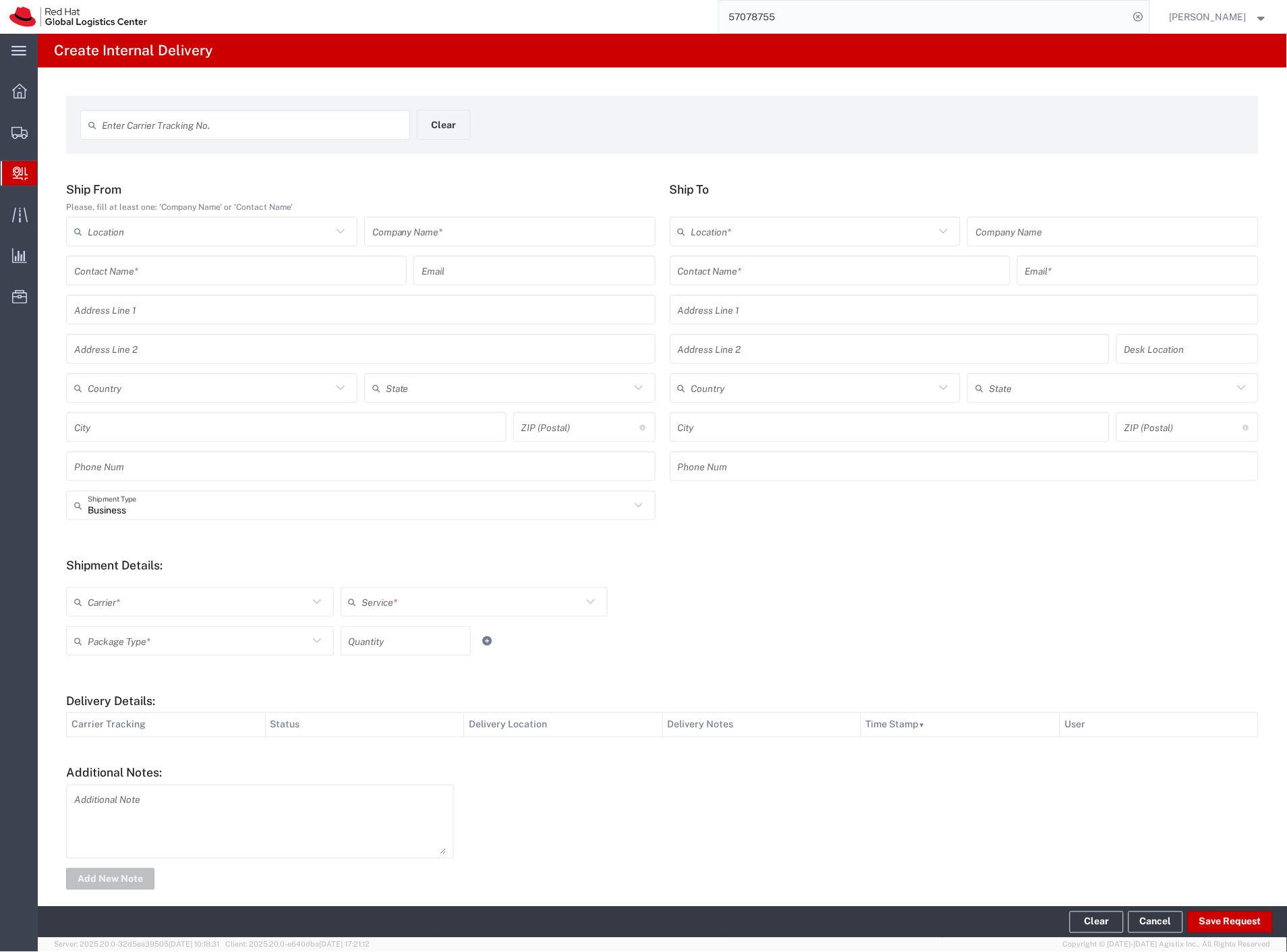
click at [420, 231] on input "text" at bounding box center [509, 232] width 275 height 24
click at [745, 275] on input "text" at bounding box center [840, 270] width 325 height 24
drag, startPoint x: 716, startPoint y: 306, endPoint x: 745, endPoint y: 273, distance: 43.9
click at [745, 273] on div "brychta Contact Name * Red Hat Czech s.r.o. ([PERSON_NAME]), [EMAIL_ADDRESS][DO…" at bounding box center [840, 270] width 341 height 30
click at [437, 132] on button "Clear" at bounding box center [443, 125] width 54 height 30
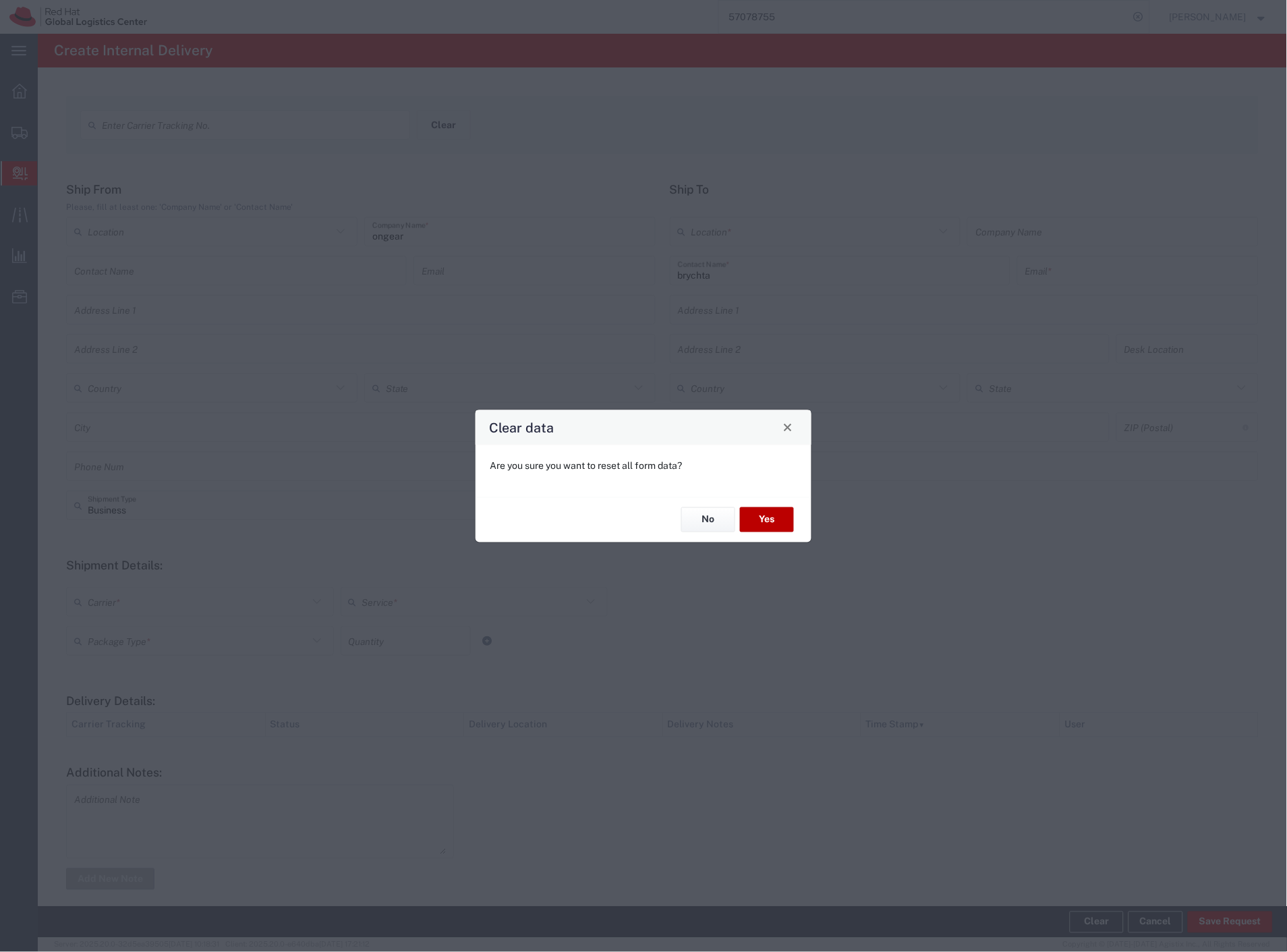
click at [756, 514] on button "Yes" at bounding box center [767, 520] width 54 height 25
